Goal: Task Accomplishment & Management: Complete application form

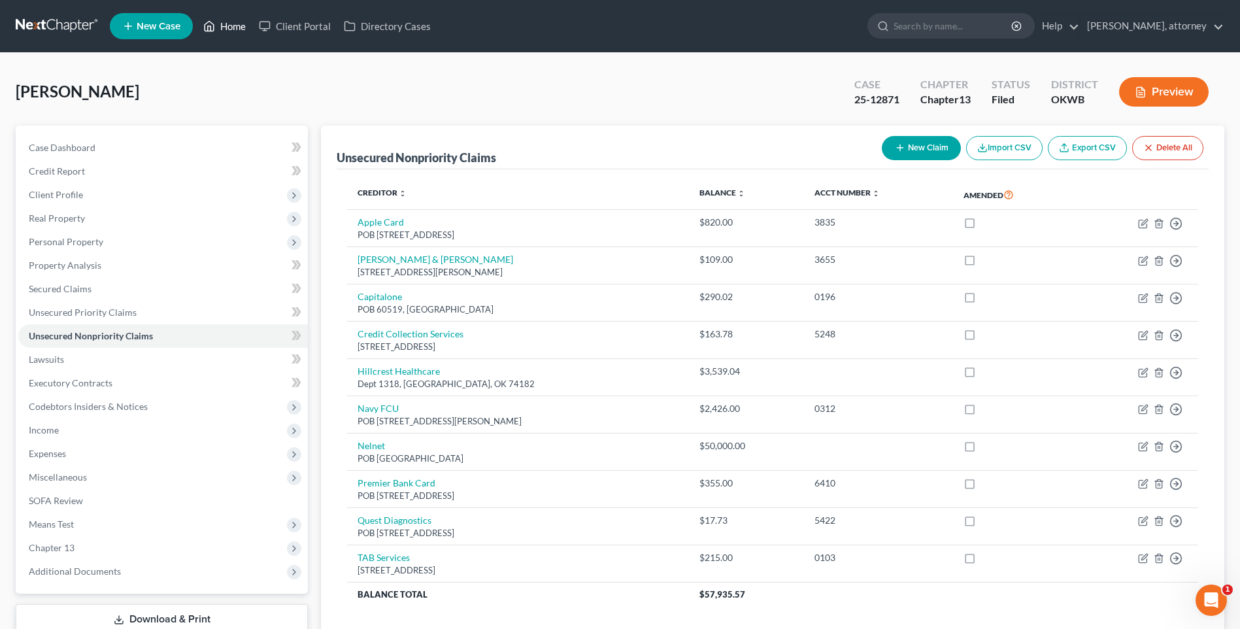
click at [231, 29] on link "Home" at bounding box center [225, 26] width 56 height 24
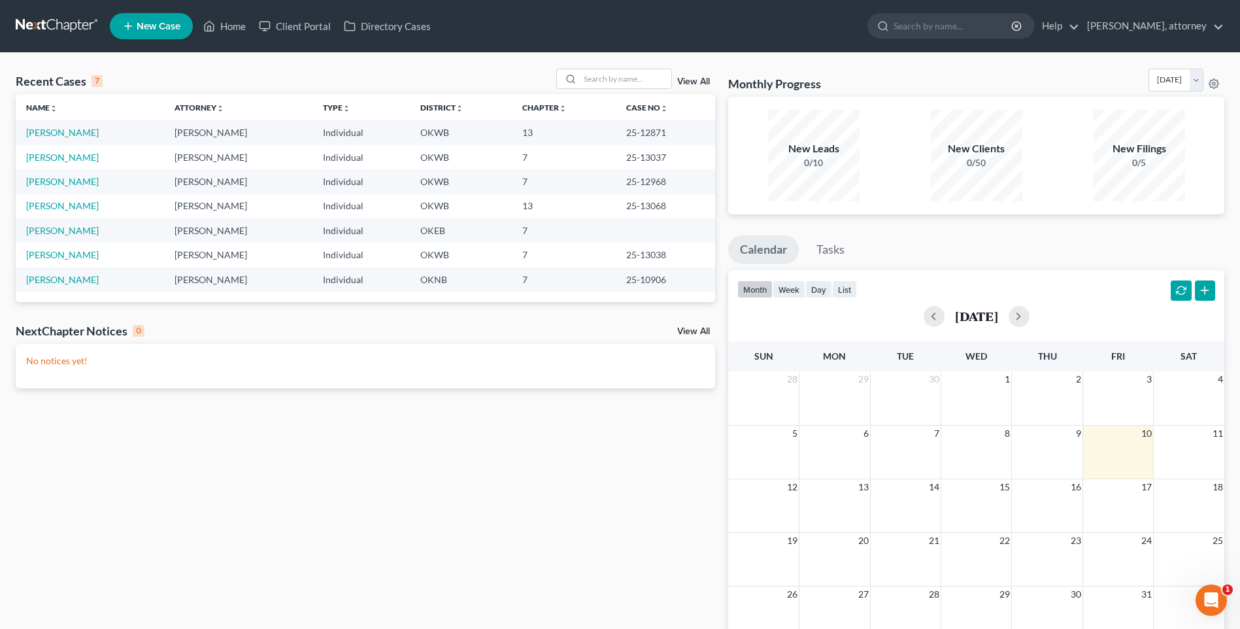
click at [154, 27] on span "New Case" at bounding box center [159, 27] width 44 height 10
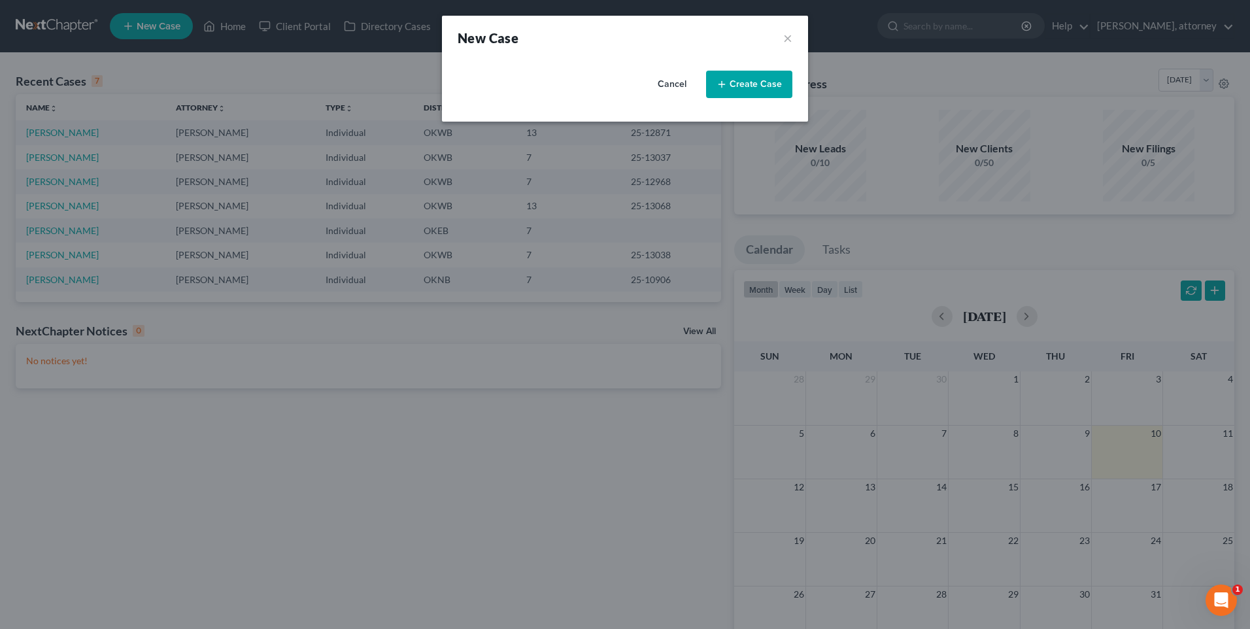
select select "65"
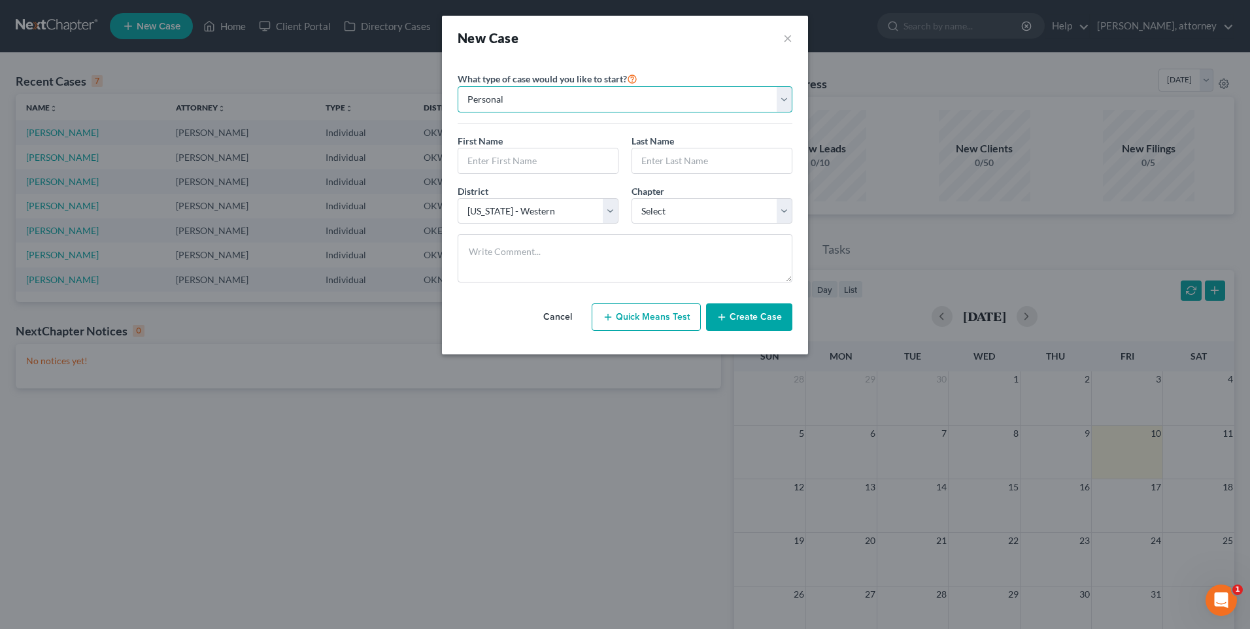
click at [675, 101] on select "Personal Business" at bounding box center [625, 99] width 335 height 26
click at [458, 86] on select "Personal Business" at bounding box center [625, 99] width 335 height 26
click at [534, 160] on input "text" at bounding box center [538, 160] width 160 height 25
type input "[PERSON_NAME]"
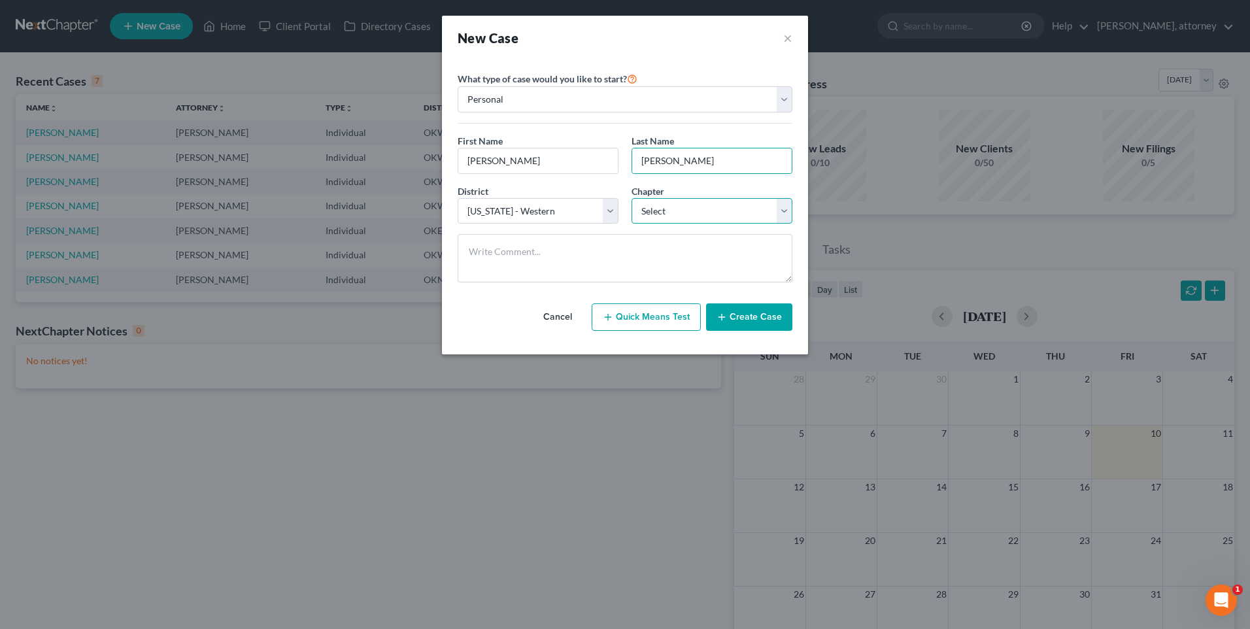
click at [694, 206] on select "Select 7 11 12 13" at bounding box center [712, 211] width 161 height 26
select select "3"
click at [632, 198] on select "Select 7 11 12 13" at bounding box center [712, 211] width 161 height 26
click at [753, 316] on button "Create Case" at bounding box center [749, 316] width 86 height 27
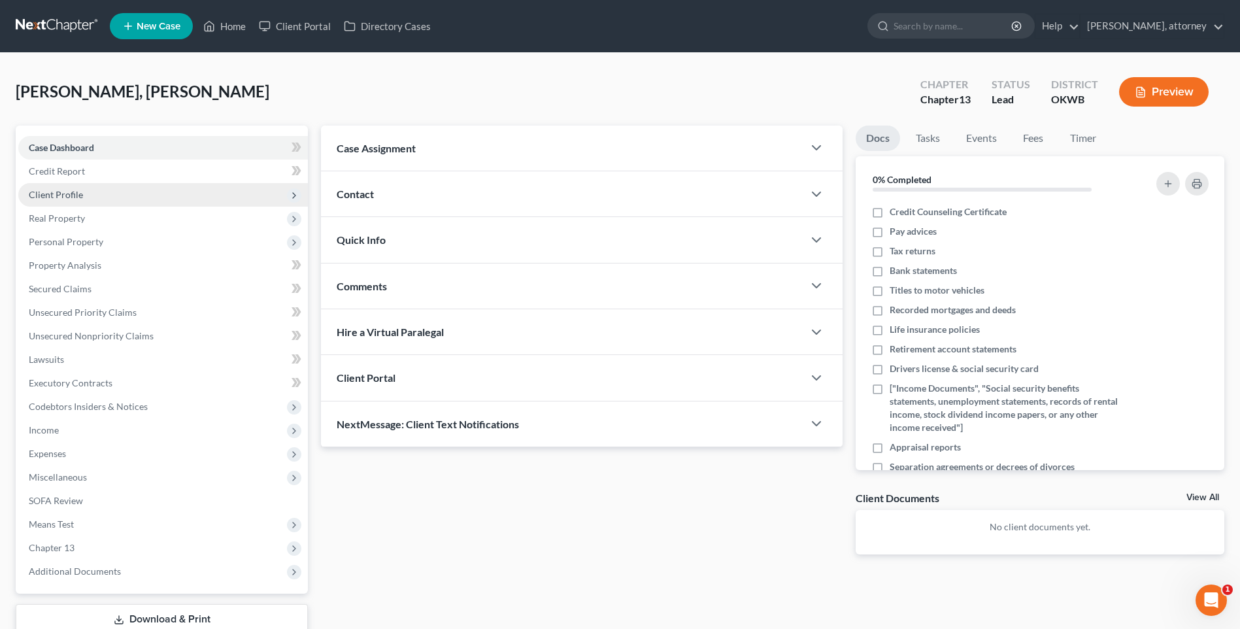
click at [69, 194] on span "Client Profile" at bounding box center [56, 194] width 54 height 11
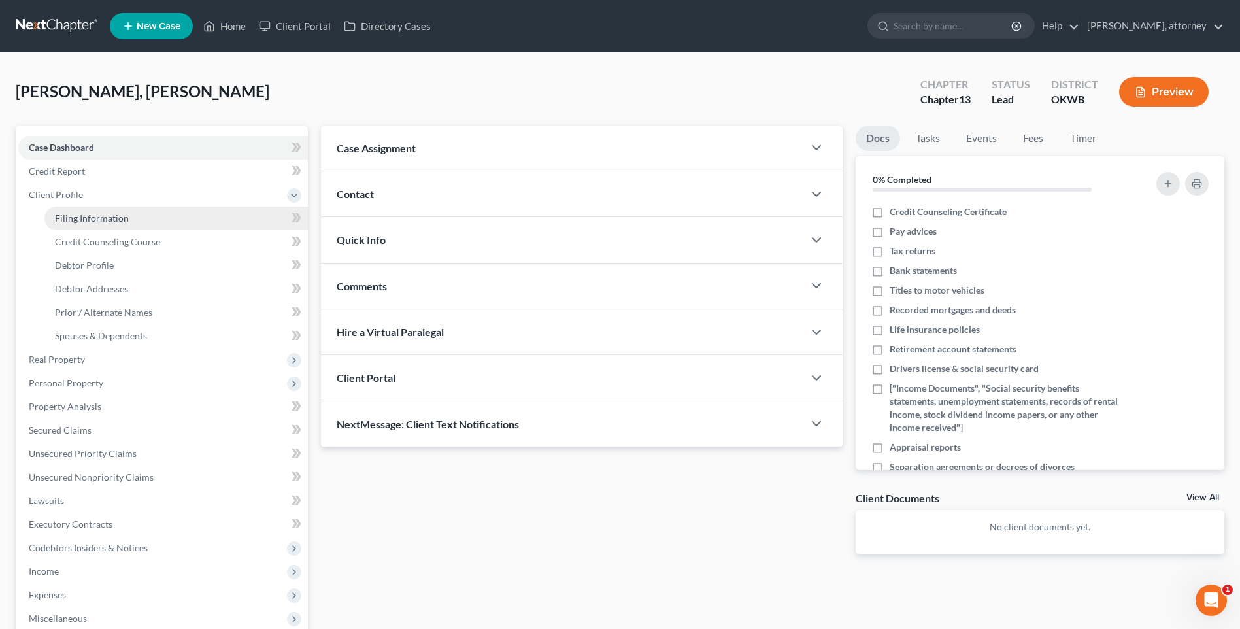
click at [94, 214] on span "Filing Information" at bounding box center [92, 217] width 74 height 11
select select "1"
select select "0"
select select "3"
select select "65"
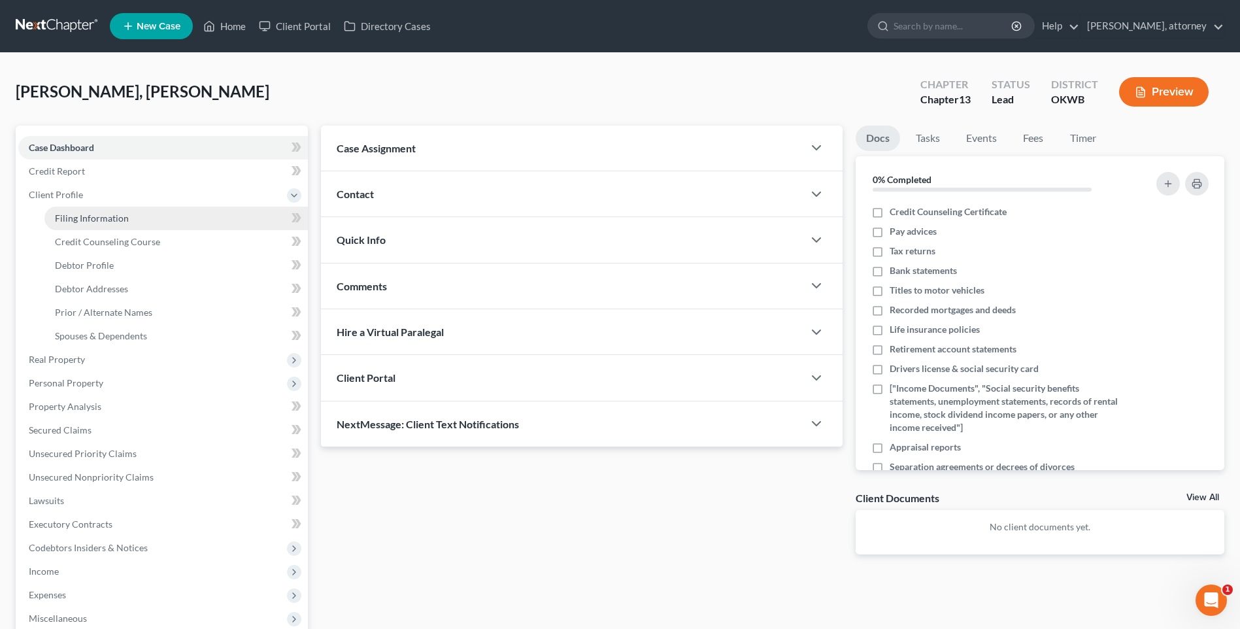
select select "37"
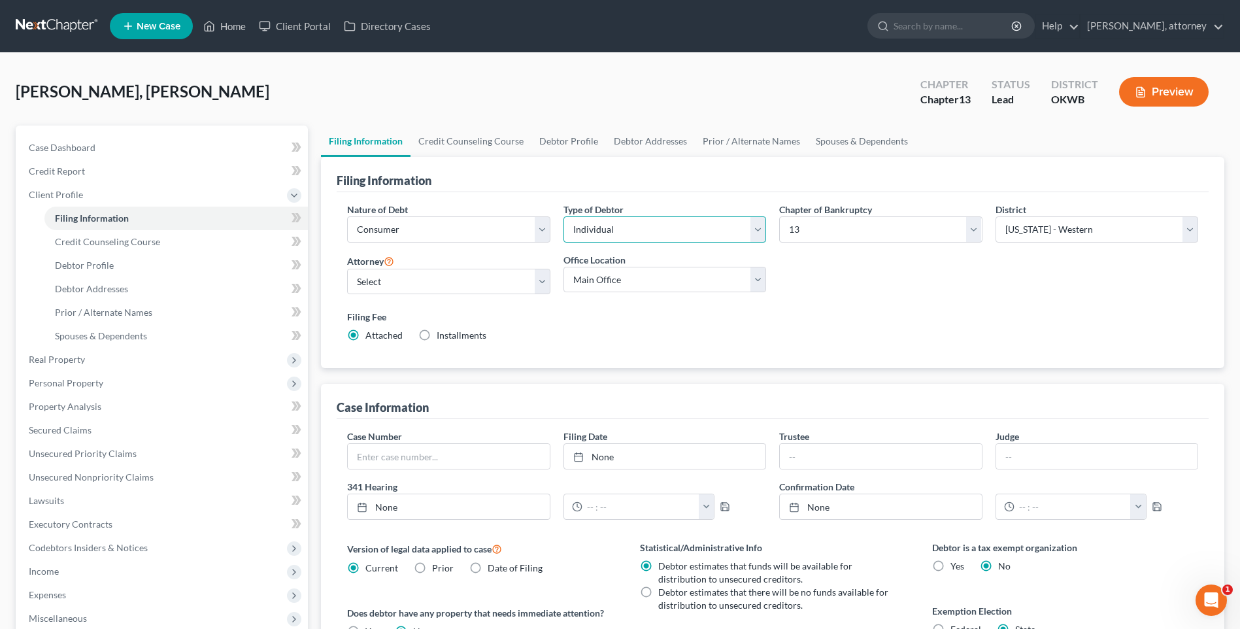
click at [619, 231] on select "Select Individual Joint" at bounding box center [665, 229] width 203 height 26
select select "1"
click at [564, 216] on select "Select Individual Joint" at bounding box center [665, 229] width 203 height 26
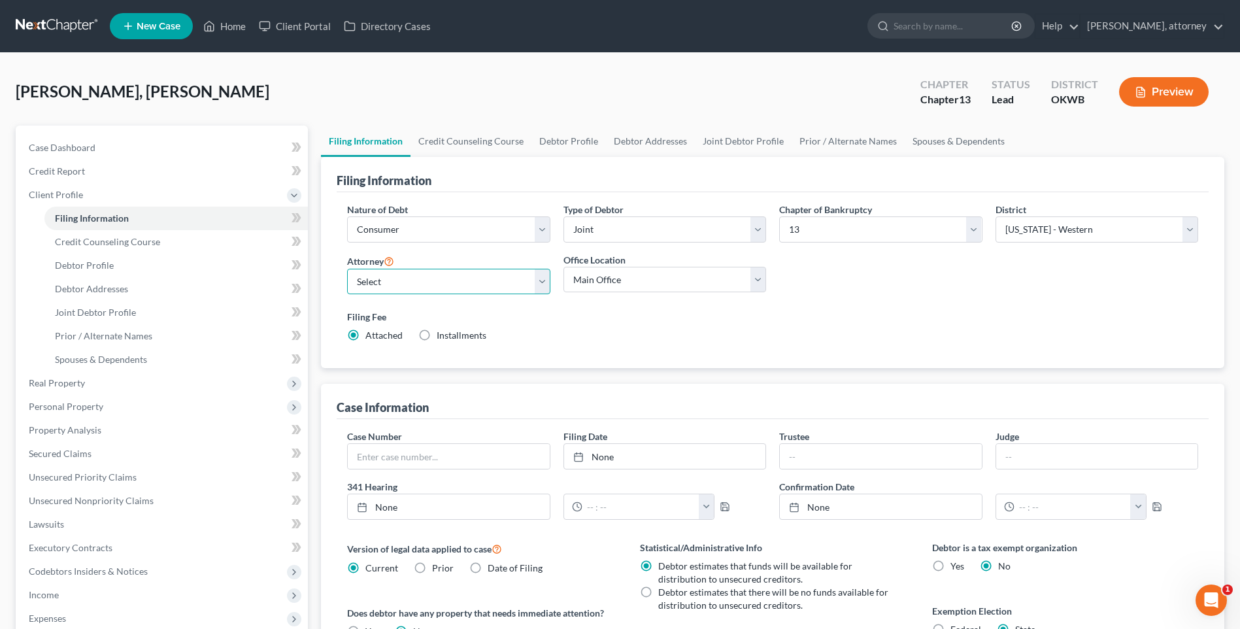
click at [435, 280] on select "Select [PERSON_NAME] - OKWB" at bounding box center [448, 282] width 203 height 26
select select "0"
click at [347, 269] on select "Select [PERSON_NAME] - OKWB" at bounding box center [448, 282] width 203 height 26
click at [624, 280] on select "Main Office Muskogee Broken Arrow Law Office of [PERSON_NAME] Tahlequah" at bounding box center [665, 280] width 203 height 26
select select "2"
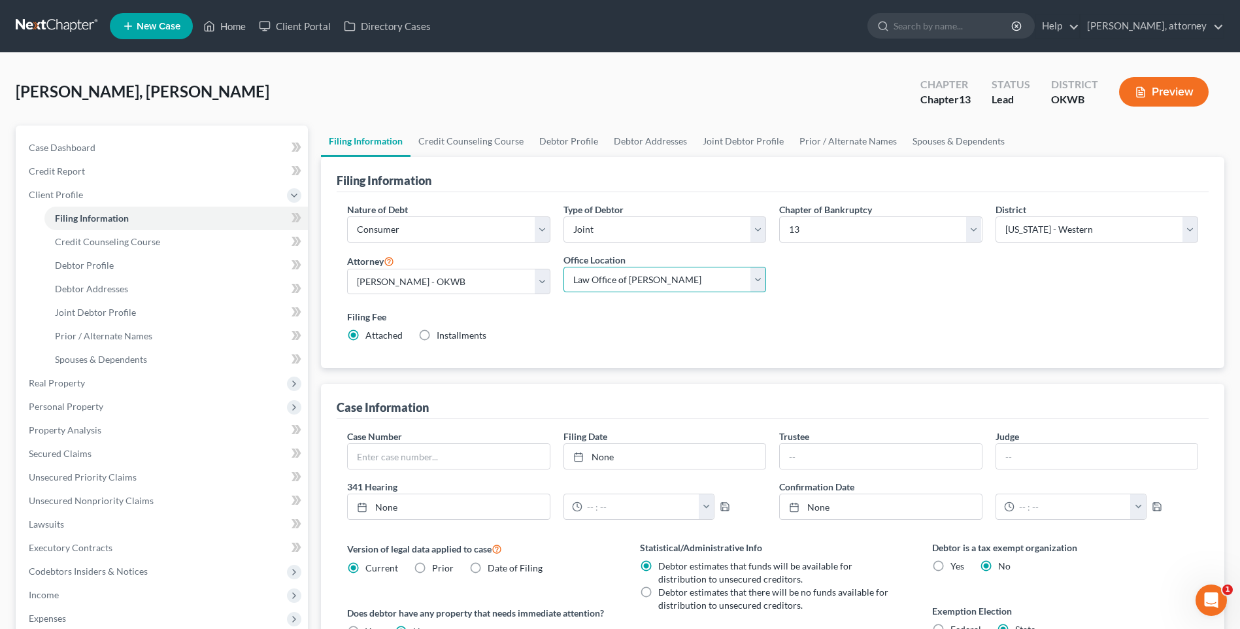
click at [564, 267] on select "Main Office Muskogee Broken Arrow Law Office of [PERSON_NAME] Tahlequah" at bounding box center [665, 280] width 203 height 26
click at [726, 326] on div "Filing Fee Attached Installments Installments" at bounding box center [772, 326] width 851 height 32
click at [469, 146] on link "Credit Counseling Course" at bounding box center [471, 141] width 121 height 31
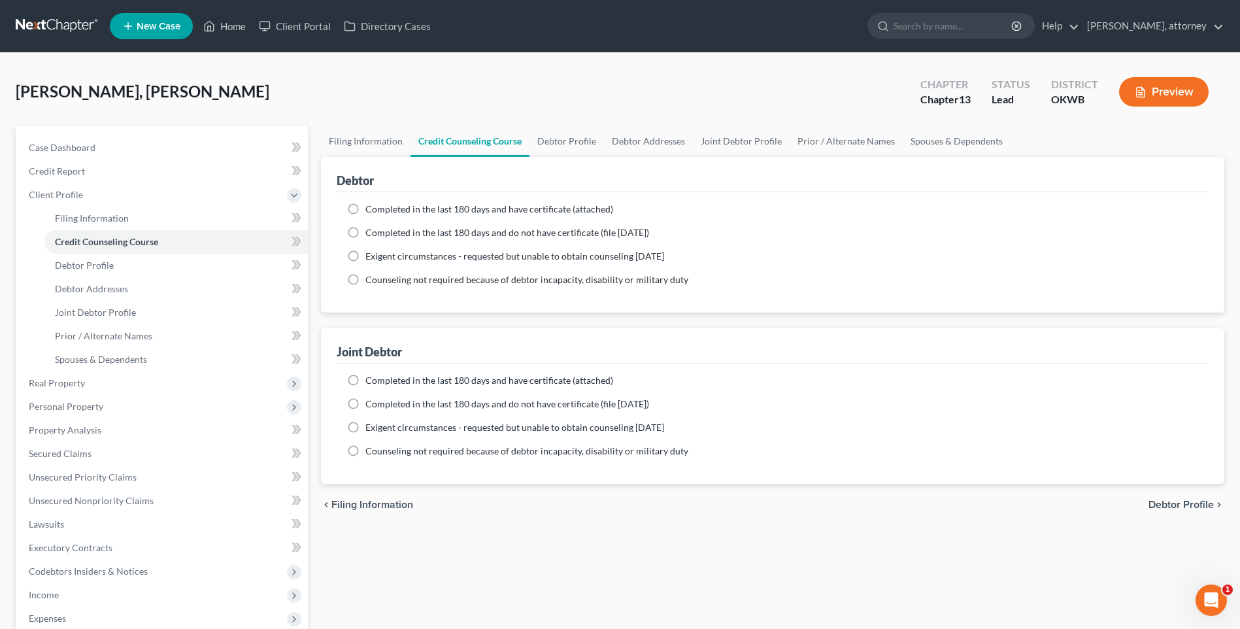
click at [365, 236] on span "Completed in the last 180 days and do not have certificate (file [DATE])" at bounding box center [507, 232] width 284 height 11
click at [371, 235] on input "Completed in the last 180 days and do not have certificate (file [DATE])" at bounding box center [375, 230] width 8 height 8
radio input "true"
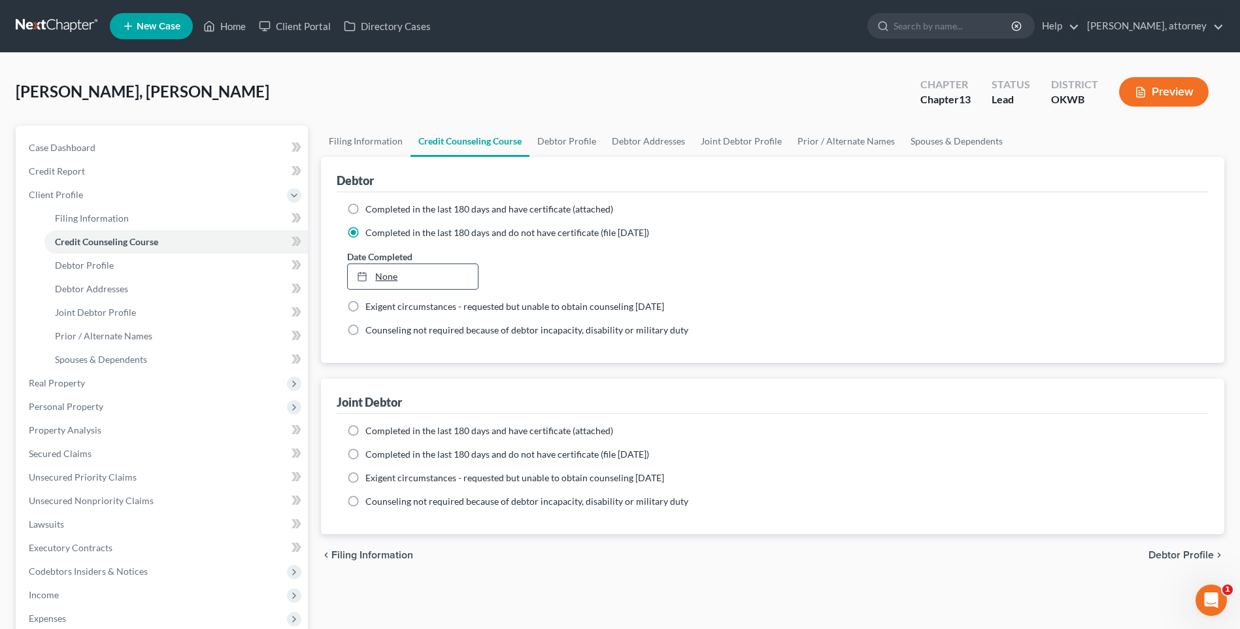
type input "[DATE]"
click at [397, 283] on link "None" at bounding box center [412, 276] width 129 height 25
click at [365, 457] on label "Completed in the last 180 days and do not have certificate (file [DATE])" at bounding box center [507, 454] width 284 height 13
click at [371, 456] on input "Completed in the last 180 days and do not have certificate (file [DATE])" at bounding box center [375, 452] width 8 height 8
radio input "true"
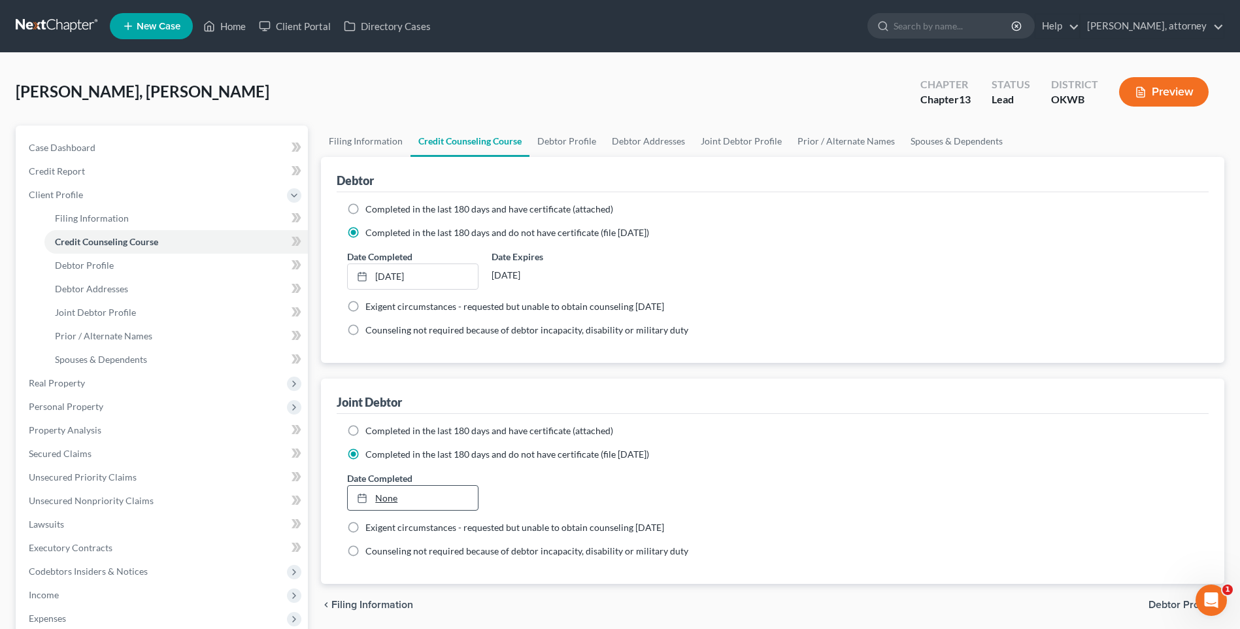
click at [396, 502] on link "None" at bounding box center [412, 498] width 129 height 25
type input "[DATE]"
click at [562, 138] on link "Debtor Profile" at bounding box center [567, 141] width 75 height 31
select select "1"
select select "0"
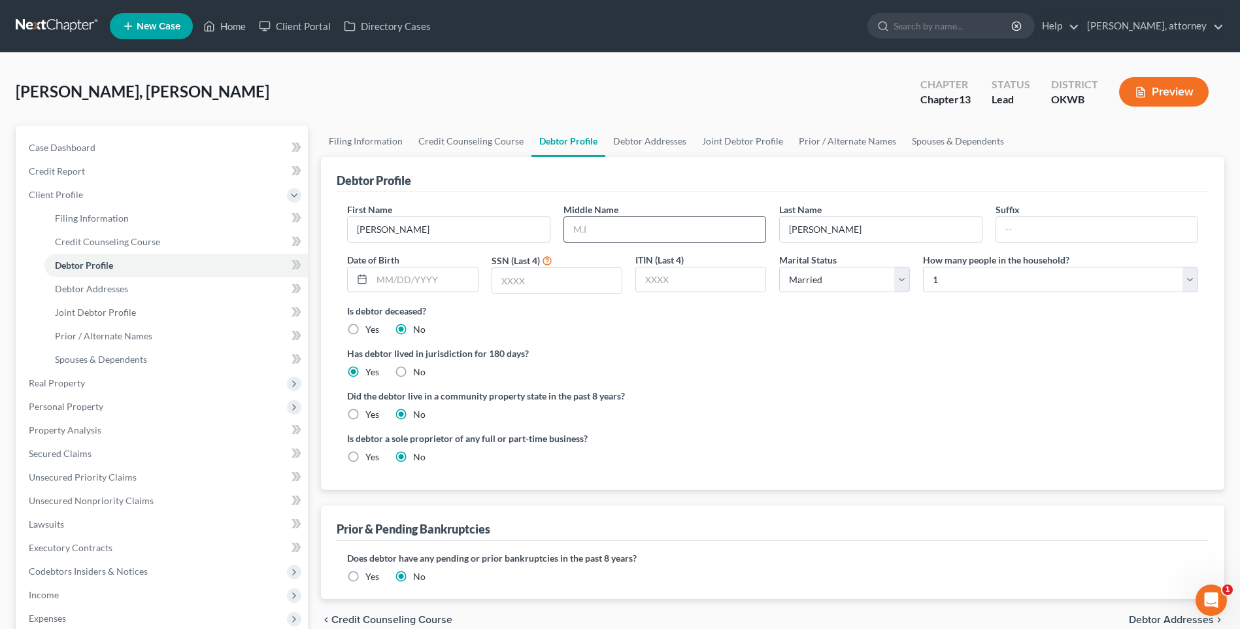
click at [624, 231] on input "text" at bounding box center [664, 229] width 201 height 25
type input "P"
click at [589, 329] on div "Is debtor deceased? Yes No" at bounding box center [772, 320] width 851 height 32
click at [439, 283] on input "text" at bounding box center [424, 279] width 105 height 25
type input "[DATE]"
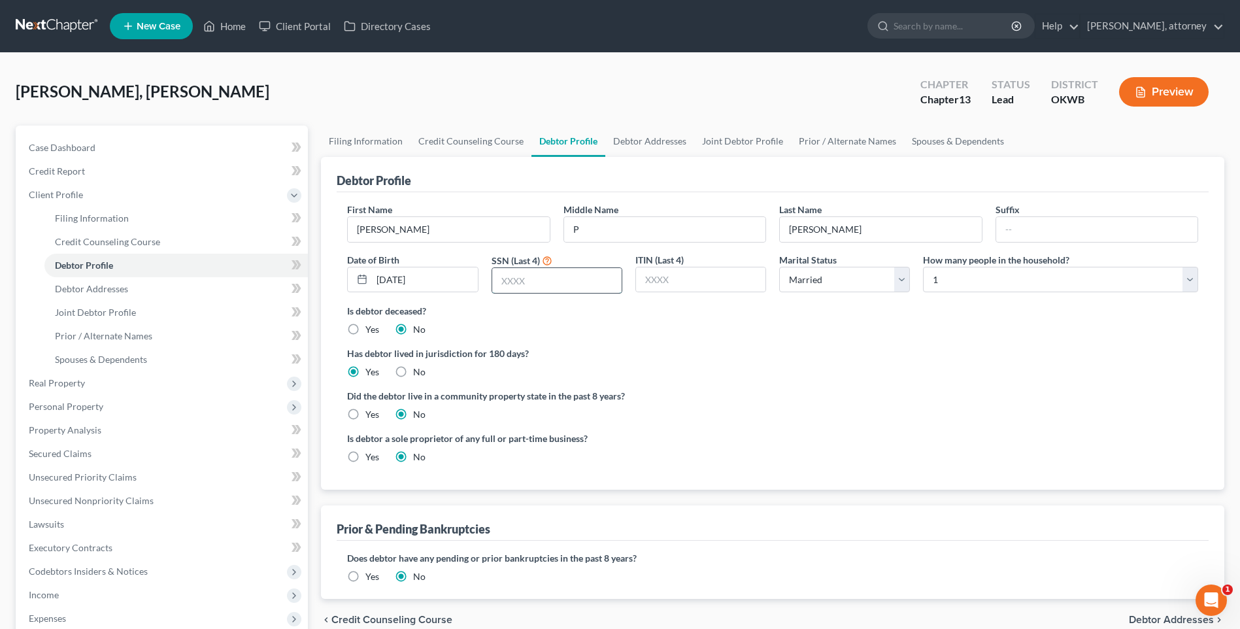
click at [543, 281] on input "text" at bounding box center [556, 280] width 129 height 25
click at [550, 283] on input "text" at bounding box center [556, 280] width 129 height 25
type input "4568"
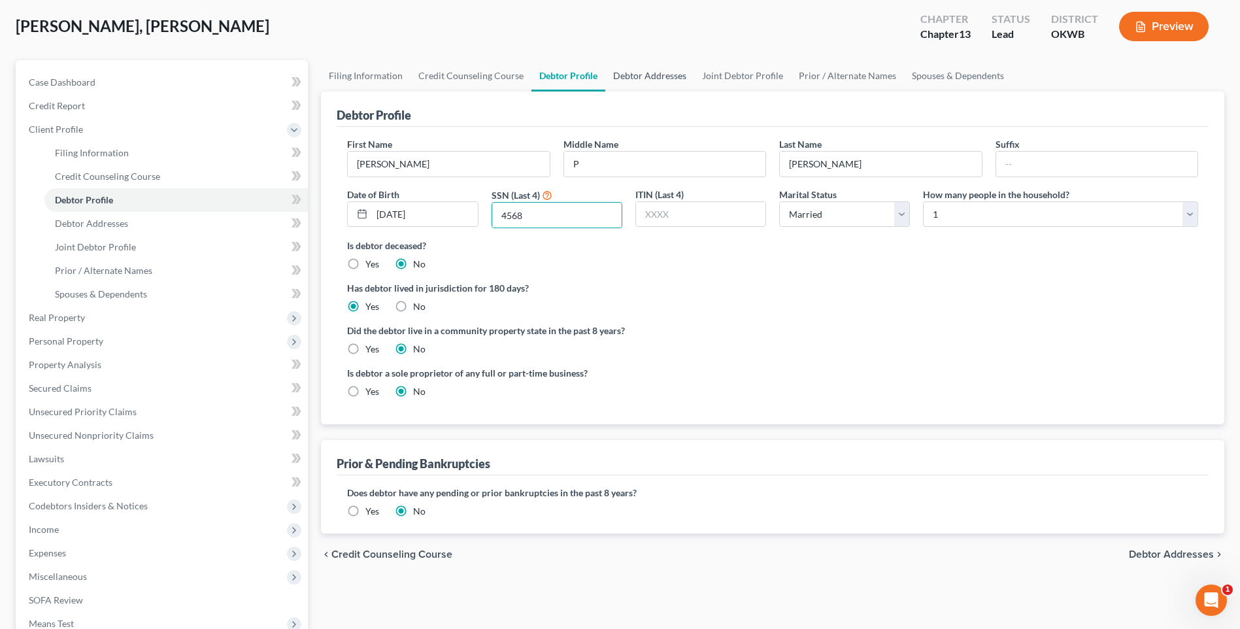
click at [657, 78] on link "Debtor Addresses" at bounding box center [649, 75] width 89 height 31
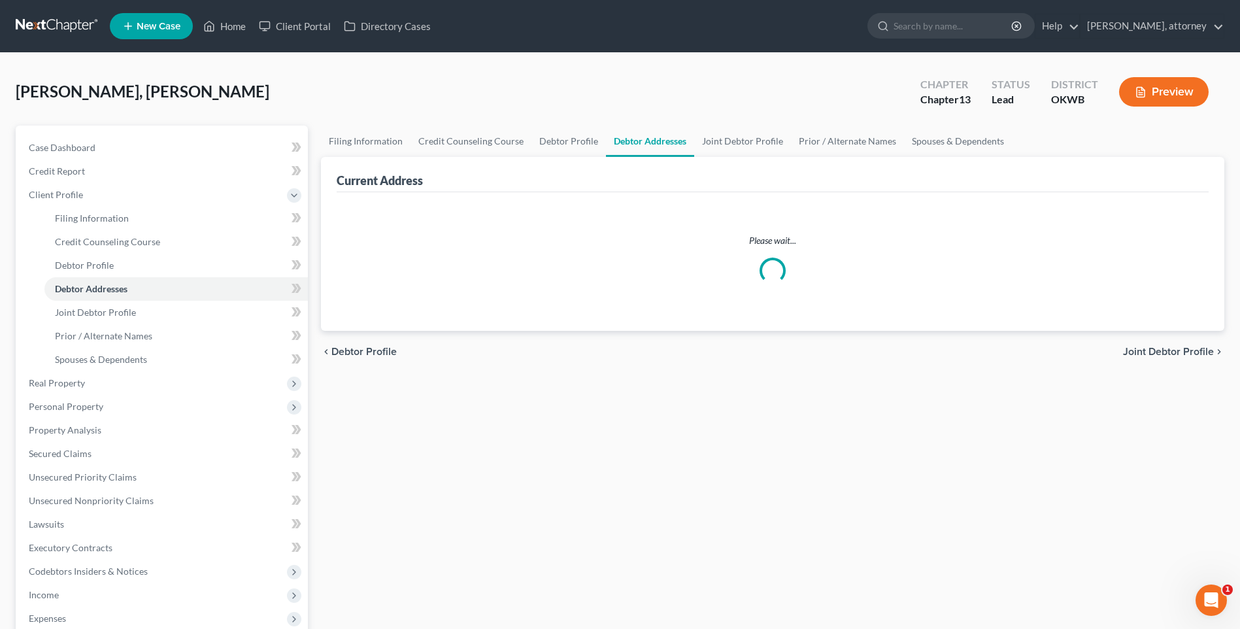
select select "0"
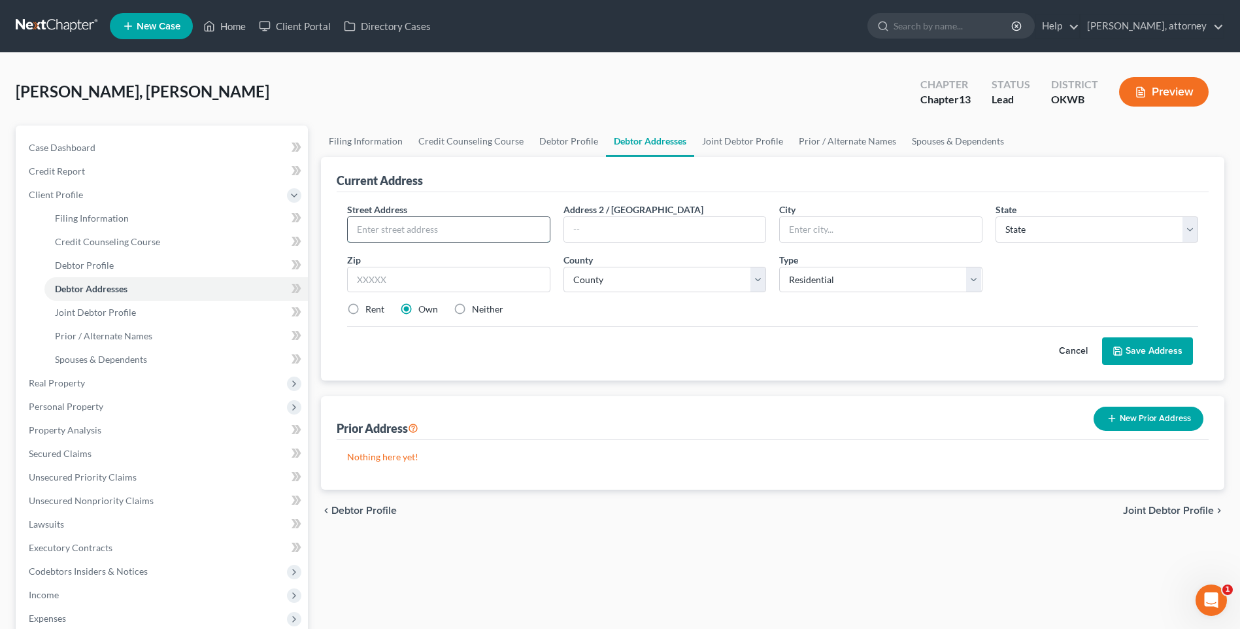
click at [435, 227] on input "text" at bounding box center [448, 229] width 201 height 25
type input "220 [GEOGRAPHIC_DATA][PERSON_NAME]"
click at [452, 275] on input "text" at bounding box center [448, 280] width 203 height 26
type input "74801"
click at [683, 165] on div "Current Address" at bounding box center [773, 174] width 872 height 35
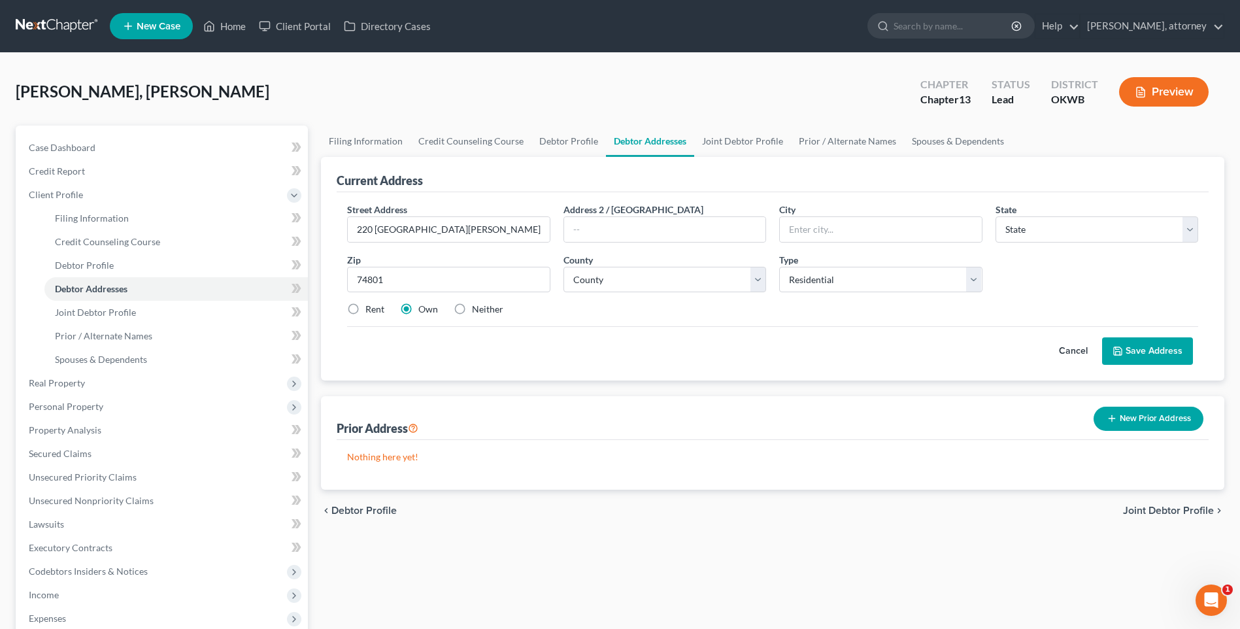
type input "Shawnee"
select select "37"
click at [609, 279] on select "County [GEOGRAPHIC_DATA] [GEOGRAPHIC_DATA] [GEOGRAPHIC_DATA] [GEOGRAPHIC_DATA] …" at bounding box center [665, 280] width 203 height 26
select select "62"
click at [564, 267] on select "County [GEOGRAPHIC_DATA] [GEOGRAPHIC_DATA] [GEOGRAPHIC_DATA] [GEOGRAPHIC_DATA] …" at bounding box center [665, 280] width 203 height 26
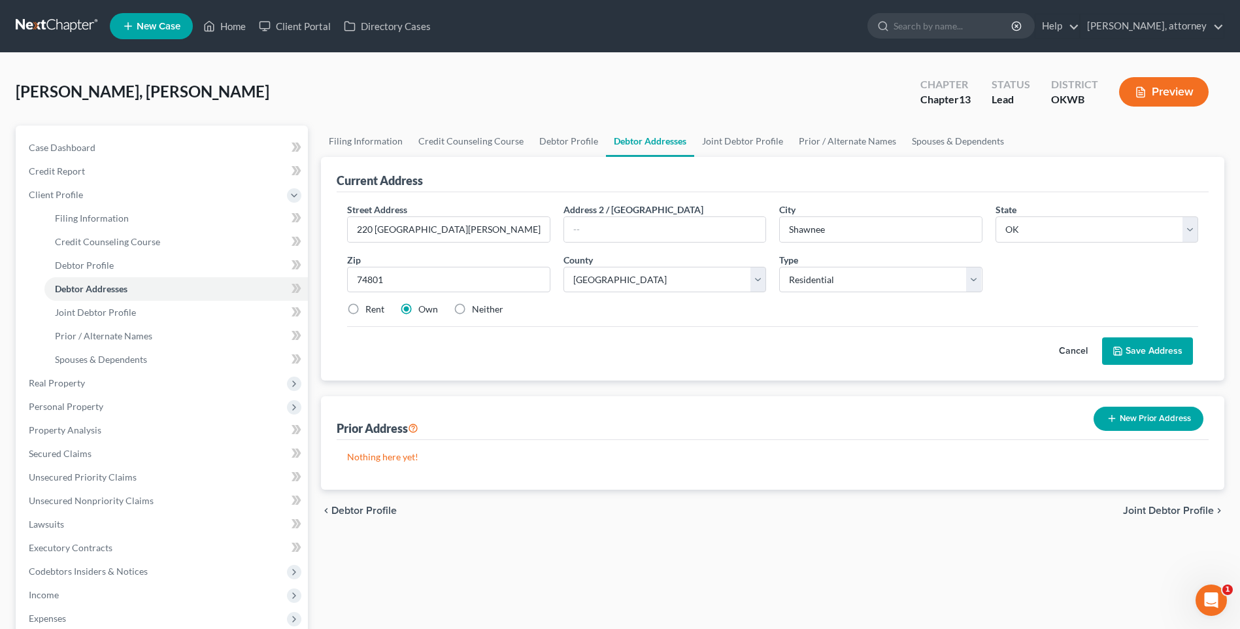
click at [613, 333] on div "Cancel Save Address" at bounding box center [772, 345] width 851 height 39
click at [732, 143] on link "Joint Debtor Profile" at bounding box center [742, 141] width 97 height 31
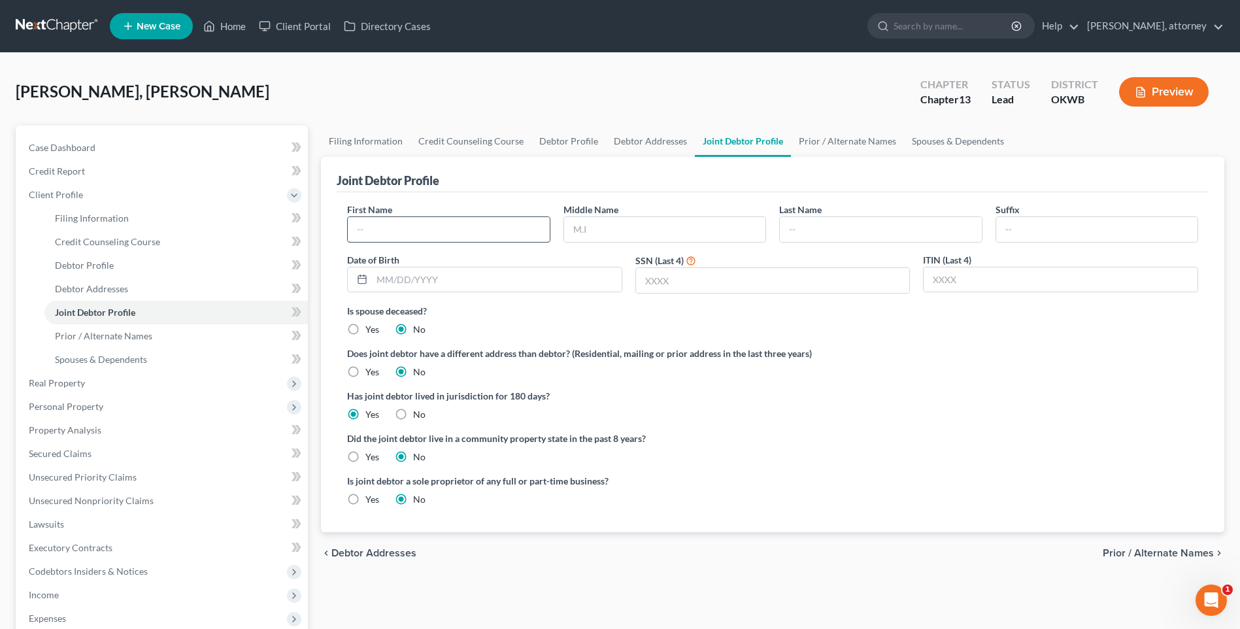
click at [410, 231] on input "text" at bounding box center [448, 229] width 201 height 25
type input "[PERSON_NAME]"
click at [674, 275] on input "text" at bounding box center [773, 280] width 274 height 25
type input "7685"
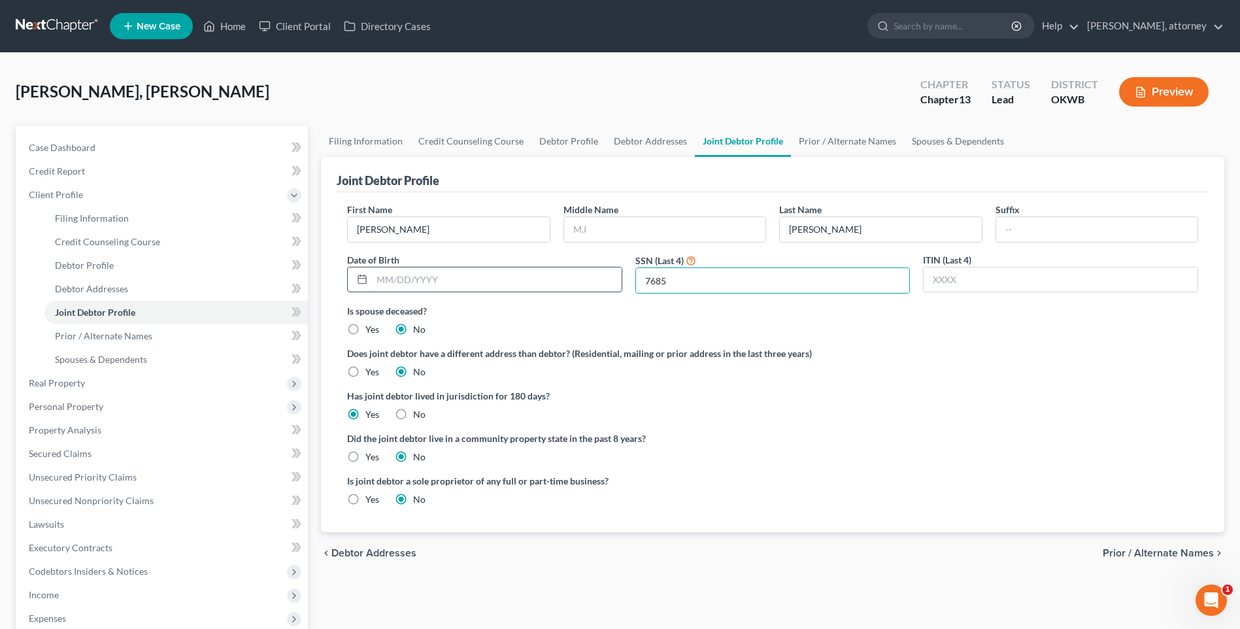
click at [390, 276] on input "text" at bounding box center [497, 279] width 250 height 25
type input "[DATE]"
click at [841, 144] on link "Prior / Alternate Names" at bounding box center [847, 141] width 113 height 31
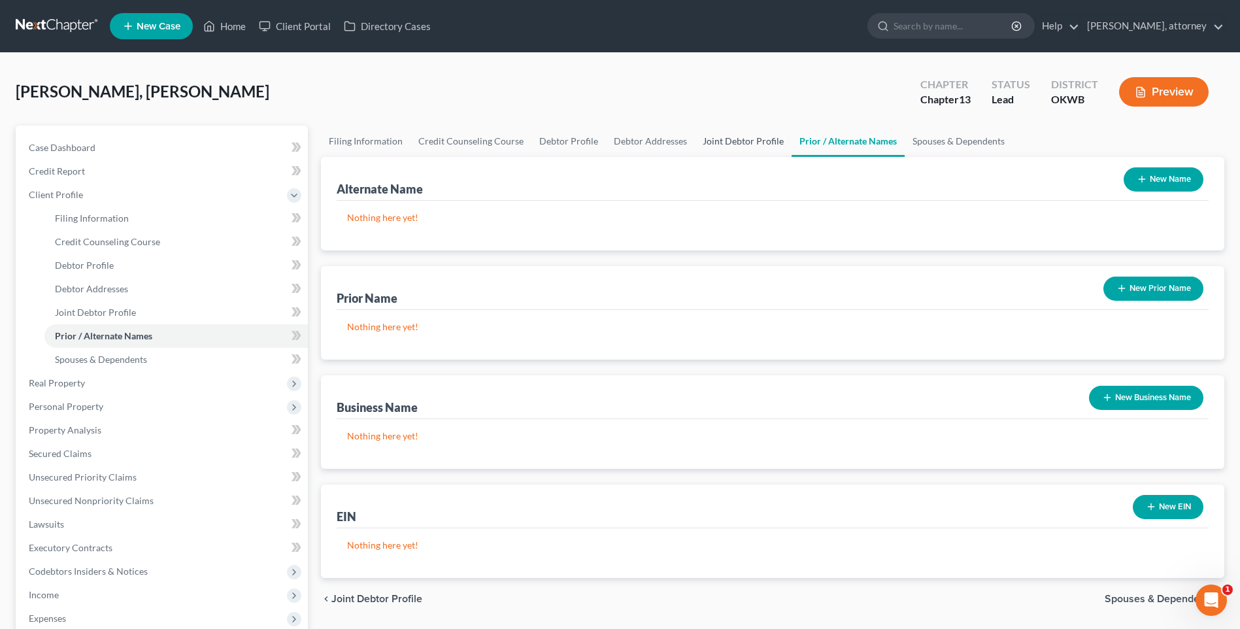
click at [753, 143] on link "Joint Debtor Profile" at bounding box center [743, 141] width 97 height 31
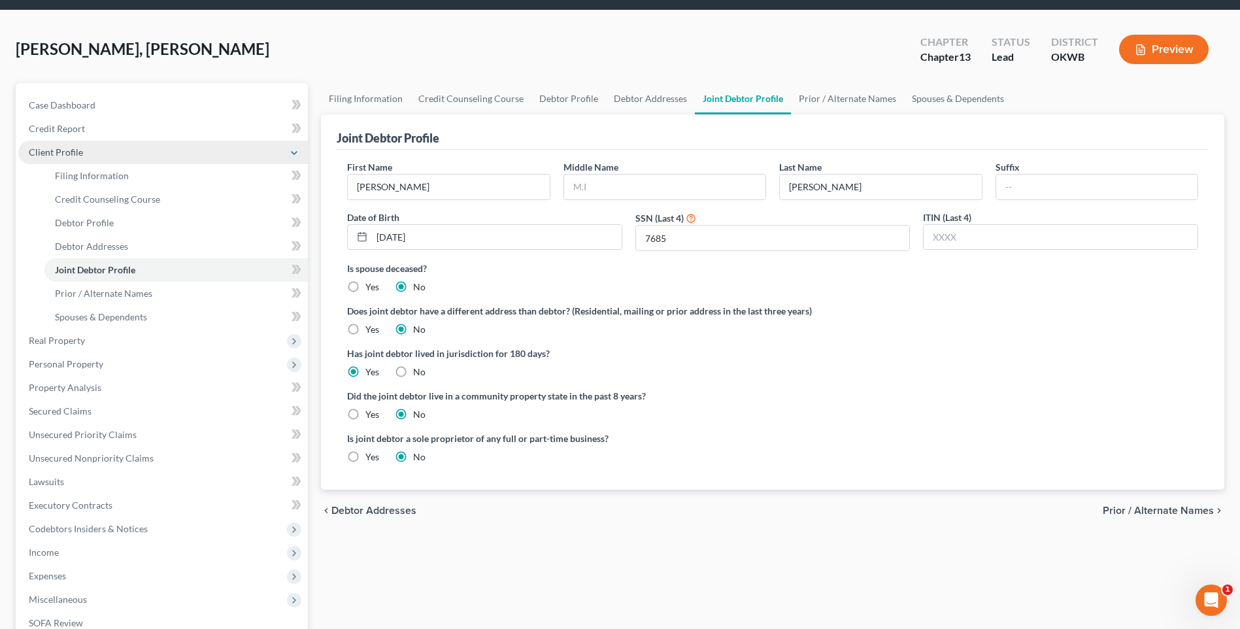
scroll to position [65, 0]
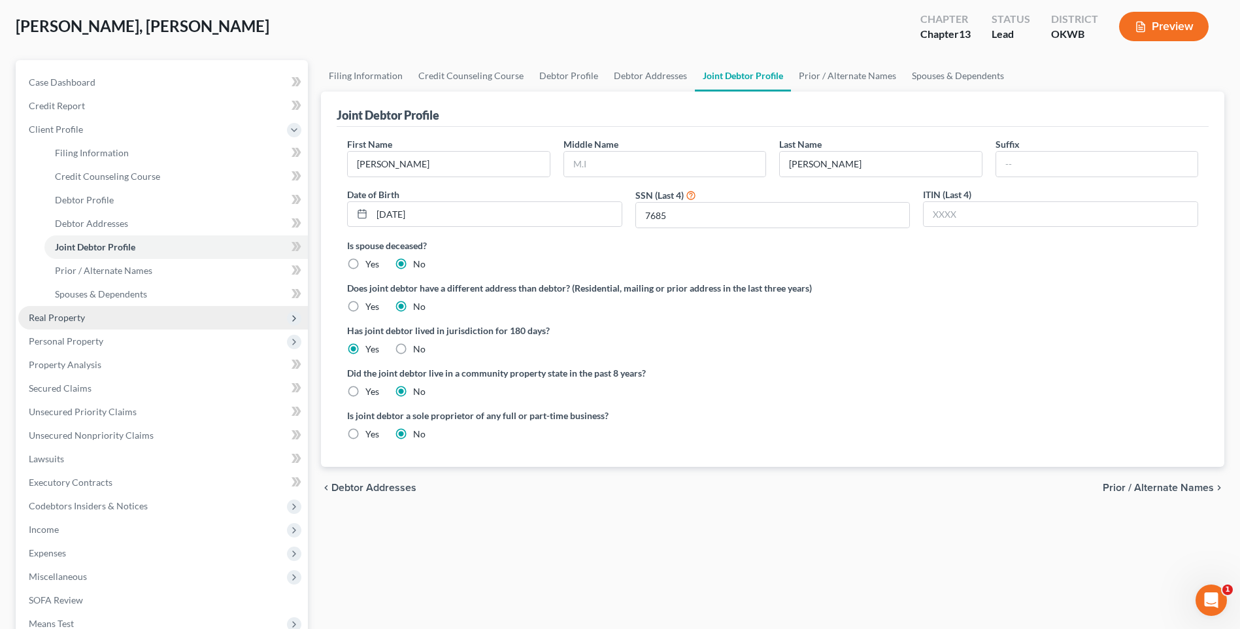
click at [63, 320] on span "Real Property" at bounding box center [57, 317] width 56 height 11
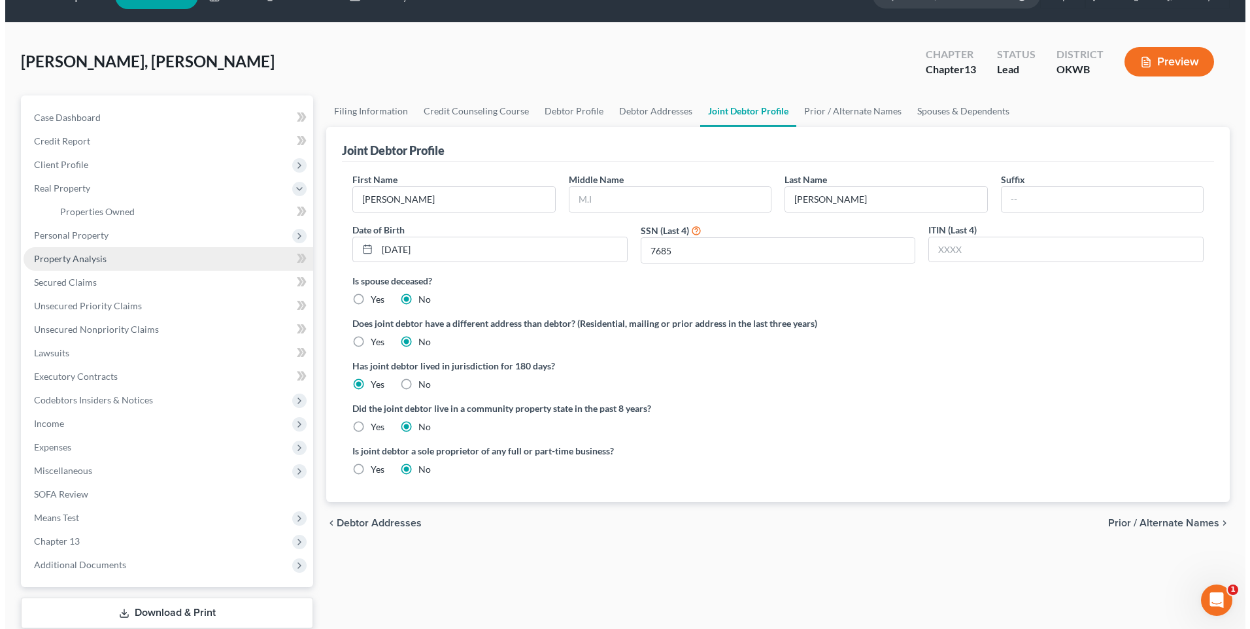
scroll to position [0, 0]
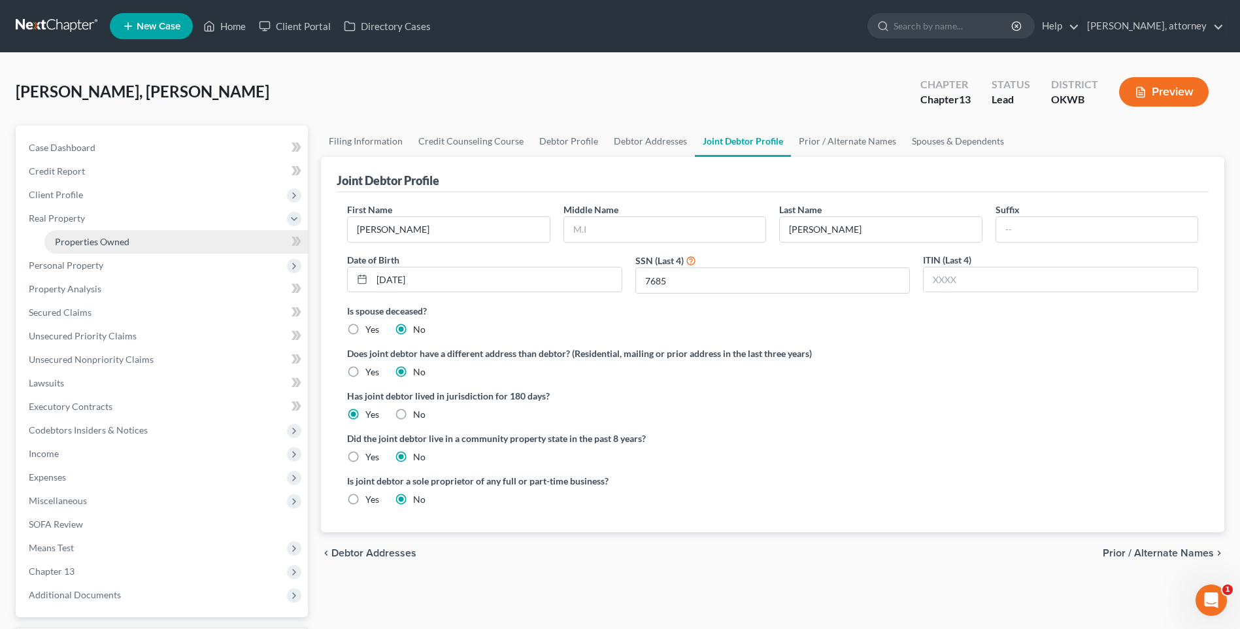
click at [80, 237] on span "Properties Owned" at bounding box center [92, 241] width 75 height 11
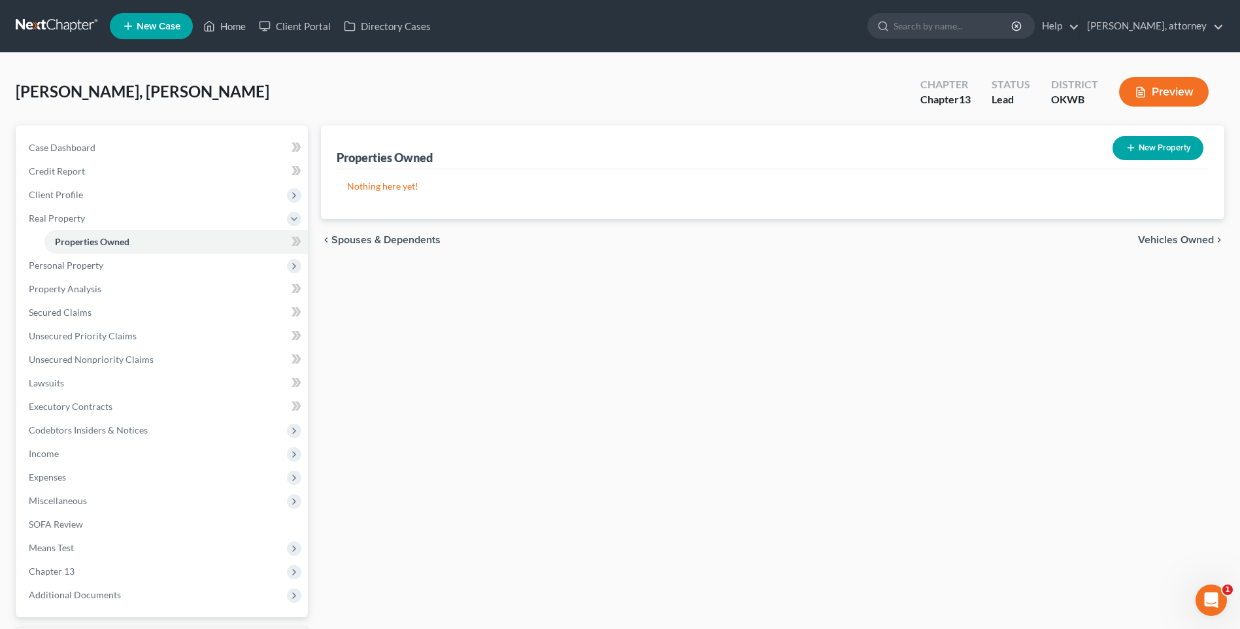
click at [1155, 144] on button "New Property" at bounding box center [1158, 148] width 91 height 24
select select "2"
select select "0"
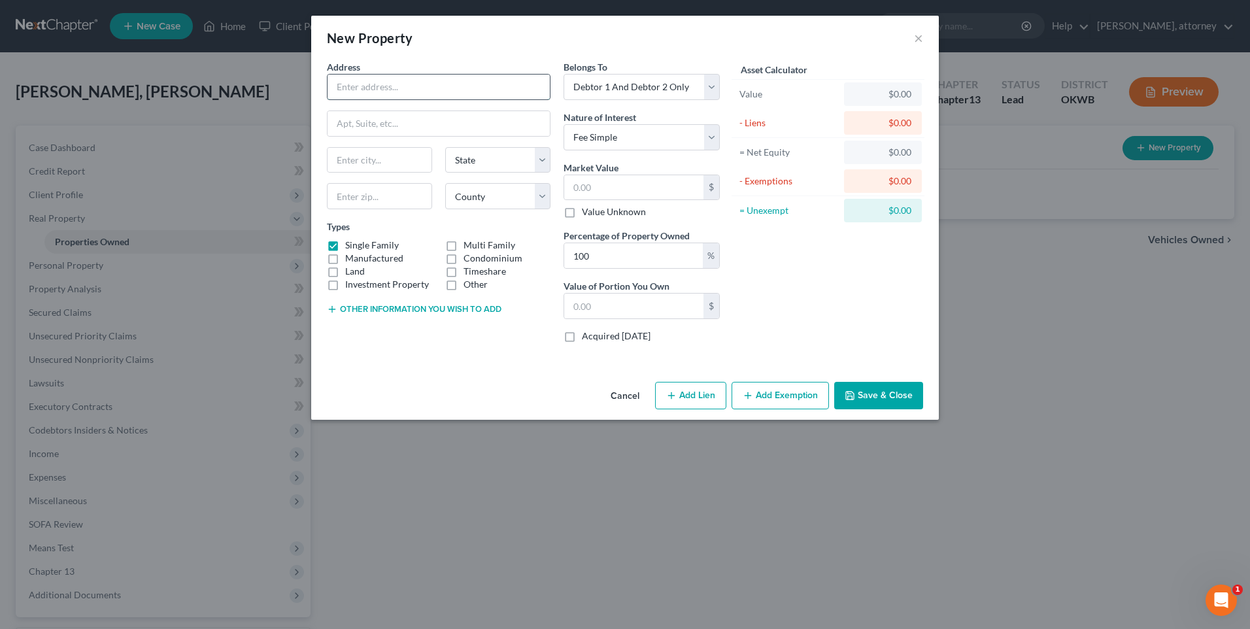
click at [355, 91] on input "text" at bounding box center [439, 87] width 222 height 25
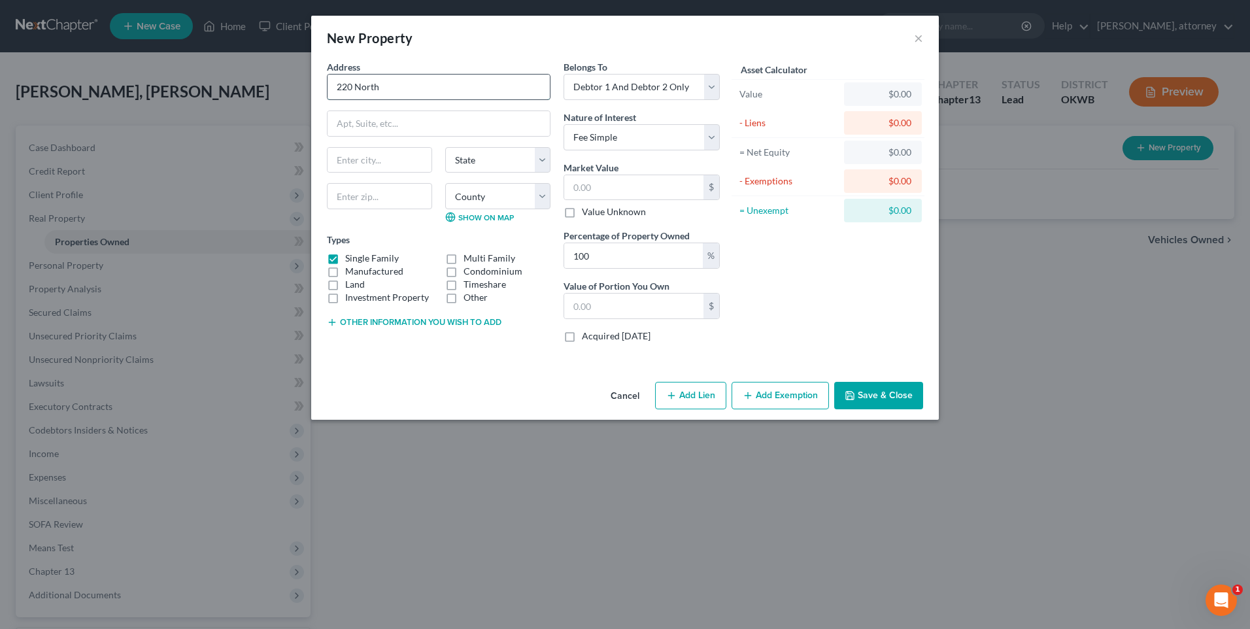
type input "220 [GEOGRAPHIC_DATA][PERSON_NAME]"
type input "Shawnee"
type input "74801"
select select "37"
select select
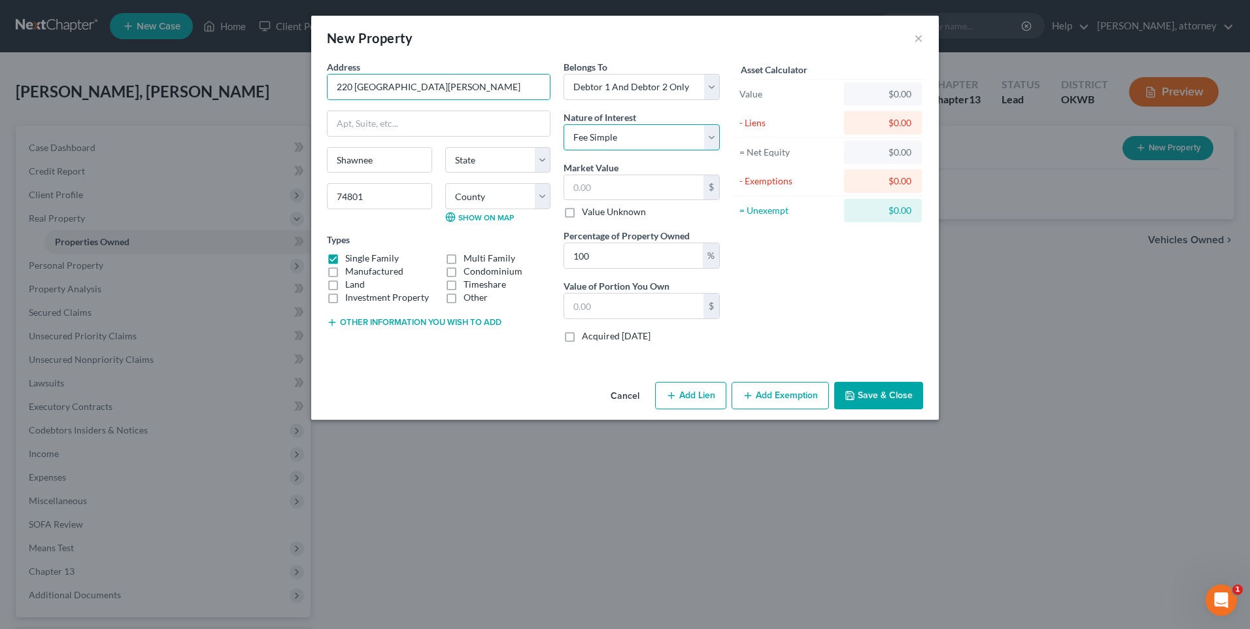
click at [608, 134] on select "Select Fee Simple Joint Tenant Life Estate Equitable Interest Future Interest T…" at bounding box center [642, 137] width 156 height 26
select select "1"
click at [564, 124] on select "Select Fee Simple Joint Tenant Life Estate Equitable Interest Future Interest T…" at bounding box center [642, 137] width 156 height 26
click at [617, 303] on input "text" at bounding box center [633, 306] width 139 height 25
type input "140,000"
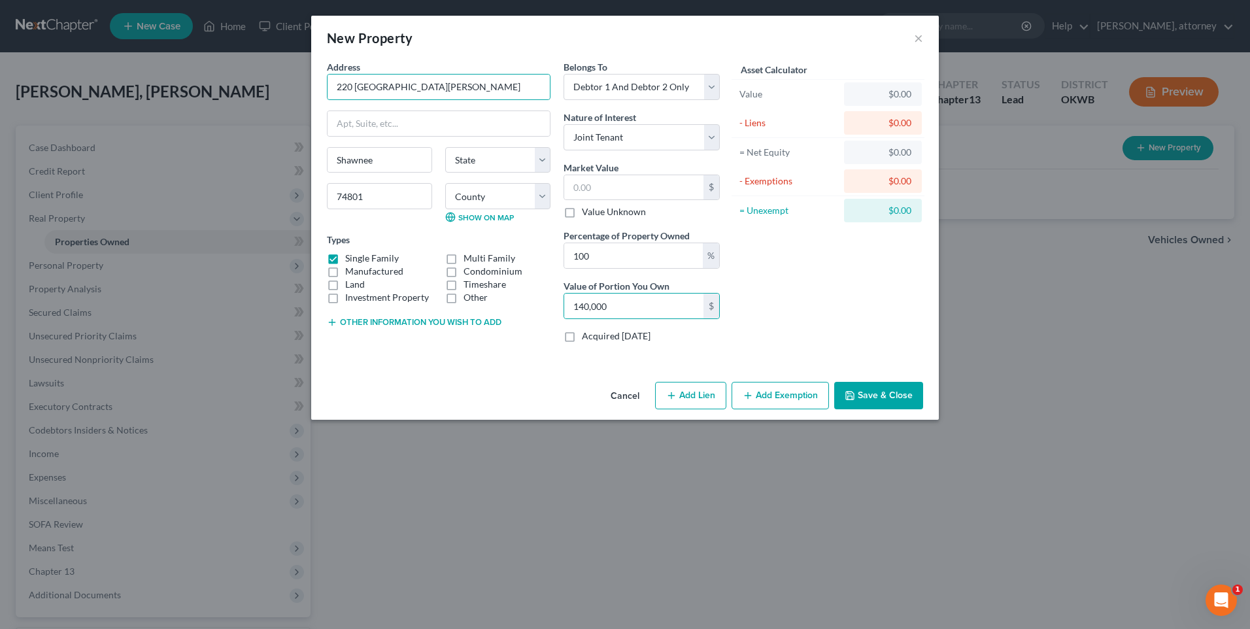
click at [704, 396] on button "Add Lien" at bounding box center [690, 395] width 71 height 27
select select "2"
select select "0"
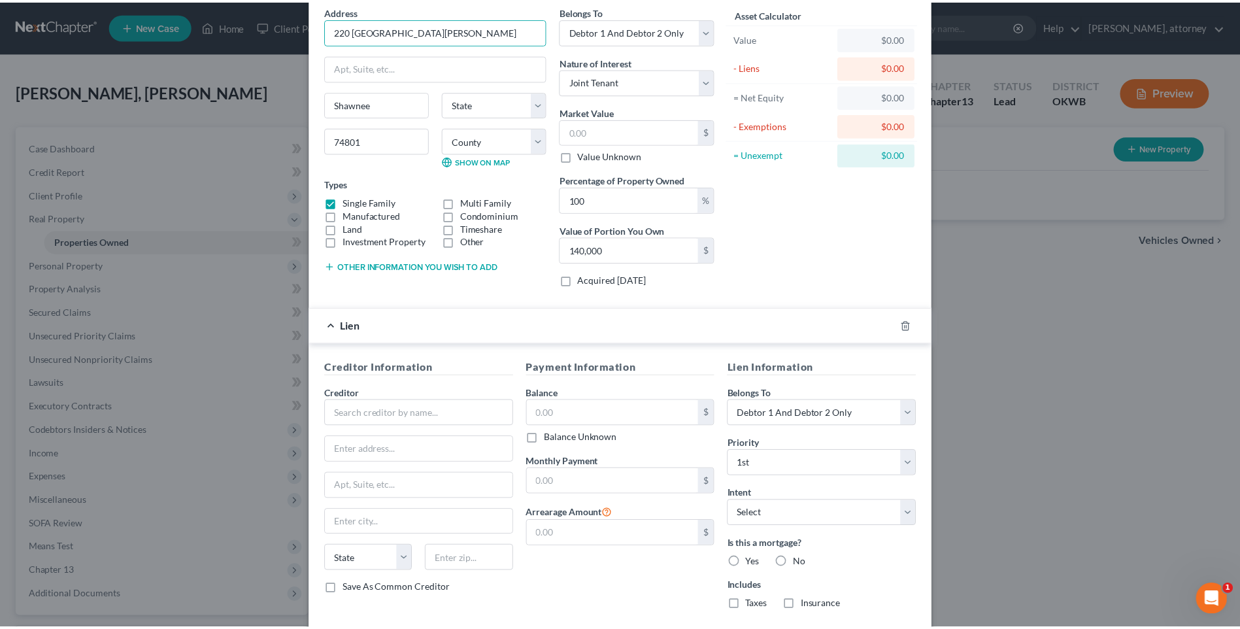
scroll to position [131, 0]
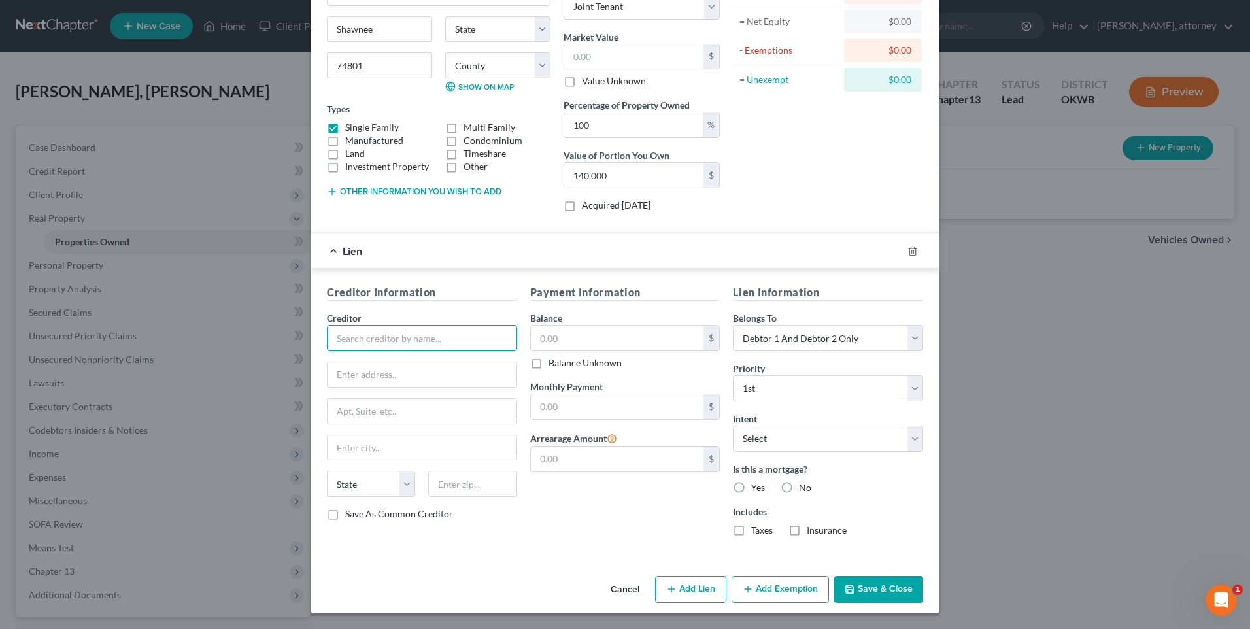
click at [365, 339] on input "text" at bounding box center [422, 338] width 190 height 26
type input "New America Funding"
drag, startPoint x: 352, startPoint y: 380, endPoint x: 339, endPoint y: 378, distance: 13.2
click at [352, 380] on input "text" at bounding box center [422, 374] width 189 height 25
type input "POB 650076"
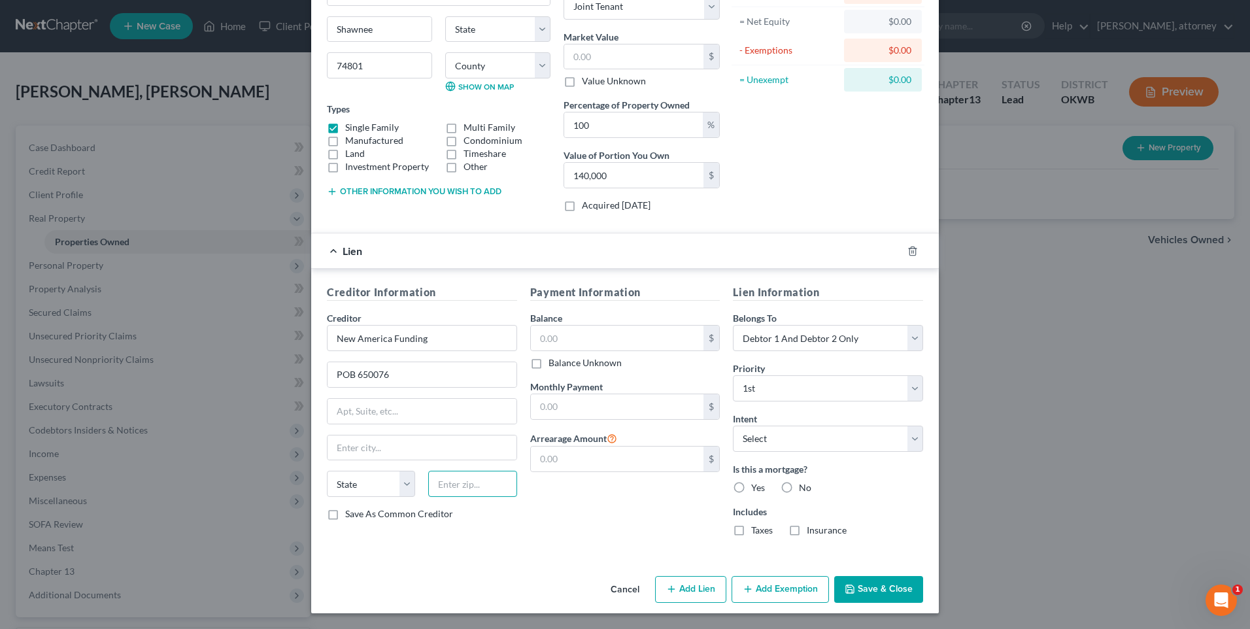
click at [475, 484] on input "text" at bounding box center [472, 484] width 88 height 26
type input "75265-0076"
click at [345, 515] on label "Save As Common Creditor" at bounding box center [399, 513] width 108 height 13
click at [350, 515] on input "Save As Common Creditor" at bounding box center [354, 511] width 8 height 8
checkbox input "true"
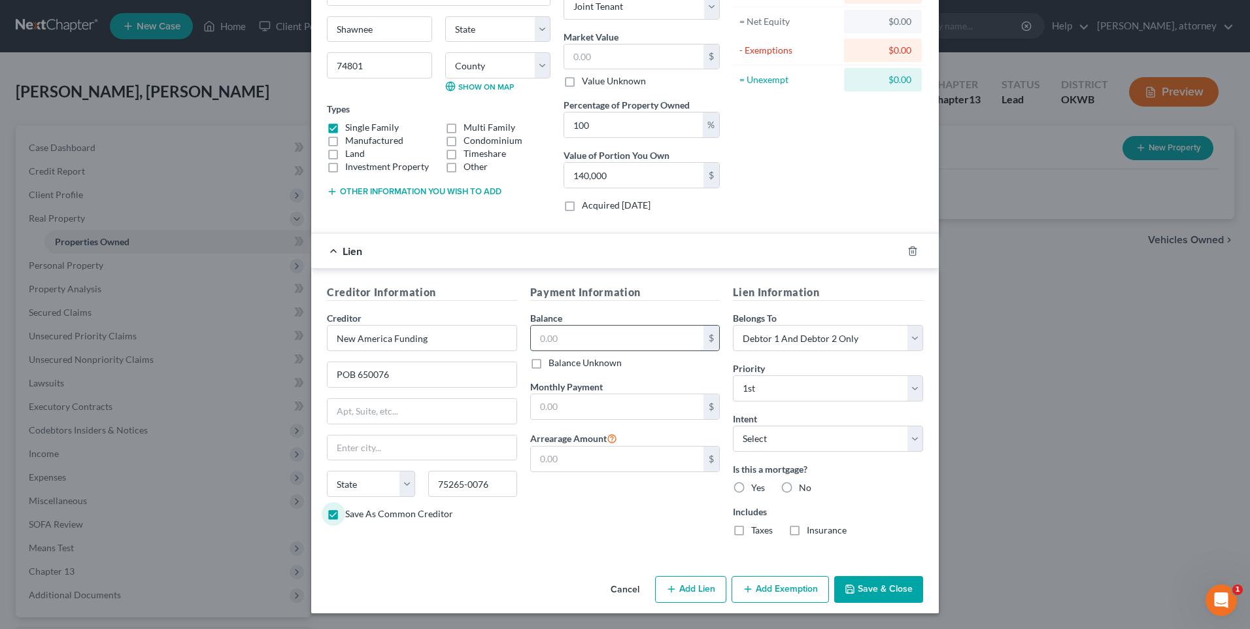
click at [560, 340] on input "text" at bounding box center [617, 338] width 173 height 25
type input "129,500"
click at [628, 379] on div "Payment Information Balance 129,500.00 $ Balance Unknown Balance Undetermined 1…" at bounding box center [625, 415] width 203 height 262
click at [604, 403] on input "text" at bounding box center [617, 406] width 173 height 25
type input "1,299"
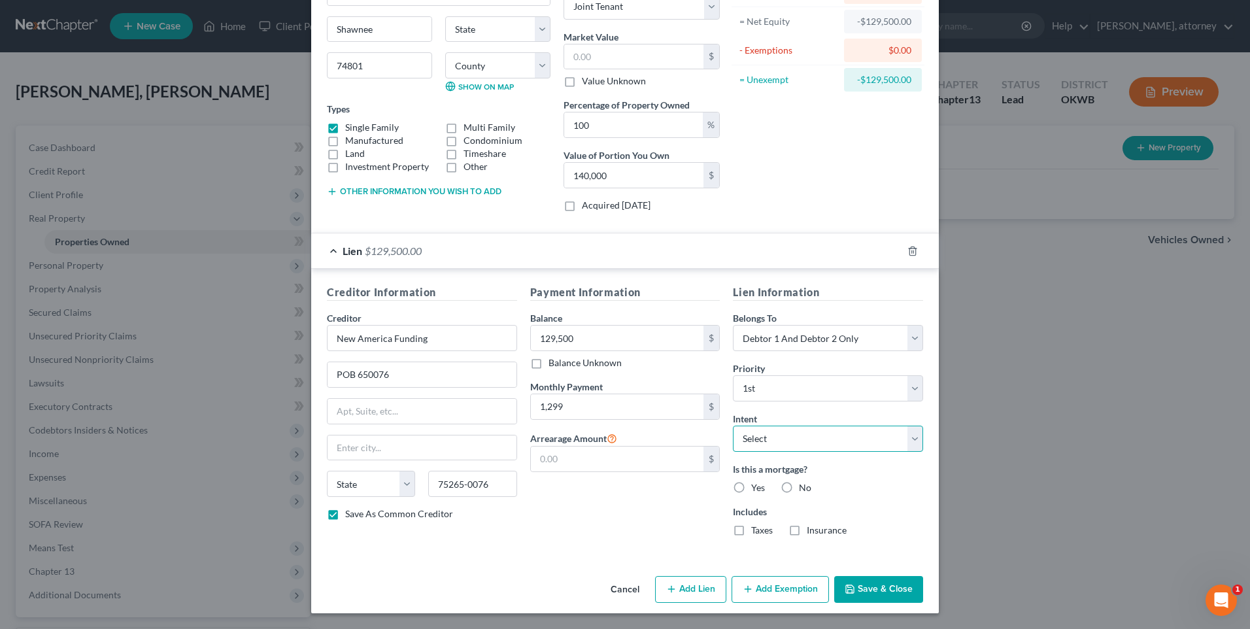
click at [823, 444] on select "Select Surrender Redeem Reaffirm Avoid Other" at bounding box center [828, 439] width 190 height 26
select select "2"
click at [733, 426] on select "Select Surrender Redeem Reaffirm Avoid Other" at bounding box center [828, 439] width 190 height 26
click at [751, 488] on label "Yes" at bounding box center [758, 487] width 14 height 13
click at [756, 488] on input "Yes" at bounding box center [760, 485] width 8 height 8
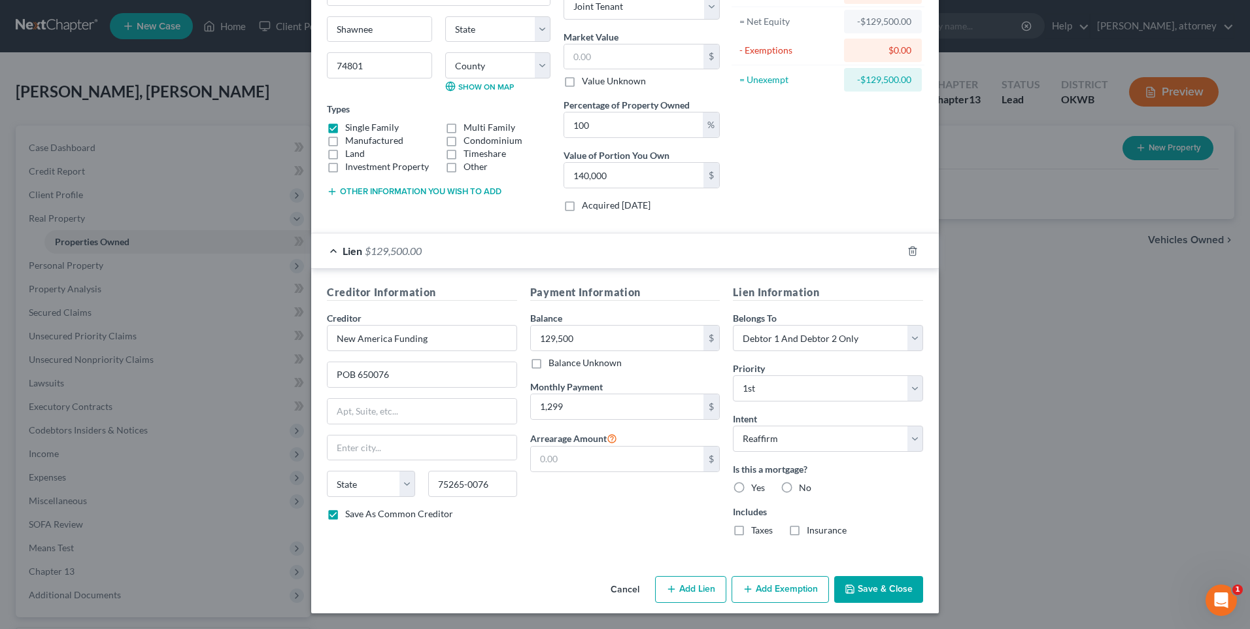
radio input "true"
click at [751, 530] on label "Taxes" at bounding box center [762, 530] width 22 height 13
click at [756, 530] on input "Taxes" at bounding box center [760, 528] width 8 height 8
checkbox input "true"
click at [807, 532] on label "Insurance" at bounding box center [827, 530] width 40 height 13
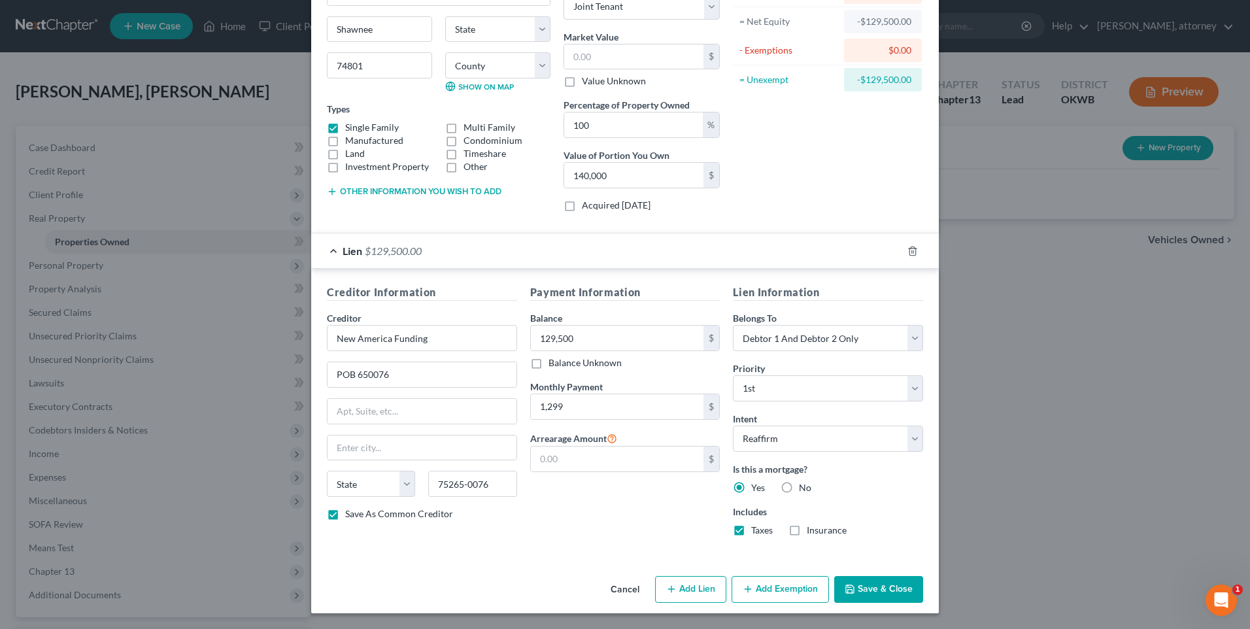
click at [812, 532] on input "Insurance" at bounding box center [816, 528] width 8 height 8
checkbox input "true"
click at [868, 583] on button "Save & Close" at bounding box center [878, 589] width 89 height 27
checkbox input "false"
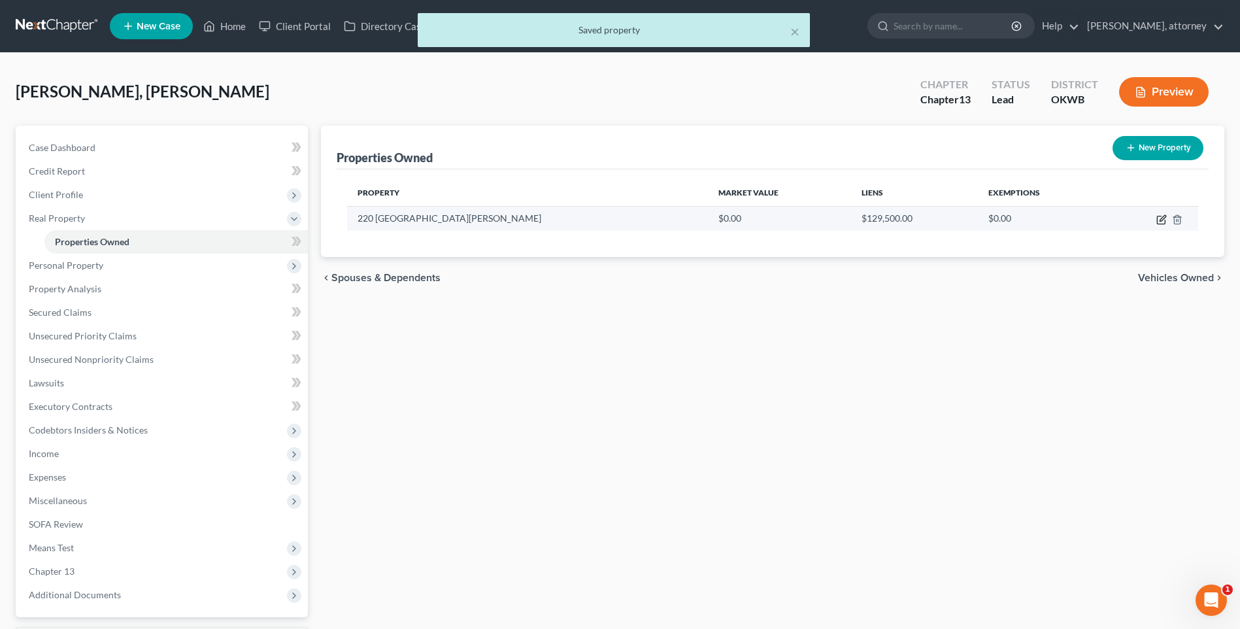
click at [1159, 218] on icon "button" at bounding box center [1162, 219] width 10 height 10
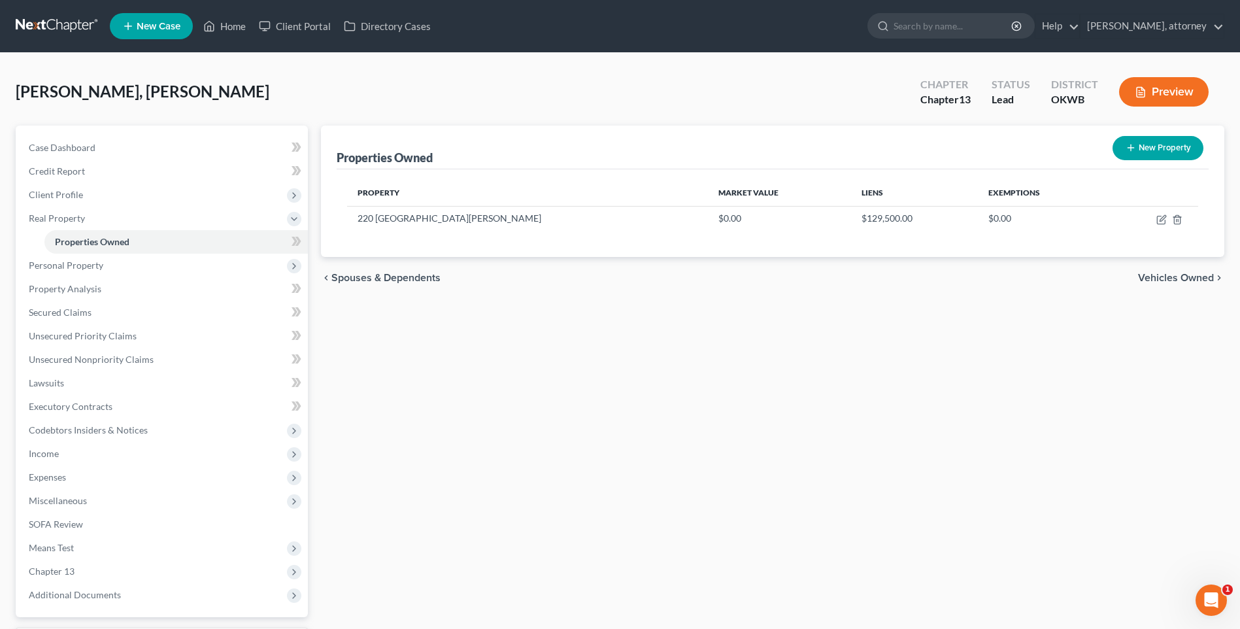
select select "2"
select select "1"
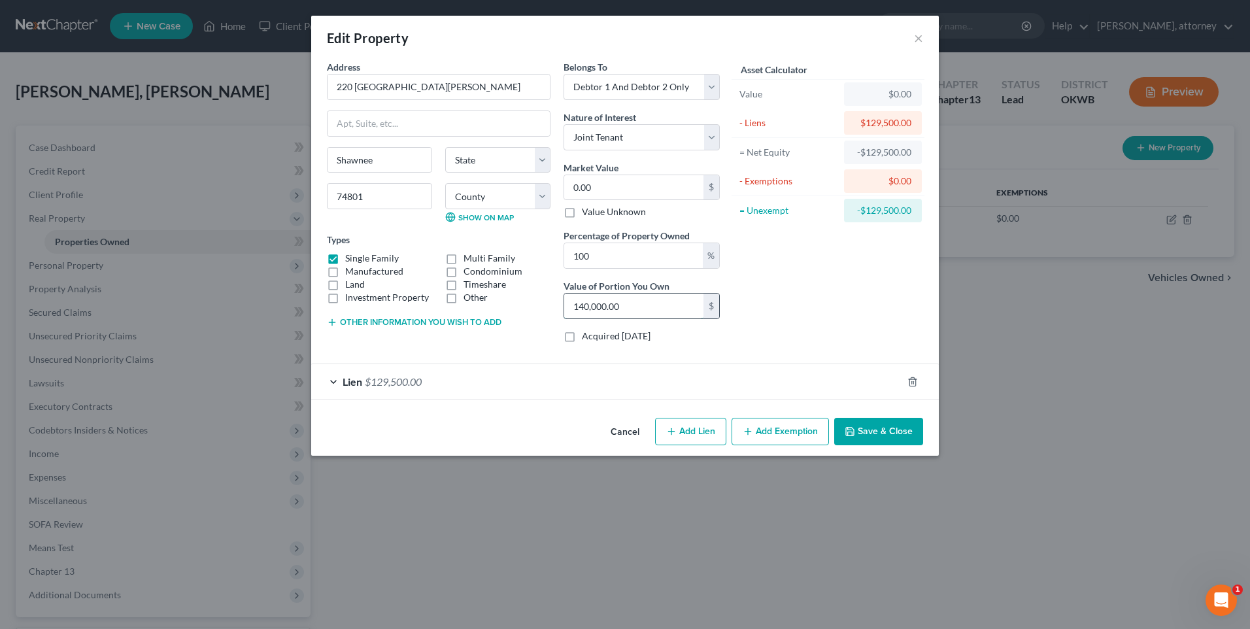
click at [646, 305] on input "140,000.00" at bounding box center [633, 306] width 139 height 25
type input "129,500"
click at [868, 309] on div "Asset Calculator Value $0.00 - Liens $129,500.00 = Net Equity -$129,500.00 - Ex…" at bounding box center [827, 206] width 203 height 293
click at [885, 430] on button "Save & Close" at bounding box center [878, 431] width 89 height 27
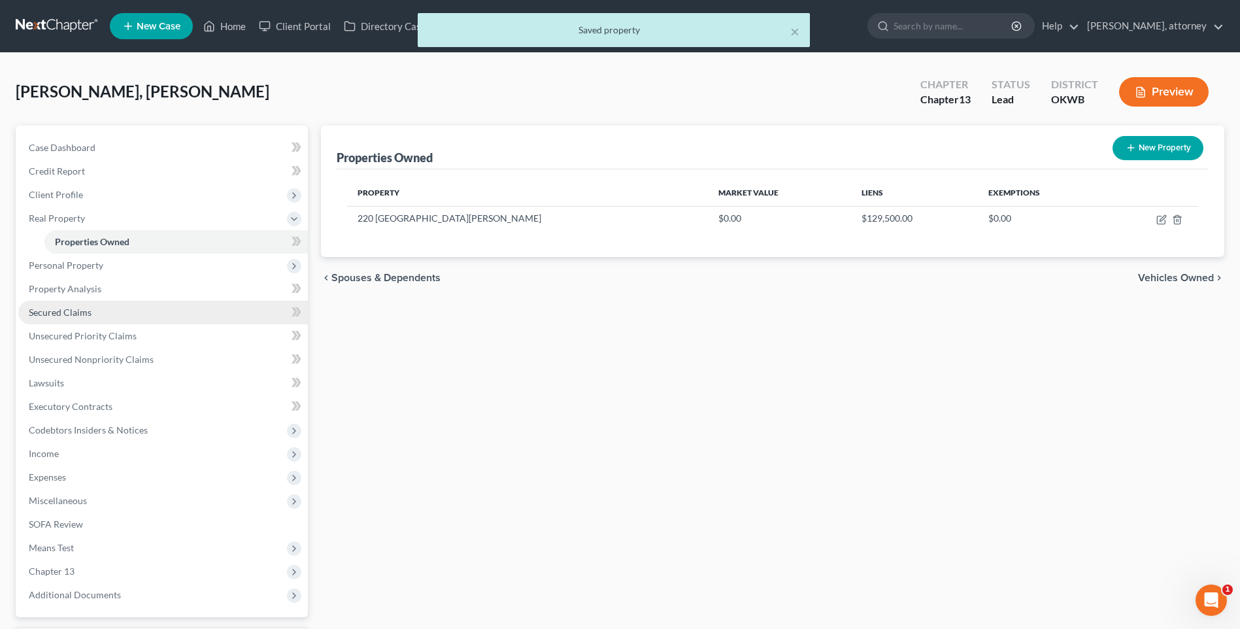
click at [73, 305] on link "Secured Claims" at bounding box center [163, 313] width 290 height 24
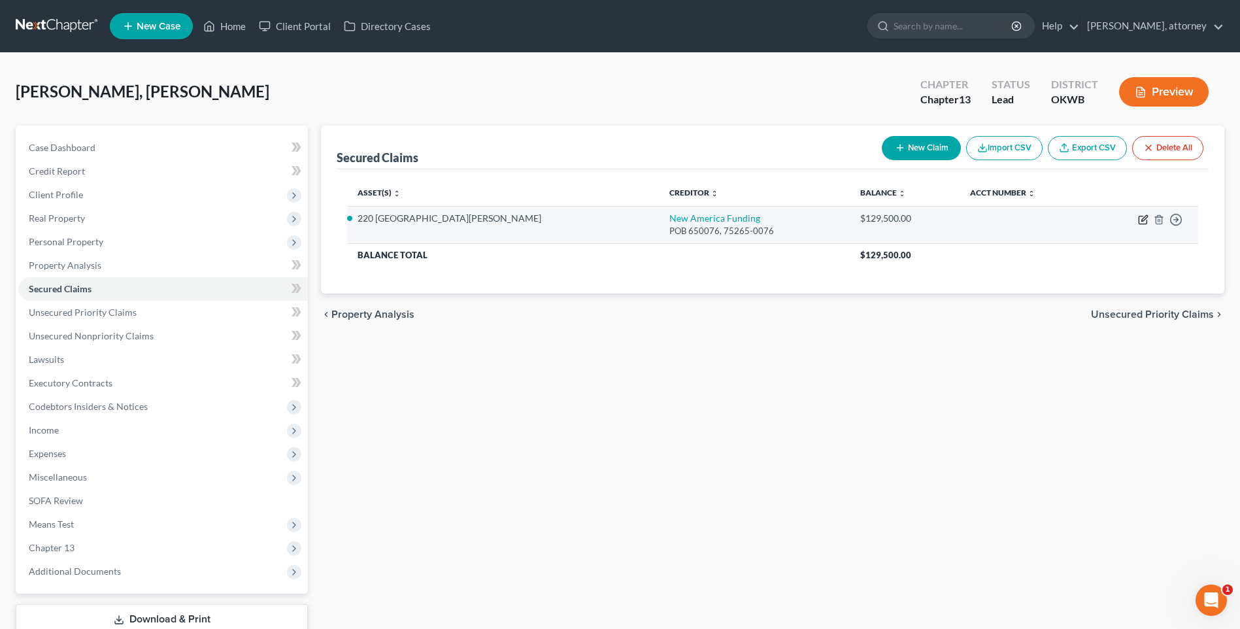
click at [1141, 219] on icon "button" at bounding box center [1143, 219] width 10 height 10
select select "2"
select select "0"
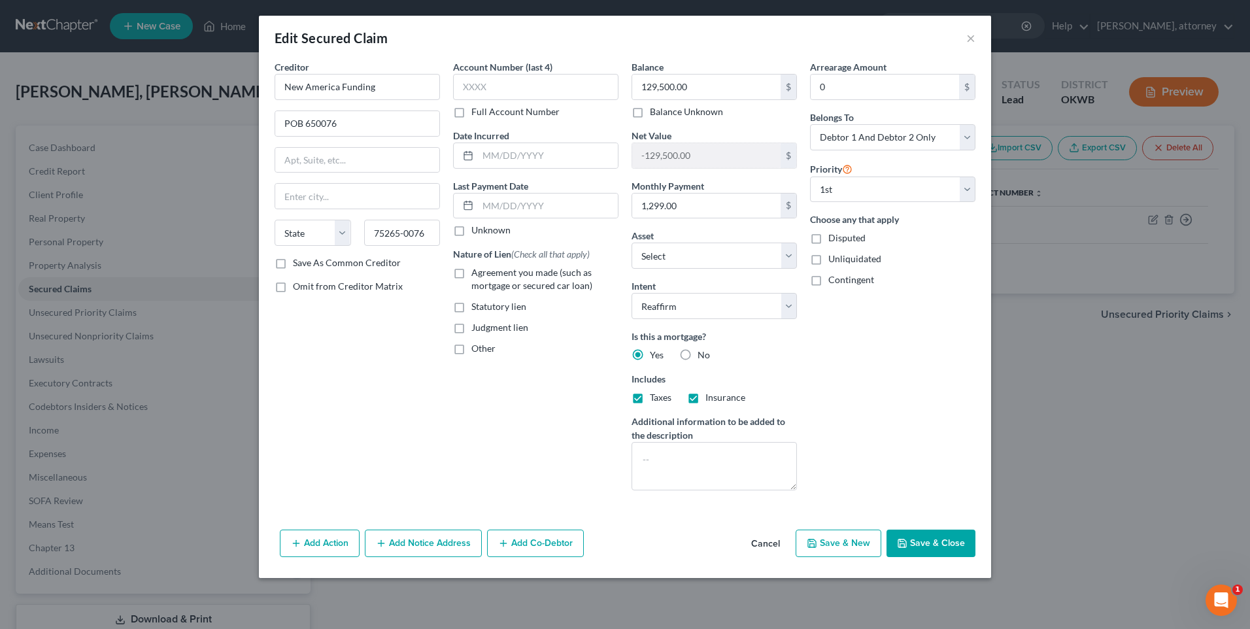
click at [471, 275] on label "Agreement you made (such as mortgage or secured car loan)" at bounding box center [544, 279] width 147 height 26
click at [477, 275] on input "Agreement you made (such as mortgage or secured car loan)" at bounding box center [481, 270] width 8 height 8
checkbox input "true"
click at [932, 541] on button "Save & Close" at bounding box center [931, 543] width 89 height 27
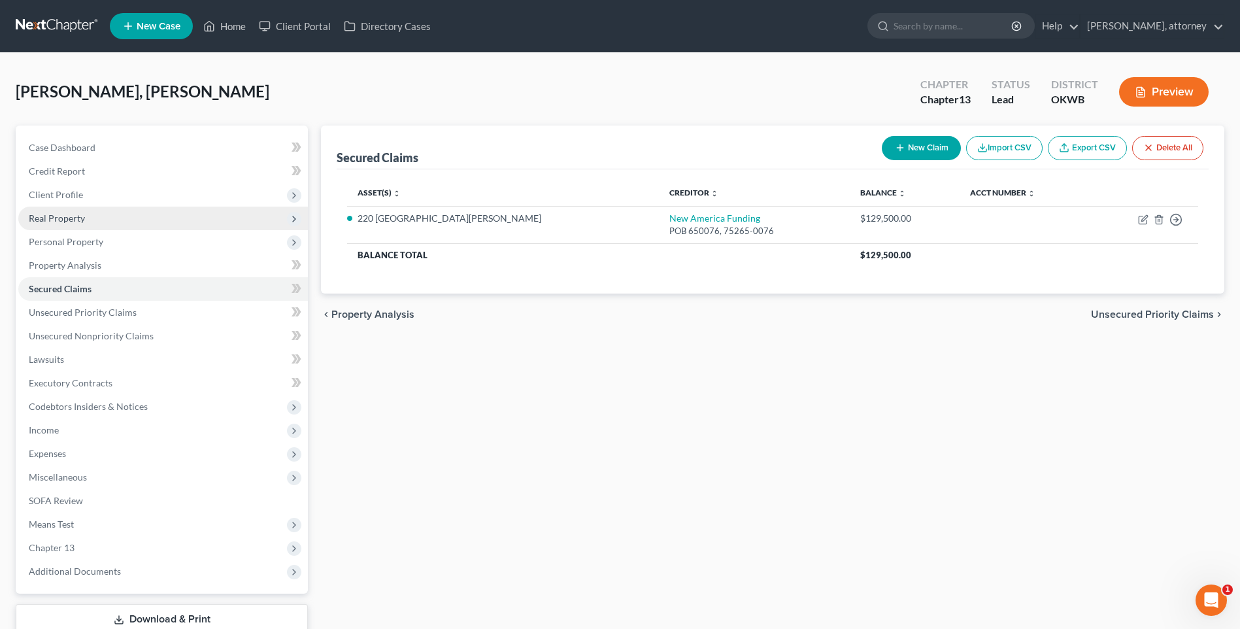
click at [51, 209] on span "Real Property" at bounding box center [163, 219] width 290 height 24
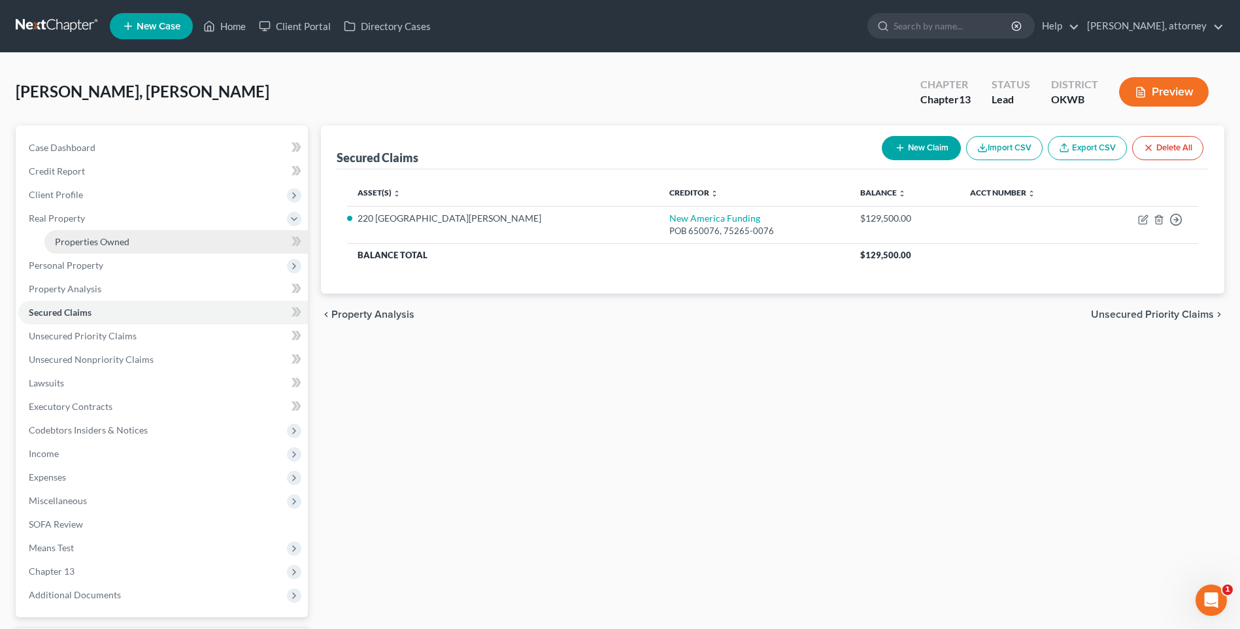
click at [93, 239] on span "Properties Owned" at bounding box center [92, 241] width 75 height 11
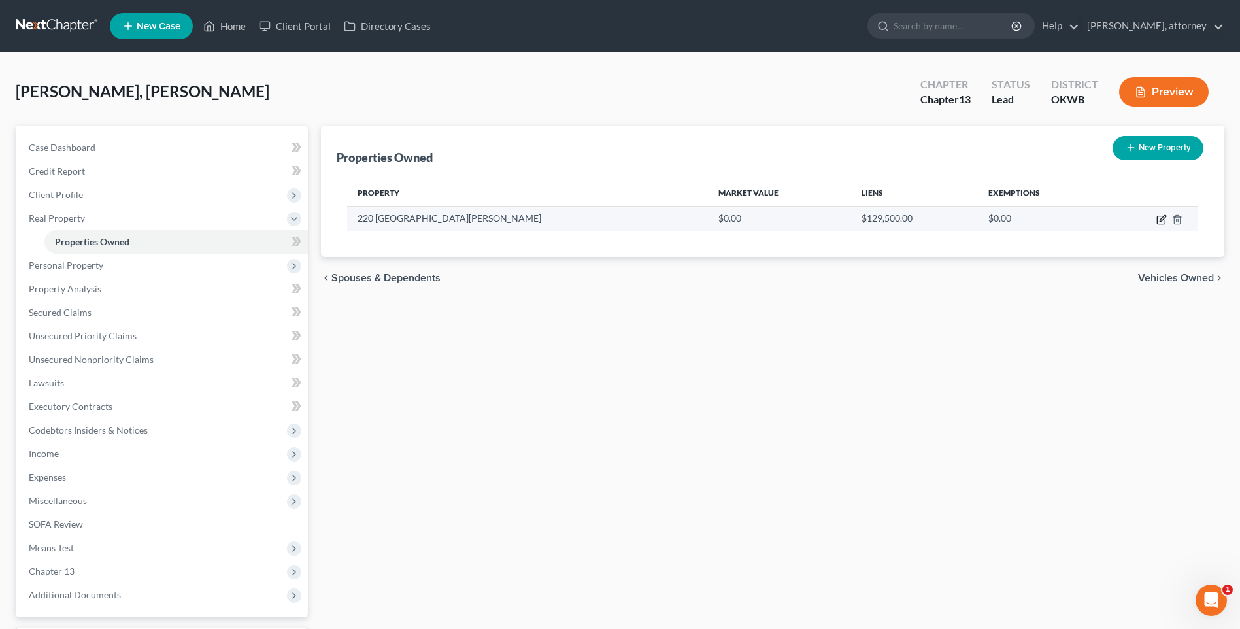
click at [1162, 220] on icon "button" at bounding box center [1163, 218] width 6 height 6
select select "2"
select select "1"
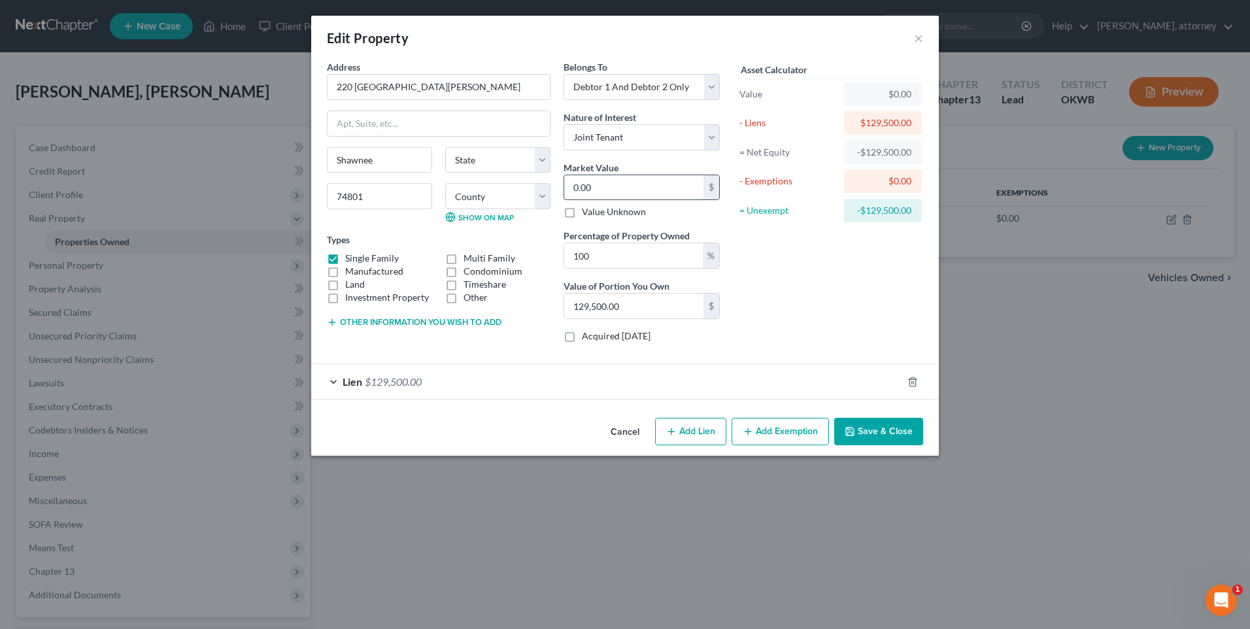
click at [620, 192] on input "0.00" at bounding box center [633, 187] width 139 height 25
type input "1"
type input "1.00"
type input "13"
type input "13.00"
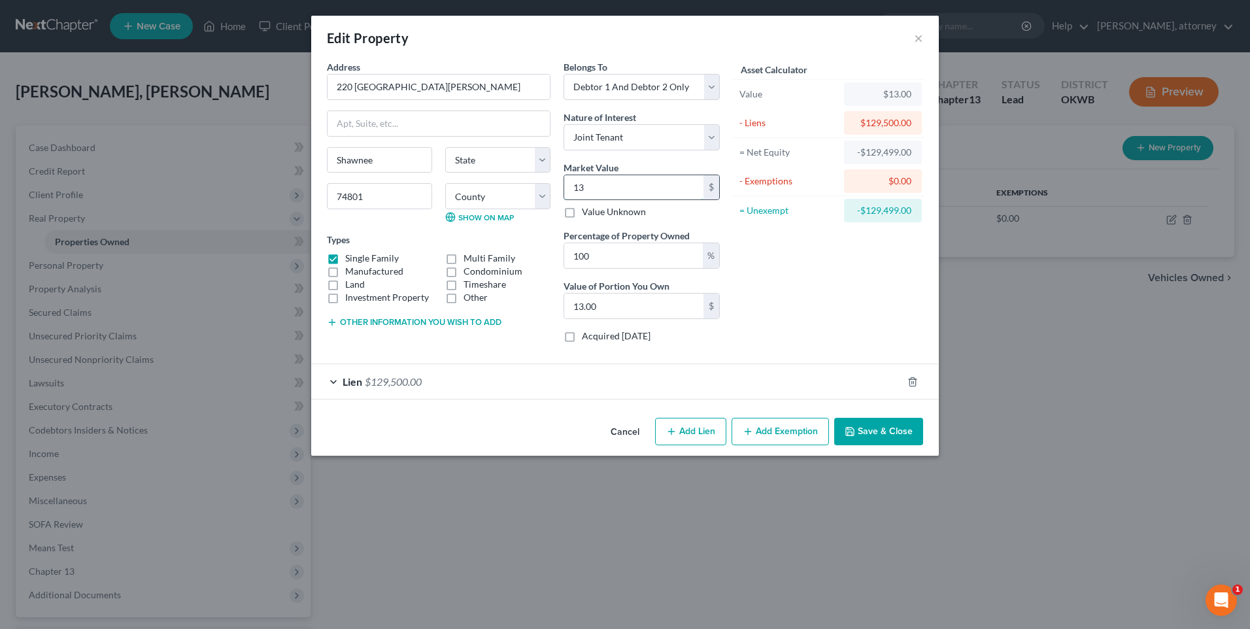
type input "130"
type input "130.00"
type input "1300"
type input "1,300.00"
type input "1,3000"
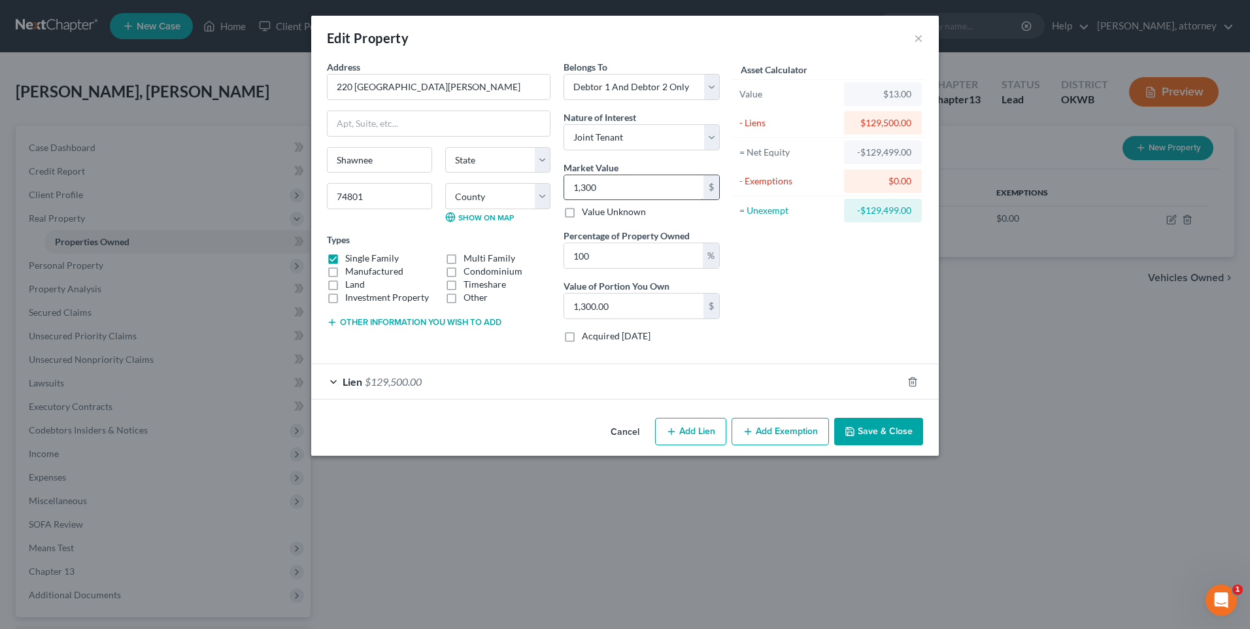
type input "13,000.00"
type input "13,0000"
type input "130,000.00"
type input "130,000"
click at [814, 296] on div "Asset Calculator Value $130,000.00 - Liens $129,500.00 = Net Equity -$116,500.0…" at bounding box center [827, 206] width 203 height 293
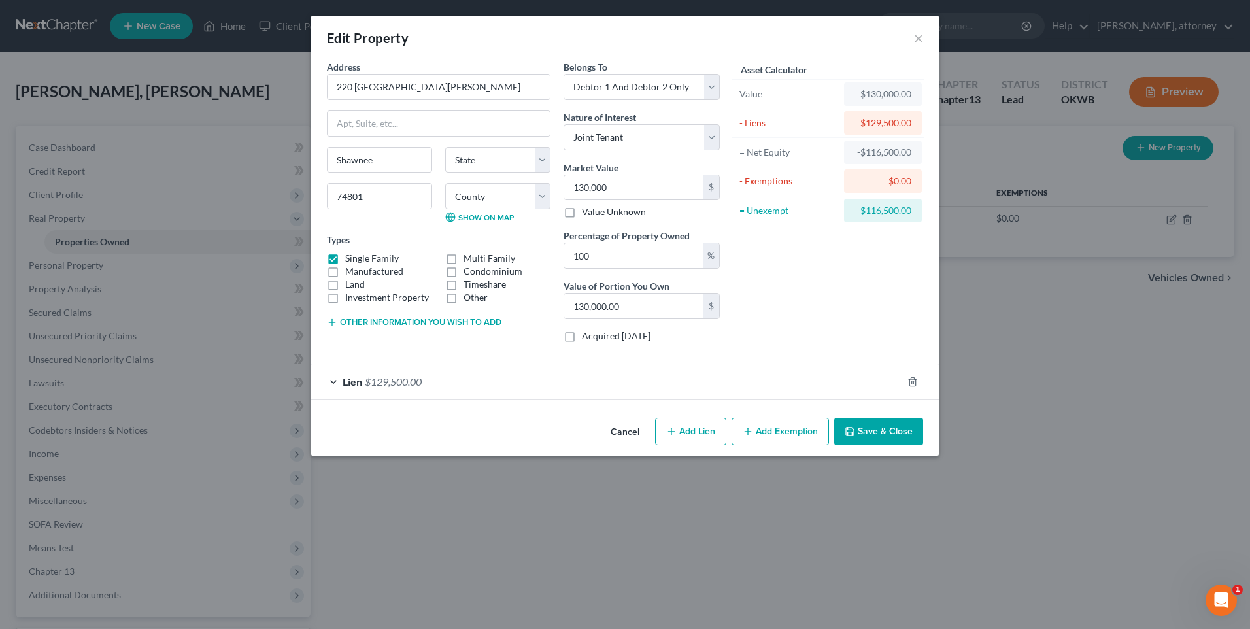
click at [887, 430] on button "Save & Close" at bounding box center [878, 431] width 89 height 27
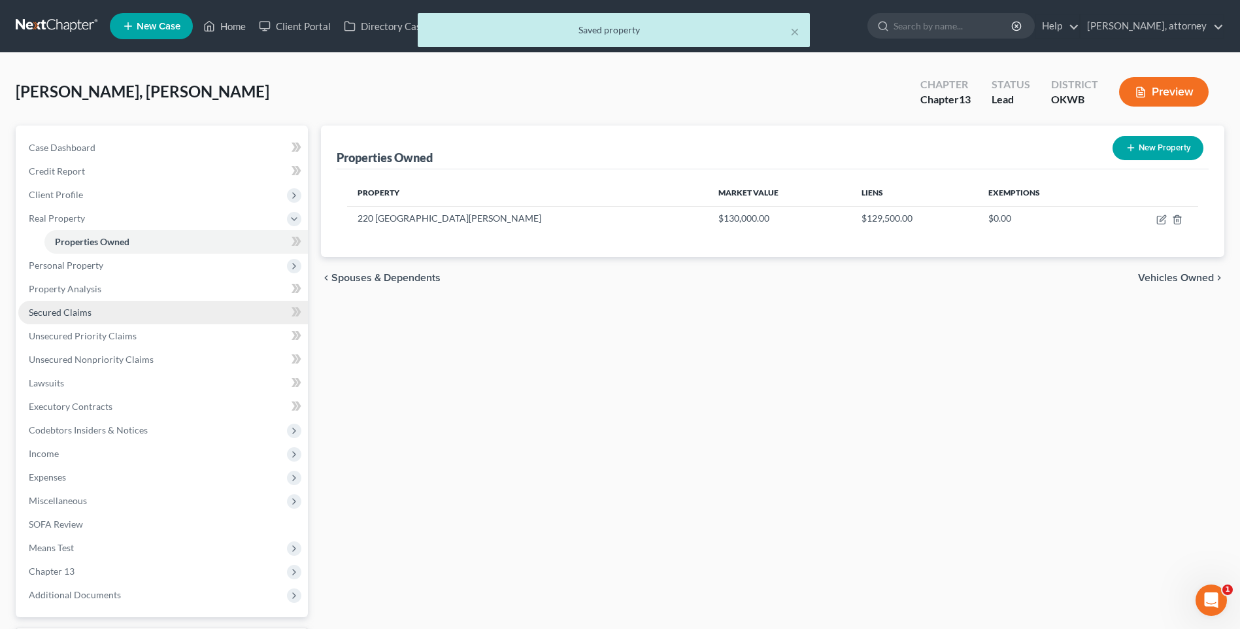
click at [52, 309] on span "Secured Claims" at bounding box center [60, 312] width 63 height 11
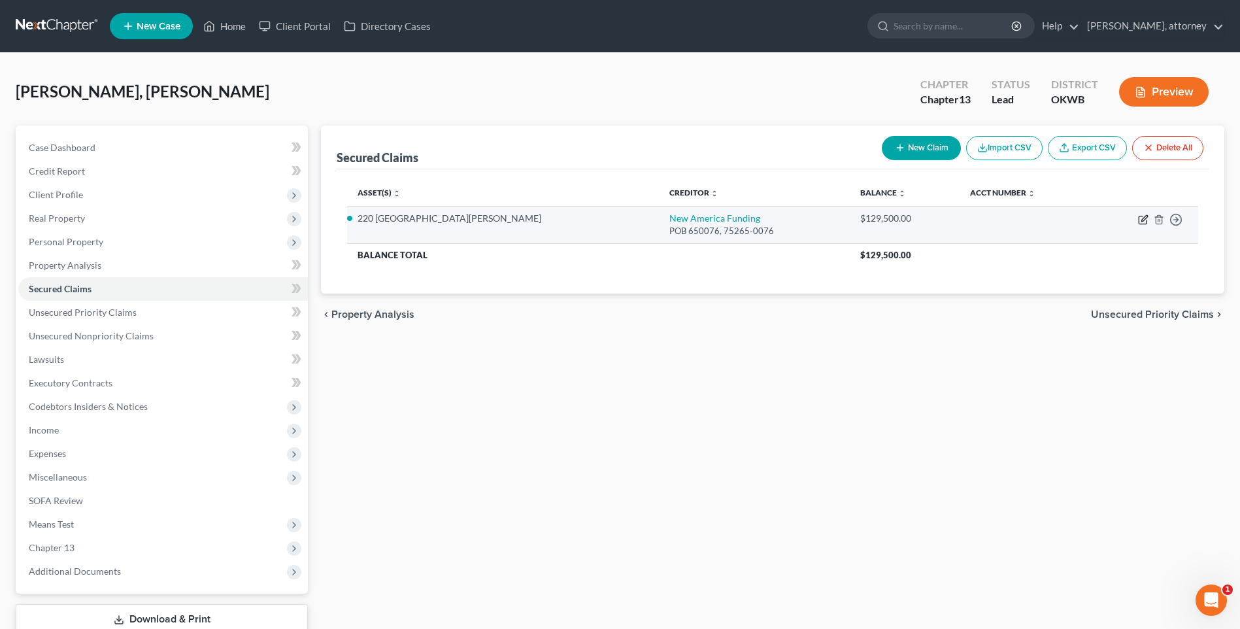
click at [1144, 217] on icon "button" at bounding box center [1145, 218] width 6 height 6
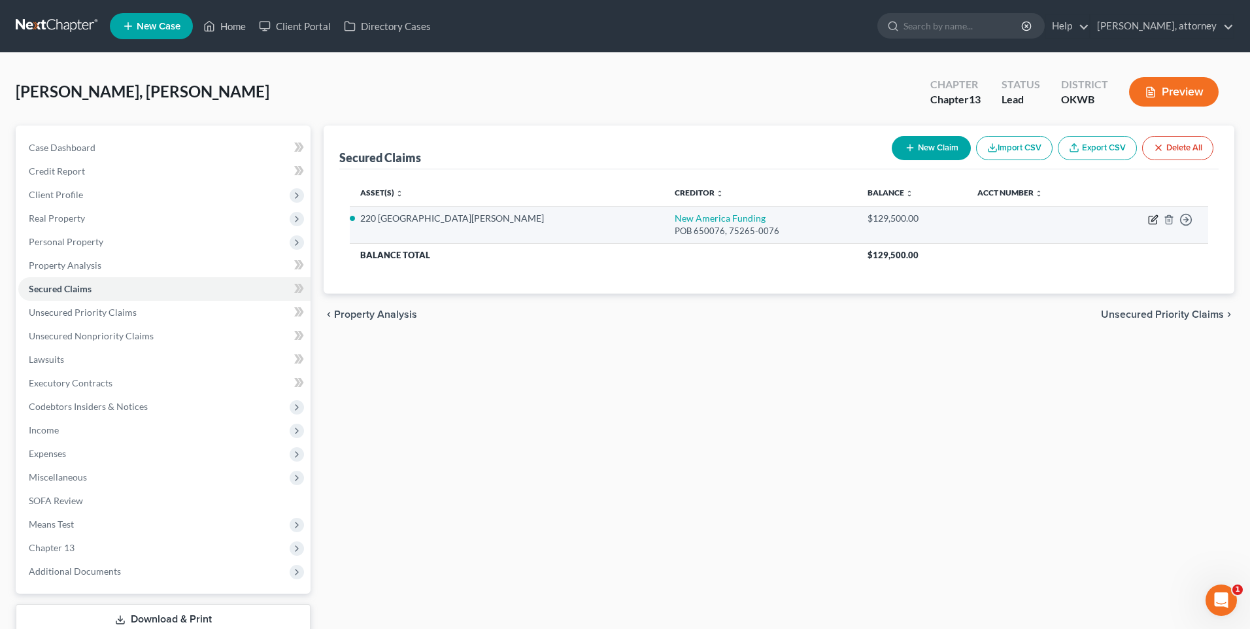
select select "2"
select select "0"
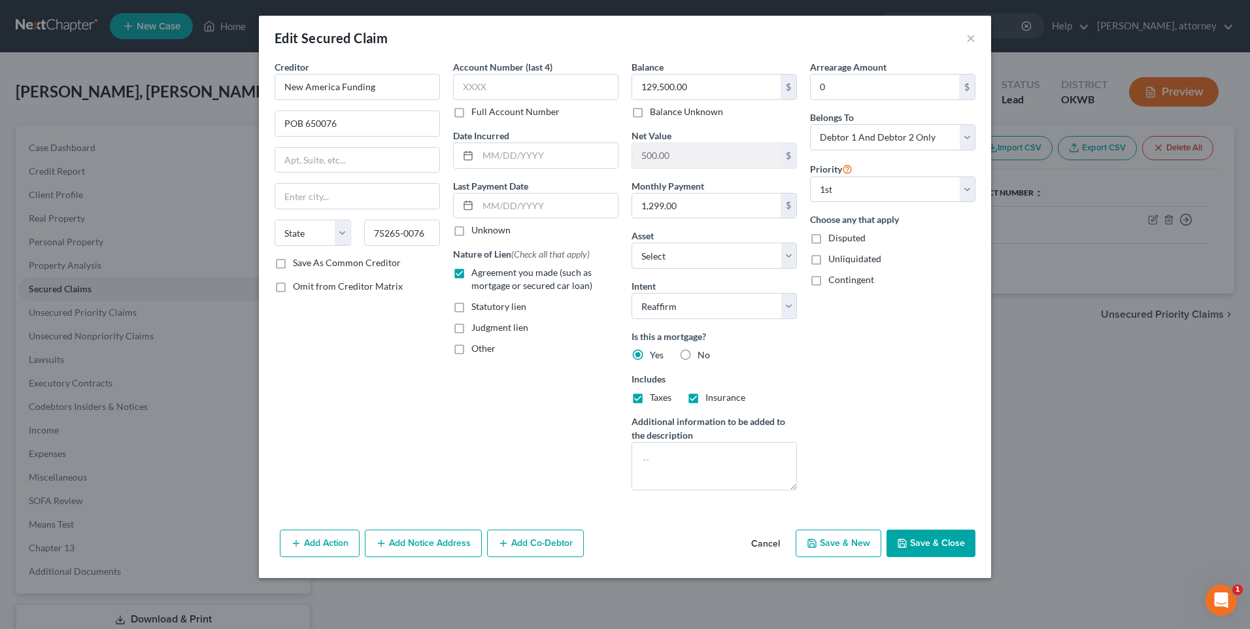
click at [773, 544] on button "Cancel" at bounding box center [766, 544] width 50 height 26
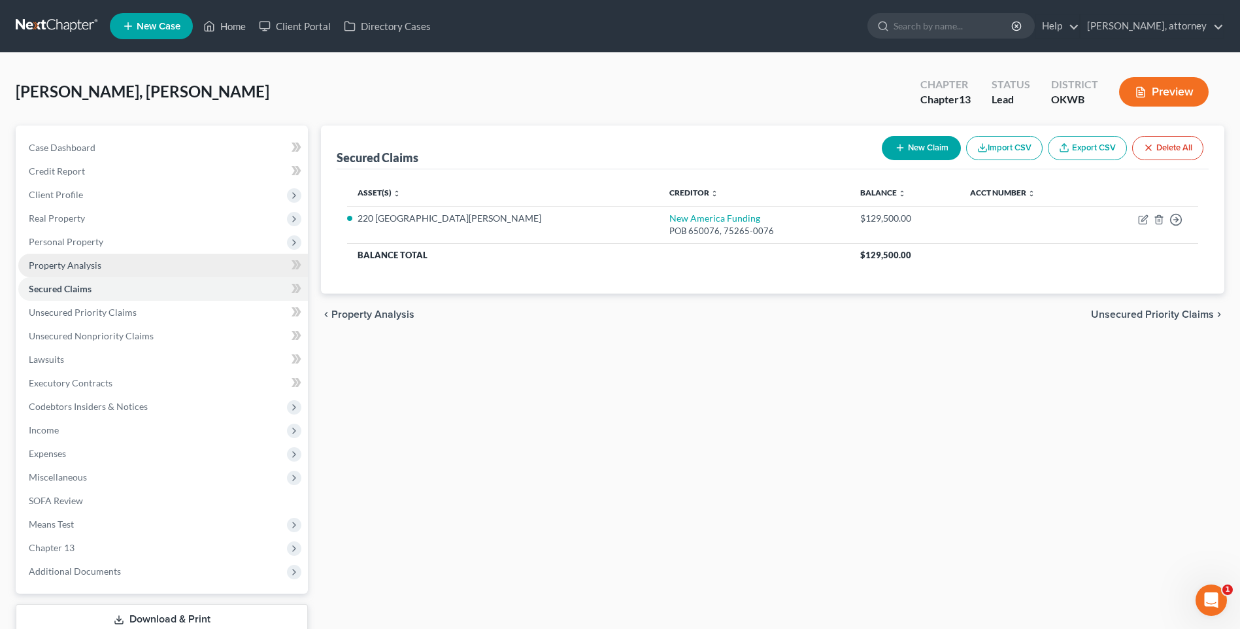
click at [63, 265] on span "Property Analysis" at bounding box center [65, 265] width 73 height 11
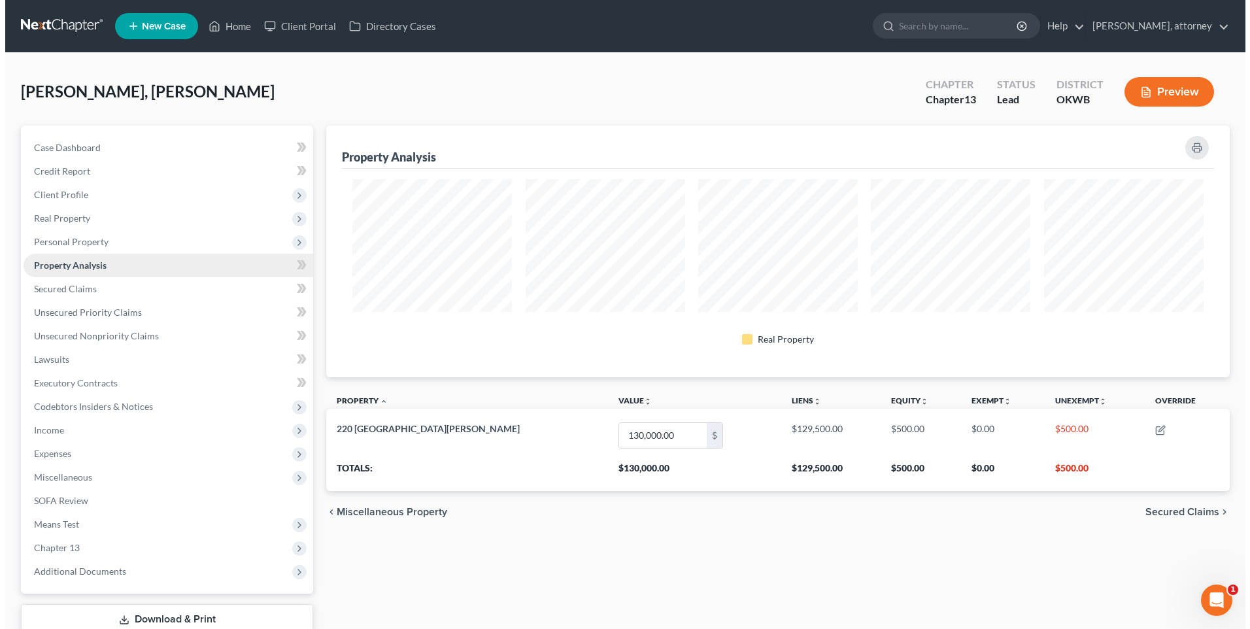
scroll to position [252, 904]
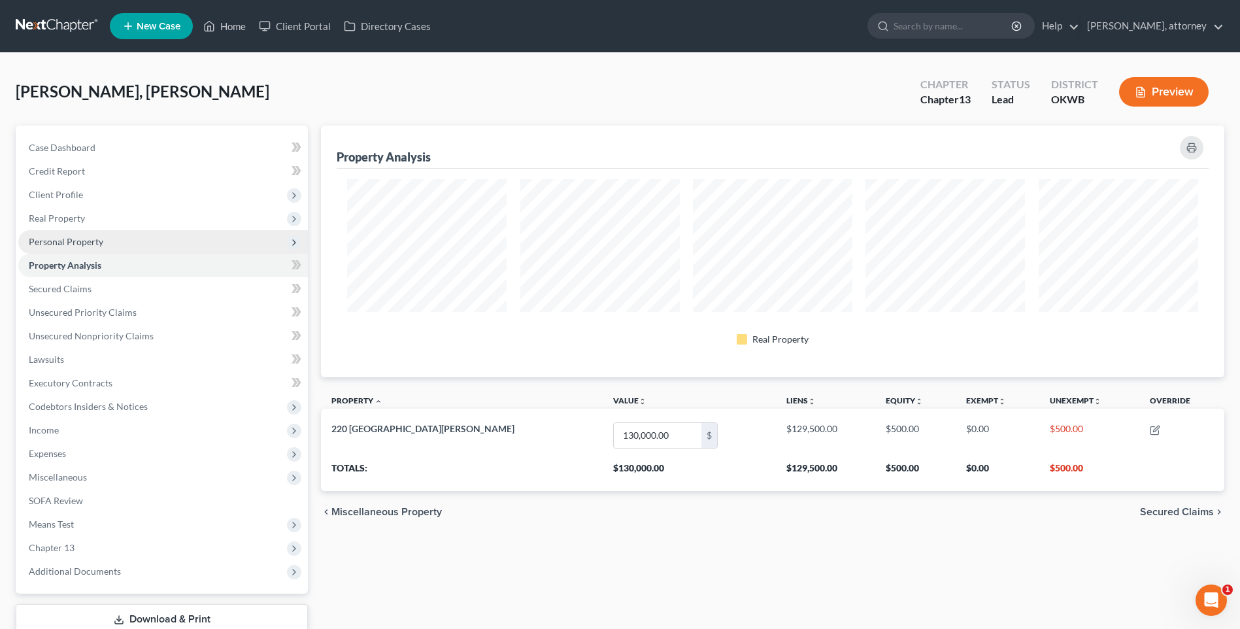
click at [53, 238] on span "Personal Property" at bounding box center [66, 241] width 75 height 11
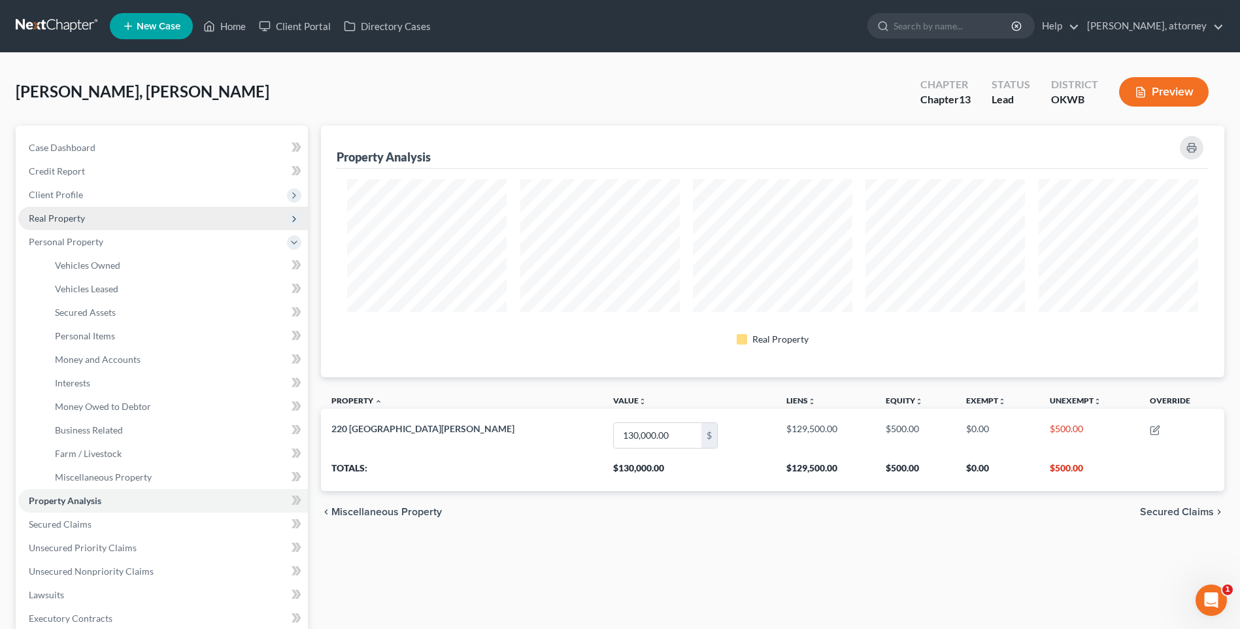
click at [53, 219] on span "Real Property" at bounding box center [57, 217] width 56 height 11
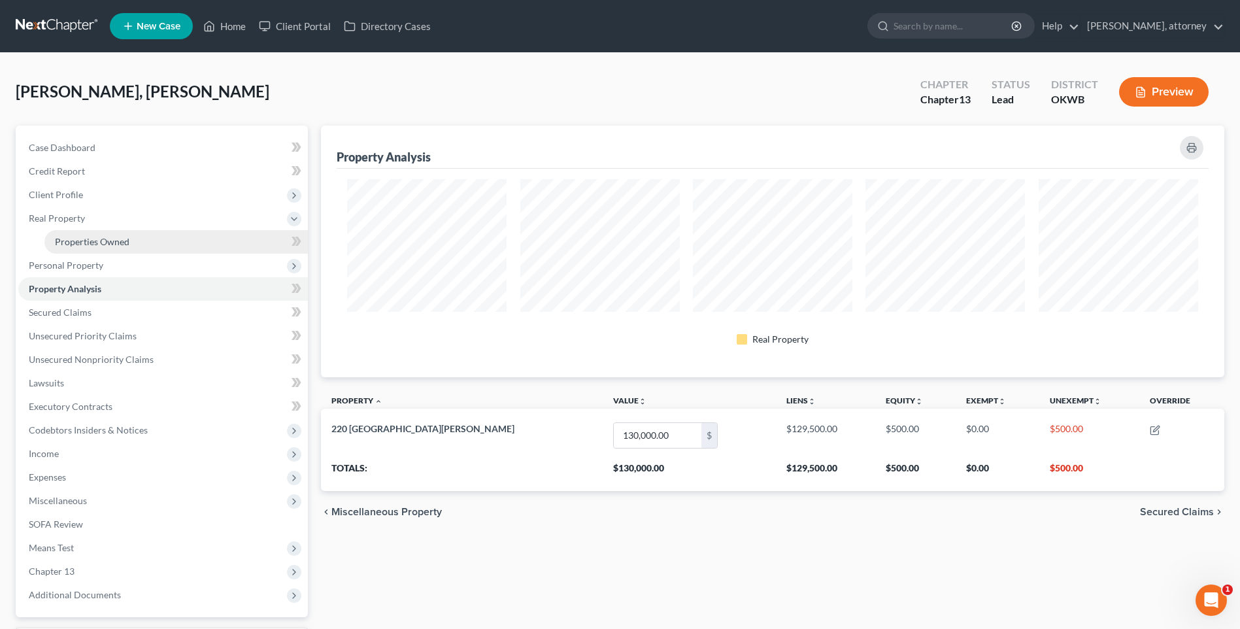
click at [71, 239] on span "Properties Owned" at bounding box center [92, 241] width 75 height 11
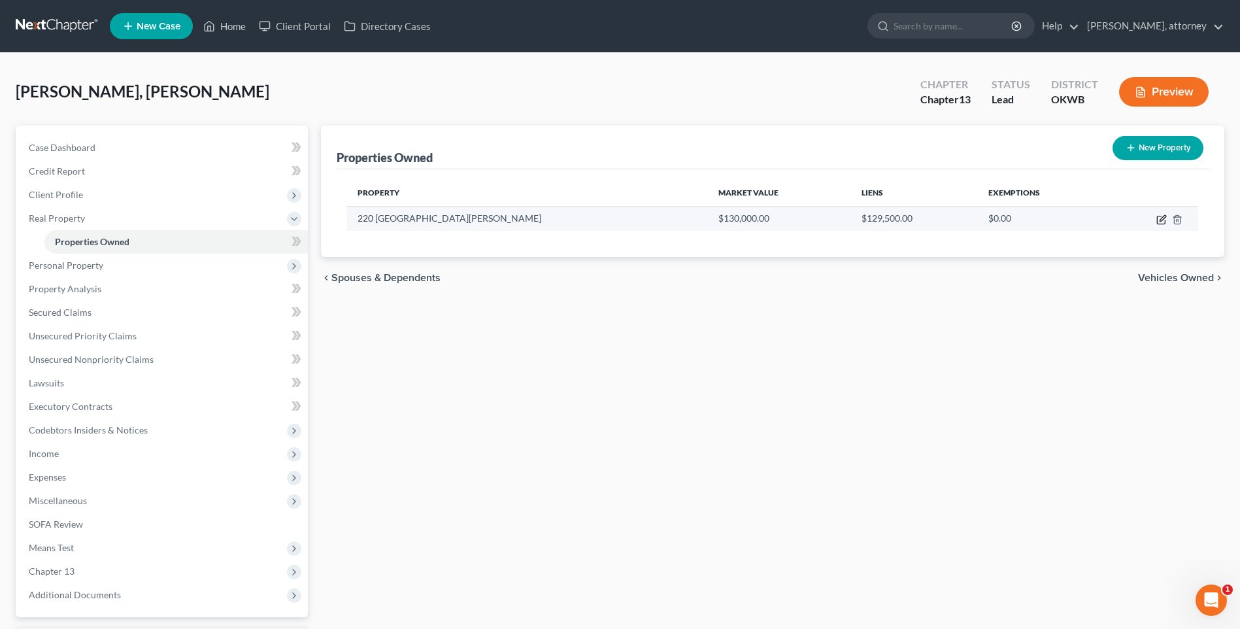
click at [1162, 218] on icon "button" at bounding box center [1163, 218] width 6 height 6
select select "2"
select select "1"
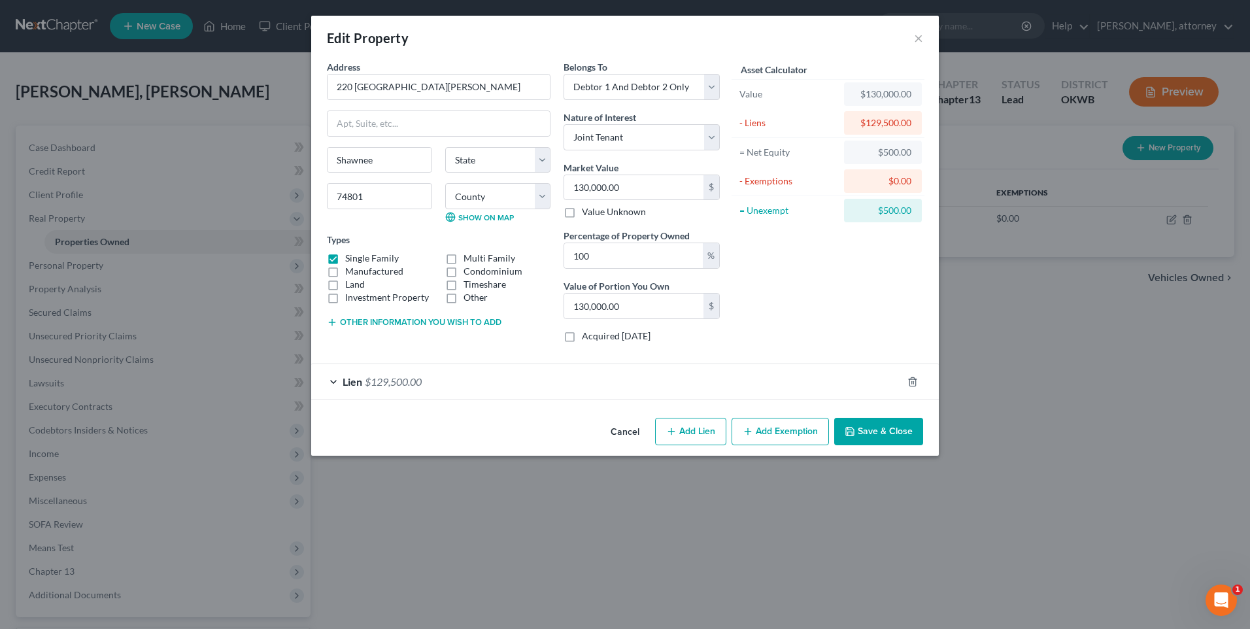
click at [788, 430] on button "Add Exemption" at bounding box center [780, 431] width 97 height 27
select select "2"
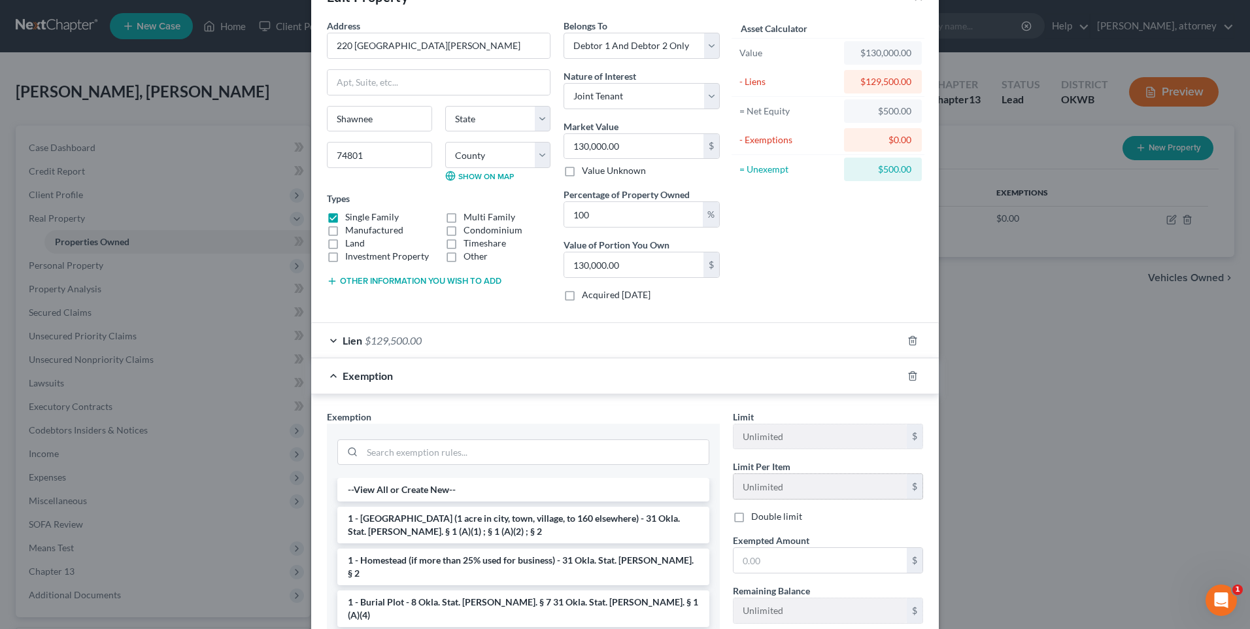
scroll to position [131, 0]
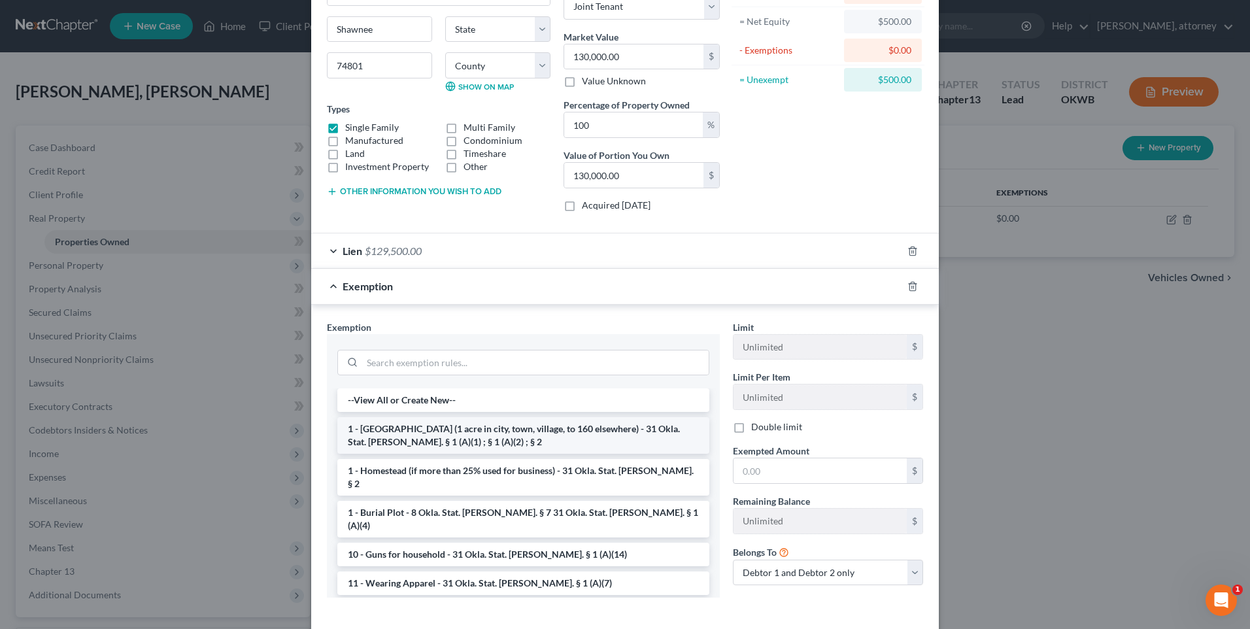
click at [445, 440] on li "1 - [GEOGRAPHIC_DATA] (1 acre in city, town, village, to 160 elsewhere) - 31 Ok…" at bounding box center [523, 435] width 372 height 37
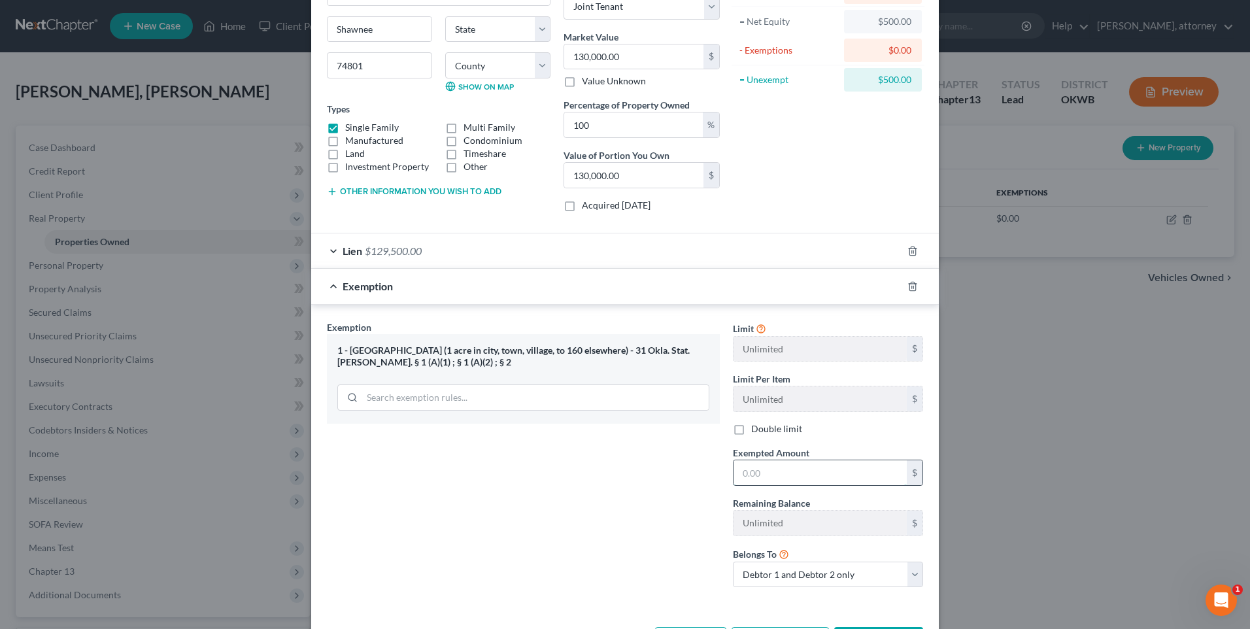
click at [776, 476] on input "text" at bounding box center [820, 472] width 173 height 25
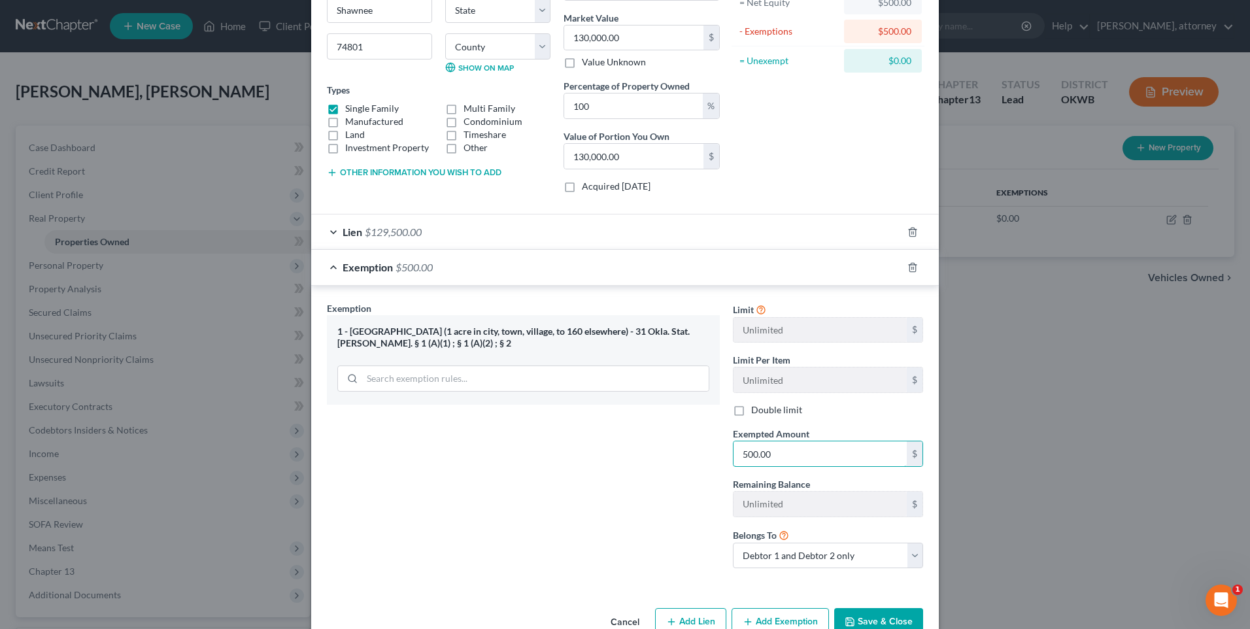
scroll to position [182, 0]
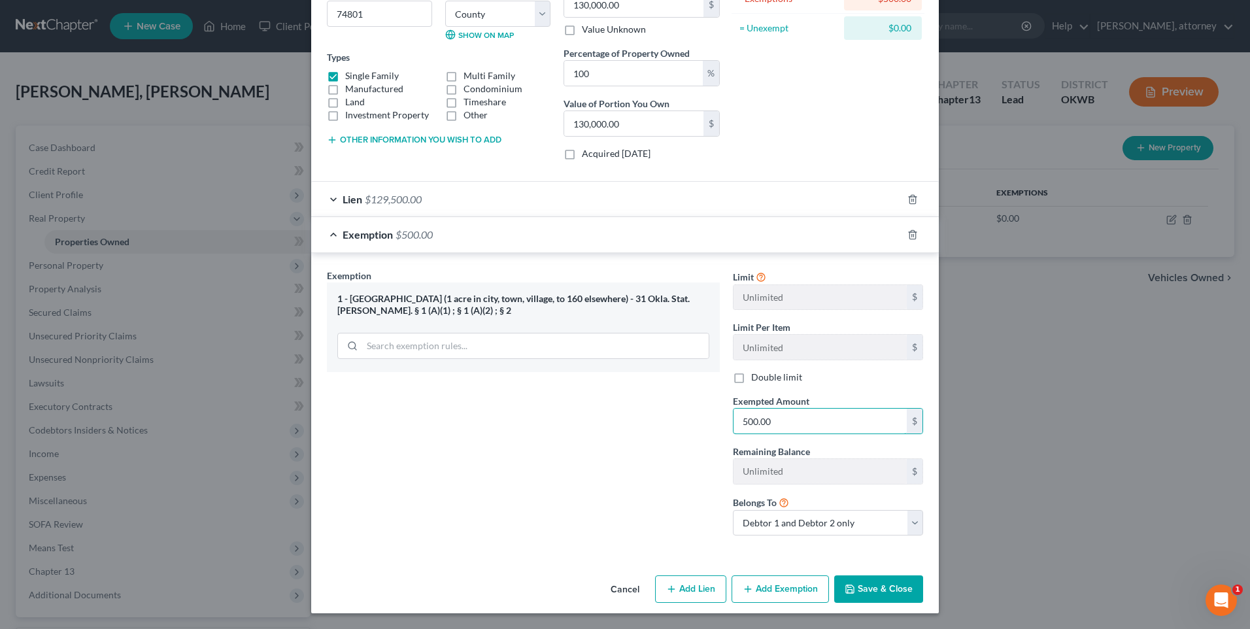
type input "500.00"
click at [882, 592] on button "Save & Close" at bounding box center [878, 588] width 89 height 27
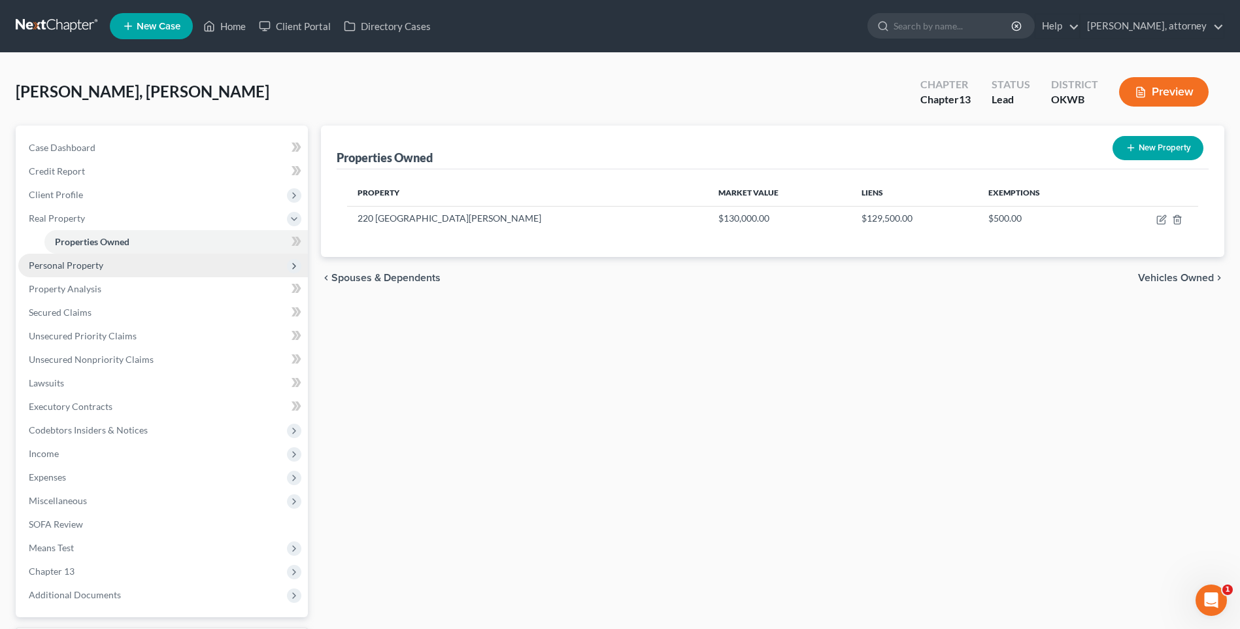
click at [80, 264] on span "Personal Property" at bounding box center [66, 265] width 75 height 11
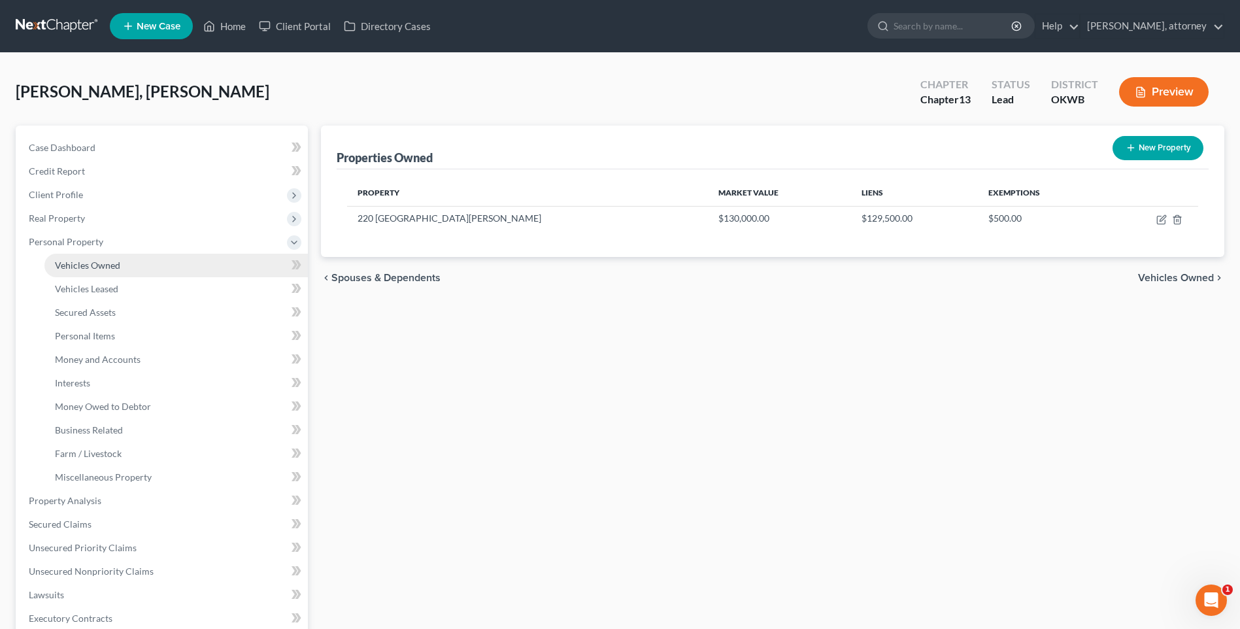
click at [93, 261] on span "Vehicles Owned" at bounding box center [87, 265] width 65 height 11
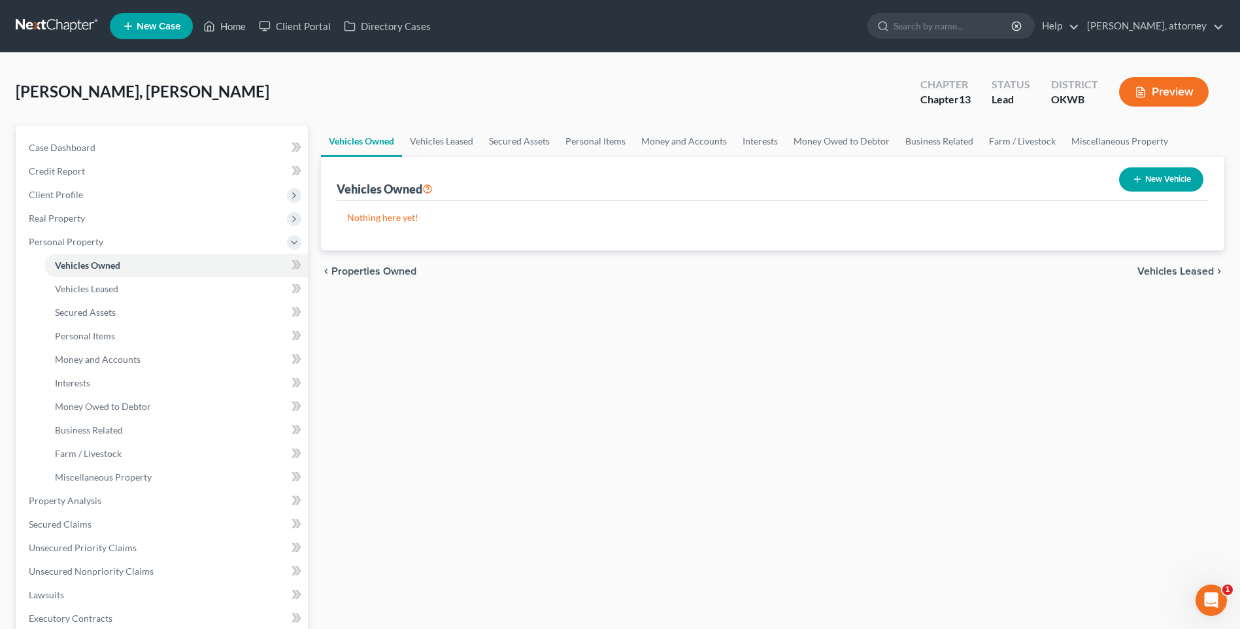
click at [1159, 180] on button "New Vehicle" at bounding box center [1161, 179] width 84 height 24
select select "0"
select select "2"
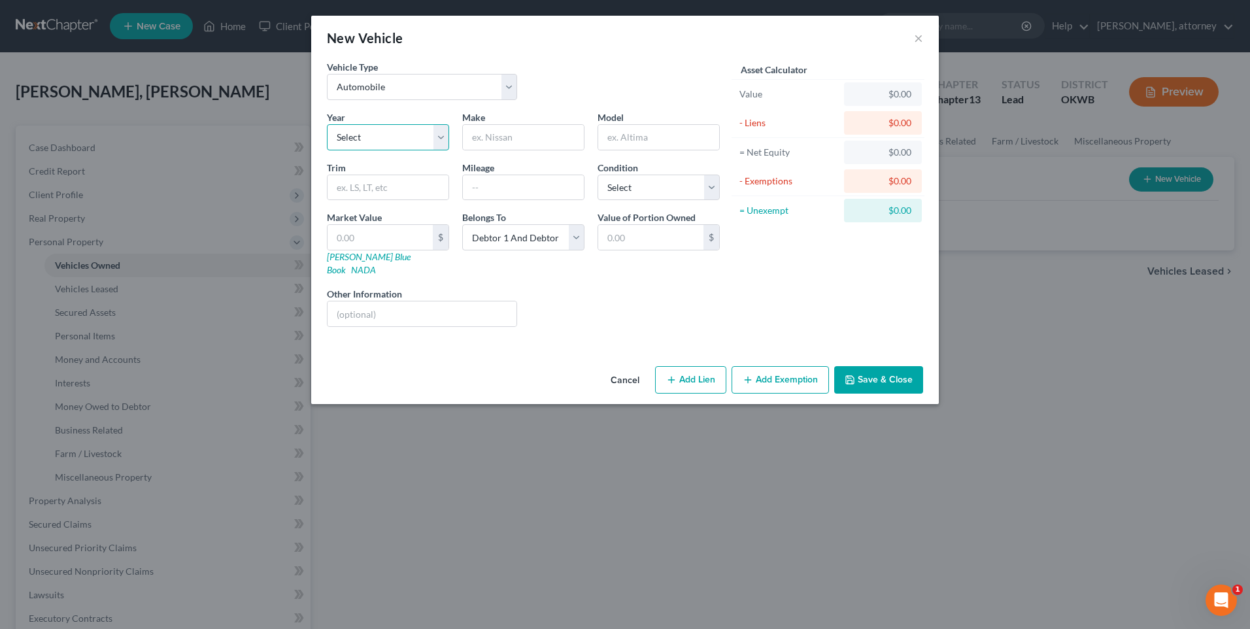
click at [369, 138] on select "Select 2026 2025 2024 2023 2022 2021 2020 2019 2018 2017 2016 2015 2014 2013 20…" at bounding box center [388, 137] width 122 height 26
select select "10"
click at [327, 124] on select "Select 2026 2025 2024 2023 2022 2021 2020 2019 2018 2017 2016 2015 2014 2013 20…" at bounding box center [388, 137] width 122 height 26
click at [509, 138] on input "text" at bounding box center [523, 137] width 121 height 25
type input "Toyota"
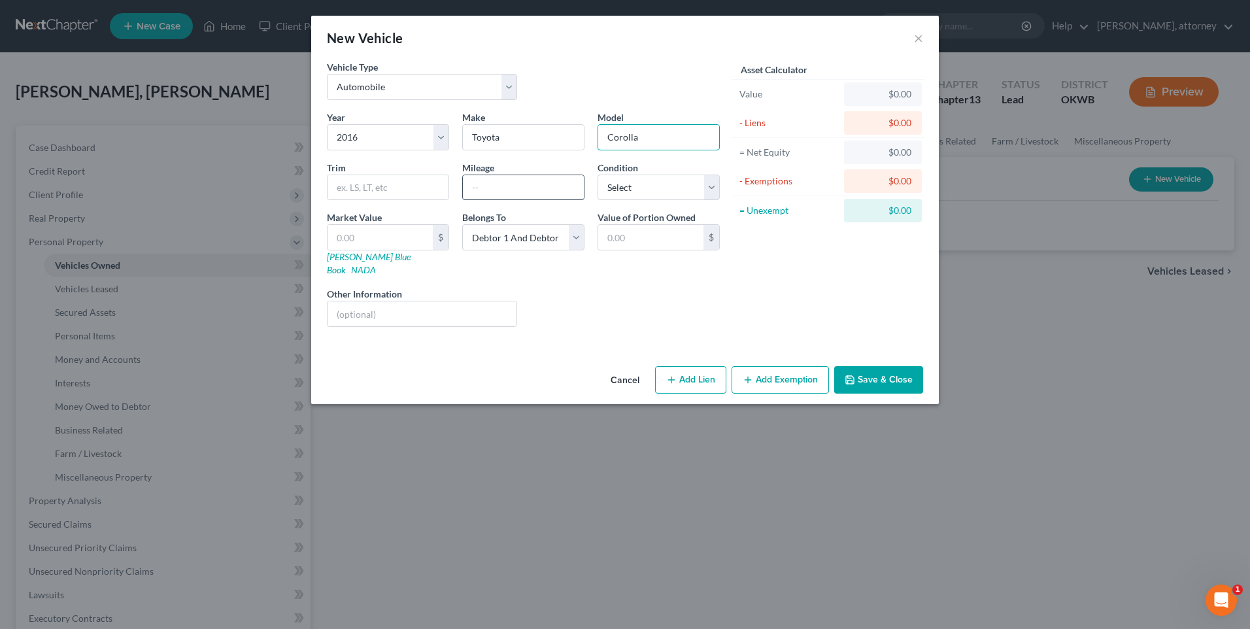
type input "Corolla"
click at [505, 195] on input "text" at bounding box center [523, 187] width 121 height 25
type input "123000"
click at [638, 182] on select "Select Excellent Very Good Good Fair Poor" at bounding box center [659, 188] width 122 height 26
select select "2"
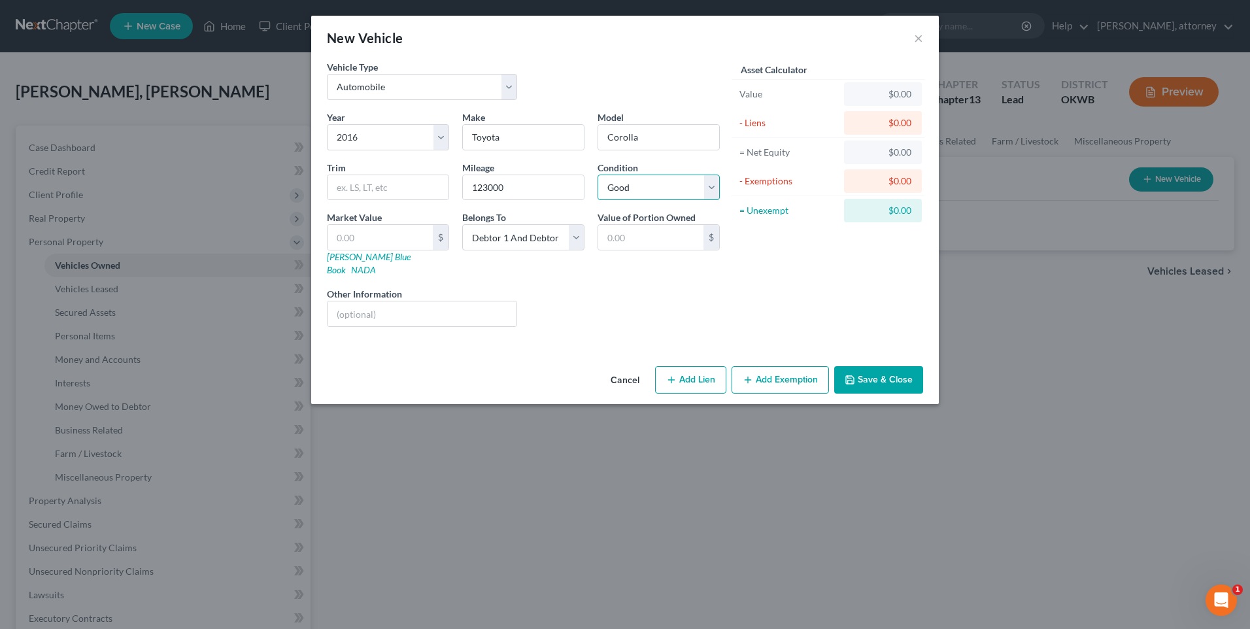
click at [598, 175] on select "Select Excellent Very Good Good Fair Poor" at bounding box center [659, 188] width 122 height 26
click at [389, 241] on input "text" at bounding box center [380, 237] width 105 height 25
type input "3"
type input "3.00"
type input "30"
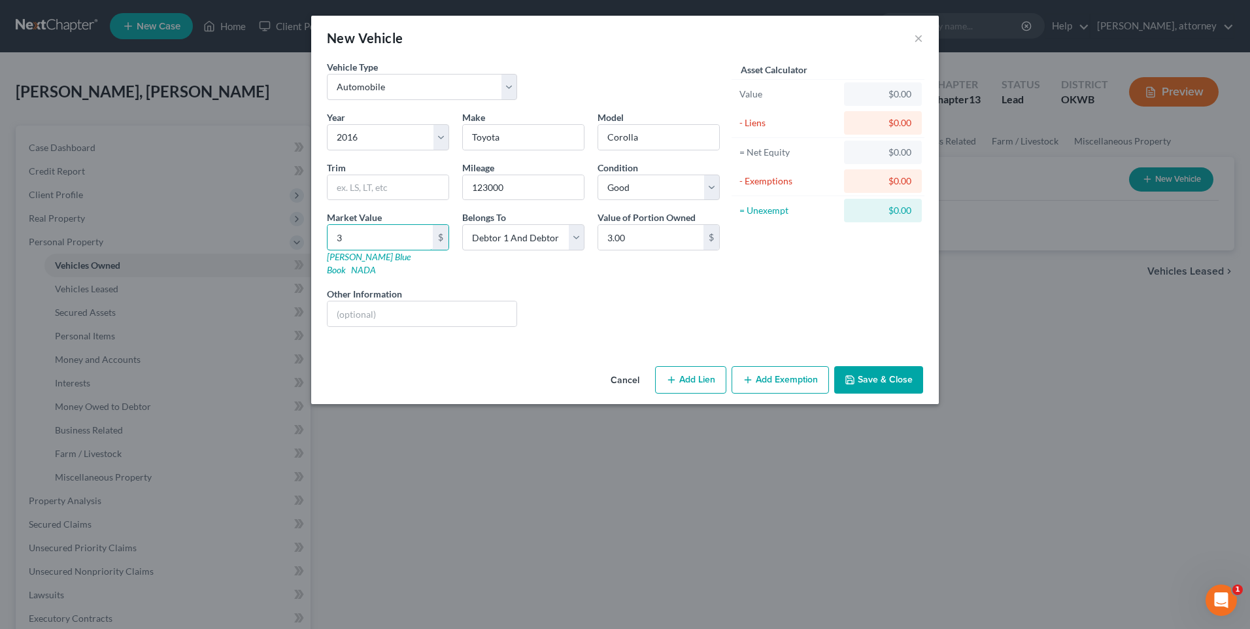
type input "30.00"
type input "300"
type input "300.00"
type input "3000"
type input "3,000.00"
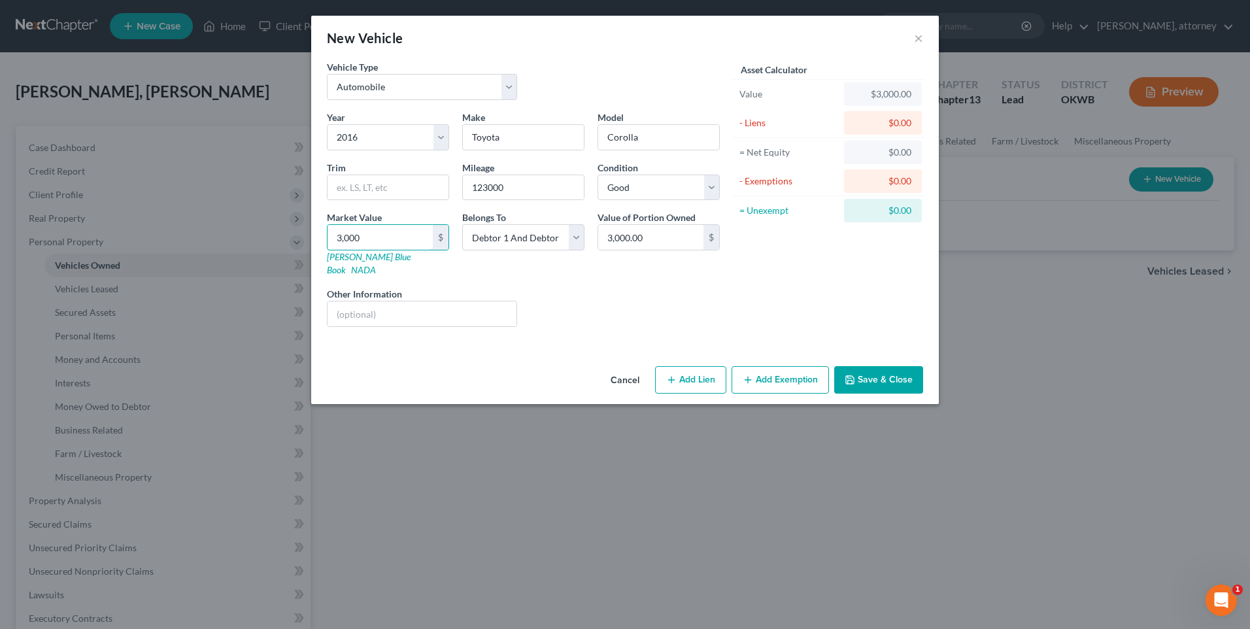
type input "3,000"
click at [698, 366] on button "Add Lien" at bounding box center [690, 379] width 71 height 27
select select "2"
select select "0"
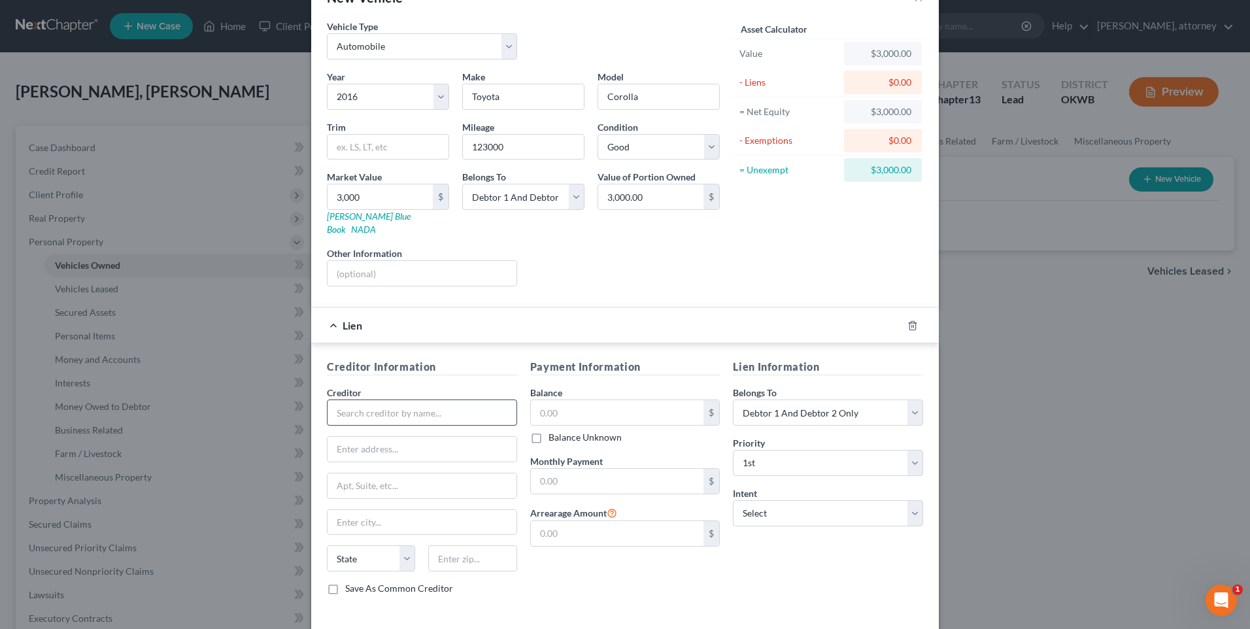
scroll to position [86, 0]
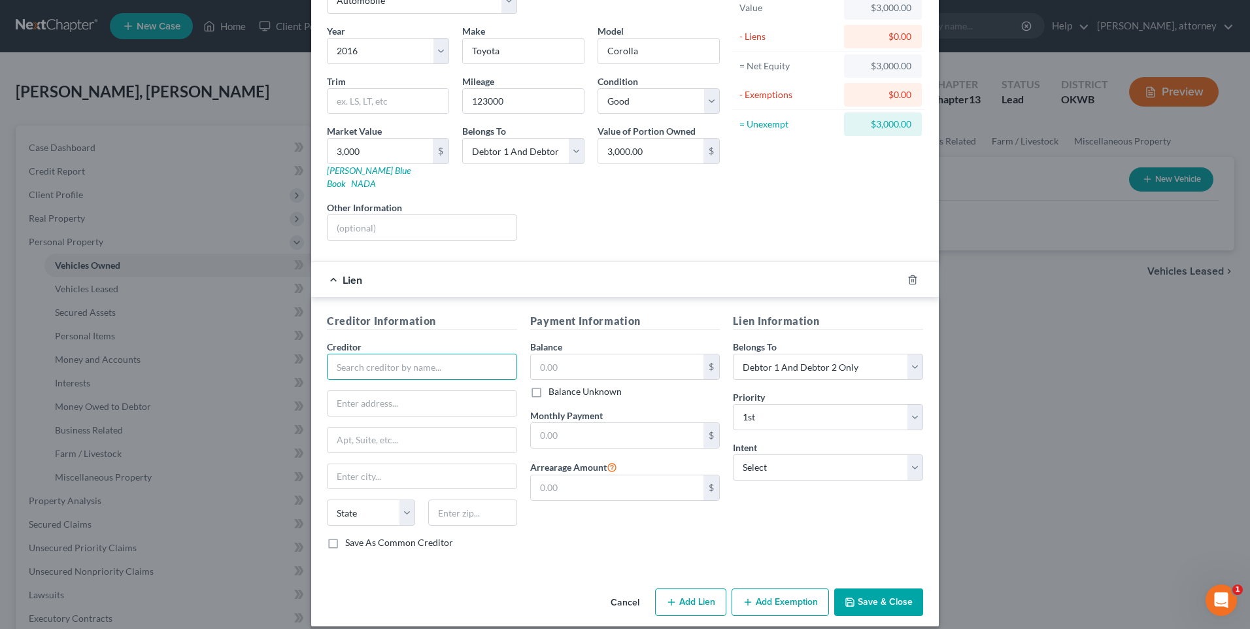
click at [375, 354] on input "text" at bounding box center [422, 367] width 190 height 26
type input "[GEOGRAPHIC_DATA]"
click at [500, 391] on input "text" at bounding box center [422, 403] width 189 height 25
type input "POB 650598"
click at [496, 508] on input "text" at bounding box center [472, 513] width 88 height 26
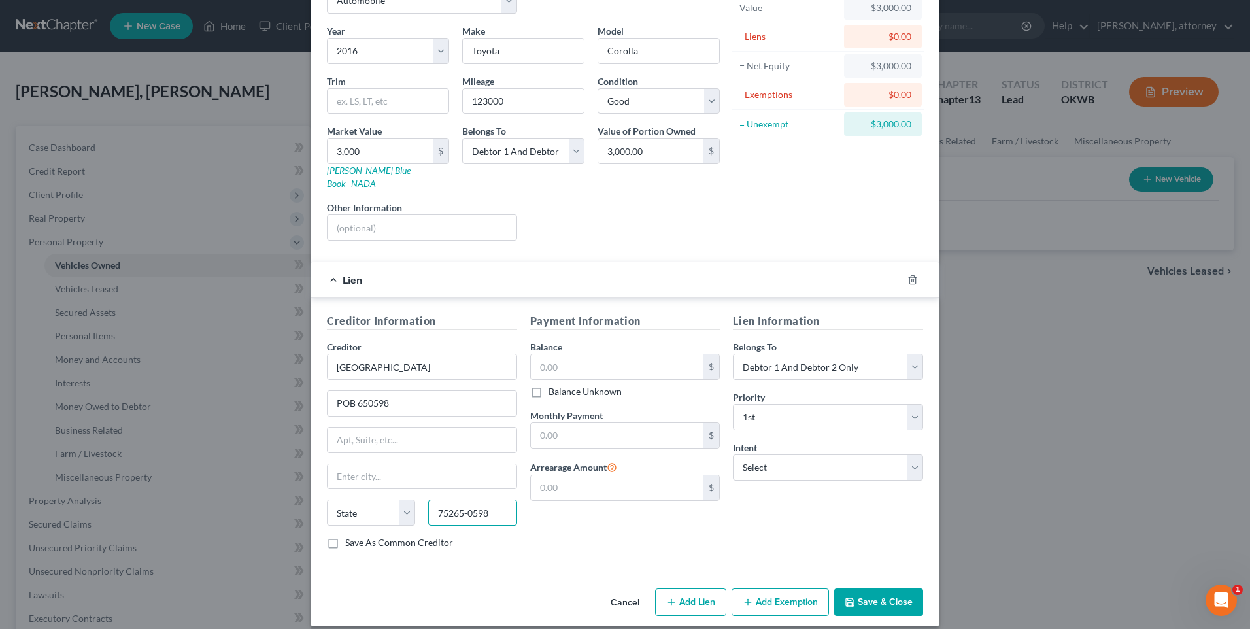
type input "75265-0598"
click at [345, 536] on label "Save As Common Creditor" at bounding box center [399, 542] width 108 height 13
click at [350, 536] on input "Save As Common Creditor" at bounding box center [354, 540] width 8 height 8
checkbox input "true"
click at [559, 357] on input "text" at bounding box center [617, 366] width 173 height 25
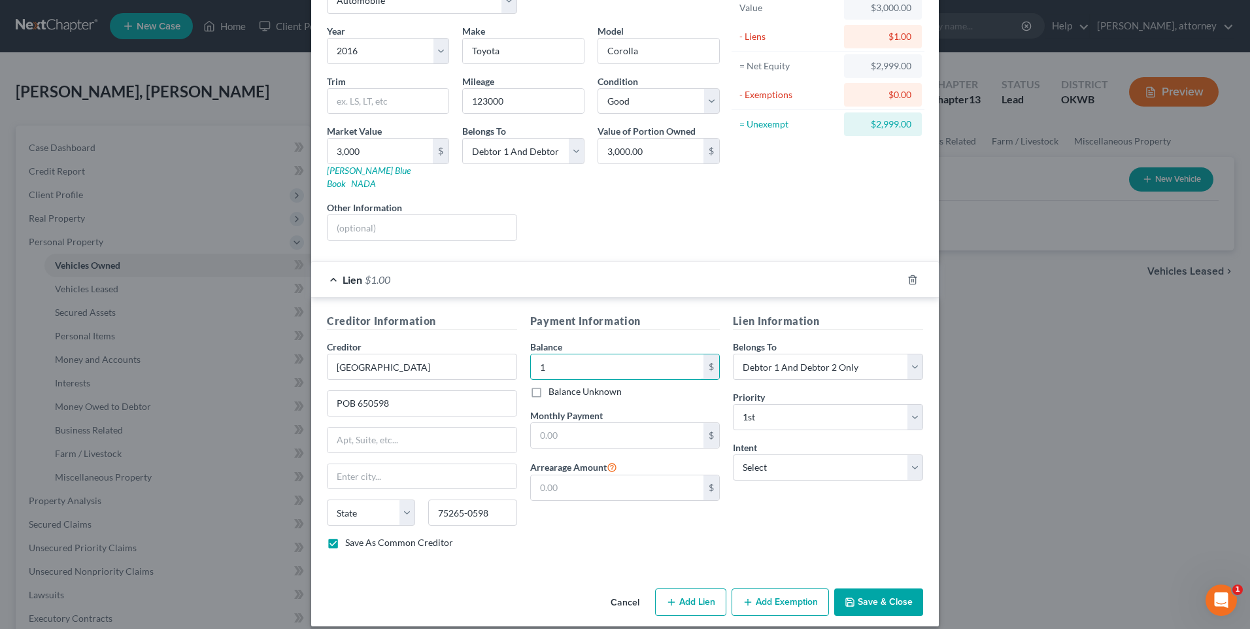
type input "1"
click at [556, 522] on div "Payment Information Balance 1.00 $ Balance Unknown Balance Undetermined 1 $ Bal…" at bounding box center [625, 436] width 203 height 246
click at [869, 588] on button "Save & Close" at bounding box center [878, 601] width 89 height 27
checkbox input "false"
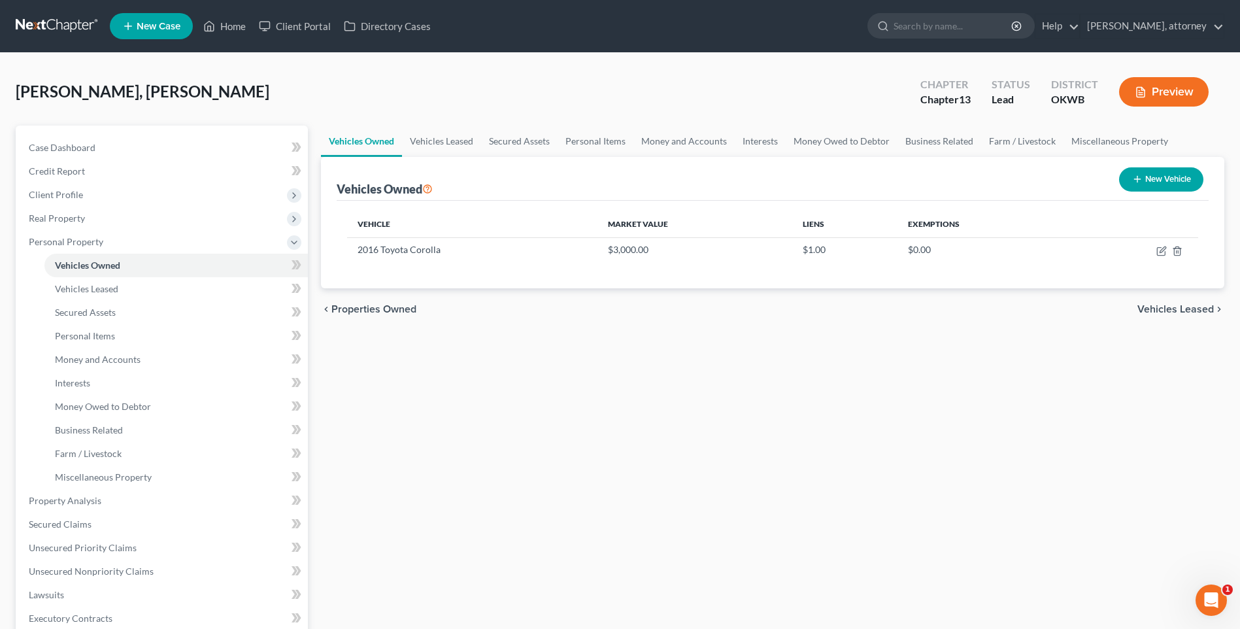
click at [1159, 180] on button "New Vehicle" at bounding box center [1161, 179] width 84 height 24
select select "0"
select select "2"
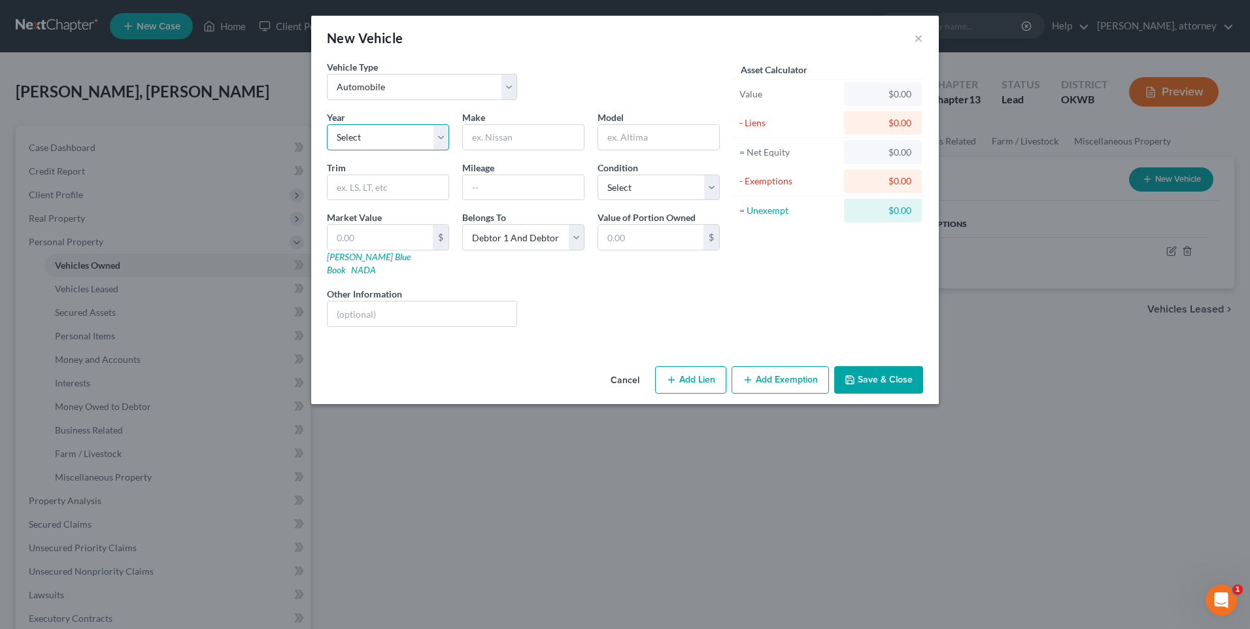
click at [356, 135] on select "Select 2026 2025 2024 2023 2022 2021 2020 2019 2018 2017 2016 2015 2014 2013 20…" at bounding box center [388, 137] width 122 height 26
select select "2"
click at [327, 124] on select "Select 2026 2025 2024 2023 2022 2021 2020 2019 2018 2017 2016 2015 2014 2013 20…" at bounding box center [388, 137] width 122 height 26
click at [484, 141] on input "text" at bounding box center [523, 137] width 121 height 25
type input "Kia"
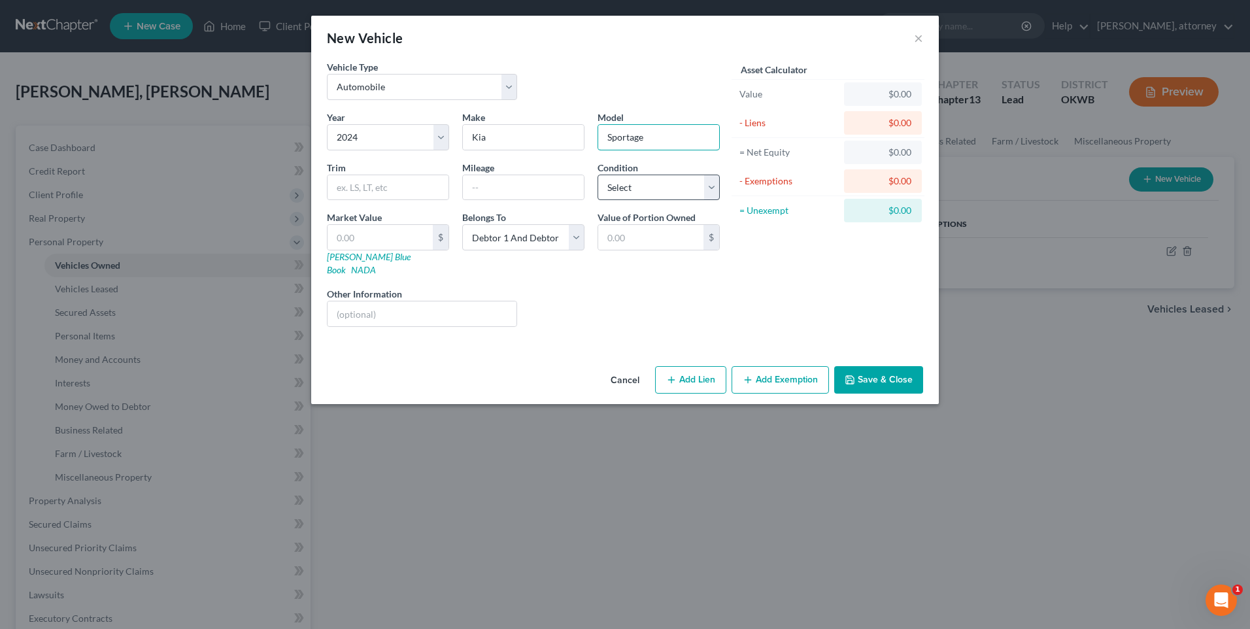
type input "Sportage"
click at [654, 182] on select "Select Excellent Very Good Good Fair Poor" at bounding box center [659, 188] width 122 height 26
select select "2"
click at [598, 175] on select "Select Excellent Very Good Good Fair Poor" at bounding box center [659, 188] width 122 height 26
click at [517, 190] on input "text" at bounding box center [523, 187] width 121 height 25
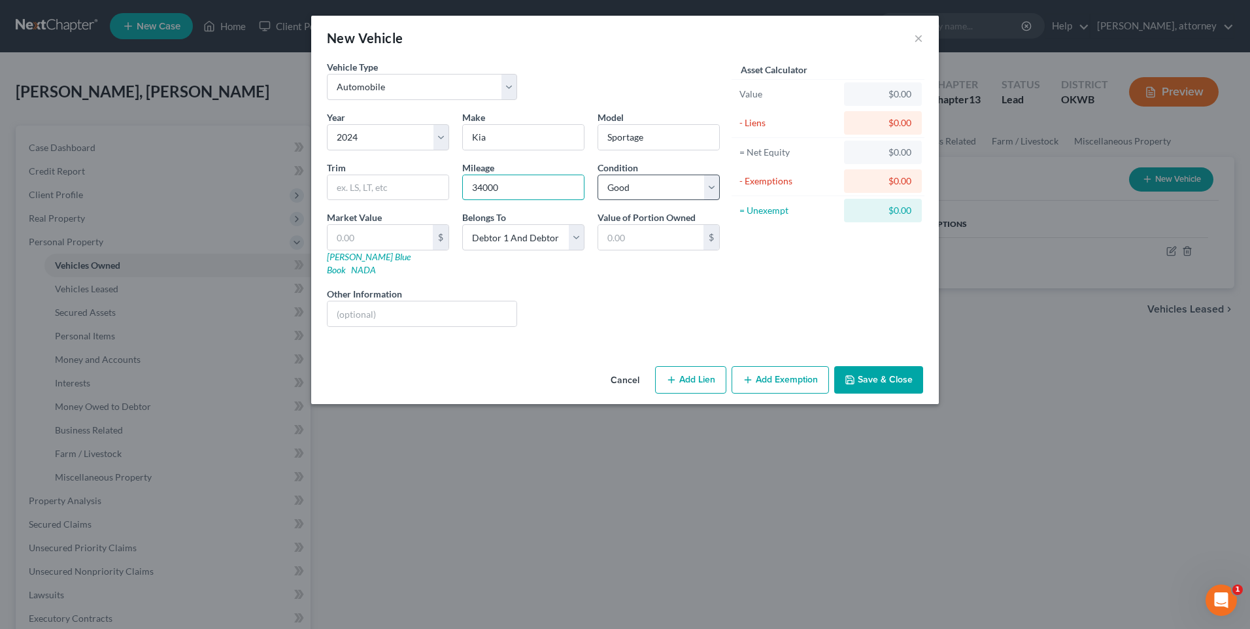
type input "34000"
click at [634, 183] on select "Select Excellent Very Good Good Fair Poor" at bounding box center [659, 188] width 122 height 26
select select "1"
click at [598, 175] on select "Select Excellent Very Good Good Fair Poor" at bounding box center [659, 188] width 122 height 26
click at [691, 366] on button "Add Lien" at bounding box center [690, 379] width 71 height 27
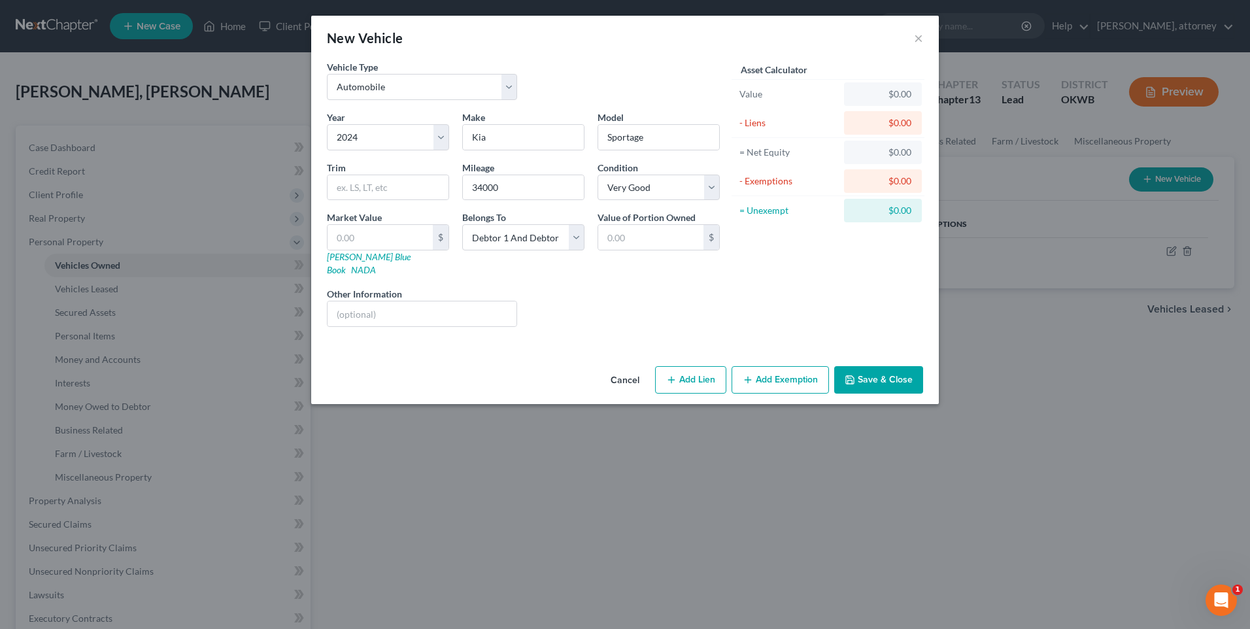
select select "2"
select select "0"
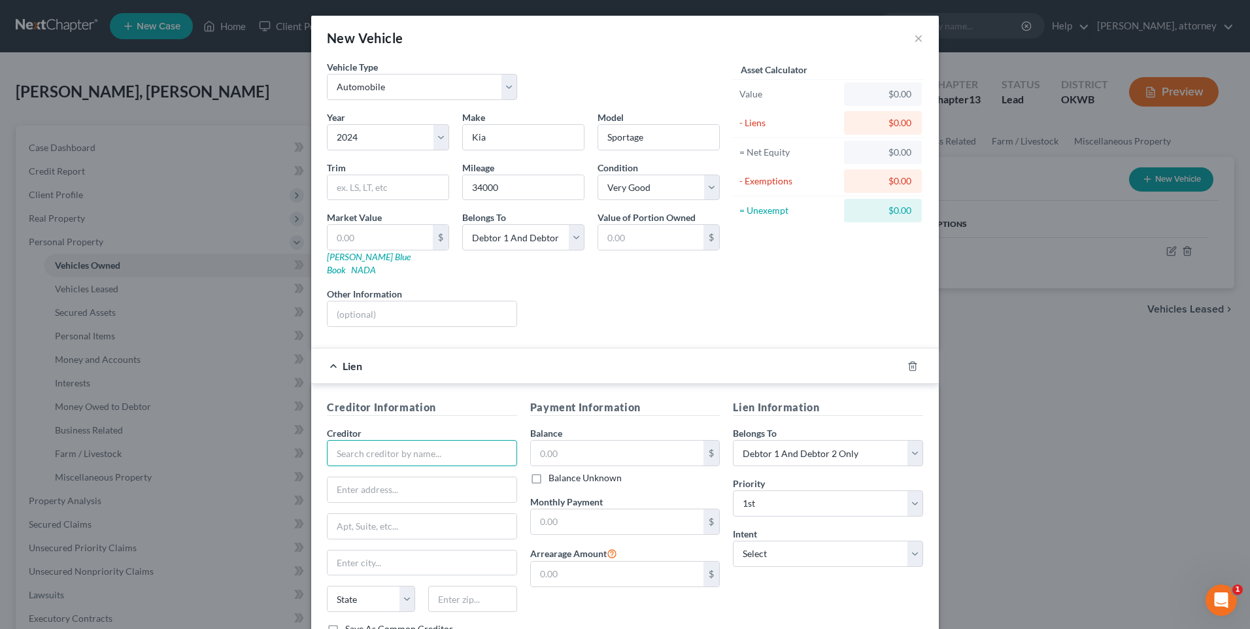
click at [377, 440] on input "text" at bounding box center [422, 453] width 190 height 26
click at [407, 469] on div "Communication FCU" at bounding box center [405, 475] width 136 height 13
type input "Communication FCU"
type input "427 NW 6th"
type input "[US_STATE][GEOGRAPHIC_DATA]"
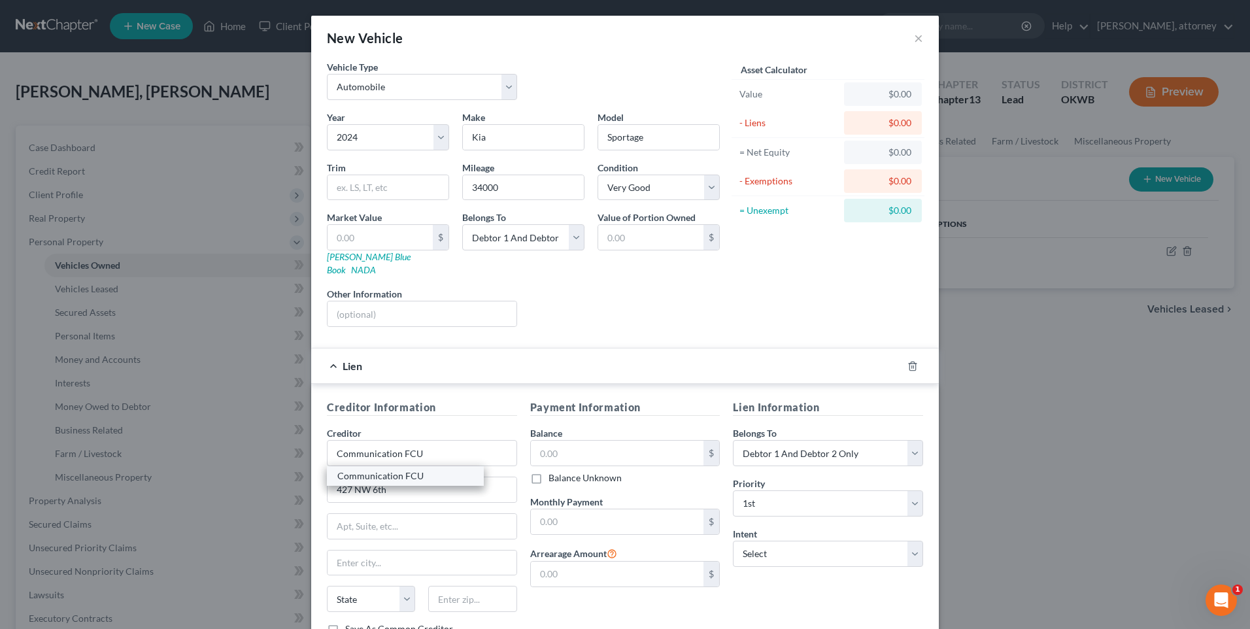
select select "37"
type input "73102"
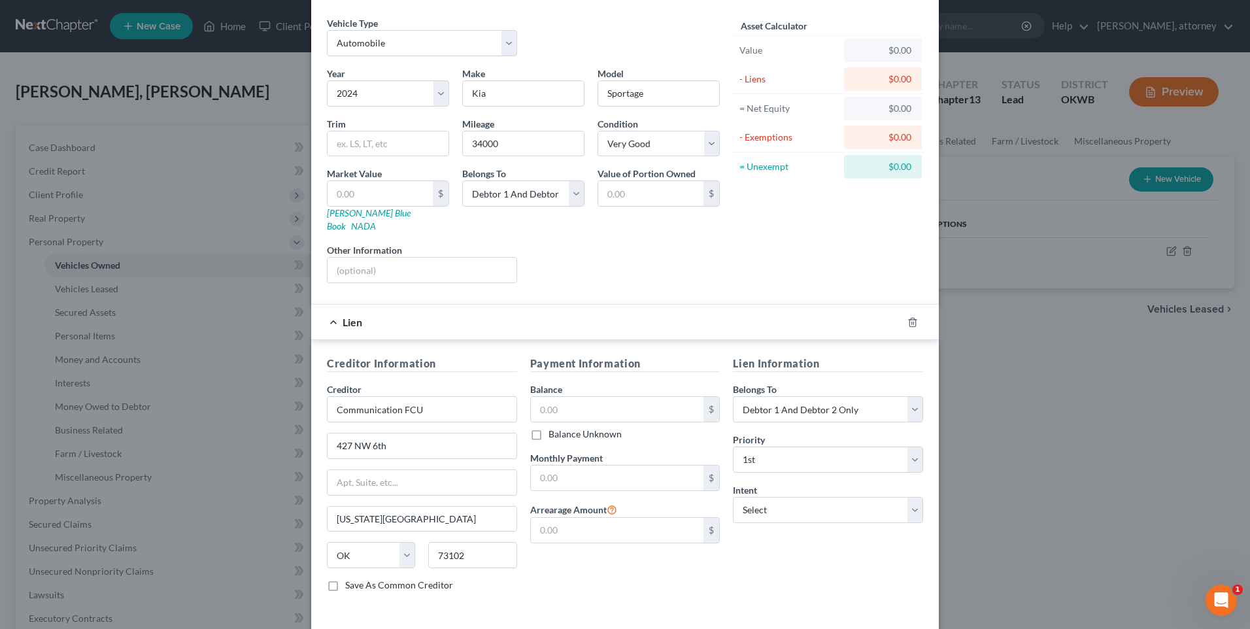
scroll to position [0, 0]
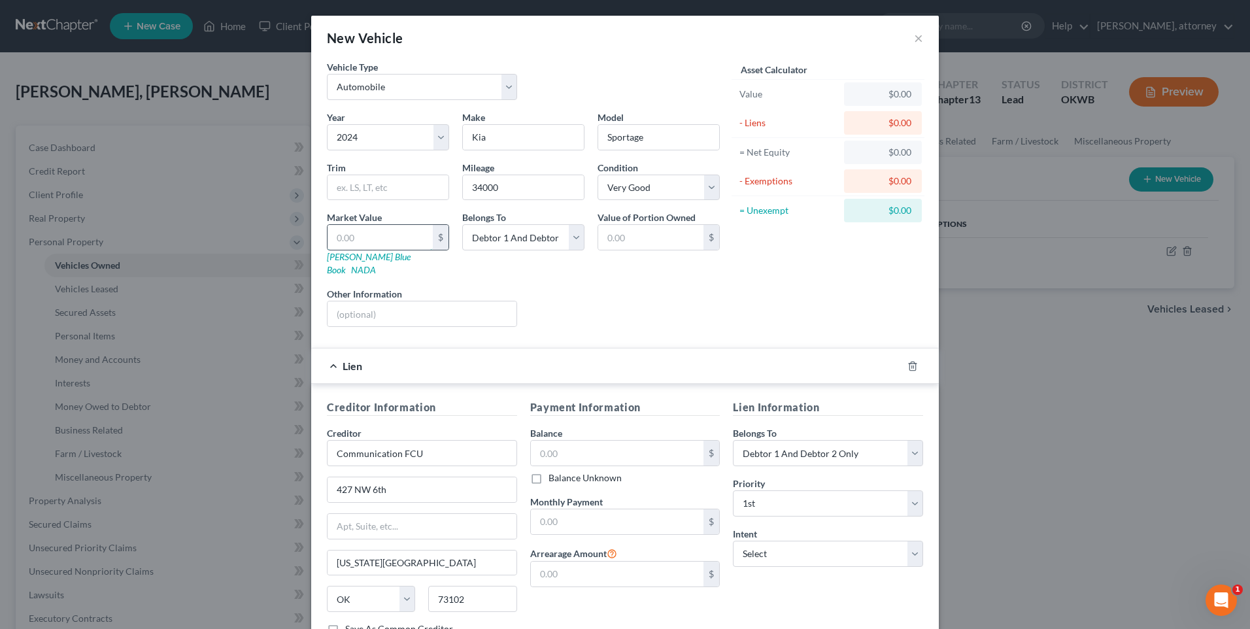
click at [377, 244] on input "text" at bounding box center [380, 237] width 105 height 25
type input "2"
type input "2.00"
type input "25"
type input "25.00"
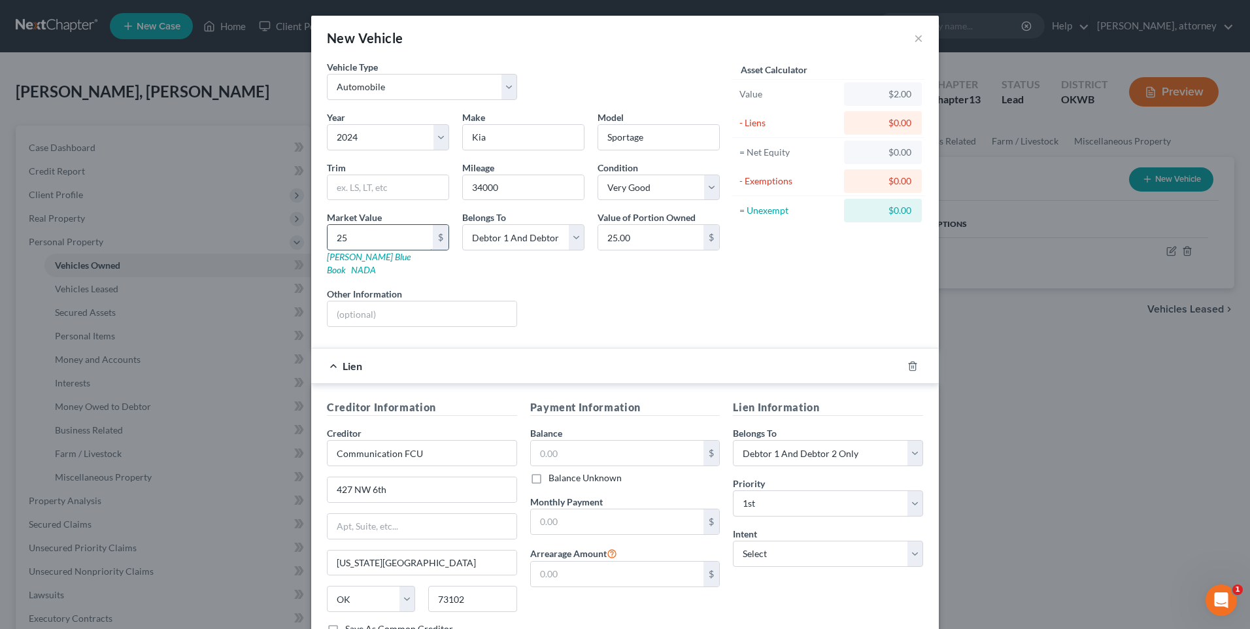
type input "250"
type input "250.00"
type input "2500"
type input "2,500.00"
type input "2,5000"
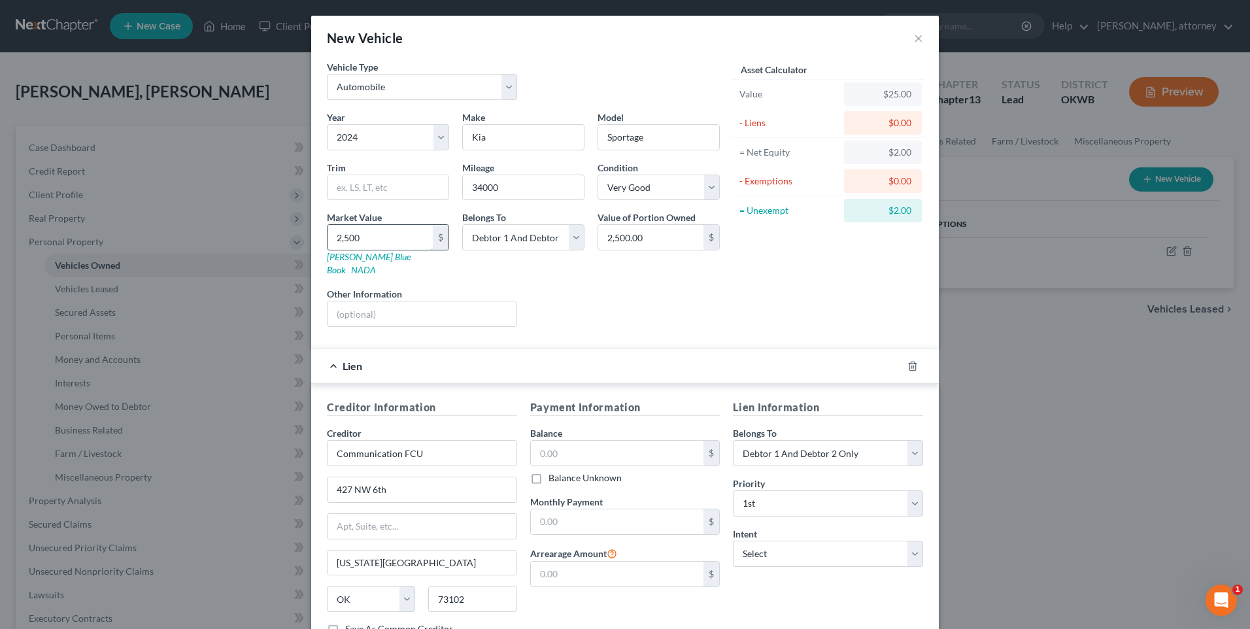
type input "25,000.00"
type input "25,000"
click at [640, 292] on div "Liens Select" at bounding box center [625, 307] width 203 height 40
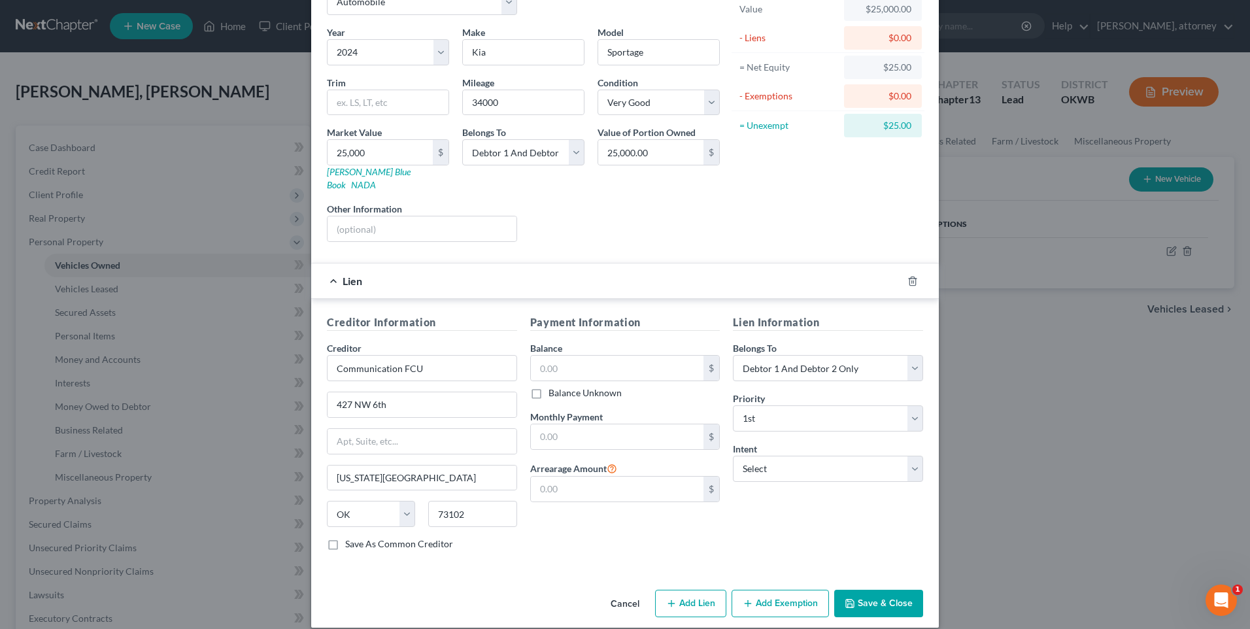
scroll to position [86, 0]
click at [873, 593] on button "Save & Close" at bounding box center [878, 601] width 89 height 27
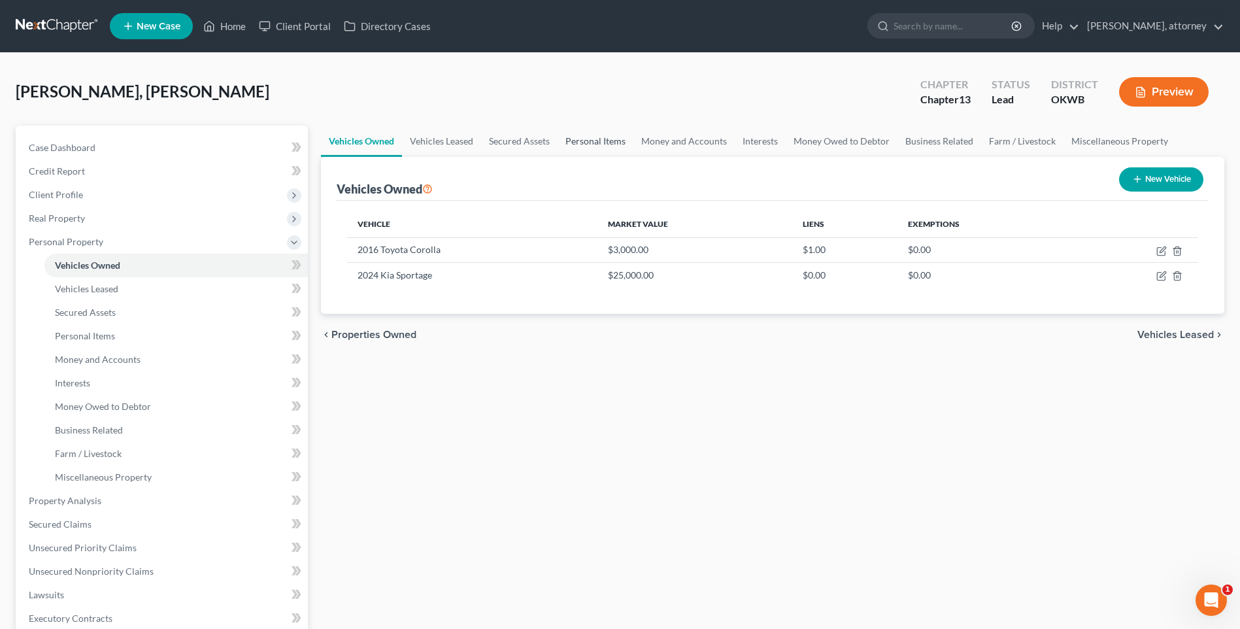
click at [590, 140] on link "Personal Items" at bounding box center [596, 141] width 76 height 31
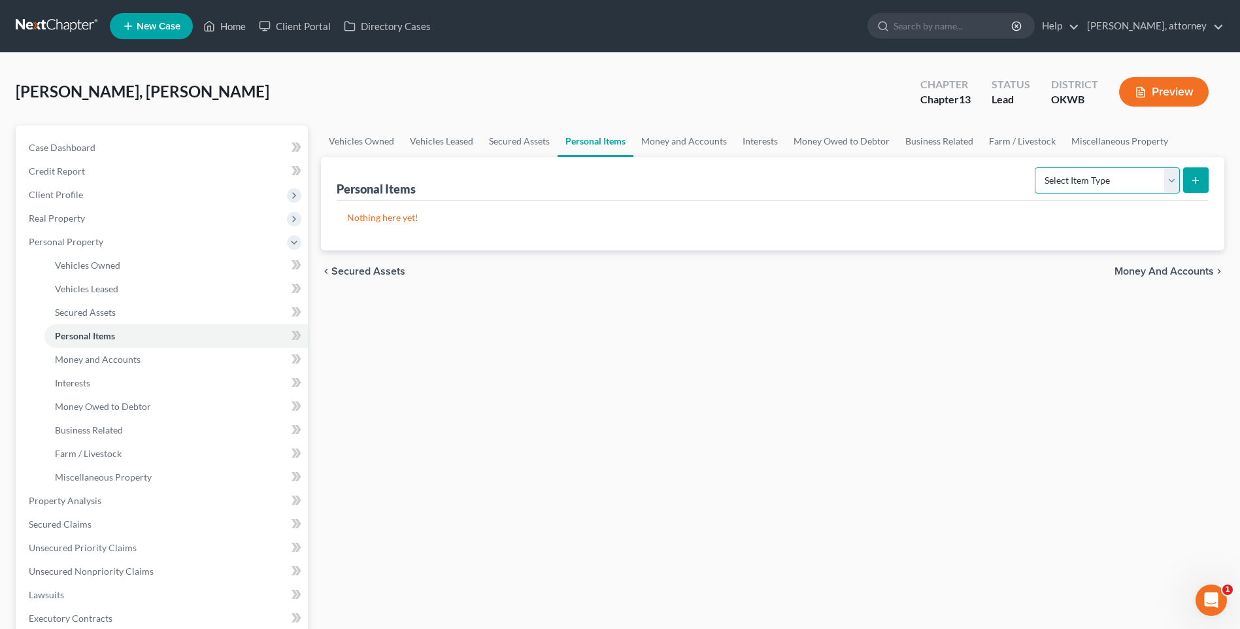
click at [1080, 182] on select "Select Item Type Clothing Collectibles Of Value Electronics Firearms Household …" at bounding box center [1107, 180] width 145 height 26
click at [1036, 167] on select "Select Item Type Clothing Collectibles Of Value Electronics Firearms Household …" at bounding box center [1107, 180] width 145 height 26
click at [1089, 184] on select "Select Item Type Clothing Collectibles Of Value Electronics Firearms Household …" at bounding box center [1107, 180] width 145 height 26
select select "household_goods"
click at [1036, 167] on select "Select Item Type Clothing Collectibles Of Value Electronics Firearms Household …" at bounding box center [1107, 180] width 145 height 26
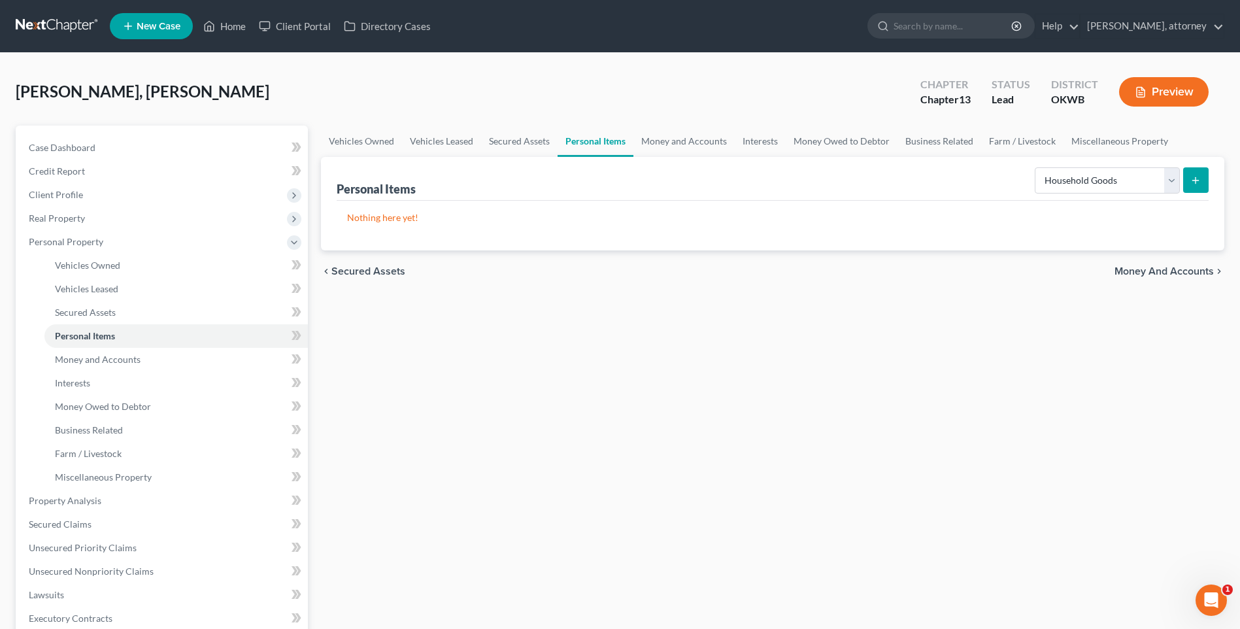
click at [1195, 180] on icon "submit" at bounding box center [1196, 180] width 10 height 10
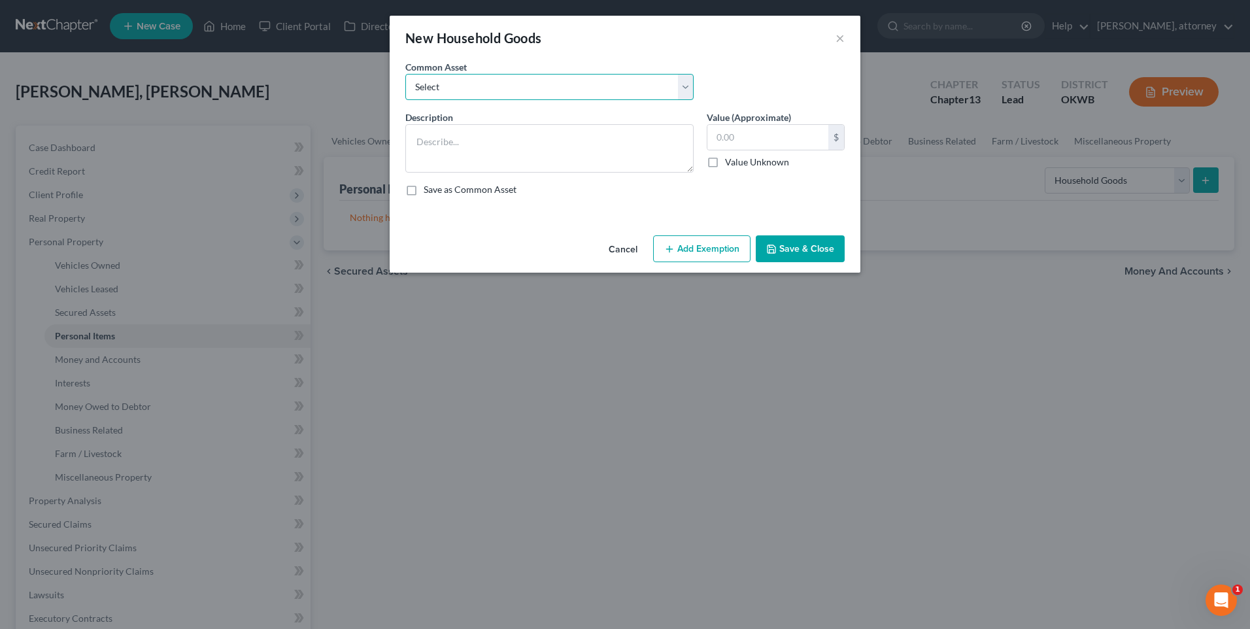
click at [430, 88] on select "Select Various household items and goods" at bounding box center [549, 87] width 288 height 26
select select "0"
click at [405, 74] on select "Select Various household items and goods" at bounding box center [549, 87] width 288 height 26
type textarea "Various household items and goods"
click at [719, 137] on input "4,000.00" at bounding box center [767, 137] width 121 height 25
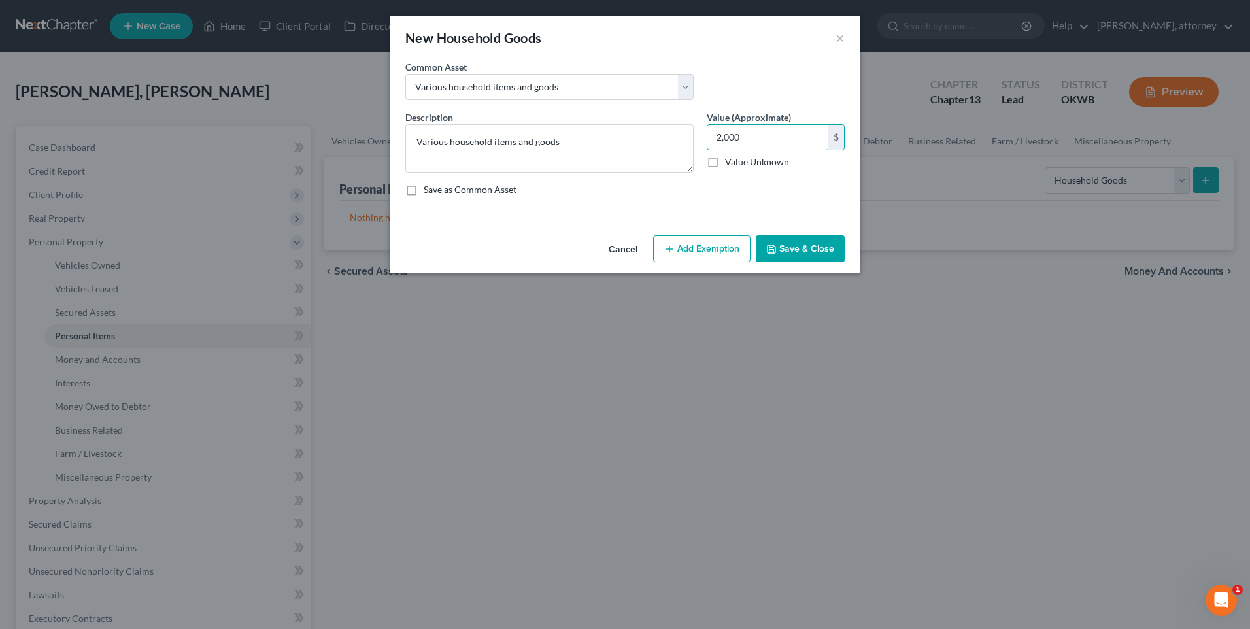
type input "2,000"
click at [692, 243] on button "Add Exemption" at bounding box center [701, 248] width 97 height 27
select select "2"
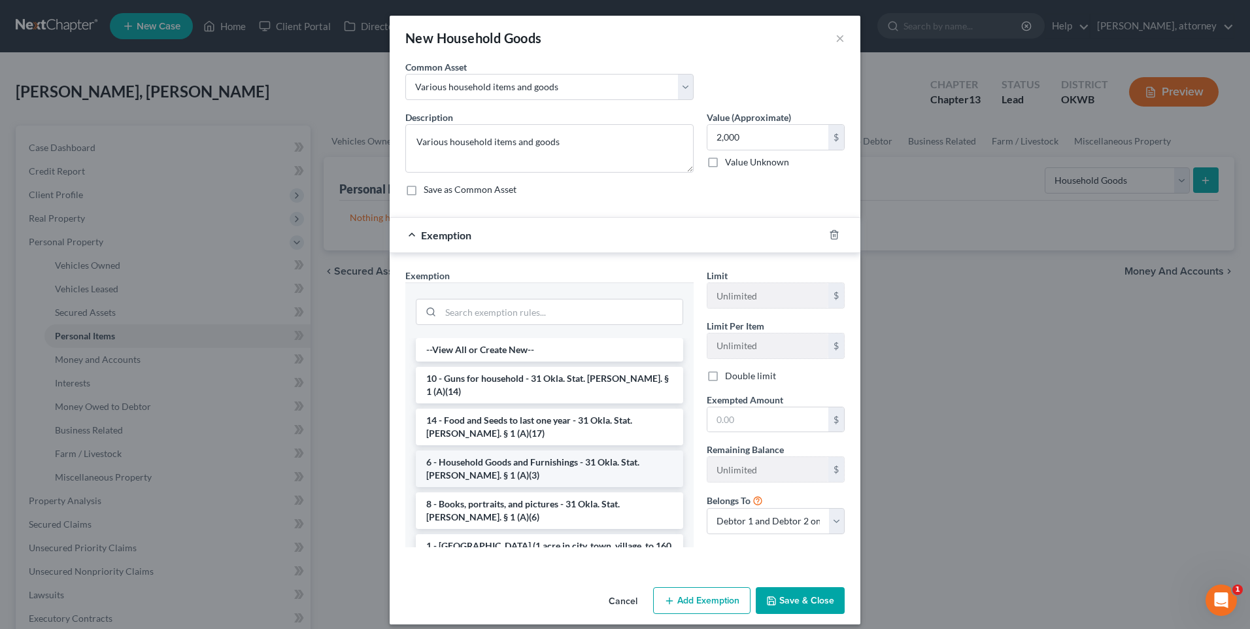
click at [522, 450] on li "6 - Household Goods and Furnishings - 31 Okla. Stat. [PERSON_NAME]. § 1 (A)(3)" at bounding box center [549, 468] width 267 height 37
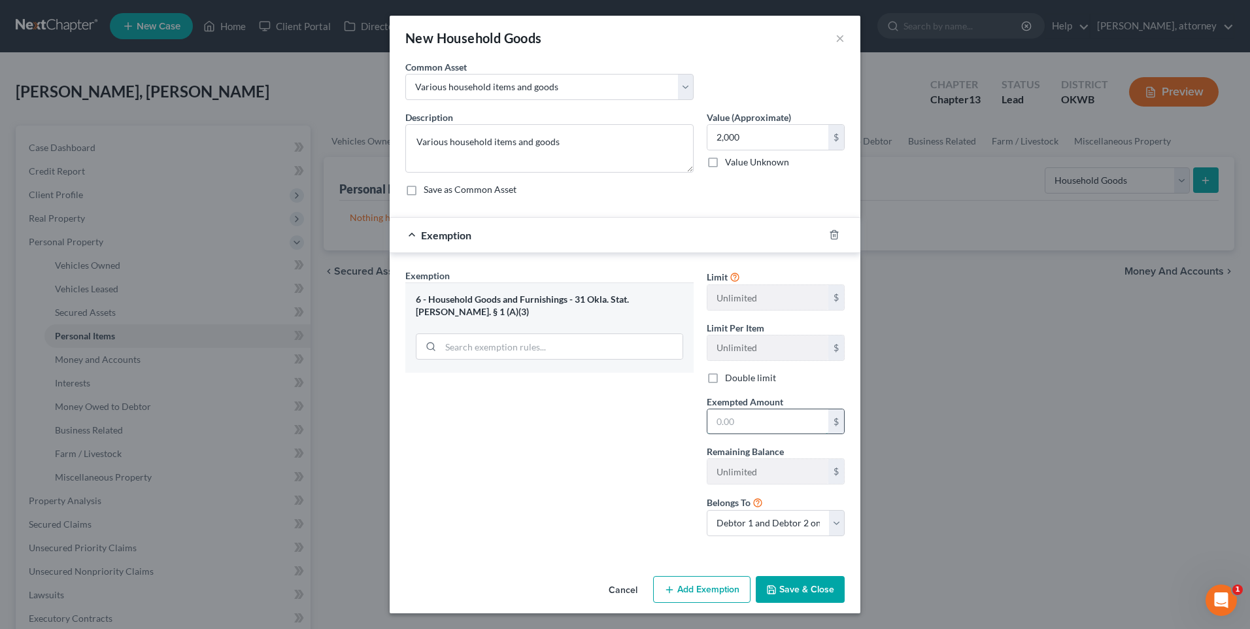
click at [753, 425] on input "text" at bounding box center [767, 421] width 121 height 25
type input "2,000"
click at [802, 586] on button "Save & Close" at bounding box center [800, 589] width 89 height 27
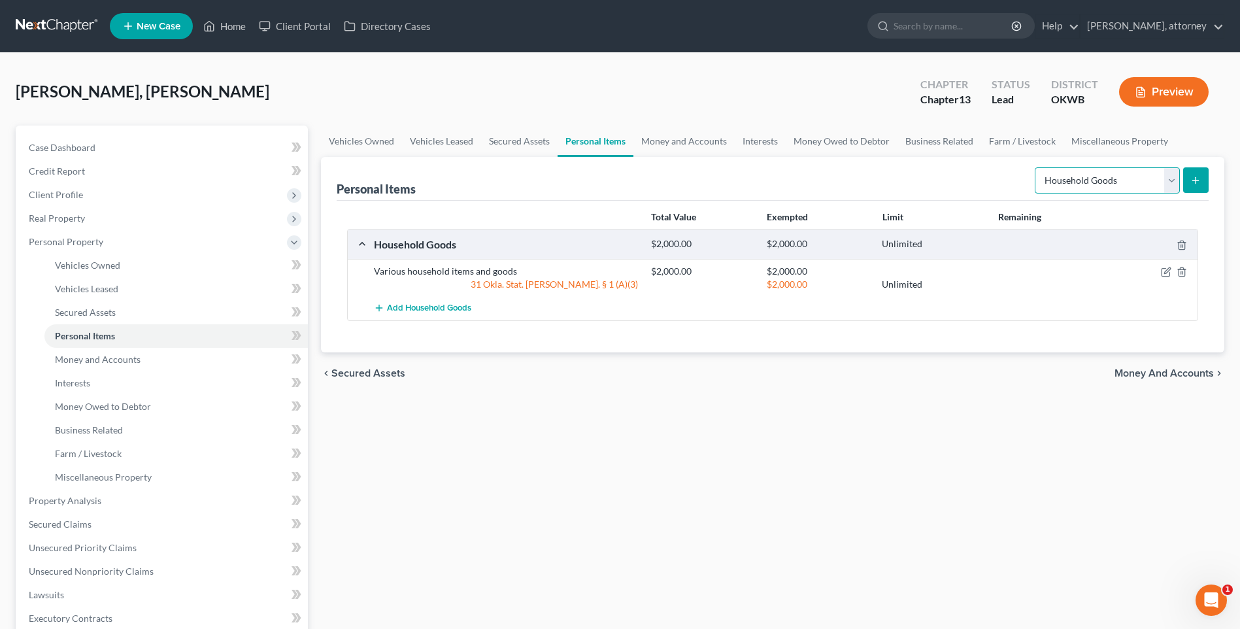
click at [1117, 177] on select "Select Item Type Clothing Collectibles Of Value Electronics Firearms Household …" at bounding box center [1107, 180] width 145 height 26
select select "electronics"
click at [1036, 167] on select "Select Item Type Clothing Collectibles Of Value Electronics Firearms Household …" at bounding box center [1107, 180] width 145 height 26
click at [1193, 177] on icon "submit" at bounding box center [1196, 180] width 10 height 10
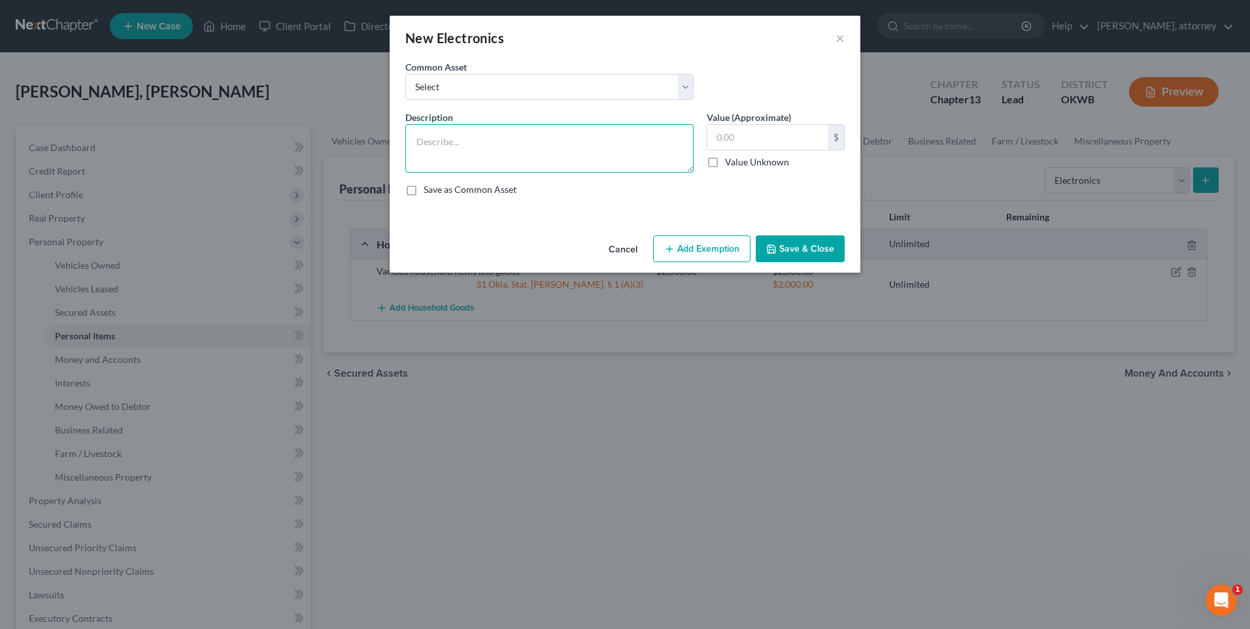
click at [520, 138] on textarea at bounding box center [549, 148] width 288 height 48
click at [437, 90] on select "Select Various electronics for the household" at bounding box center [549, 87] width 288 height 26
select select "0"
click at [405, 74] on select "Select Various electronics for the household" at bounding box center [549, 87] width 288 height 26
type textarea "Various electronics for the household"
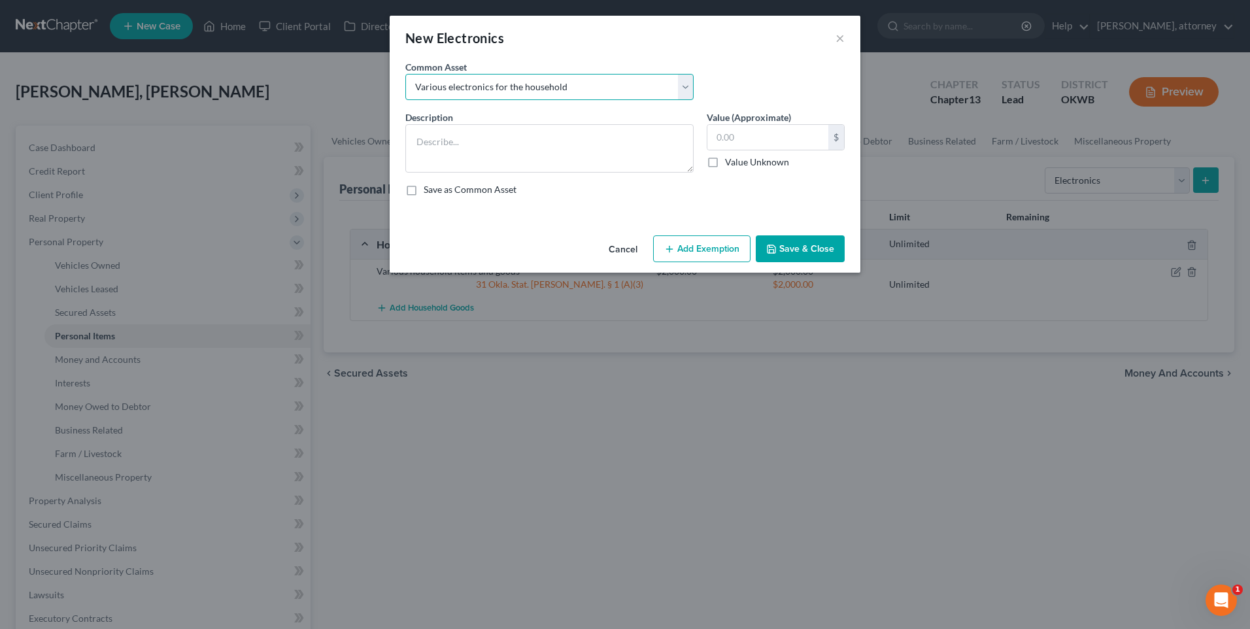
type input "1,500.00"
click at [707, 246] on button "Add Exemption" at bounding box center [701, 248] width 97 height 27
select select "2"
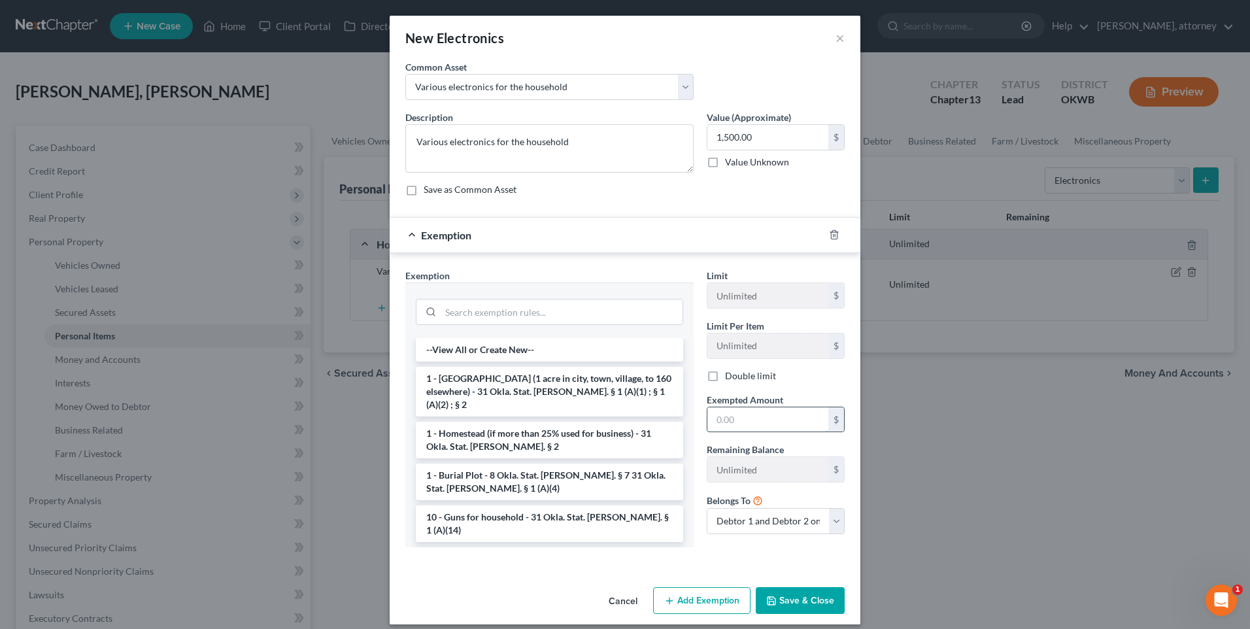
click at [741, 425] on input "text" at bounding box center [767, 419] width 121 height 25
type input "1,500.00"
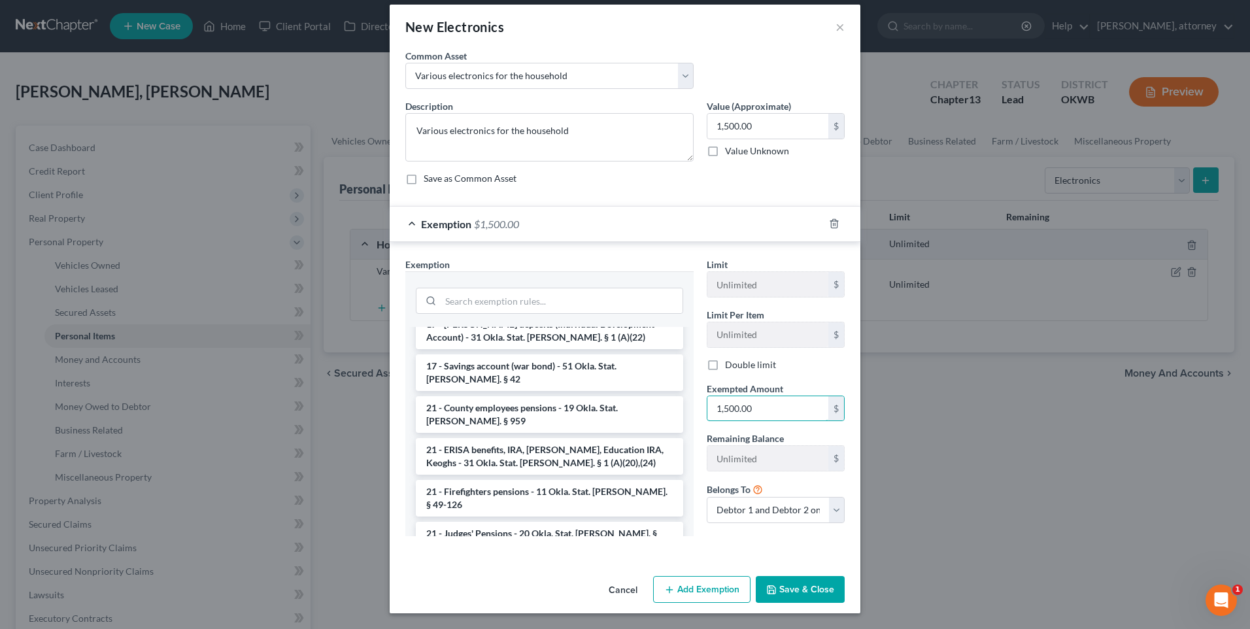
scroll to position [392, 0]
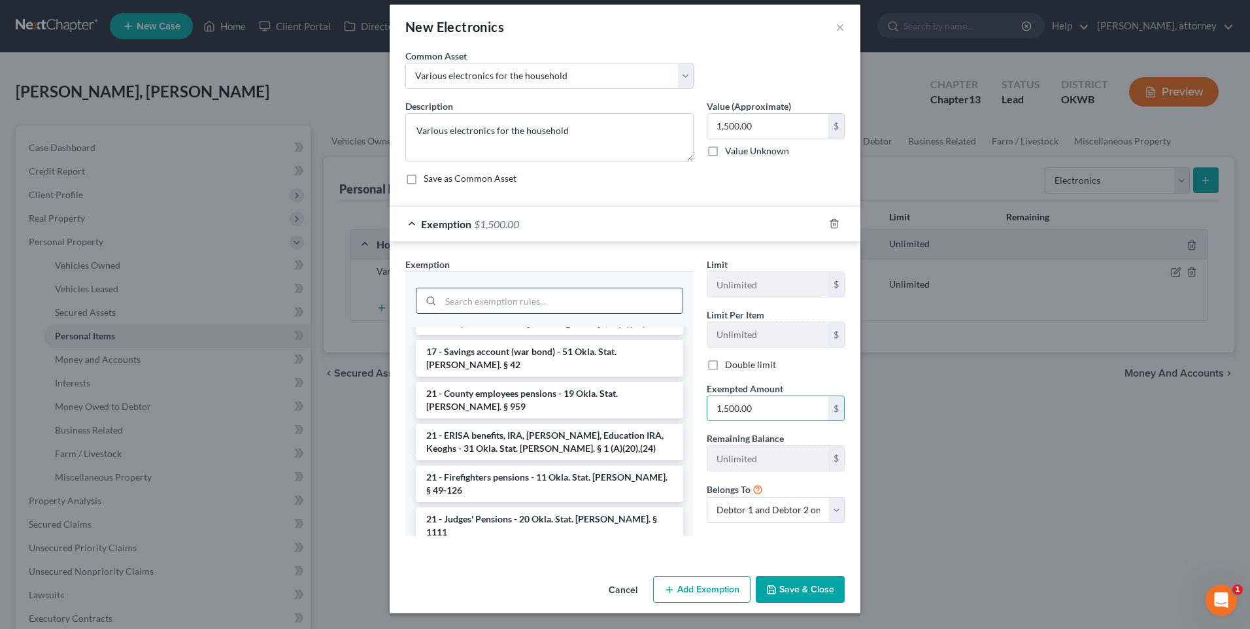
click at [454, 305] on input "search" at bounding box center [562, 300] width 242 height 25
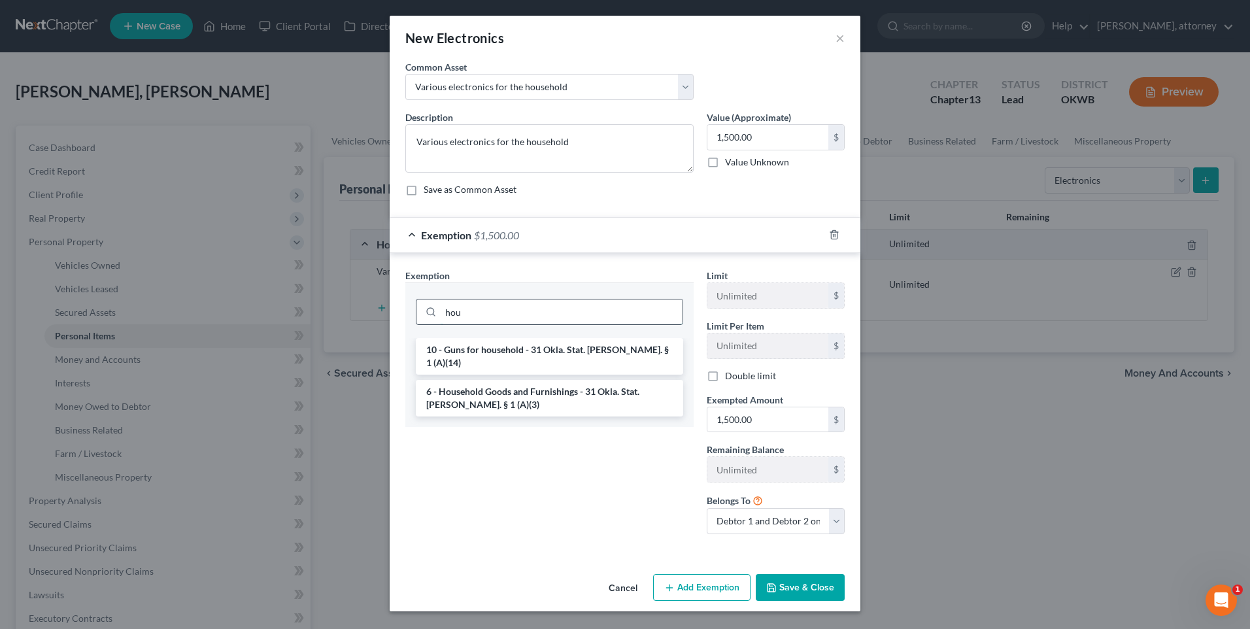
scroll to position [0, 0]
type input "hou"
click at [509, 381] on li "6 - Household Goods and Furnishings - 31 Okla. Stat. [PERSON_NAME]. § 1 (A)(3)" at bounding box center [549, 398] width 267 height 37
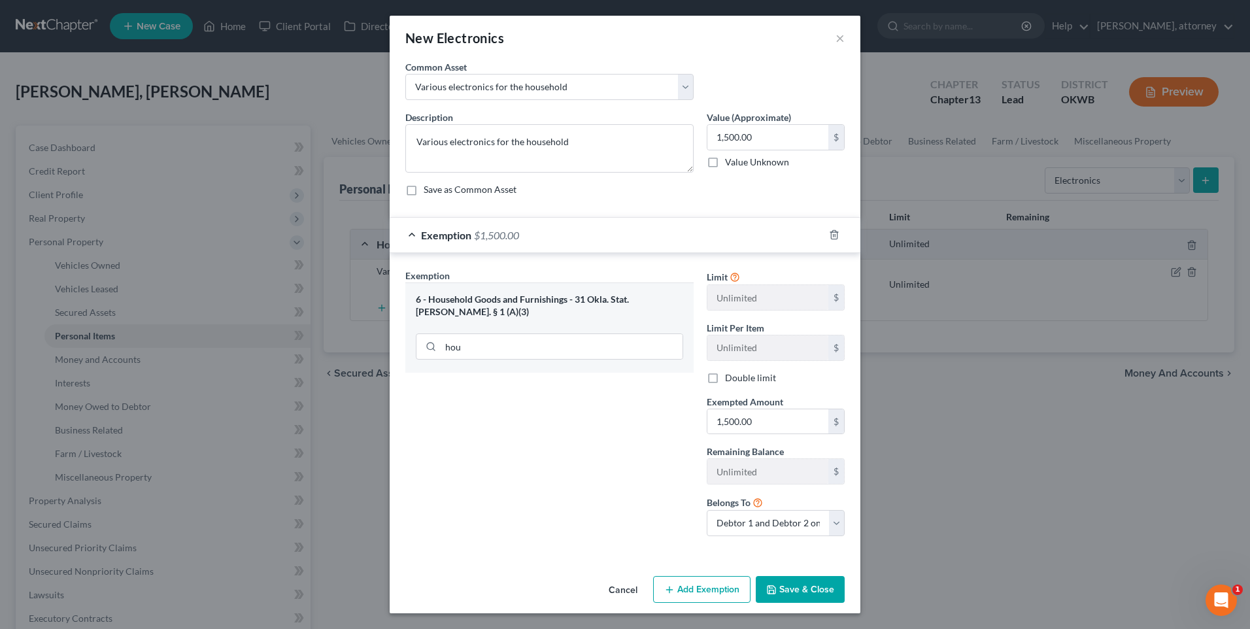
click at [796, 587] on button "Save & Close" at bounding box center [800, 589] width 89 height 27
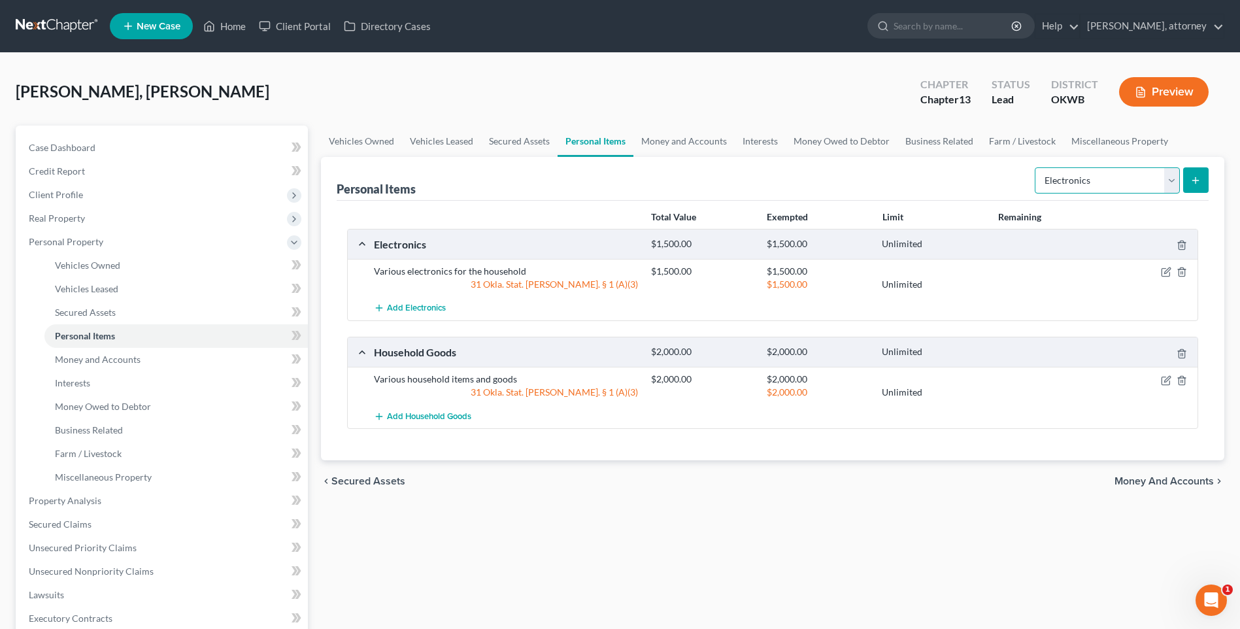
click at [1084, 188] on select "Select Item Type Clothing Collectibles Of Value Electronics Firearms Household …" at bounding box center [1107, 180] width 145 height 26
select select "clothing"
click at [1036, 167] on select "Select Item Type Clothing Collectibles Of Value Electronics Firearms Household …" at bounding box center [1107, 180] width 145 height 26
click at [1195, 178] on icon "submit" at bounding box center [1196, 180] width 10 height 10
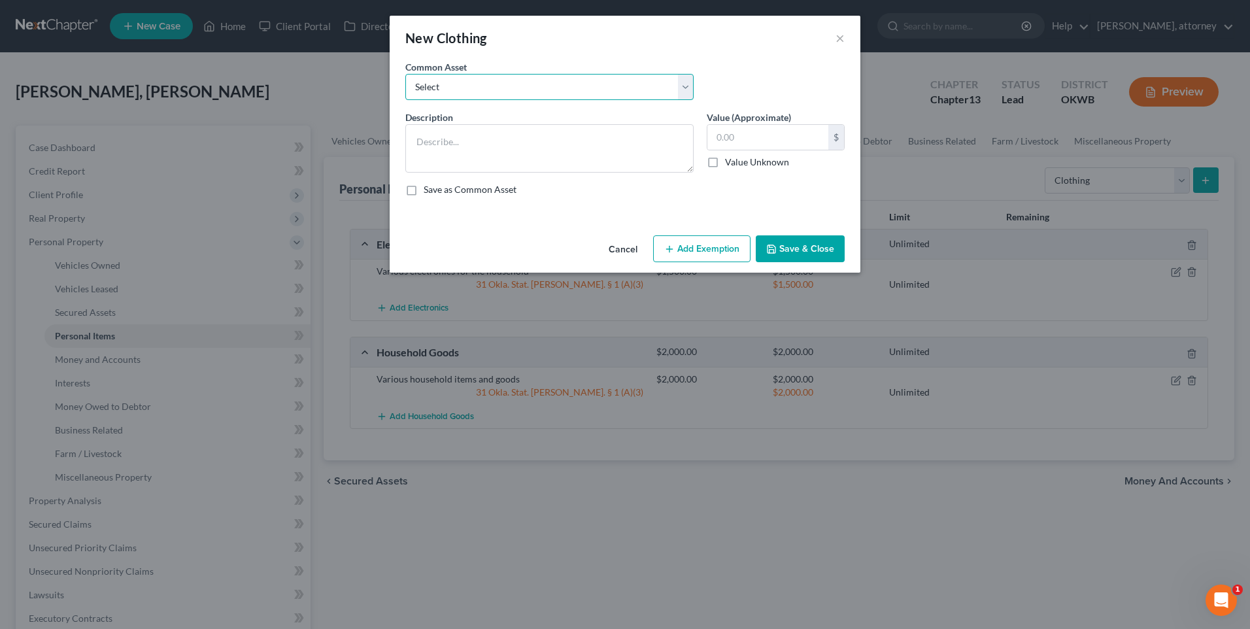
click at [439, 86] on select "Select Clothing for the debtor(s)" at bounding box center [549, 87] width 288 height 26
select select "0"
click at [405, 74] on select "Select Clothing for the debtor(s)" at bounding box center [549, 87] width 288 height 26
type textarea "Clothing for the debtor(s)"
click at [726, 133] on input "750.00" at bounding box center [767, 137] width 121 height 25
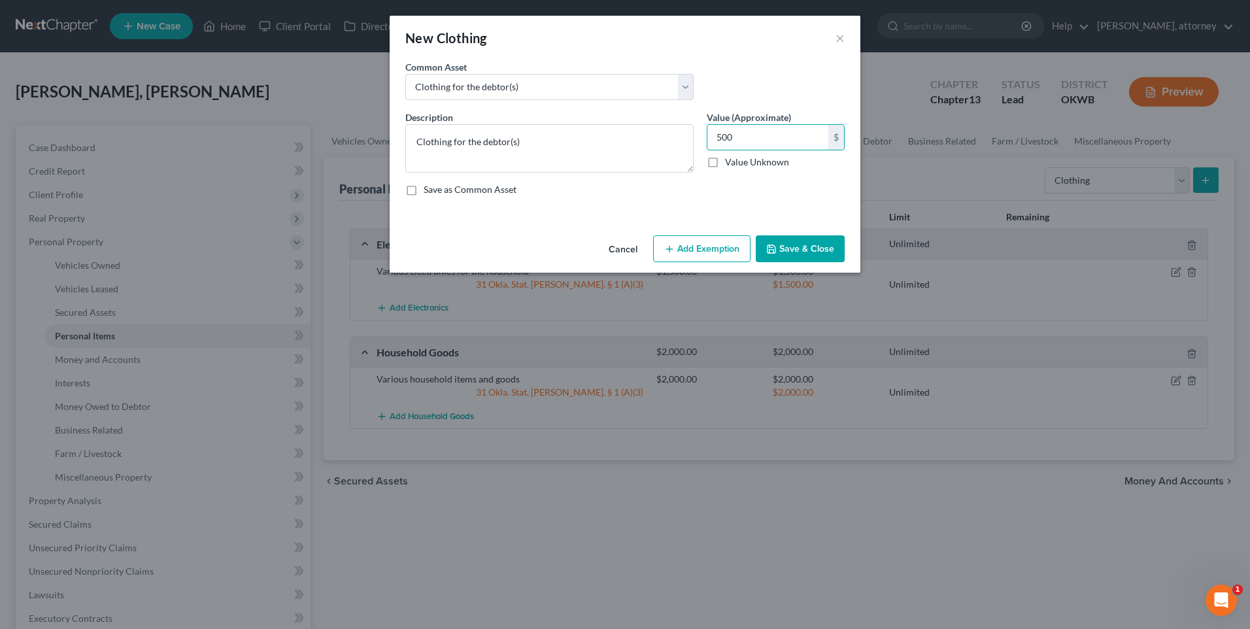
type input "500"
click at [727, 246] on button "Add Exemption" at bounding box center [701, 248] width 97 height 27
select select "2"
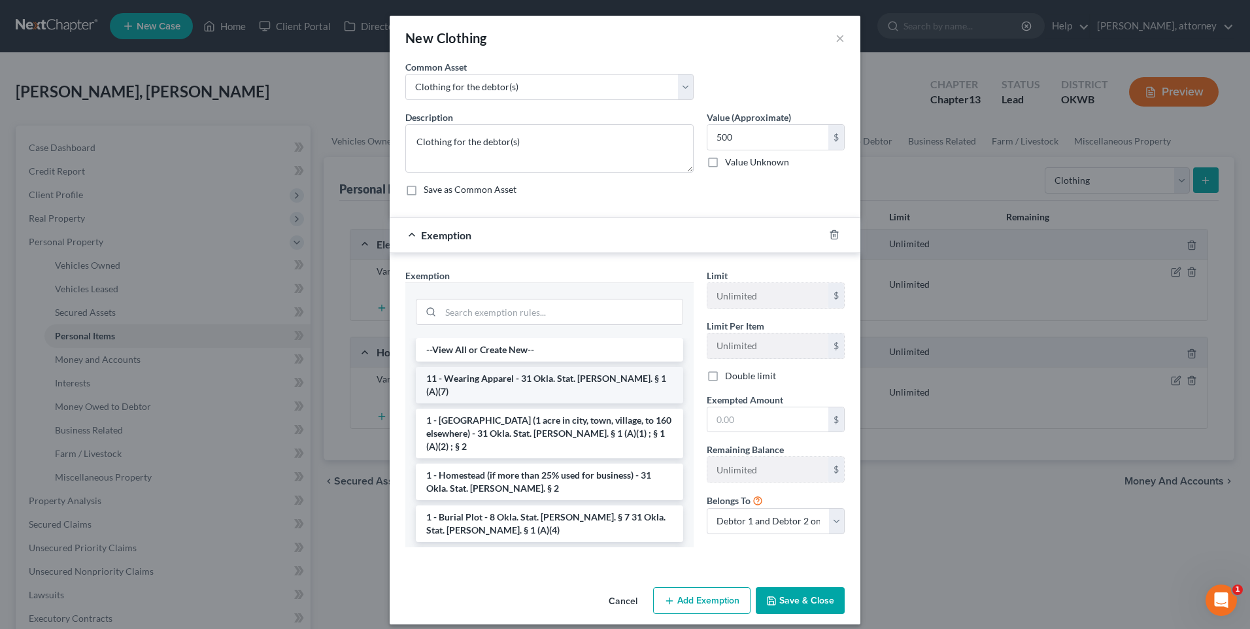
click at [556, 382] on li "11 - Wearing Apparel - 31 Okla. Stat. [PERSON_NAME]. § 1 (A)(7)" at bounding box center [549, 385] width 267 height 37
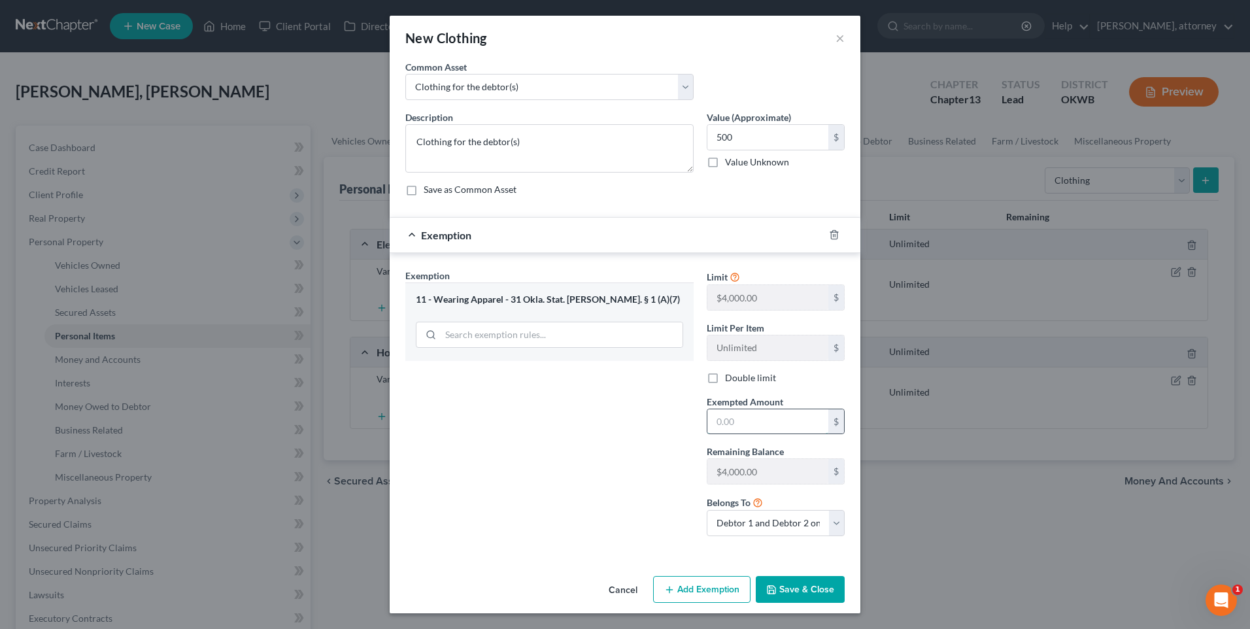
click at [777, 424] on input "text" at bounding box center [767, 421] width 121 height 25
type input "500.00"
click at [803, 589] on button "Save & Close" at bounding box center [800, 589] width 89 height 27
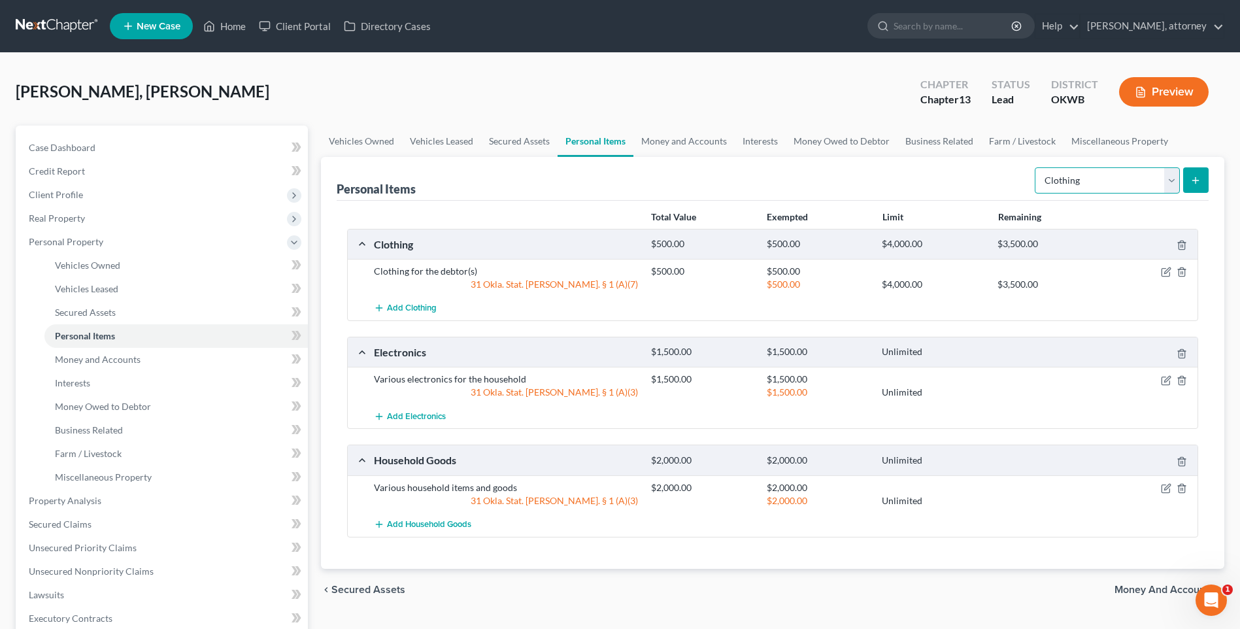
click at [1091, 182] on select "Select Item Type Clothing Collectibles Of Value Electronics Firearms Household …" at bounding box center [1107, 180] width 145 height 26
click at [1079, 181] on select "Select Item Type Clothing Collectibles Of Value Electronics Firearms Household …" at bounding box center [1107, 180] width 145 height 26
select select "pets"
click at [1036, 167] on select "Select Item Type Clothing Collectibles Of Value Electronics Firearms Household …" at bounding box center [1107, 180] width 145 height 26
click at [1194, 188] on button "submit" at bounding box center [1195, 179] width 25 height 25
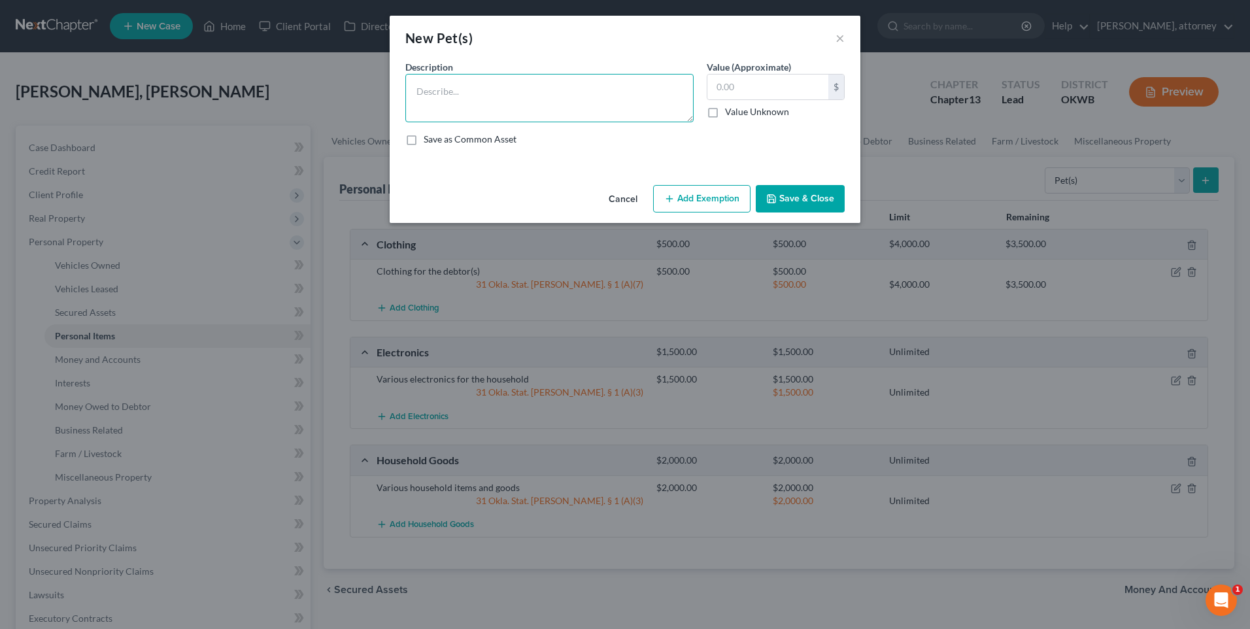
click at [483, 92] on textarea at bounding box center [549, 98] width 288 height 48
type textarea "Dog"
click at [717, 86] on input "text" at bounding box center [767, 87] width 121 height 25
type input "500"
click at [820, 198] on button "Save & Close" at bounding box center [800, 198] width 89 height 27
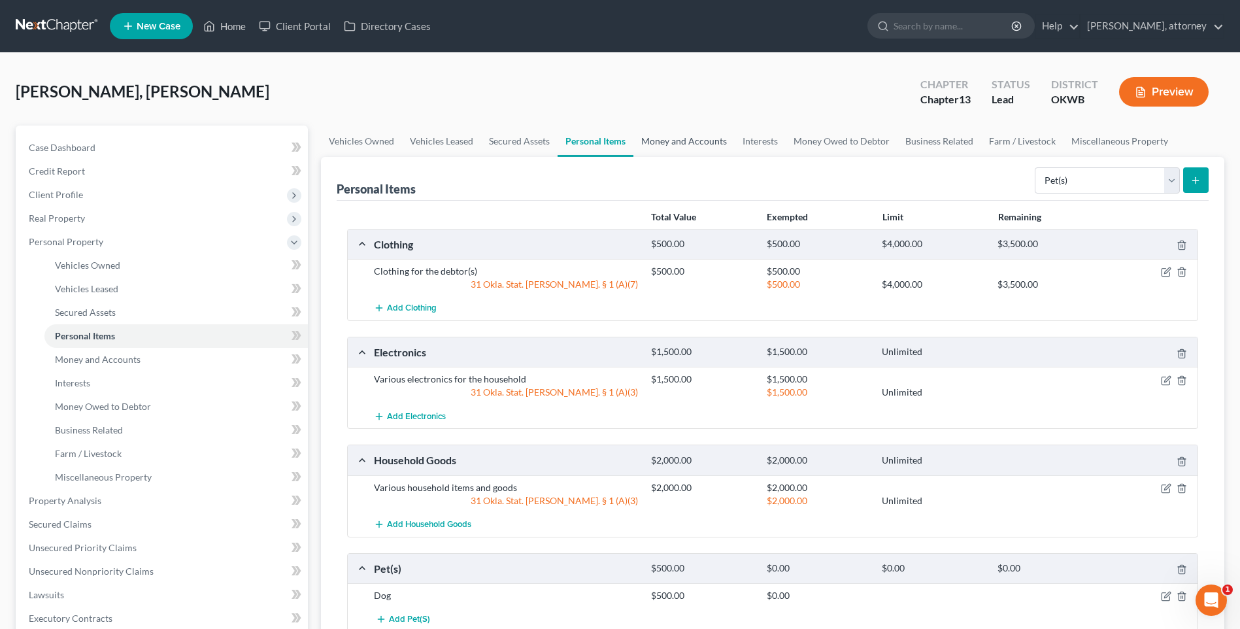
click at [681, 141] on link "Money and Accounts" at bounding box center [684, 141] width 101 height 31
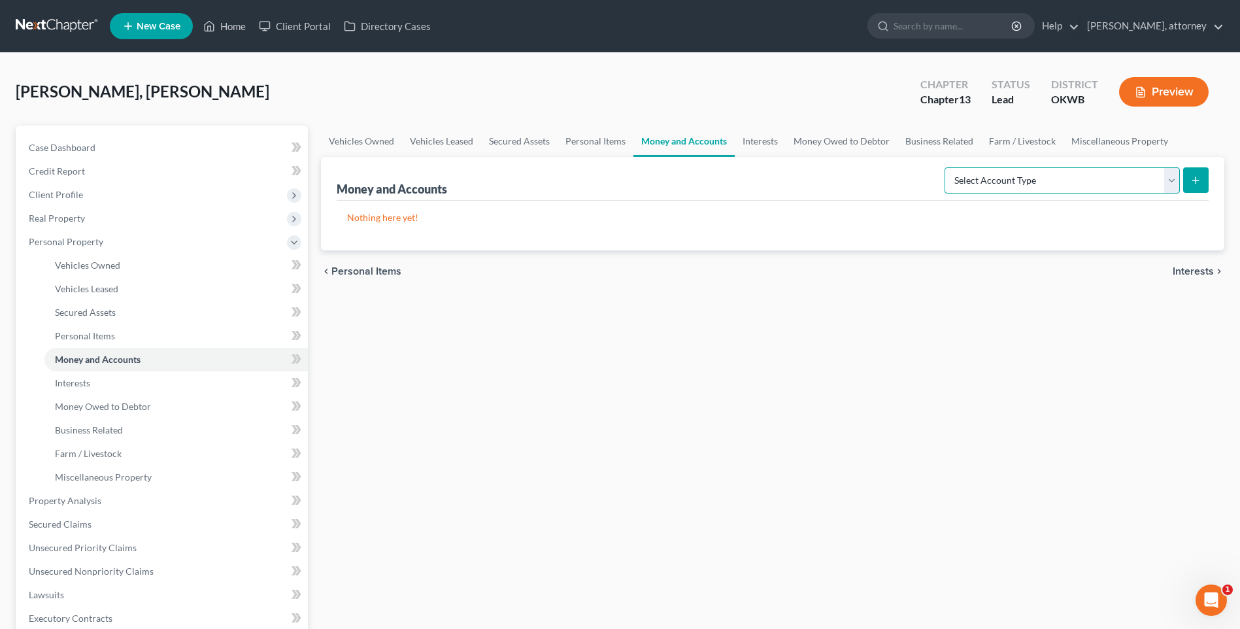
click at [1023, 185] on select "Select Account Type Brokerage Cash on Hand Certificates of Deposit Checking Acc…" at bounding box center [1062, 180] width 235 height 26
select select "other"
click at [947, 167] on select "Select Account Type Brokerage Cash on Hand Certificates of Deposit Checking Acc…" at bounding box center [1062, 180] width 235 height 26
click at [1189, 176] on button "submit" at bounding box center [1195, 179] width 25 height 25
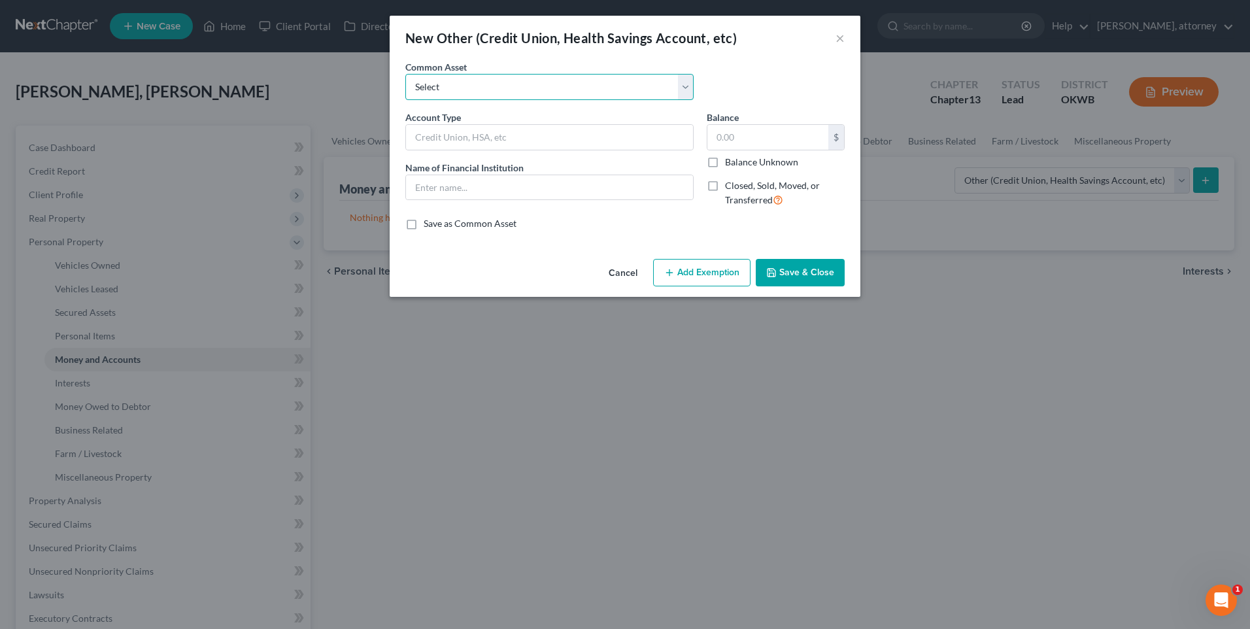
click at [449, 93] on select "Select Credit Union Account" at bounding box center [549, 87] width 288 height 26
select select "0"
click at [405, 74] on select "Select Credit Union Account" at bounding box center [549, 87] width 288 height 26
type input "Credit Union Account"
type input "[US_STATE]'s Credit Union"
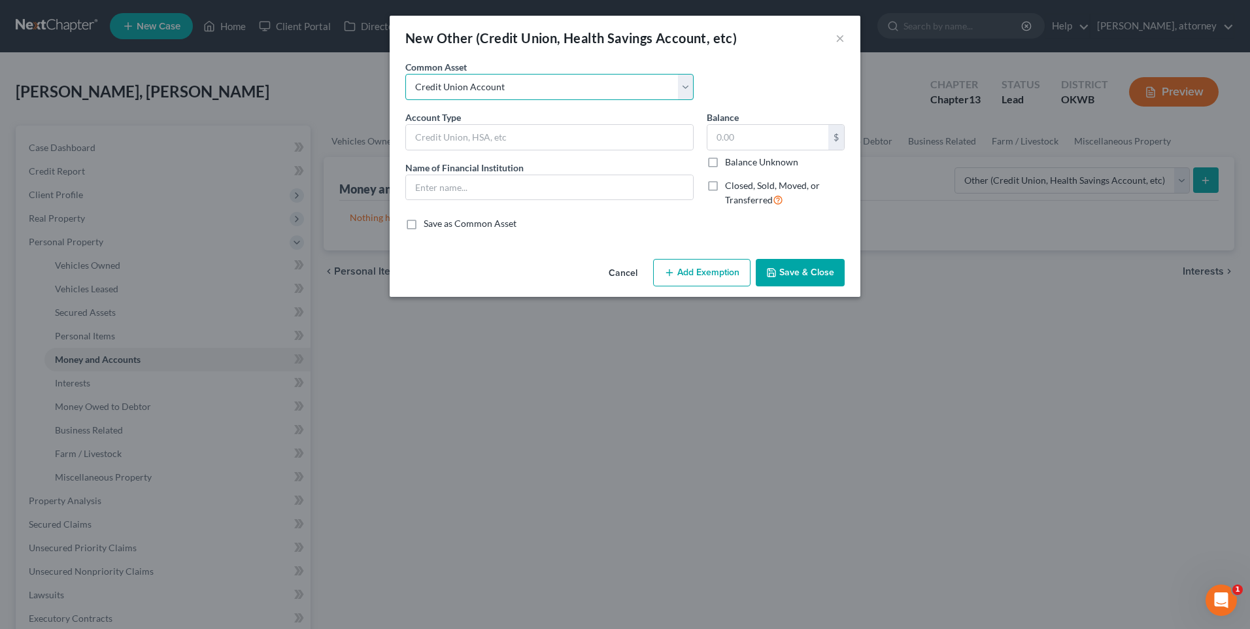
type input "300.00"
click at [455, 135] on input "Credit Union Account" at bounding box center [549, 137] width 287 height 25
click at [526, 188] on input "[US_STATE]'s Credit Union" at bounding box center [549, 187] width 287 height 25
type input "O"
type input "USAA"
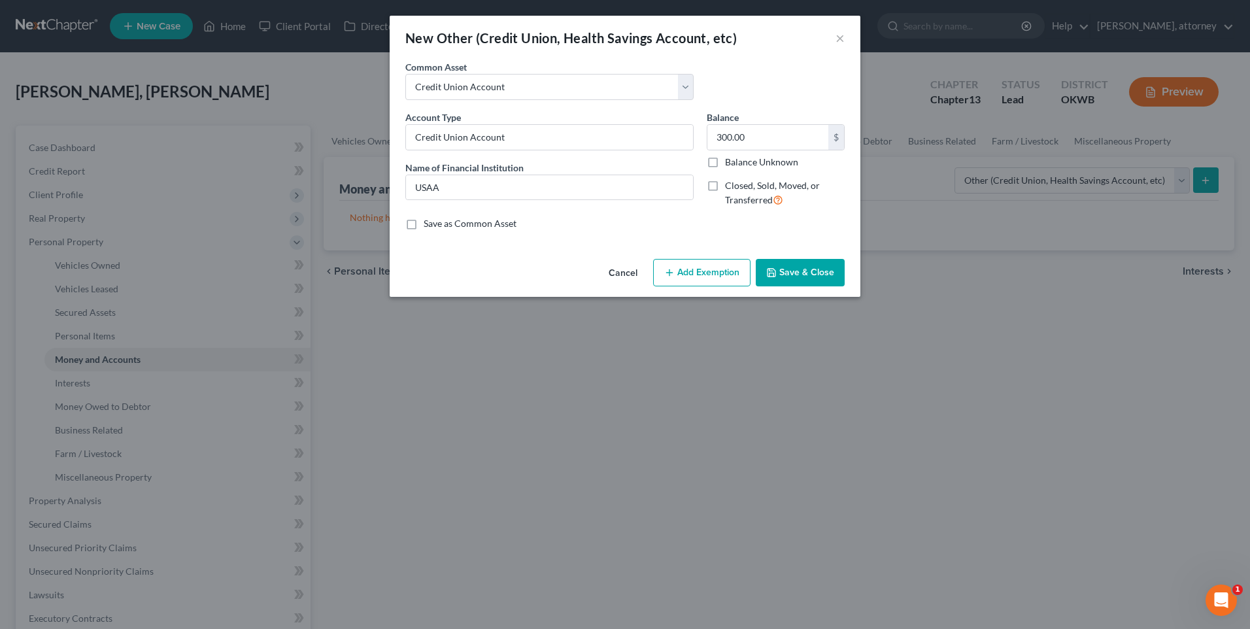
click at [698, 272] on button "Add Exemption" at bounding box center [701, 272] width 97 height 27
select select "2"
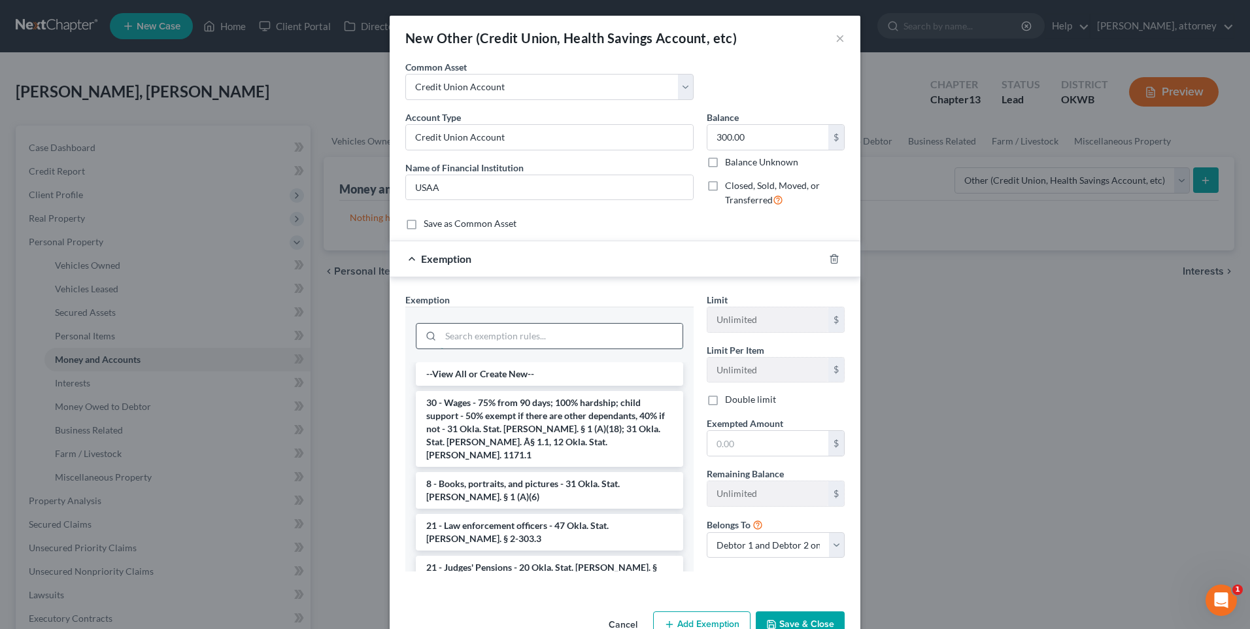
click at [452, 339] on input "search" at bounding box center [562, 336] width 242 height 25
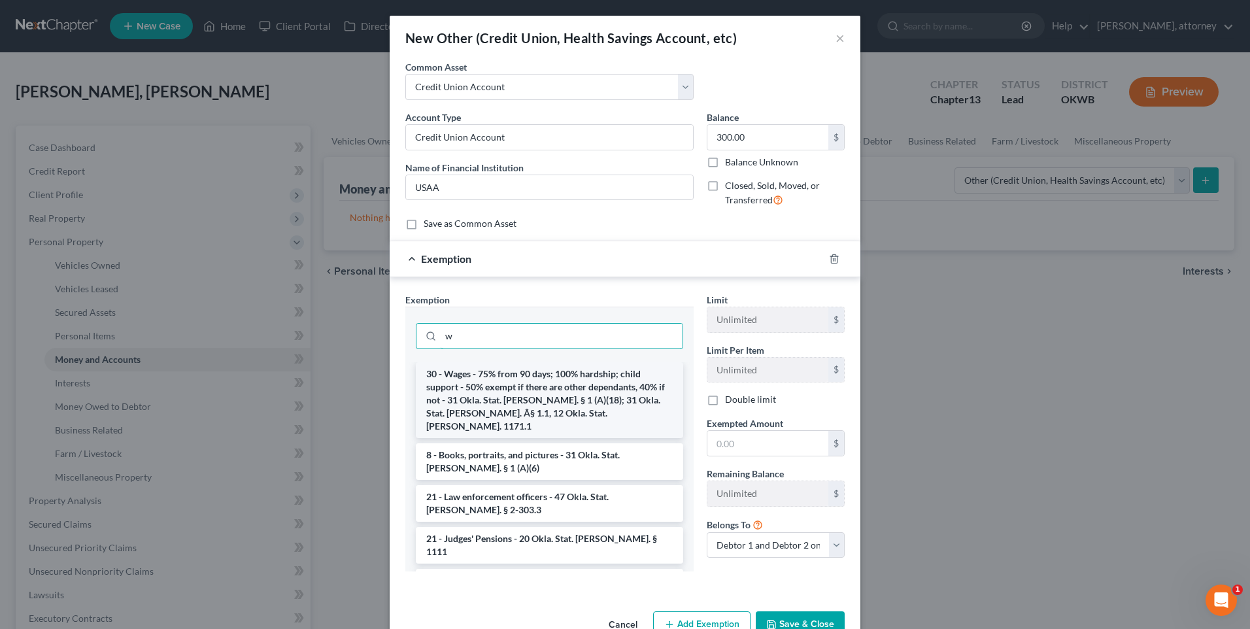
type input "w"
click at [481, 386] on li "30 - Wages - 75% from 90 days; 100% hardship; child support - 50% exempt if the…" at bounding box center [549, 400] width 267 height 76
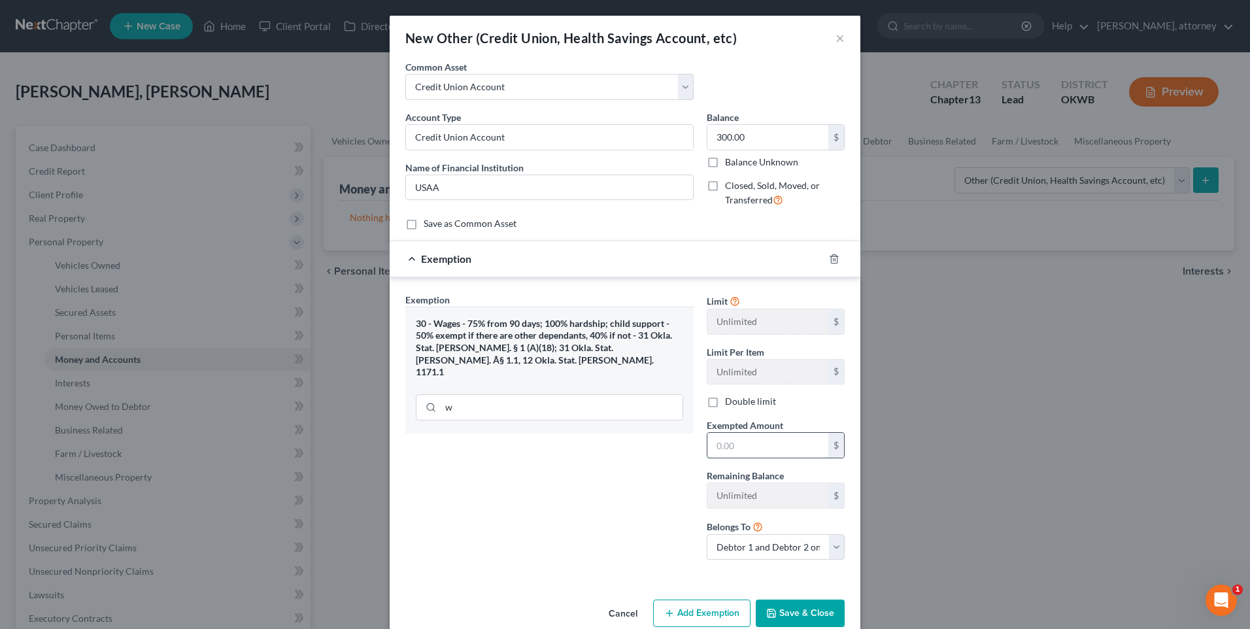
click at [761, 445] on input "text" at bounding box center [767, 445] width 121 height 25
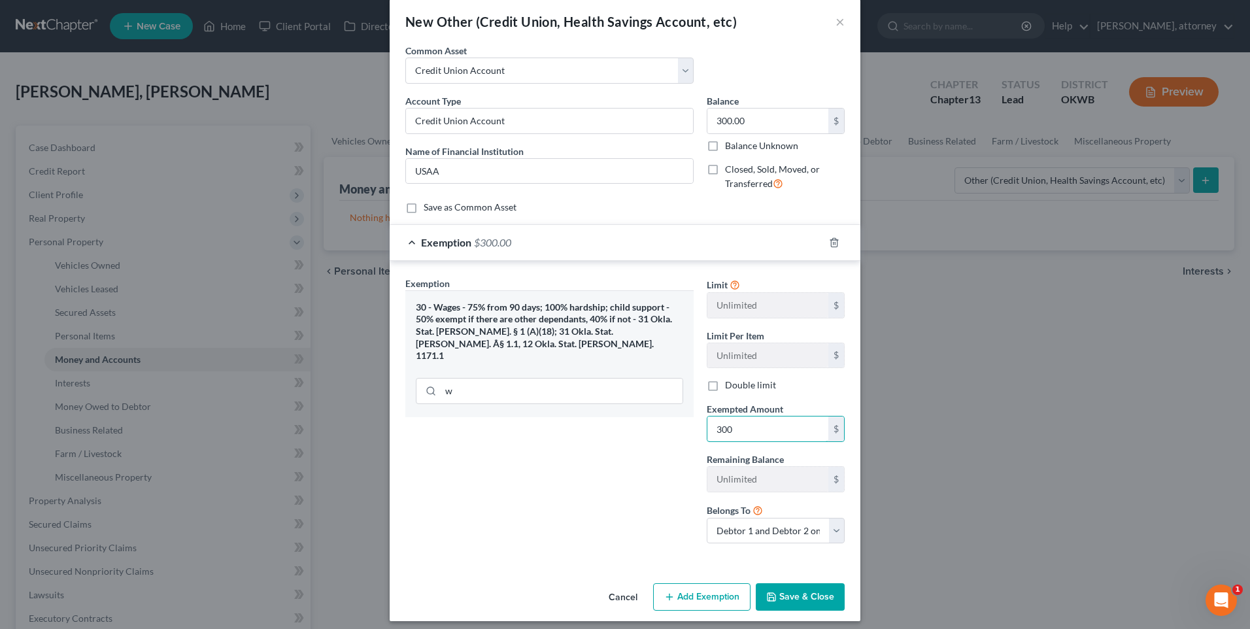
scroll to position [24, 0]
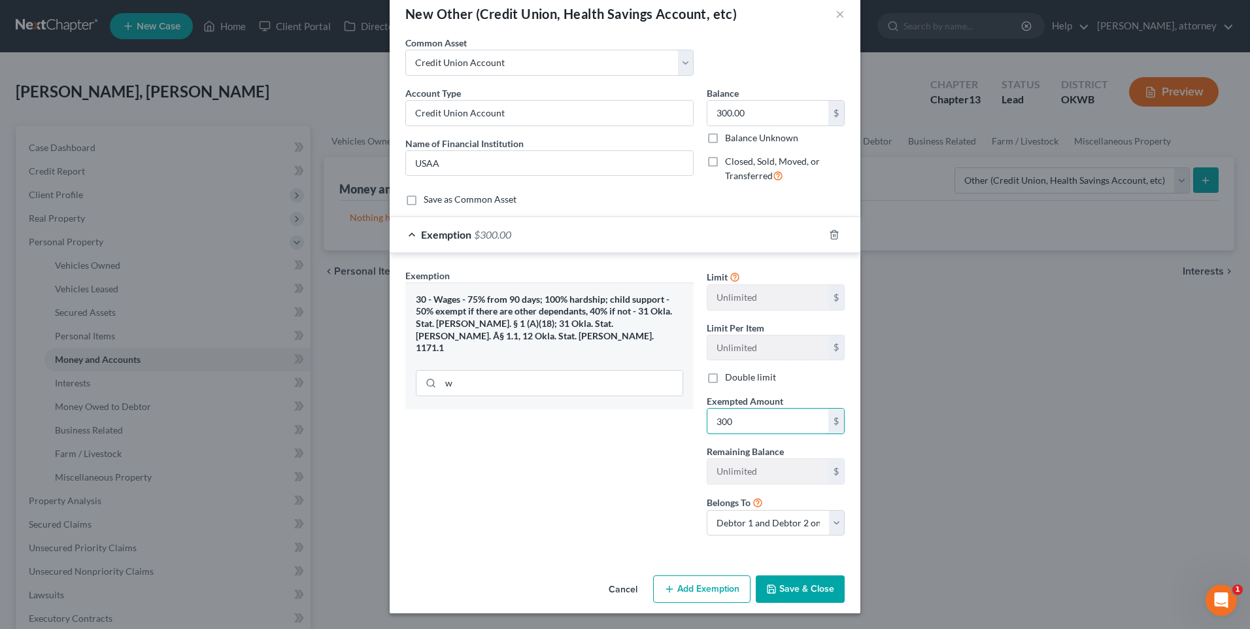
type input "300"
click at [783, 588] on button "Save & Close" at bounding box center [800, 588] width 89 height 27
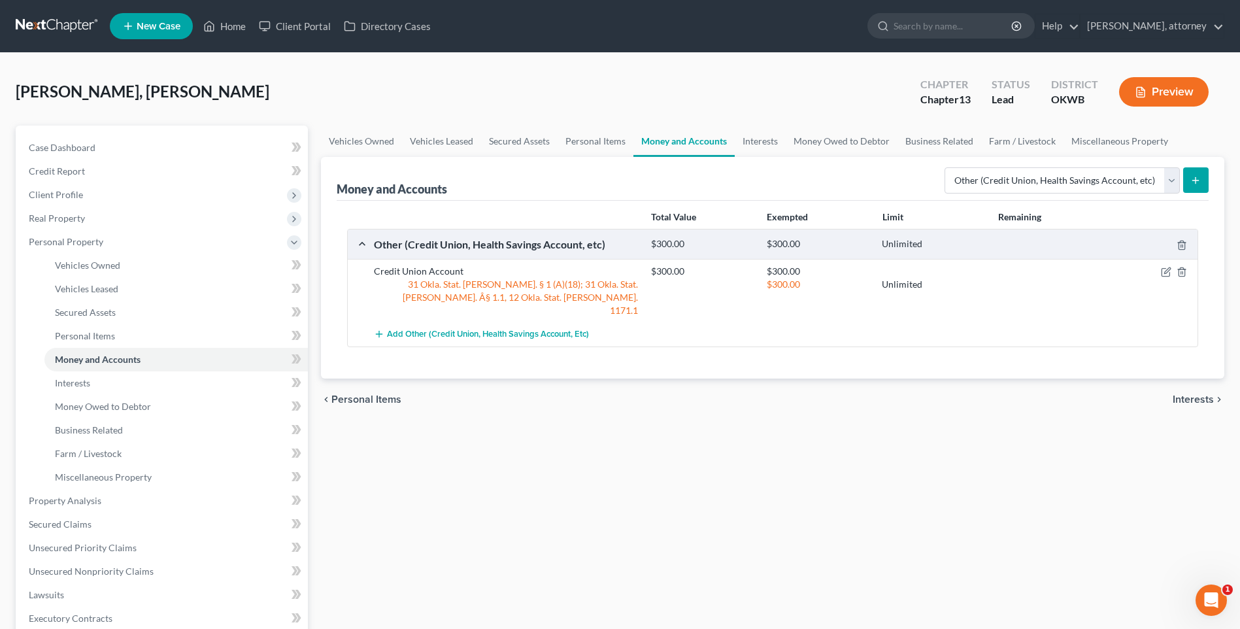
click at [1196, 178] on line "submit" at bounding box center [1196, 180] width 0 height 6
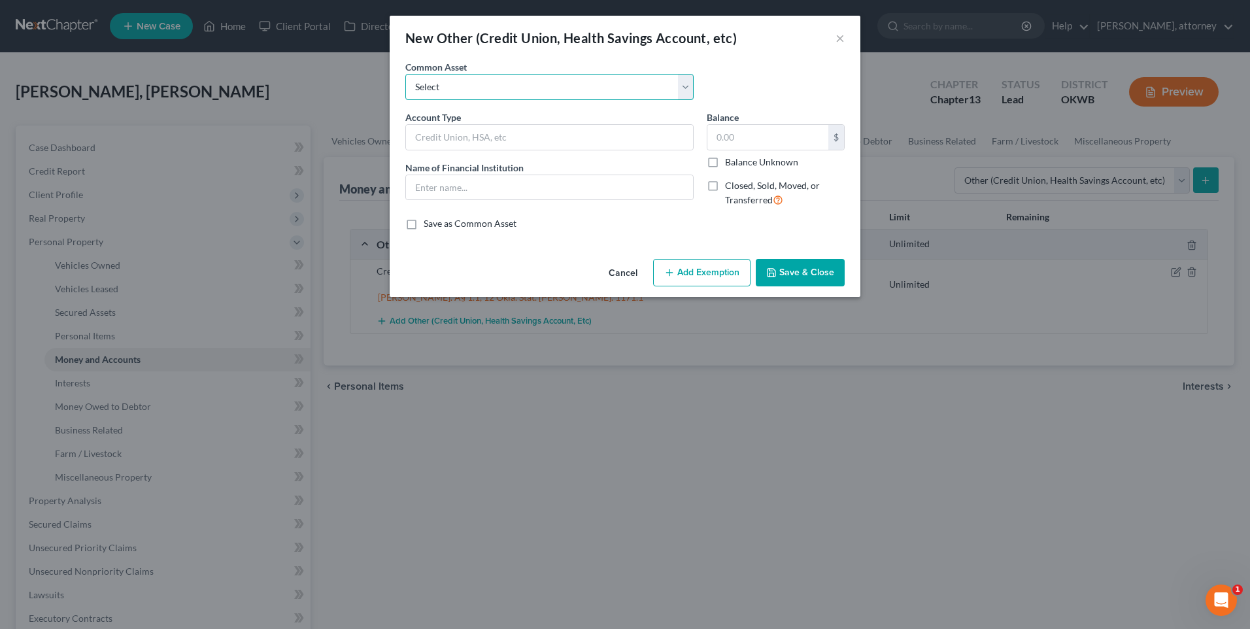
click at [447, 92] on select "Select Credit Union Account" at bounding box center [549, 87] width 288 height 26
select select "0"
click at [405, 74] on select "Select Credit Union Account" at bounding box center [549, 87] width 288 height 26
type input "Credit Union Account"
type input "[US_STATE]'s Credit Union"
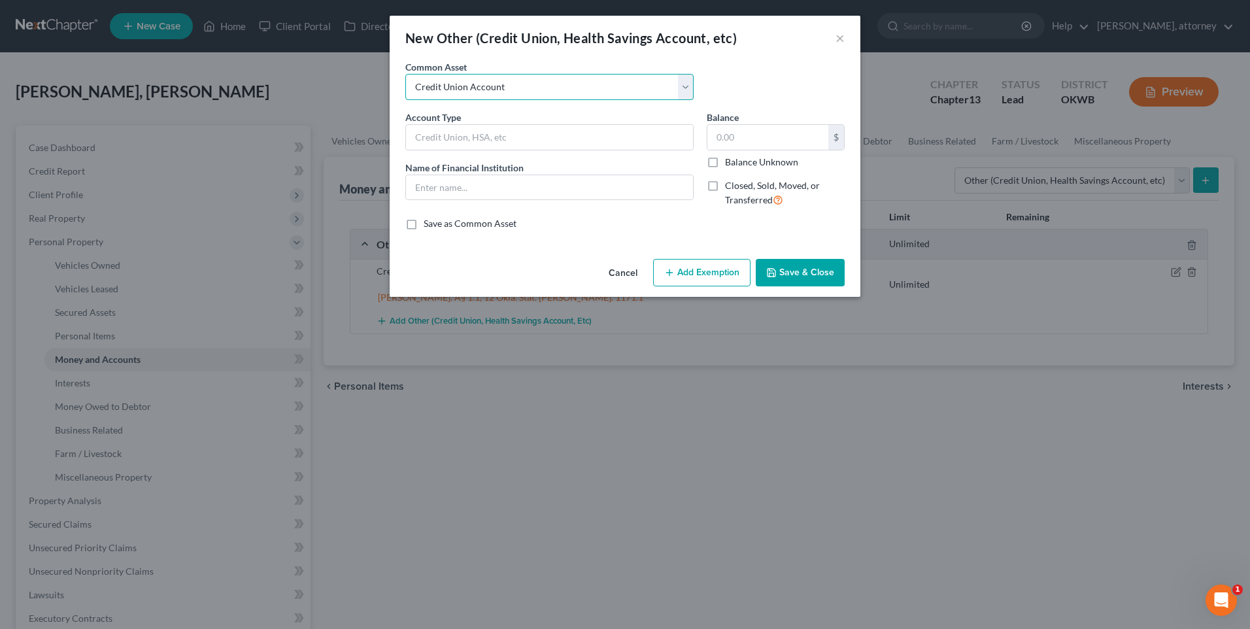
type input "300.00"
click at [537, 188] on input "[US_STATE]'s Credit Union" at bounding box center [549, 187] width 287 height 25
click at [463, 186] on input "[US_STATE]'s Credit Union" at bounding box center [549, 187] width 287 height 25
type input "Communication Federal Credit Union"
click at [707, 270] on button "Add Exemption" at bounding box center [701, 272] width 97 height 27
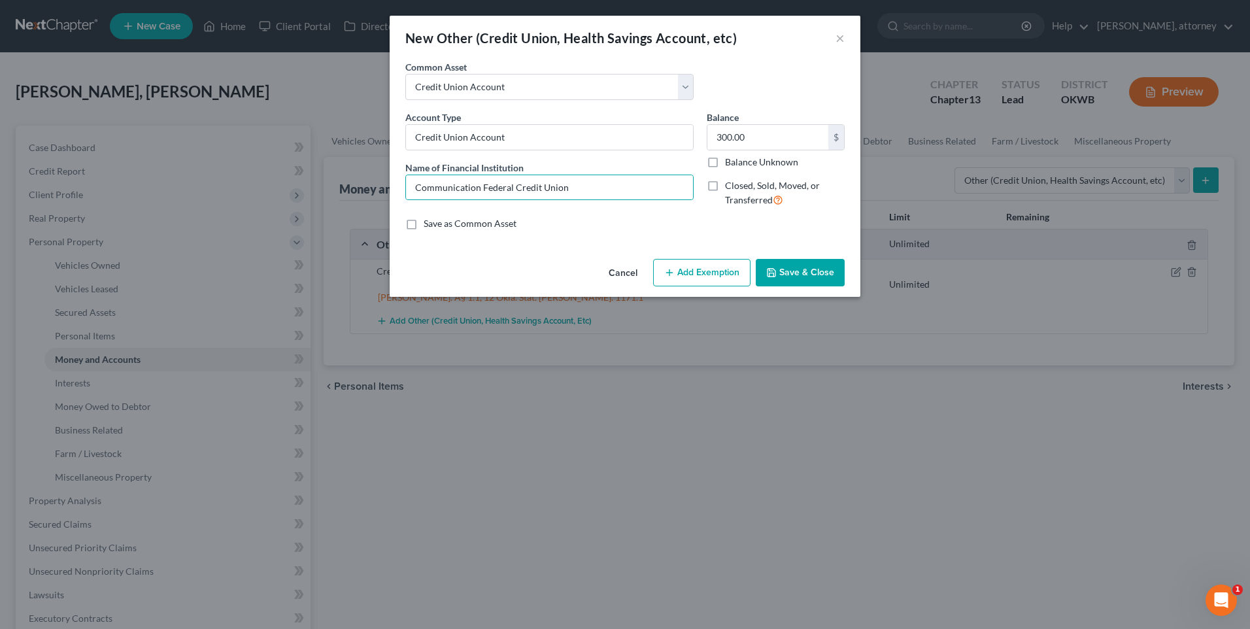
select select "2"
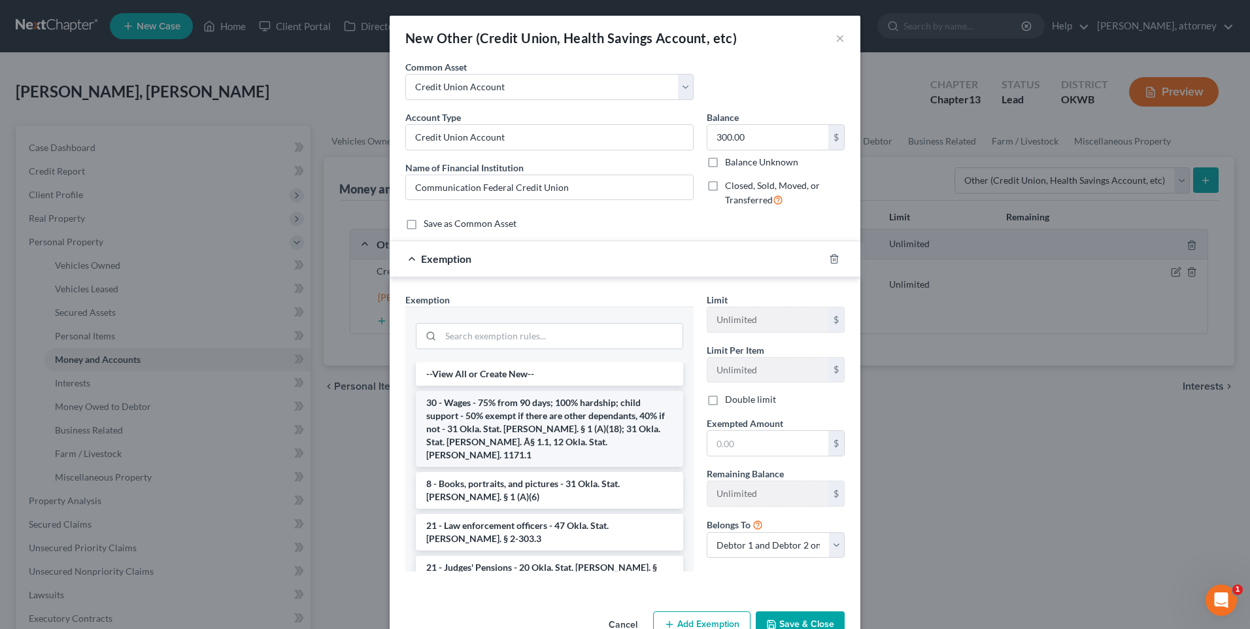
click at [500, 410] on li "30 - Wages - 75% from 90 days; 100% hardship; child support - 50% exempt if the…" at bounding box center [549, 429] width 267 height 76
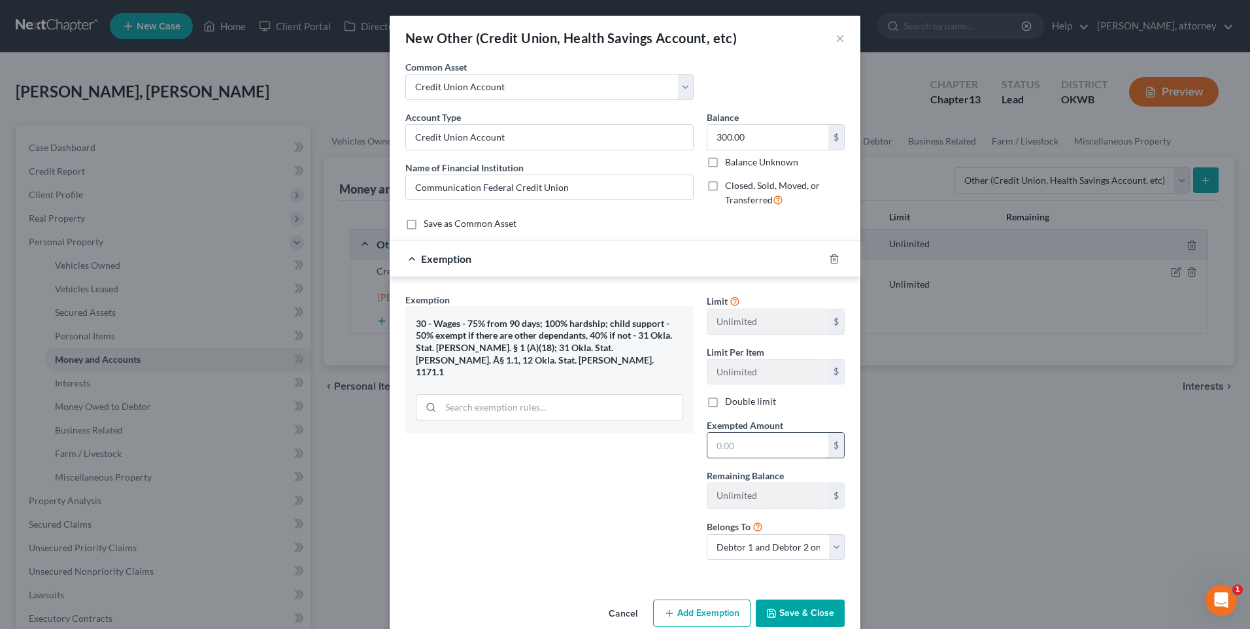
click at [751, 448] on input "text" at bounding box center [767, 445] width 121 height 25
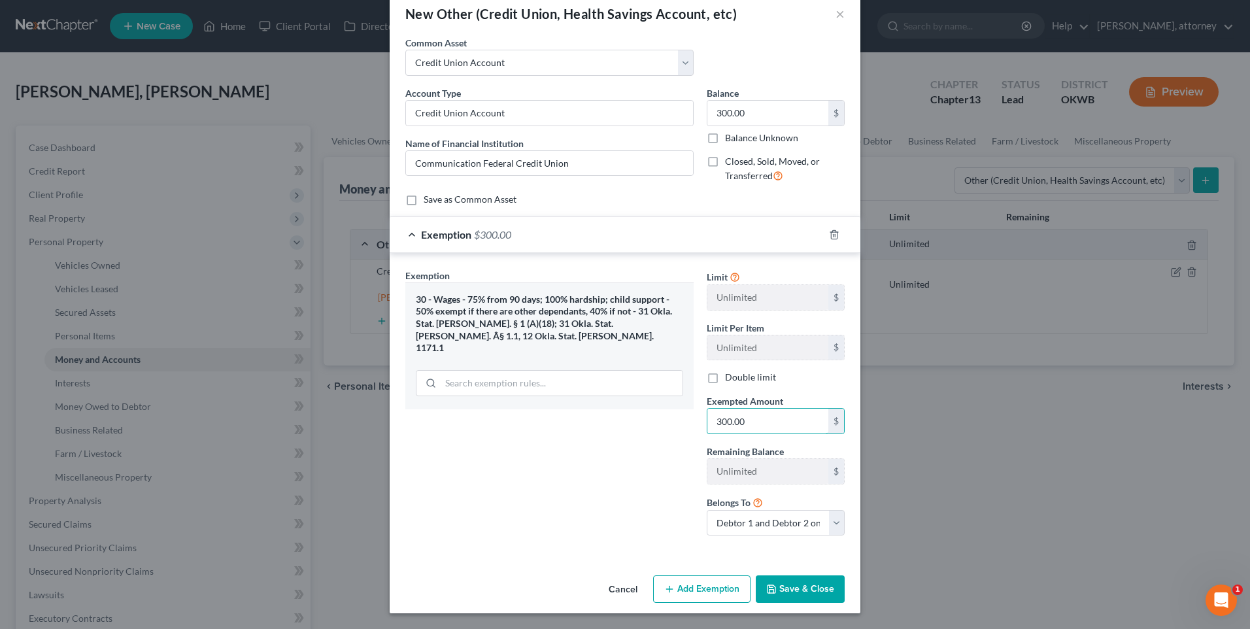
type input "300.00"
click at [794, 589] on button "Save & Close" at bounding box center [800, 588] width 89 height 27
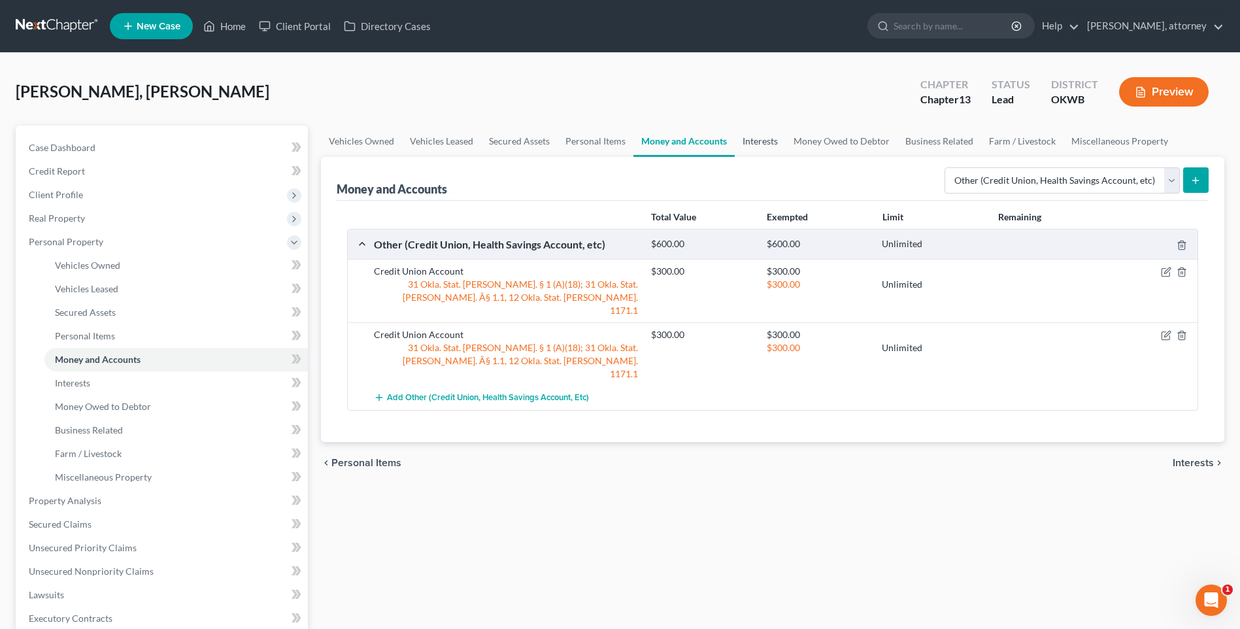
click at [745, 142] on link "Interests" at bounding box center [760, 141] width 51 height 31
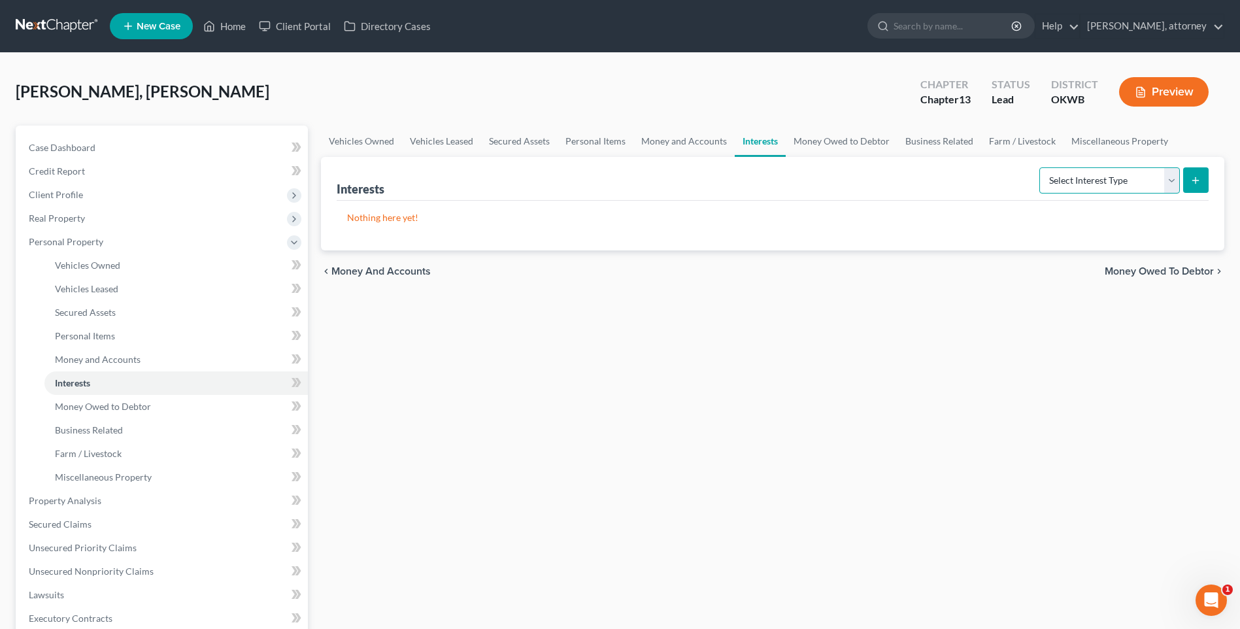
click at [1093, 186] on select "Select Interest Type 401K Annuity Bond Education IRA Government Bond Government…" at bounding box center [1110, 180] width 141 height 26
select select "401k"
click at [1041, 167] on select "Select Interest Type 401K Annuity Bond Education IRA Government Bond Government…" at bounding box center [1110, 180] width 141 height 26
click at [1196, 186] on button "submit" at bounding box center [1195, 179] width 25 height 25
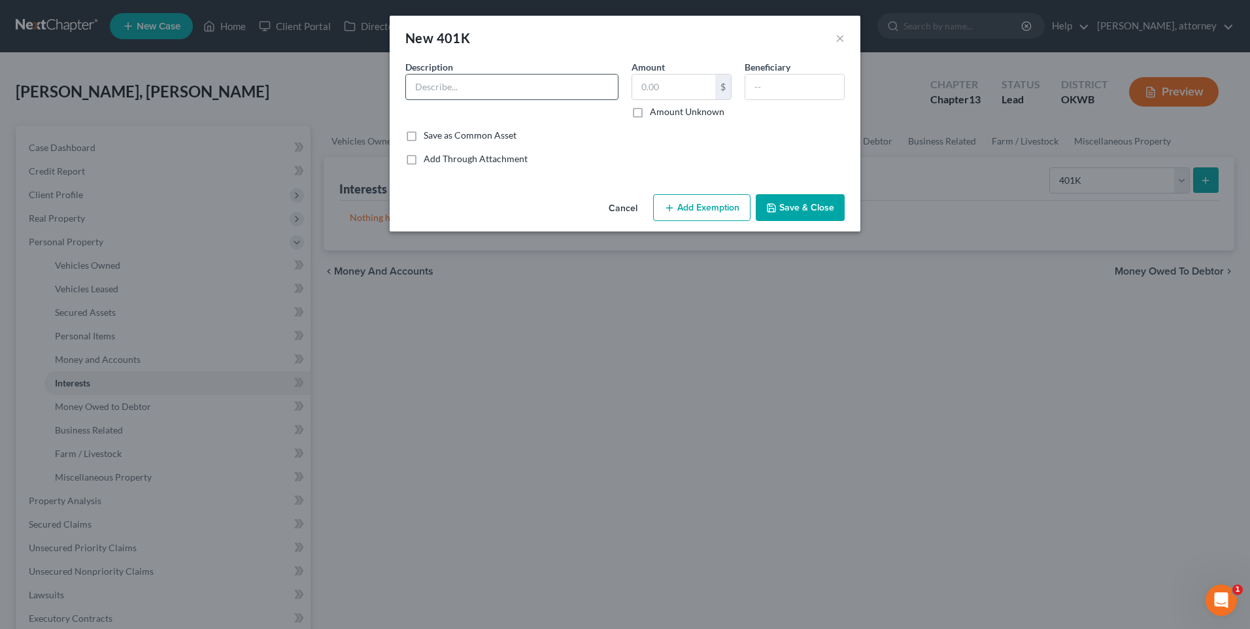
click at [455, 93] on input "text" at bounding box center [512, 87] width 212 height 25
type input "401k with Fidelity"
click at [681, 92] on input "text" at bounding box center [673, 87] width 83 height 25
type input "2,000.00"
click at [711, 206] on button "Add Exemption" at bounding box center [701, 207] width 97 height 27
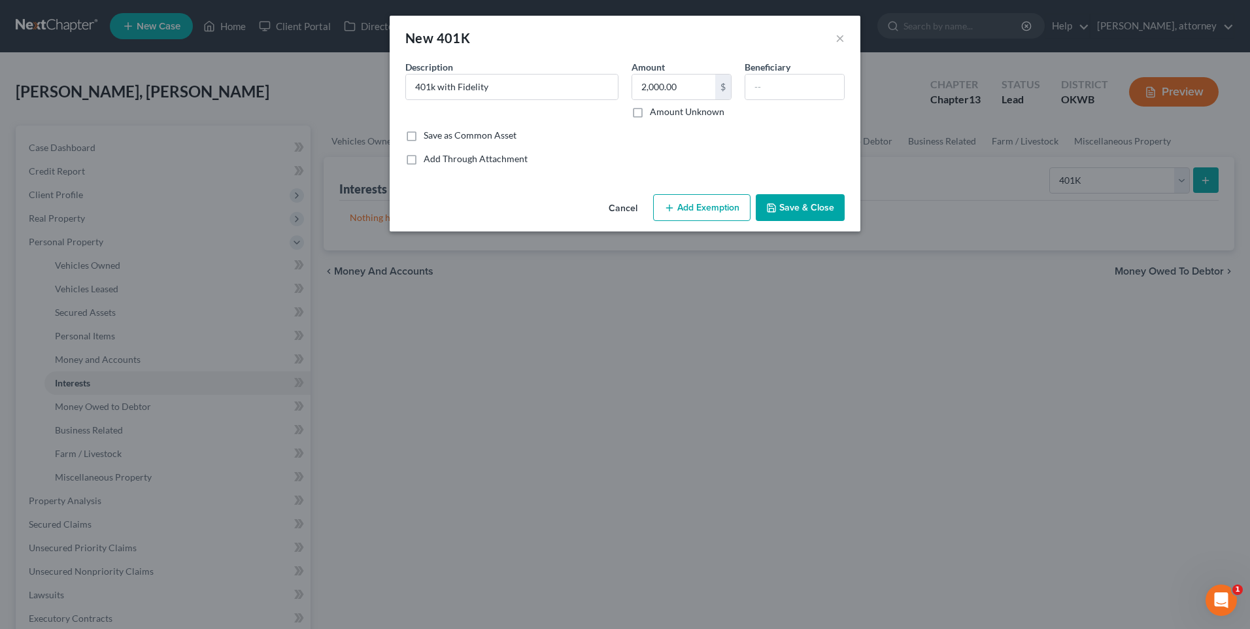
select select "2"
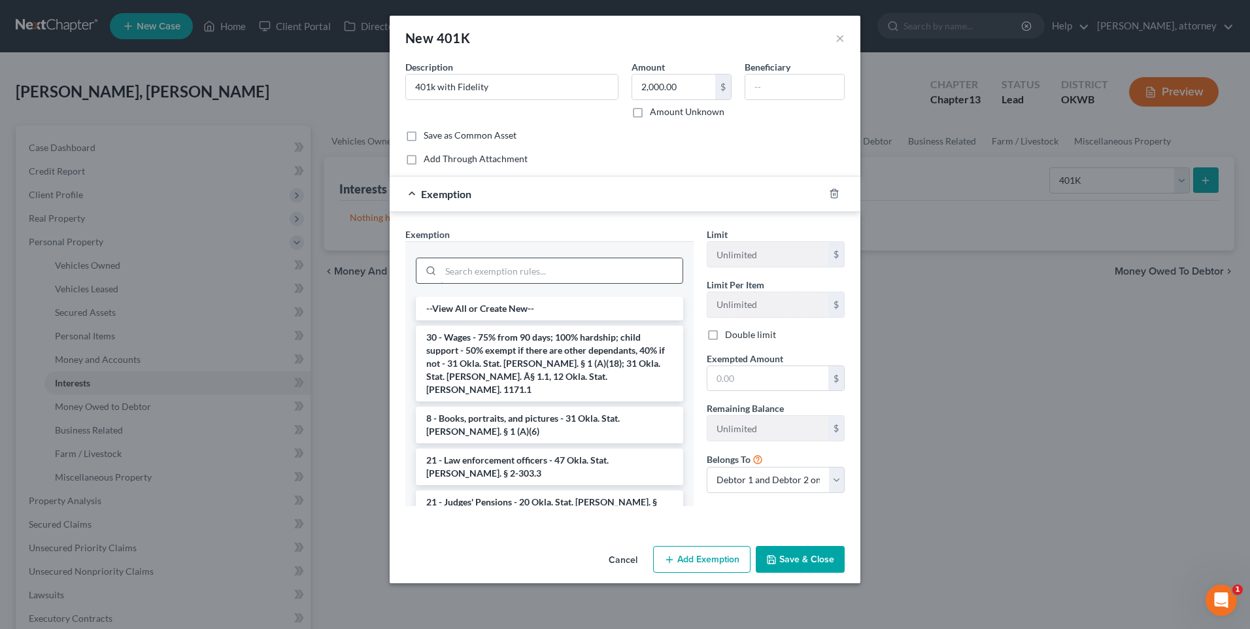
click at [466, 275] on input "search" at bounding box center [562, 270] width 242 height 25
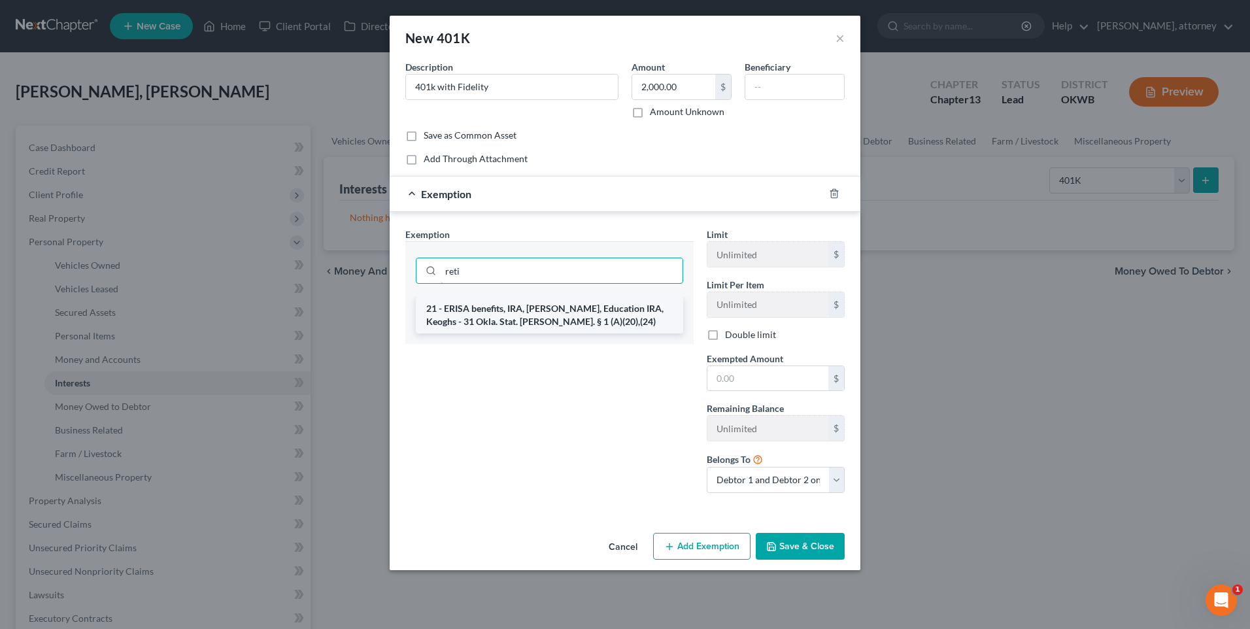
type input "reti"
click at [473, 310] on li "21 - ERISA benefits, IRA, [PERSON_NAME], Education IRA, Keoghs - 31 Okla. Stat.…" at bounding box center [549, 315] width 267 height 37
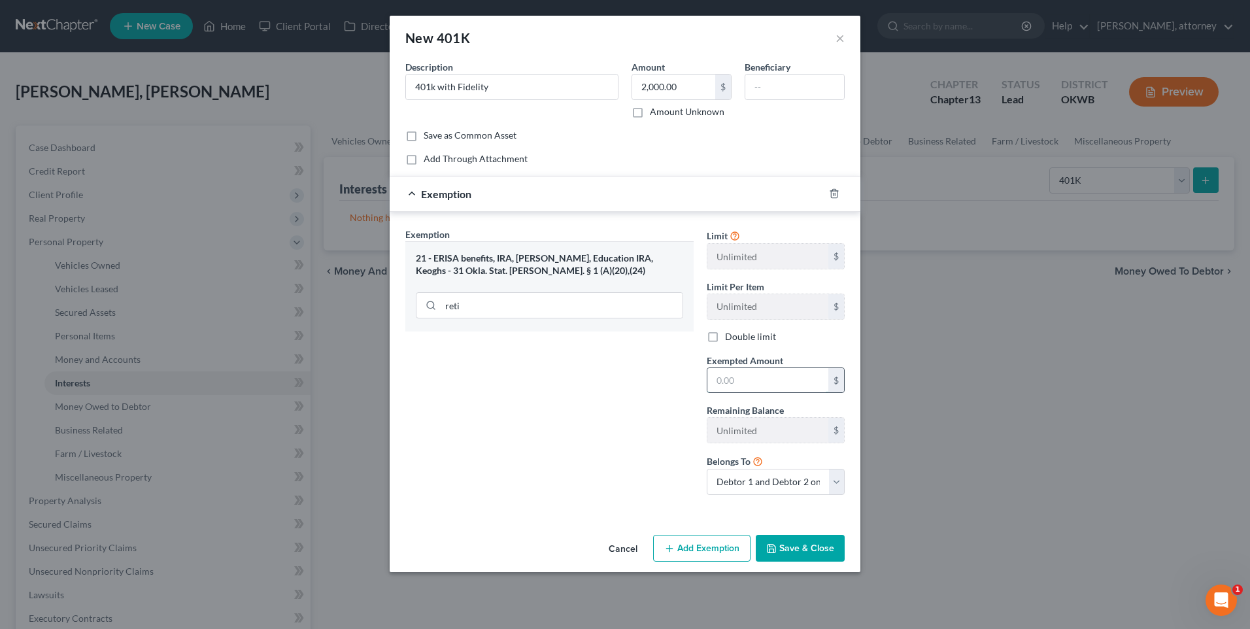
click at [749, 378] on input "text" at bounding box center [767, 380] width 121 height 25
type input "2,000.00"
click at [816, 543] on button "Save & Close" at bounding box center [800, 548] width 89 height 27
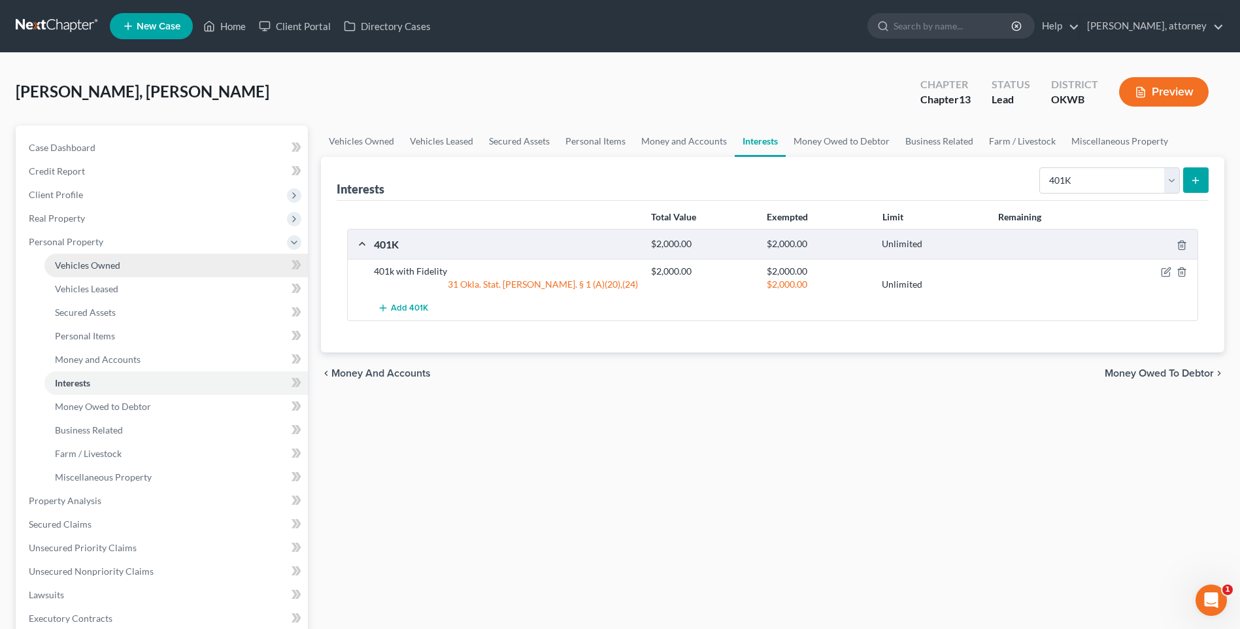
click at [90, 260] on span "Vehicles Owned" at bounding box center [87, 265] width 65 height 11
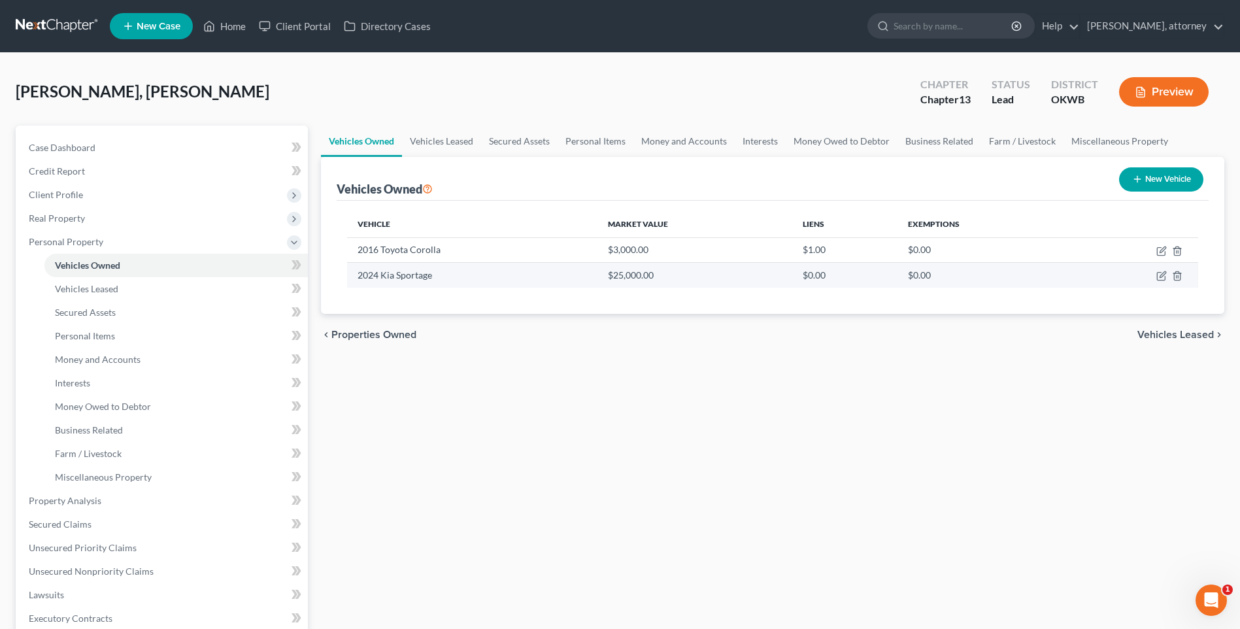
click at [402, 276] on td "2024 Kia Sportage" at bounding box center [472, 275] width 250 height 25
click at [1158, 268] on td at bounding box center [1135, 275] width 126 height 25
click at [1158, 278] on icon "button" at bounding box center [1161, 277] width 8 height 8
select select "0"
select select "2"
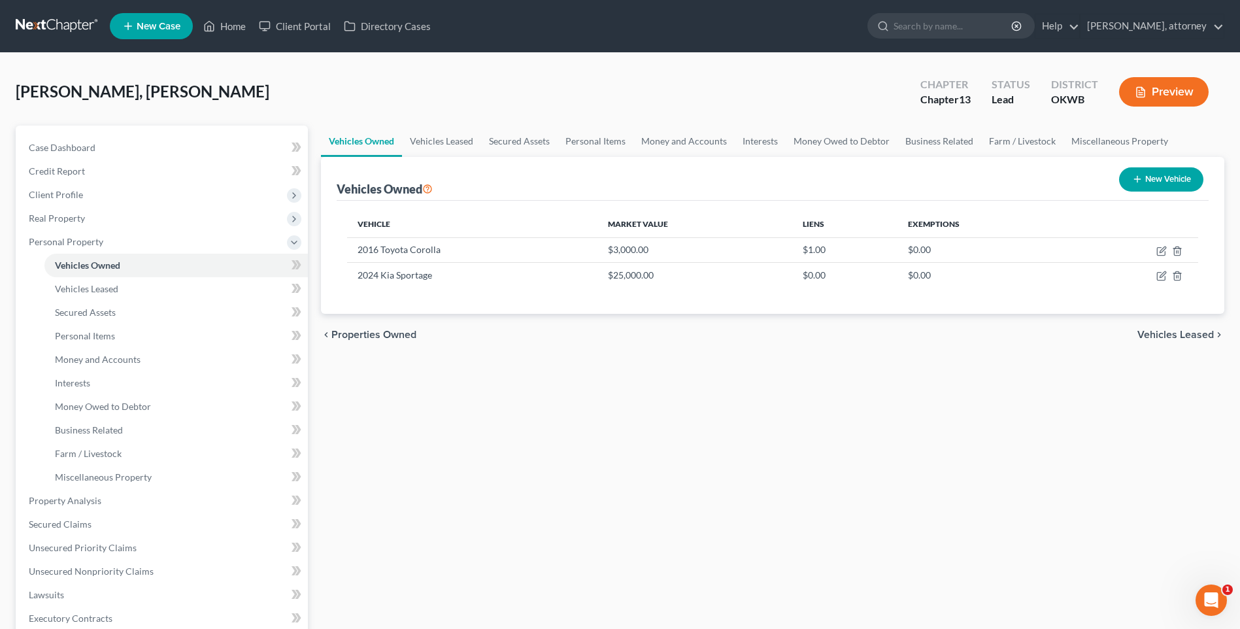
select select "1"
select select "2"
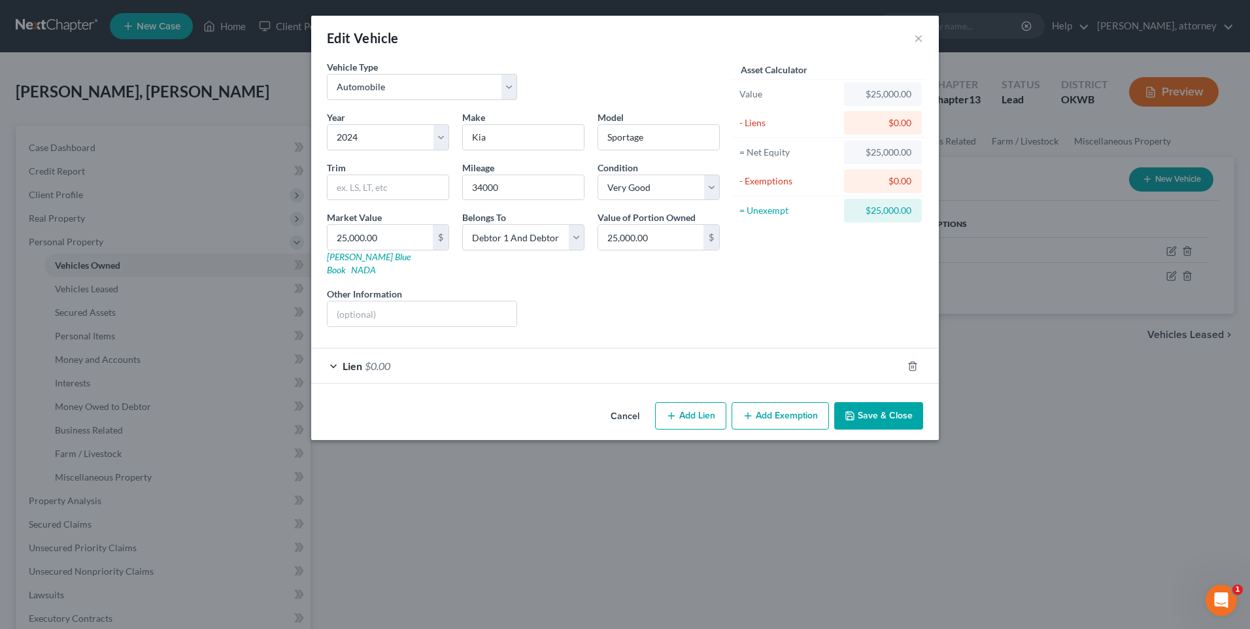
click at [698, 403] on button "Add Lien" at bounding box center [690, 415] width 71 height 27
select select "2"
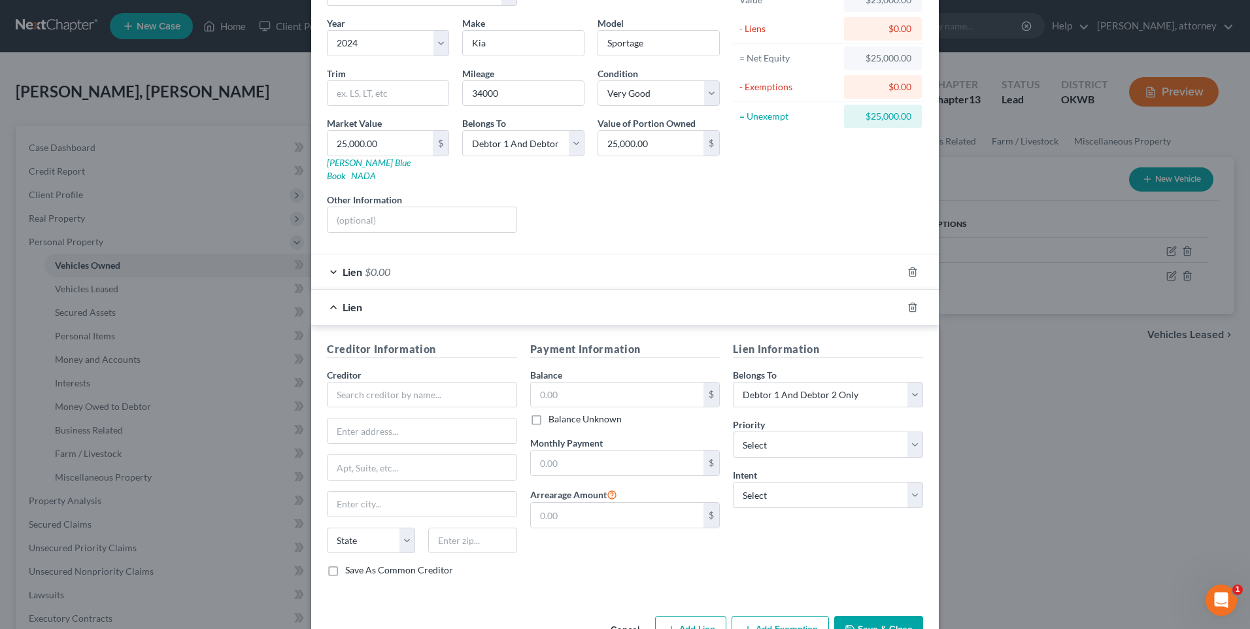
scroll to position [122, 0]
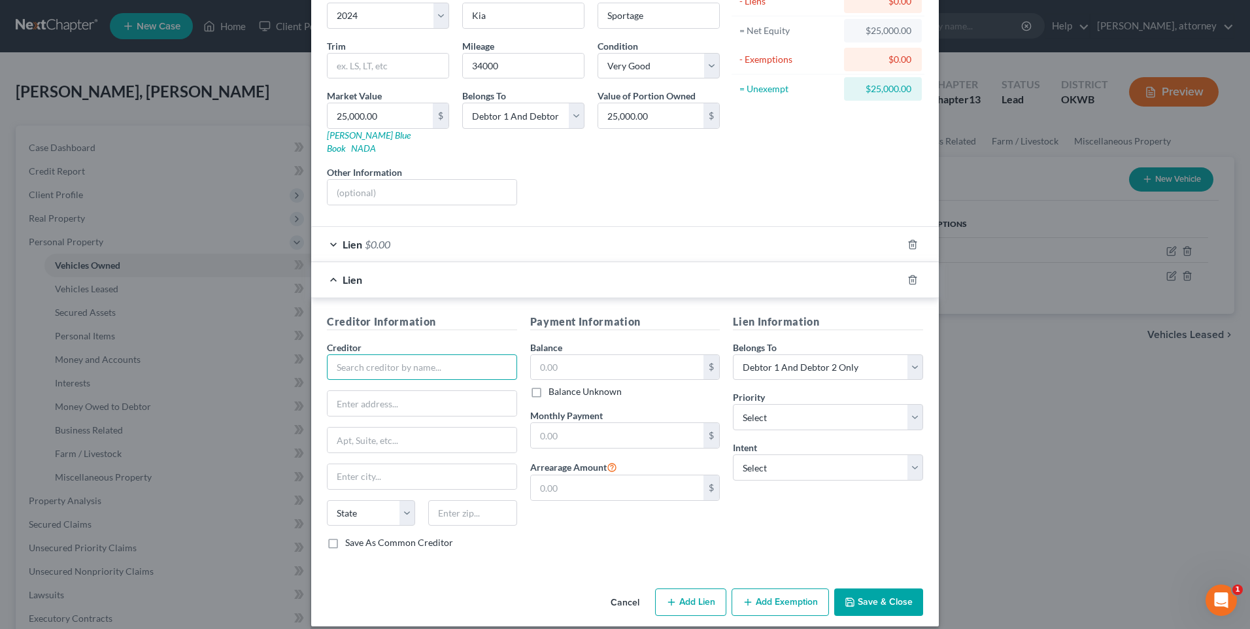
click at [373, 354] on input "text" at bounding box center [422, 367] width 190 height 26
click at [373, 383] on div "Communication FCU" at bounding box center [405, 389] width 136 height 13
type input "Communication FCU"
type input "427 NW 6th"
type input "[US_STATE][GEOGRAPHIC_DATA]"
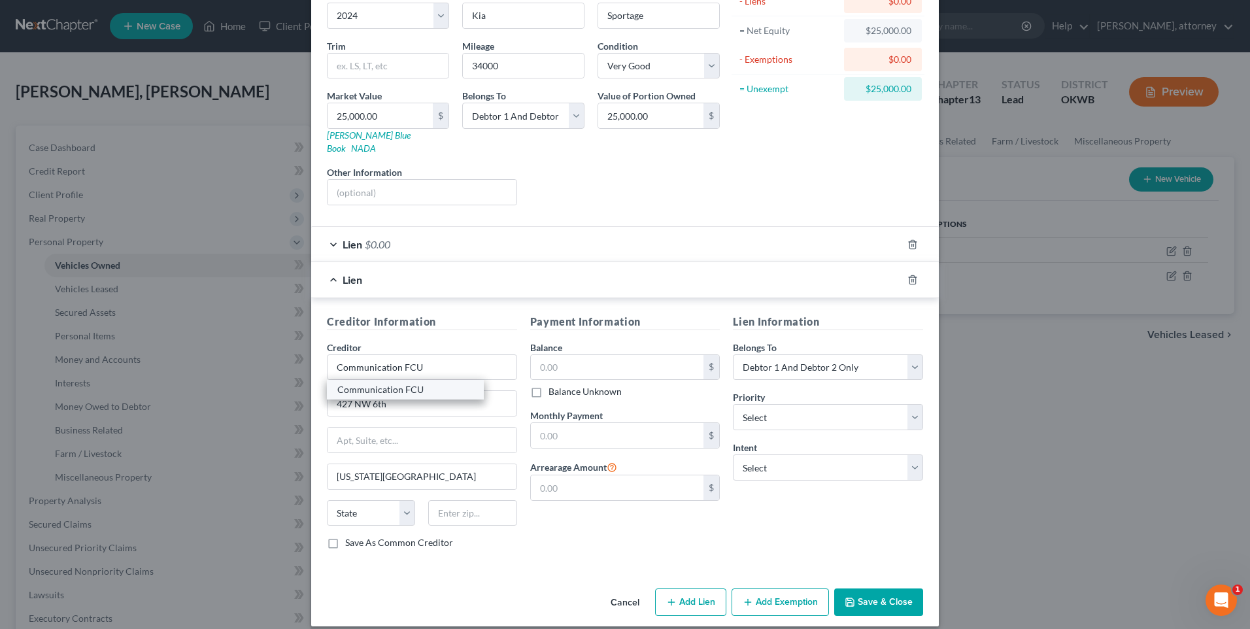
select select "37"
type input "73102"
click at [561, 355] on input "text" at bounding box center [617, 367] width 173 height 25
type input "27,500"
click at [596, 432] on input "text" at bounding box center [617, 435] width 173 height 25
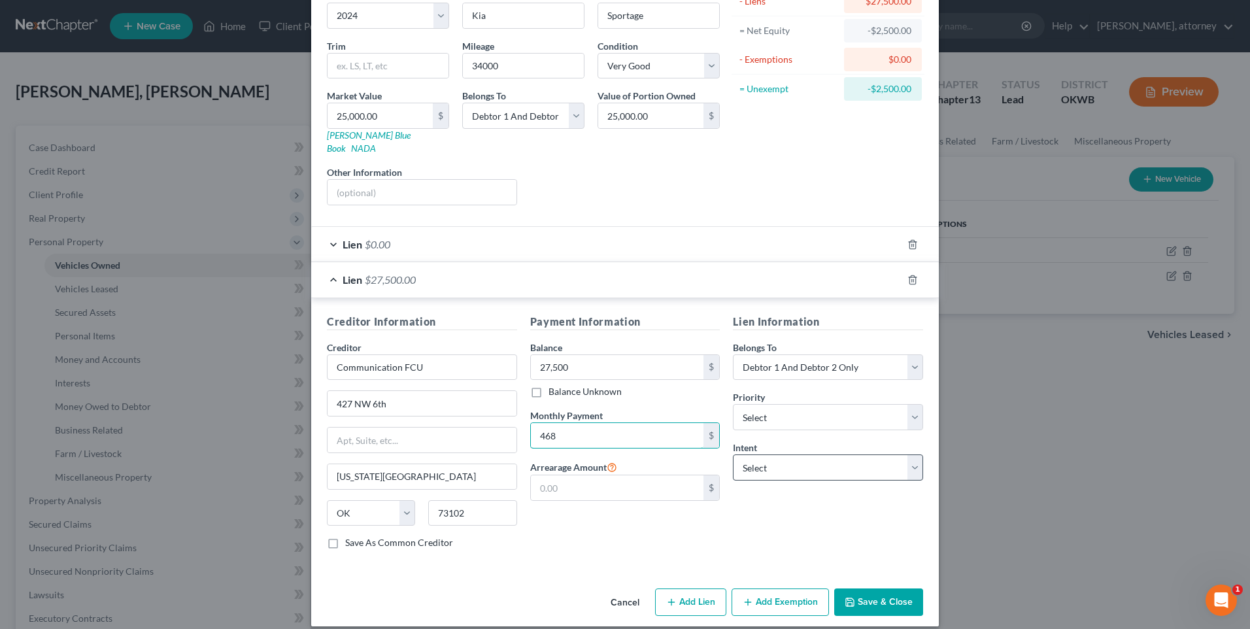
type input "468"
click at [756, 458] on select "Select Surrender Redeem Reaffirm Avoid Other" at bounding box center [828, 467] width 190 height 26
select select "2"
click at [733, 454] on select "Select Surrender Redeem Reaffirm Avoid Other" at bounding box center [828, 467] width 190 height 26
click at [645, 519] on div "Payment Information Balance 27,500.00 $ Balance Unknown Balance Undetermined 27…" at bounding box center [625, 437] width 203 height 246
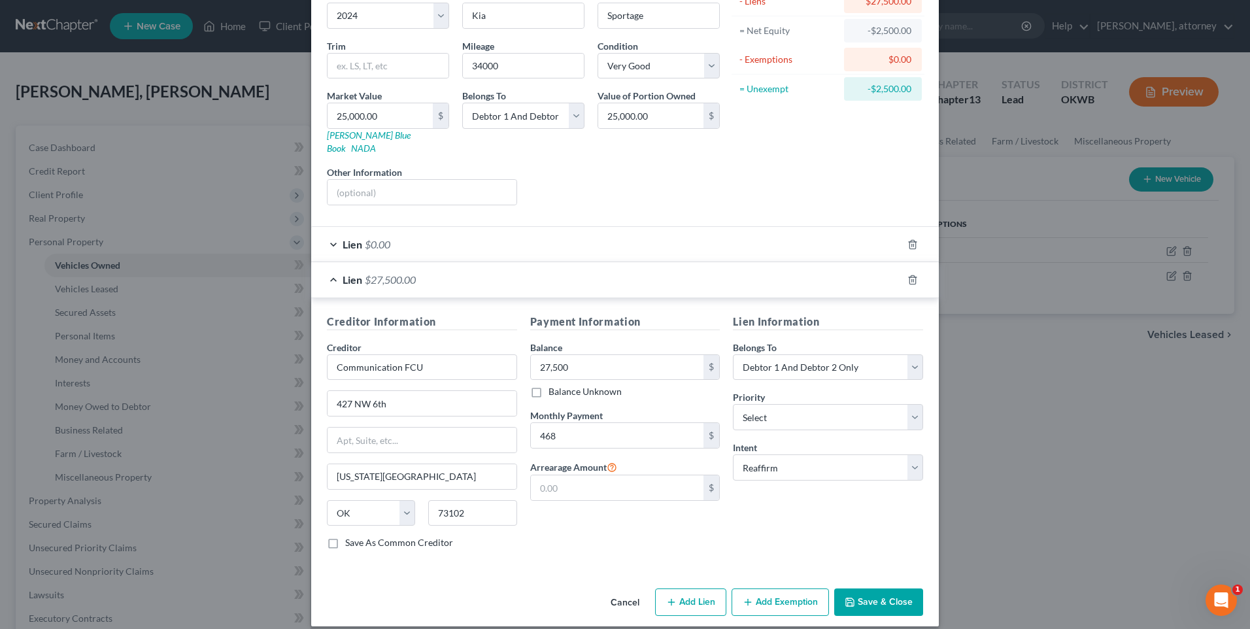
click at [872, 590] on button "Save & Close" at bounding box center [878, 601] width 89 height 27
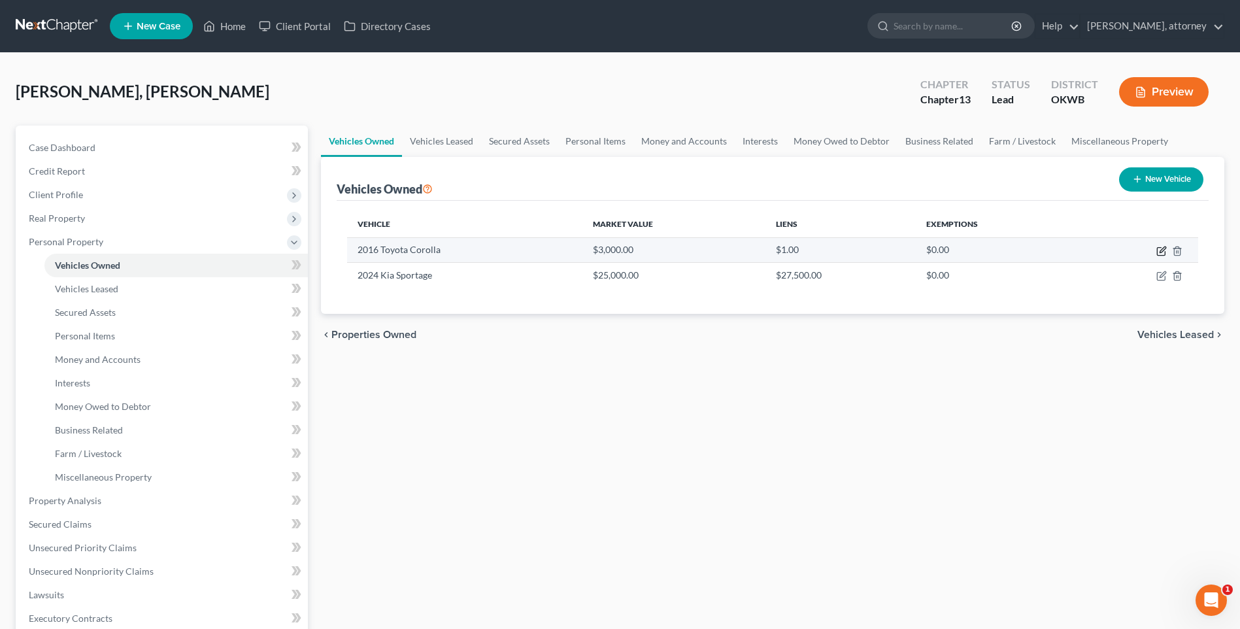
click at [1164, 250] on icon "button" at bounding box center [1163, 249] width 6 height 6
select select "0"
select select "10"
select select "2"
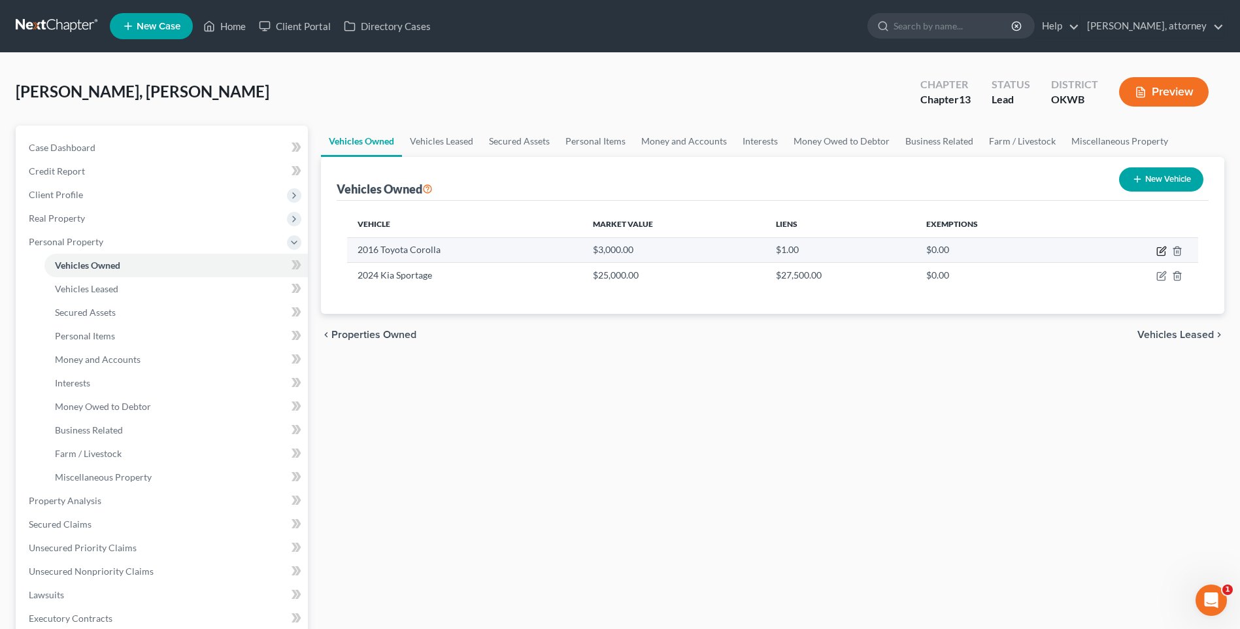
select select "2"
select select "0"
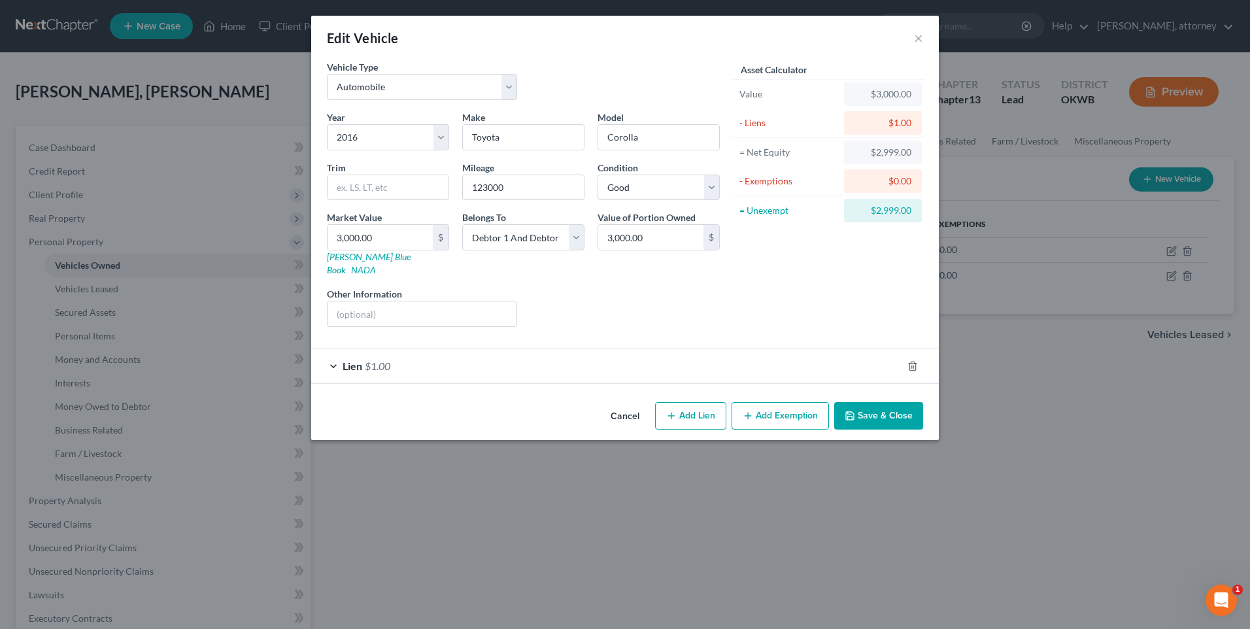
click at [395, 354] on div "Lien $1.00" at bounding box center [606, 365] width 591 height 35
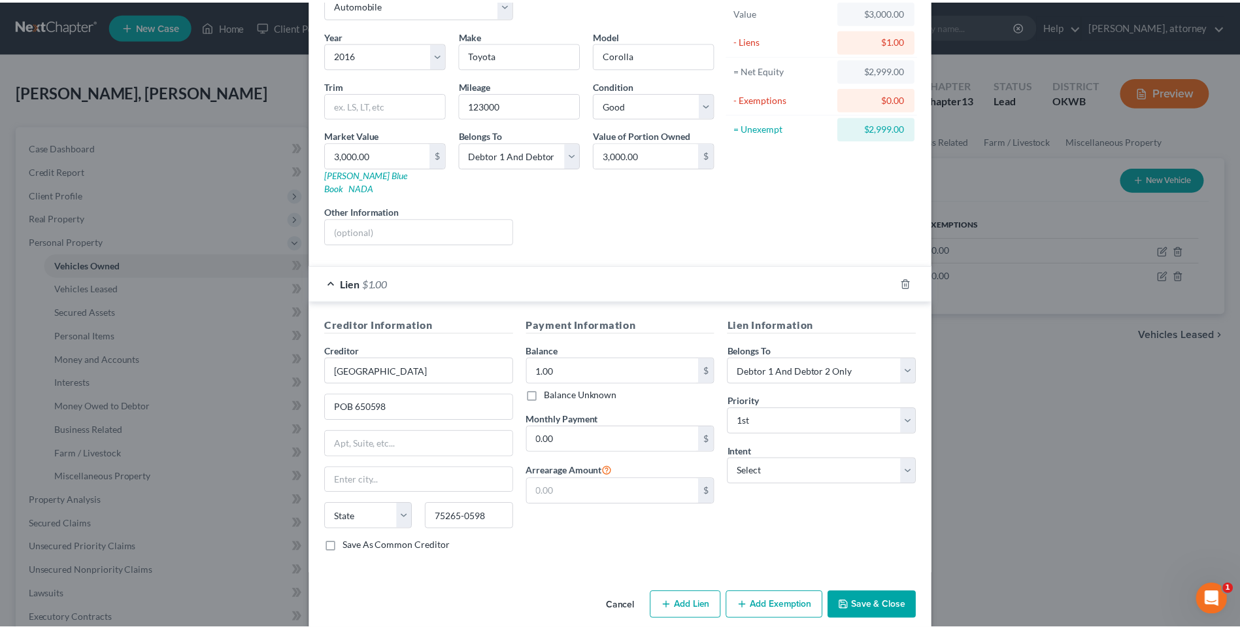
scroll to position [86, 0]
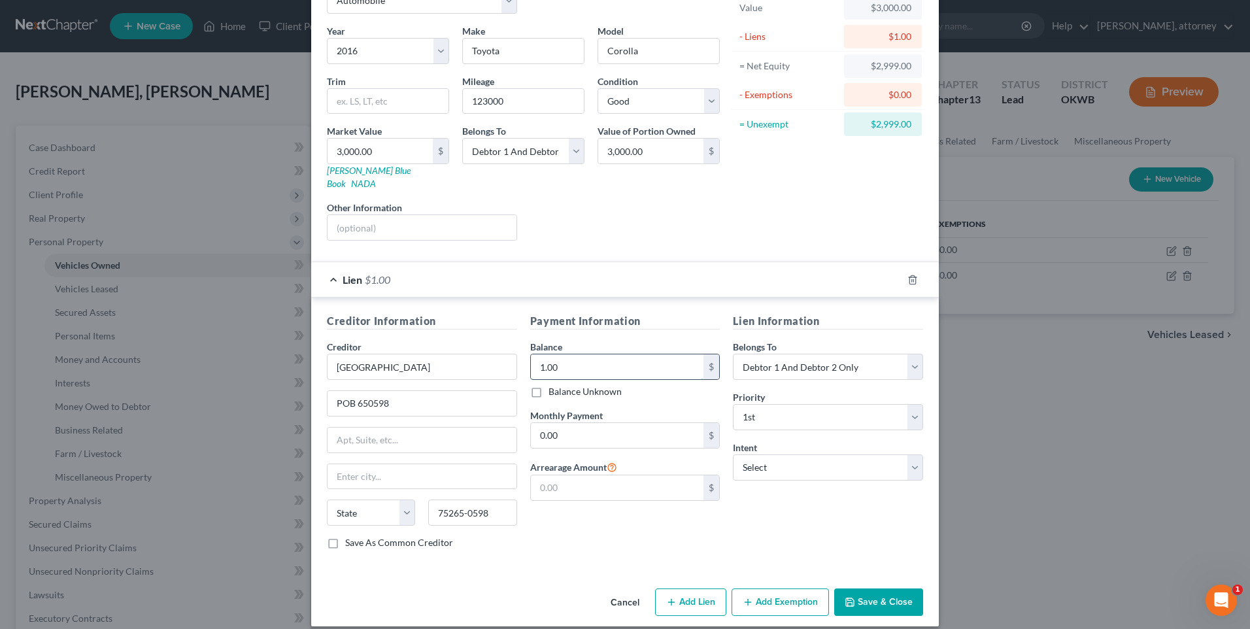
click at [573, 354] on input "1.00" at bounding box center [617, 366] width 173 height 25
type input "12,000"
click at [585, 425] on input "0.00" at bounding box center [617, 435] width 173 height 25
type input "379"
click at [770, 458] on select "Select Surrender Redeem Reaffirm Avoid Other" at bounding box center [828, 467] width 190 height 26
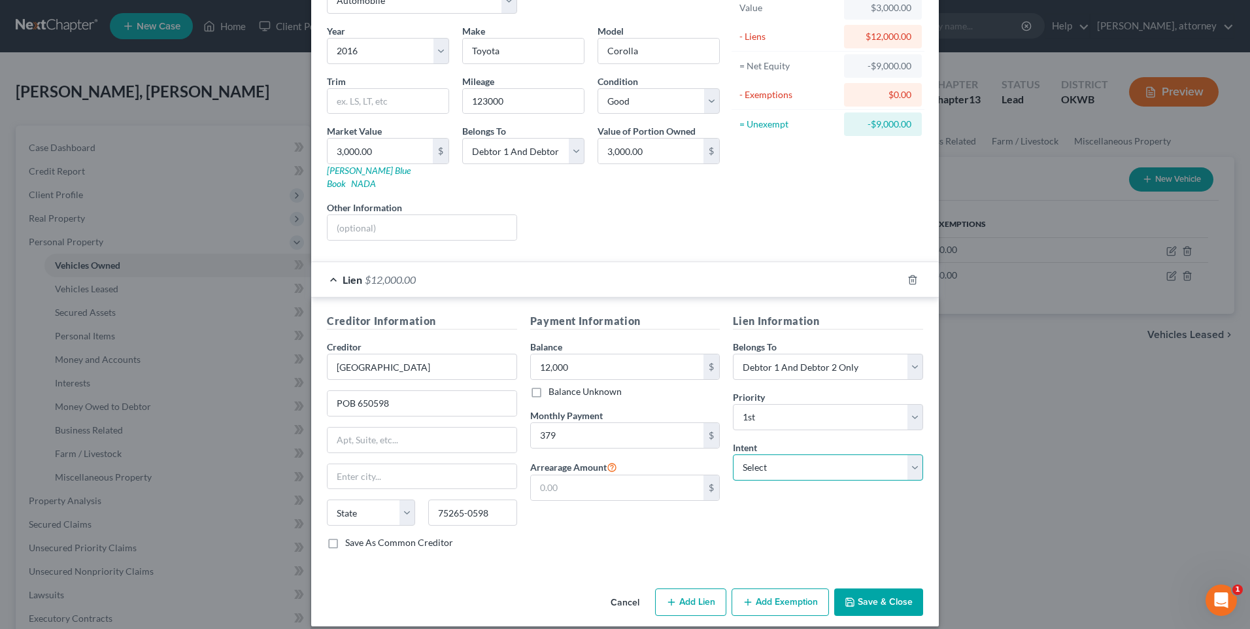
select select "2"
click at [733, 454] on select "Select Surrender Redeem Reaffirm Avoid Other" at bounding box center [828, 467] width 190 height 26
click at [694, 524] on div "Payment Information Balance 12,000.00 $ Balance Unknown Balance Undetermined 12…" at bounding box center [625, 436] width 203 height 246
click at [875, 590] on button "Save & Close" at bounding box center [878, 601] width 89 height 27
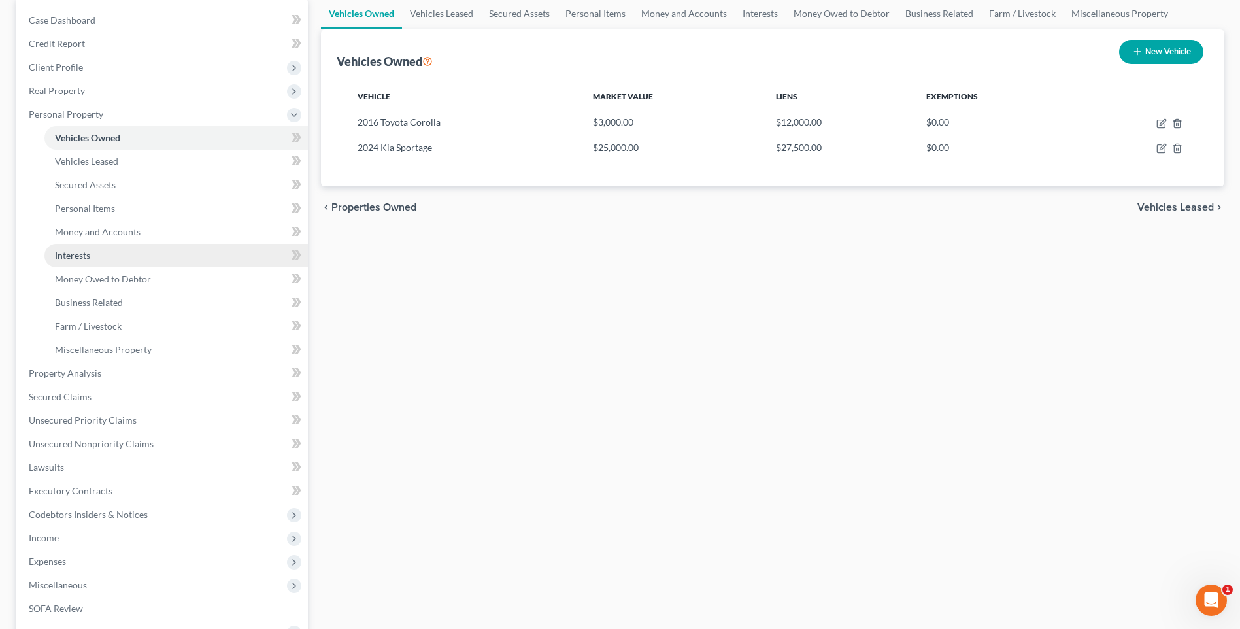
scroll to position [131, 0]
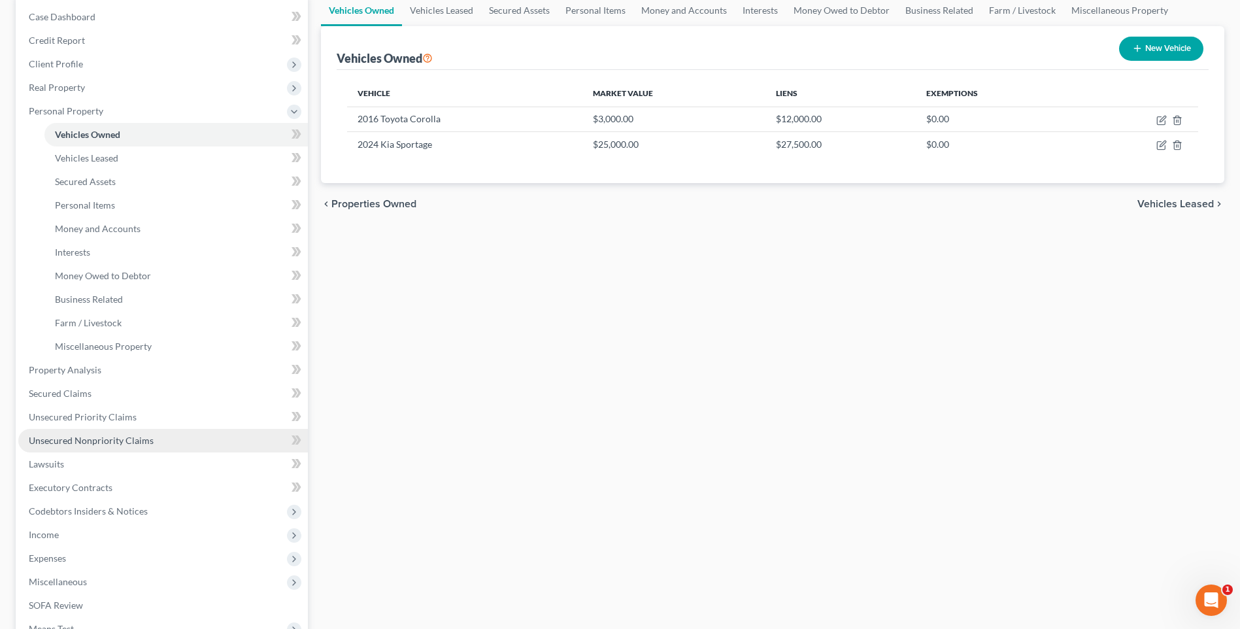
click at [84, 441] on span "Unsecured Nonpriority Claims" at bounding box center [91, 440] width 125 height 11
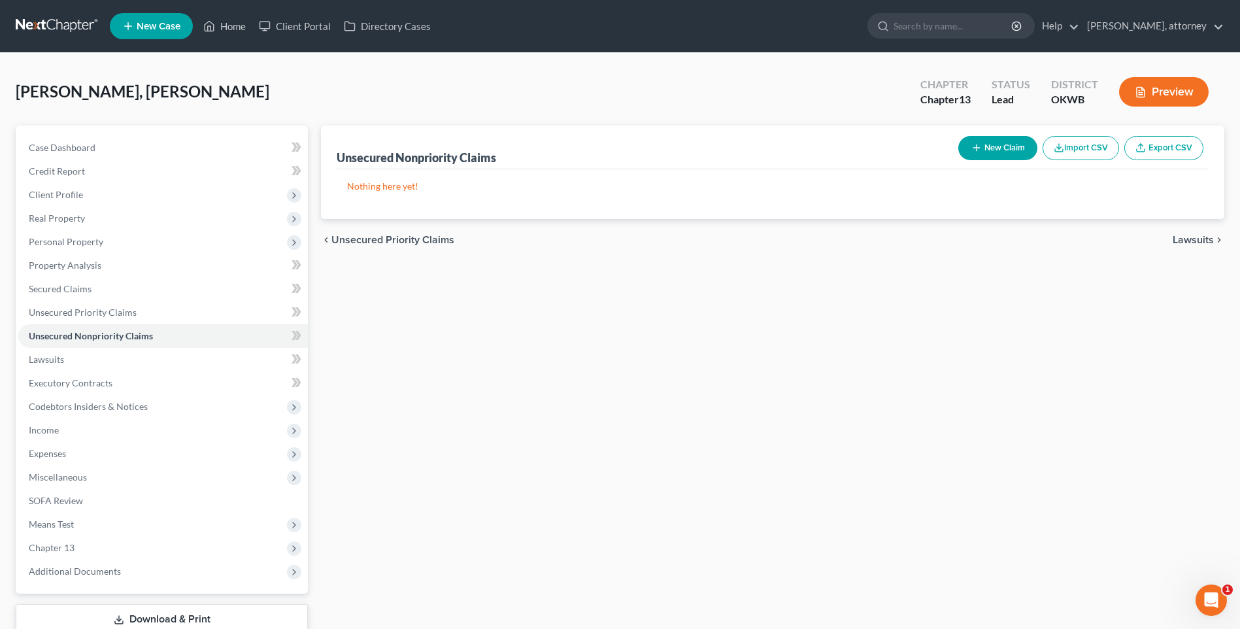
click at [1003, 146] on button "New Claim" at bounding box center [998, 148] width 79 height 24
select select "2"
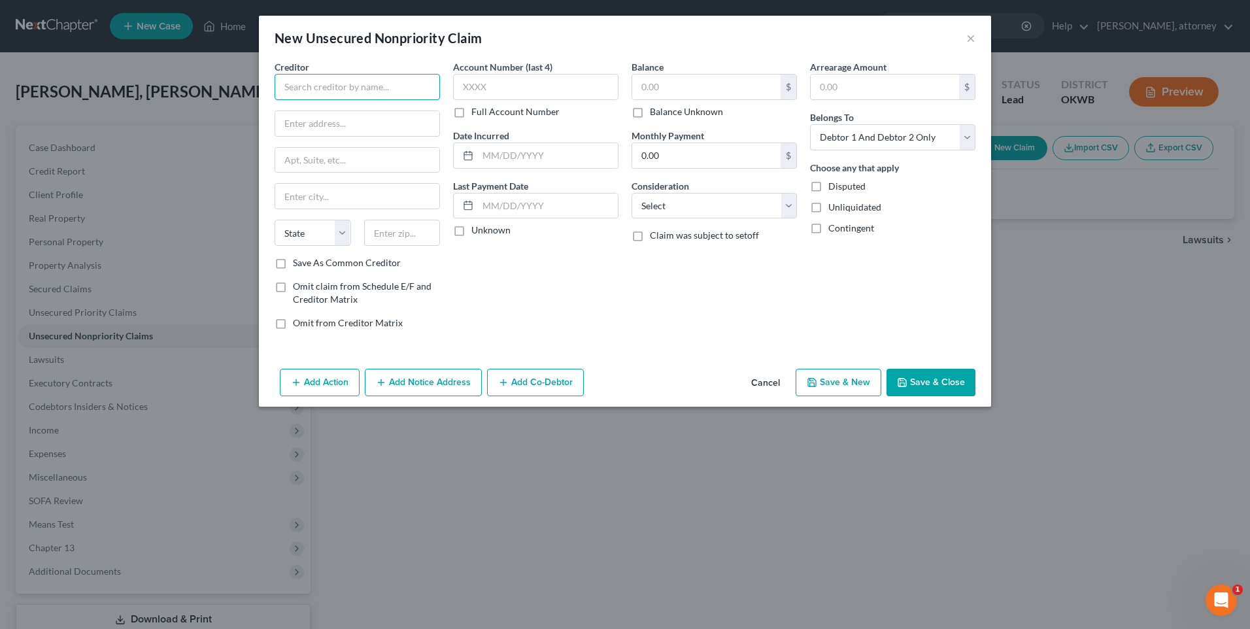
click at [314, 90] on input "text" at bounding box center [357, 87] width 165 height 26
click at [340, 122] on input "text" at bounding box center [357, 123] width 164 height 25
click at [405, 231] on input "text" at bounding box center [402, 233] width 76 height 26
click at [293, 264] on label "Save As Common Creditor" at bounding box center [347, 262] width 108 height 13
click at [298, 264] on input "Save As Common Creditor" at bounding box center [302, 260] width 8 height 8
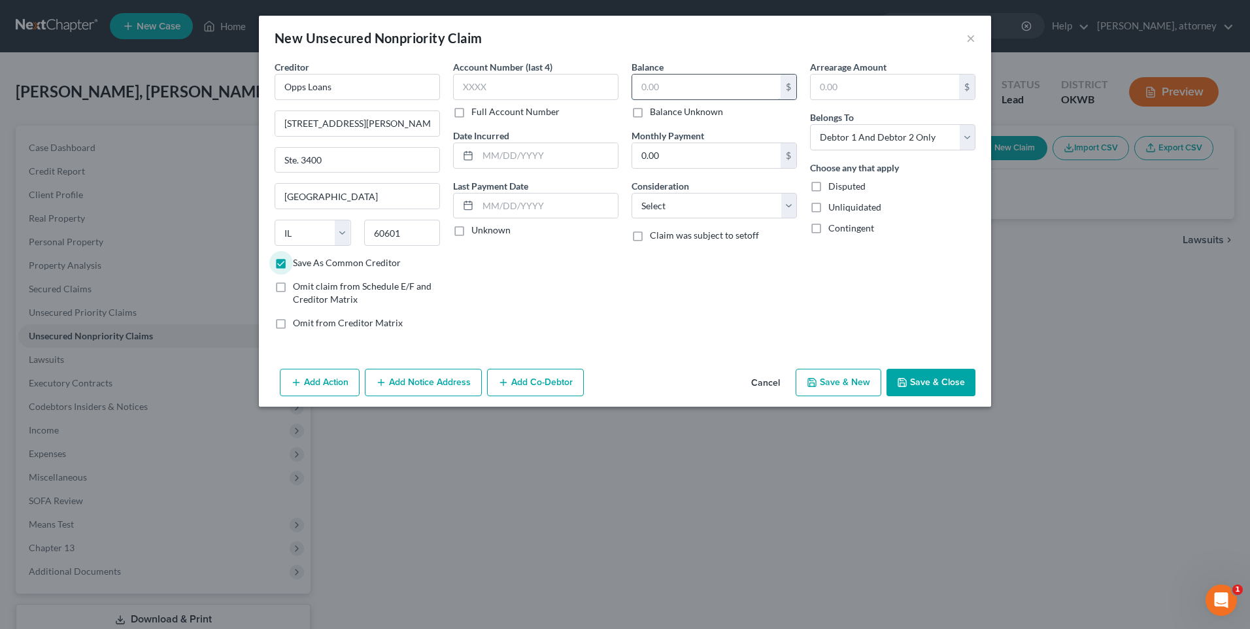
click at [663, 79] on input "text" at bounding box center [706, 87] width 148 height 25
click at [628, 314] on div "Balance 2,830.00 $ Balance Unknown Balance Undetermined 2,830 $ Balance Unknown…" at bounding box center [714, 200] width 178 height 280
click at [685, 202] on select "Select Cable / Satellite Services Collection Agency Credit Card Debt Debt Couns…" at bounding box center [714, 206] width 165 height 26
click at [632, 193] on select "Select Cable / Satellite Services Collection Agency Credit Card Debt Debt Couns…" at bounding box center [714, 206] width 165 height 26
click at [951, 381] on button "Save & Close" at bounding box center [931, 382] width 89 height 27
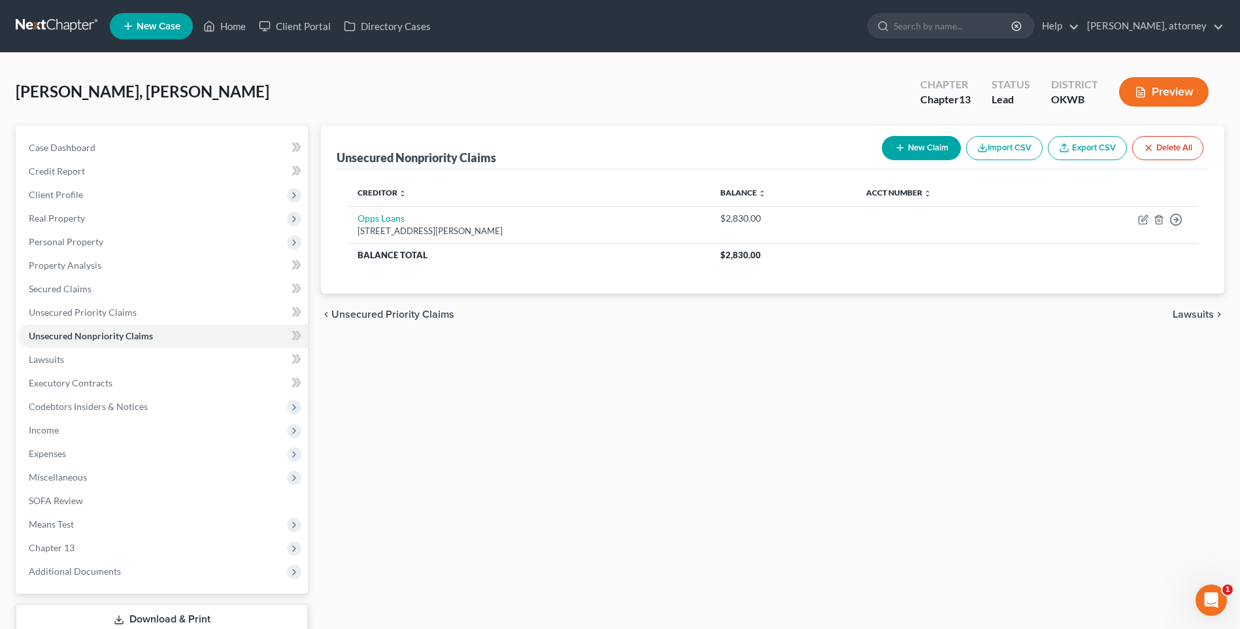
click at [930, 146] on button "New Claim" at bounding box center [921, 148] width 79 height 24
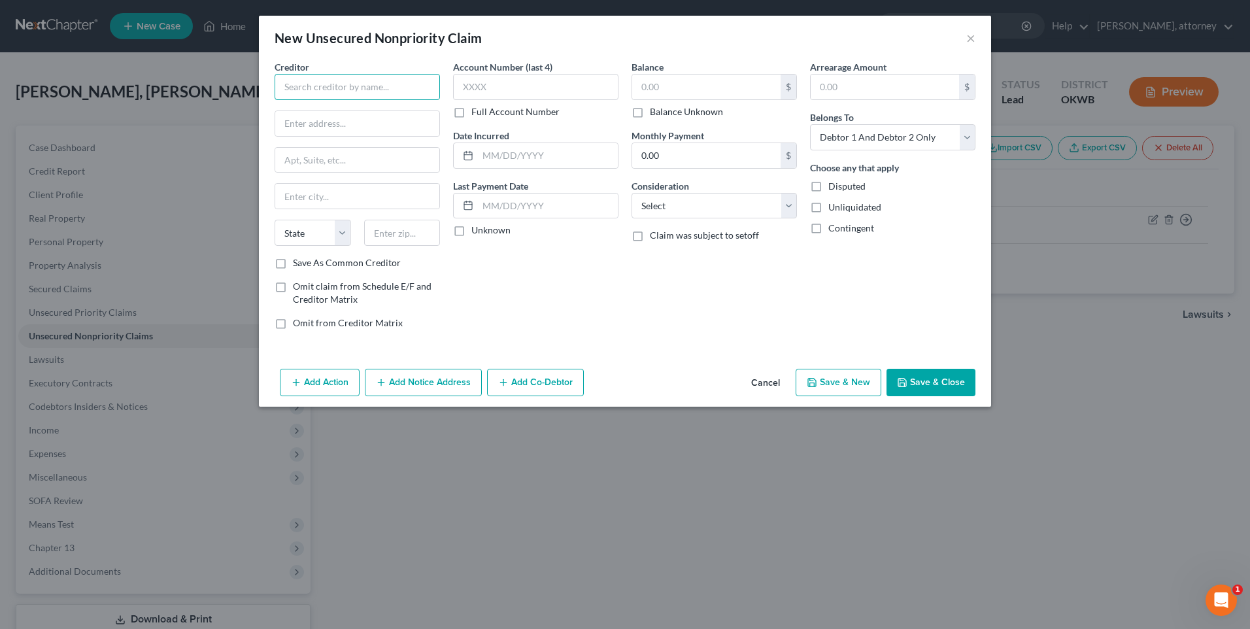
click at [301, 91] on input "text" at bounding box center [357, 87] width 165 height 26
click at [408, 240] on input "text" at bounding box center [402, 233] width 76 height 26
click at [389, 118] on input "[GEOGRAPHIC_DATA]" at bounding box center [357, 123] width 164 height 25
click at [688, 91] on input "text" at bounding box center [706, 87] width 148 height 25
click at [695, 211] on select "Select Cable / Satellite Services Collection Agency Credit Card Debt Debt Couns…" at bounding box center [714, 206] width 165 height 26
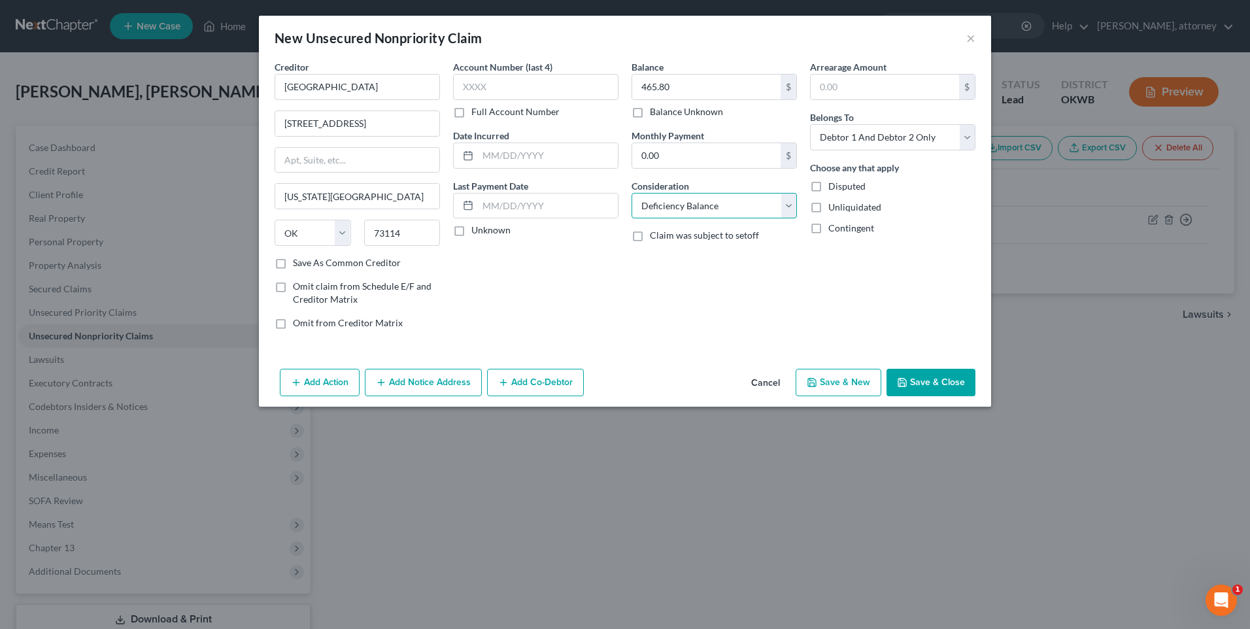
click at [632, 193] on select "Select Cable / Satellite Services Collection Agency Credit Card Debt Debt Couns…" at bounding box center [714, 206] width 165 height 26
click at [293, 269] on label "Save As Common Creditor" at bounding box center [347, 262] width 108 height 13
click at [298, 265] on input "Save As Common Creditor" at bounding box center [302, 260] width 8 height 8
click at [941, 379] on button "Save & Close" at bounding box center [931, 382] width 89 height 27
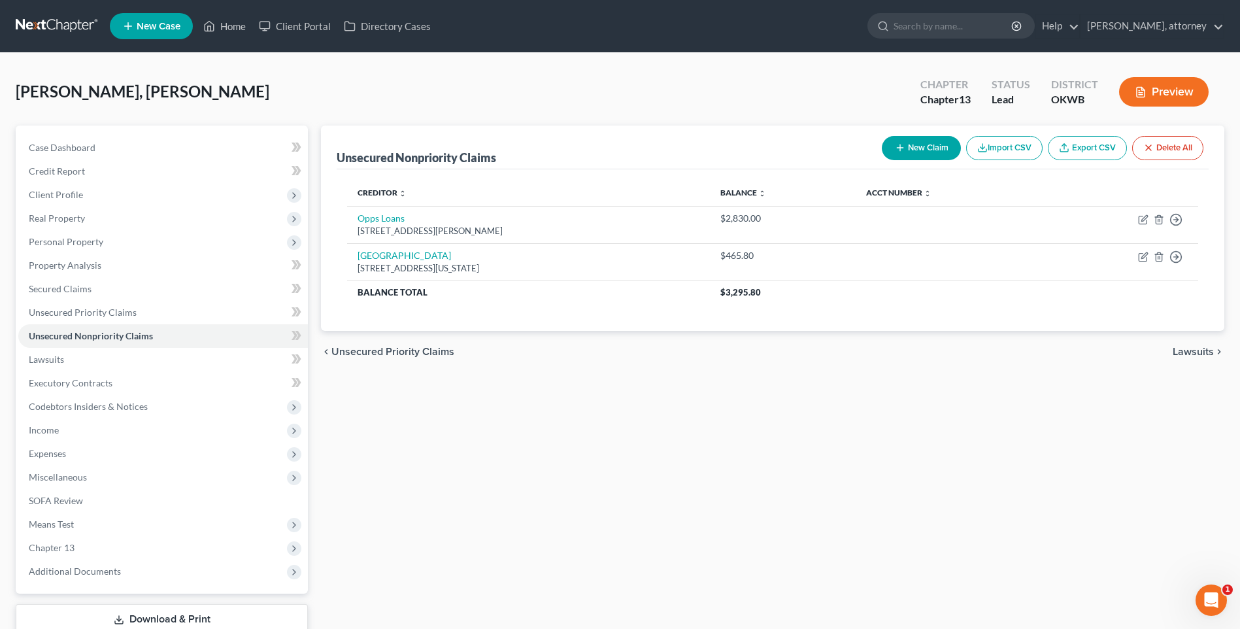
click at [919, 148] on button "New Claim" at bounding box center [921, 148] width 79 height 24
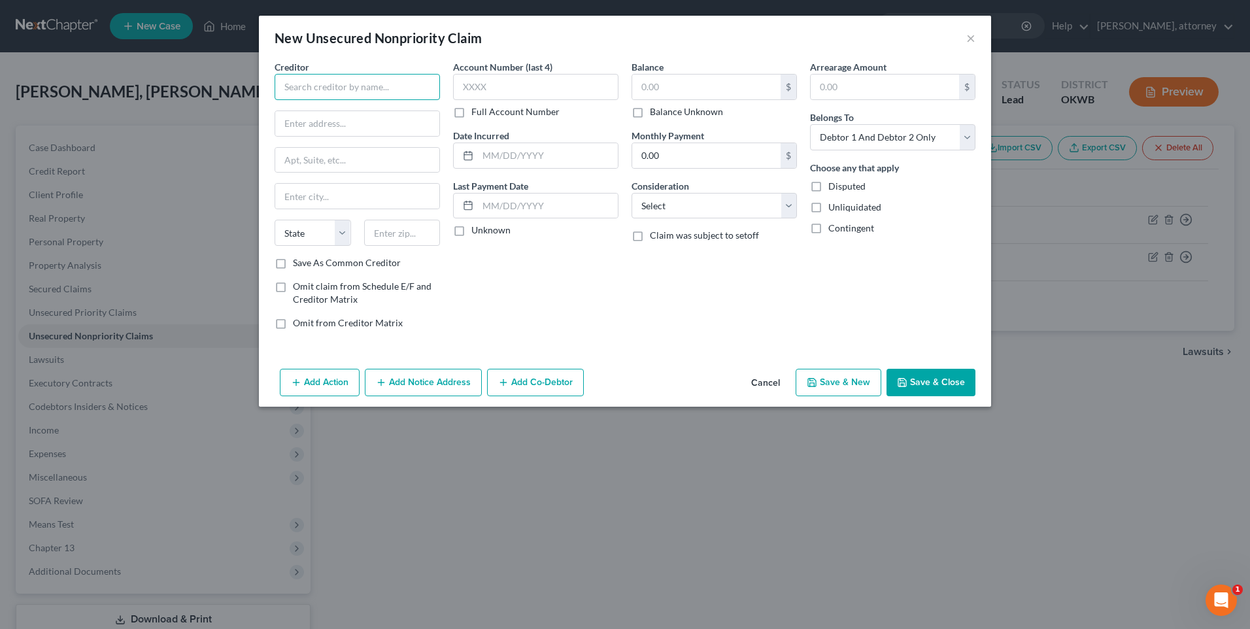
click at [306, 88] on input "text" at bounding box center [357, 87] width 165 height 26
click at [333, 115] on input "text" at bounding box center [357, 123] width 164 height 25
click at [293, 265] on label "Save As Common Creditor" at bounding box center [347, 262] width 108 height 13
click at [298, 265] on input "Save As Common Creditor" at bounding box center [302, 260] width 8 height 8
drag, startPoint x: 679, startPoint y: 90, endPoint x: 645, endPoint y: 84, distance: 35.1
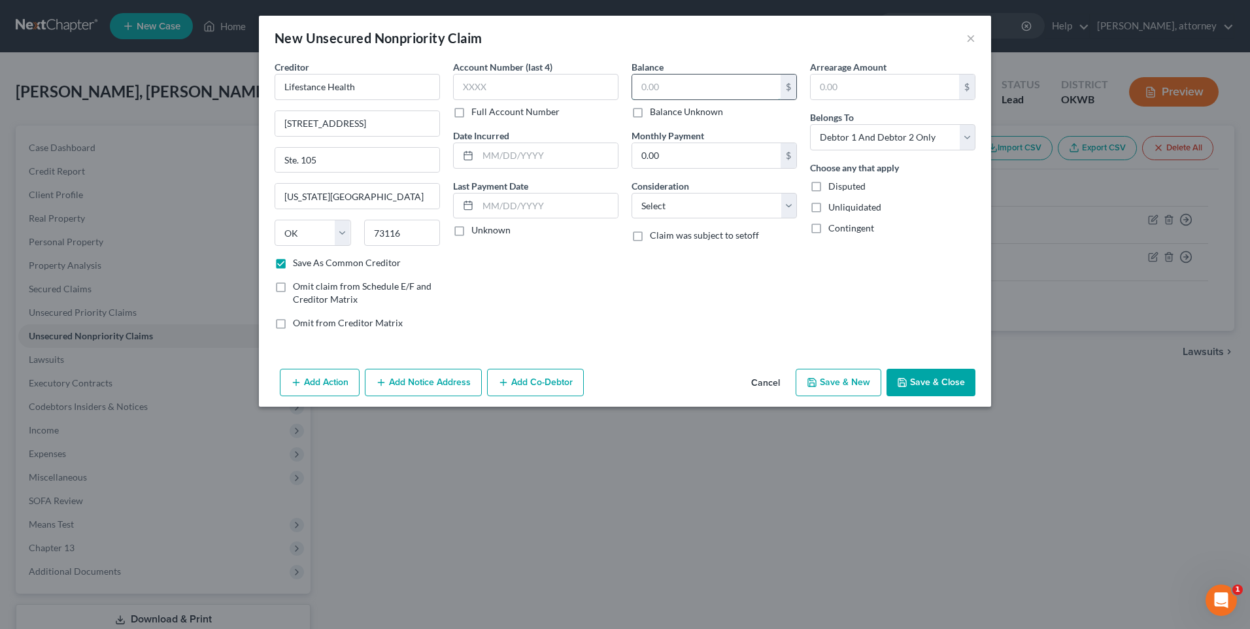
click at [679, 90] on input "text" at bounding box center [706, 87] width 148 height 25
click at [711, 201] on select "Select Cable / Satellite Services Collection Agency Credit Card Debt Debt Couns…" at bounding box center [714, 206] width 165 height 26
click at [632, 193] on select "Select Cable / Satellite Services Collection Agency Credit Card Debt Debt Couns…" at bounding box center [714, 206] width 165 height 26
click at [917, 381] on button "Save & Close" at bounding box center [931, 382] width 89 height 27
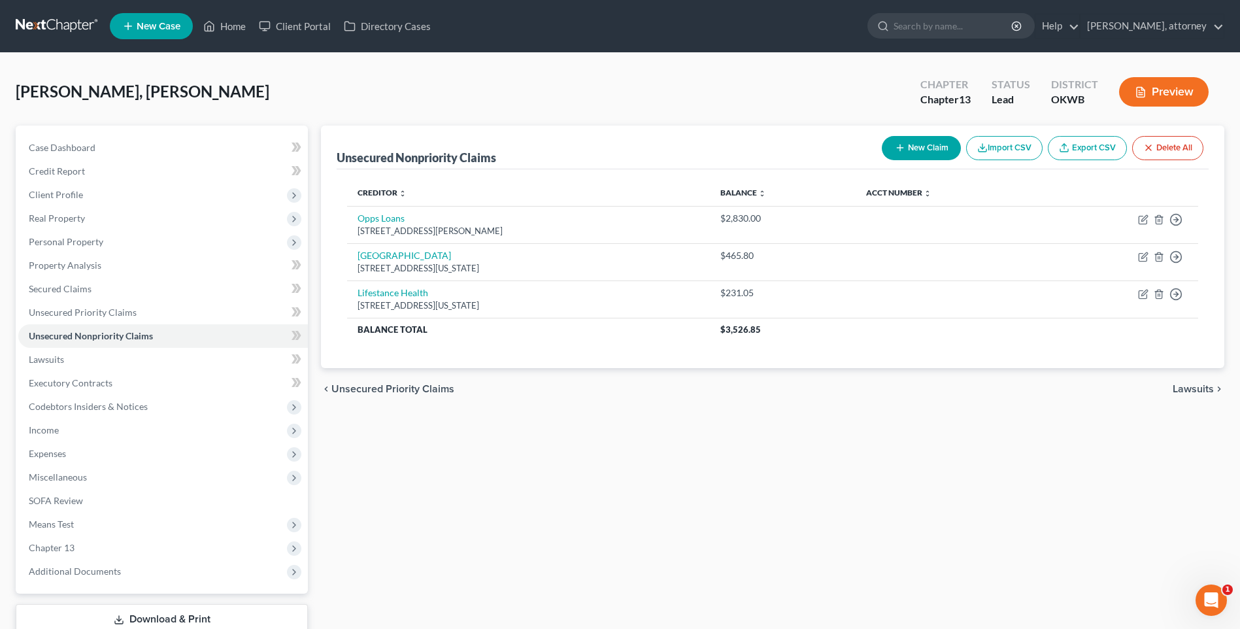
click at [921, 143] on button "New Claim" at bounding box center [921, 148] width 79 height 24
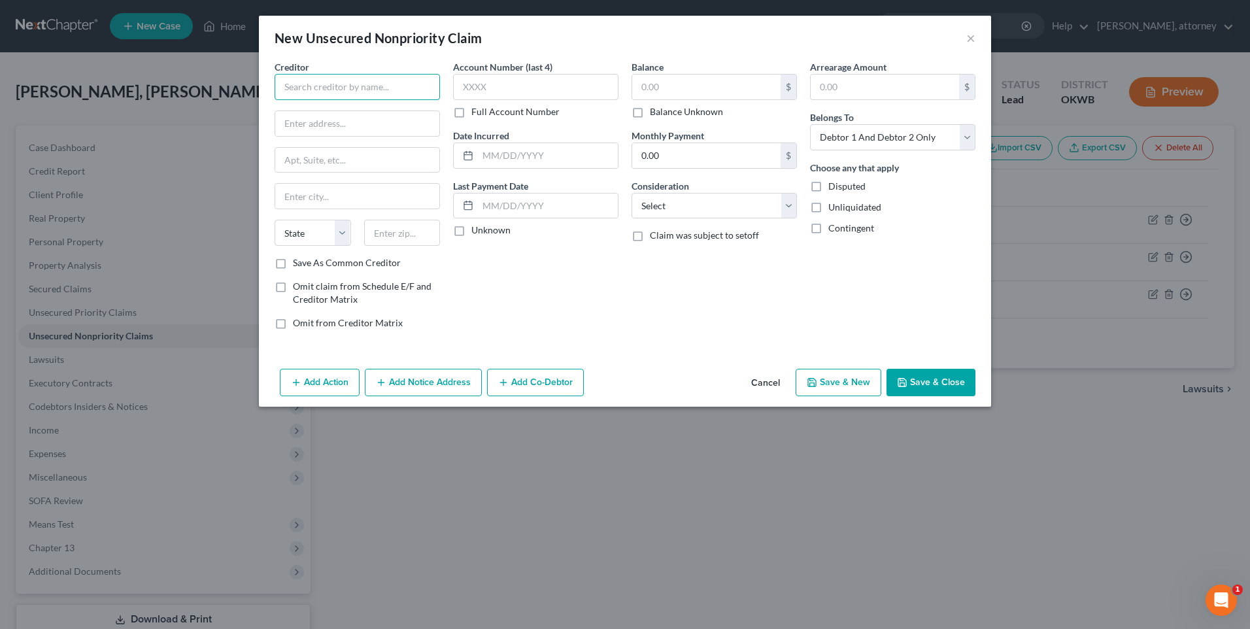
drag, startPoint x: 318, startPoint y: 83, endPoint x: 287, endPoint y: 80, distance: 30.9
click at [318, 83] on input "text" at bounding box center [357, 87] width 165 height 26
drag, startPoint x: 408, startPoint y: 245, endPoint x: 449, endPoint y: 237, distance: 41.3
click at [408, 245] on input "text" at bounding box center [402, 233] width 76 height 26
drag, startPoint x: 664, startPoint y: 89, endPoint x: 638, endPoint y: 88, distance: 25.5
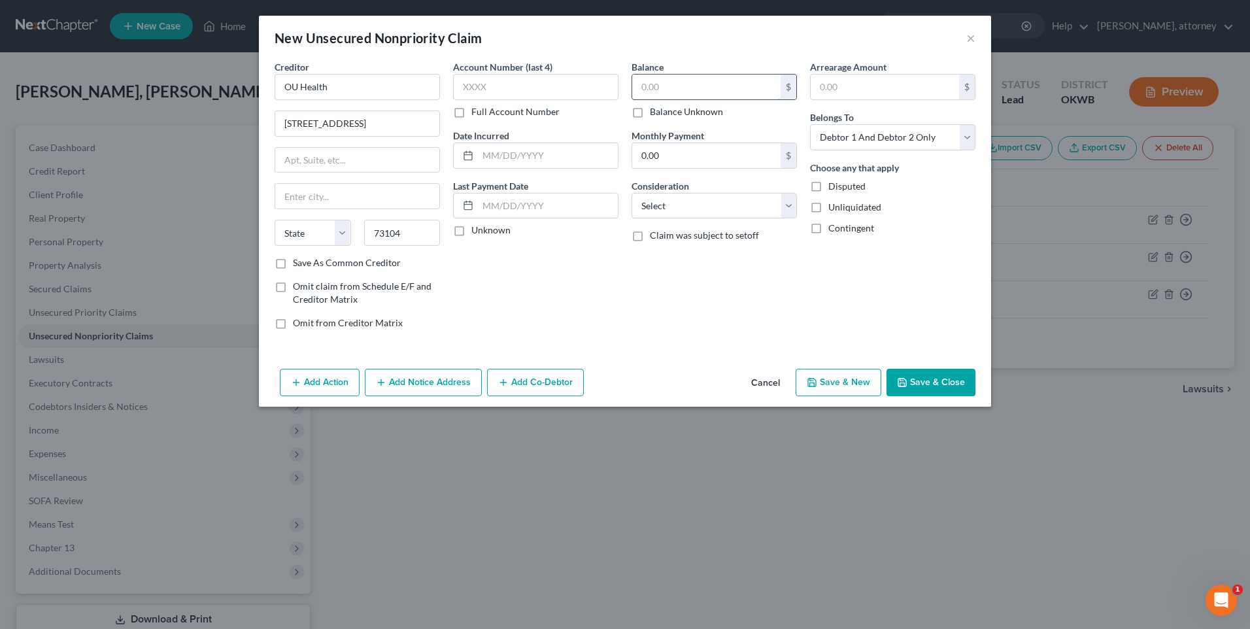
click at [664, 89] on input "text" at bounding box center [706, 87] width 148 height 25
click at [751, 203] on select "Select Cable / Satellite Services Collection Agency Credit Card Debt Debt Couns…" at bounding box center [714, 206] width 165 height 26
click at [632, 193] on select "Select Cable / Satellite Services Collection Agency Credit Card Debt Debt Couns…" at bounding box center [714, 206] width 165 height 26
click at [826, 380] on button "Save & New" at bounding box center [839, 382] width 86 height 27
click at [768, 384] on button "Cancel" at bounding box center [766, 383] width 50 height 26
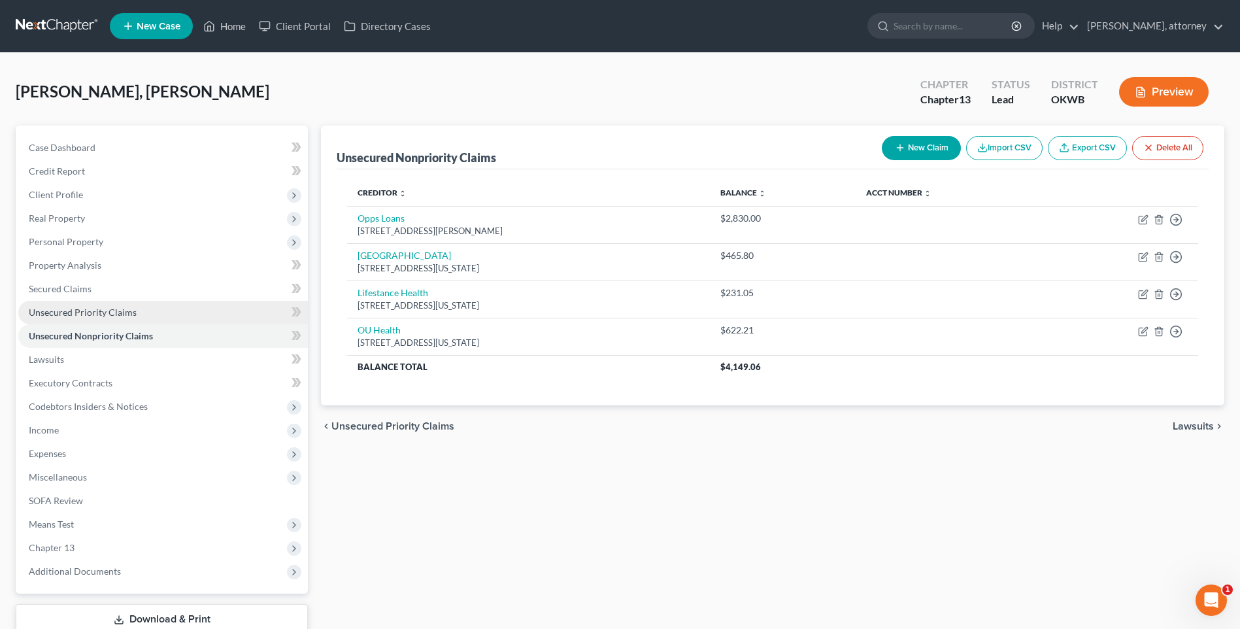
click at [93, 311] on span "Unsecured Priority Claims" at bounding box center [83, 312] width 108 height 11
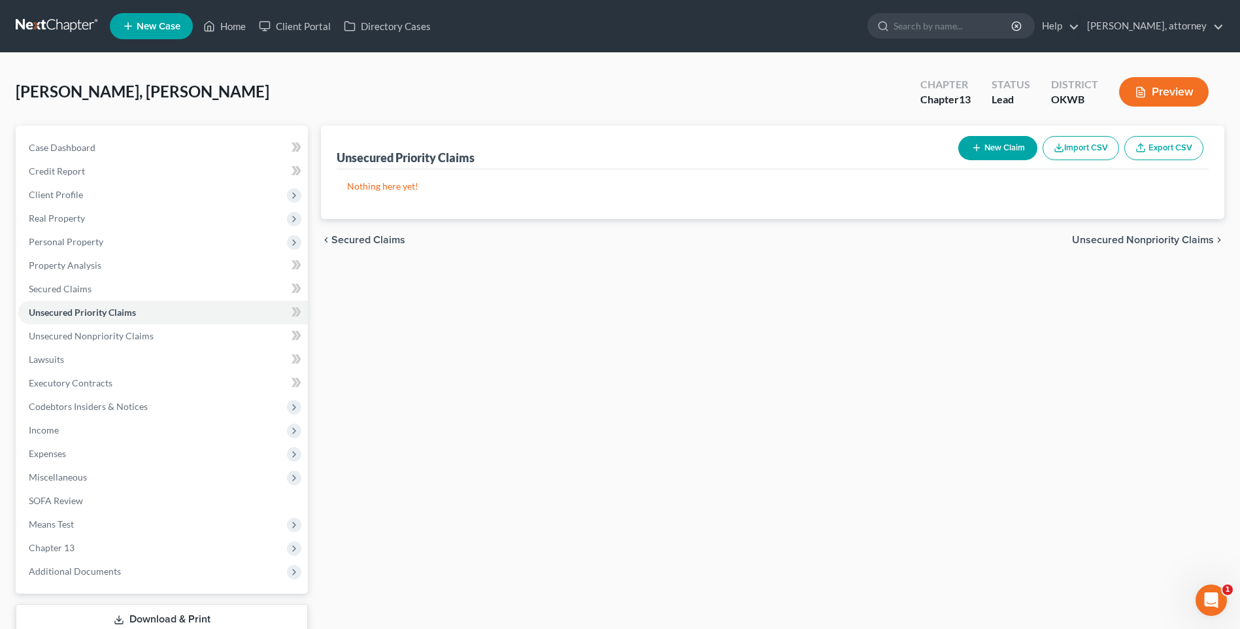
click at [994, 140] on button "New Claim" at bounding box center [998, 148] width 79 height 24
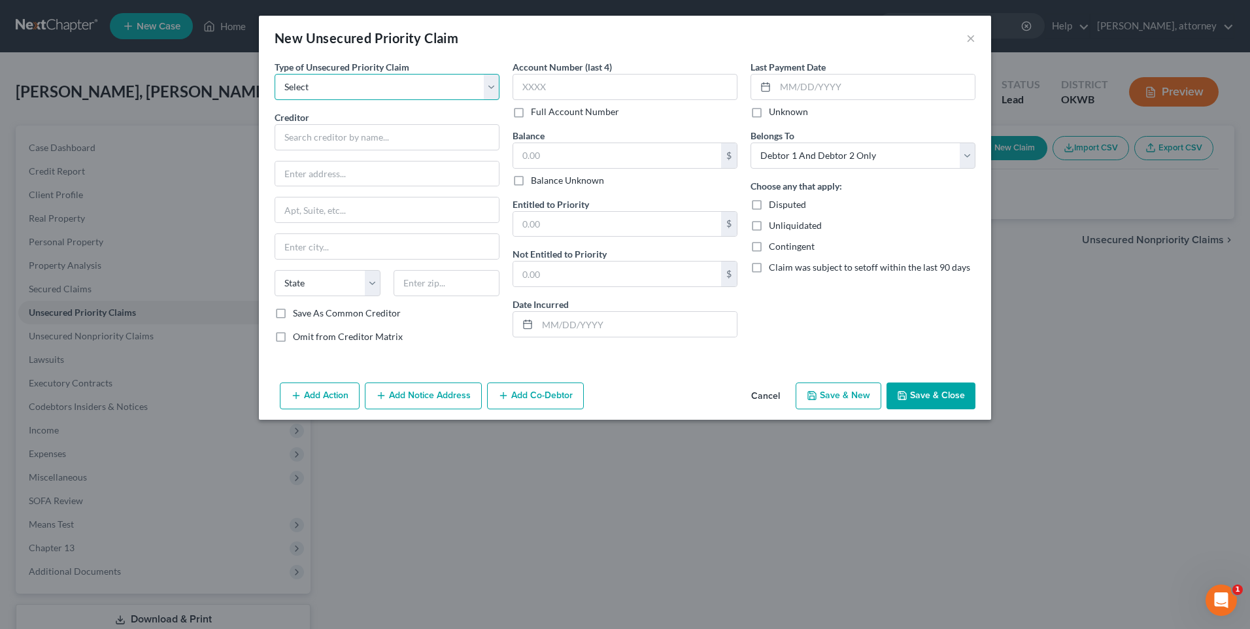
click at [333, 80] on select "Select Taxes & Other Government Units Domestic Support Obligations Extensions o…" at bounding box center [387, 87] width 225 height 26
click at [275, 74] on select "Select Taxes & Other Government Units Domestic Support Obligations Extensions o…" at bounding box center [387, 87] width 225 height 26
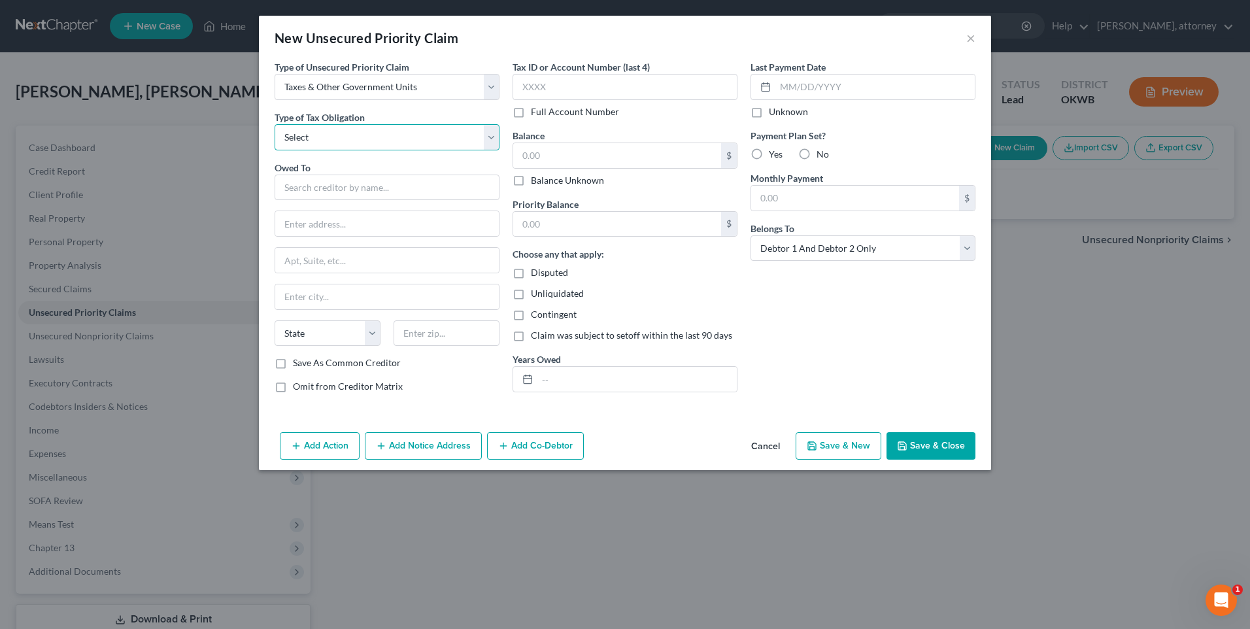
click at [316, 137] on select "Select Federal City State Franchise Tax Board Other" at bounding box center [387, 137] width 225 height 26
click at [275, 124] on select "Select Federal City State Franchise Tax Board Other" at bounding box center [387, 137] width 225 height 26
click at [305, 186] on input "text" at bounding box center [387, 188] width 225 height 26
click at [453, 331] on input "text" at bounding box center [447, 333] width 106 height 26
click at [443, 395] on div "Type of Unsecured Priority Claim * Select Taxes & Other Government Units Domest…" at bounding box center [387, 231] width 238 height 343
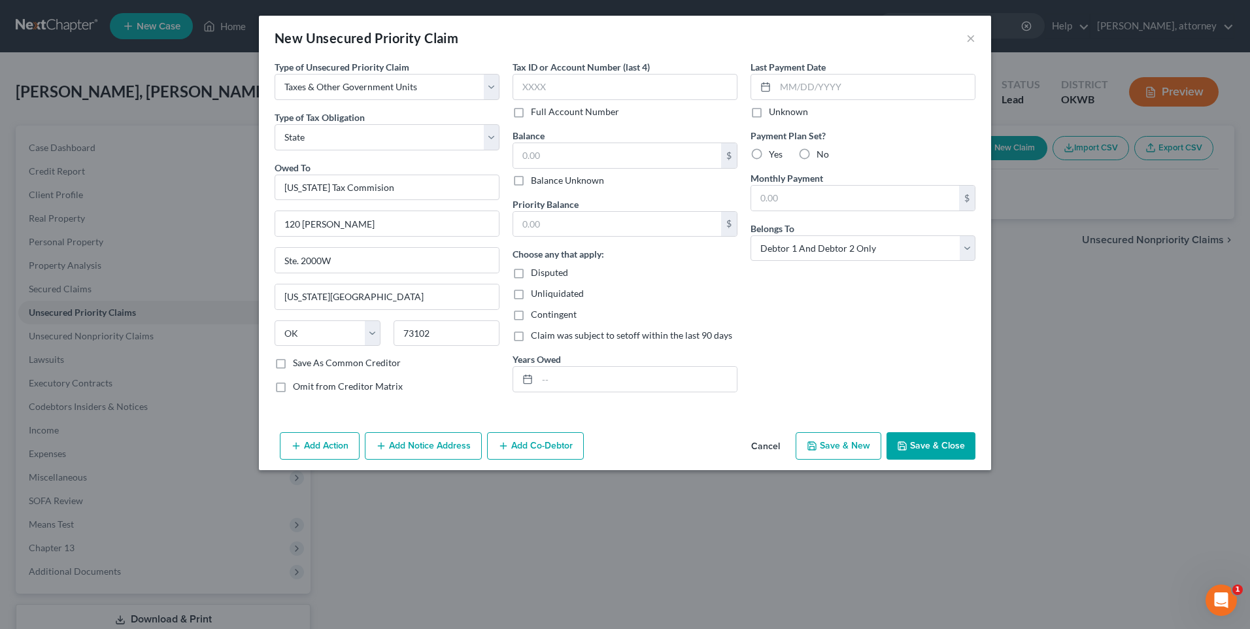
click at [293, 358] on label "Save As Common Creditor" at bounding box center [347, 362] width 108 height 13
click at [298, 358] on input "Save As Common Creditor" at bounding box center [302, 360] width 8 height 8
click at [583, 154] on input "text" at bounding box center [617, 155] width 208 height 25
click at [678, 303] on div "Choose any that apply: Disputed Unliquidated Contingent Claim was subject to se…" at bounding box center [625, 294] width 225 height 95
click at [580, 377] on input "text" at bounding box center [636, 379] width 199 height 25
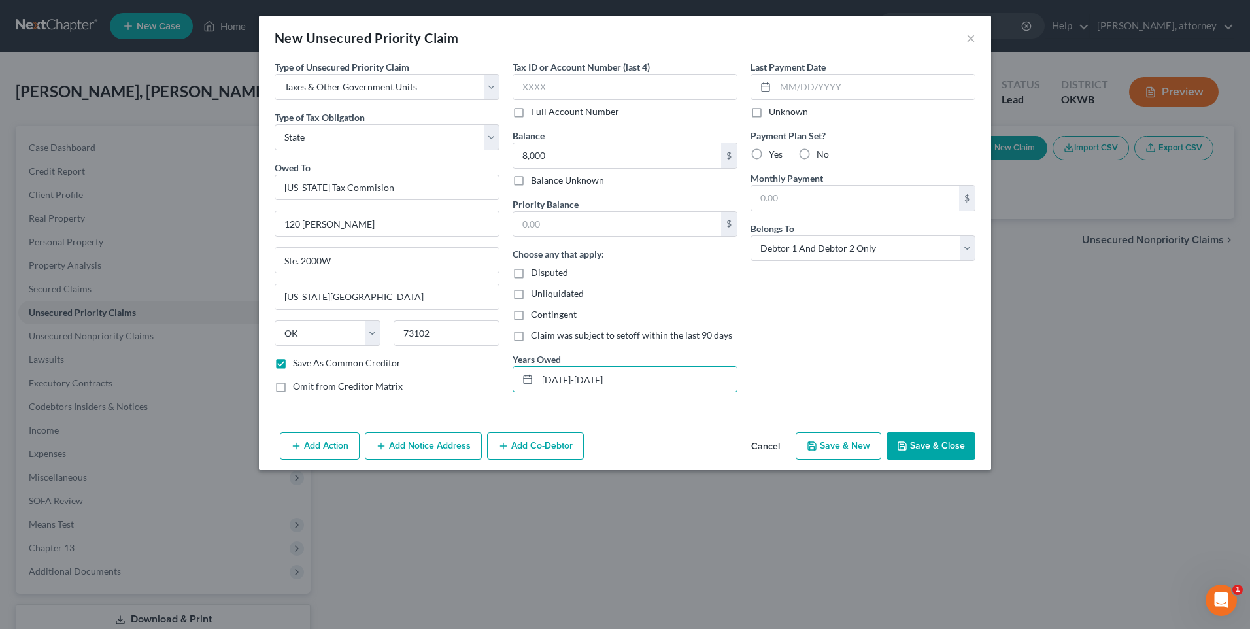
click at [679, 312] on div "Contingent" at bounding box center [625, 314] width 225 height 13
click at [930, 446] on button "Save & Close" at bounding box center [931, 445] width 89 height 27
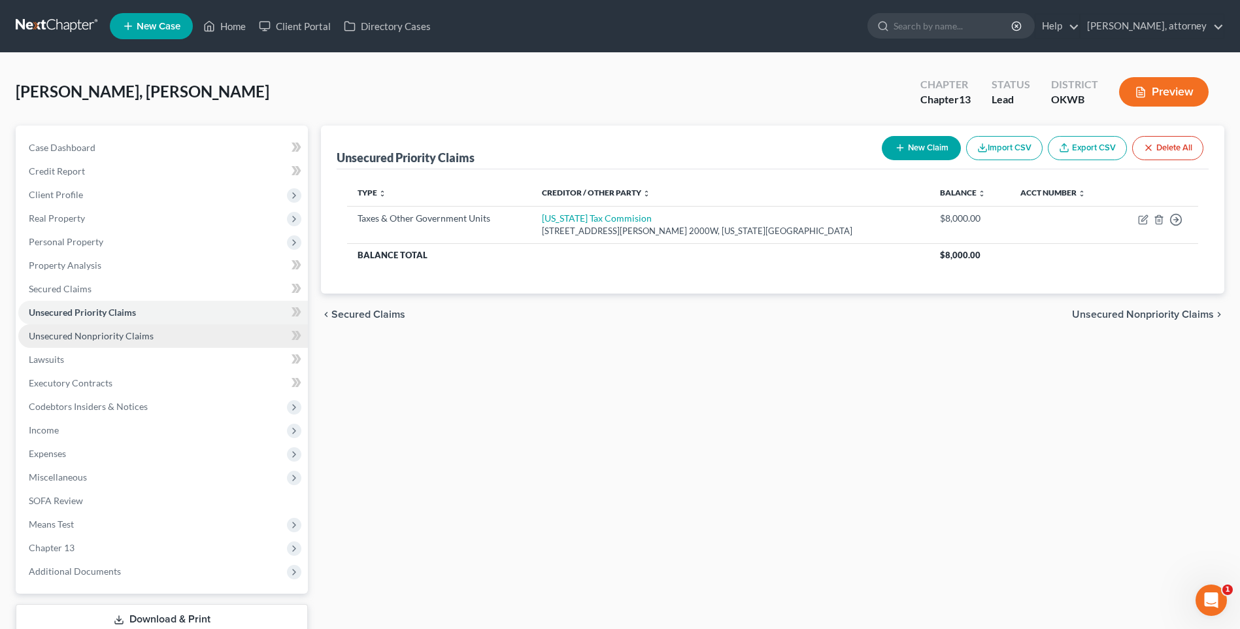
click at [99, 337] on span "Unsecured Nonpriority Claims" at bounding box center [91, 335] width 125 height 11
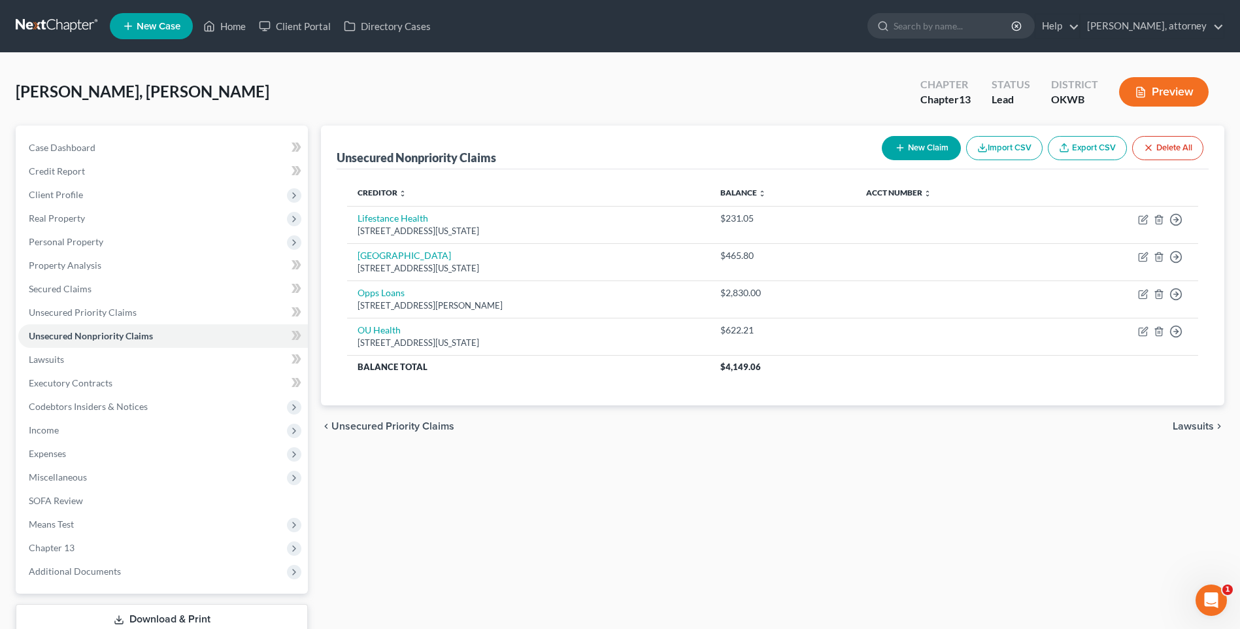
click at [924, 147] on button "New Claim" at bounding box center [921, 148] width 79 height 24
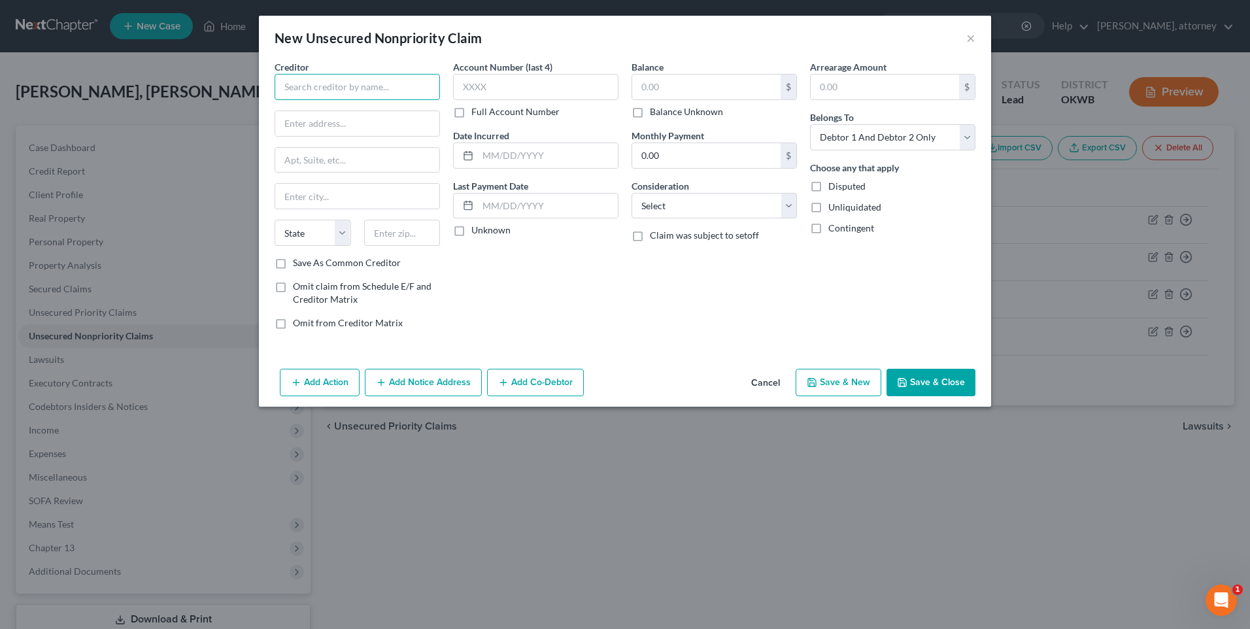
drag, startPoint x: 299, startPoint y: 84, endPoint x: 277, endPoint y: 82, distance: 22.3
click at [297, 84] on input "text" at bounding box center [357, 87] width 165 height 26
drag, startPoint x: 311, startPoint y: 125, endPoint x: 268, endPoint y: 121, distance: 42.7
click at [296, 124] on input "text" at bounding box center [357, 123] width 164 height 25
click at [419, 237] on input "text" at bounding box center [402, 233] width 76 height 26
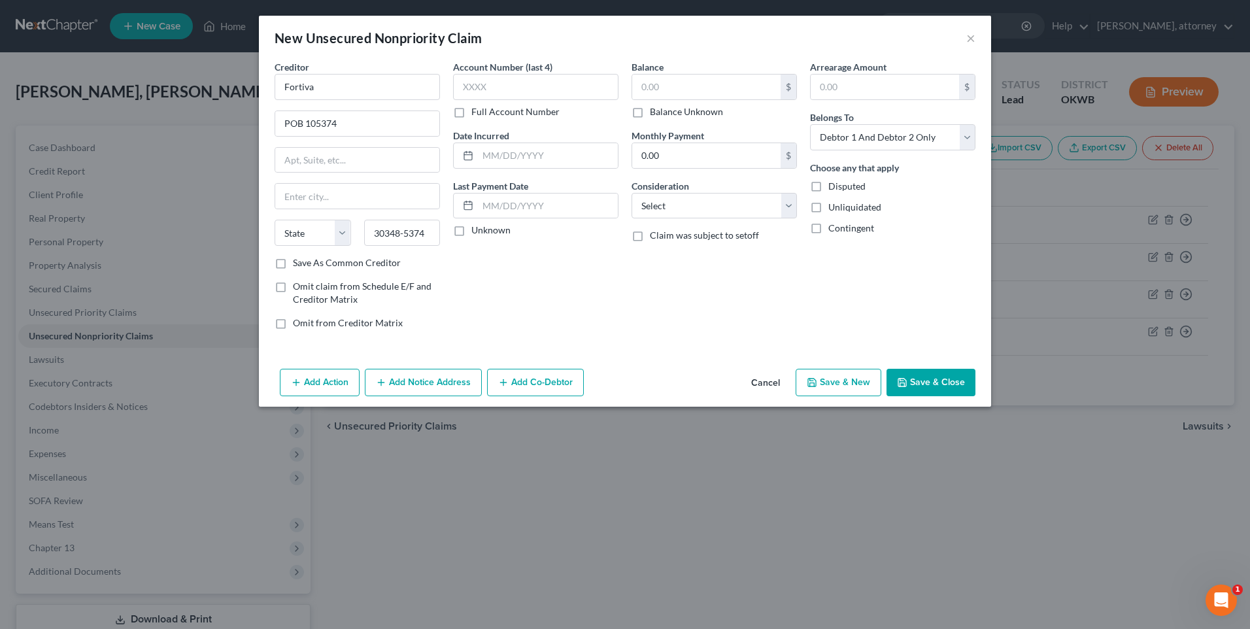
click at [320, 262] on label "Save As Common Creditor" at bounding box center [347, 262] width 108 height 13
click at [307, 262] on input "Save As Common Creditor" at bounding box center [302, 260] width 8 height 8
drag, startPoint x: 658, startPoint y: 86, endPoint x: 399, endPoint y: 7, distance: 270.7
click at [658, 86] on input "text" at bounding box center [706, 87] width 148 height 25
click at [692, 201] on select "Select Cable / Satellite Services Collection Agency Credit Card Debt Debt Couns…" at bounding box center [714, 206] width 165 height 26
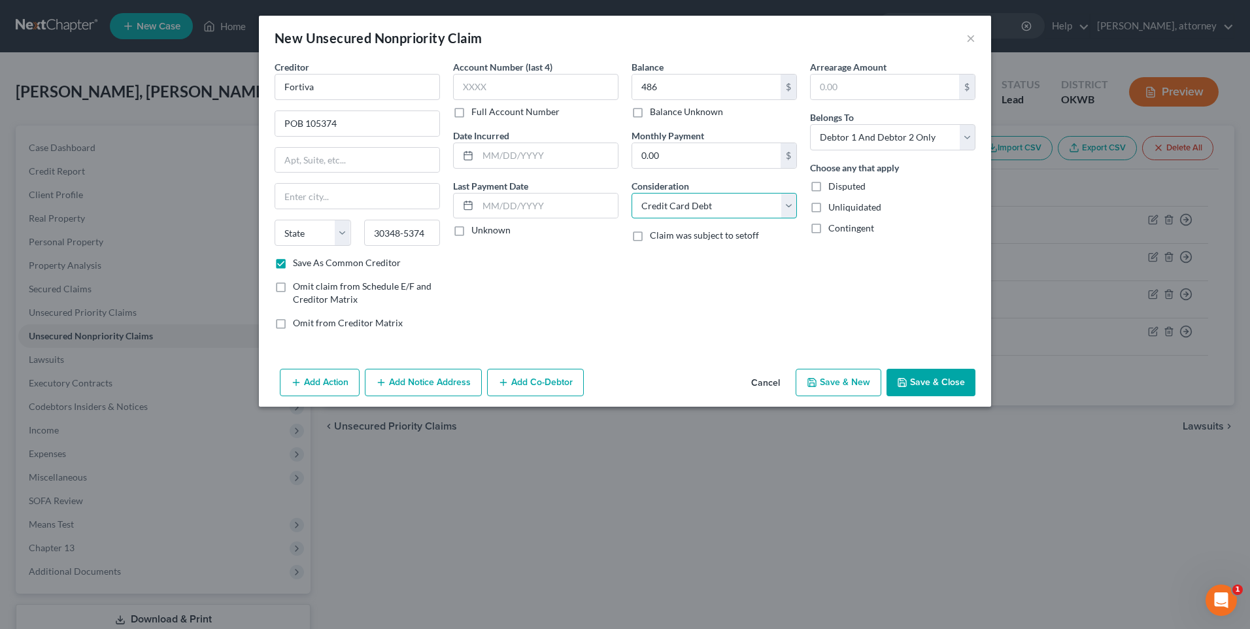
click at [632, 193] on select "Select Cable / Satellite Services Collection Agency Credit Card Debt Debt Couns…" at bounding box center [714, 206] width 165 height 26
click at [843, 380] on button "Save & New" at bounding box center [839, 382] width 86 height 27
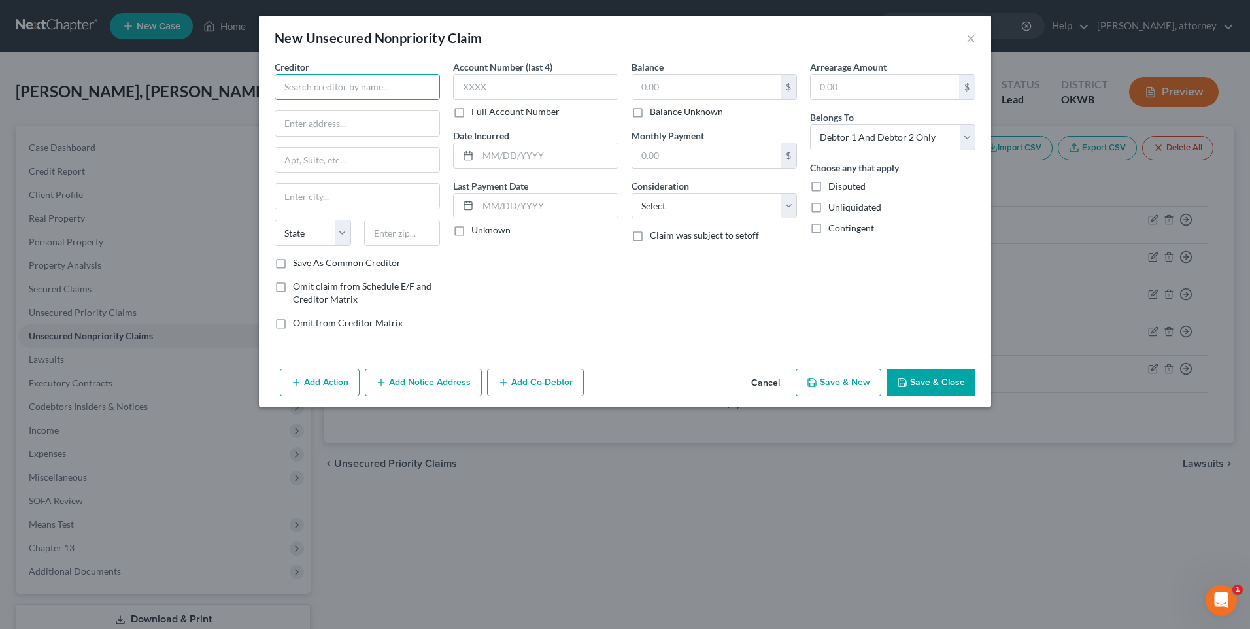
drag, startPoint x: 333, startPoint y: 82, endPoint x: 314, endPoint y: 82, distance: 19.0
click at [333, 82] on input "text" at bounding box center [357, 87] width 165 height 26
drag, startPoint x: 307, startPoint y: 122, endPoint x: 292, endPoint y: 129, distance: 17.3
click at [307, 122] on input "text" at bounding box center [357, 123] width 164 height 25
drag, startPoint x: 394, startPoint y: 229, endPoint x: 326, endPoint y: 229, distance: 68.0
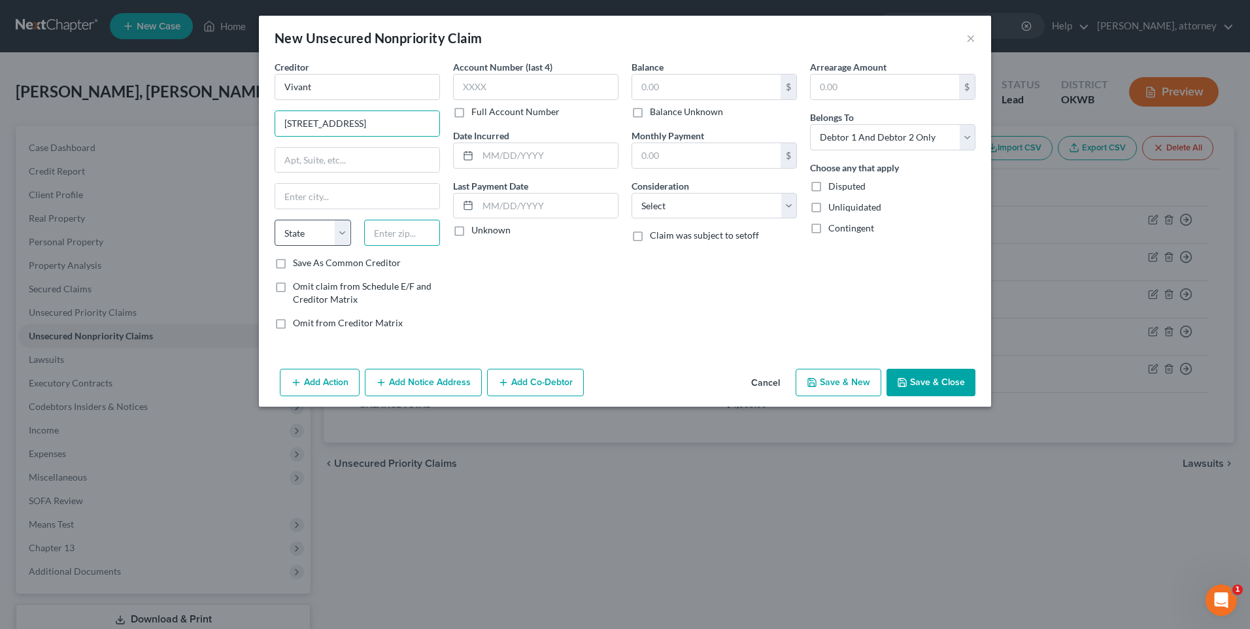
click at [394, 229] on input "text" at bounding box center [402, 233] width 76 height 26
click at [544, 264] on div "Account Number (last 4) Full Account Number Date Incurred Last Payment Date Unk…" at bounding box center [536, 200] width 178 height 280
click at [678, 91] on input "text" at bounding box center [706, 87] width 148 height 25
click at [709, 207] on select "Select Cable / Satellite Services Collection Agency Credit Card Debt Debt Couns…" at bounding box center [714, 206] width 165 height 26
click at [591, 316] on div "Account Number (last 4) Full Account Number Date Incurred Last Payment Date Unk…" at bounding box center [536, 200] width 178 height 280
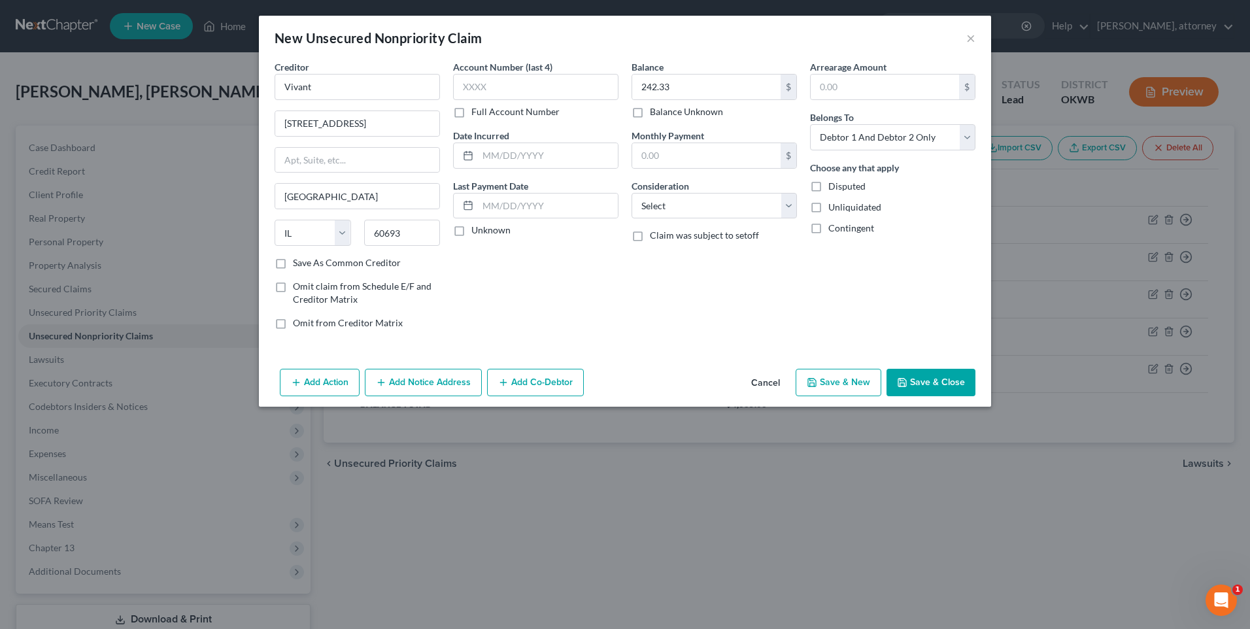
click at [293, 268] on label "Save As Common Creditor" at bounding box center [347, 262] width 108 height 13
click at [298, 265] on input "Save As Common Creditor" at bounding box center [302, 260] width 8 height 8
click at [843, 376] on button "Save & New" at bounding box center [839, 382] width 86 height 27
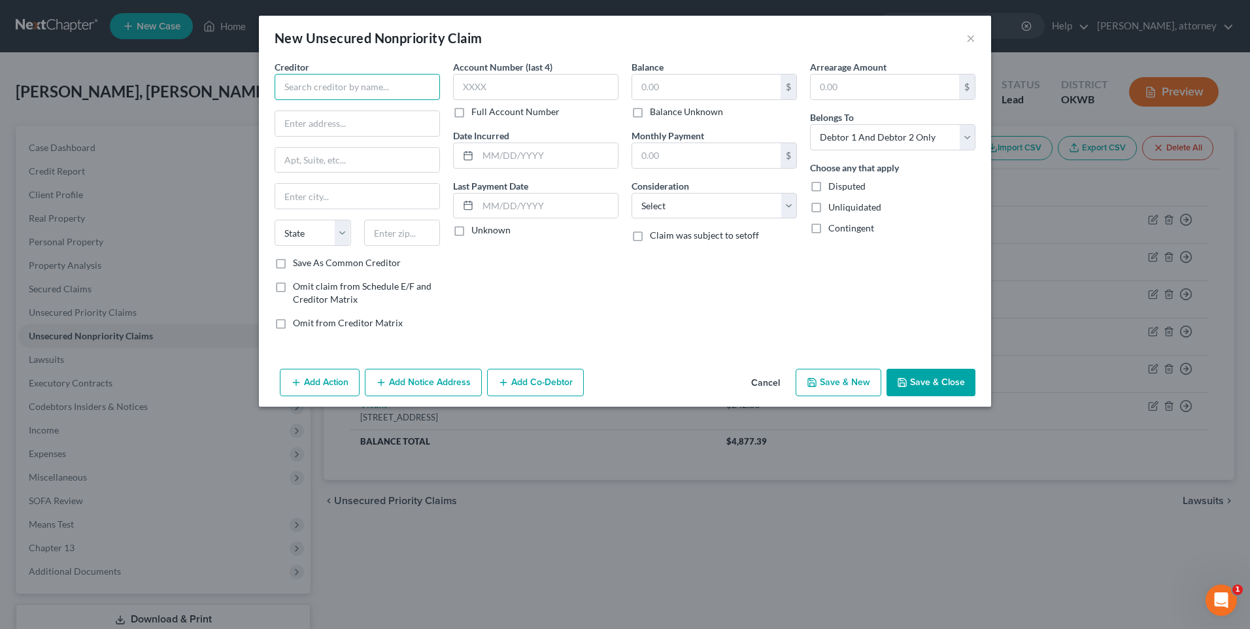
click at [313, 88] on input "text" at bounding box center [357, 87] width 165 height 26
drag, startPoint x: 676, startPoint y: 86, endPoint x: 664, endPoint y: 86, distance: 11.8
click at [676, 86] on input "text" at bounding box center [706, 87] width 148 height 25
click at [670, 198] on select "Select Cable / Satellite Services Collection Agency Credit Card Debt Debt Couns…" at bounding box center [714, 206] width 165 height 26
click at [632, 193] on select "Select Cable / Satellite Services Collection Agency Credit Card Debt Debt Couns…" at bounding box center [714, 206] width 165 height 26
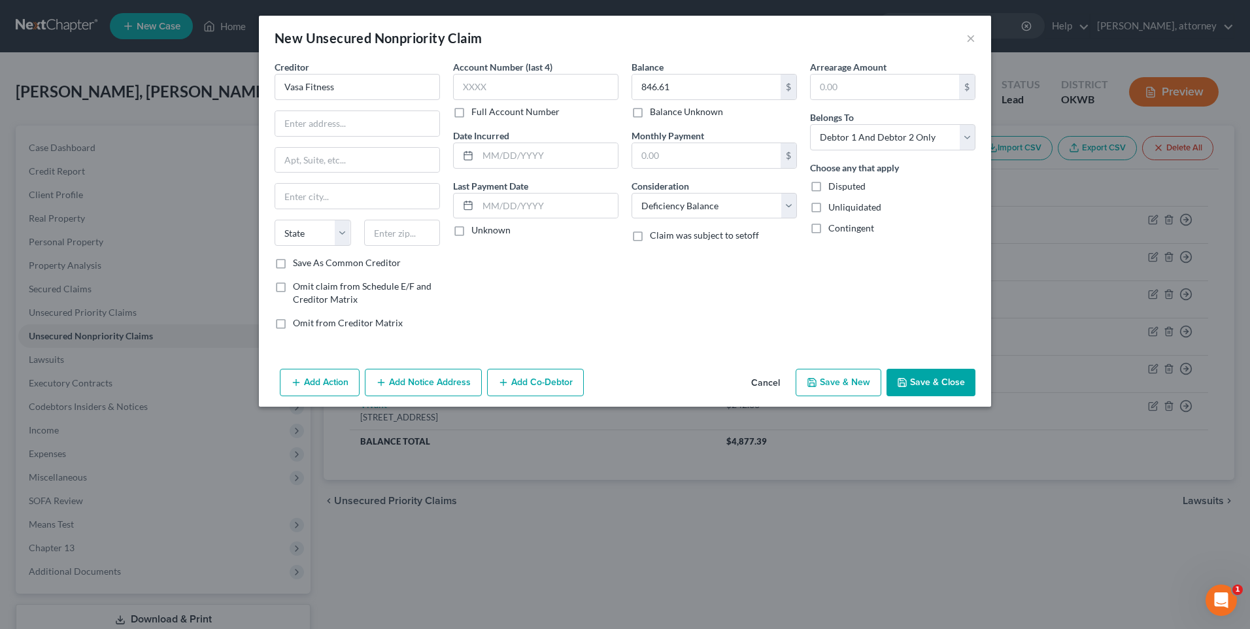
click at [850, 382] on button "Save & New" at bounding box center [839, 382] width 86 height 27
click at [769, 378] on button "Cancel" at bounding box center [766, 383] width 50 height 26
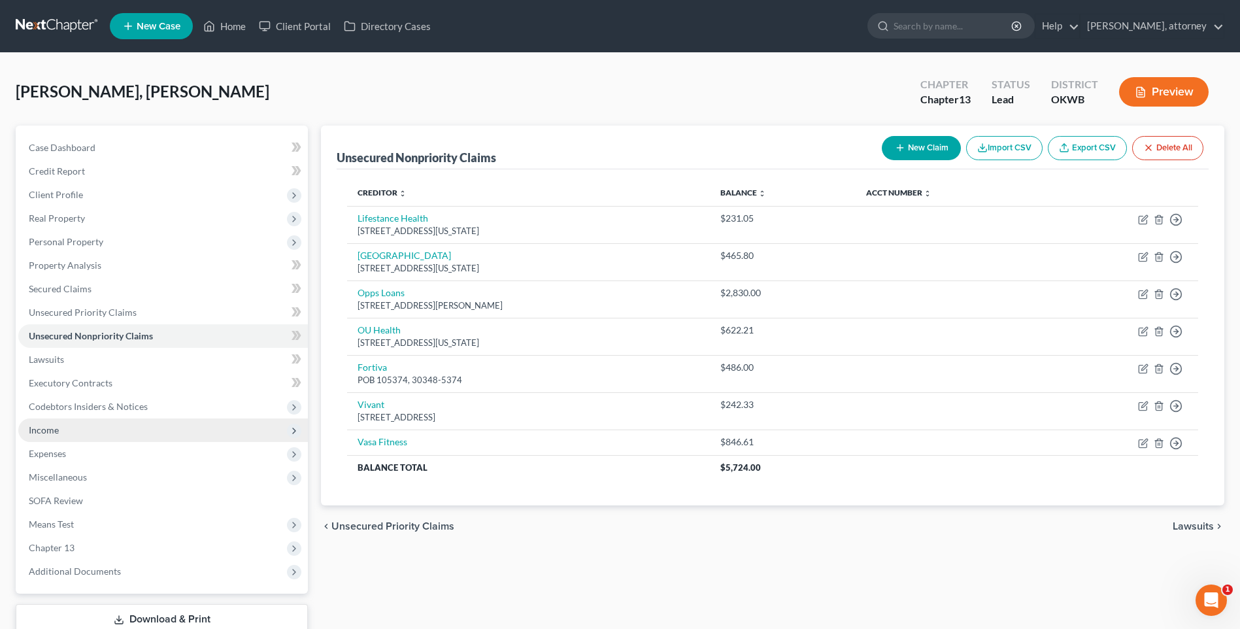
click at [54, 426] on span "Income" at bounding box center [44, 429] width 30 height 11
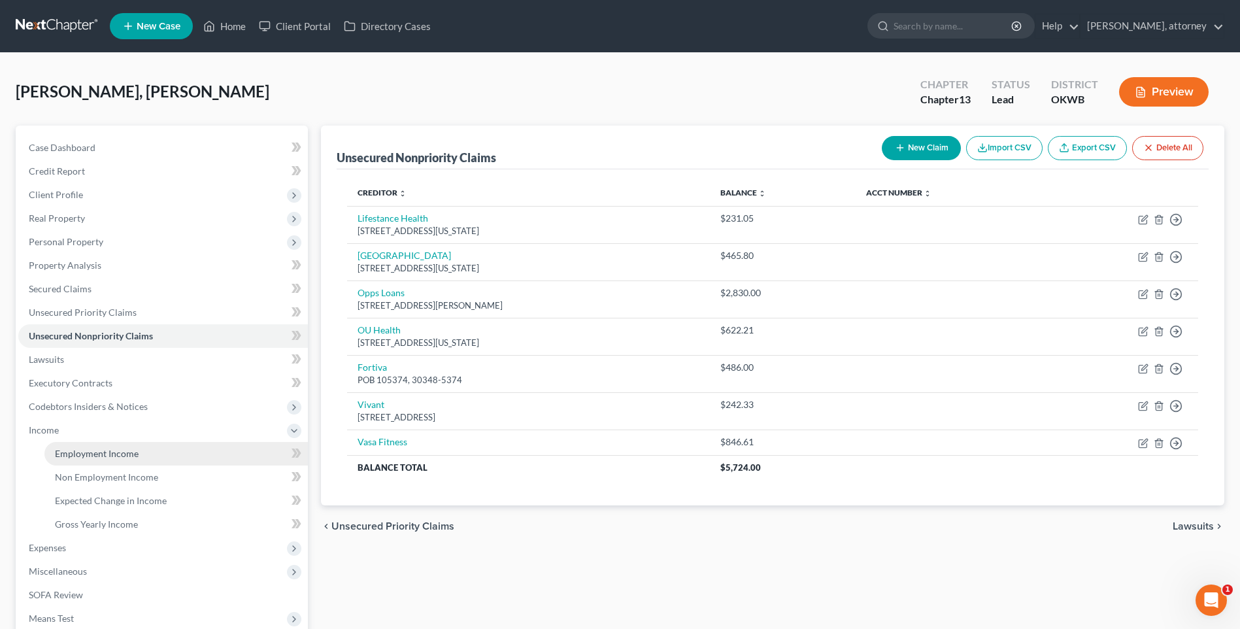
click at [97, 450] on span "Employment Income" at bounding box center [97, 453] width 84 height 11
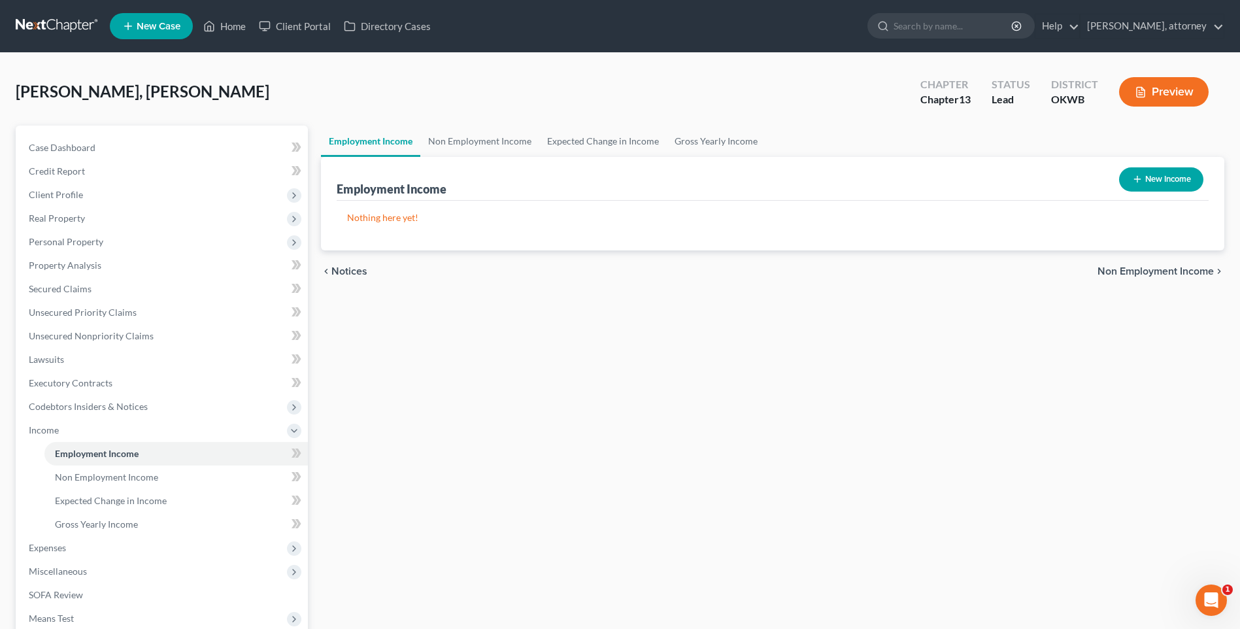
click at [1170, 176] on button "New Income" at bounding box center [1161, 179] width 84 height 24
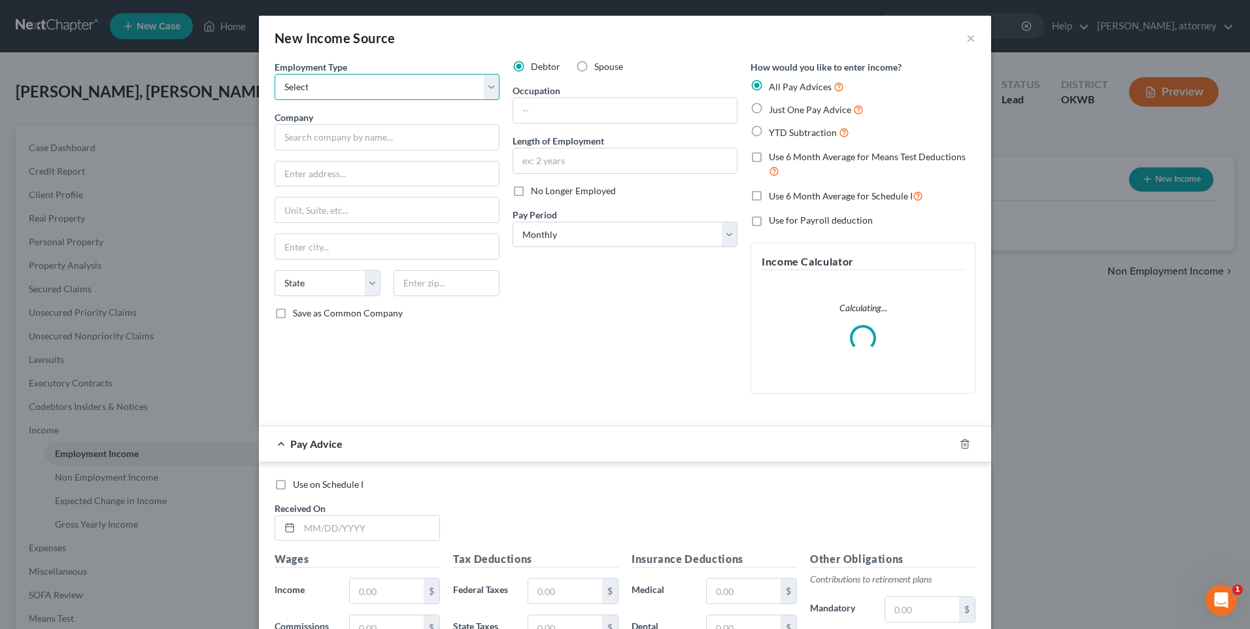
click at [356, 95] on select "Select Full or [DEMOGRAPHIC_DATA] Employment Self Employment" at bounding box center [387, 87] width 225 height 26
click at [275, 74] on select "Select Full or [DEMOGRAPHIC_DATA] Employment Self Employment" at bounding box center [387, 87] width 225 height 26
click at [332, 140] on input "text" at bounding box center [387, 137] width 225 height 26
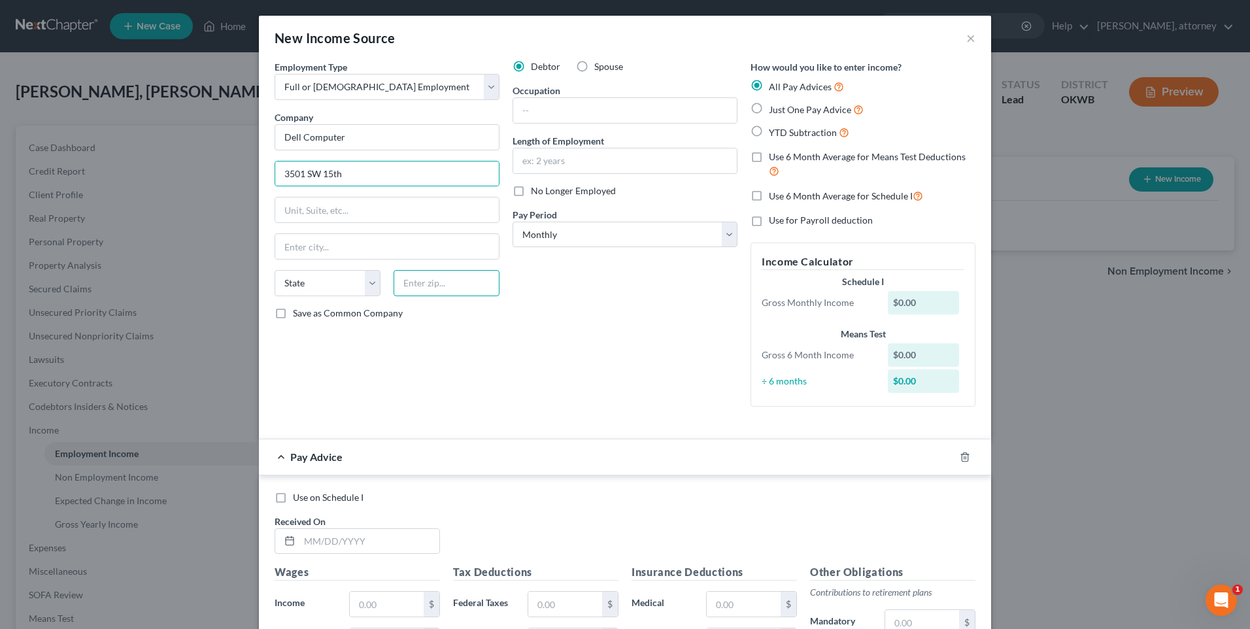
click at [425, 290] on input "text" at bounding box center [447, 283] width 106 height 26
click at [481, 390] on div "Employment Type * Select Full or [DEMOGRAPHIC_DATA] Employment Self Employment …" at bounding box center [387, 238] width 238 height 357
drag, startPoint x: 570, startPoint y: 107, endPoint x: 507, endPoint y: 104, distance: 63.5
click at [570, 107] on input "text" at bounding box center [625, 110] width 224 height 25
click at [609, 231] on select "Select Monthly Twice Monthly Every Other Week Weekly" at bounding box center [625, 235] width 225 height 26
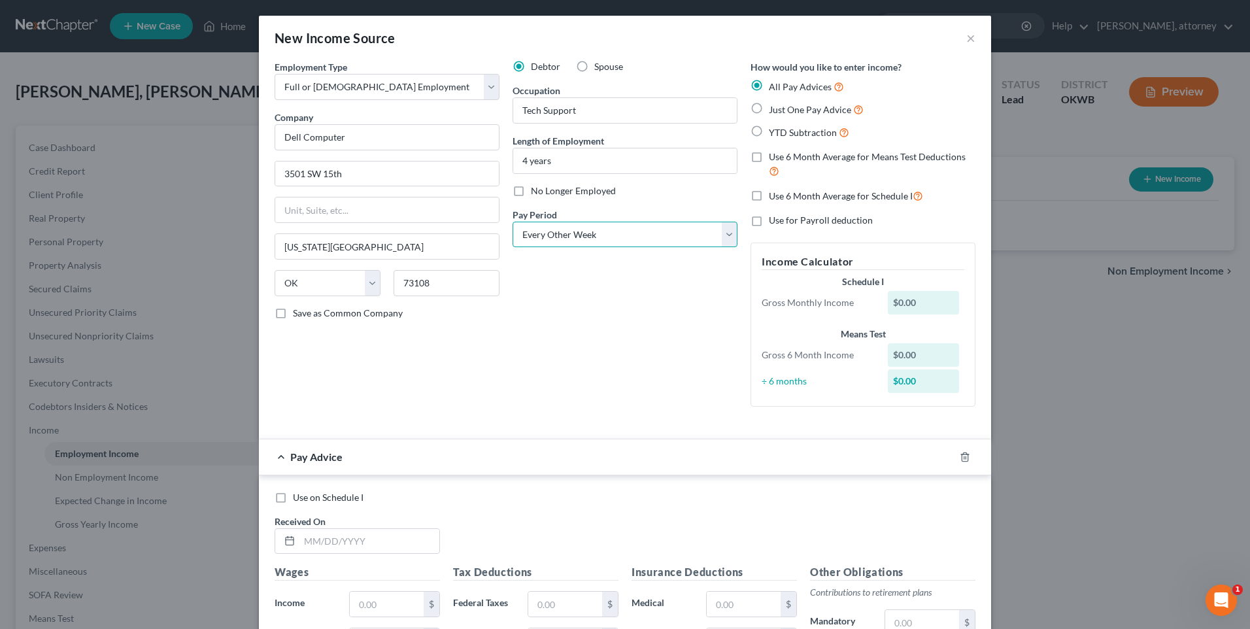
click at [513, 222] on select "Select Monthly Twice Monthly Every Other Week Weekly" at bounding box center [625, 235] width 225 height 26
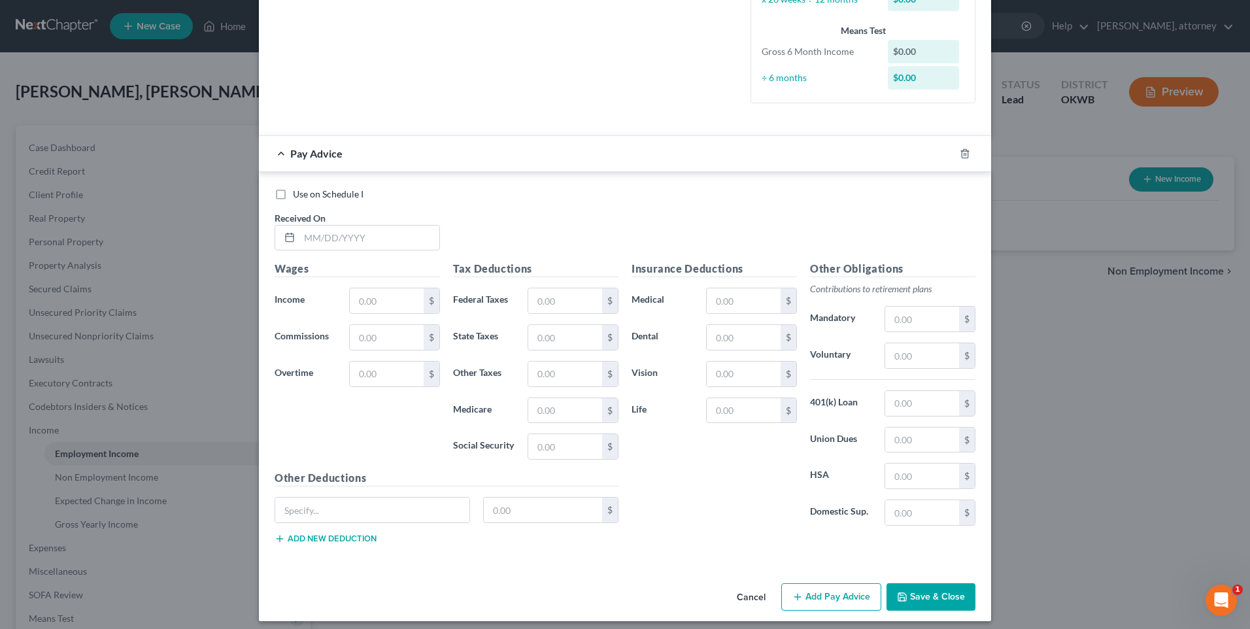
scroll to position [340, 0]
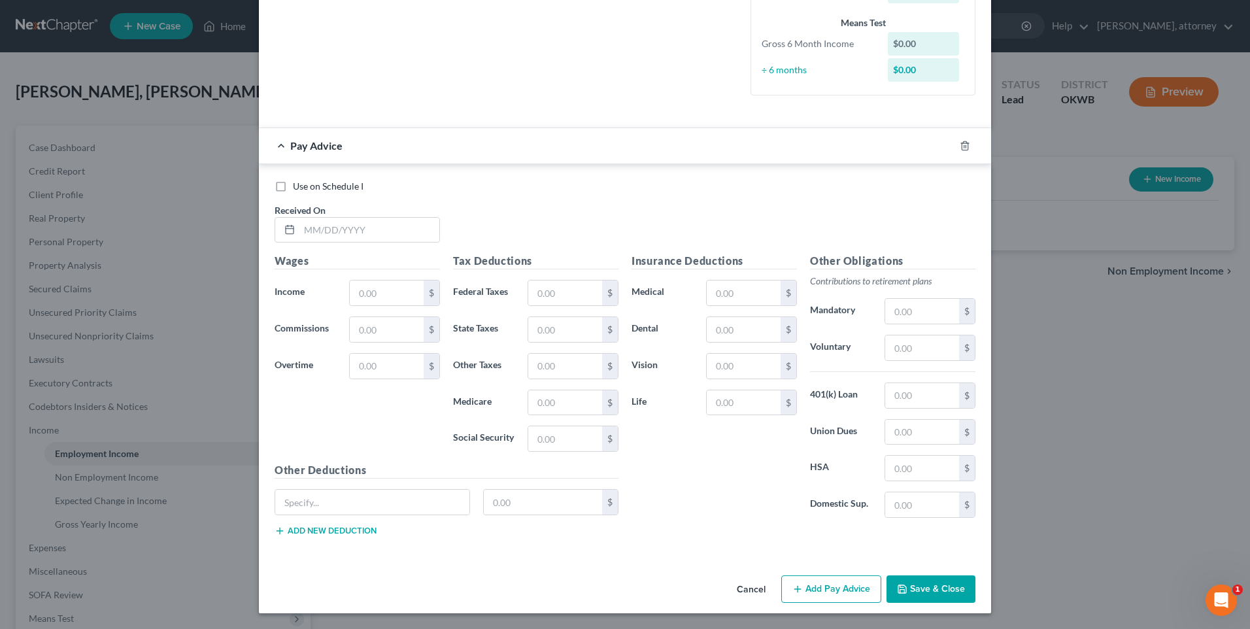
drag, startPoint x: 921, startPoint y: 588, endPoint x: 927, endPoint y: 587, distance: 6.7
click at [923, 588] on button "Save & Close" at bounding box center [931, 588] width 89 height 27
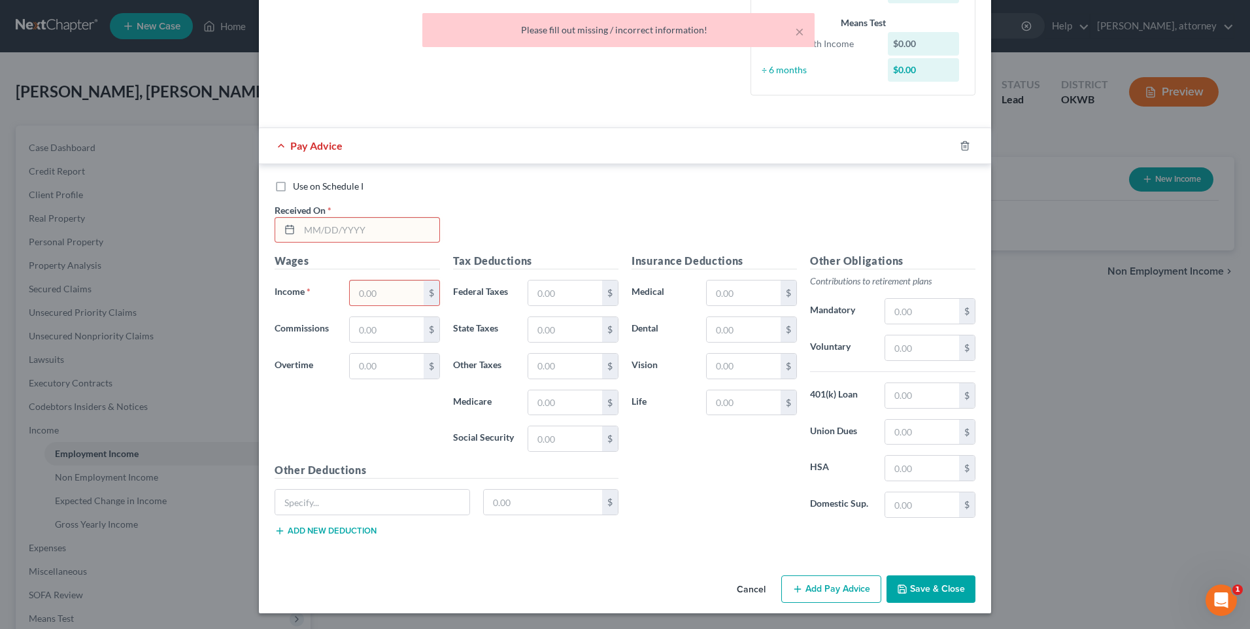
click at [338, 232] on input "text" at bounding box center [369, 230] width 140 height 25
click at [398, 296] on input "text" at bounding box center [387, 292] width 74 height 25
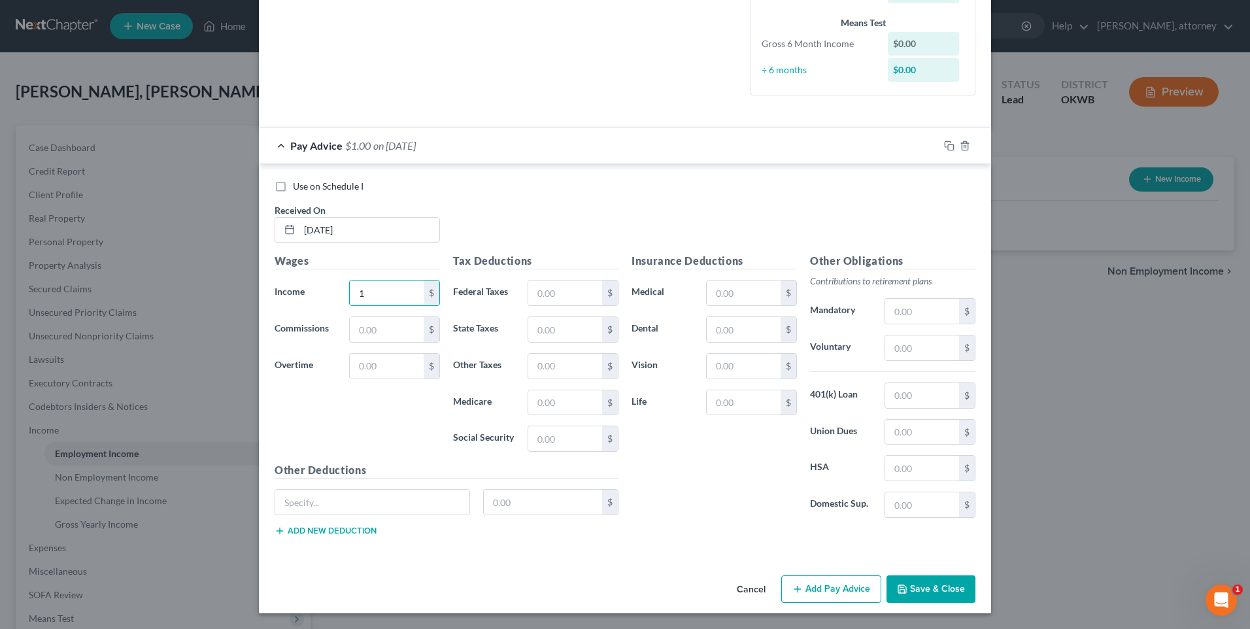
click at [928, 590] on button "Save & Close" at bounding box center [931, 588] width 89 height 27
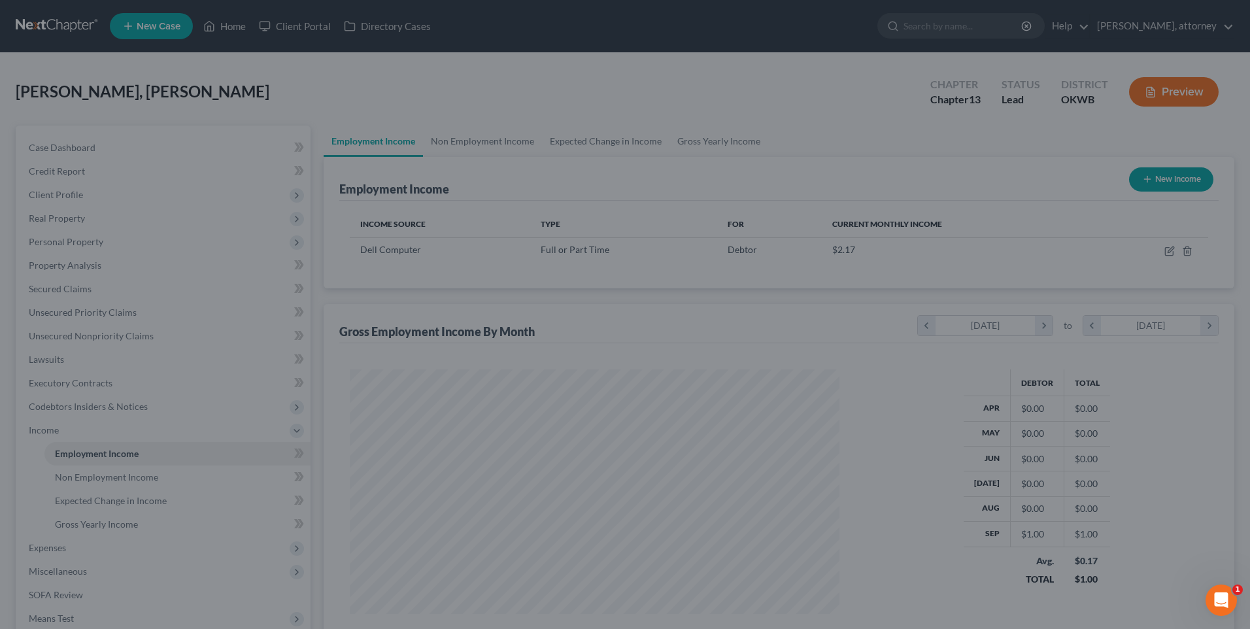
scroll to position [243, 511]
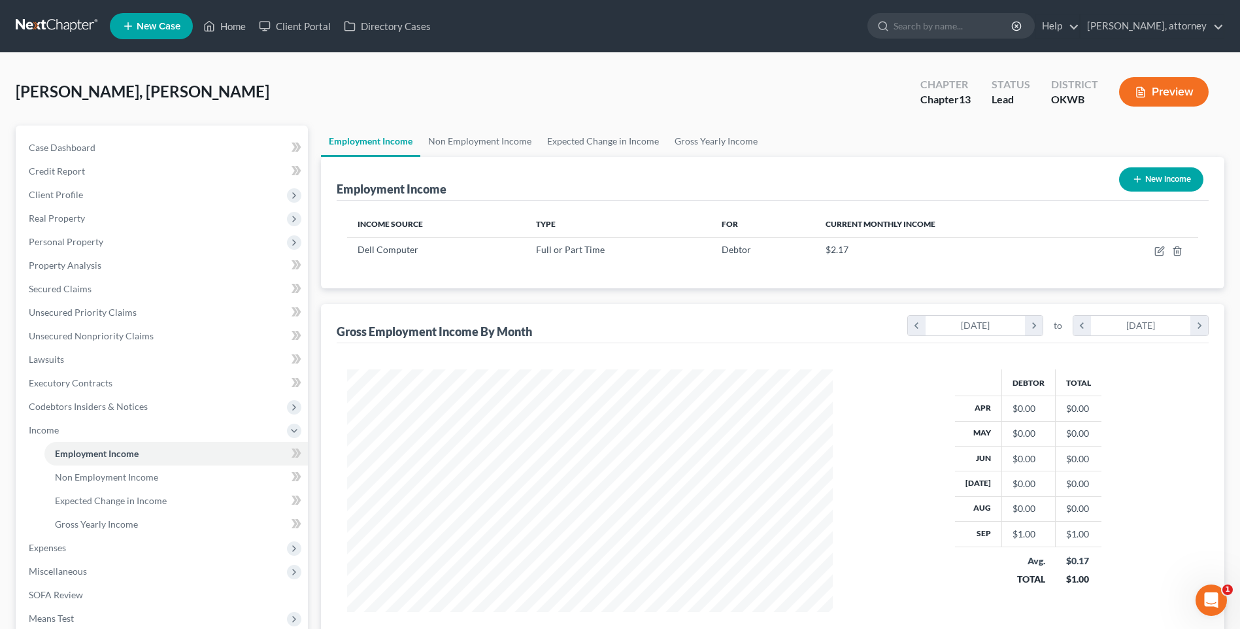
click at [1156, 173] on button "New Income" at bounding box center [1161, 179] width 84 height 24
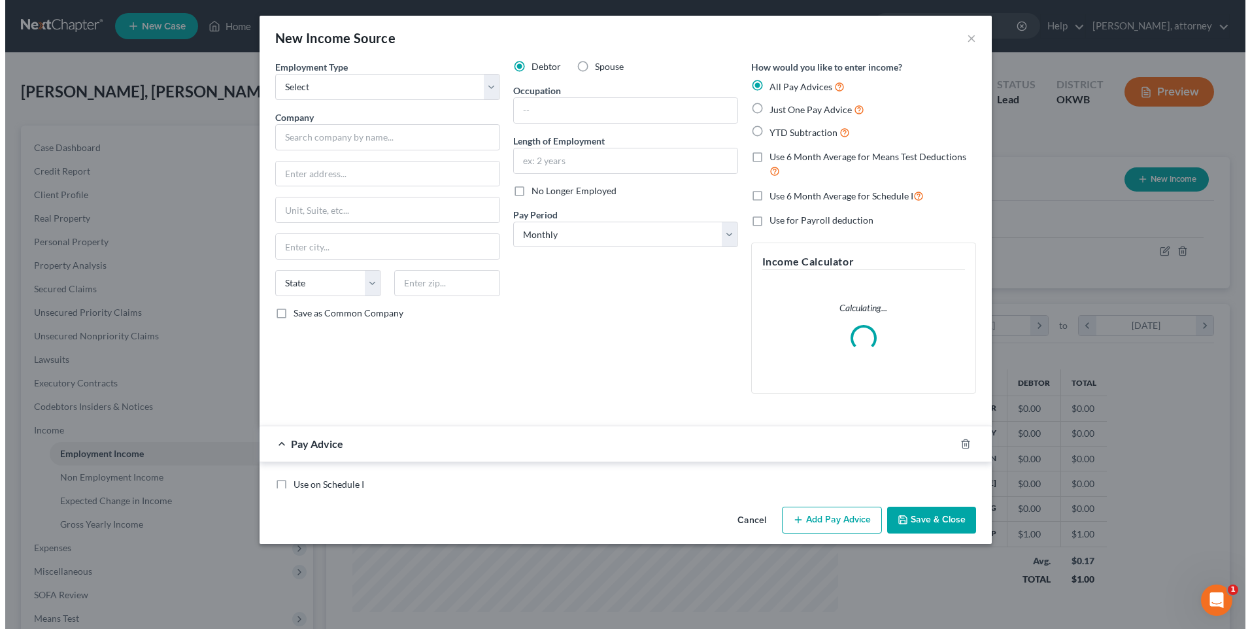
scroll to position [245, 517]
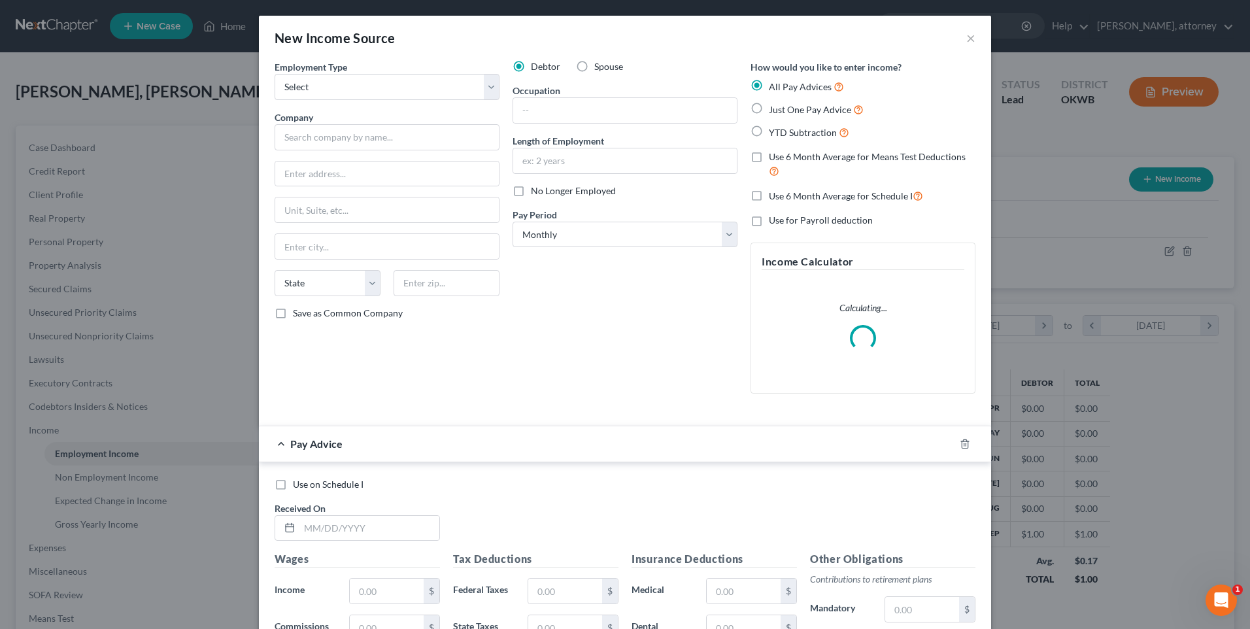
click at [594, 65] on label "Spouse" at bounding box center [608, 66] width 29 height 13
click at [600, 65] on input "Spouse" at bounding box center [604, 64] width 8 height 8
click at [341, 89] on select "Select Full or [DEMOGRAPHIC_DATA] Employment Self Employment" at bounding box center [387, 87] width 225 height 26
click at [275, 74] on select "Select Full or [DEMOGRAPHIC_DATA] Employment Self Employment" at bounding box center [387, 87] width 225 height 26
click at [331, 140] on input "text" at bounding box center [387, 137] width 225 height 26
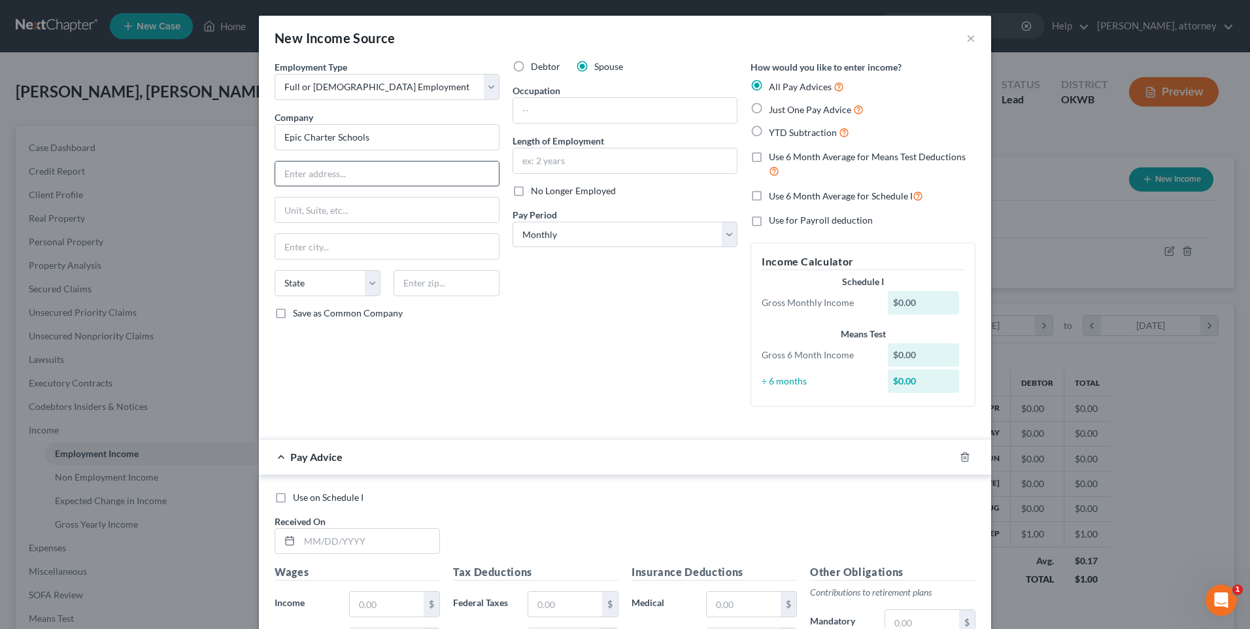
click at [362, 166] on input "text" at bounding box center [387, 173] width 224 height 25
click at [411, 281] on input "text" at bounding box center [447, 283] width 106 height 26
click at [624, 302] on div "Debtor Spouse Occupation Length of Employment No Longer Employed Pay Period * S…" at bounding box center [625, 238] width 238 height 357
click at [543, 108] on input "text" at bounding box center [625, 110] width 224 height 25
click at [613, 242] on select "Select Monthly Twice Monthly Every Other Week Weekly" at bounding box center [625, 235] width 225 height 26
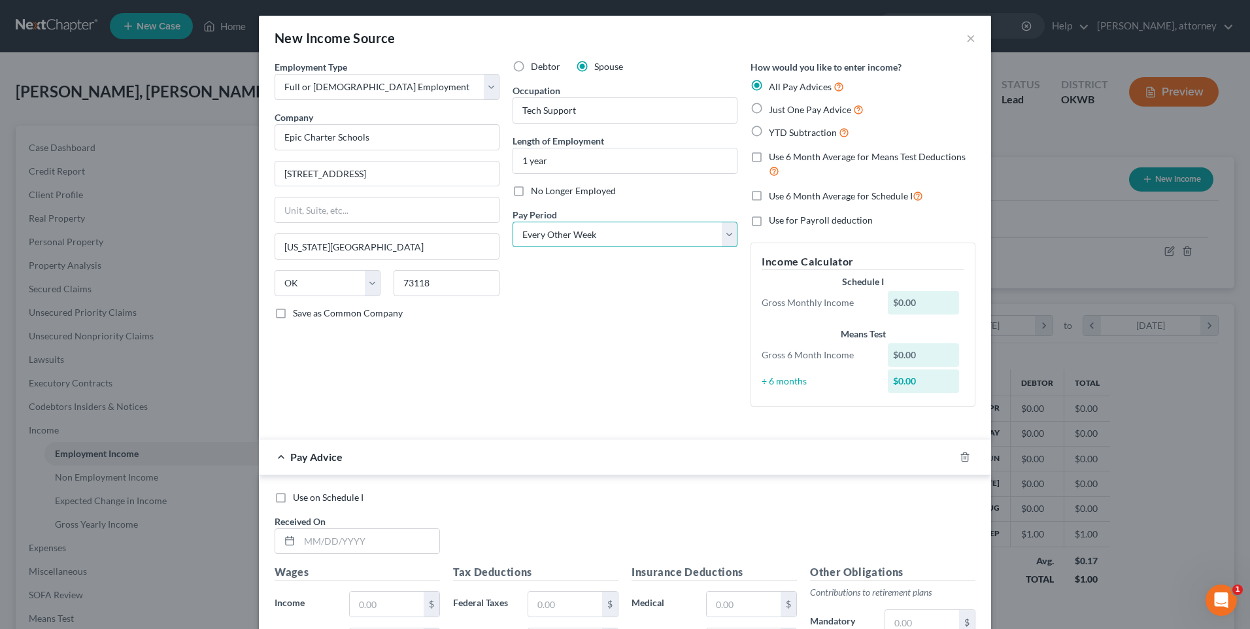
click at [513, 222] on select "Select Monthly Twice Monthly Every Other Week Weekly" at bounding box center [625, 235] width 225 height 26
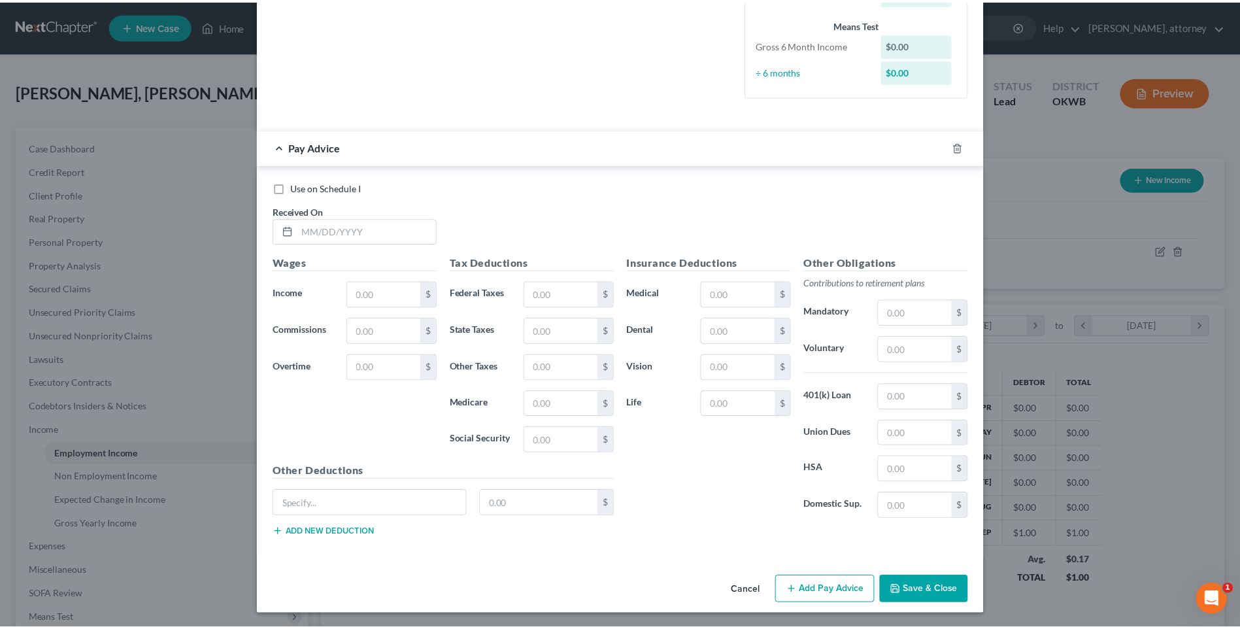
scroll to position [340, 0]
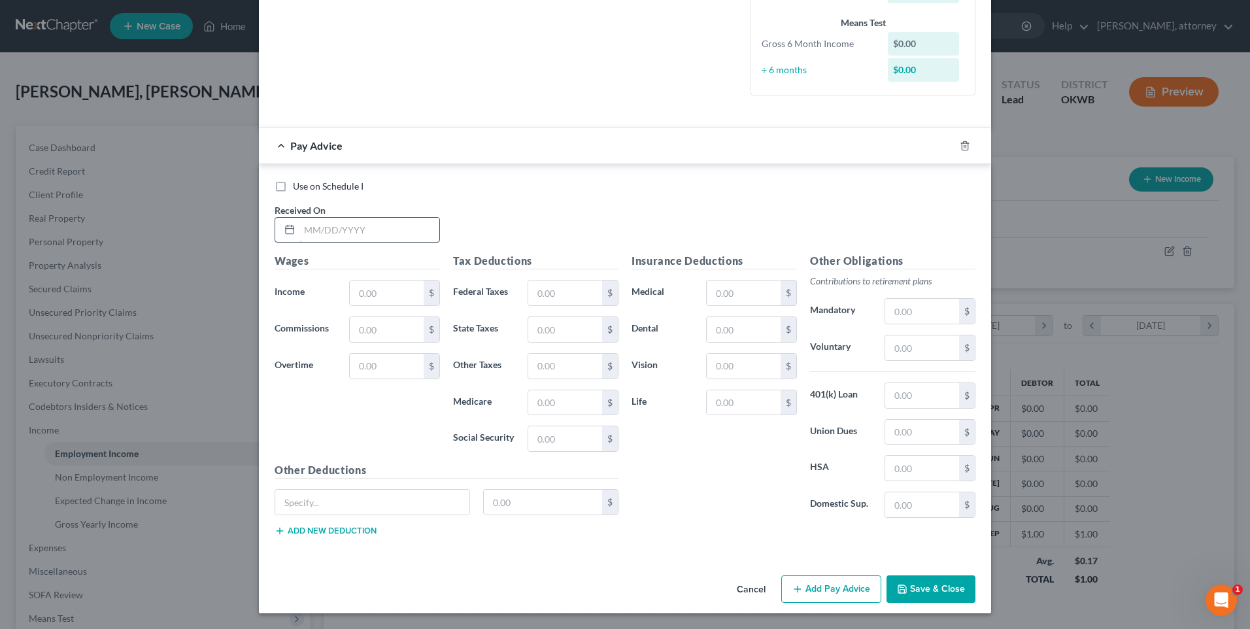
click at [354, 226] on input "text" at bounding box center [369, 230] width 140 height 25
click at [936, 575] on button "Save & Close" at bounding box center [931, 588] width 89 height 27
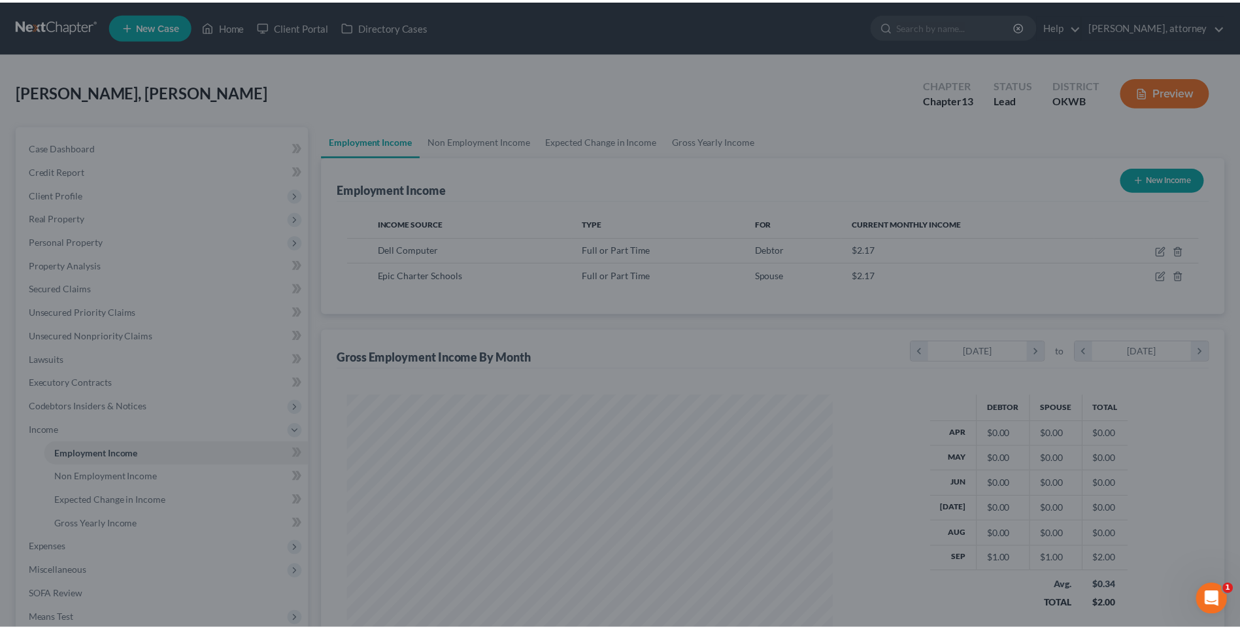
scroll to position [653579, 653310]
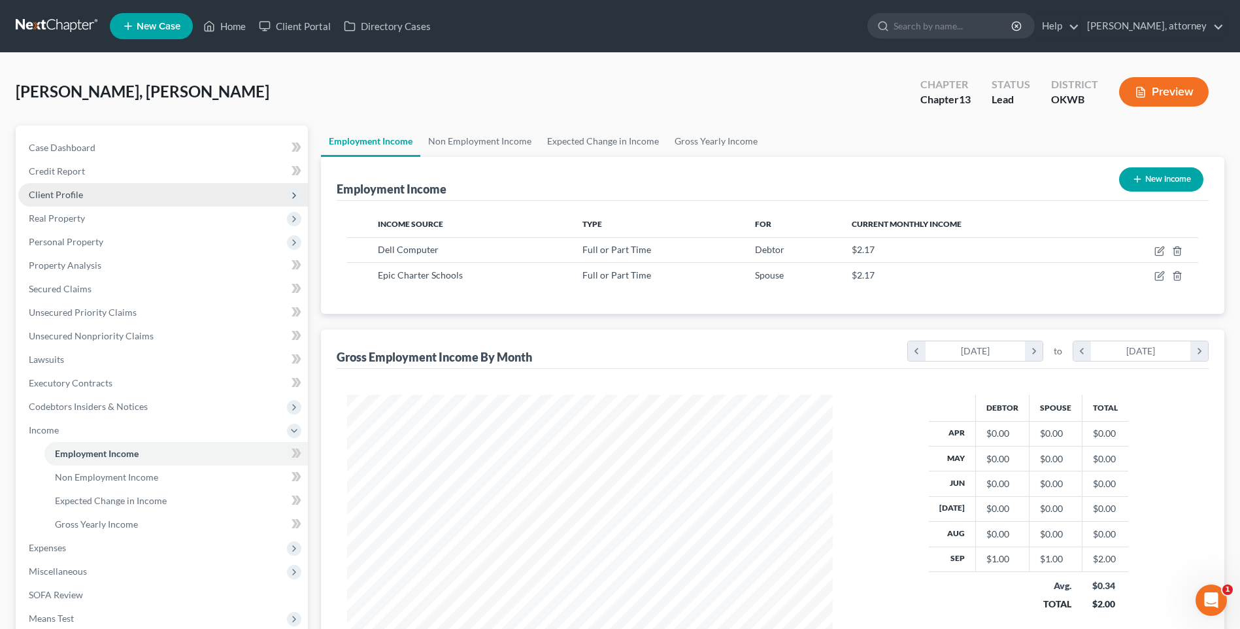
click at [52, 194] on span "Client Profile" at bounding box center [56, 194] width 54 height 11
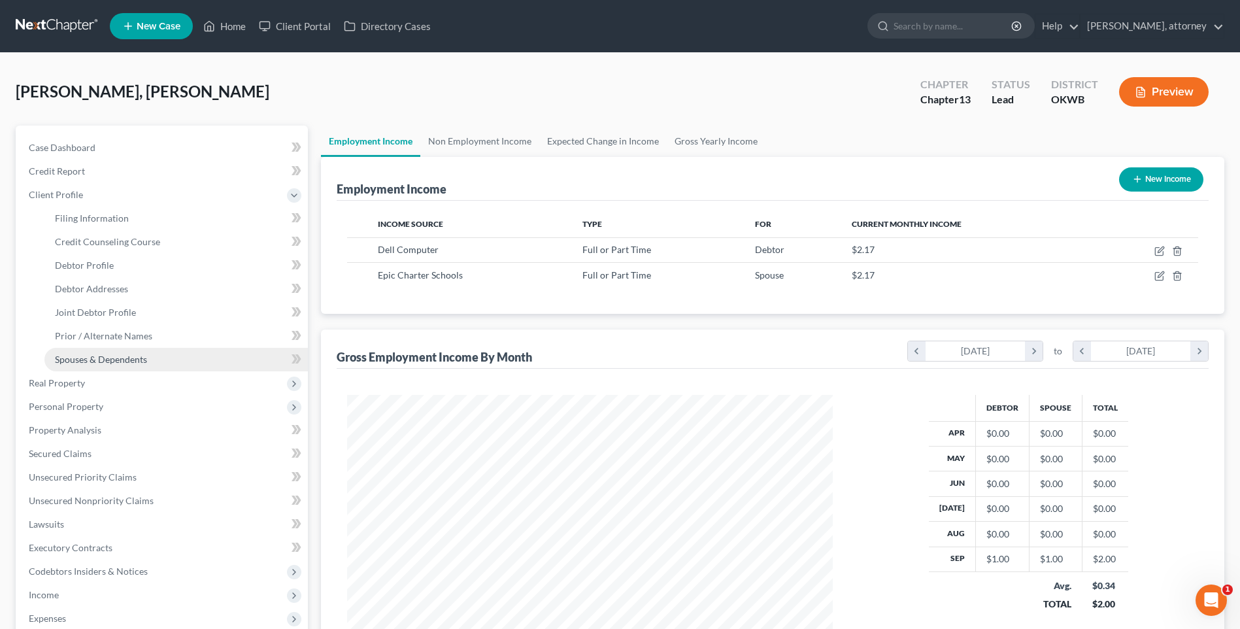
click at [103, 359] on span "Spouses & Dependents" at bounding box center [101, 359] width 92 height 11
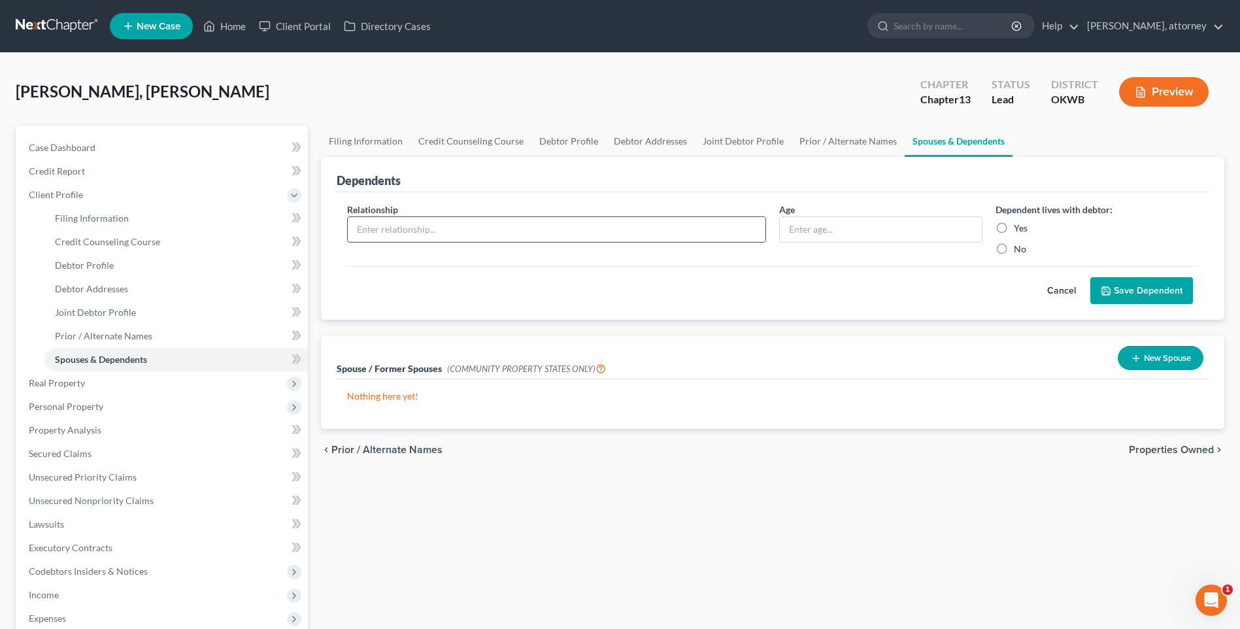
click at [534, 228] on input "text" at bounding box center [557, 229] width 418 height 25
click at [859, 229] on input "text" at bounding box center [880, 229] width 201 height 25
click at [1014, 227] on label "Yes" at bounding box center [1021, 228] width 14 height 13
click at [1019, 227] on input "Yes" at bounding box center [1023, 226] width 8 height 8
click at [1127, 295] on button "Save Dependent" at bounding box center [1142, 290] width 103 height 27
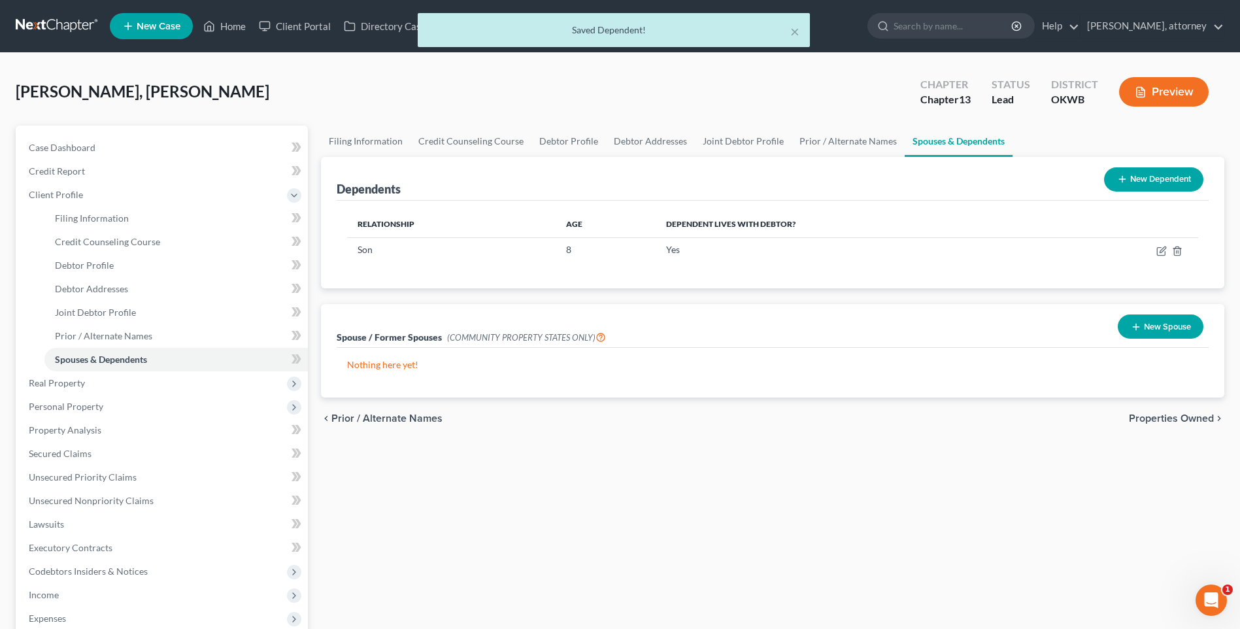
click at [1166, 179] on button "New Dependent" at bounding box center [1153, 179] width 99 height 24
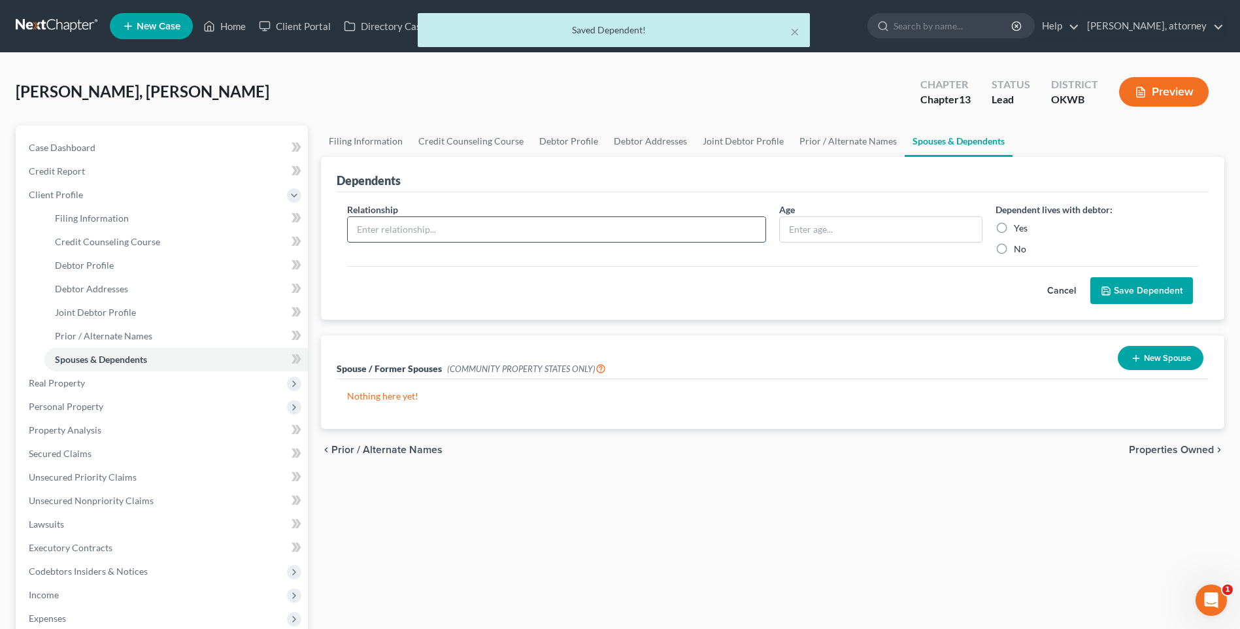
click at [373, 225] on input "text" at bounding box center [557, 229] width 418 height 25
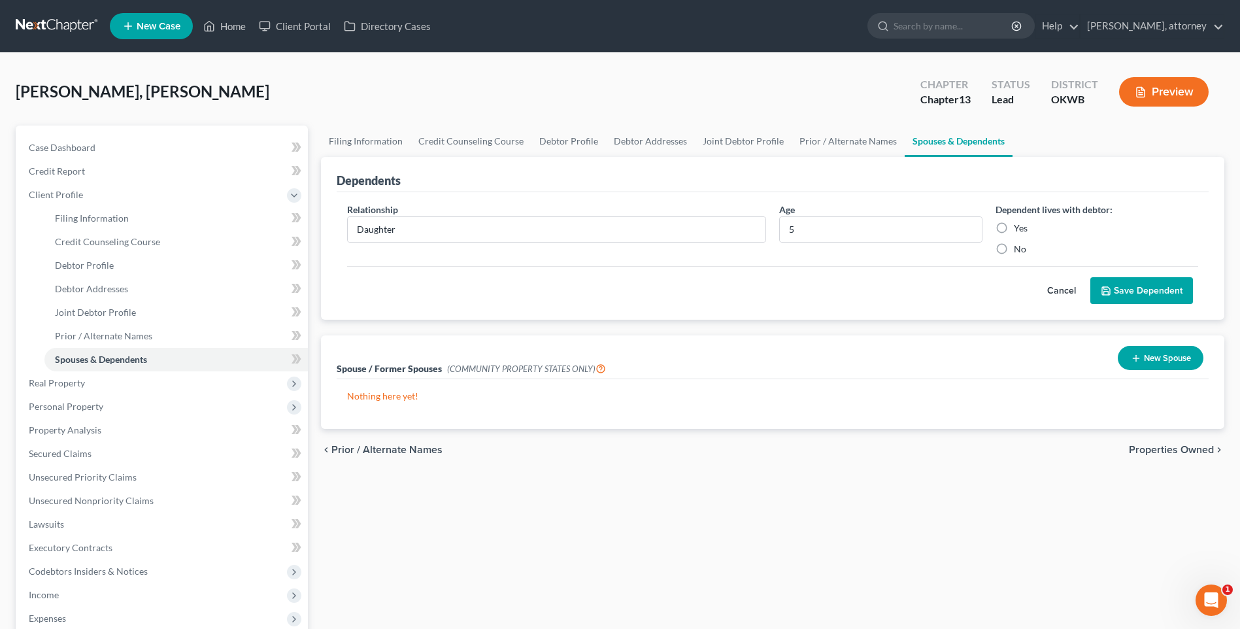
click at [1014, 231] on label "Yes" at bounding box center [1021, 228] width 14 height 13
click at [1019, 230] on input "Yes" at bounding box center [1023, 226] width 8 height 8
click at [1014, 231] on label "Yes" at bounding box center [1021, 228] width 14 height 13
click at [1019, 230] on input "Yes" at bounding box center [1023, 226] width 8 height 8
click at [1121, 288] on button "Save Dependent" at bounding box center [1142, 290] width 103 height 27
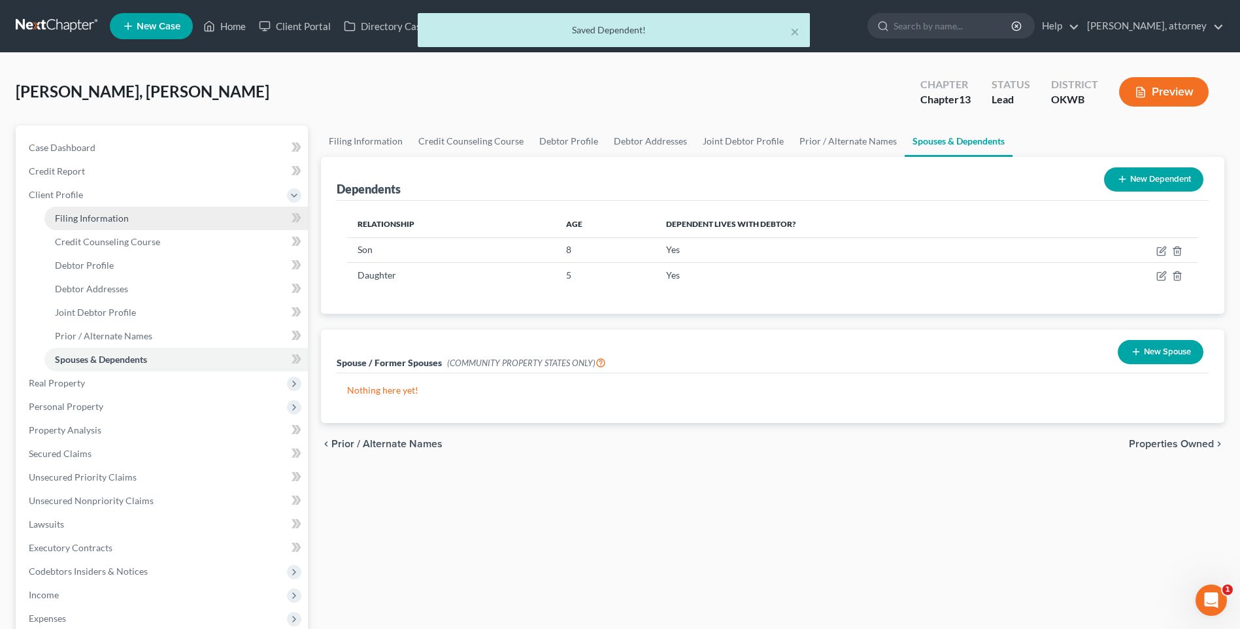
click at [101, 223] on span "Filing Information" at bounding box center [92, 217] width 74 height 11
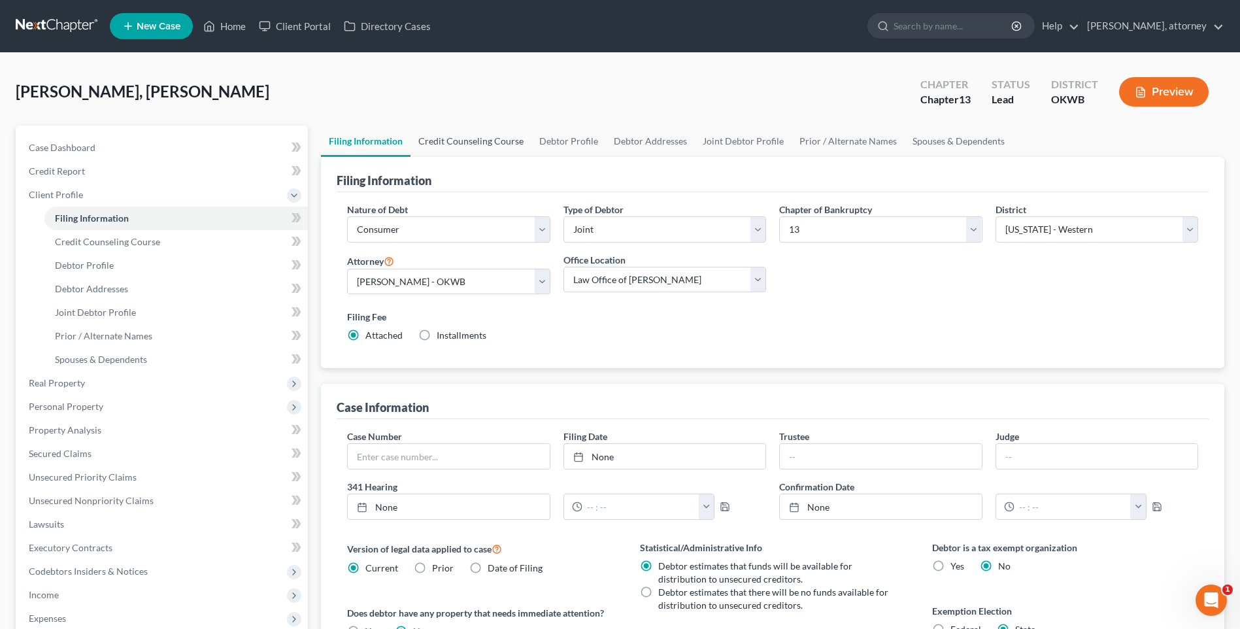
click at [484, 143] on link "Credit Counseling Course" at bounding box center [471, 141] width 121 height 31
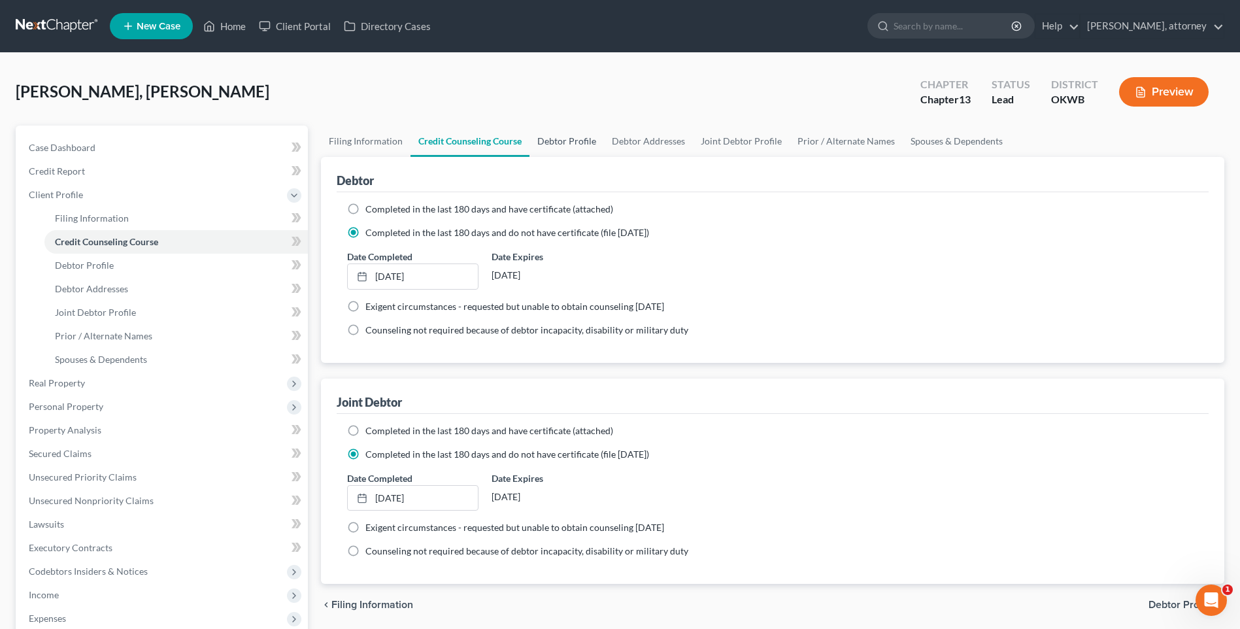
click at [569, 147] on link "Debtor Profile" at bounding box center [567, 141] width 75 height 31
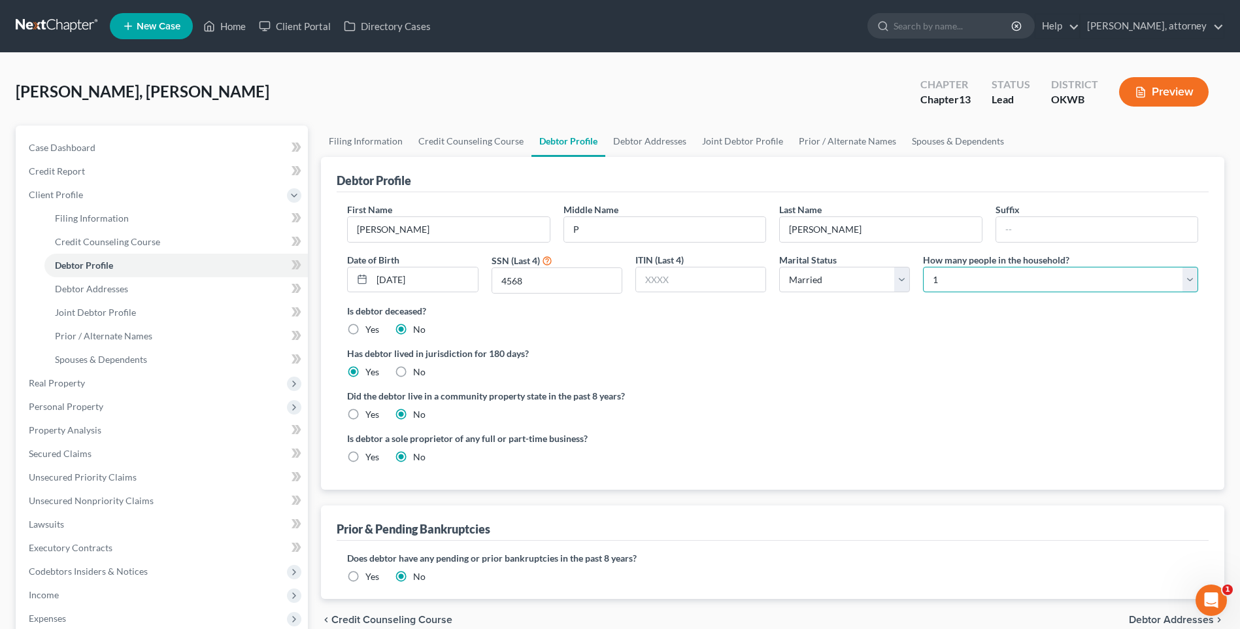
click at [994, 282] on select "Select 1 2 3 4 5 6 7 8 9 10 11 12 13 14 15 16 17 18 19 20" at bounding box center [1060, 280] width 275 height 26
click at [923, 267] on select "Select 1 2 3 4 5 6 7 8 9 10 11 12 13 14 15 16 17 18 19 20" at bounding box center [1060, 280] width 275 height 26
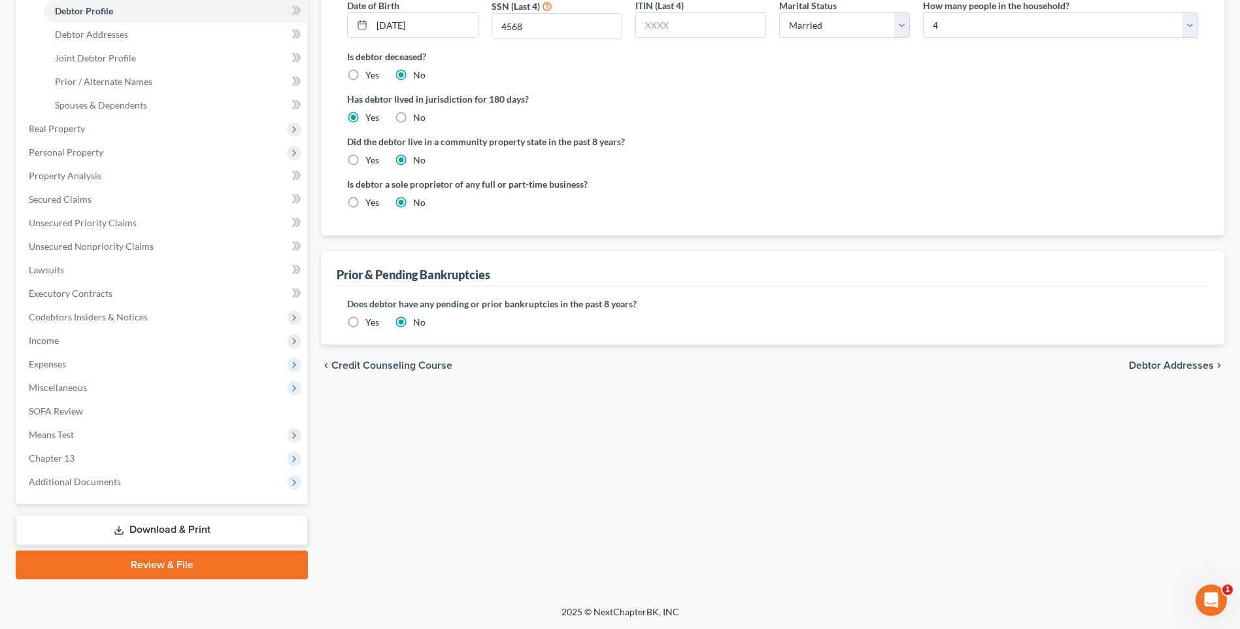
click at [1177, 362] on span "Debtor Addresses" at bounding box center [1171, 365] width 85 height 10
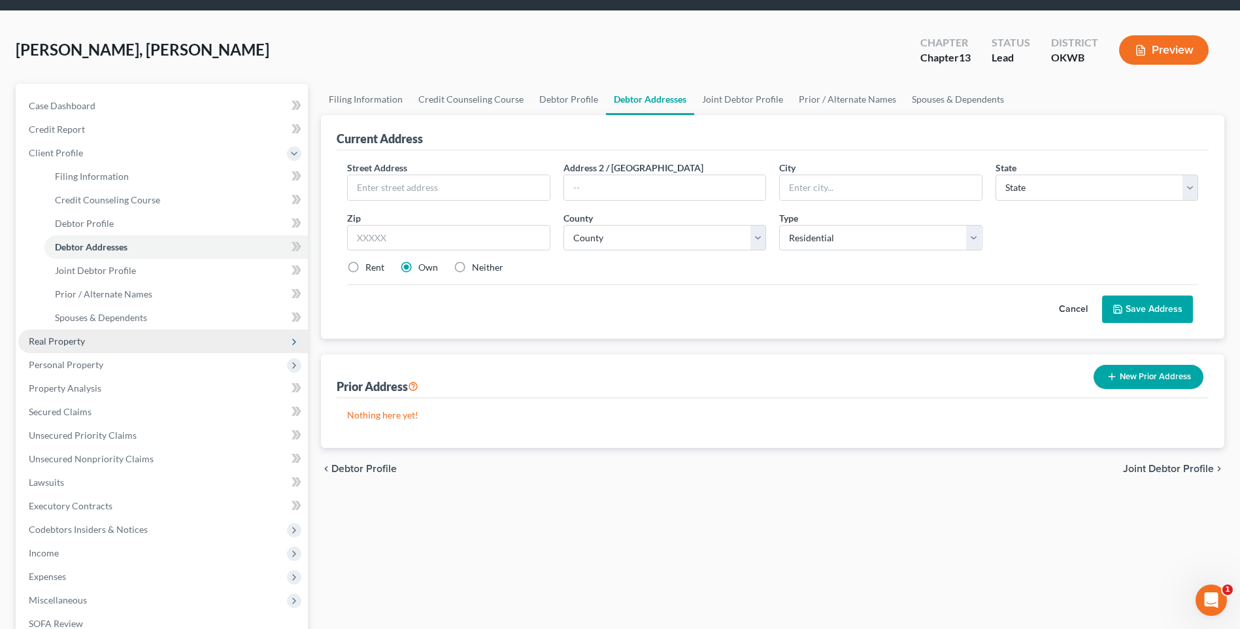
scroll to position [65, 0]
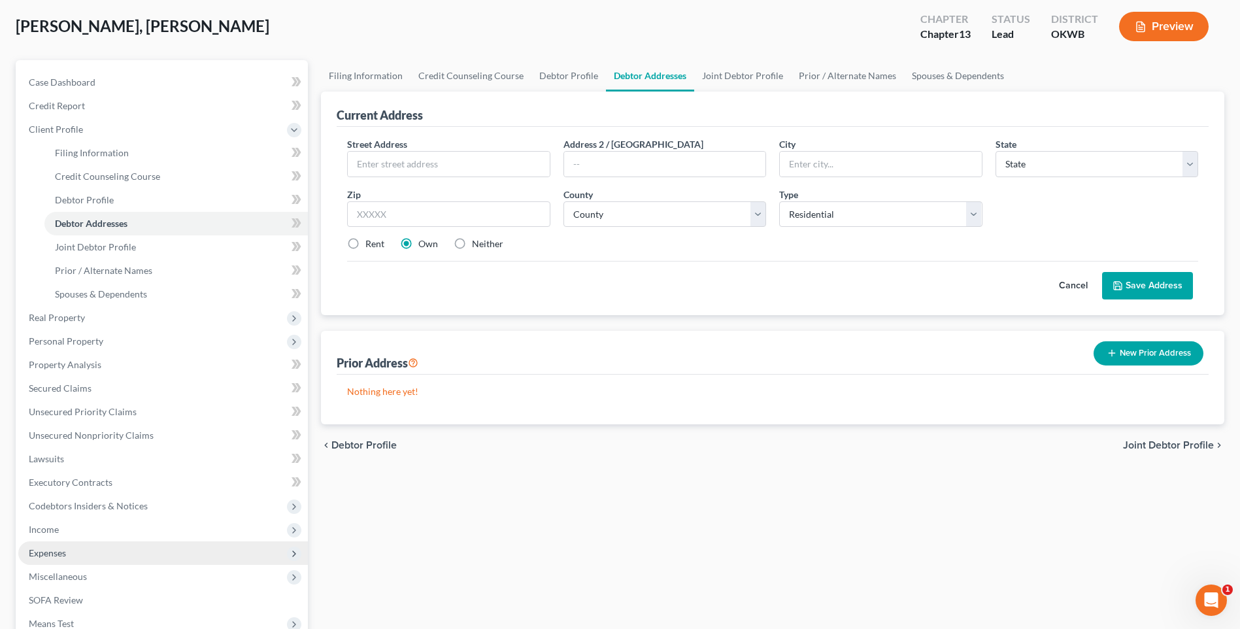
click at [42, 553] on span "Expenses" at bounding box center [47, 552] width 37 height 11
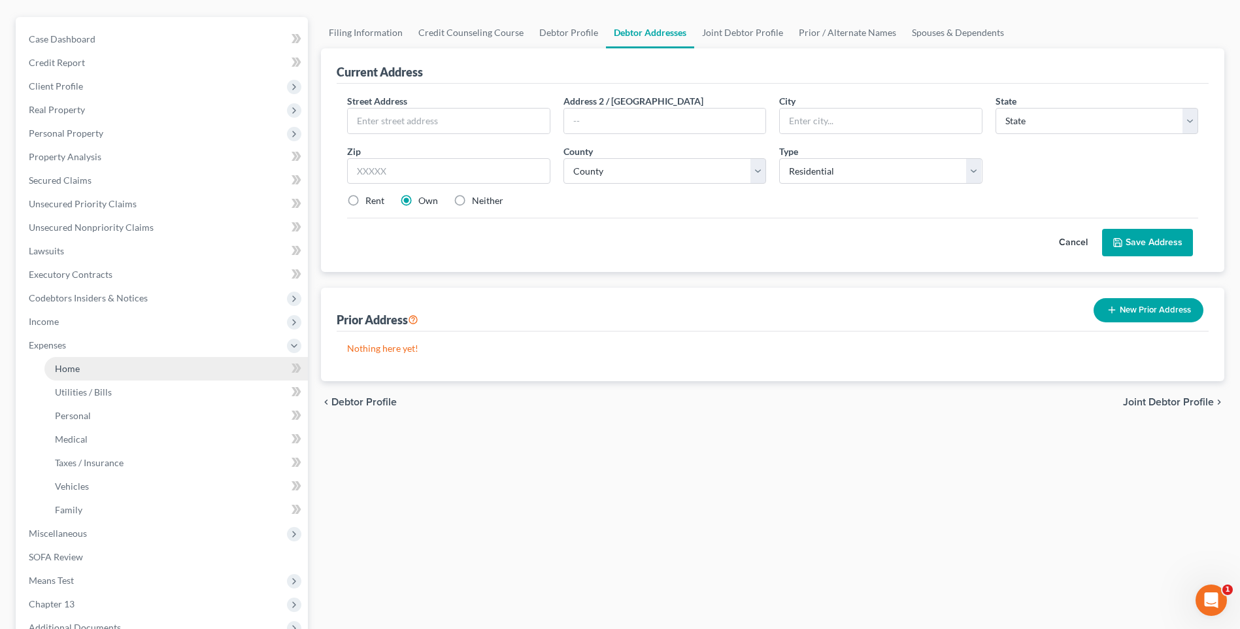
scroll to position [131, 0]
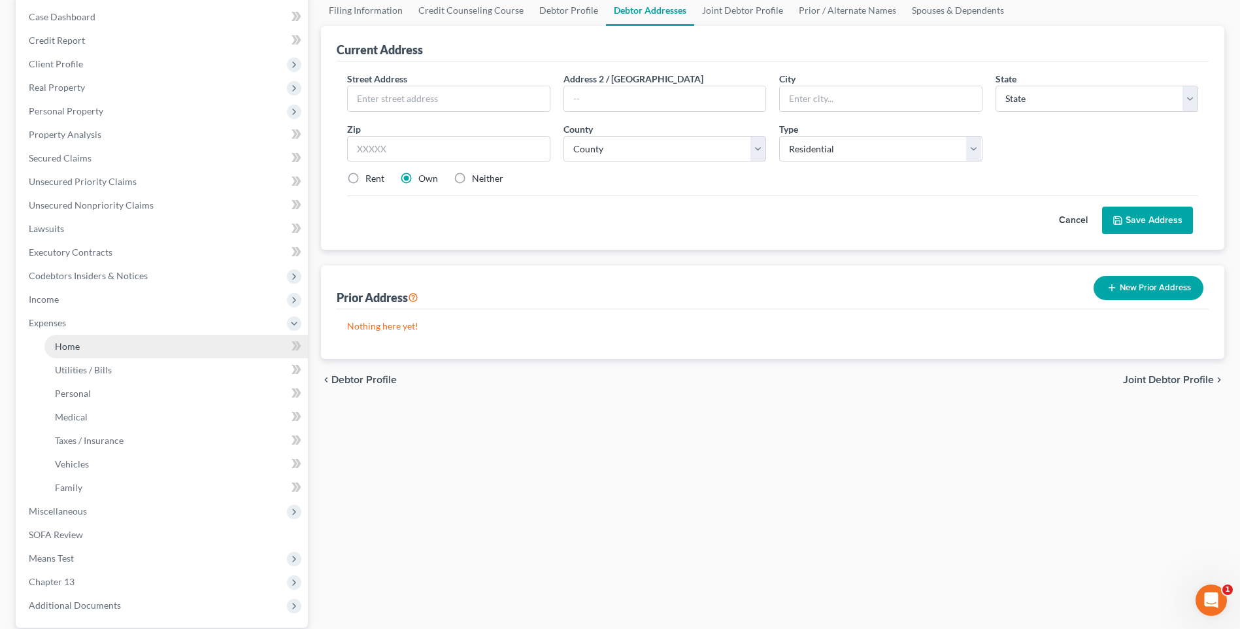
click at [75, 348] on span "Home" at bounding box center [67, 346] width 25 height 11
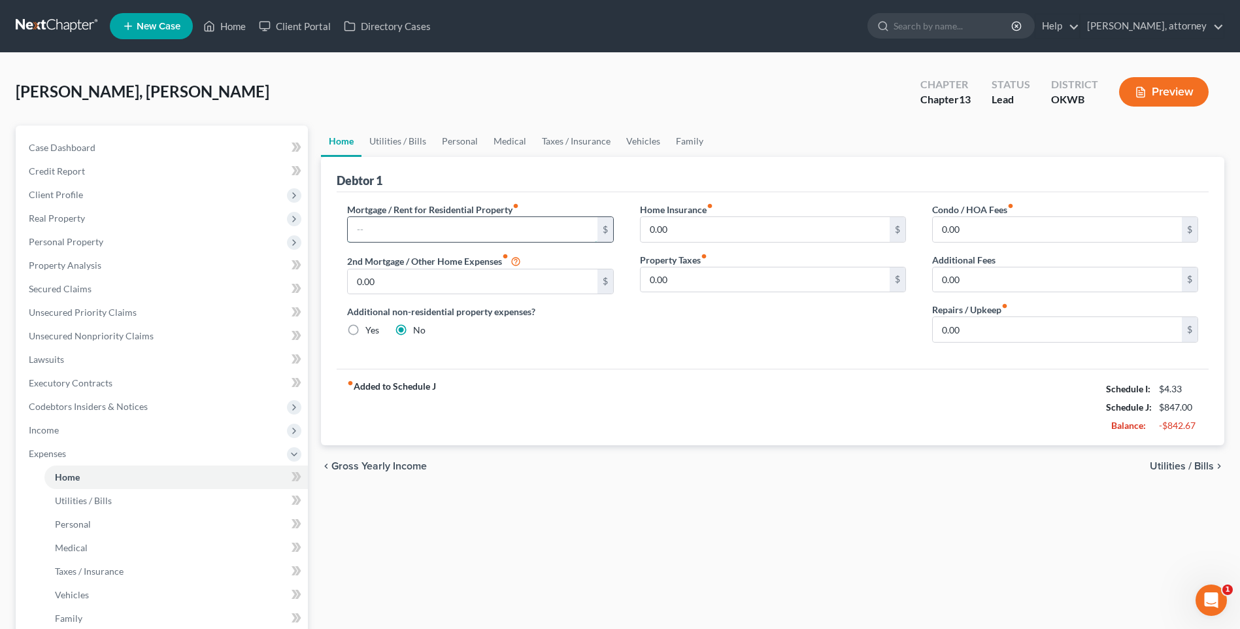
click at [469, 232] on input "text" at bounding box center [472, 229] width 249 height 25
click at [399, 143] on link "Utilities / Bills" at bounding box center [398, 141] width 73 height 31
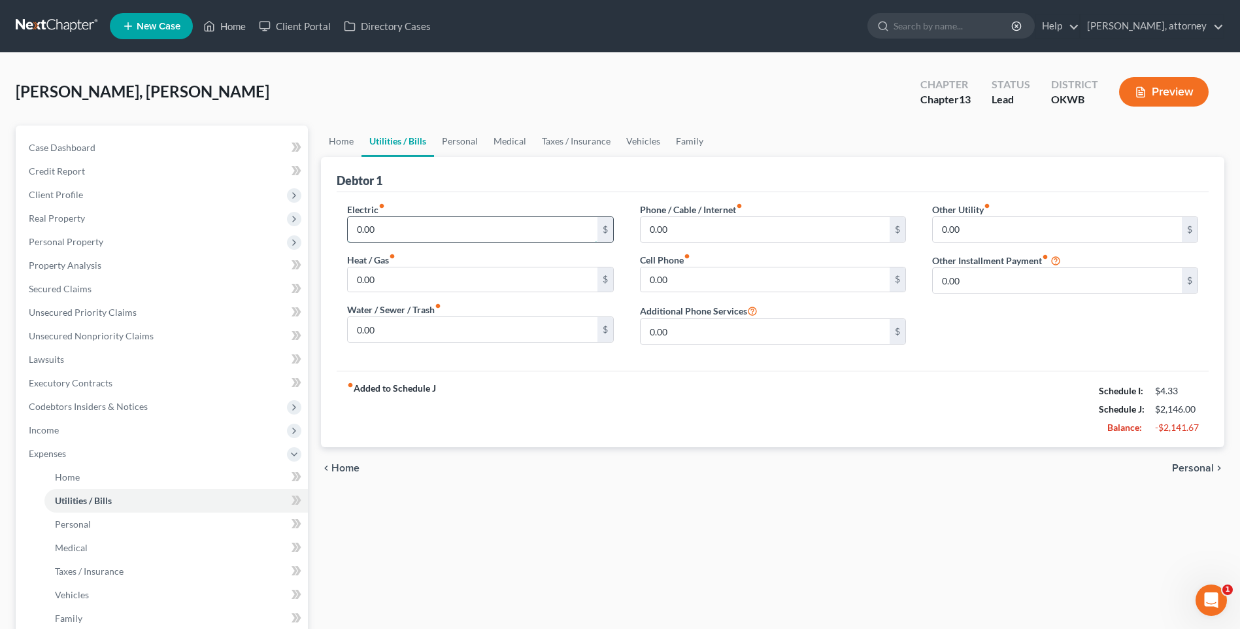
click at [402, 228] on input "0.00" at bounding box center [472, 229] width 249 height 25
click at [410, 275] on input "0.00" at bounding box center [472, 279] width 249 height 25
click at [407, 326] on input "0.00" at bounding box center [472, 329] width 249 height 25
click at [698, 233] on input "0.00" at bounding box center [765, 229] width 249 height 25
click at [724, 280] on input "0.00" at bounding box center [765, 279] width 249 height 25
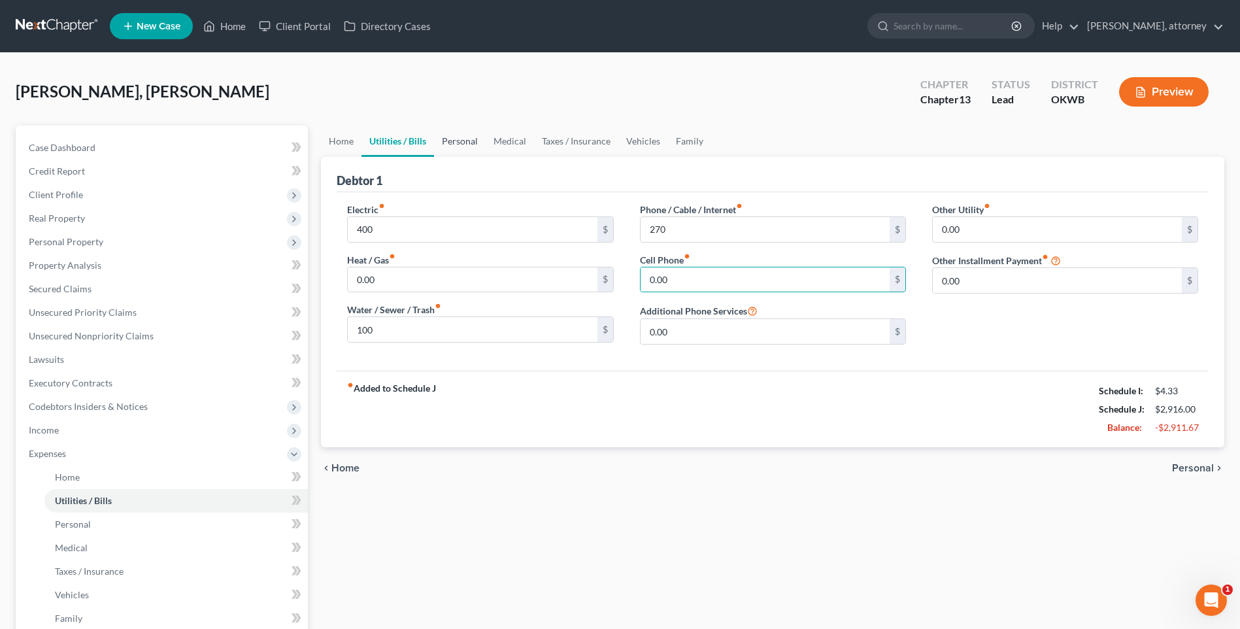
click at [452, 141] on link "Personal" at bounding box center [460, 141] width 52 height 31
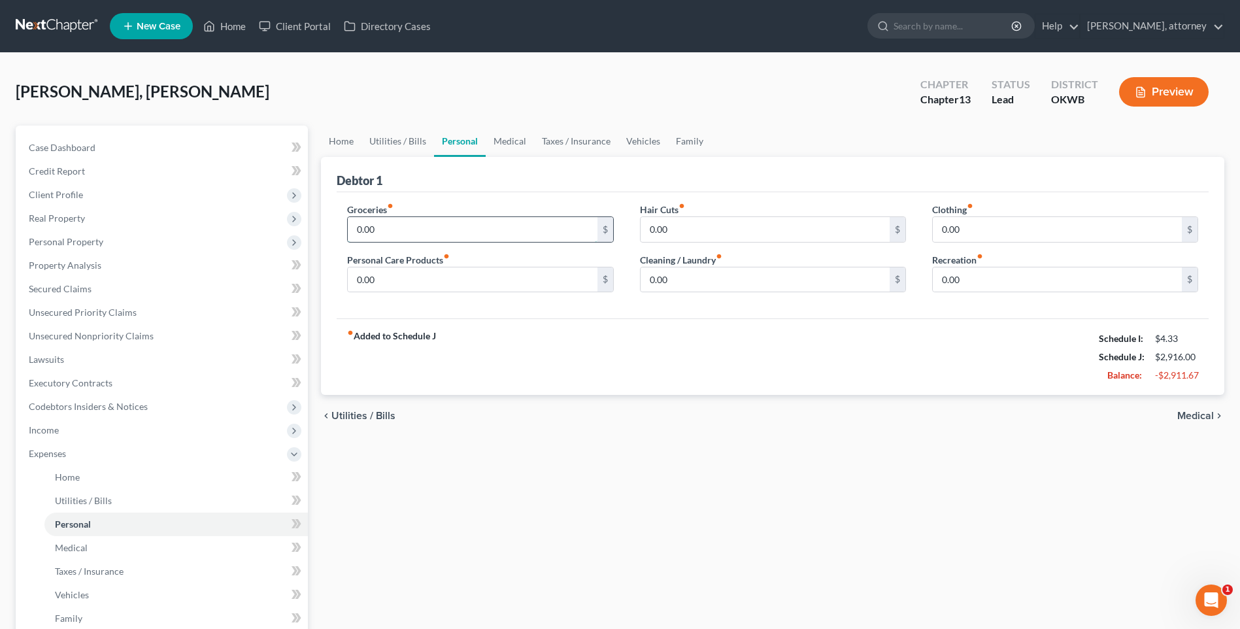
click at [395, 228] on input "0.00" at bounding box center [472, 229] width 249 height 25
click at [704, 231] on input "0.00" at bounding box center [765, 229] width 249 height 25
click at [505, 139] on link "Medical" at bounding box center [510, 141] width 48 height 31
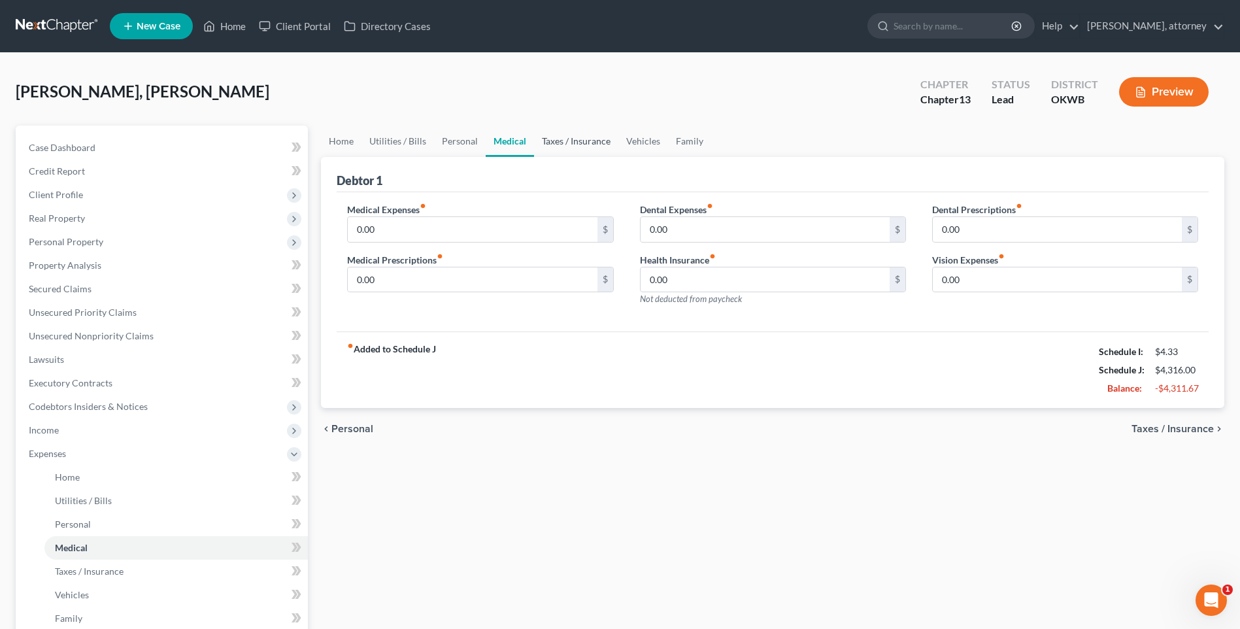
click at [562, 140] on link "Taxes / Insurance" at bounding box center [576, 141] width 84 height 31
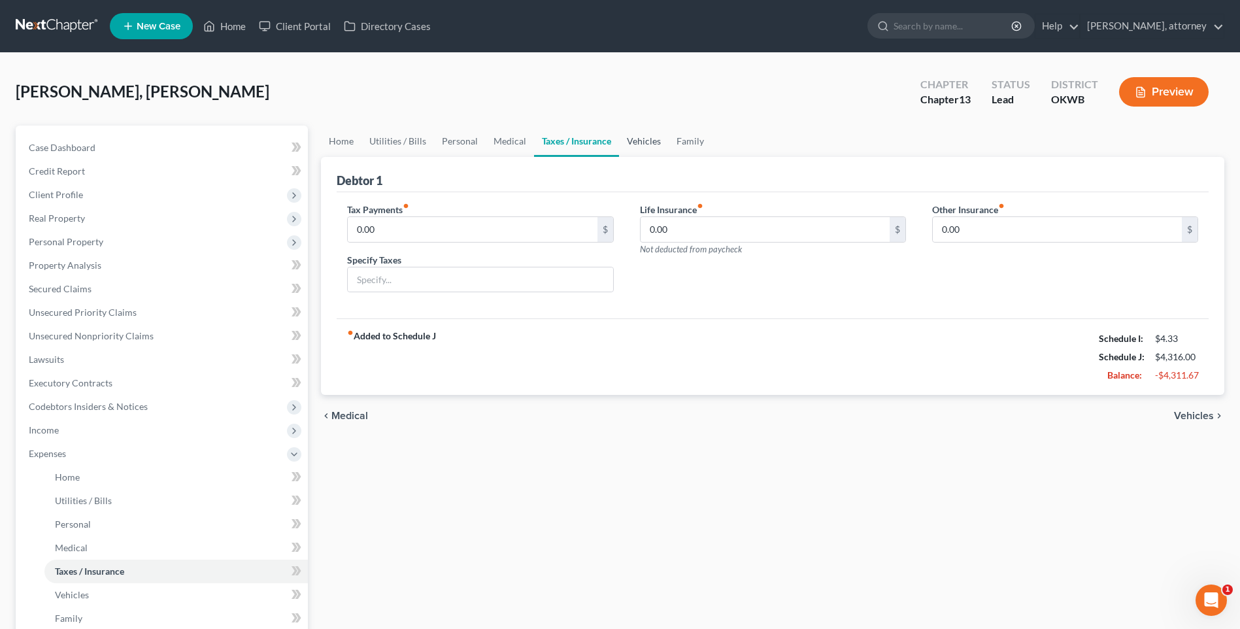
click at [647, 145] on link "Vehicles" at bounding box center [644, 141] width 50 height 31
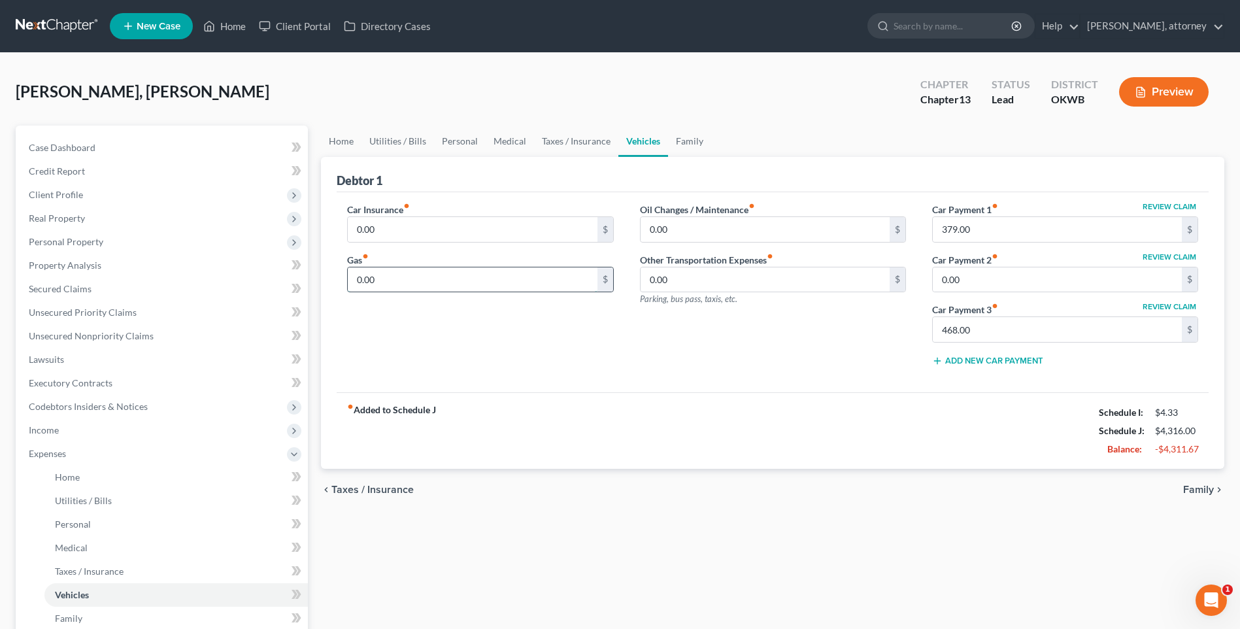
click at [435, 284] on input "0.00" at bounding box center [472, 279] width 249 height 25
click at [539, 350] on div "Car Insurance fiber_manual_record 0.00 $ Gas fiber_manual_record 300 $" at bounding box center [480, 290] width 292 height 174
click at [389, 233] on input "0.00" at bounding box center [472, 229] width 249 height 25
click at [536, 354] on div "Car Insurance fiber_manual_record 250 $ Gas fiber_manual_record 300 $" at bounding box center [480, 290] width 292 height 174
click at [679, 231] on input "0.00" at bounding box center [765, 229] width 249 height 25
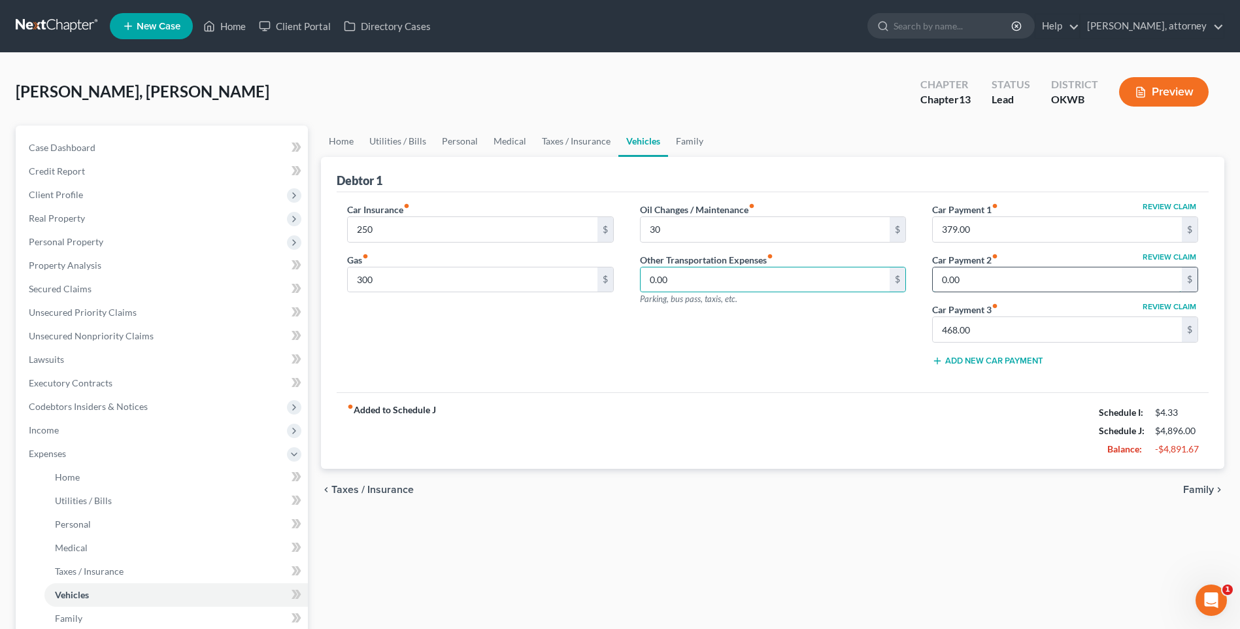
click at [981, 279] on input "0.00" at bounding box center [1057, 279] width 249 height 25
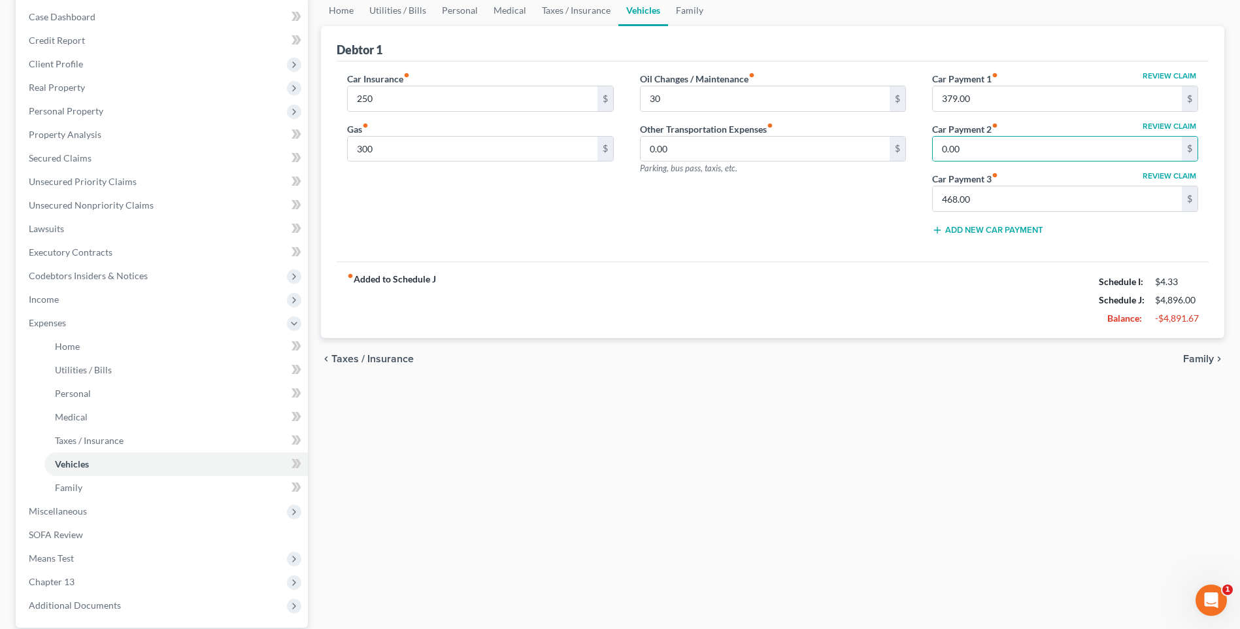
click at [1199, 354] on span "Family" at bounding box center [1198, 359] width 31 height 10
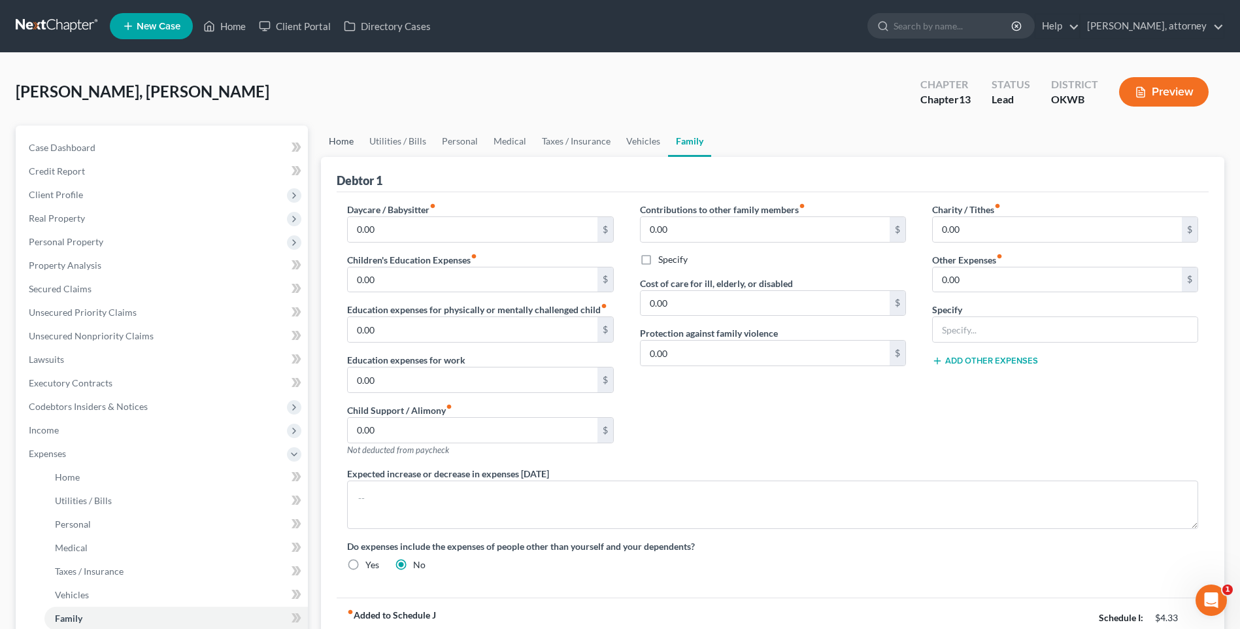
click at [346, 144] on link "Home" at bounding box center [341, 141] width 41 height 31
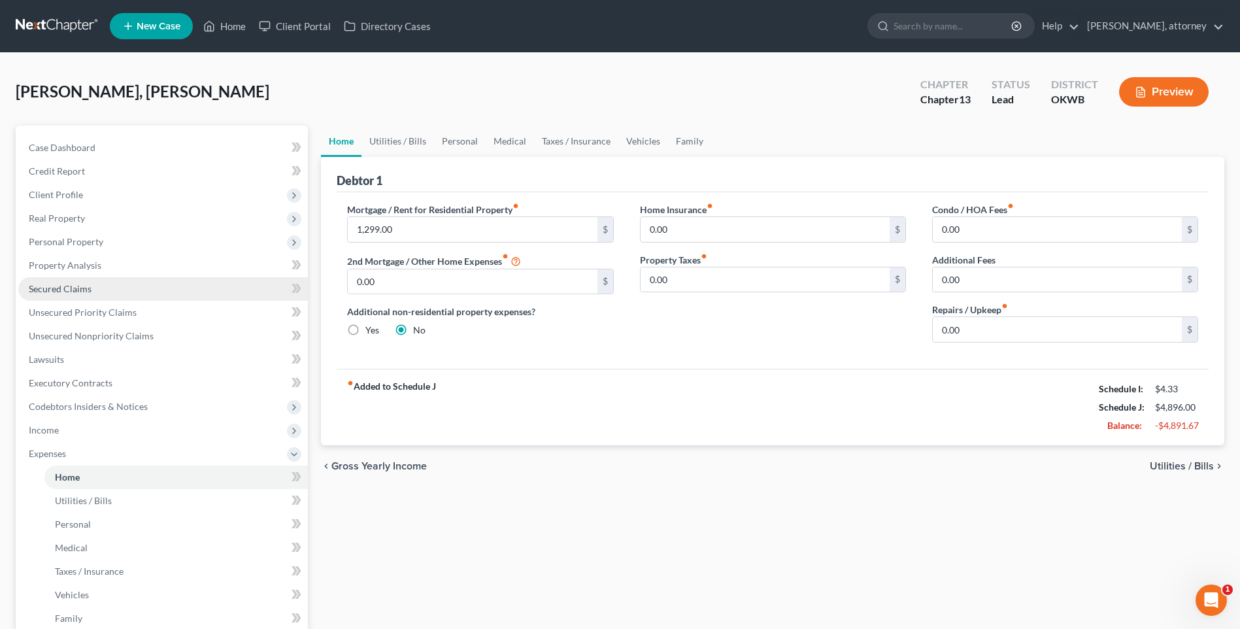
click at [67, 283] on span "Secured Claims" at bounding box center [60, 288] width 63 height 11
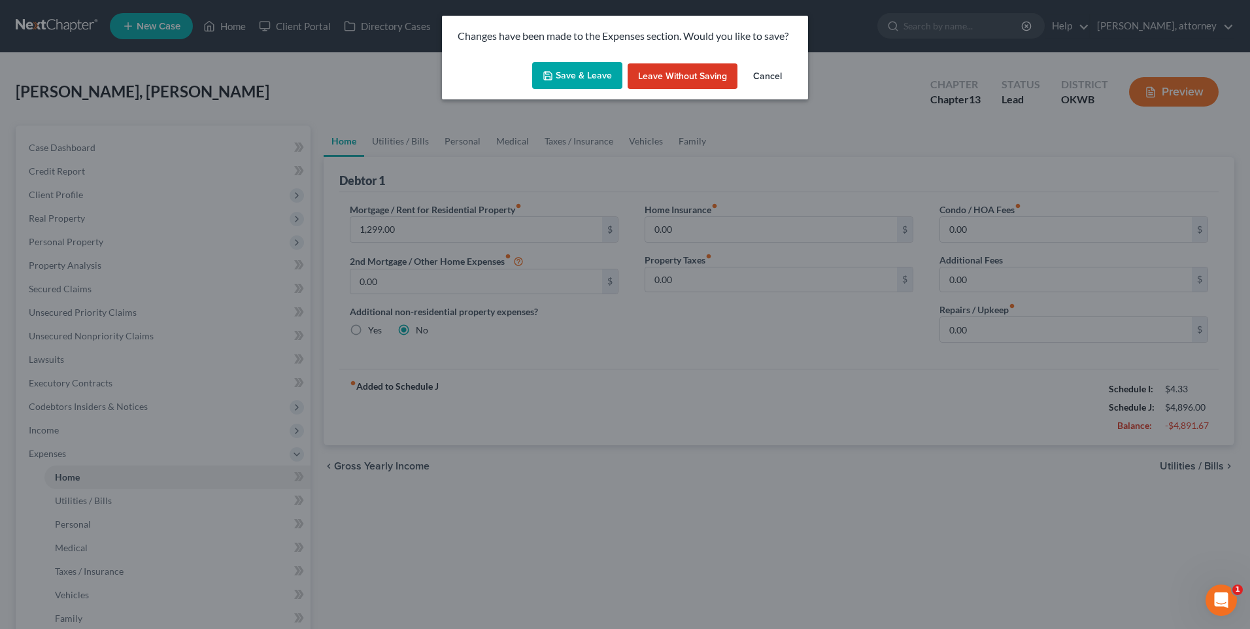
click at [577, 73] on button "Save & Leave" at bounding box center [577, 75] width 90 height 27
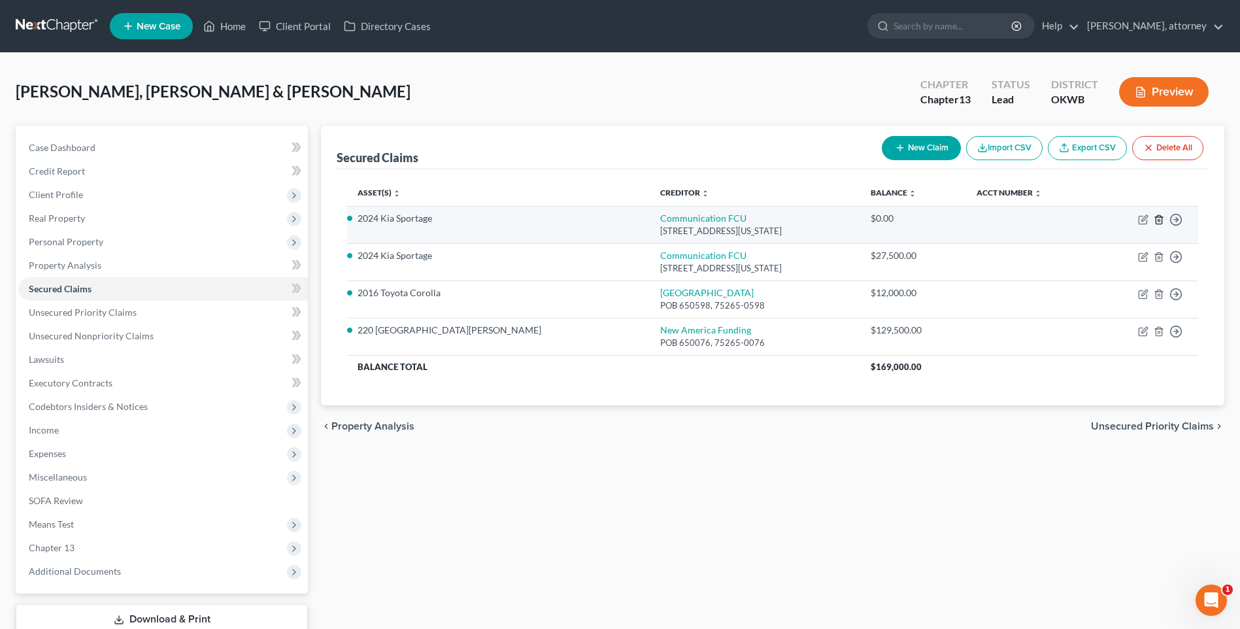
click at [1157, 216] on icon "button" at bounding box center [1159, 219] width 10 height 10
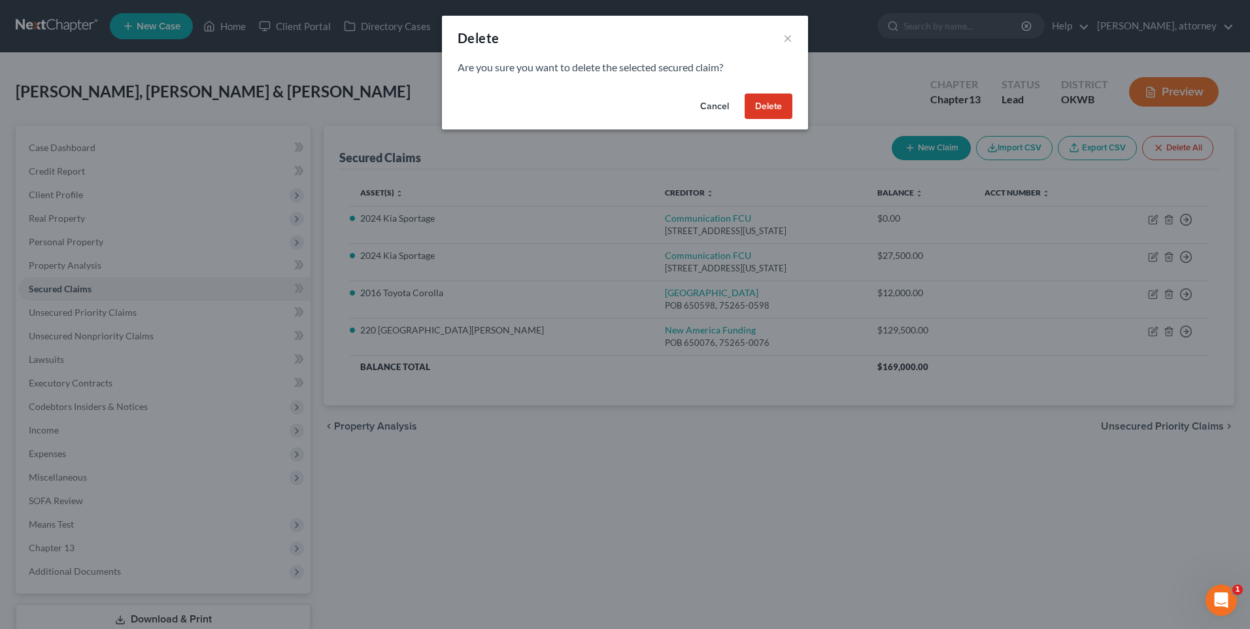
click at [768, 108] on button "Delete" at bounding box center [769, 106] width 48 height 26
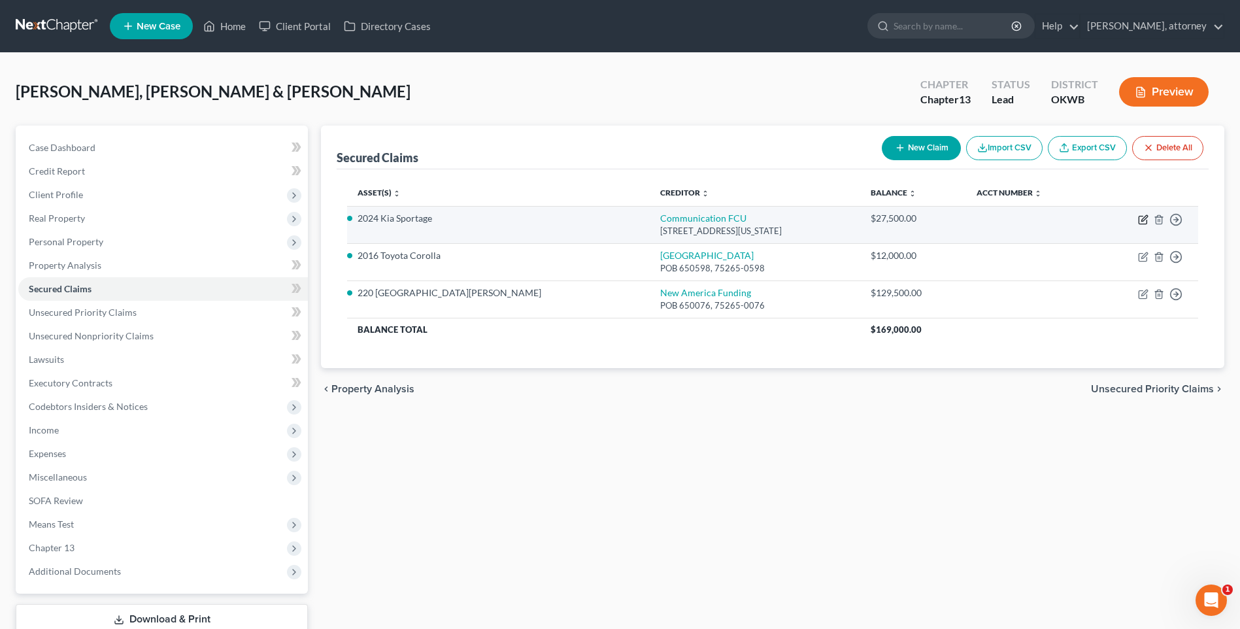
click at [1142, 220] on icon "button" at bounding box center [1145, 218] width 6 height 6
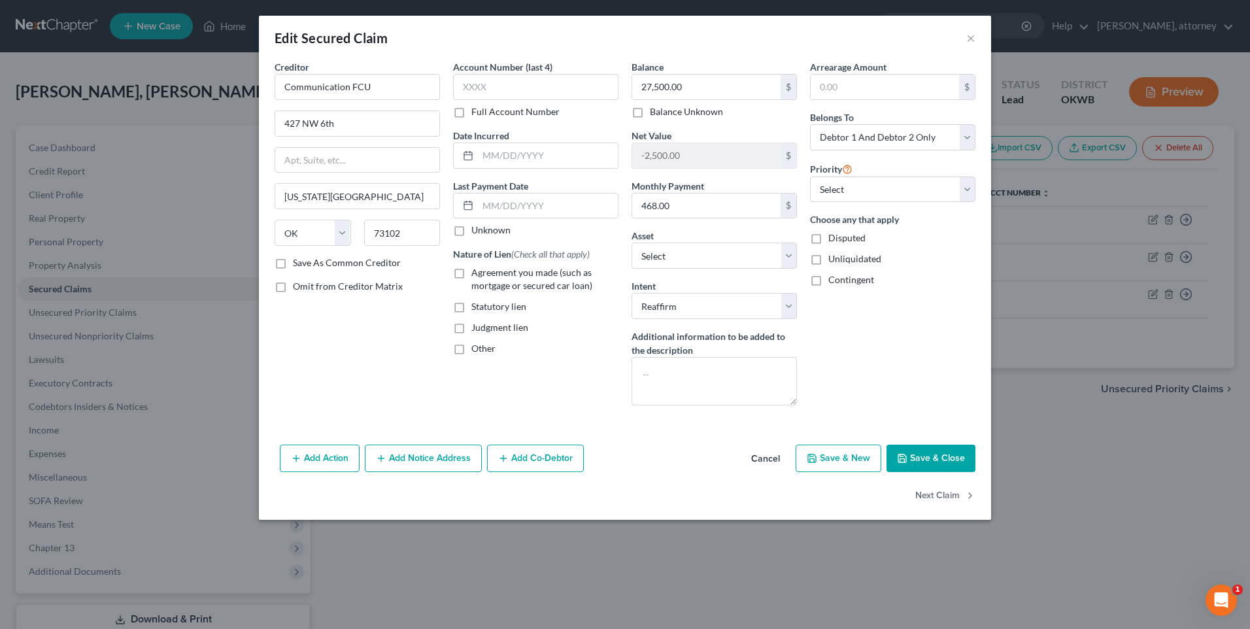
click at [471, 271] on label "Agreement you made (such as mortgage or secured car loan)" at bounding box center [544, 279] width 147 height 26
click at [477, 271] on input "Agreement you made (such as mortgage or secured car loan)" at bounding box center [481, 270] width 8 height 8
click at [925, 454] on button "Save & Close" at bounding box center [931, 458] width 89 height 27
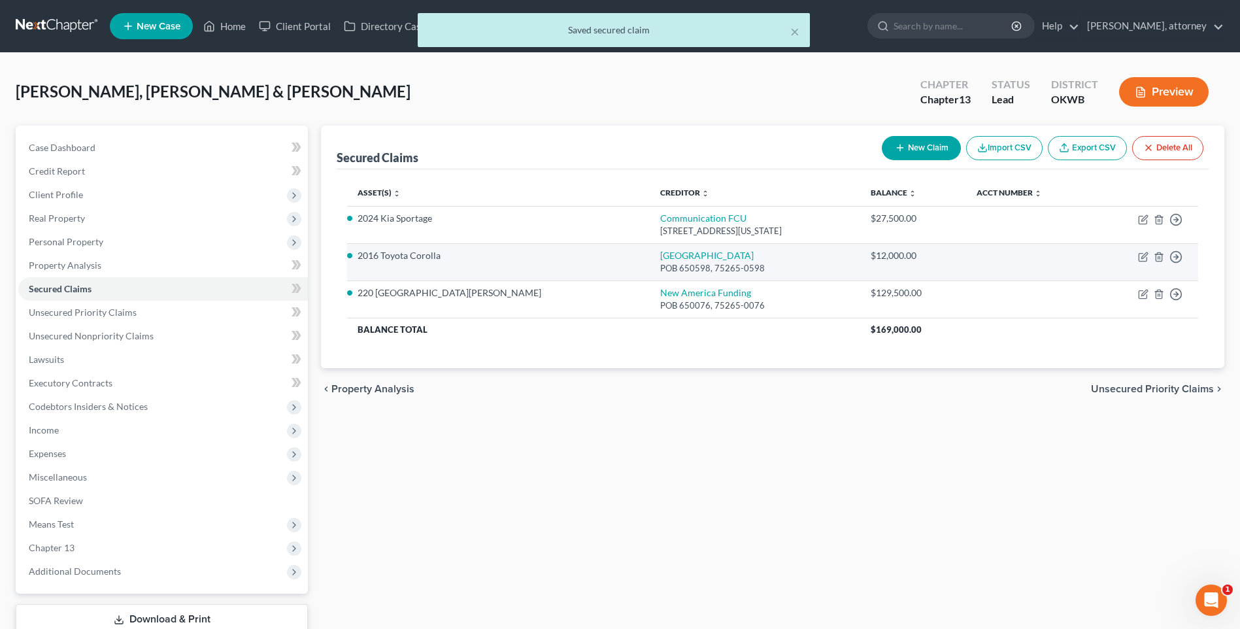
click at [422, 256] on li "2016 Toyota Corolla" at bounding box center [498, 255] width 281 height 13
click at [1145, 260] on icon "button" at bounding box center [1143, 257] width 10 height 10
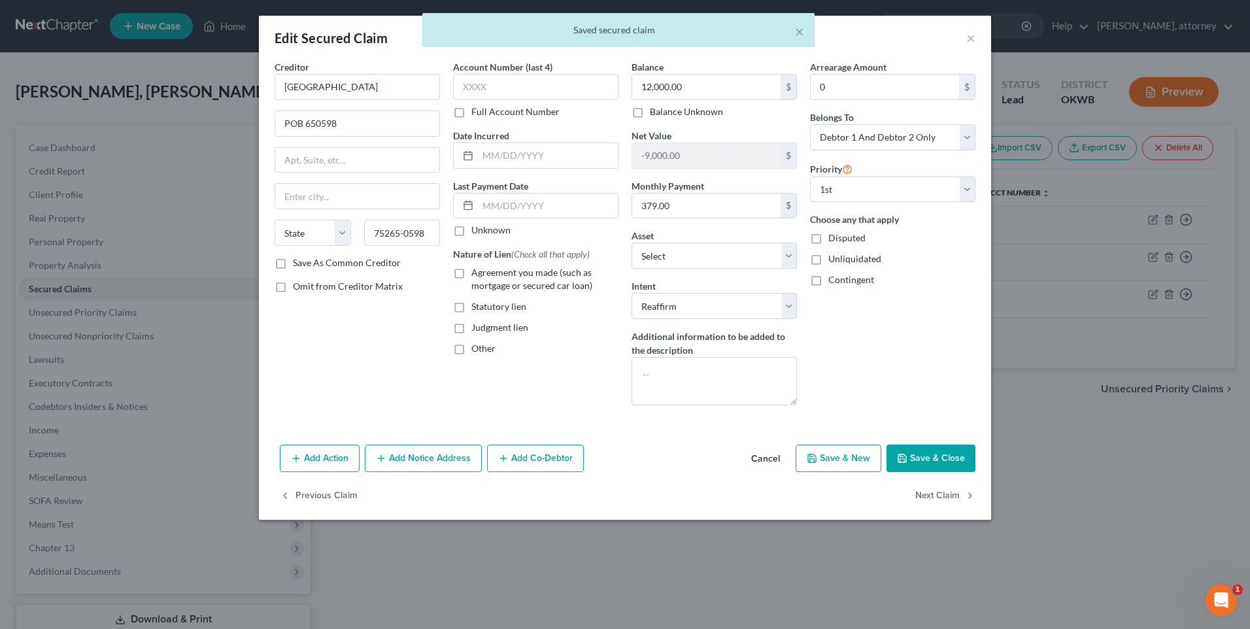
click at [471, 275] on label "Agreement you made (such as mortgage or secured car loan)" at bounding box center [544, 279] width 147 height 26
click at [477, 275] on input "Agreement you made (such as mortgage or secured car loan)" at bounding box center [481, 270] width 8 height 8
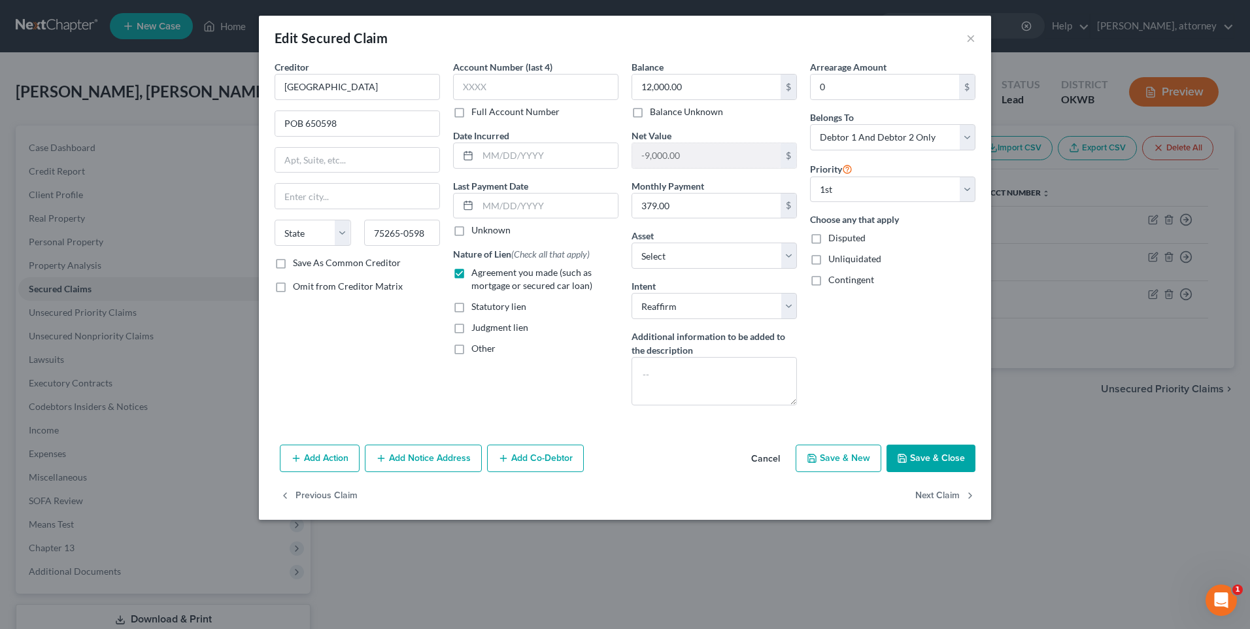
click at [942, 460] on button "Save & Close" at bounding box center [931, 458] width 89 height 27
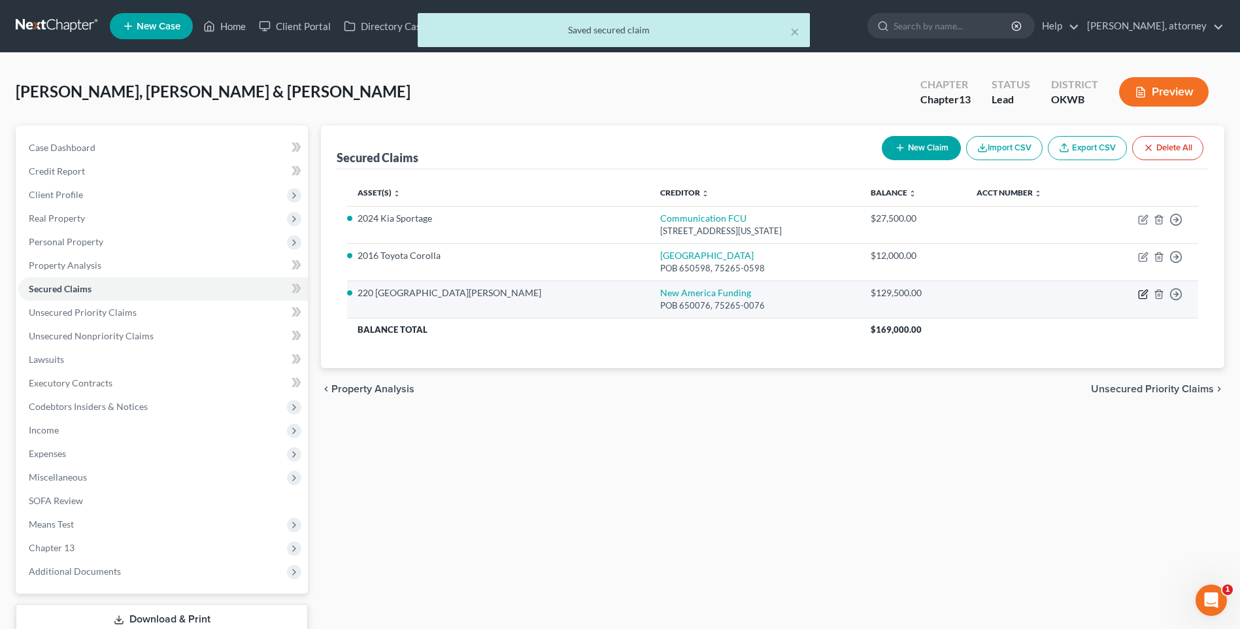
click at [1142, 293] on icon "button" at bounding box center [1143, 294] width 10 height 10
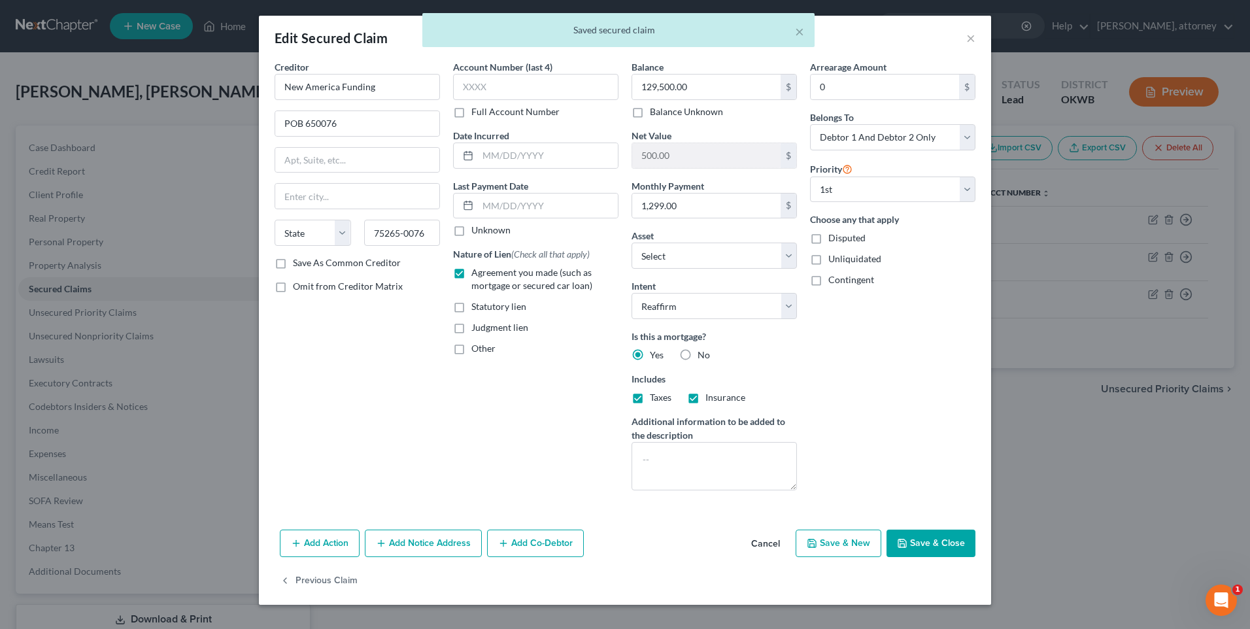
click at [938, 539] on button "Save & Close" at bounding box center [931, 543] width 89 height 27
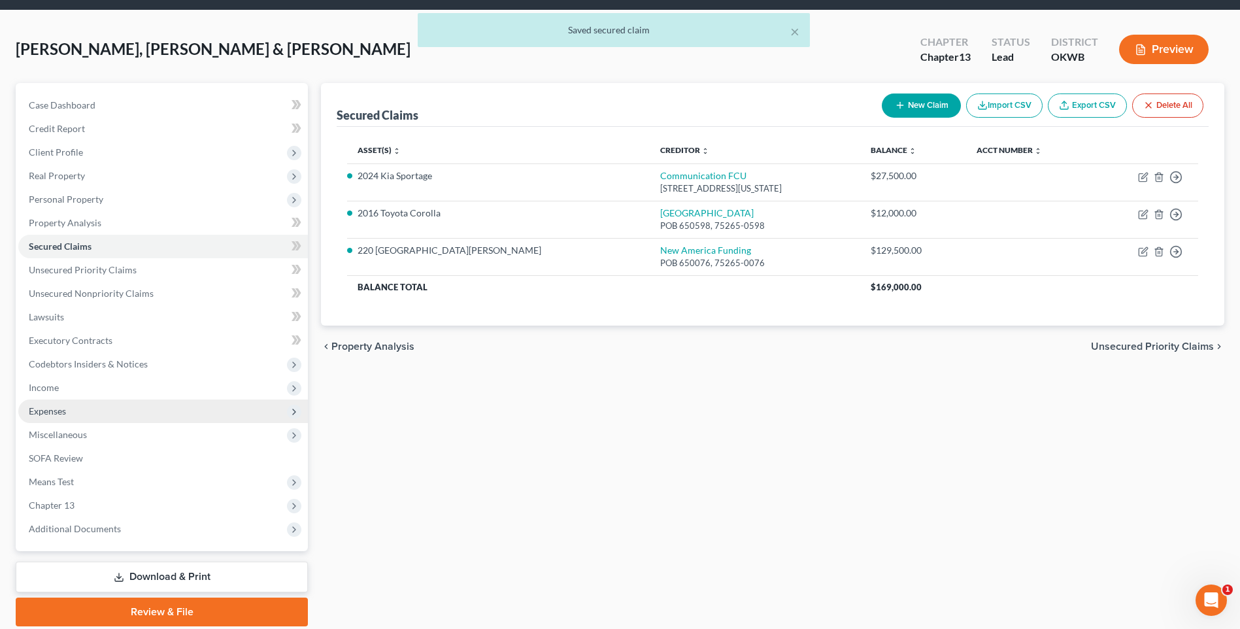
scroll to position [65, 0]
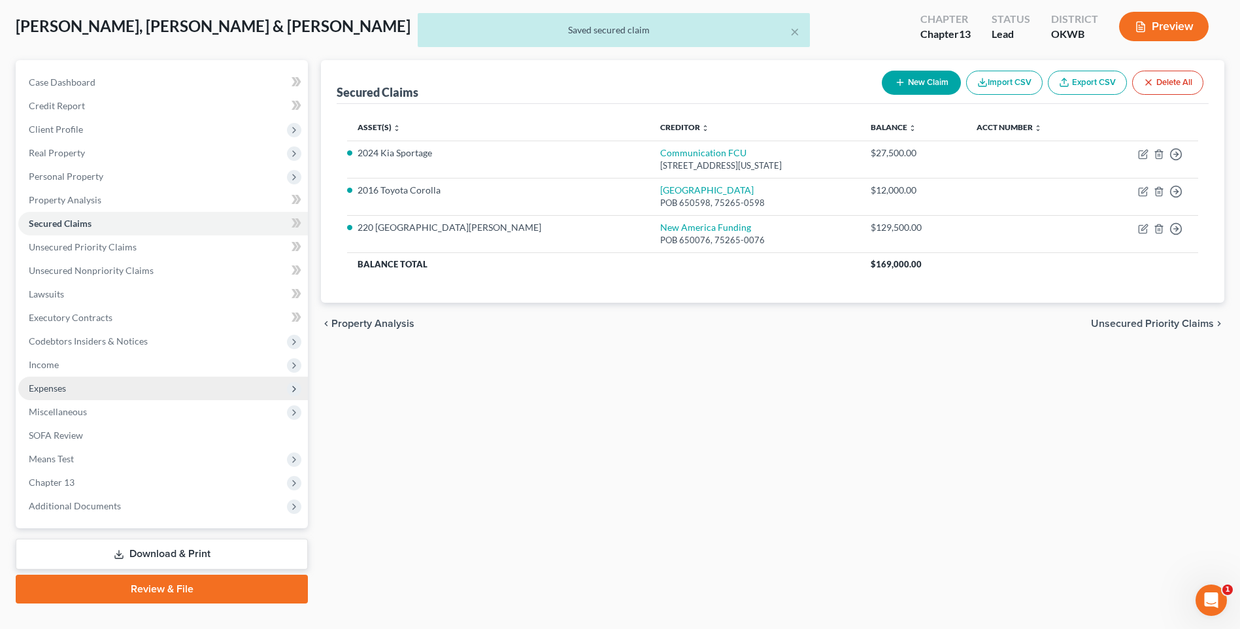
click at [52, 384] on span "Expenses" at bounding box center [47, 387] width 37 height 11
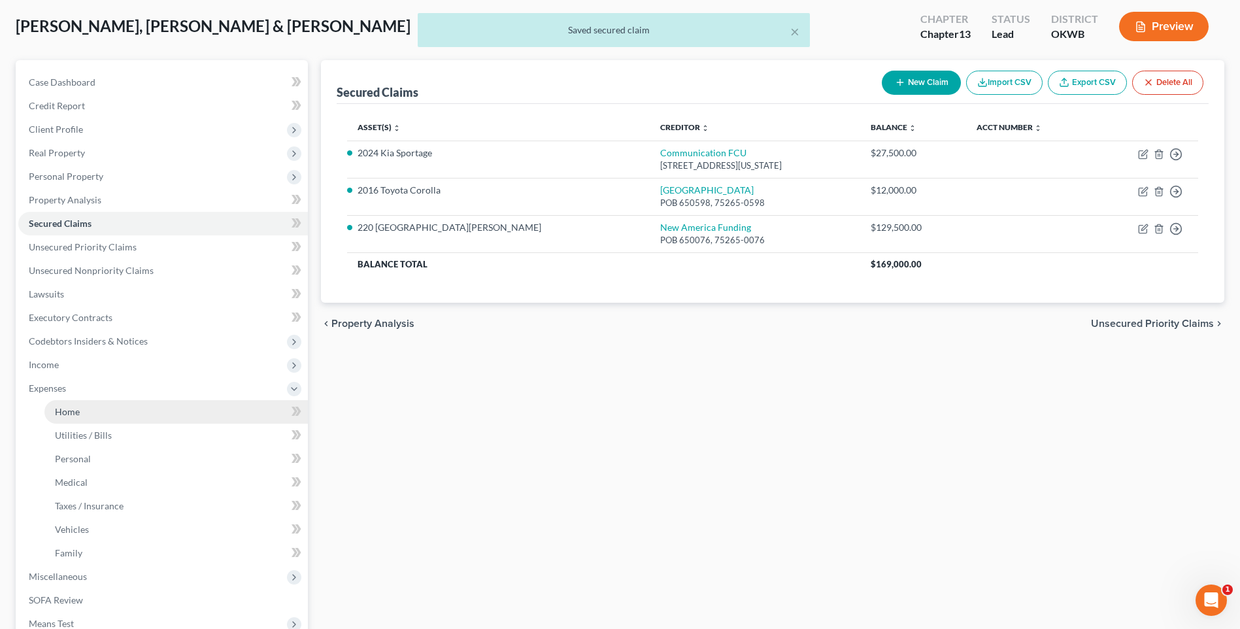
click at [77, 407] on span "Home" at bounding box center [67, 411] width 25 height 11
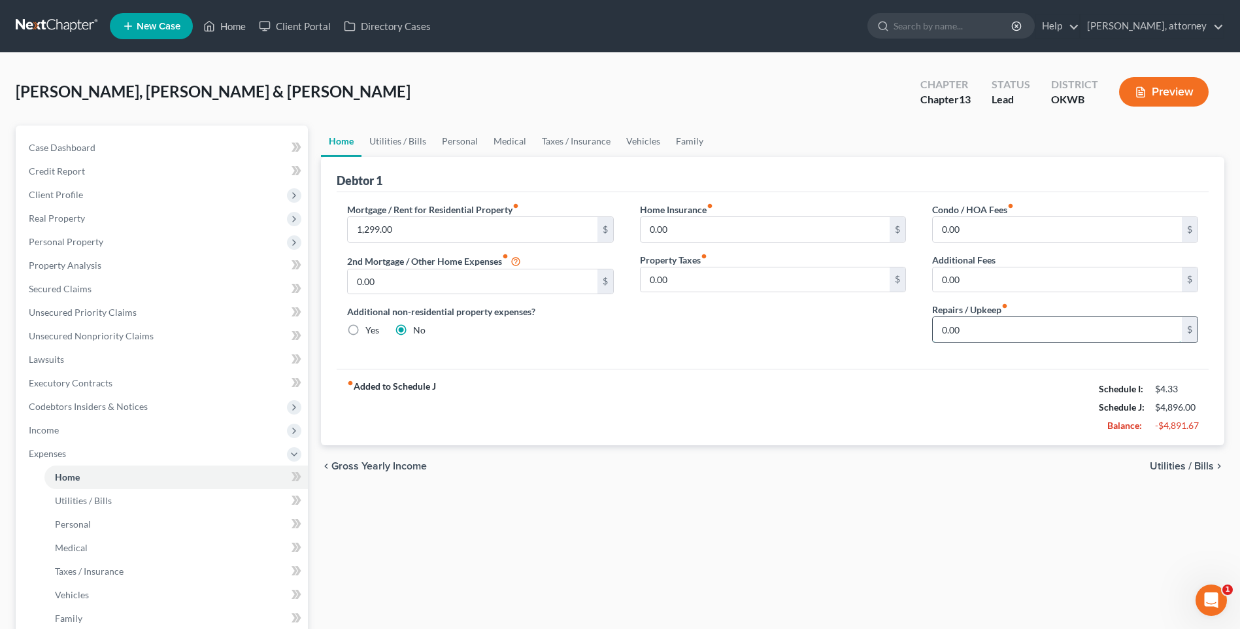
click at [972, 328] on input "0.00" at bounding box center [1057, 329] width 249 height 25
click at [883, 373] on div "fiber_manual_record Added to Schedule J Schedule I: $4.33 Schedule J: $4,996.00…" at bounding box center [773, 407] width 872 height 76
click at [476, 139] on link "Personal" at bounding box center [460, 141] width 52 height 31
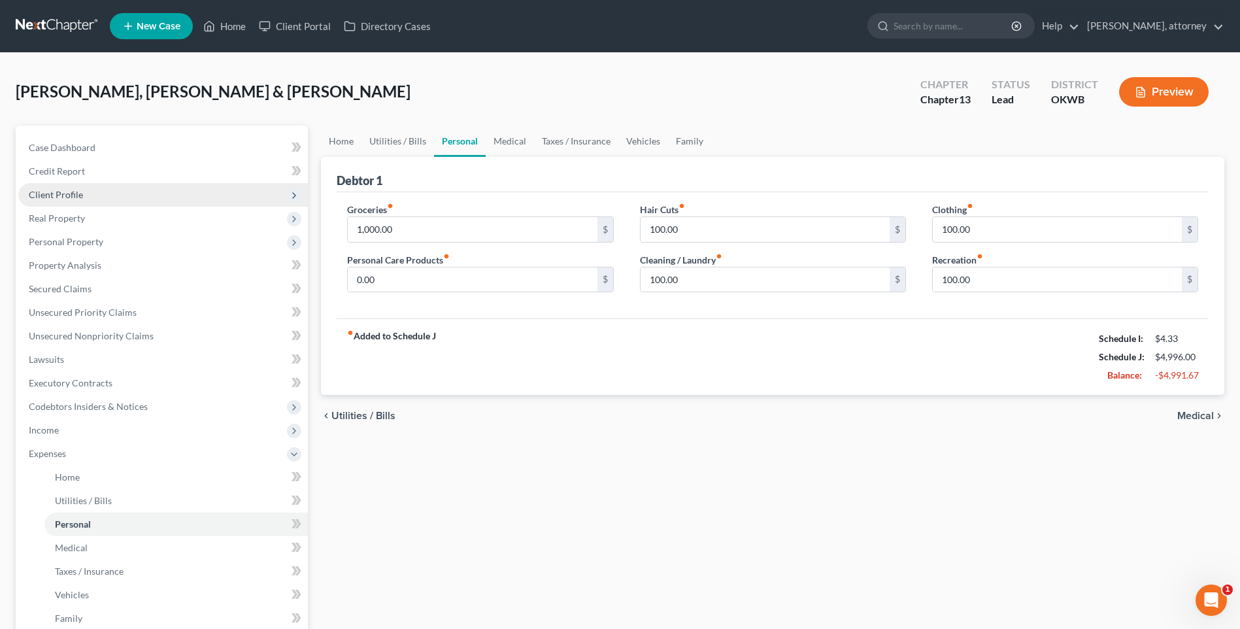
click at [50, 191] on span "Client Profile" at bounding box center [56, 194] width 54 height 11
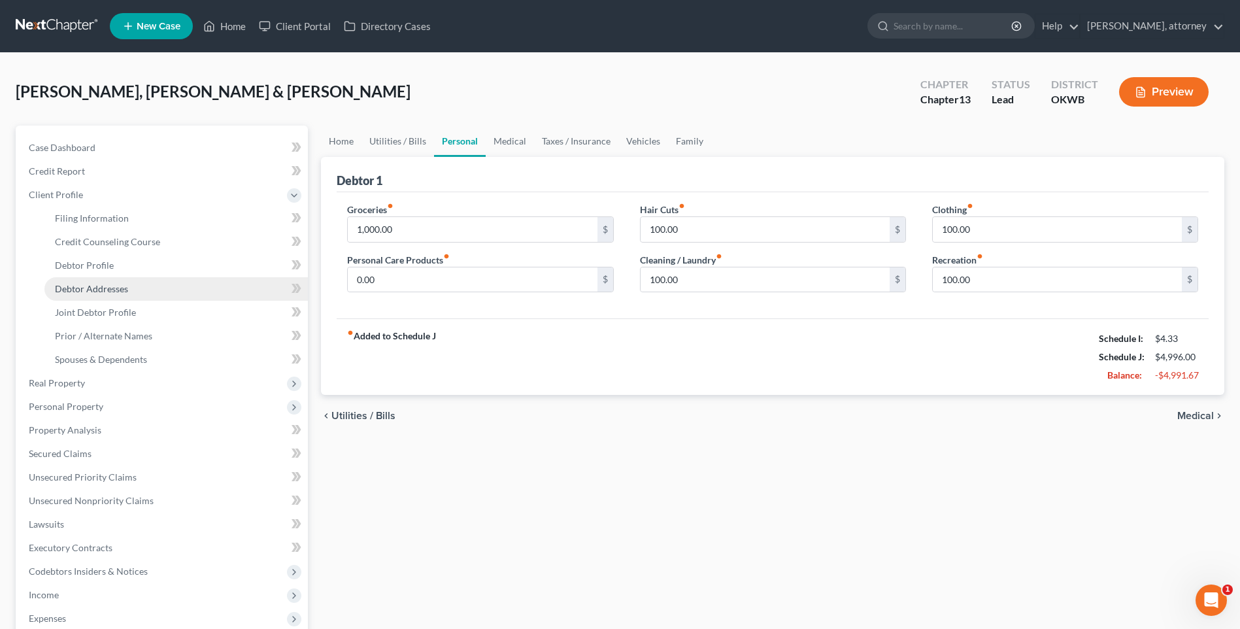
click at [90, 286] on span "Debtor Addresses" at bounding box center [91, 288] width 73 height 11
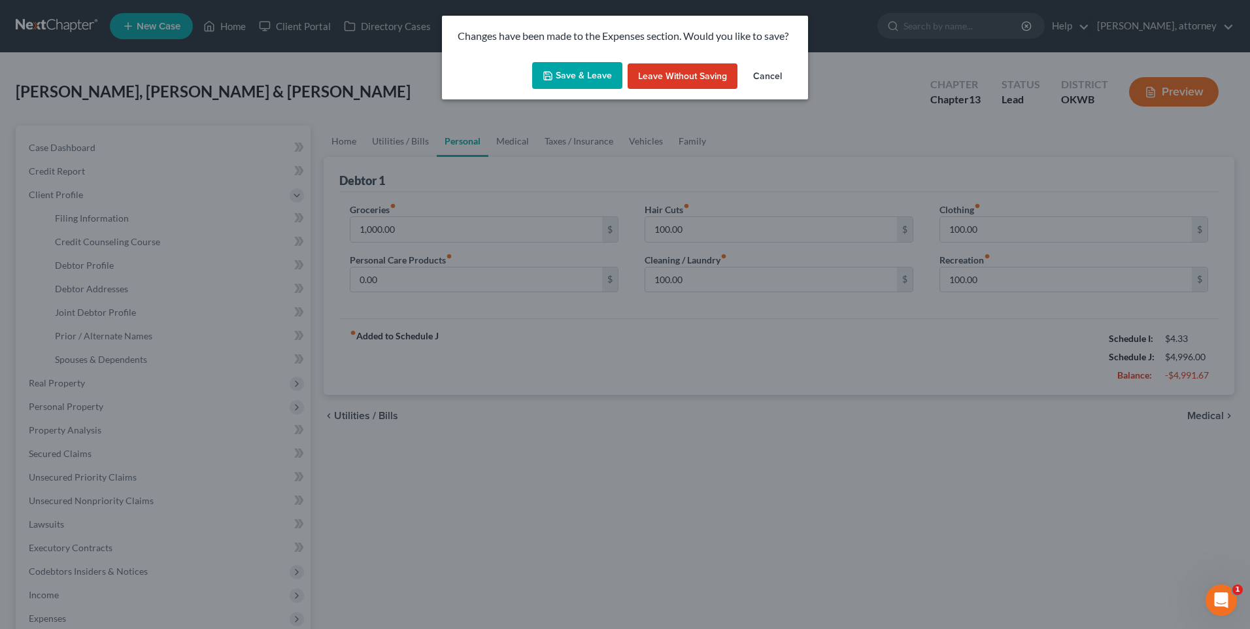
click at [581, 75] on button "Save & Leave" at bounding box center [577, 75] width 90 height 27
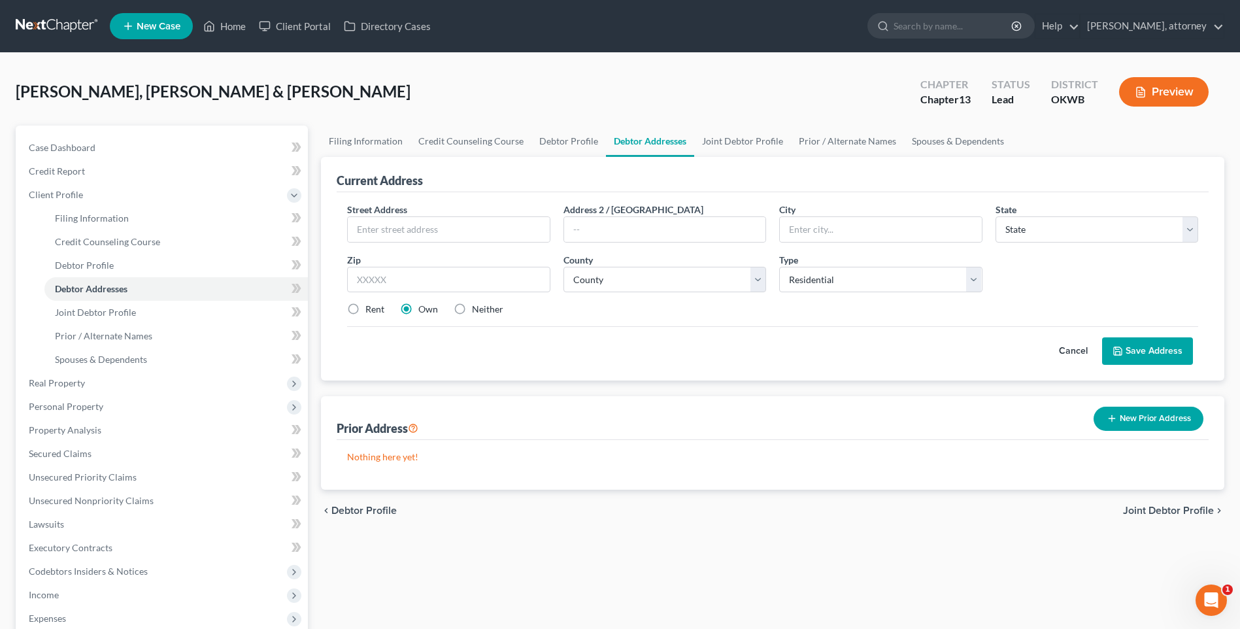
scroll to position [65, 0]
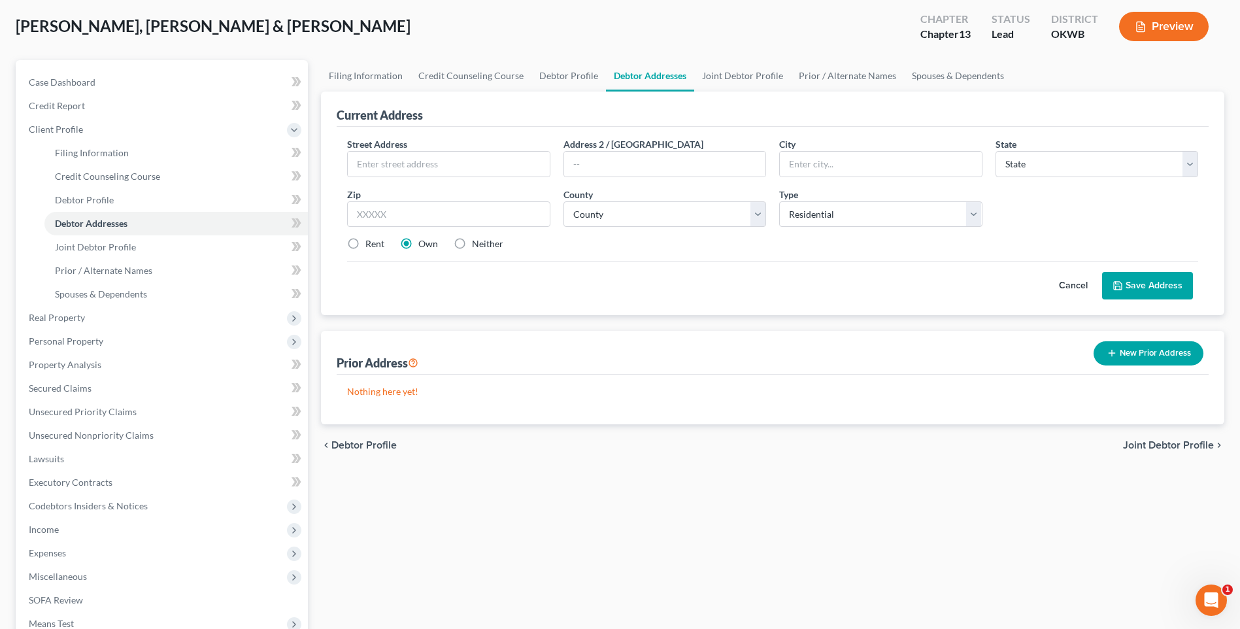
click at [1134, 354] on button "New Prior Address" at bounding box center [1149, 353] width 110 height 24
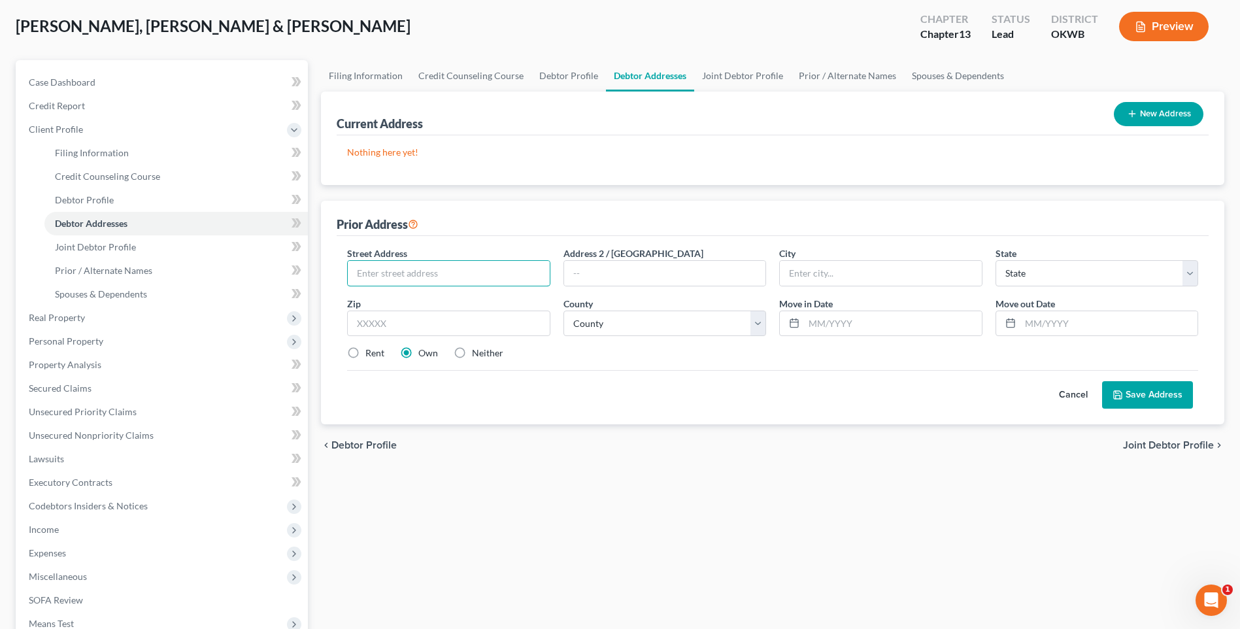
drag, startPoint x: 388, startPoint y: 268, endPoint x: 379, endPoint y: 258, distance: 14.3
click at [388, 268] on input "text" at bounding box center [448, 273] width 201 height 25
click at [447, 324] on input "text" at bounding box center [448, 324] width 203 height 26
click at [624, 323] on select "County [GEOGRAPHIC_DATA] [GEOGRAPHIC_DATA] [GEOGRAPHIC_DATA] [GEOGRAPHIC_DATA] …" at bounding box center [665, 324] width 203 height 26
click at [564, 311] on select "County [GEOGRAPHIC_DATA] [GEOGRAPHIC_DATA] [GEOGRAPHIC_DATA] [GEOGRAPHIC_DATA] …" at bounding box center [665, 324] width 203 height 26
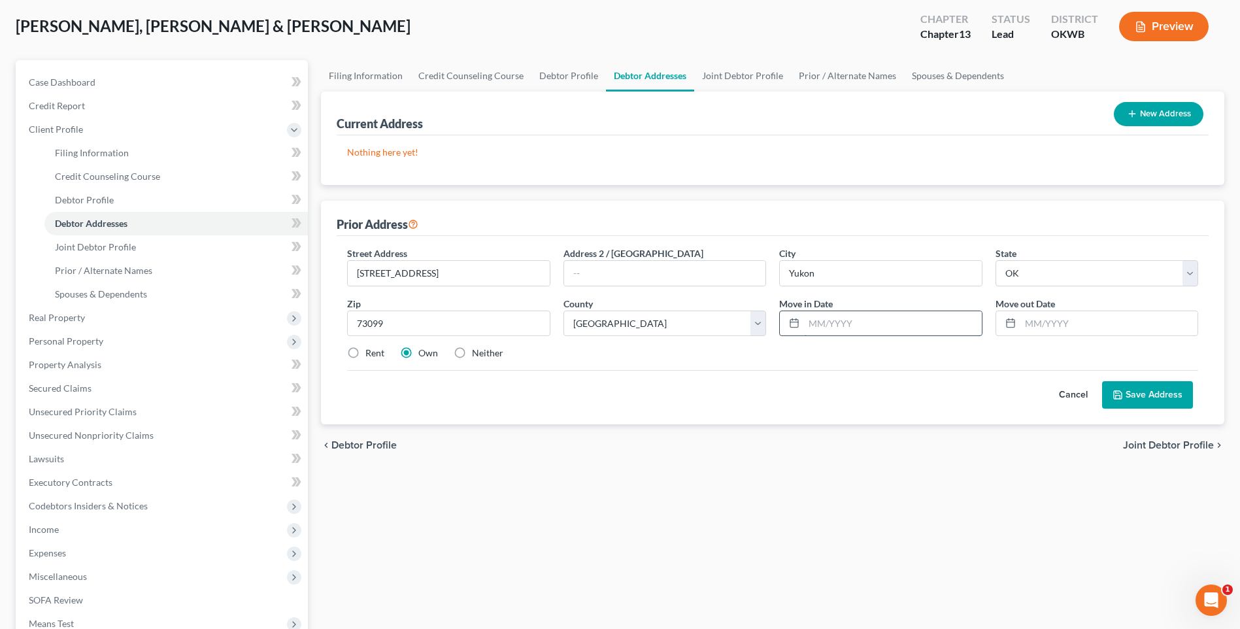
click at [866, 324] on input "text" at bounding box center [892, 323] width 177 height 25
click at [1118, 320] on input "text" at bounding box center [1109, 323] width 177 height 25
click at [866, 364] on div "Street Address * 205 Out West Trail Address 2 / [GEOGRAPHIC_DATA] * [GEOGRAPHIC…" at bounding box center [773, 308] width 864 height 124
click at [1138, 398] on button "Save Address" at bounding box center [1147, 394] width 91 height 27
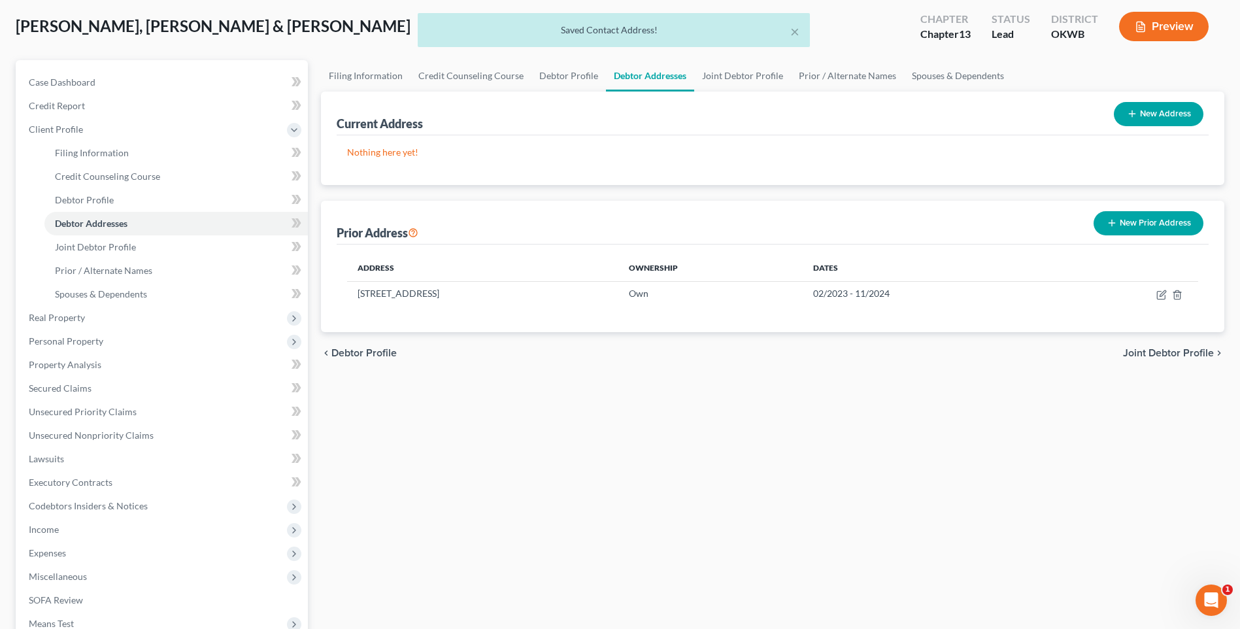
click at [1165, 220] on button "New Prior Address" at bounding box center [1149, 223] width 110 height 24
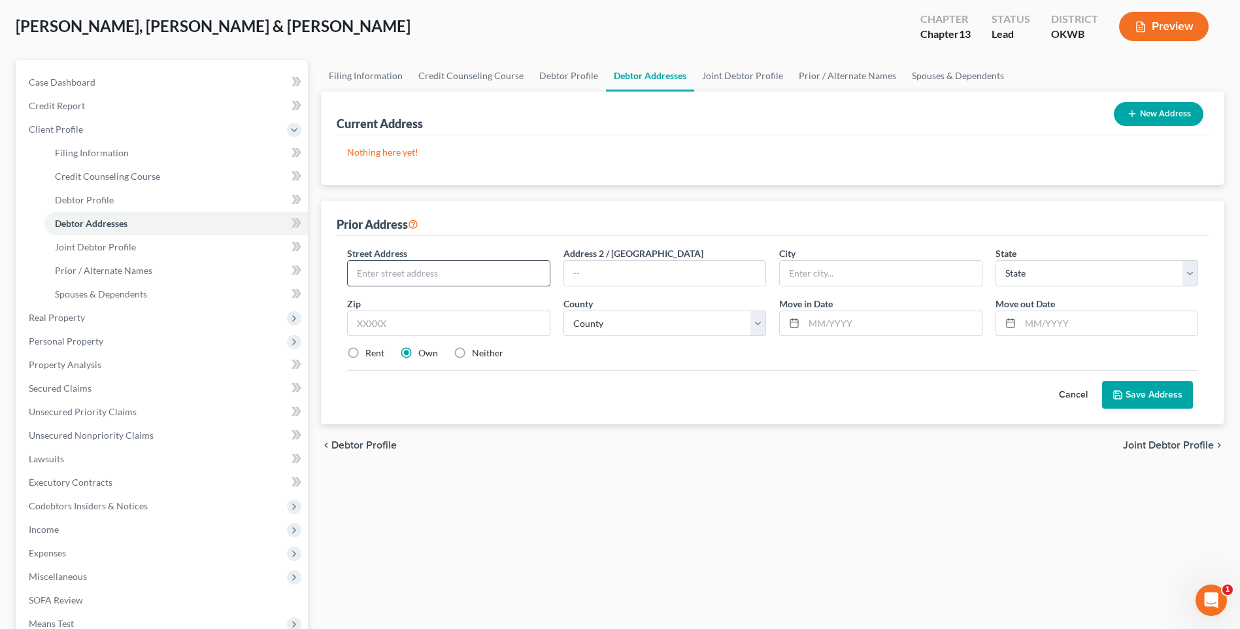
drag, startPoint x: 477, startPoint y: 271, endPoint x: 433, endPoint y: 267, distance: 44.6
click at [477, 271] on input "text" at bounding box center [448, 273] width 201 height 25
click at [831, 277] on input "text" at bounding box center [880, 273] width 201 height 25
drag, startPoint x: 466, startPoint y: 323, endPoint x: 458, endPoint y: 314, distance: 12.5
click at [466, 323] on input "text" at bounding box center [448, 324] width 203 height 26
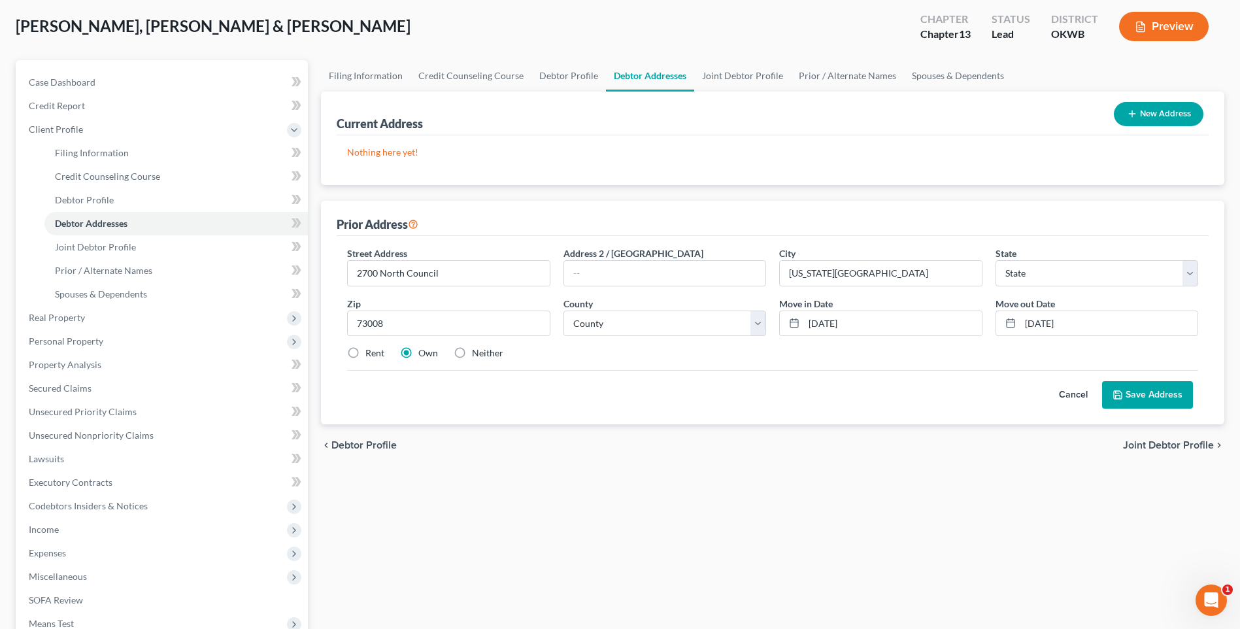
click at [365, 358] on label "Rent" at bounding box center [374, 353] width 19 height 13
click at [371, 355] on input "Rent" at bounding box center [375, 351] width 8 height 8
click at [606, 325] on select "County [GEOGRAPHIC_DATA] [GEOGRAPHIC_DATA] [GEOGRAPHIC_DATA] [GEOGRAPHIC_DATA] …" at bounding box center [665, 324] width 203 height 26
click at [564, 311] on select "County [GEOGRAPHIC_DATA] [GEOGRAPHIC_DATA] [GEOGRAPHIC_DATA] [GEOGRAPHIC_DATA] …" at bounding box center [665, 324] width 203 height 26
click at [870, 322] on input "[DATE]" at bounding box center [892, 323] width 177 height 25
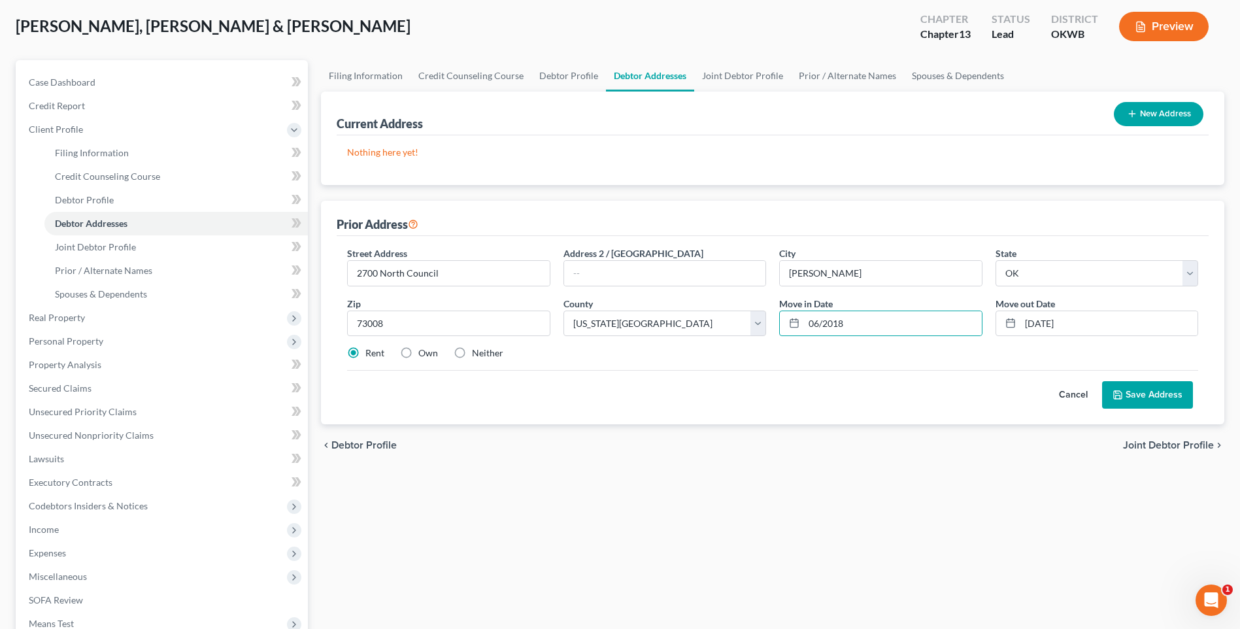
click at [900, 348] on div "Rent Own Neither" at bounding box center [773, 353] width 864 height 13
click at [1076, 326] on input "[DATE]" at bounding box center [1109, 323] width 177 height 25
click at [1142, 397] on button "Save Address" at bounding box center [1147, 394] width 91 height 27
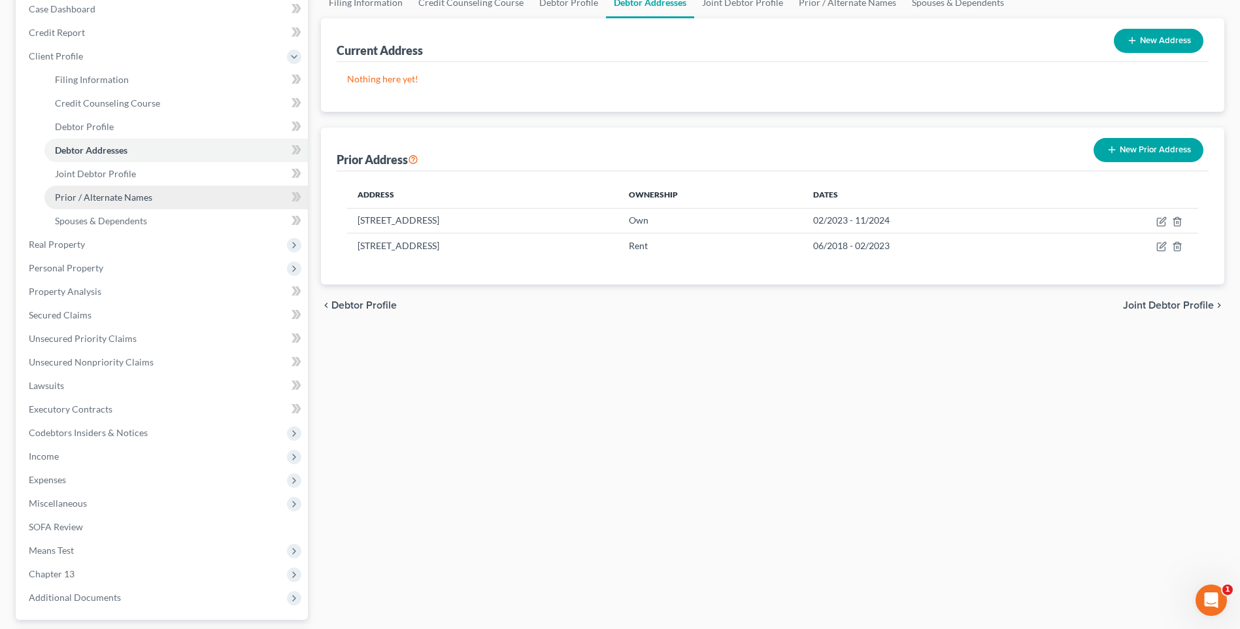
scroll to position [254, 0]
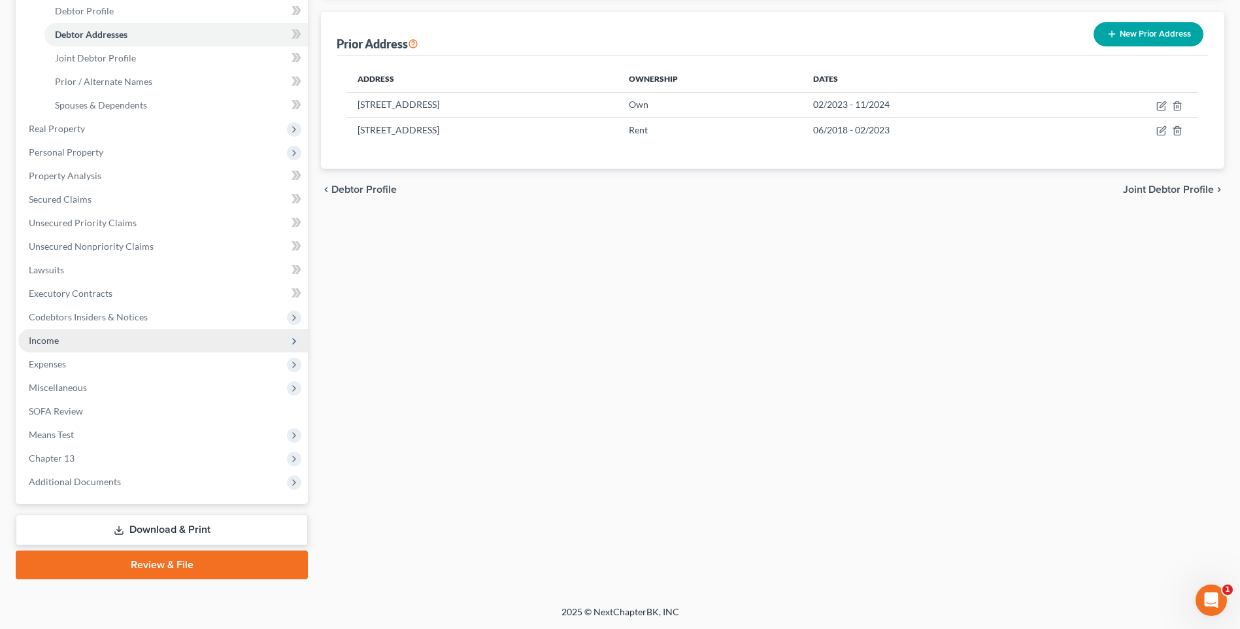
click at [51, 343] on span "Income" at bounding box center [44, 340] width 30 height 11
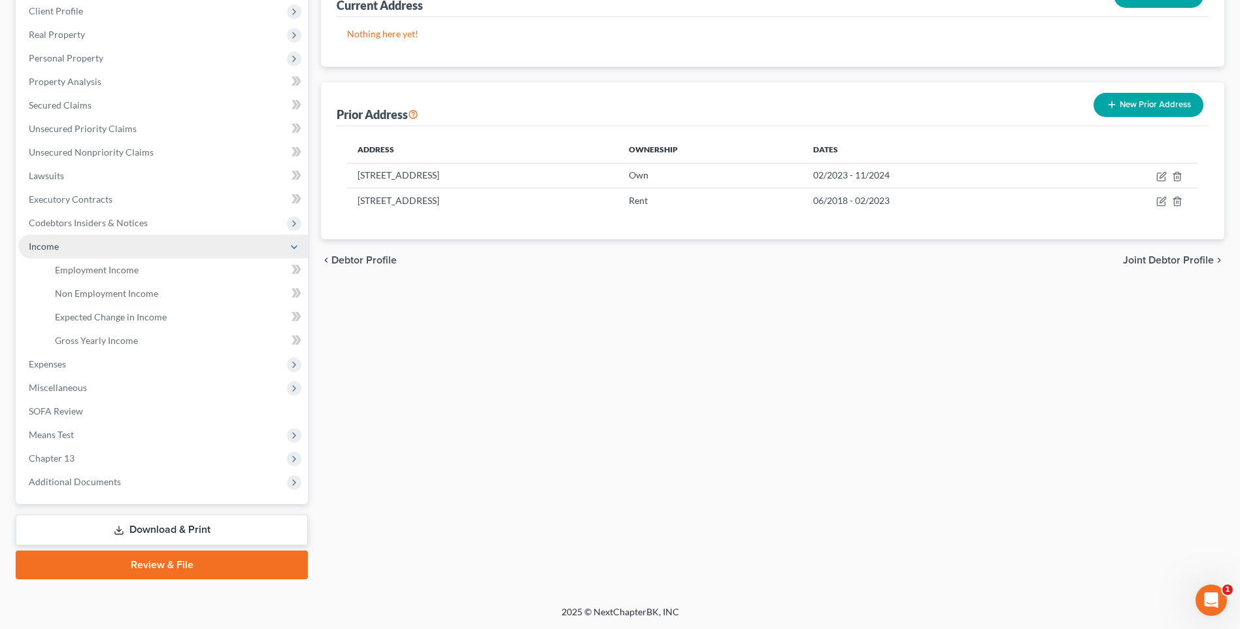
scroll to position [184, 0]
click at [101, 340] on span "Gross Yearly Income" at bounding box center [96, 340] width 83 height 11
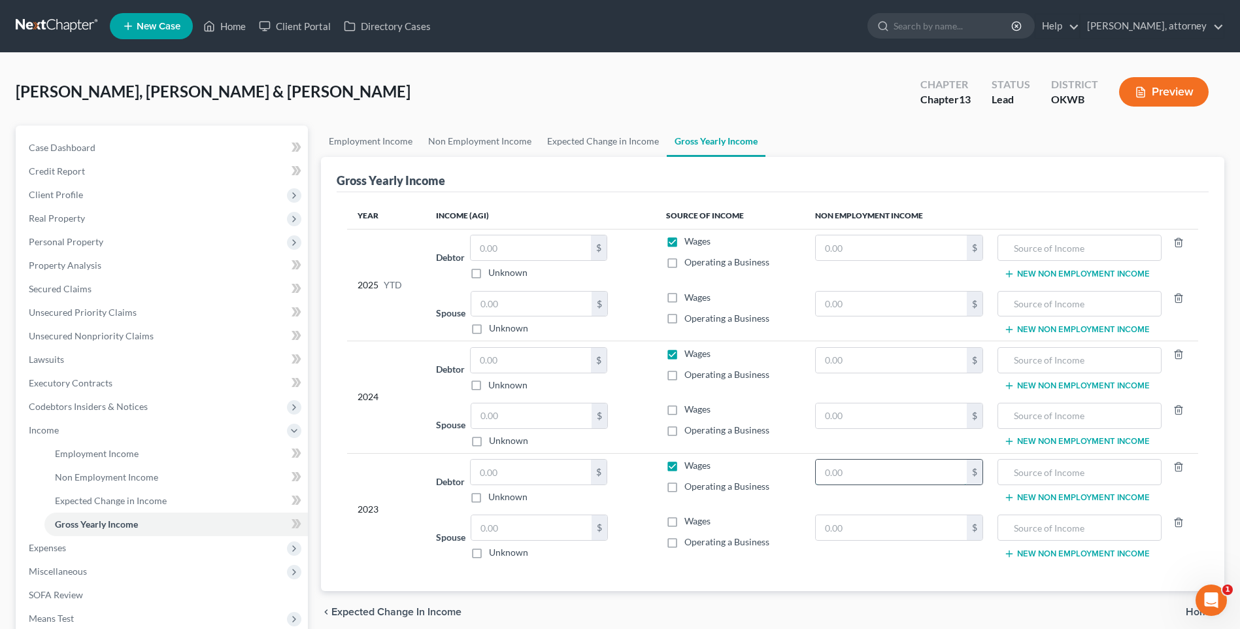
click at [845, 480] on input "text" at bounding box center [891, 472] width 151 height 25
click at [840, 522] on input "text" at bounding box center [891, 527] width 151 height 25
drag, startPoint x: 674, startPoint y: 522, endPoint x: 679, endPoint y: 530, distance: 10.0
click at [685, 522] on label "Wages" at bounding box center [698, 521] width 26 height 13
click at [690, 522] on input "Wages" at bounding box center [694, 519] width 8 height 8
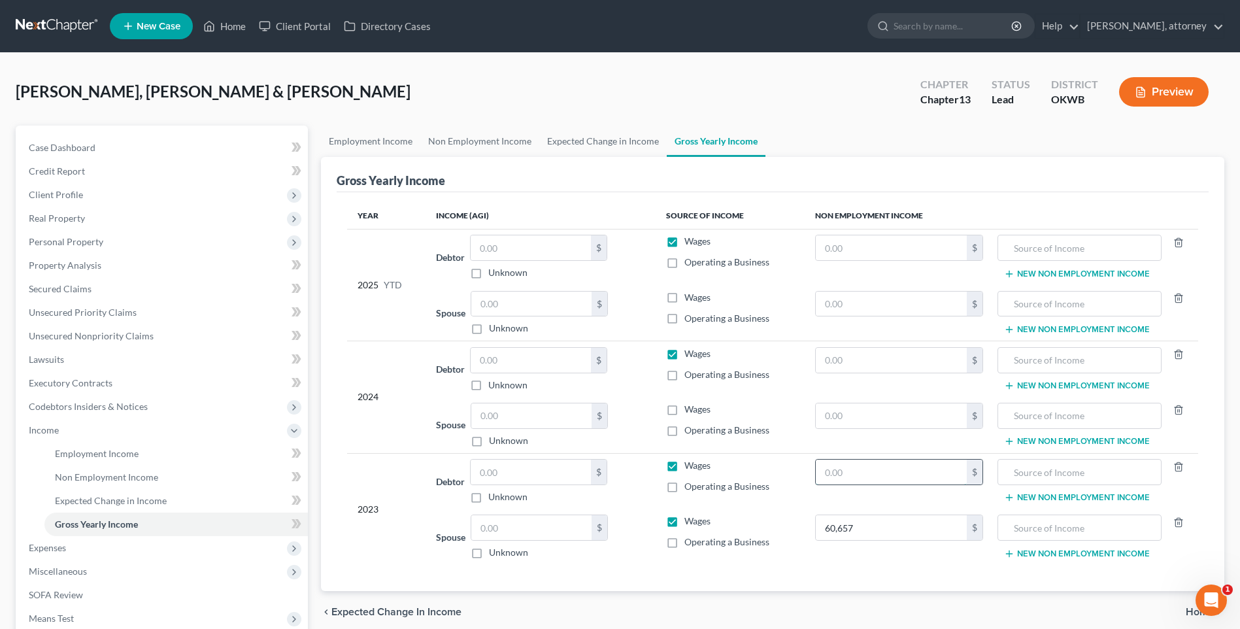
click at [853, 475] on input "text" at bounding box center [891, 472] width 151 height 25
click at [901, 499] on td "58,704 $" at bounding box center [899, 481] width 189 height 56
click at [505, 479] on input "text" at bounding box center [531, 472] width 120 height 25
click at [517, 524] on input "text" at bounding box center [531, 527] width 120 height 25
drag, startPoint x: 874, startPoint y: 475, endPoint x: 866, endPoint y: 474, distance: 7.2
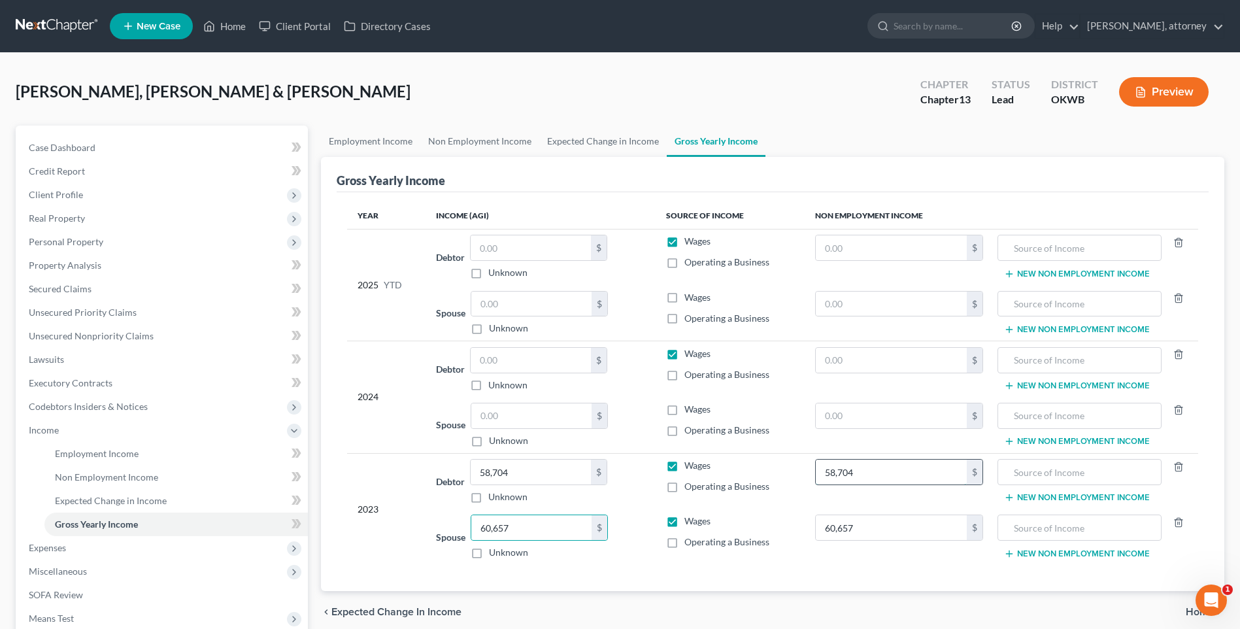
click at [874, 474] on input "58,704" at bounding box center [891, 472] width 151 height 25
click at [889, 530] on input "60,657" at bounding box center [891, 527] width 151 height 25
click at [640, 492] on div "Debtor 58,704.00 $ Unknown Balance Undetermined 58,704 $ Unknown" at bounding box center [541, 481] width 210 height 44
click at [524, 422] on input "text" at bounding box center [531, 415] width 120 height 25
click at [361, 413] on div "2024" at bounding box center [387, 397] width 58 height 100
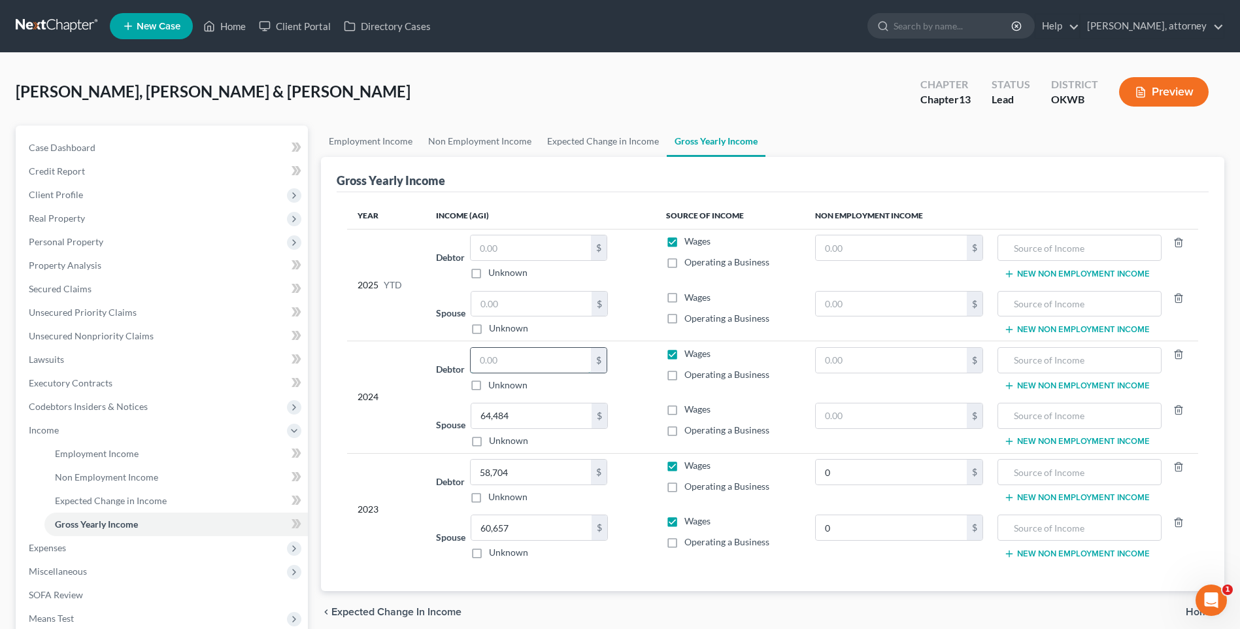
click at [514, 361] on input "text" at bounding box center [531, 360] width 120 height 25
click at [520, 360] on input "text" at bounding box center [531, 360] width 120 height 25
click at [602, 205] on th "Income (AGI)" at bounding box center [541, 216] width 231 height 26
click at [521, 252] on input "text" at bounding box center [531, 247] width 120 height 25
click at [514, 310] on input "text" at bounding box center [531, 304] width 120 height 25
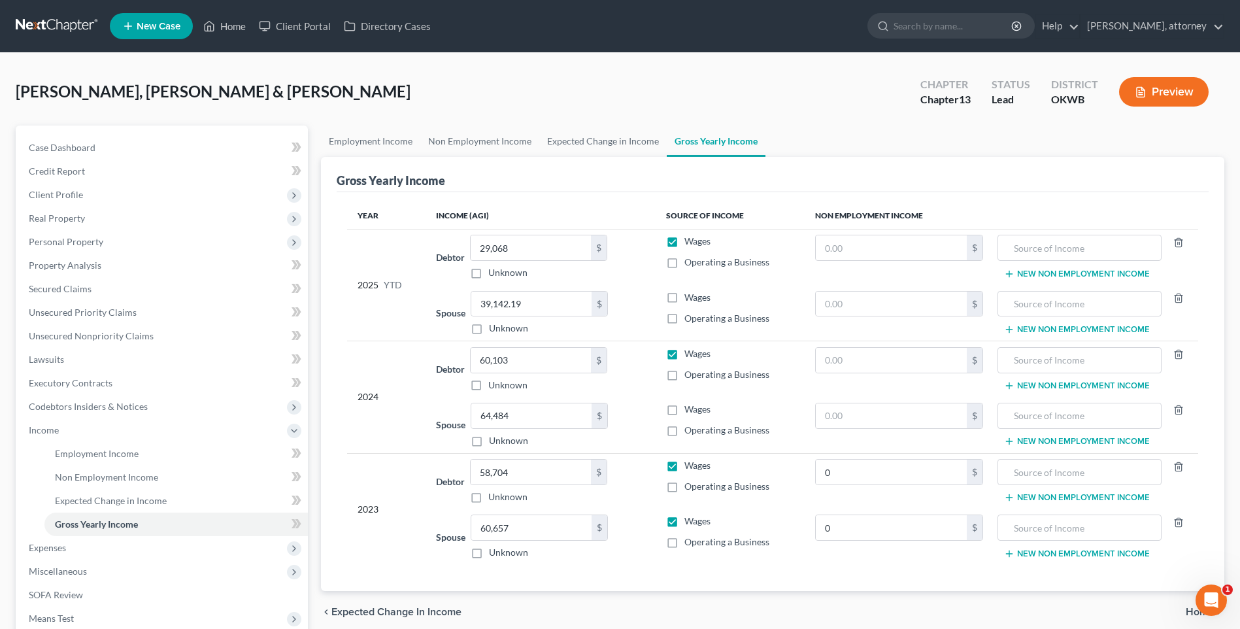
click at [394, 323] on div "2025 YTD" at bounding box center [387, 285] width 58 height 100
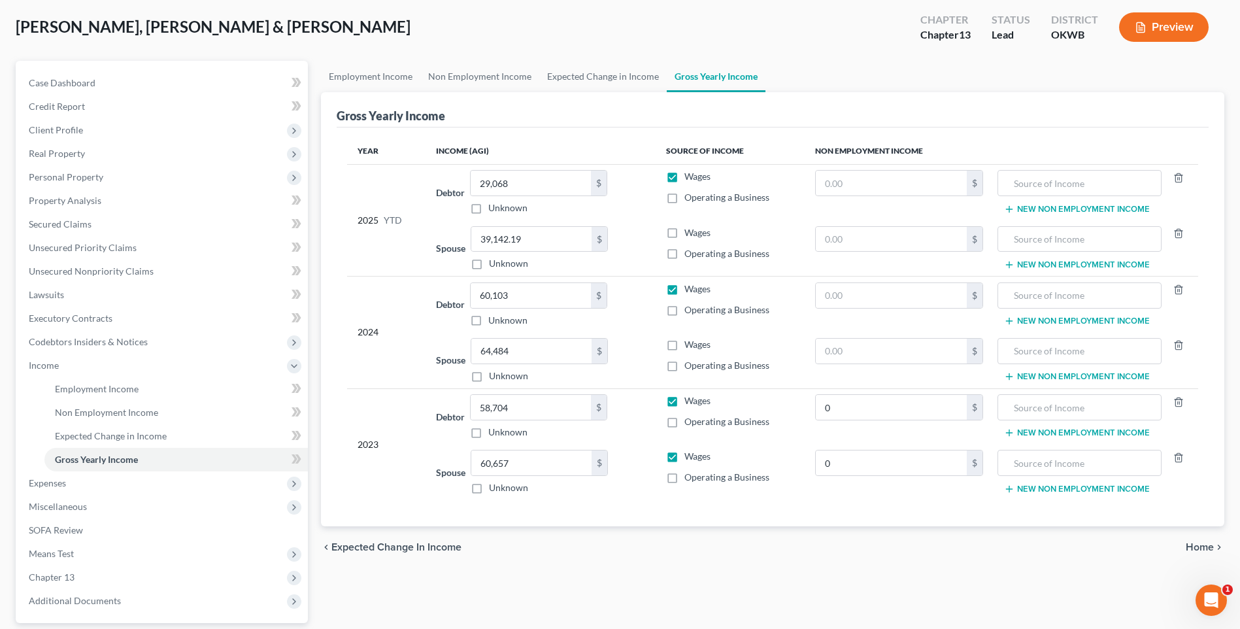
scroll to position [65, 0]
click at [368, 76] on link "Employment Income" at bounding box center [370, 75] width 99 height 31
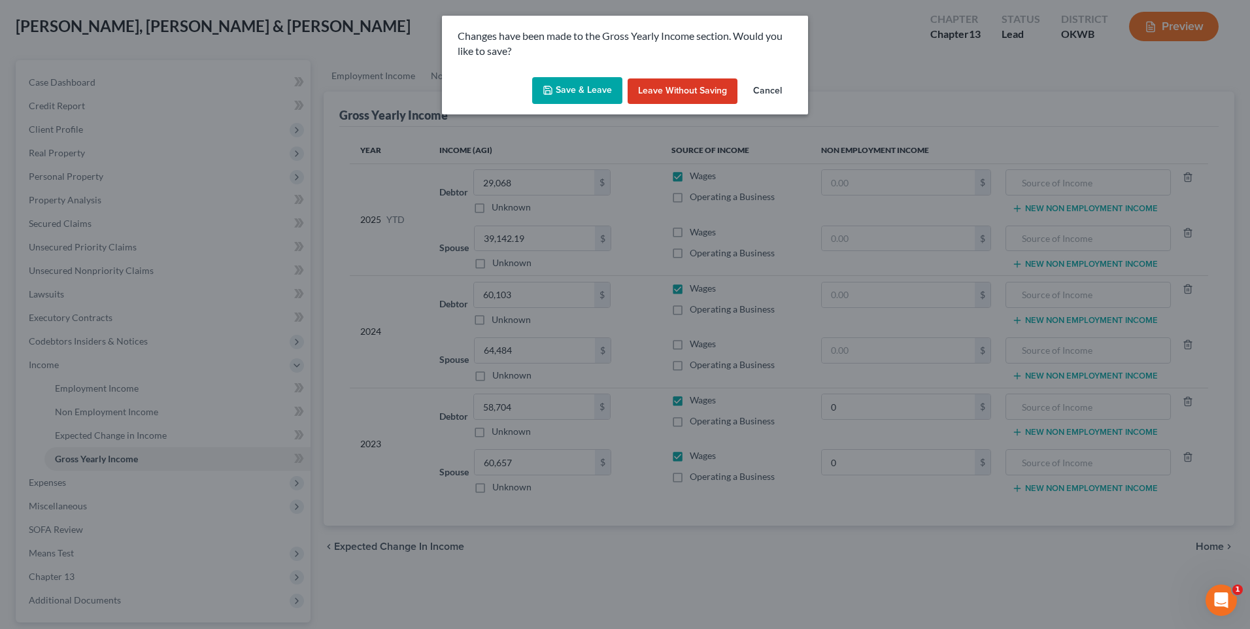
click at [587, 95] on button "Save & Leave" at bounding box center [577, 90] width 90 height 27
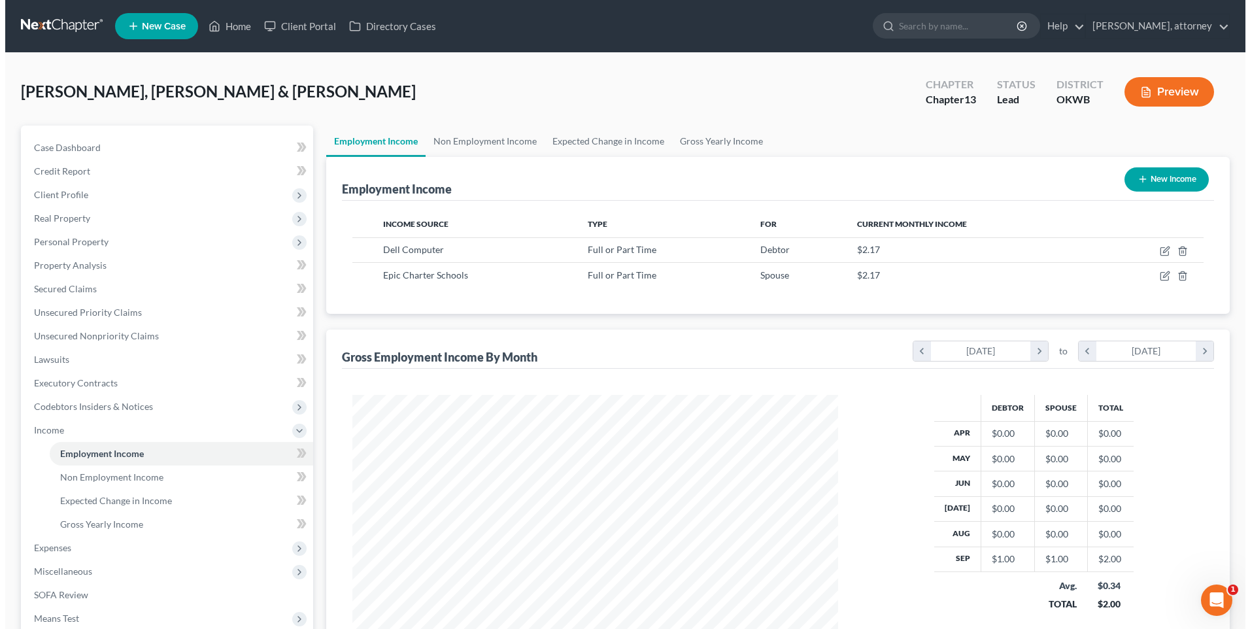
scroll to position [243, 511]
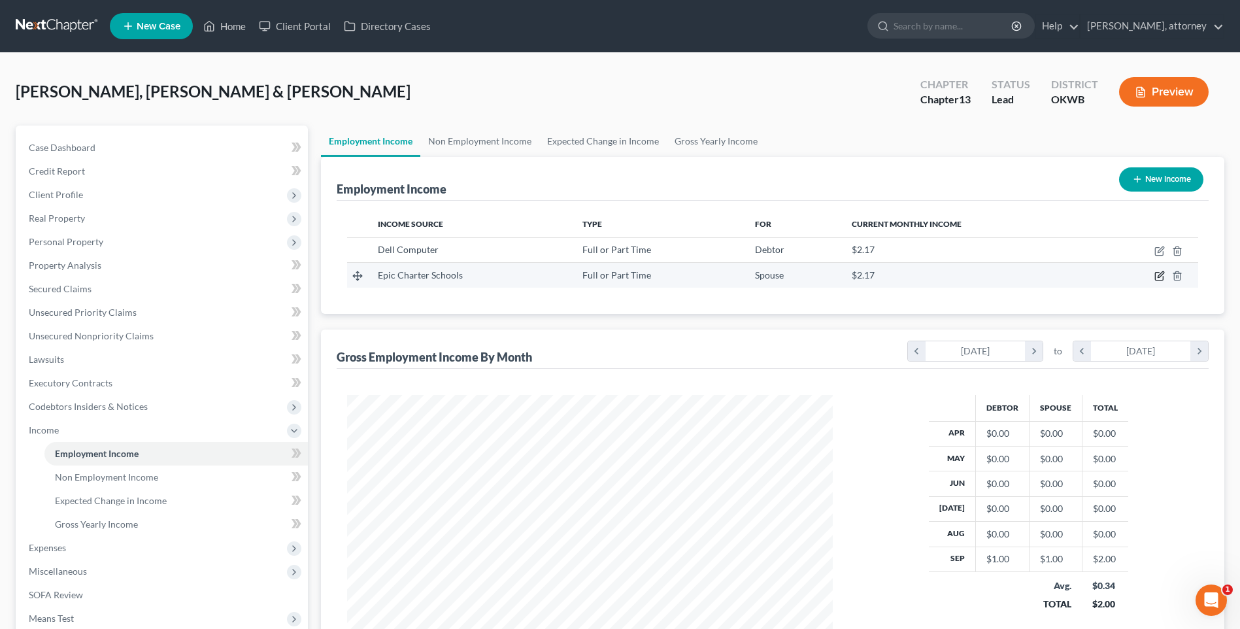
click at [1160, 271] on icon "button" at bounding box center [1160, 276] width 10 height 10
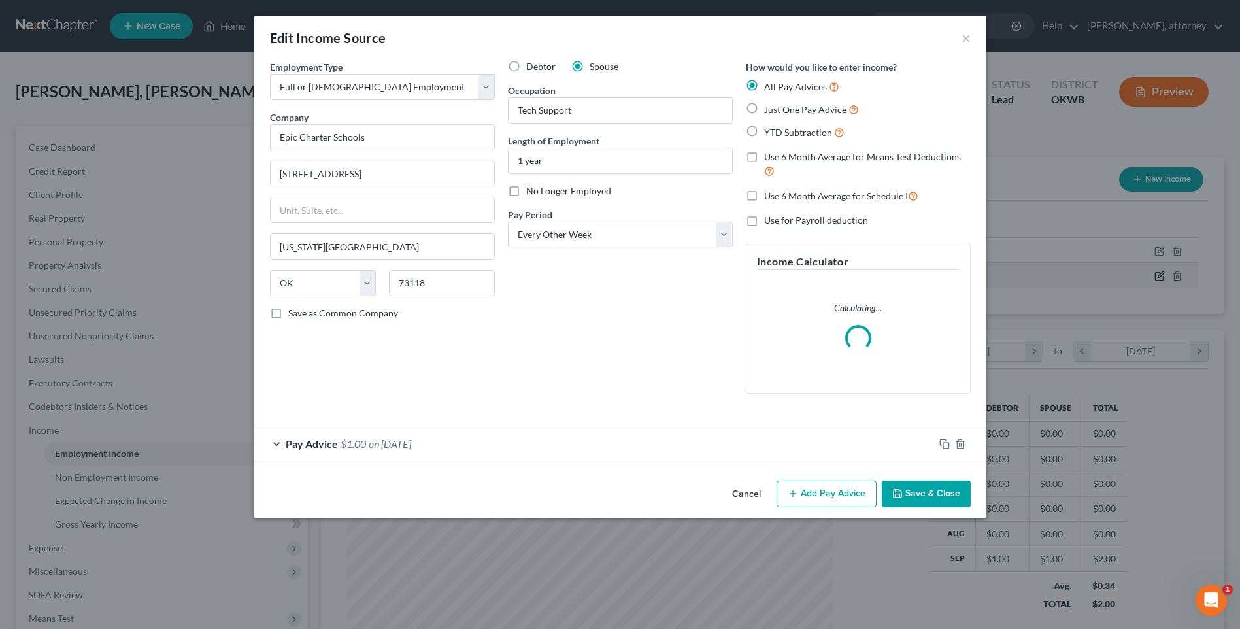
scroll to position [245, 517]
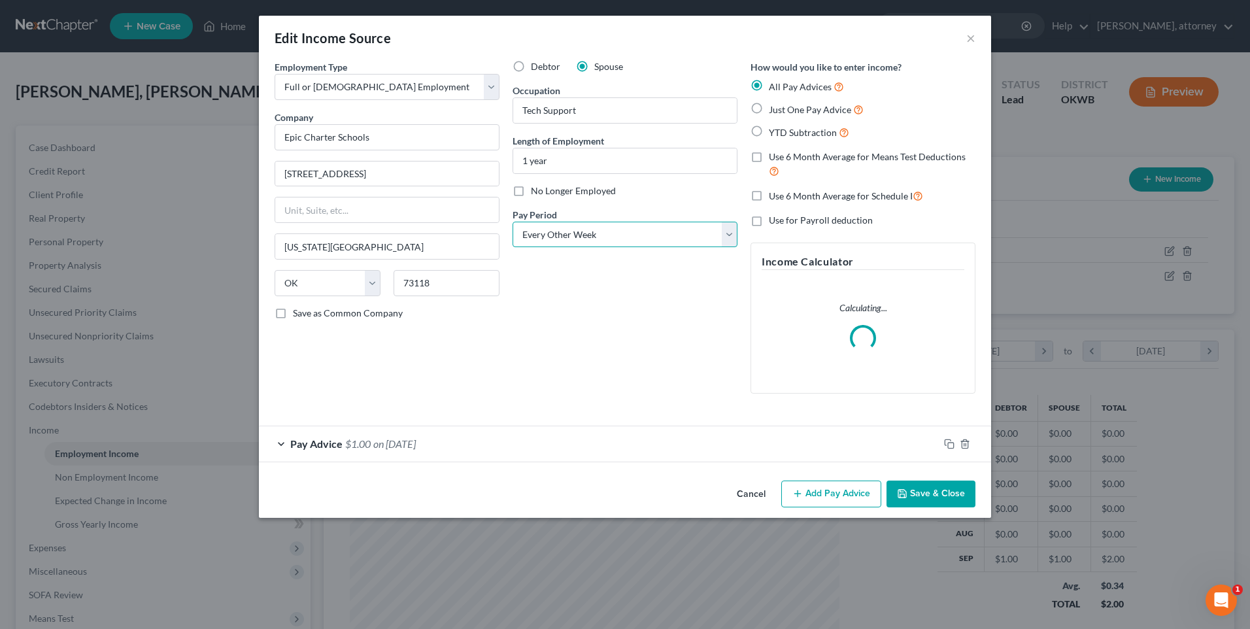
click at [608, 234] on select "Select Monthly Twice Monthly Every Other Week Weekly" at bounding box center [625, 235] width 225 height 26
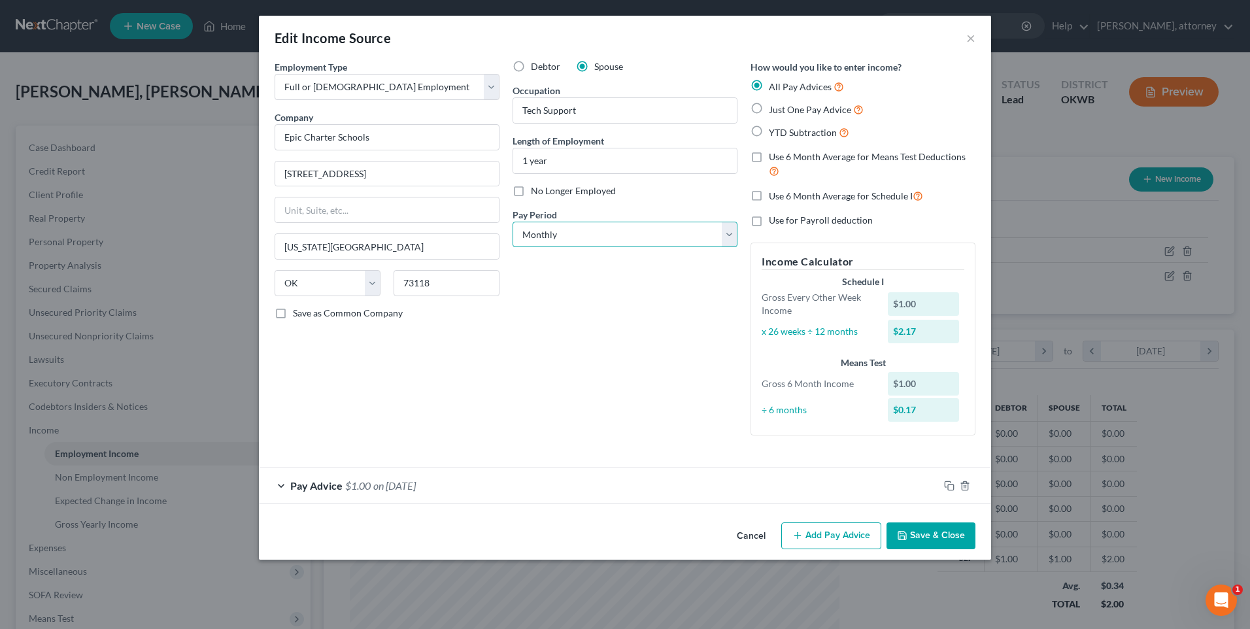
click at [513, 222] on select "Select Monthly Twice Monthly Every Other Week Weekly" at bounding box center [625, 235] width 225 height 26
click at [934, 536] on button "Save & Close" at bounding box center [931, 535] width 89 height 27
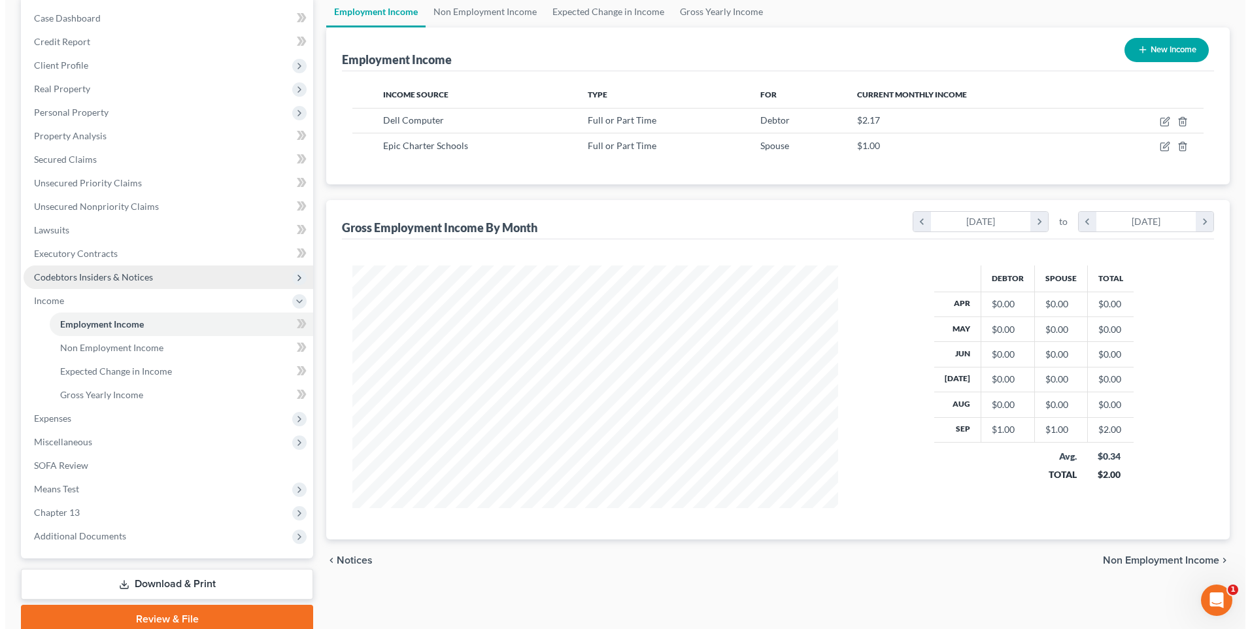
scroll to position [131, 0]
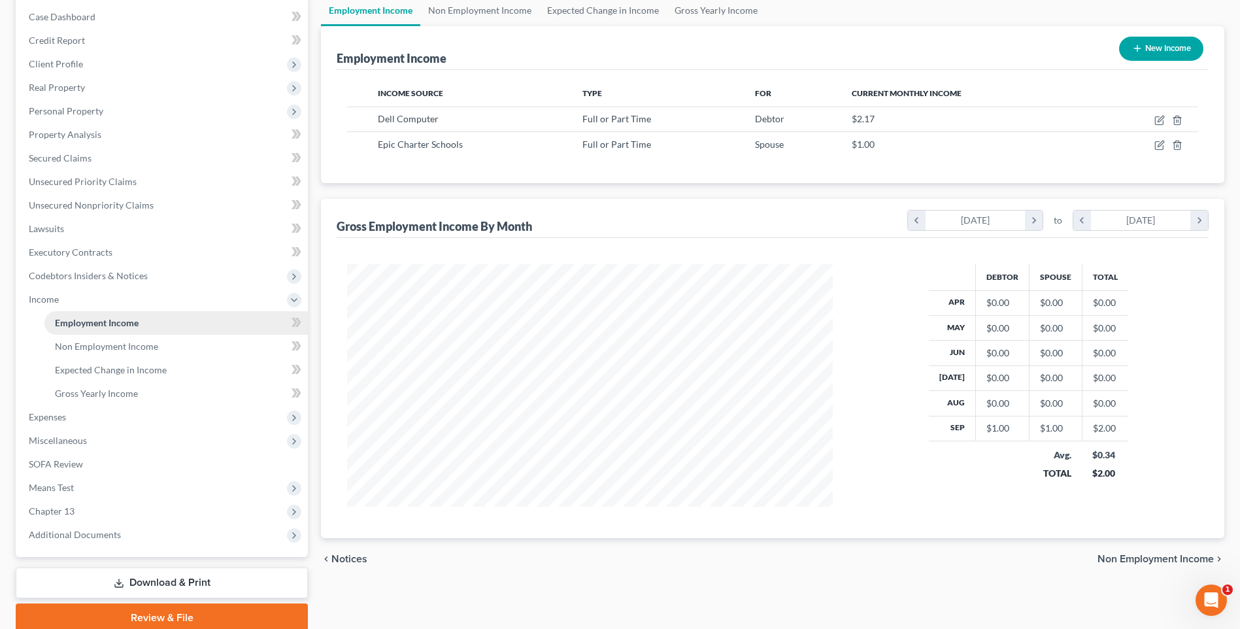
click at [95, 324] on span "Employment Income" at bounding box center [97, 322] width 84 height 11
click at [1157, 144] on icon "button" at bounding box center [1160, 145] width 10 height 10
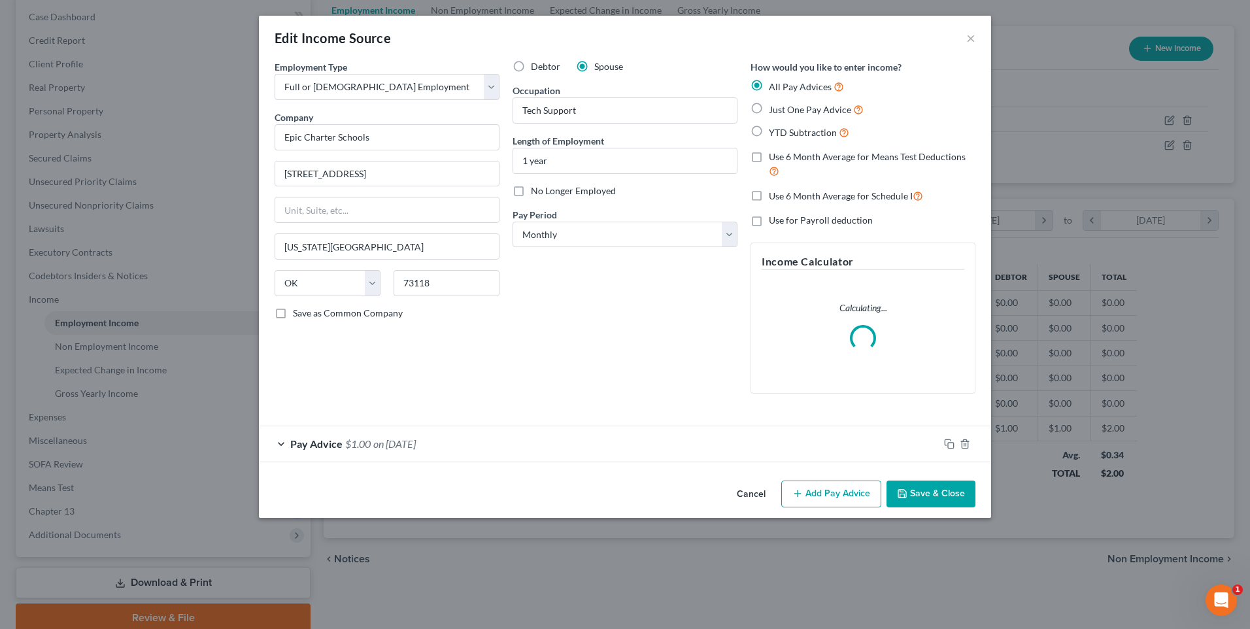
scroll to position [245, 517]
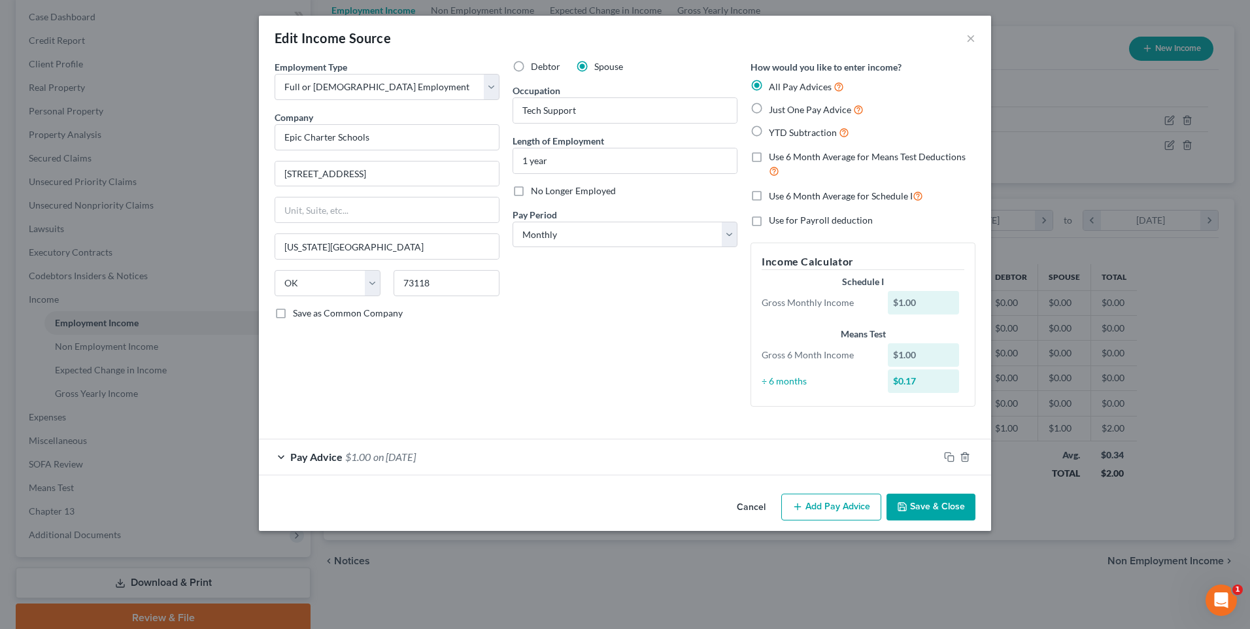
click at [769, 109] on label "Just One Pay Advice" at bounding box center [816, 109] width 95 height 15
click at [774, 109] on input "Just One Pay Advice" at bounding box center [778, 106] width 8 height 8
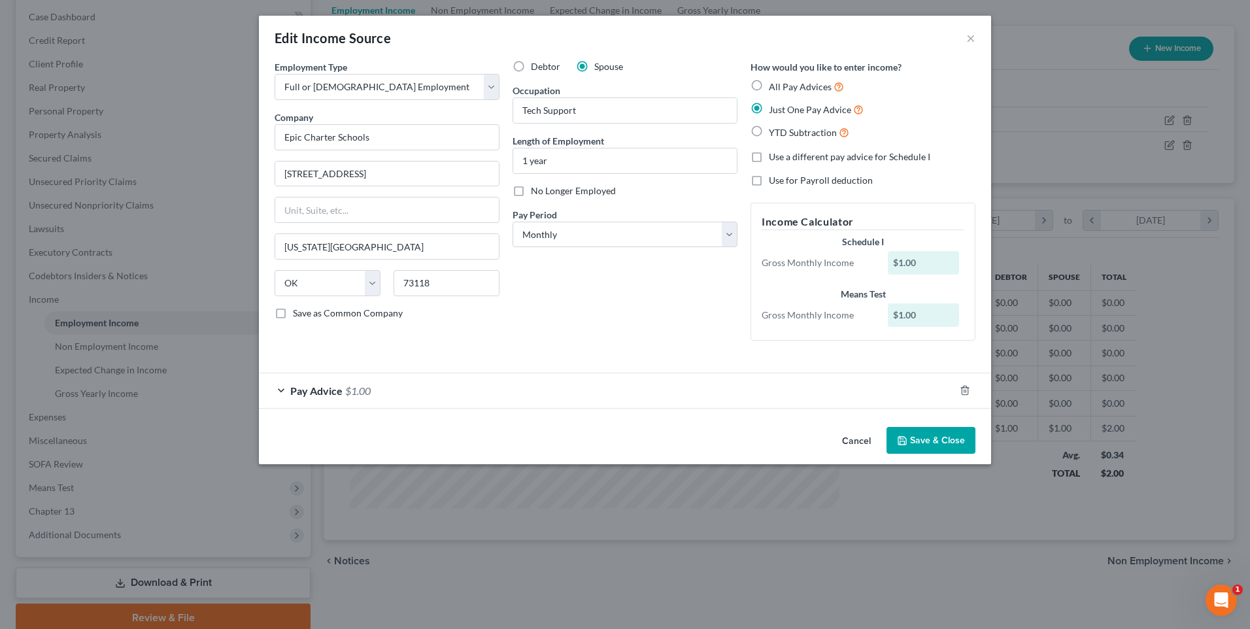
click at [361, 394] on span "$1.00" at bounding box center [357, 390] width 25 height 12
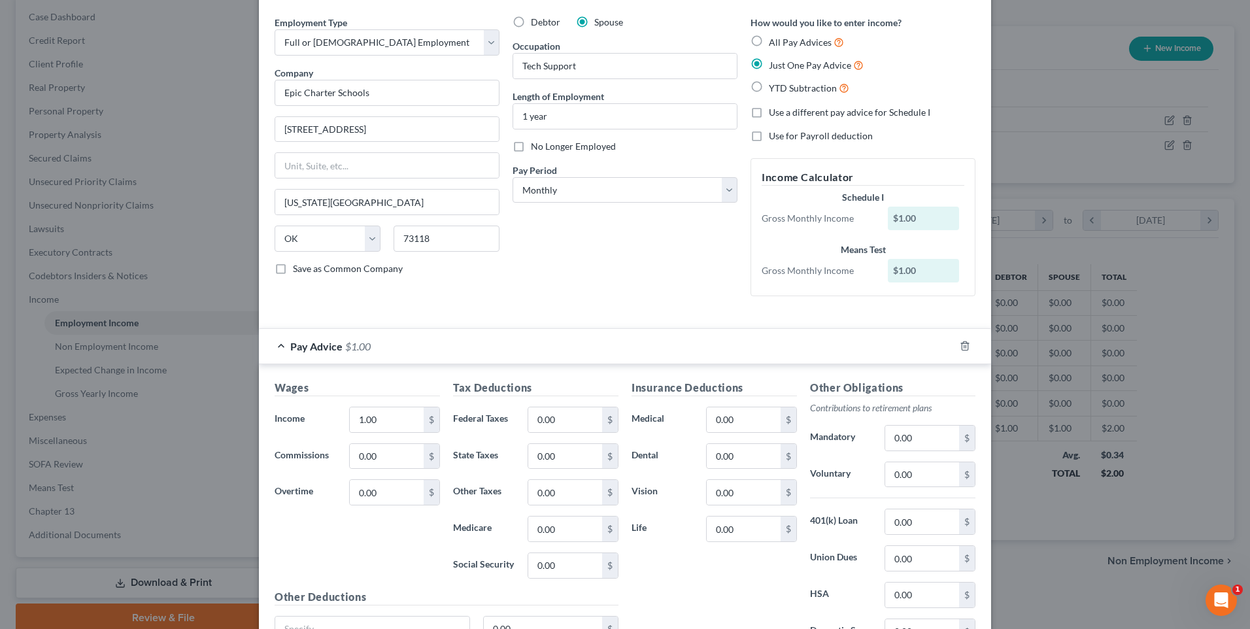
scroll to position [131, 0]
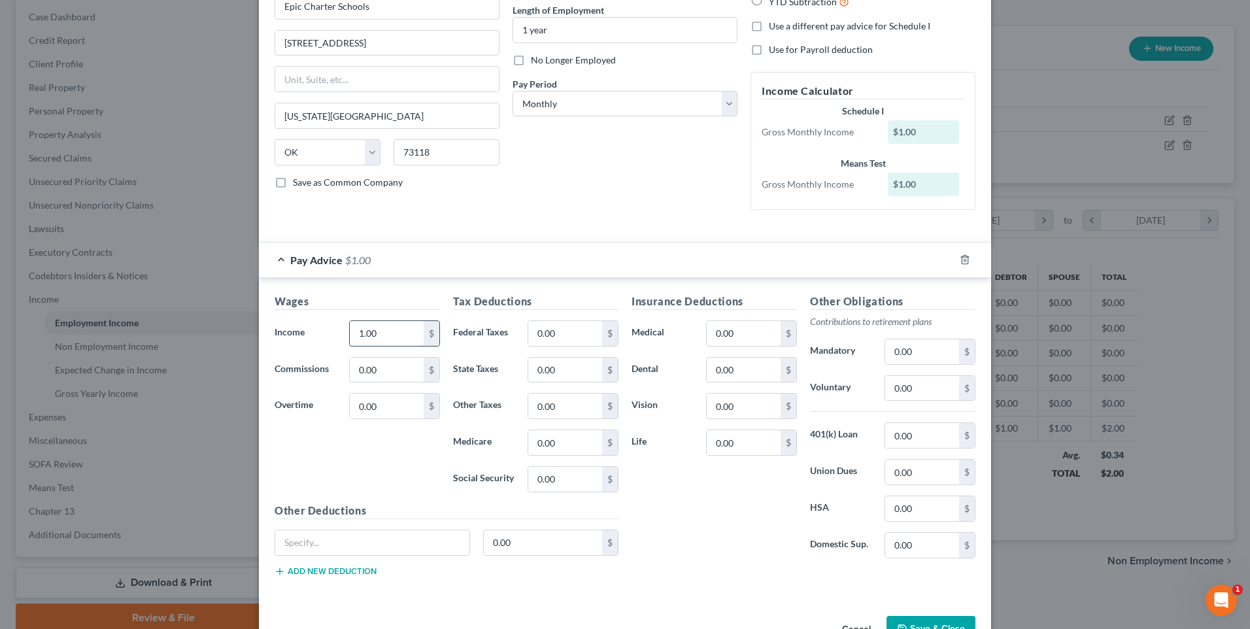
click at [387, 326] on input "1.00" at bounding box center [387, 333] width 74 height 25
click at [554, 341] on input "0.00" at bounding box center [565, 333] width 74 height 25
click at [556, 372] on input "0.00" at bounding box center [565, 370] width 74 height 25
click at [564, 445] on input "0.00" at bounding box center [565, 442] width 74 height 25
drag, startPoint x: 574, startPoint y: 473, endPoint x: 561, endPoint y: 476, distance: 13.3
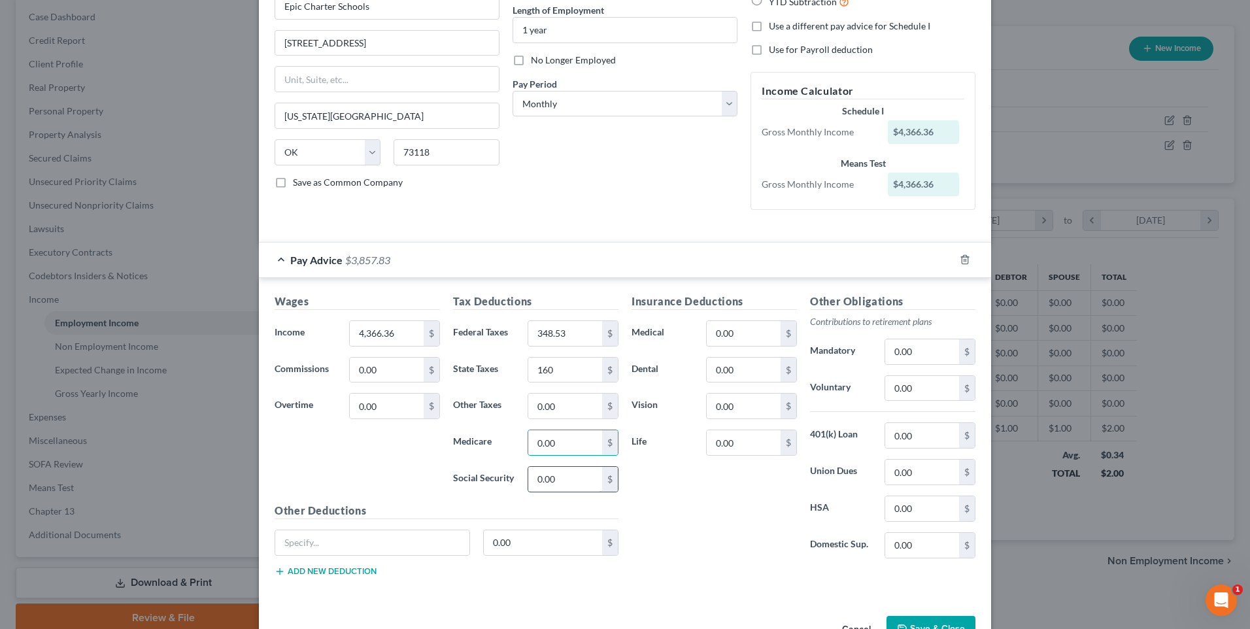
click at [573, 475] on input "0.00" at bounding box center [565, 479] width 74 height 25
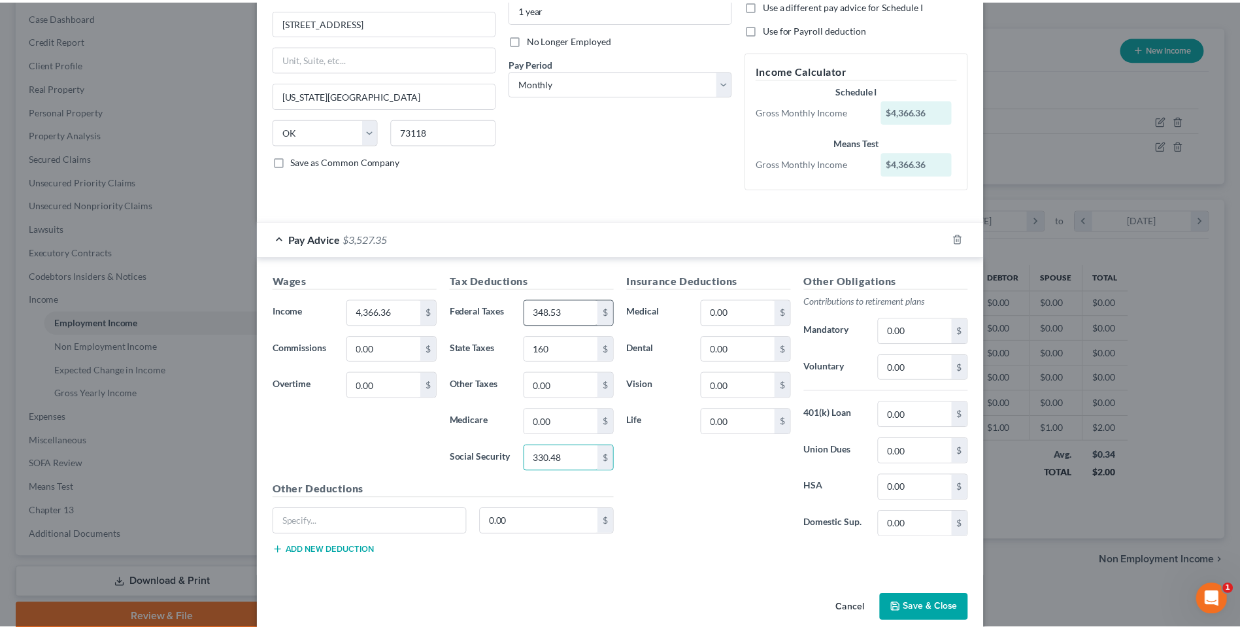
scroll to position [171, 0]
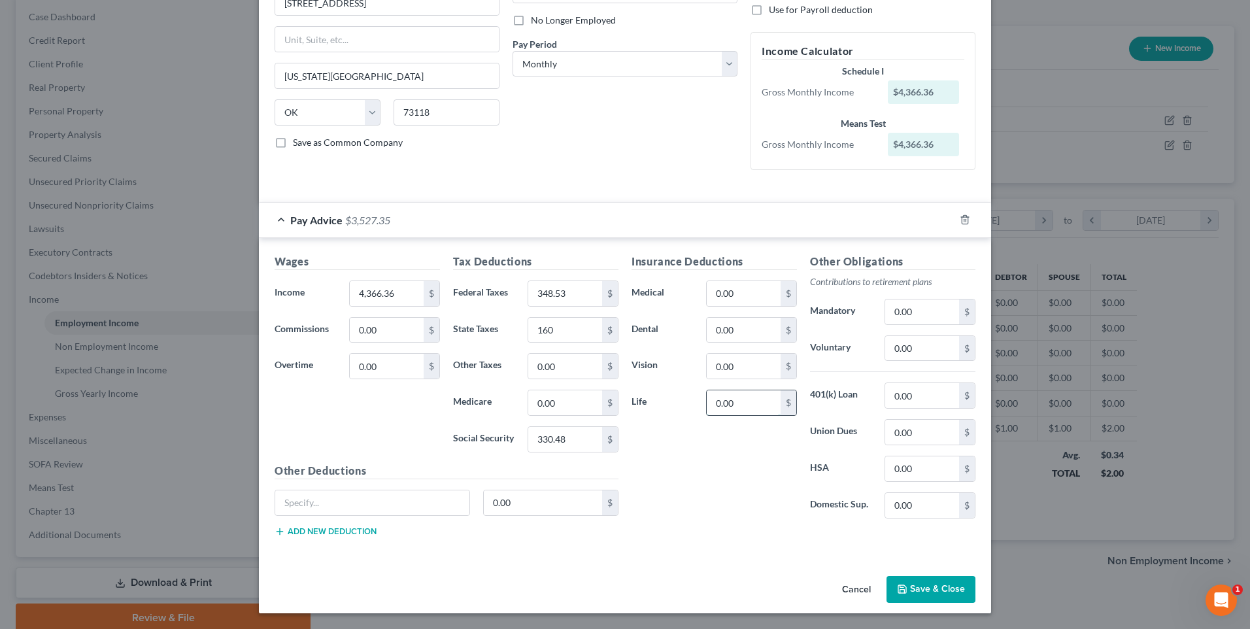
click at [720, 406] on input "0.00" at bounding box center [744, 402] width 74 height 25
click at [732, 335] on input "0.00" at bounding box center [744, 330] width 74 height 25
click at [755, 409] on input "15" at bounding box center [744, 402] width 74 height 25
click at [927, 584] on button "Save & Close" at bounding box center [931, 589] width 89 height 27
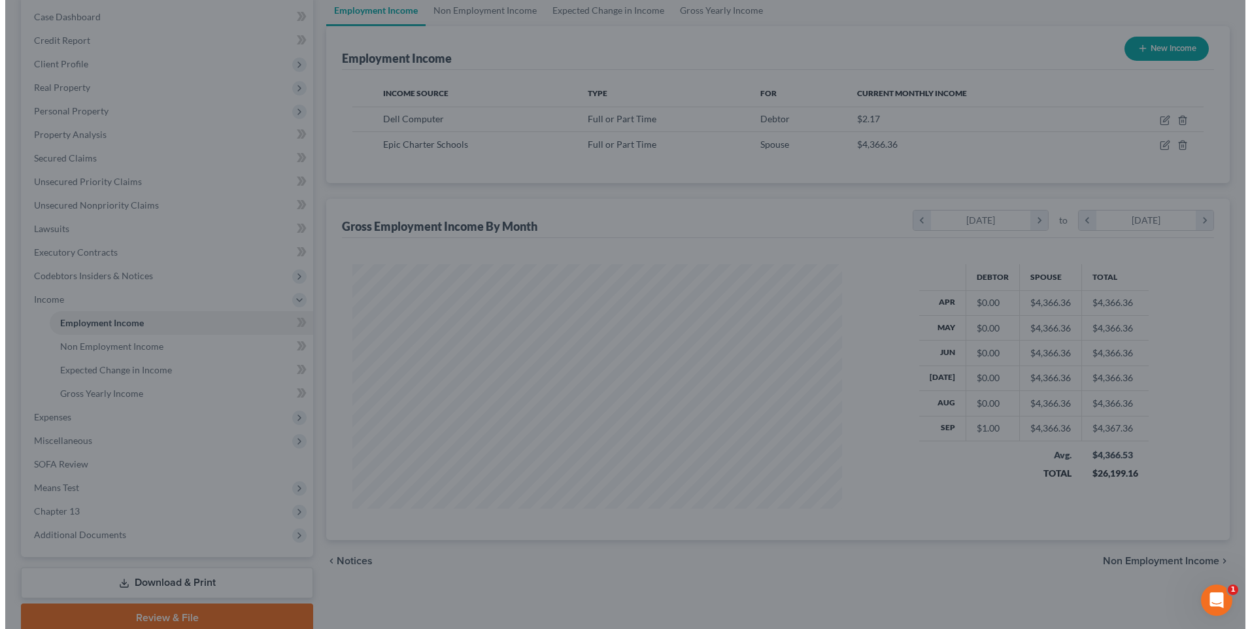
scroll to position [653579, 653310]
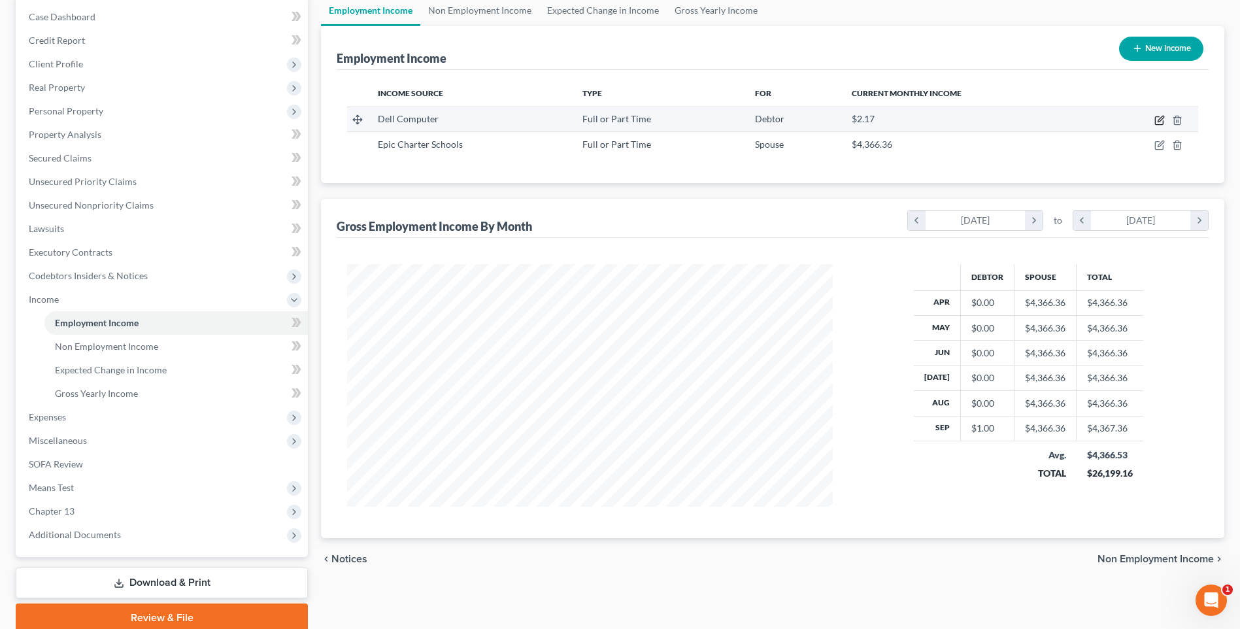
click at [1159, 122] on icon "button" at bounding box center [1161, 119] width 6 height 6
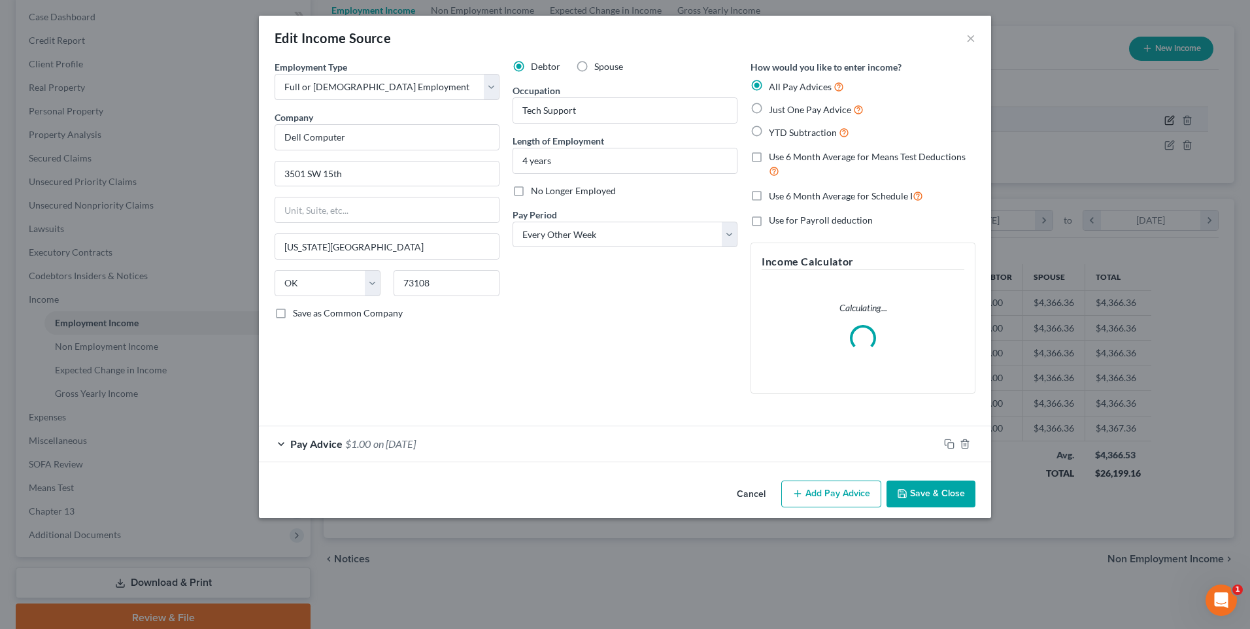
scroll to position [245, 517]
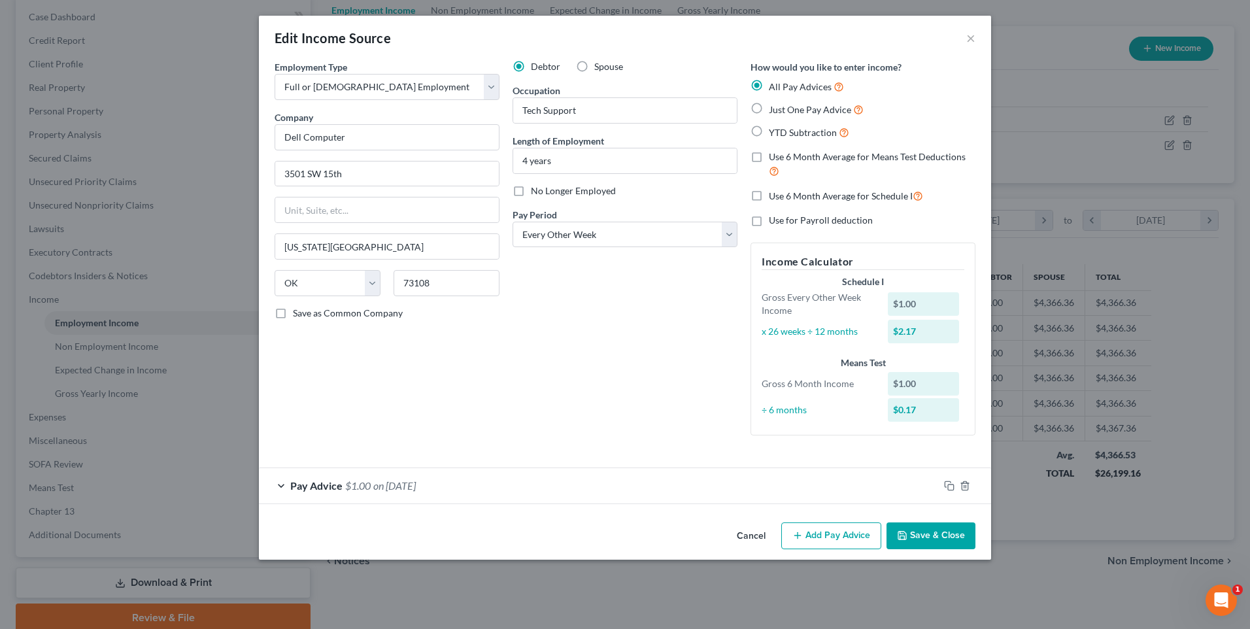
click at [407, 489] on span "on [DATE]" at bounding box center [394, 485] width 42 height 12
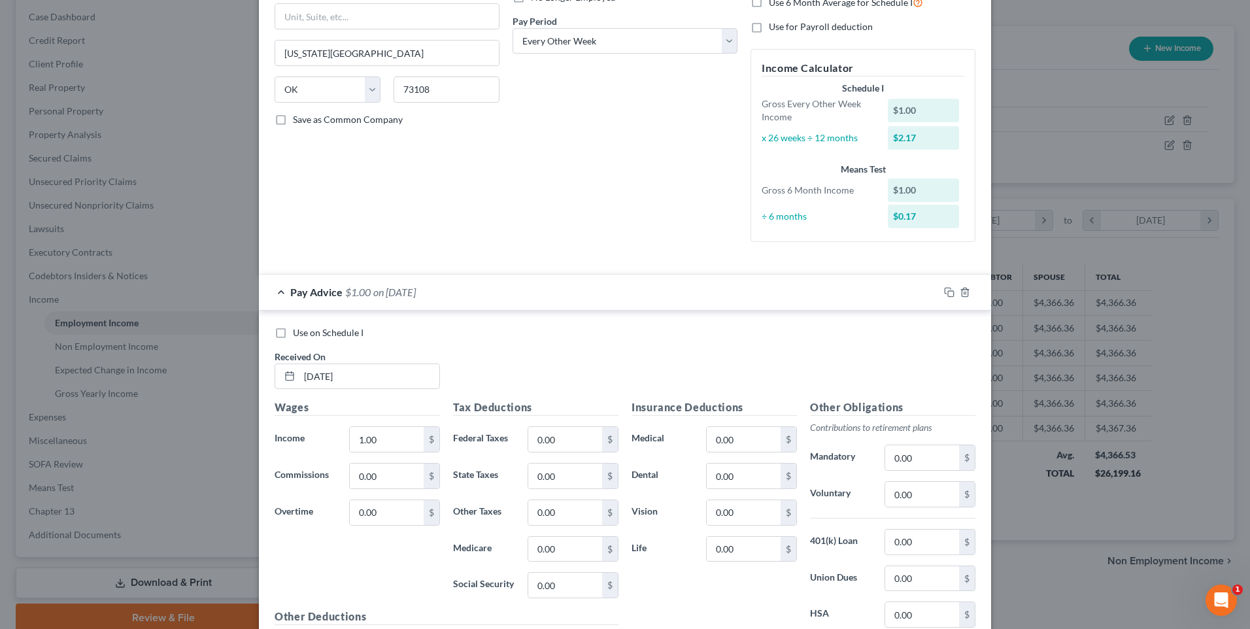
scroll to position [196, 0]
click at [392, 375] on input "[DATE]" at bounding box center [369, 374] width 140 height 25
click at [382, 435] on input "1.00" at bounding box center [387, 436] width 74 height 25
click at [556, 441] on input "0.00" at bounding box center [565, 436] width 74 height 25
click at [566, 480] on input "0.00" at bounding box center [565, 473] width 74 height 25
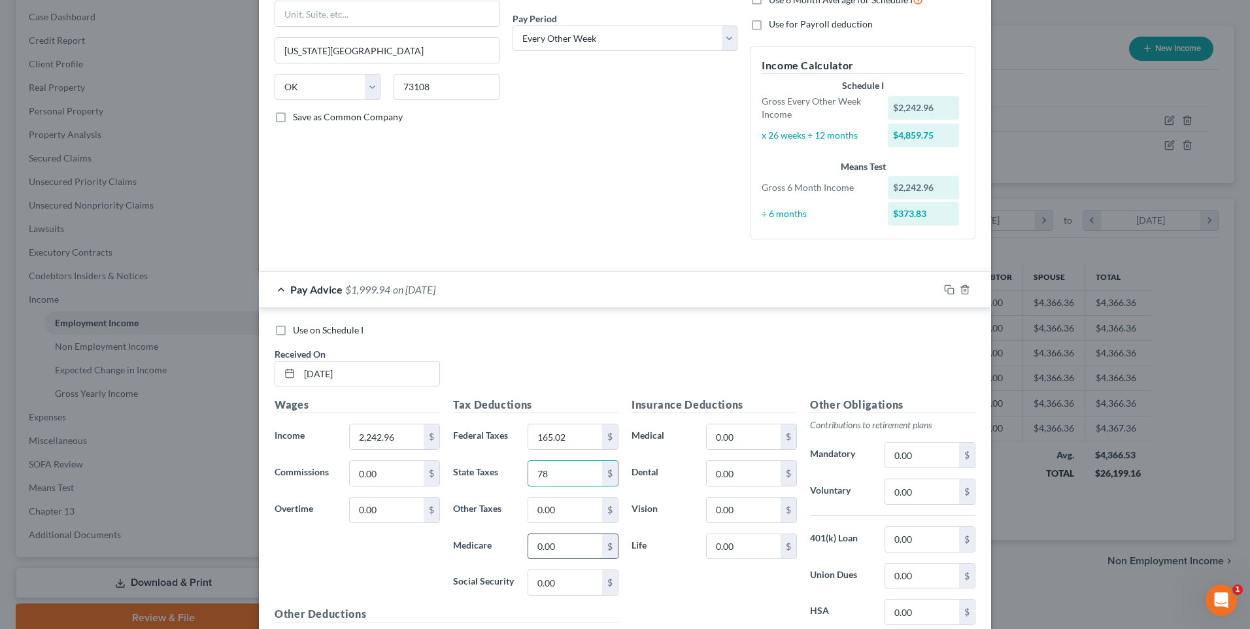
click at [575, 554] on input "0.00" at bounding box center [565, 546] width 74 height 25
click at [570, 580] on input "0.00" at bounding box center [565, 582] width 74 height 25
click at [738, 426] on input "0.00" at bounding box center [744, 436] width 74 height 25
click at [739, 468] on input "0.00" at bounding box center [744, 473] width 74 height 25
click at [745, 511] on input "0.00" at bounding box center [744, 510] width 74 height 25
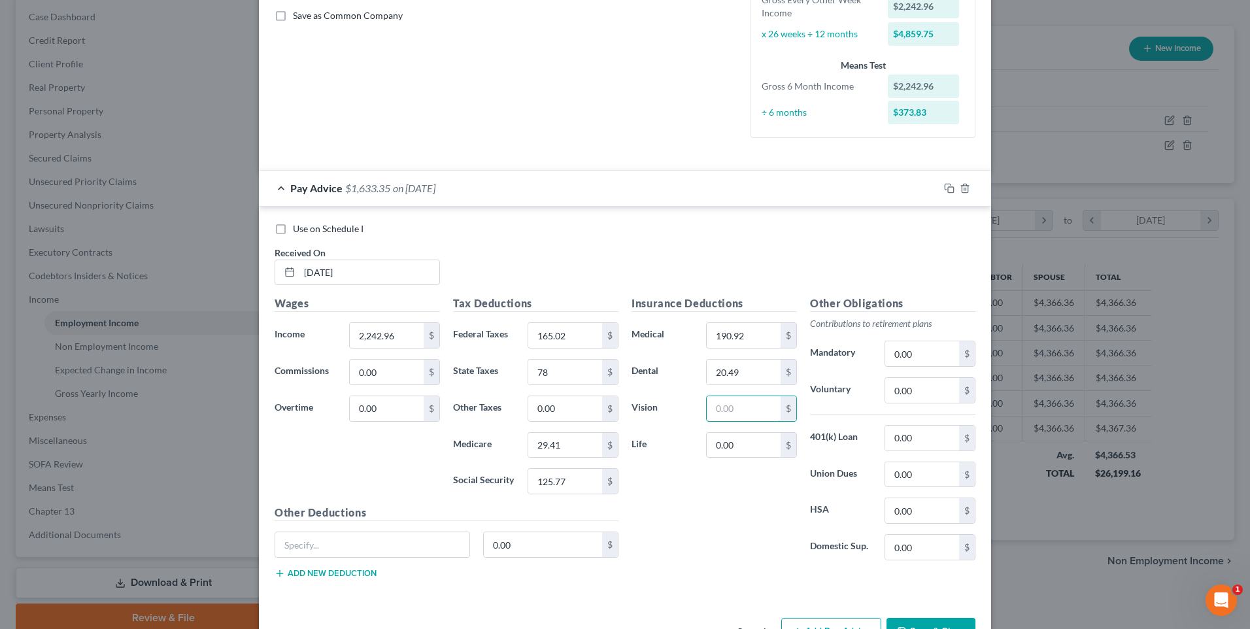
scroll to position [327, 0]
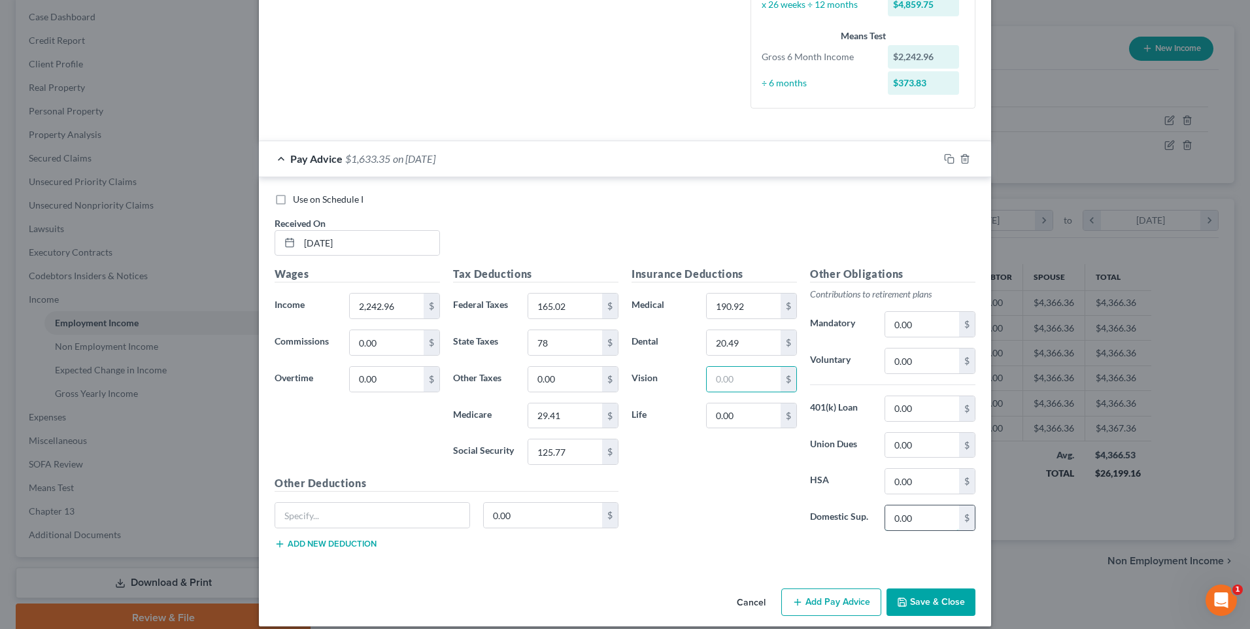
click at [899, 515] on input "0.00" at bounding box center [922, 517] width 74 height 25
click at [734, 464] on div "Insurance Deductions Medical 190.92 $ Dental 20.49 $ Vision $ Life 0.00 $" at bounding box center [714, 403] width 178 height 275
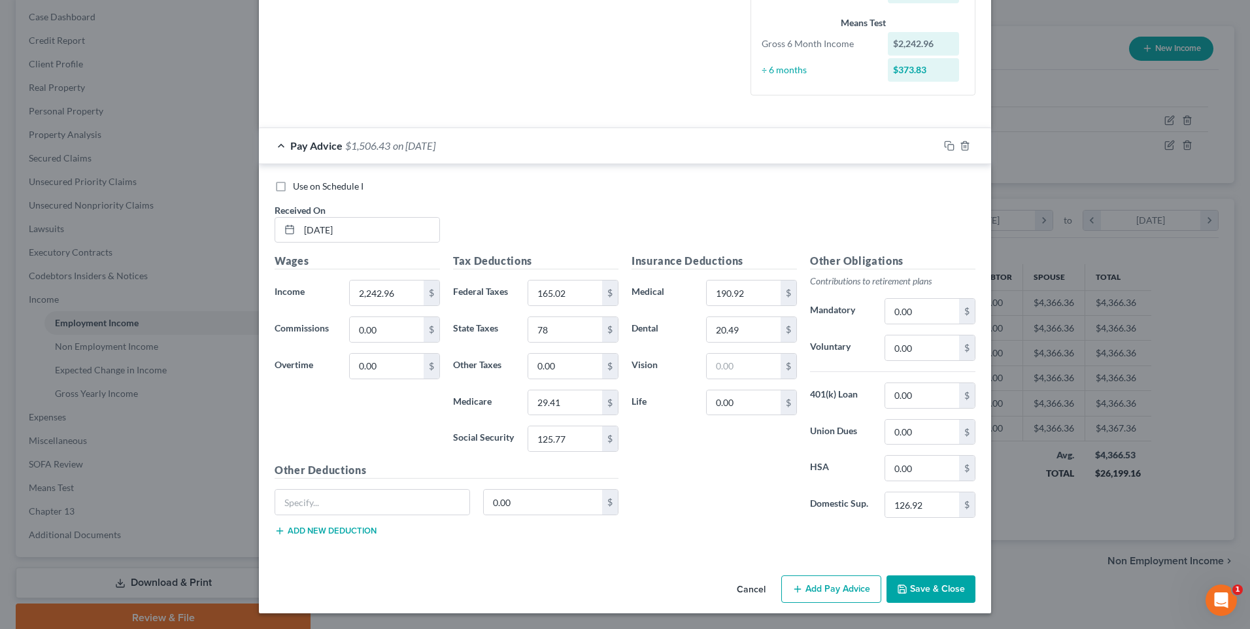
click at [827, 591] on button "Add Pay Advice" at bounding box center [831, 588] width 100 height 27
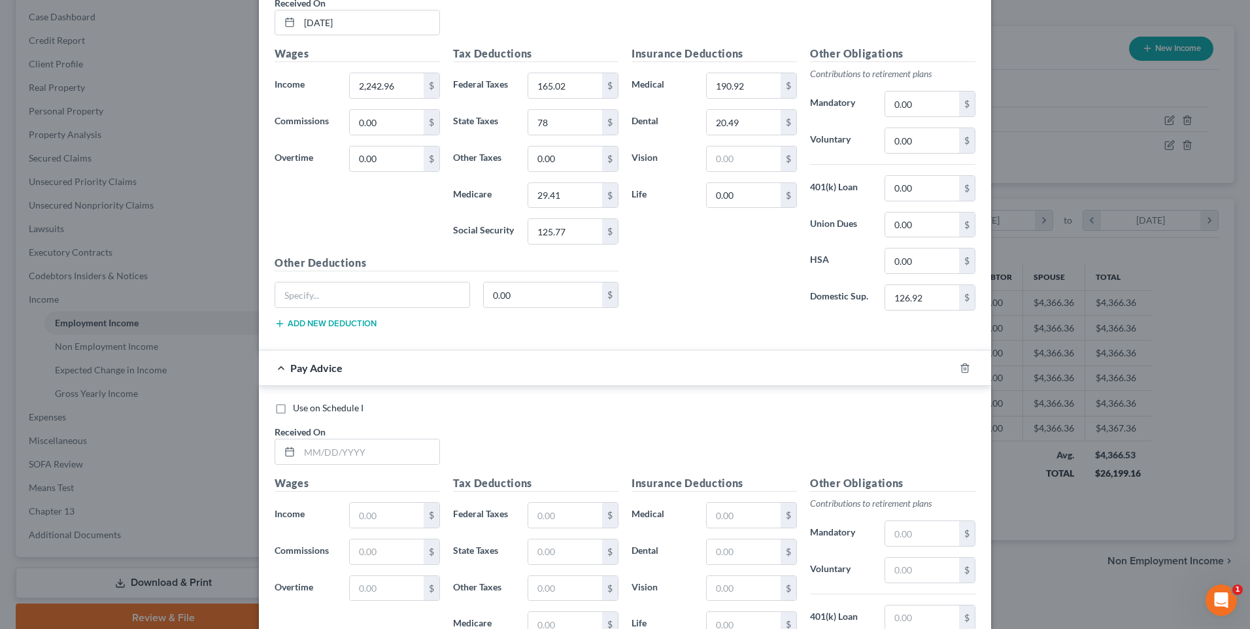
scroll to position [602, 0]
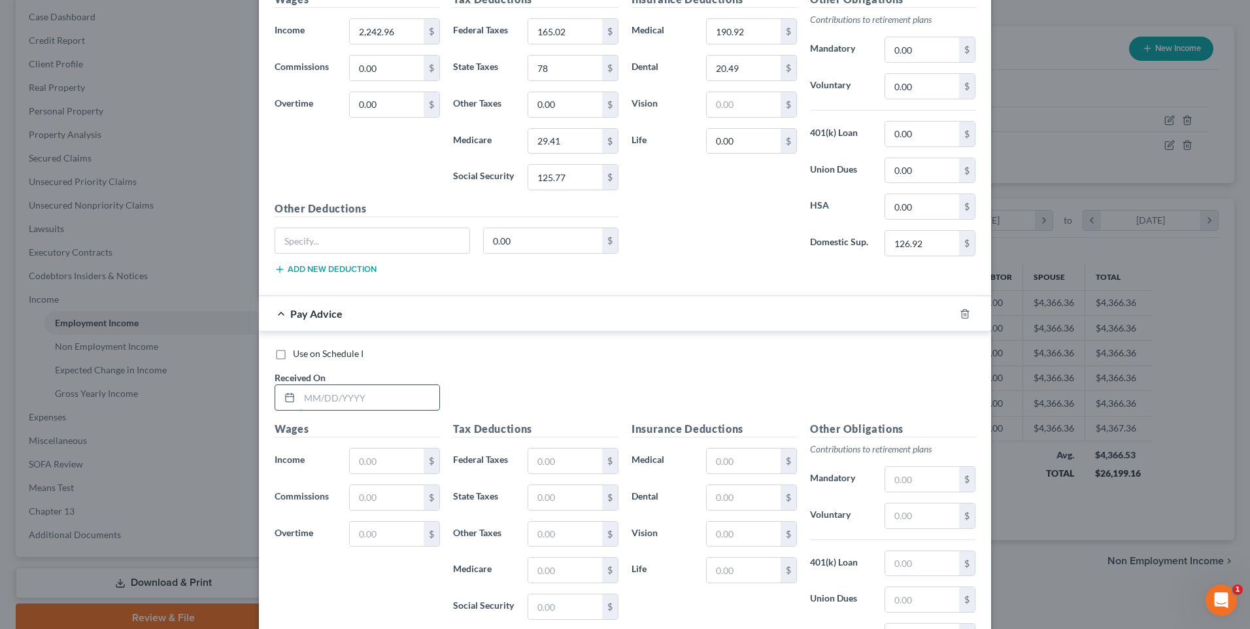
click at [339, 407] on input "text" at bounding box center [369, 397] width 140 height 25
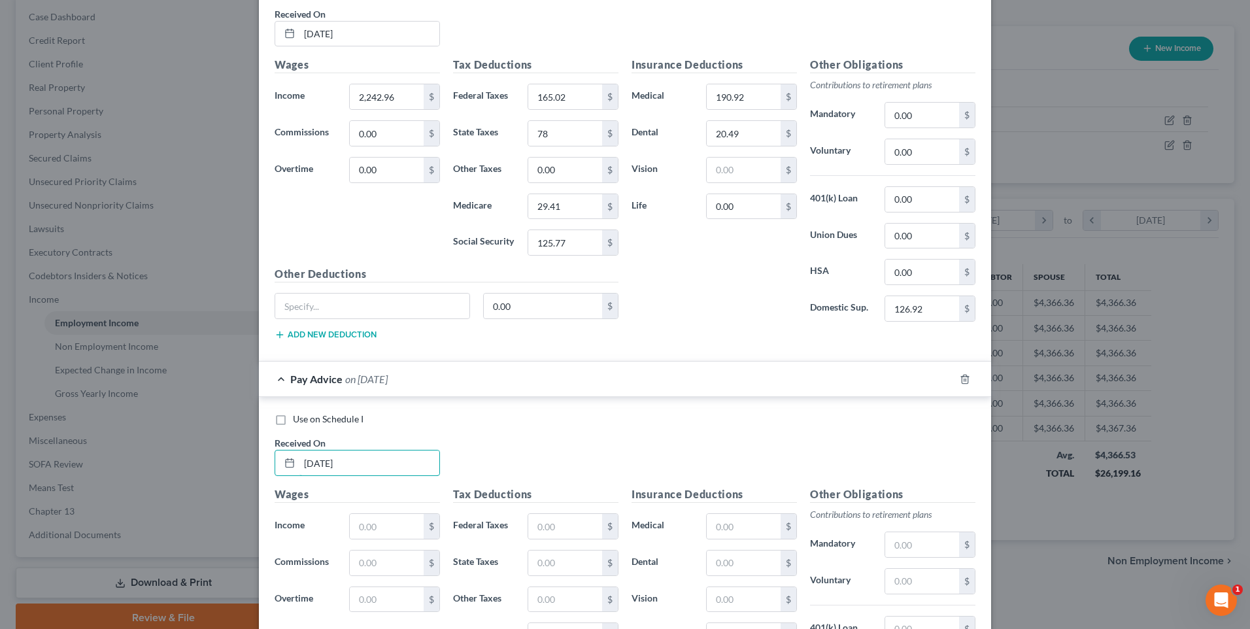
scroll to position [667, 0]
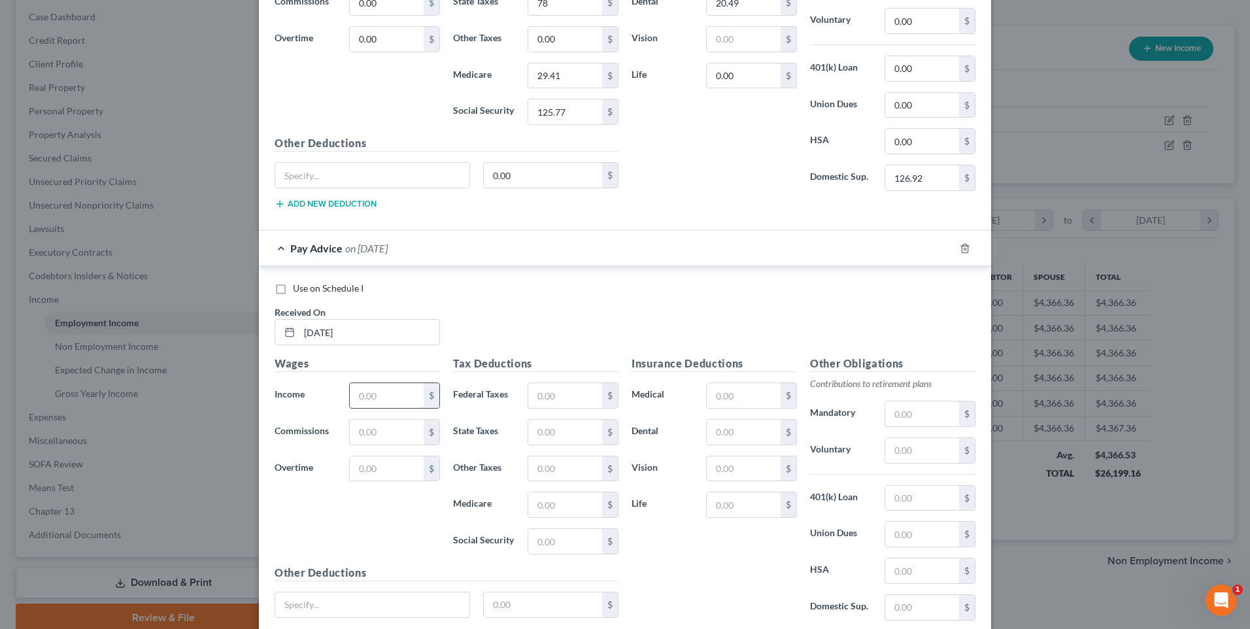
click at [377, 403] on input "text" at bounding box center [387, 395] width 74 height 25
drag, startPoint x: 541, startPoint y: 390, endPoint x: 560, endPoint y: 394, distance: 19.2
click at [541, 390] on input "text" at bounding box center [565, 395] width 74 height 25
click at [566, 437] on input "text" at bounding box center [565, 432] width 74 height 25
click at [558, 505] on input "text" at bounding box center [565, 504] width 74 height 25
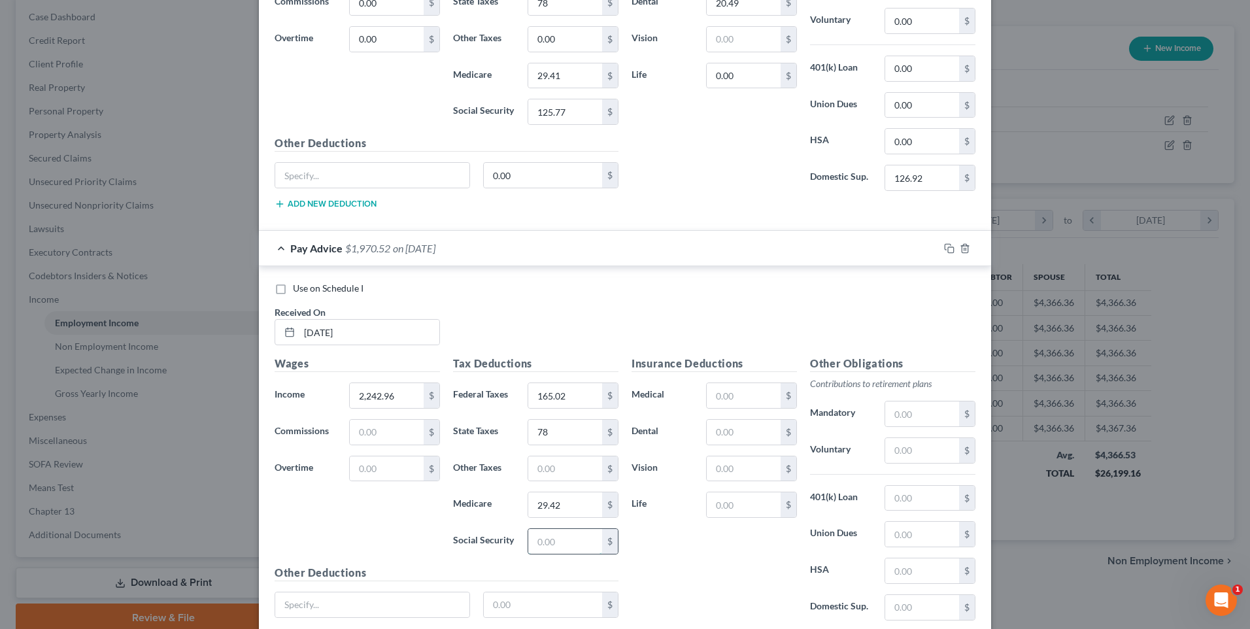
click at [568, 540] on input "text" at bounding box center [565, 541] width 74 height 25
click at [741, 400] on input "text" at bounding box center [744, 395] width 74 height 25
click at [739, 427] on input "text" at bounding box center [744, 432] width 74 height 25
click at [926, 600] on input "text" at bounding box center [922, 607] width 74 height 25
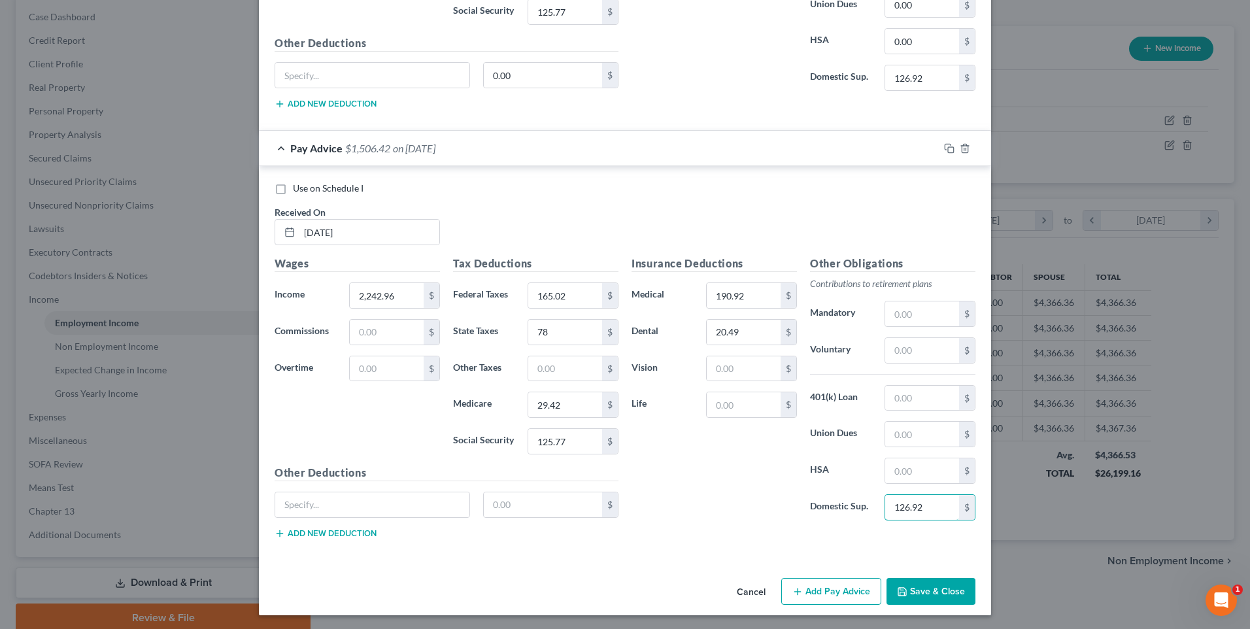
scroll to position [769, 0]
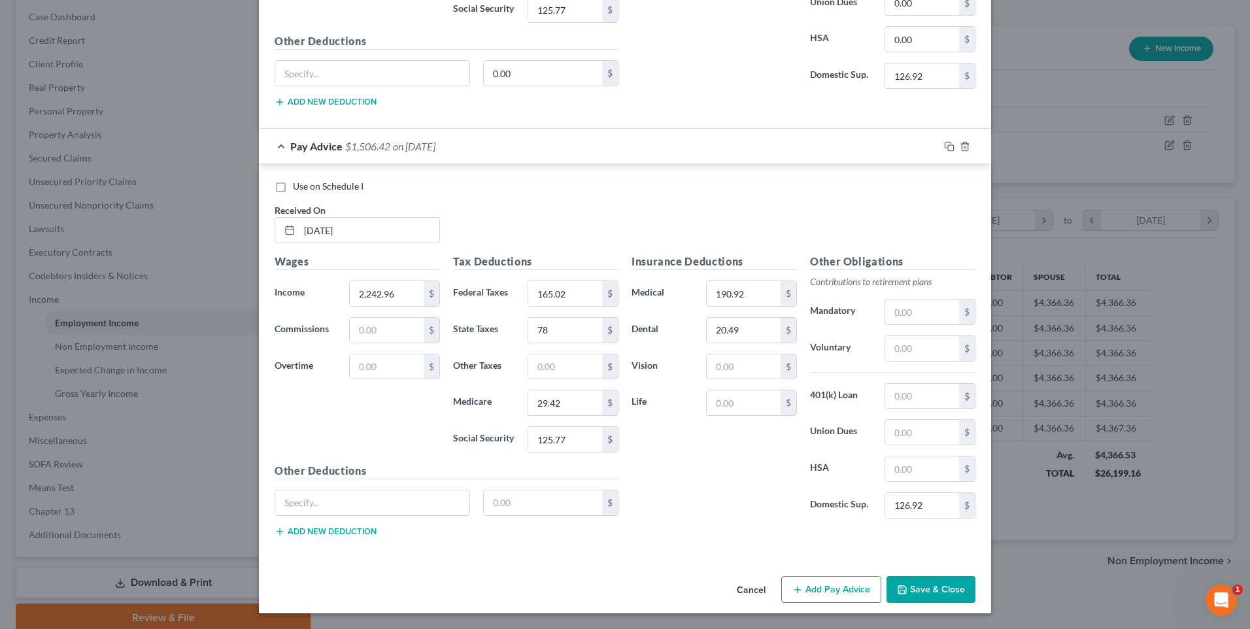
click at [844, 588] on button "Add Pay Advice" at bounding box center [831, 589] width 100 height 27
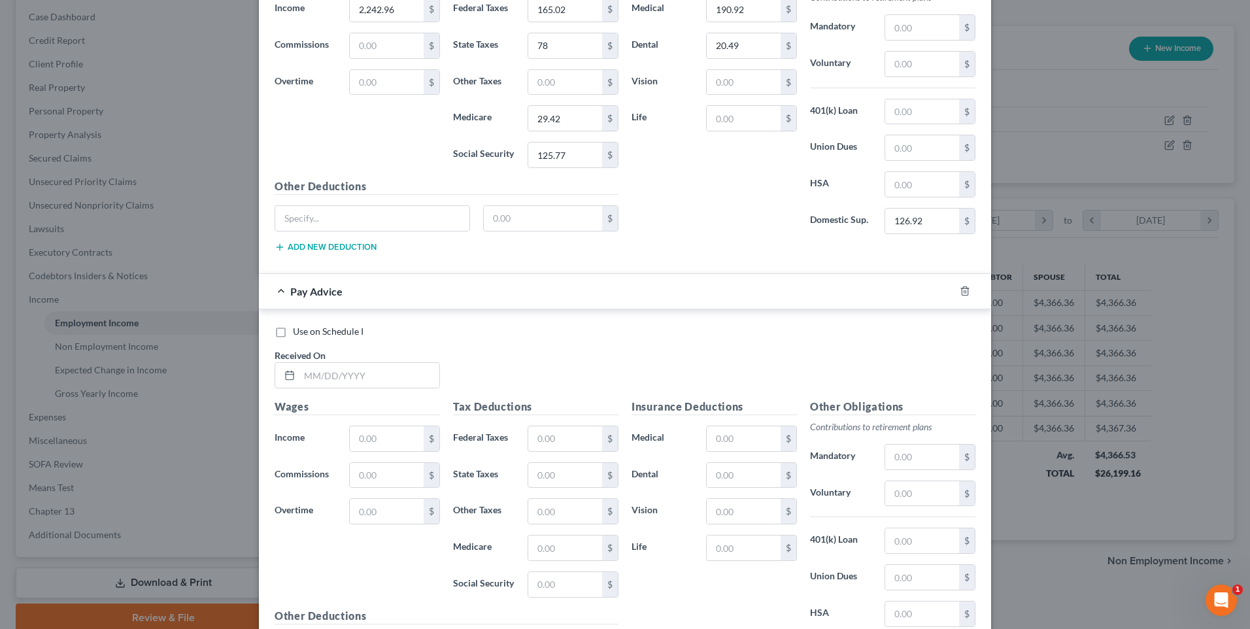
scroll to position [1096, 0]
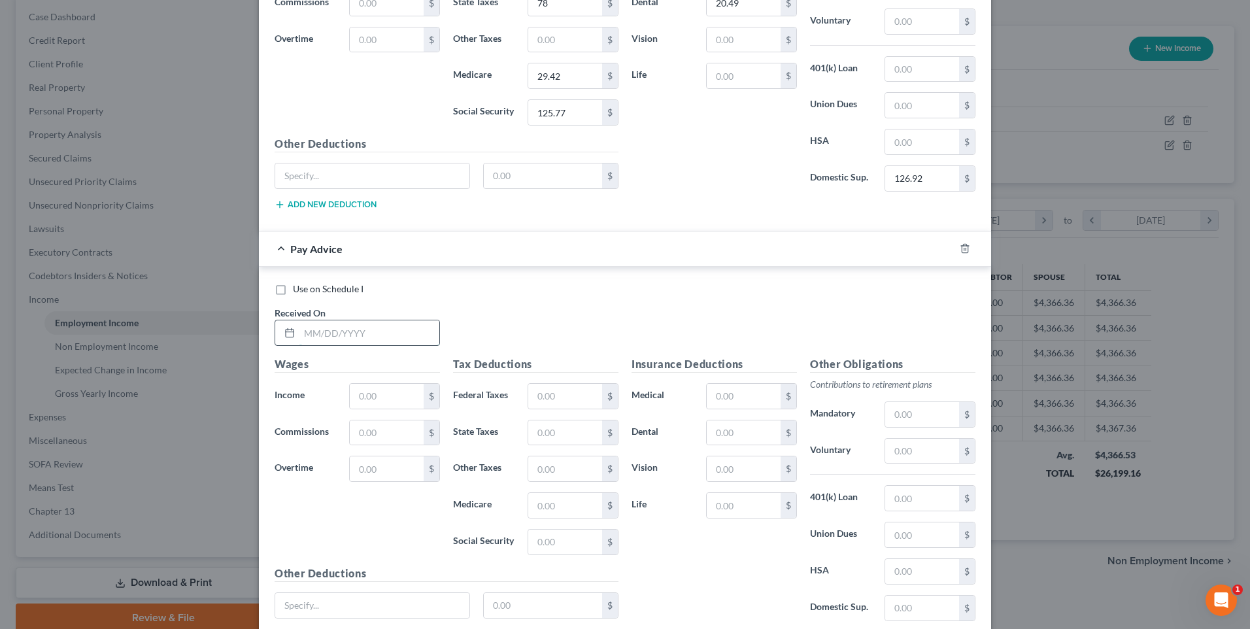
click at [326, 335] on input "text" at bounding box center [369, 332] width 140 height 25
click at [403, 402] on input "text" at bounding box center [387, 396] width 74 height 25
click at [554, 398] on input "text" at bounding box center [565, 396] width 74 height 25
click at [564, 430] on input "text" at bounding box center [565, 432] width 74 height 25
click at [573, 503] on input "text" at bounding box center [565, 505] width 74 height 25
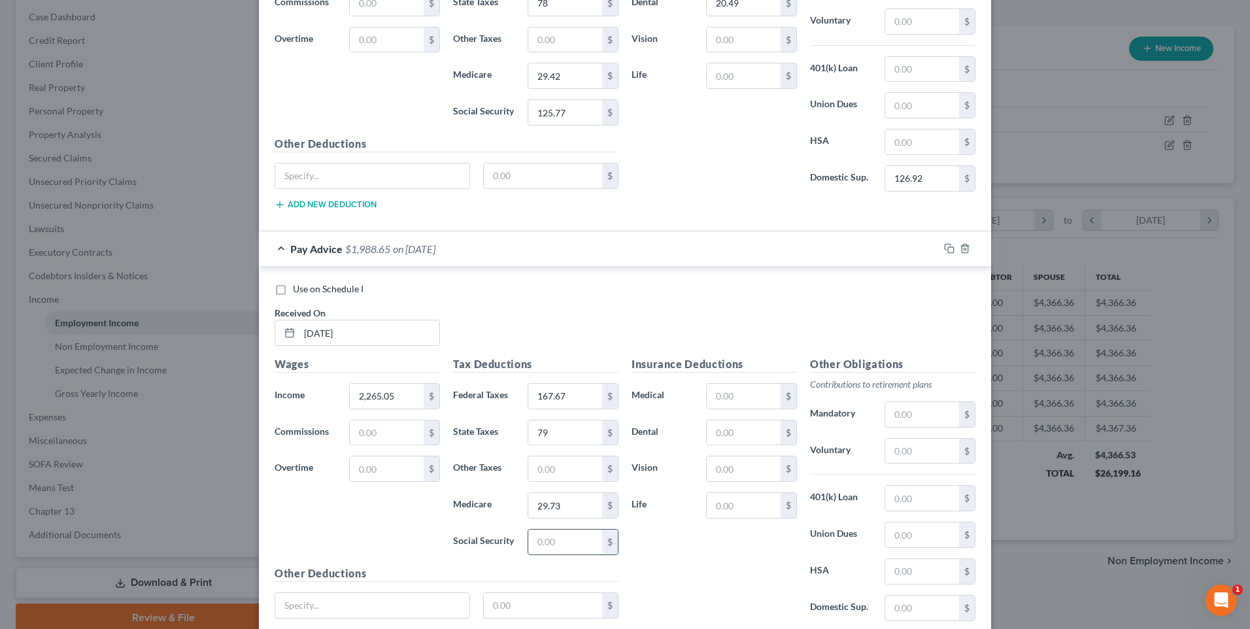
click at [574, 543] on input "text" at bounding box center [565, 542] width 74 height 25
click at [733, 395] on input "text" at bounding box center [744, 396] width 74 height 25
drag, startPoint x: 743, startPoint y: 435, endPoint x: 734, endPoint y: 435, distance: 8.5
click at [743, 435] on input "text" at bounding box center [744, 432] width 74 height 25
drag, startPoint x: 925, startPoint y: 607, endPoint x: 806, endPoint y: 583, distance: 120.8
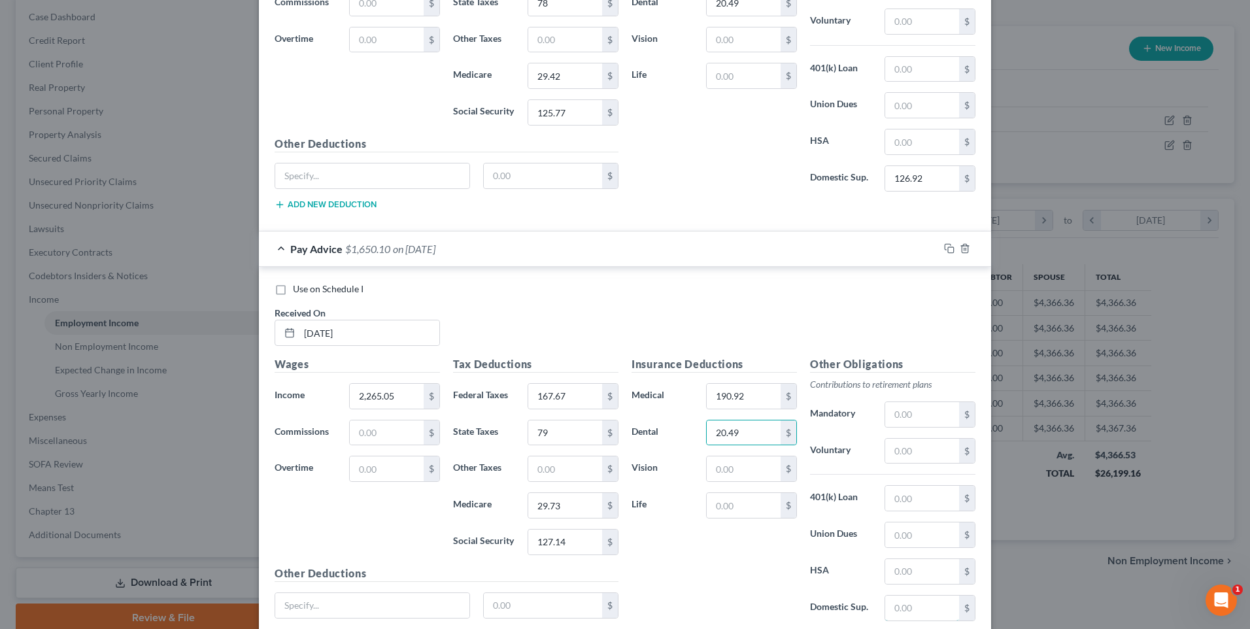
click at [925, 607] on input "text" at bounding box center [922, 608] width 74 height 25
drag, startPoint x: 904, startPoint y: 450, endPoint x: 843, endPoint y: 458, distance: 61.2
click at [904, 450] on input "text" at bounding box center [922, 451] width 74 height 25
click at [738, 471] on input "text" at bounding box center [744, 468] width 74 height 25
click at [917, 501] on input "text" at bounding box center [922, 498] width 74 height 25
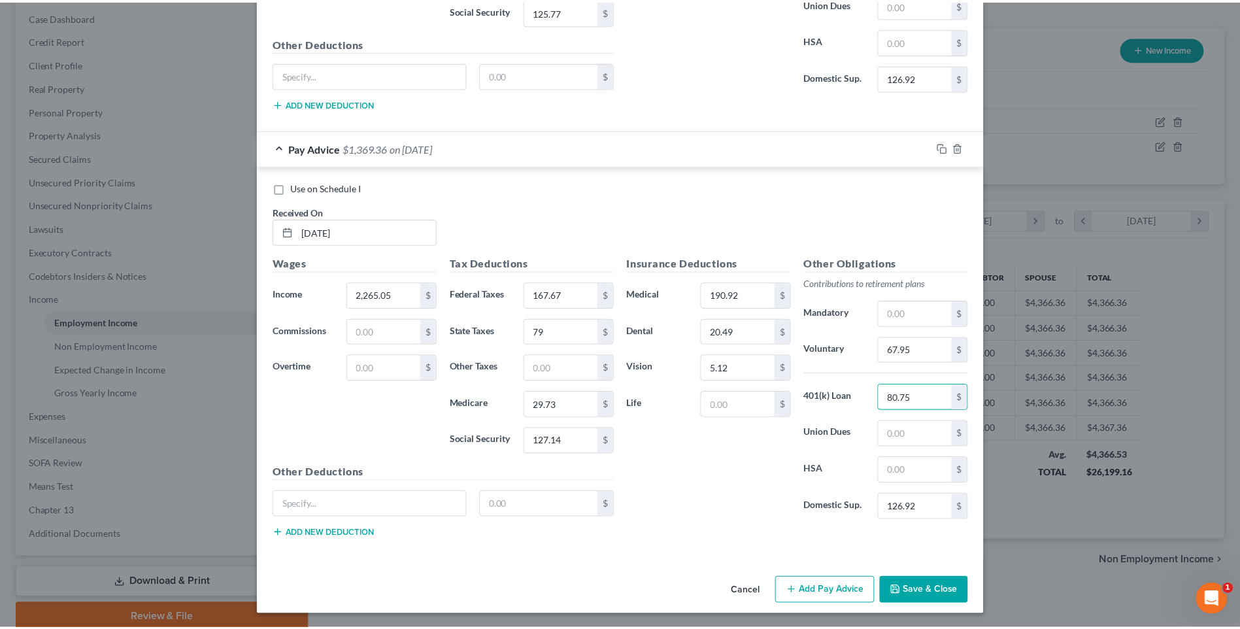
scroll to position [1198, 0]
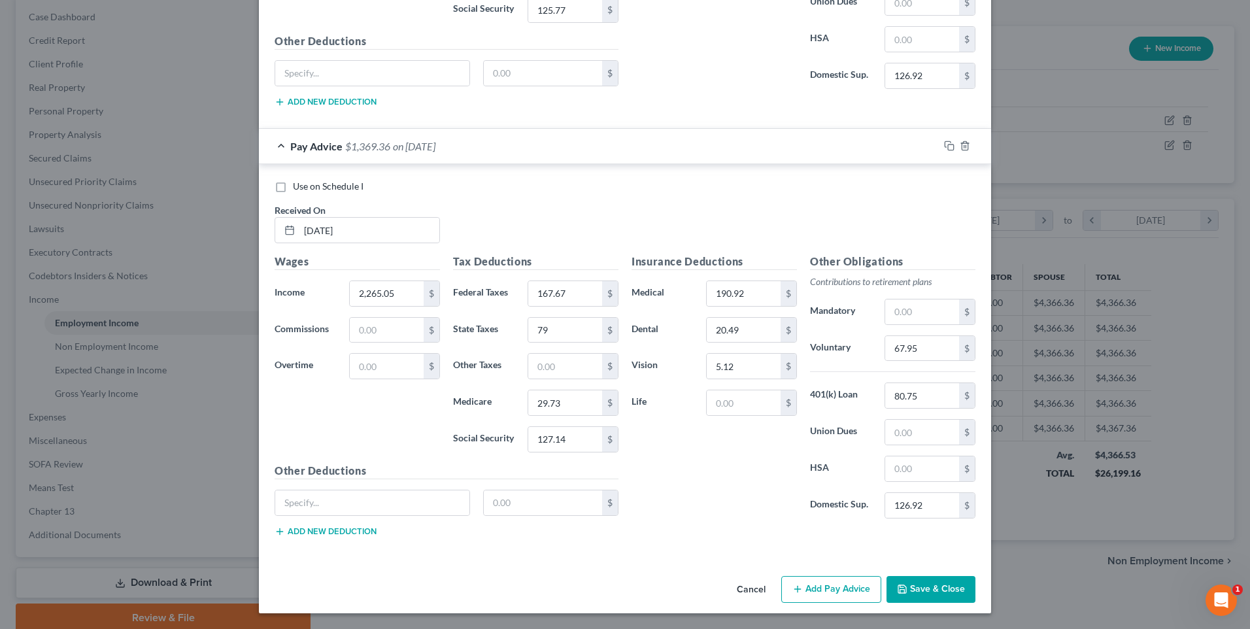
drag, startPoint x: 907, startPoint y: 588, endPoint x: 907, endPoint y: 565, distance: 22.9
click at [908, 588] on button "Save & Close" at bounding box center [931, 589] width 89 height 27
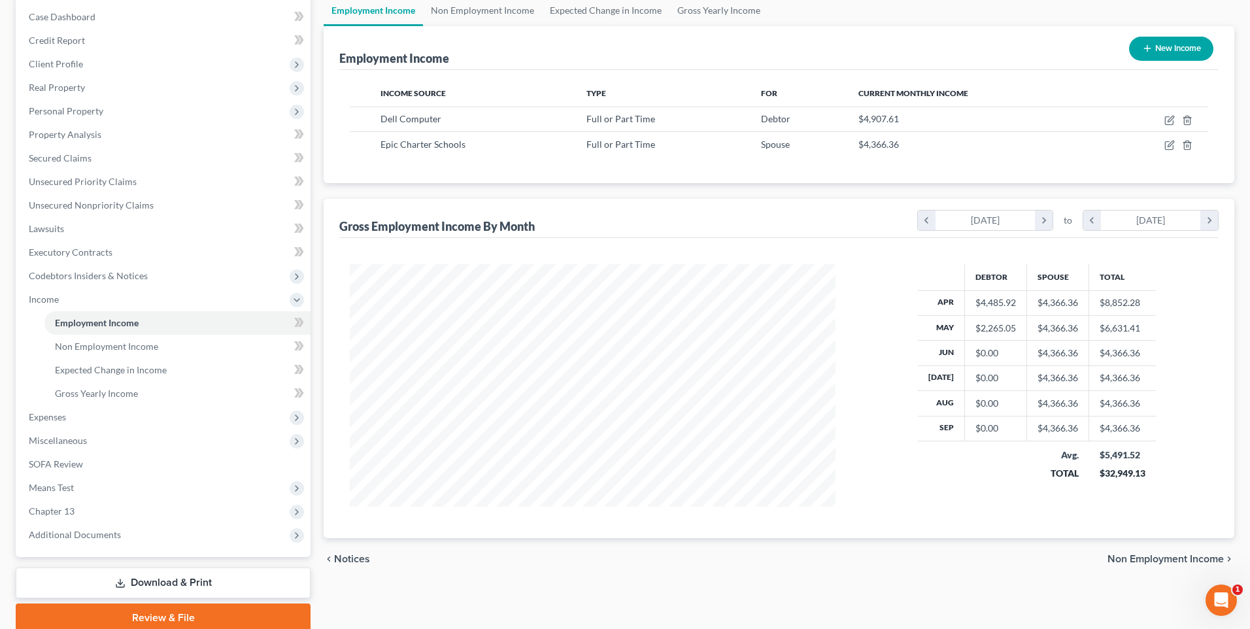
scroll to position [653579, 653310]
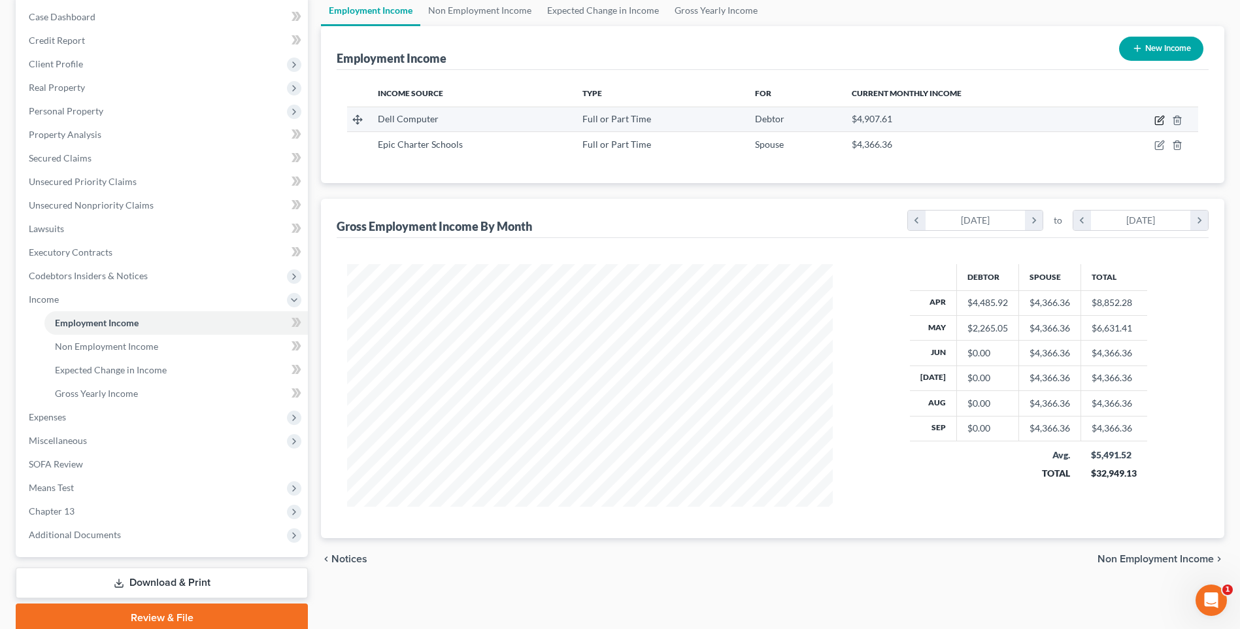
click at [1159, 118] on icon "button" at bounding box center [1160, 120] width 10 height 10
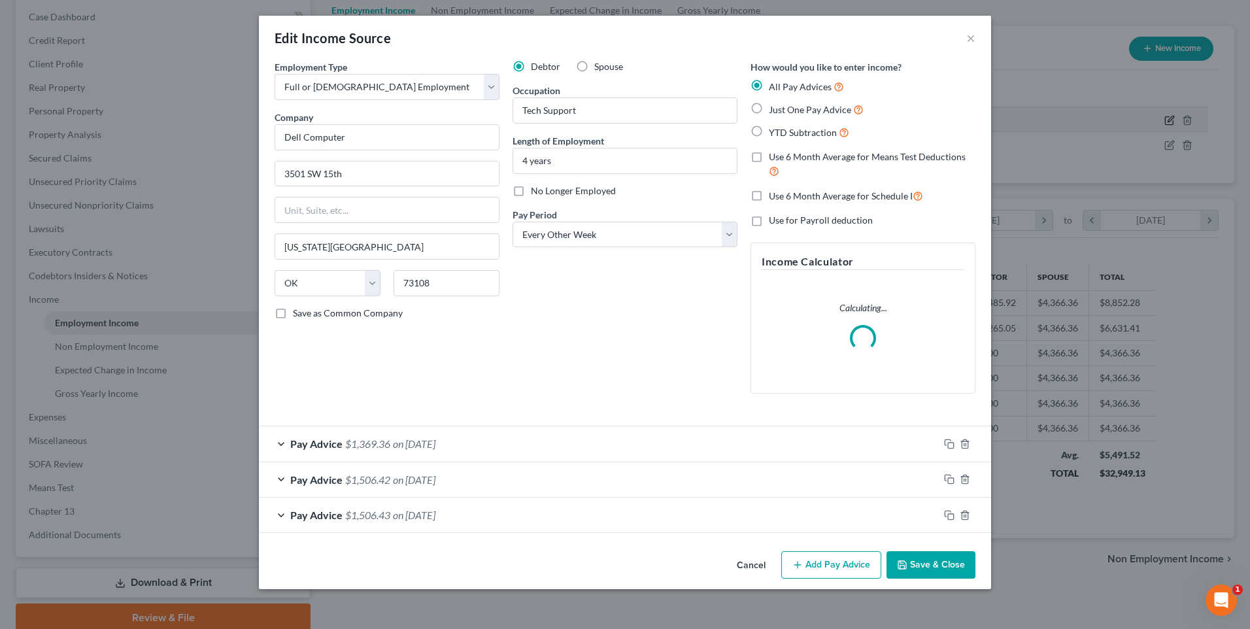
scroll to position [245, 517]
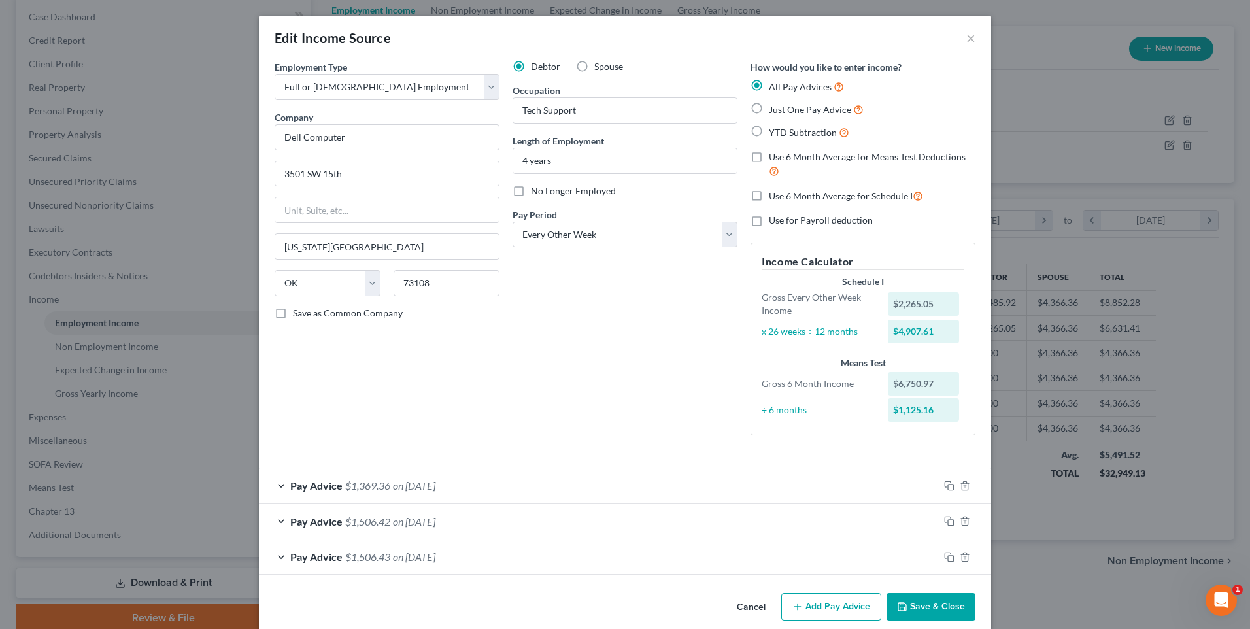
click at [569, 562] on div "Pay Advice $1,506.43 on [DATE]" at bounding box center [599, 556] width 680 height 35
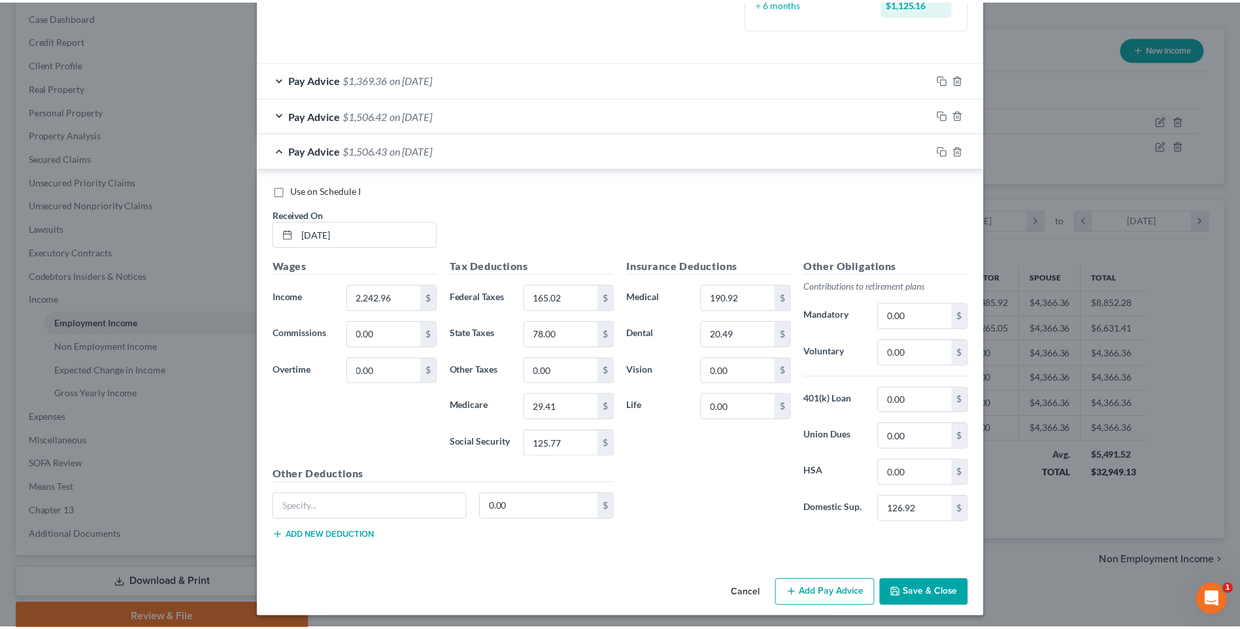
scroll to position [411, 0]
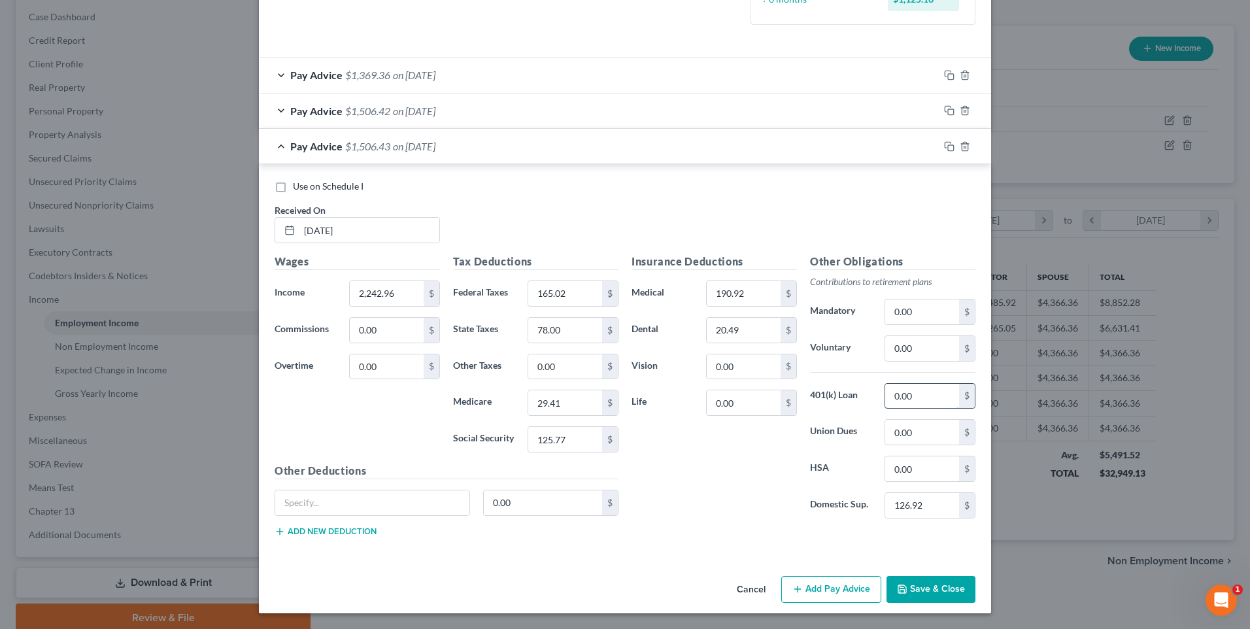
click at [898, 396] on input "0.00" at bounding box center [922, 396] width 74 height 25
click at [762, 360] on input "0.00" at bounding box center [744, 366] width 74 height 25
click at [934, 587] on button "Save & Close" at bounding box center [931, 589] width 89 height 27
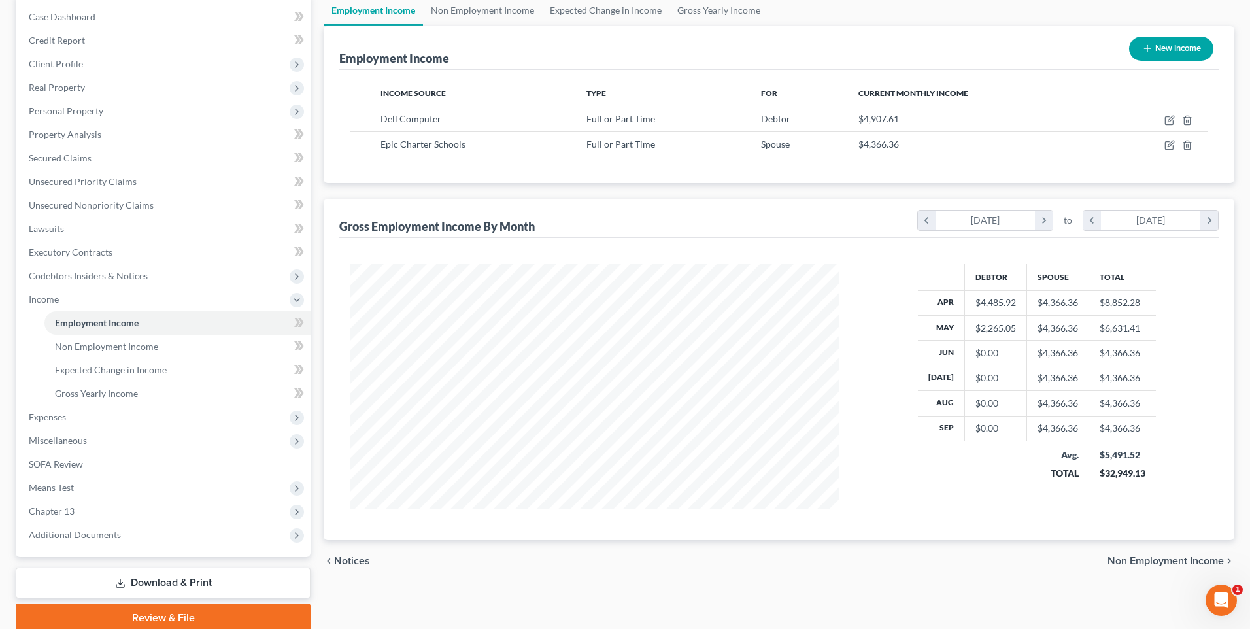
scroll to position [653579, 653310]
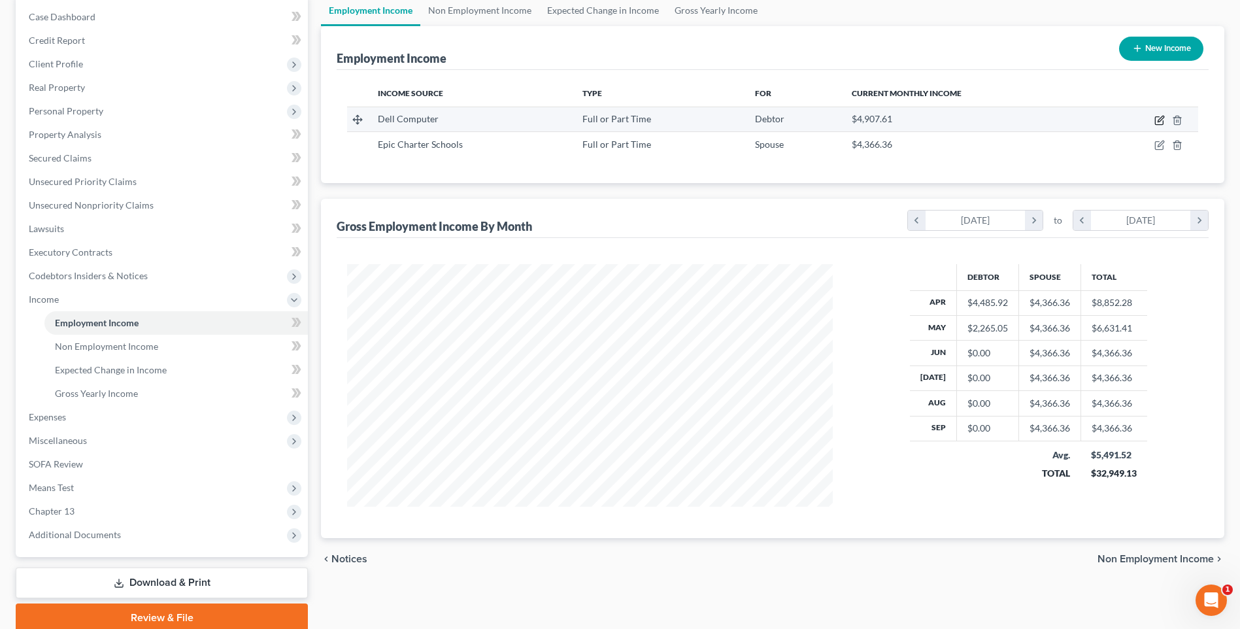
click at [1157, 118] on icon "button" at bounding box center [1160, 120] width 10 height 10
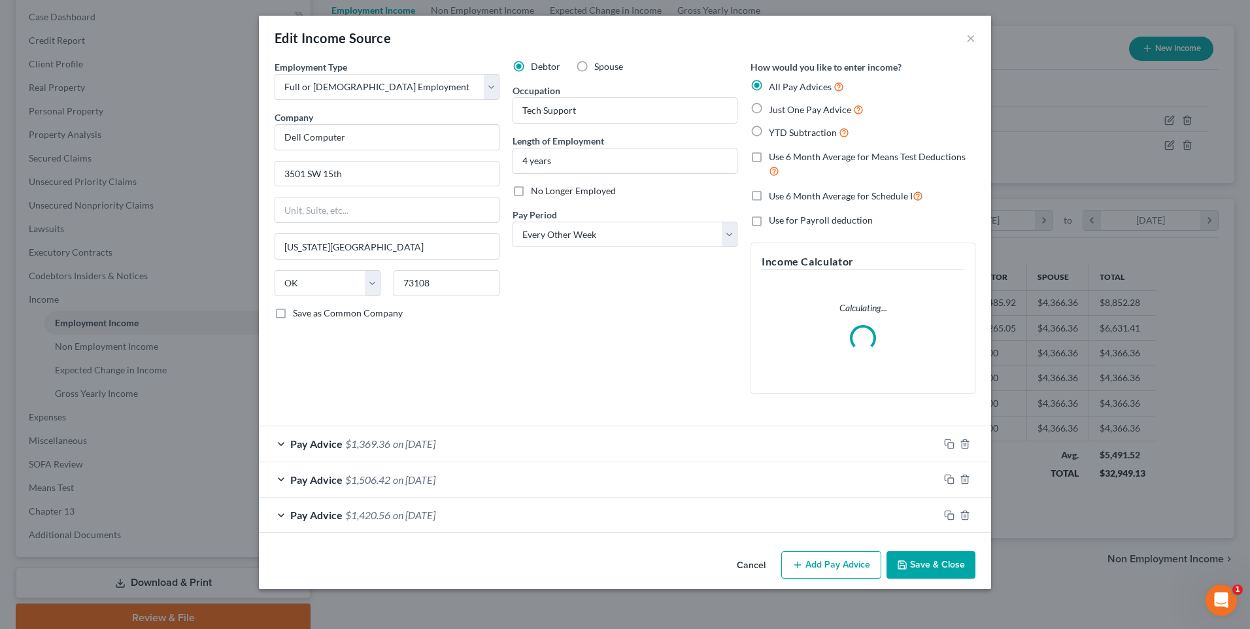
scroll to position [245, 517]
click at [585, 481] on div "Pay Advice $1,506.42 on [DATE]" at bounding box center [599, 479] width 680 height 35
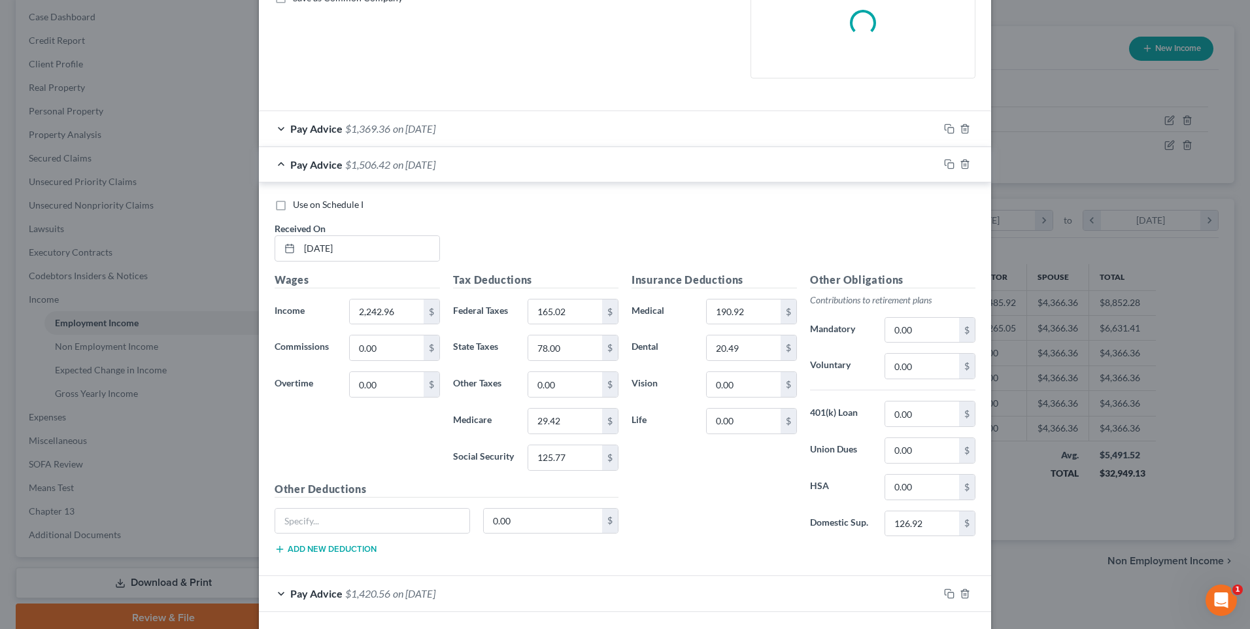
scroll to position [369, 0]
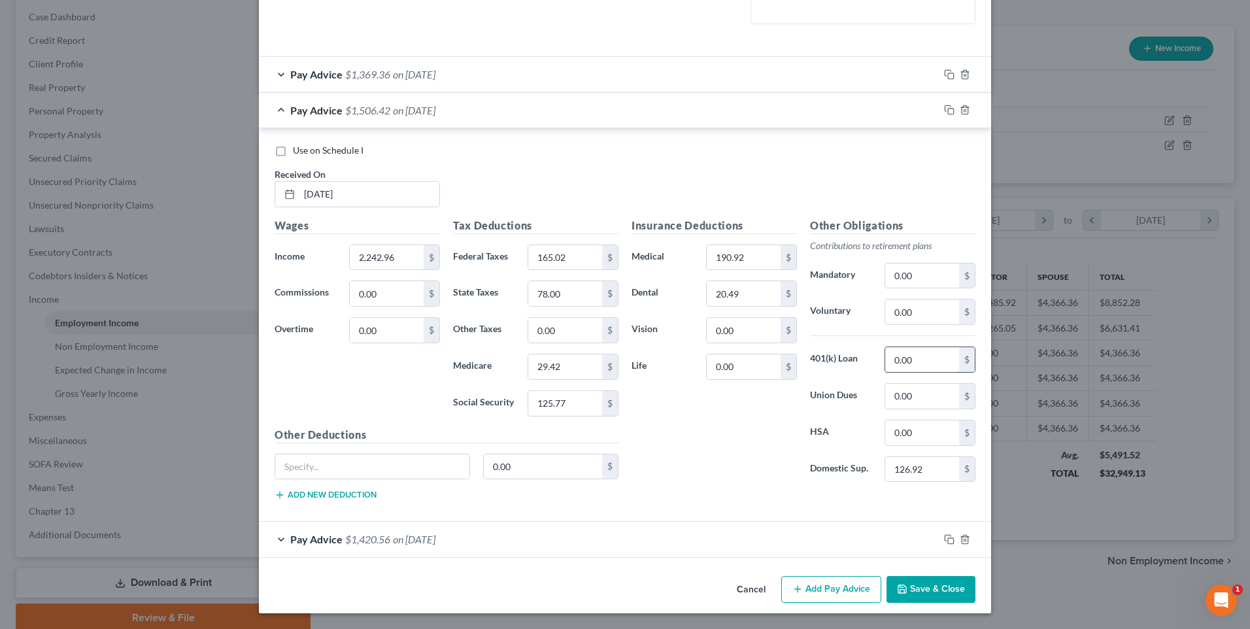
click at [938, 360] on input "0.00" at bounding box center [922, 359] width 74 height 25
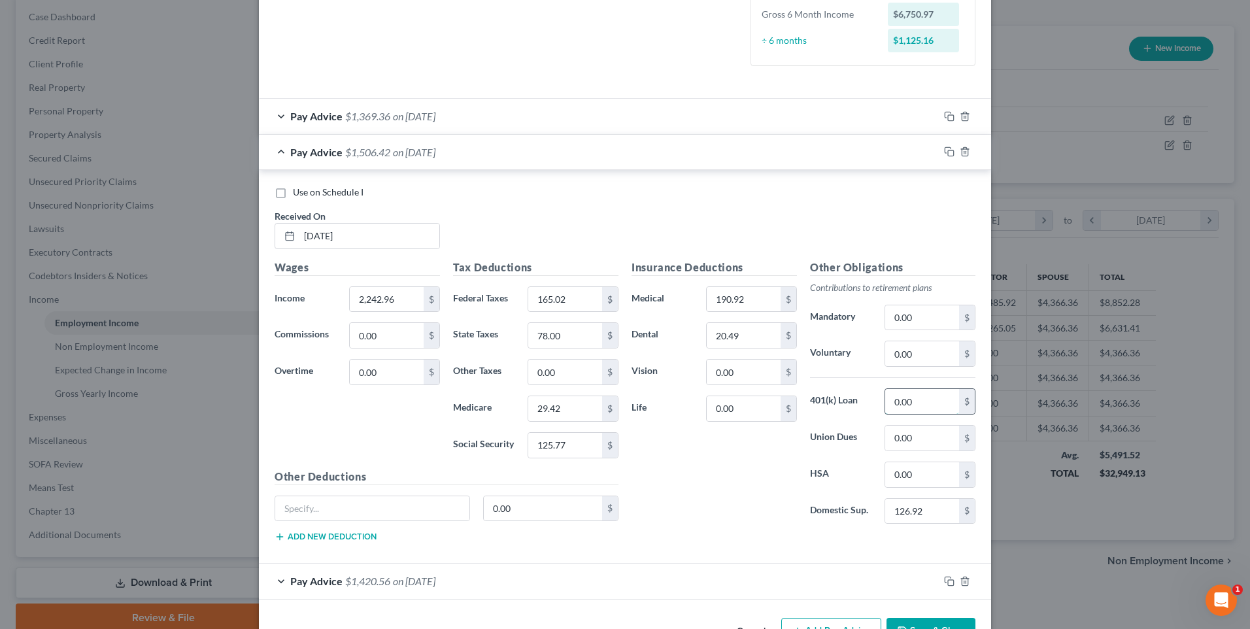
click at [915, 398] on input "0.00" at bounding box center [922, 401] width 74 height 25
click at [768, 370] on input "0.00" at bounding box center [744, 372] width 74 height 25
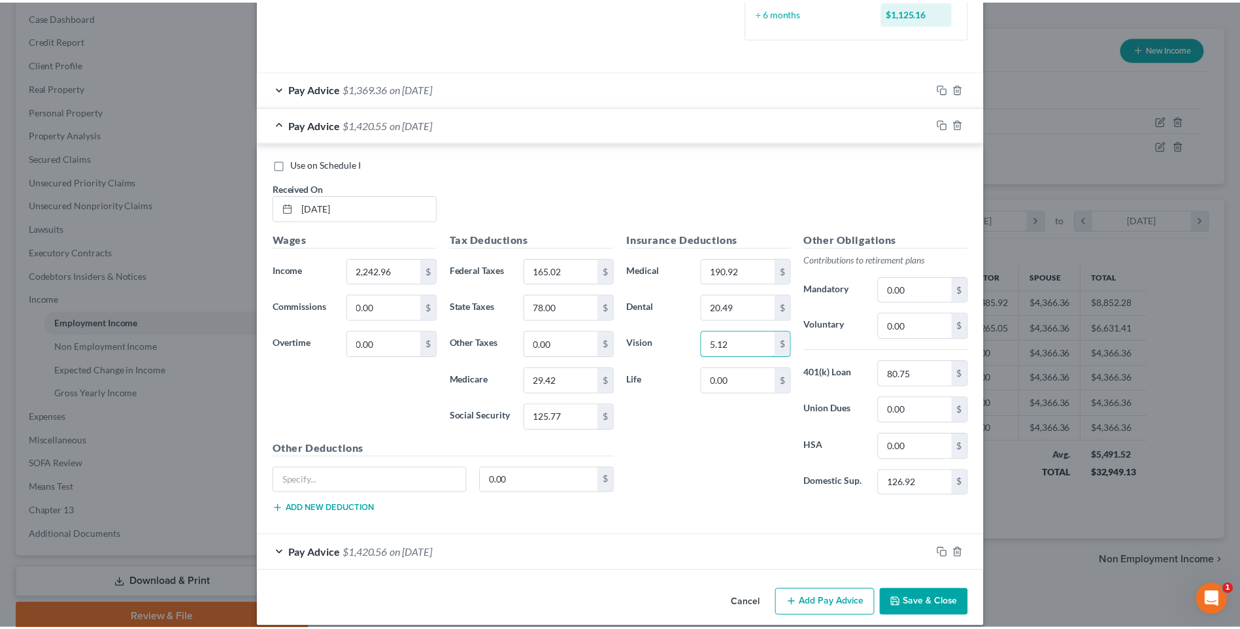
scroll to position [411, 0]
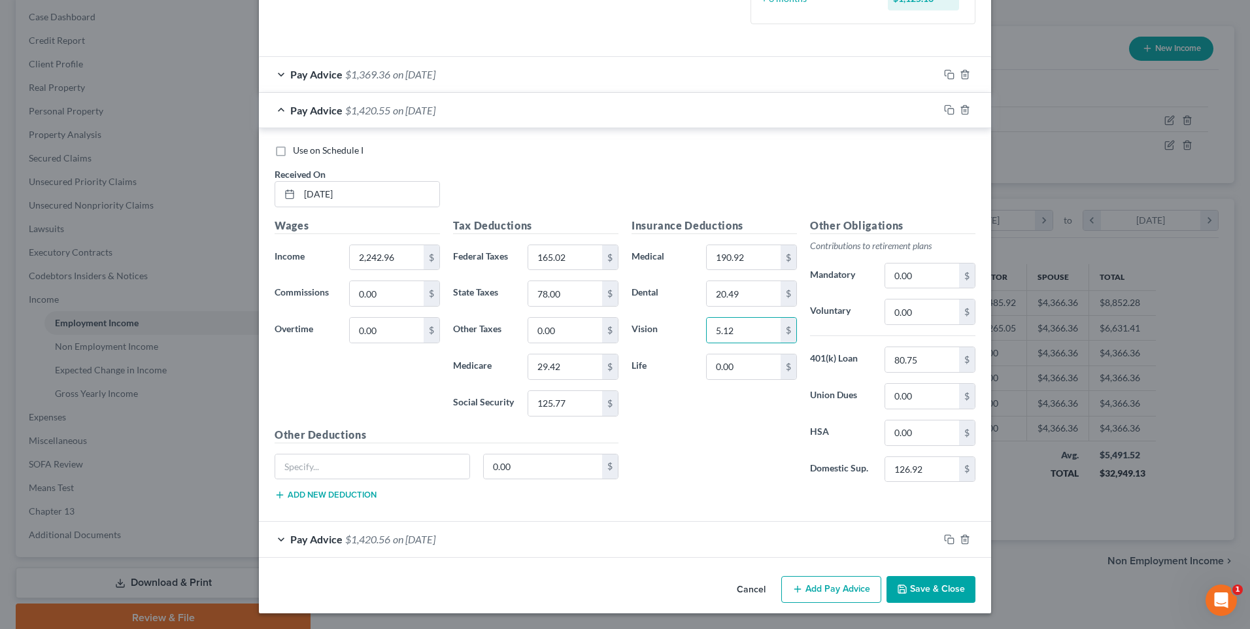
click at [916, 585] on button "Save & Close" at bounding box center [931, 589] width 89 height 27
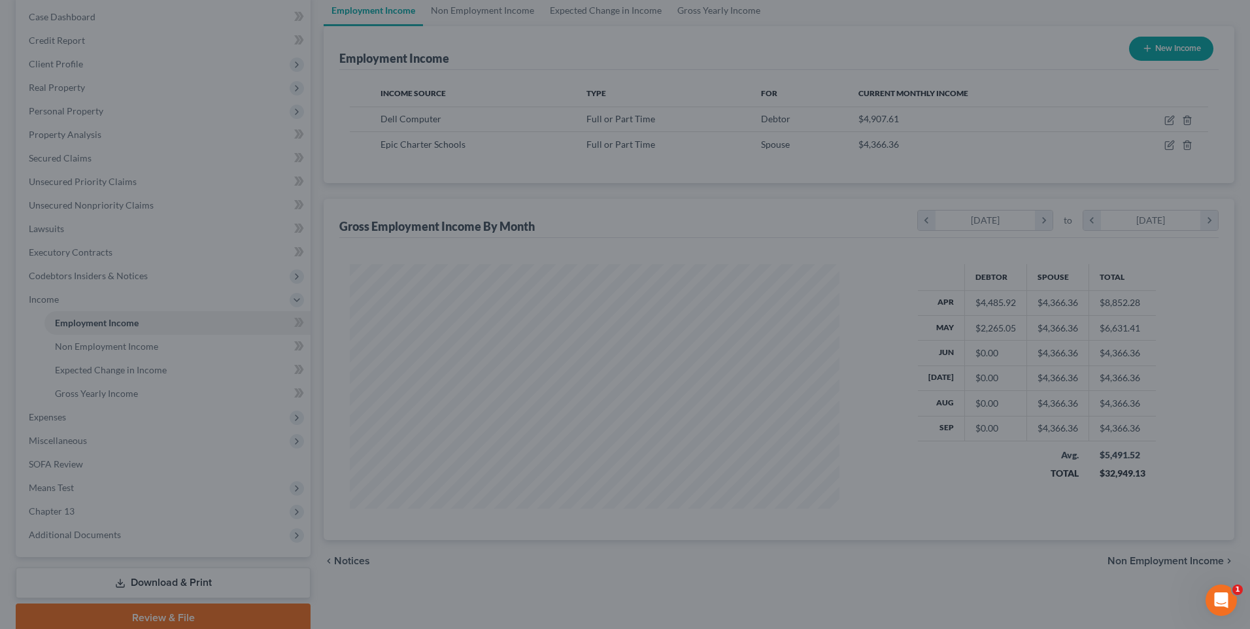
scroll to position [653579, 653310]
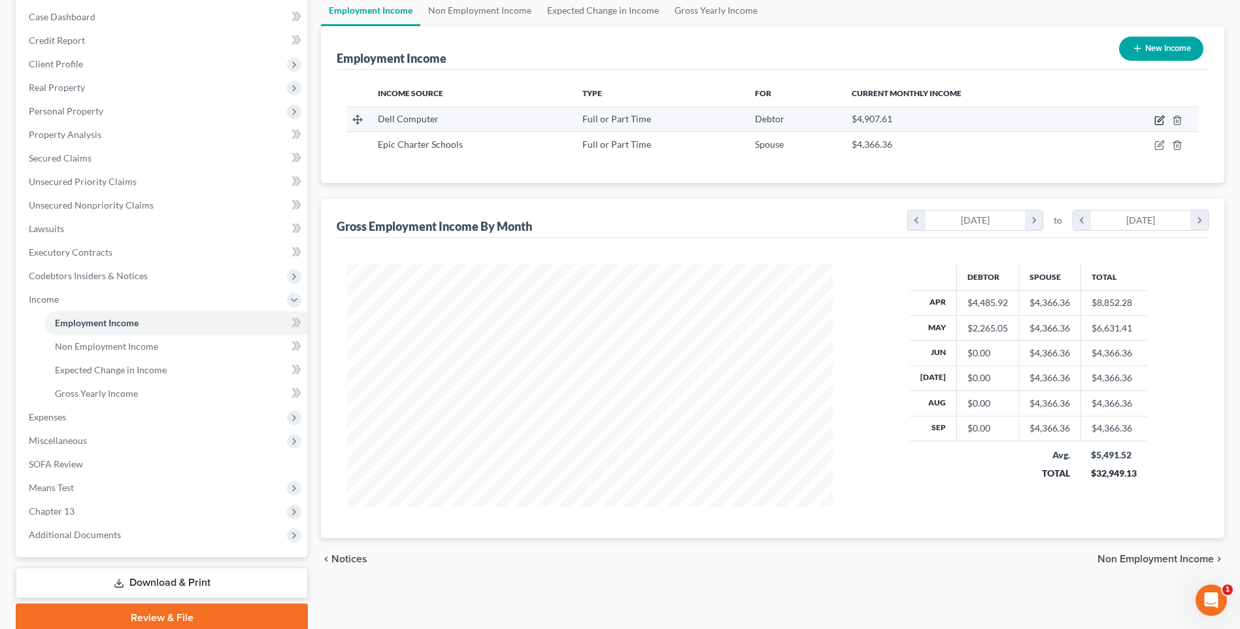
click at [1157, 122] on icon "button" at bounding box center [1160, 120] width 10 height 10
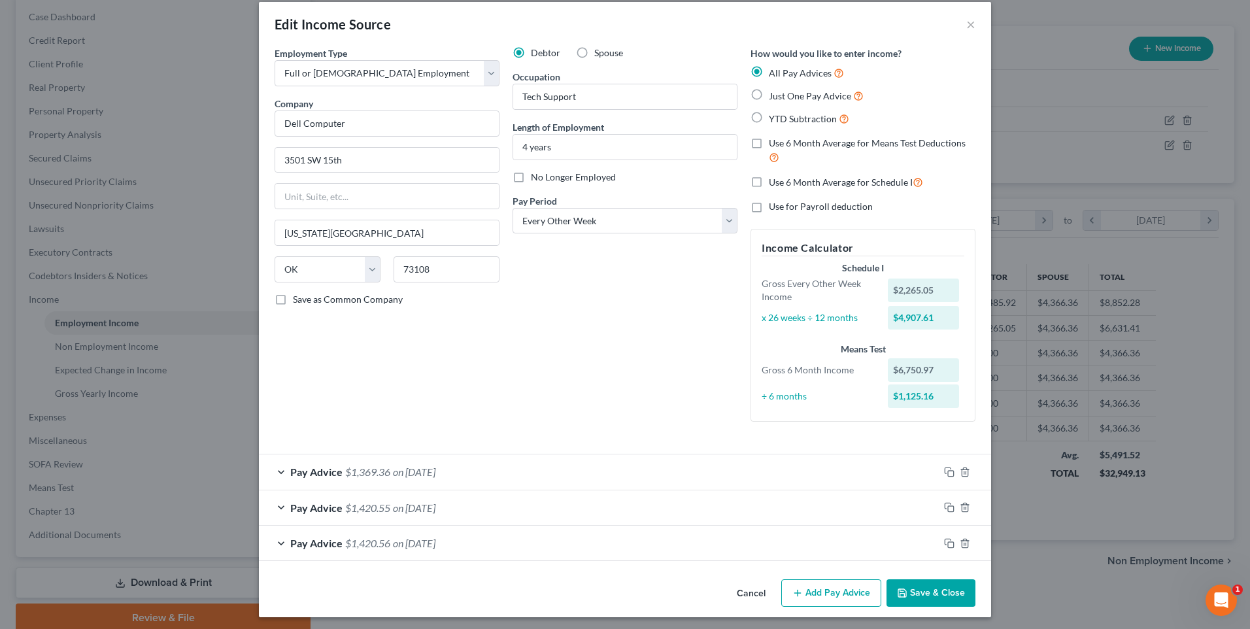
scroll to position [18, 0]
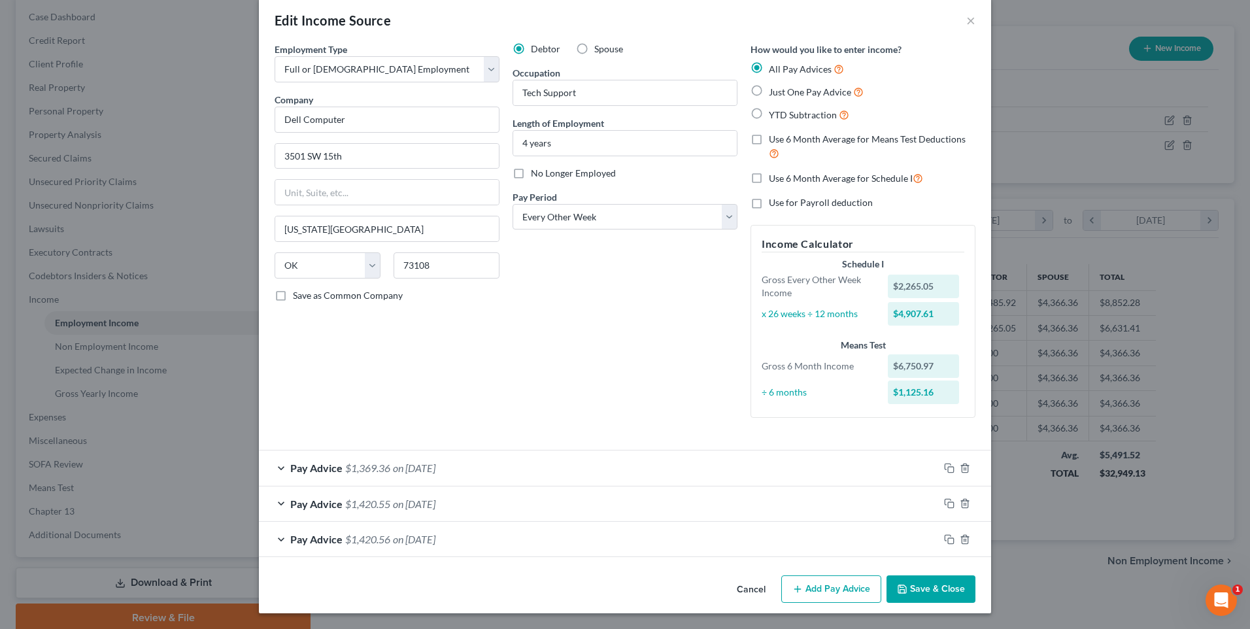
click at [515, 542] on div "Pay Advice $1,420.56 on [DATE]" at bounding box center [599, 539] width 680 height 35
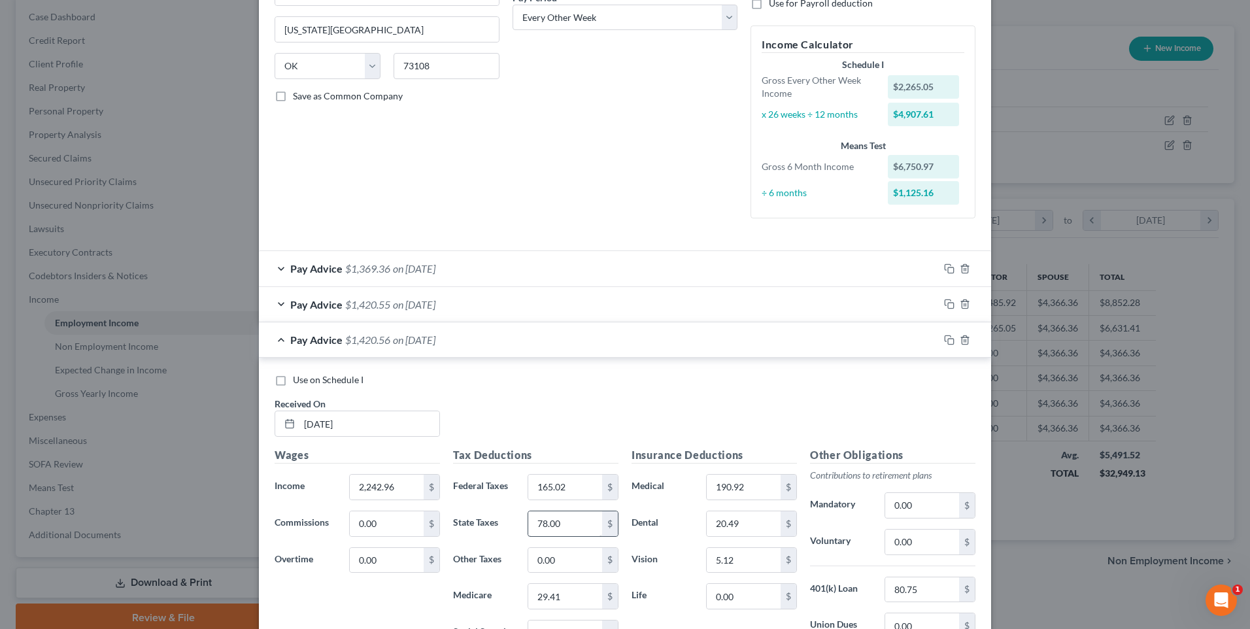
scroll to position [214, 0]
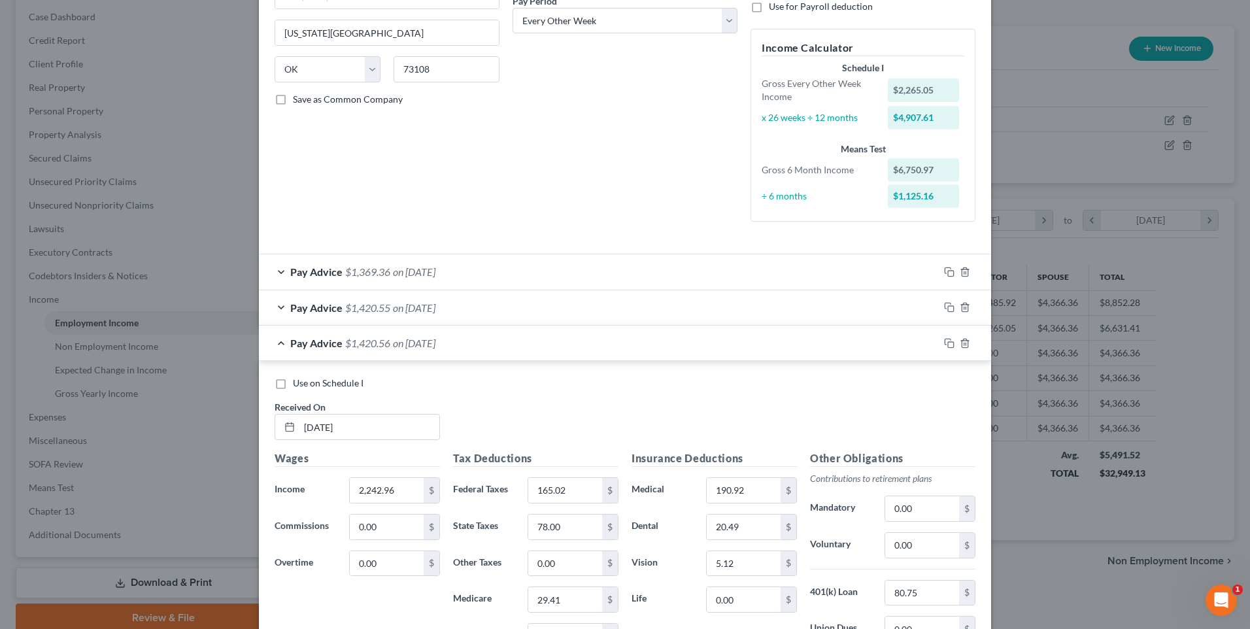
click at [544, 303] on div "Pay Advice $1,420.55 on [DATE]" at bounding box center [599, 307] width 680 height 35
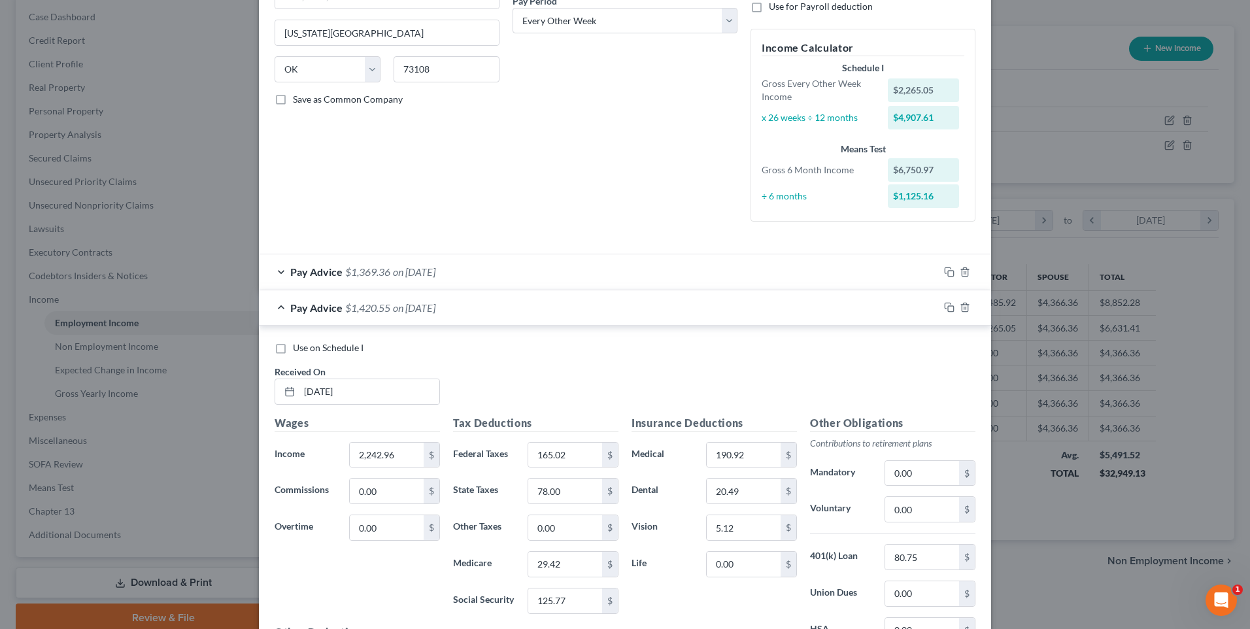
click at [528, 277] on div "Pay Advice $1,369.36 on [DATE]" at bounding box center [599, 271] width 680 height 35
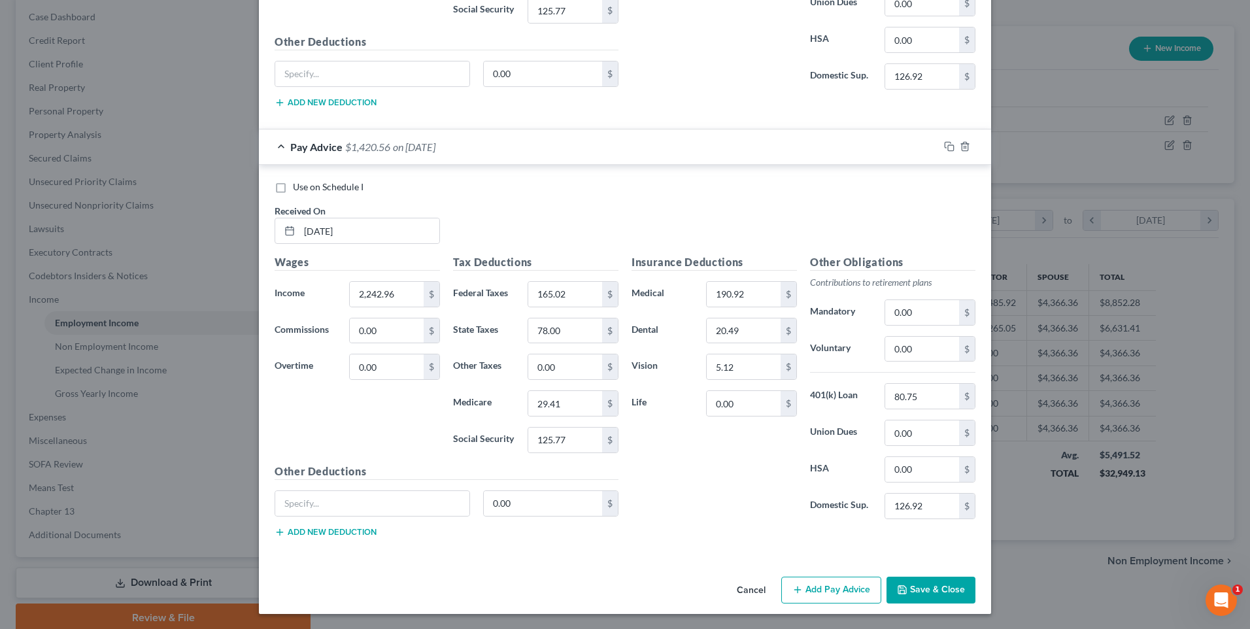
scroll to position [1198, 0]
click at [815, 586] on button "Add Pay Advice" at bounding box center [831, 589] width 100 height 27
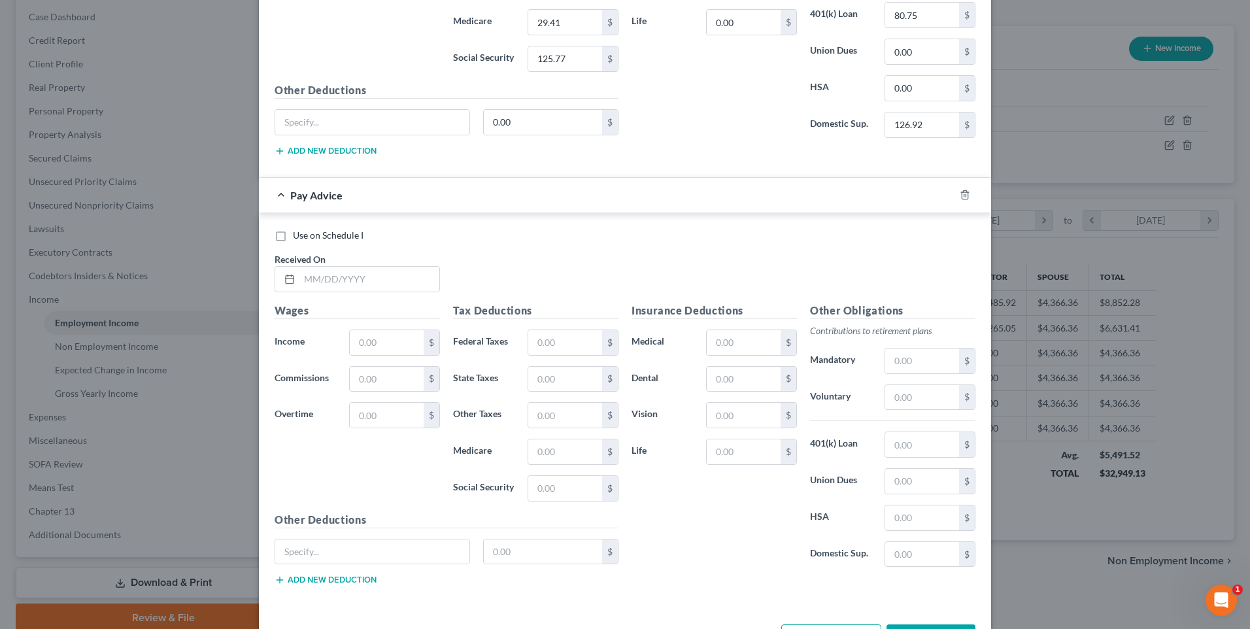
scroll to position [1628, 0]
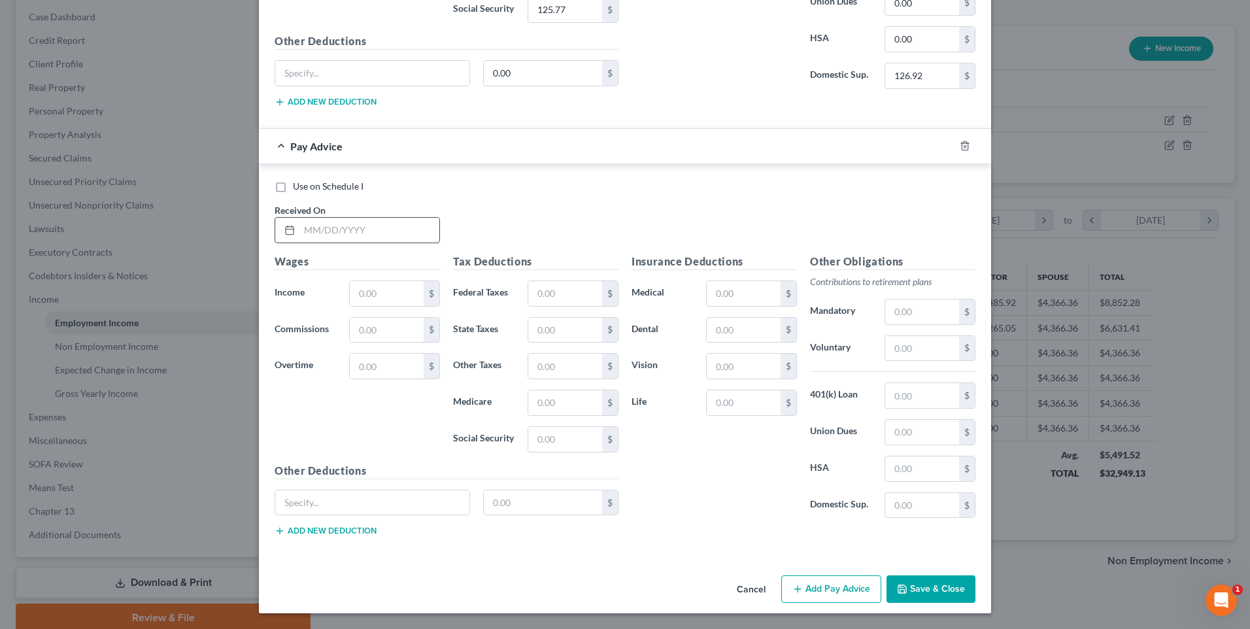
drag, startPoint x: 334, startPoint y: 224, endPoint x: 314, endPoint y: 238, distance: 23.9
click at [334, 224] on input "text" at bounding box center [369, 230] width 140 height 25
click at [904, 390] on input "text" at bounding box center [922, 395] width 74 height 25
click at [355, 226] on input "text" at bounding box center [369, 230] width 140 height 25
drag, startPoint x: 400, startPoint y: 286, endPoint x: 384, endPoint y: 295, distance: 17.8
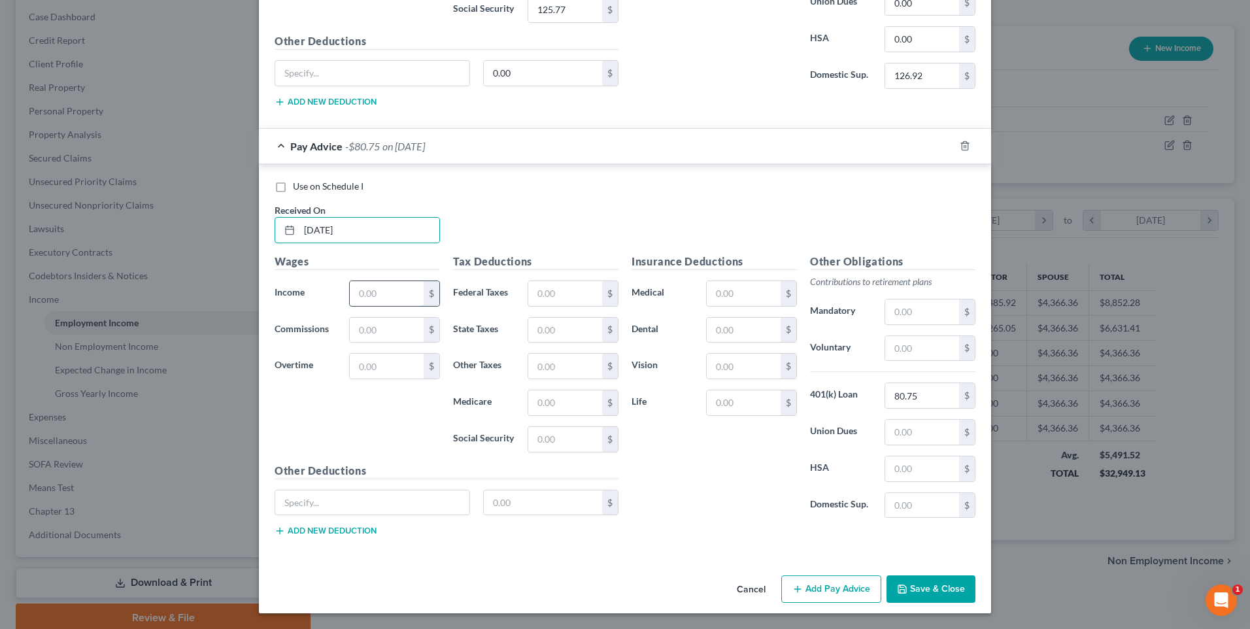
click at [400, 286] on input "text" at bounding box center [387, 293] width 74 height 25
click at [552, 299] on input "text" at bounding box center [565, 293] width 74 height 25
click at [554, 444] on input "text" at bounding box center [565, 439] width 74 height 25
click at [570, 332] on input "text" at bounding box center [565, 330] width 74 height 25
click at [579, 396] on input "text" at bounding box center [565, 402] width 74 height 25
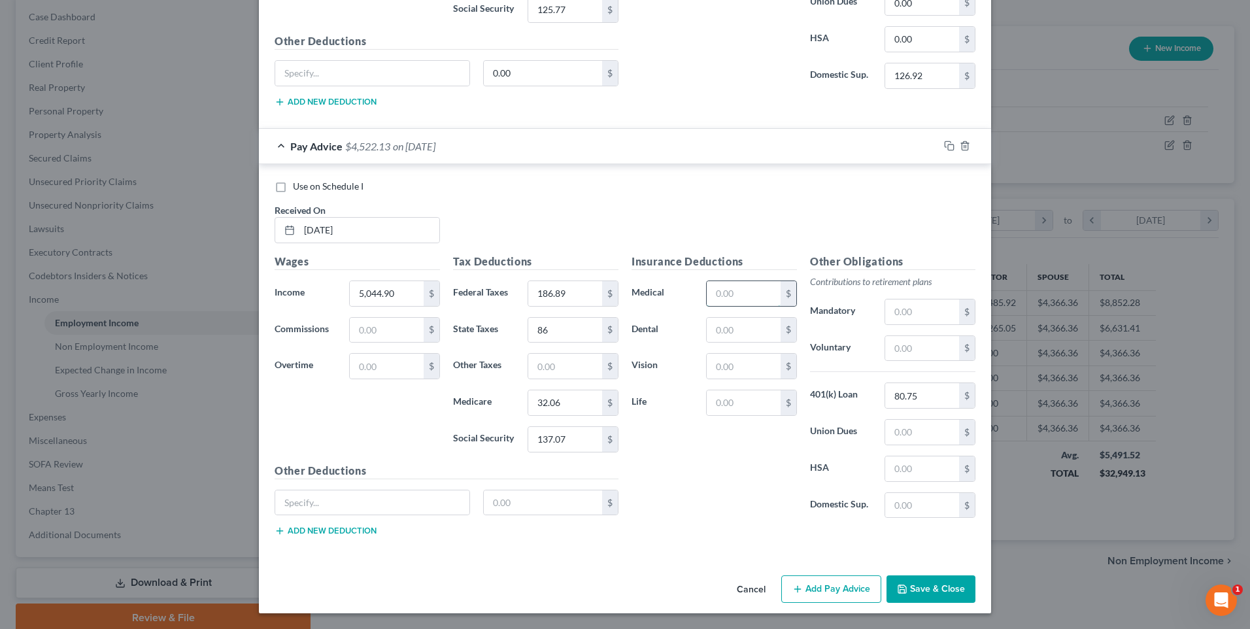
click at [754, 292] on input "text" at bounding box center [744, 293] width 74 height 25
click at [747, 326] on input "text" at bounding box center [744, 330] width 74 height 25
click at [755, 326] on input "text" at bounding box center [744, 330] width 74 height 25
click at [745, 370] on input "text" at bounding box center [744, 366] width 74 height 25
click at [748, 406] on input "text" at bounding box center [744, 402] width 74 height 25
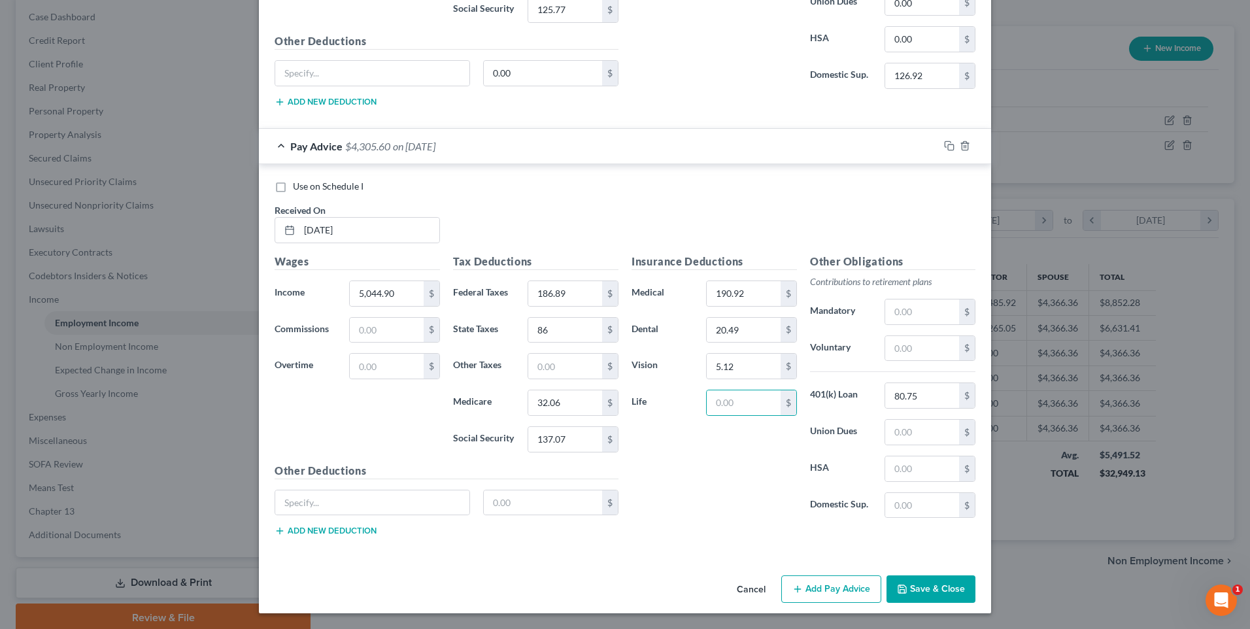
click at [675, 479] on div "Insurance Deductions Medical 190.92 $ Dental 20.49 $ Vision 5.12 $ Life $" at bounding box center [714, 391] width 178 height 275
click at [835, 585] on button "Add Pay Advice" at bounding box center [831, 588] width 100 height 27
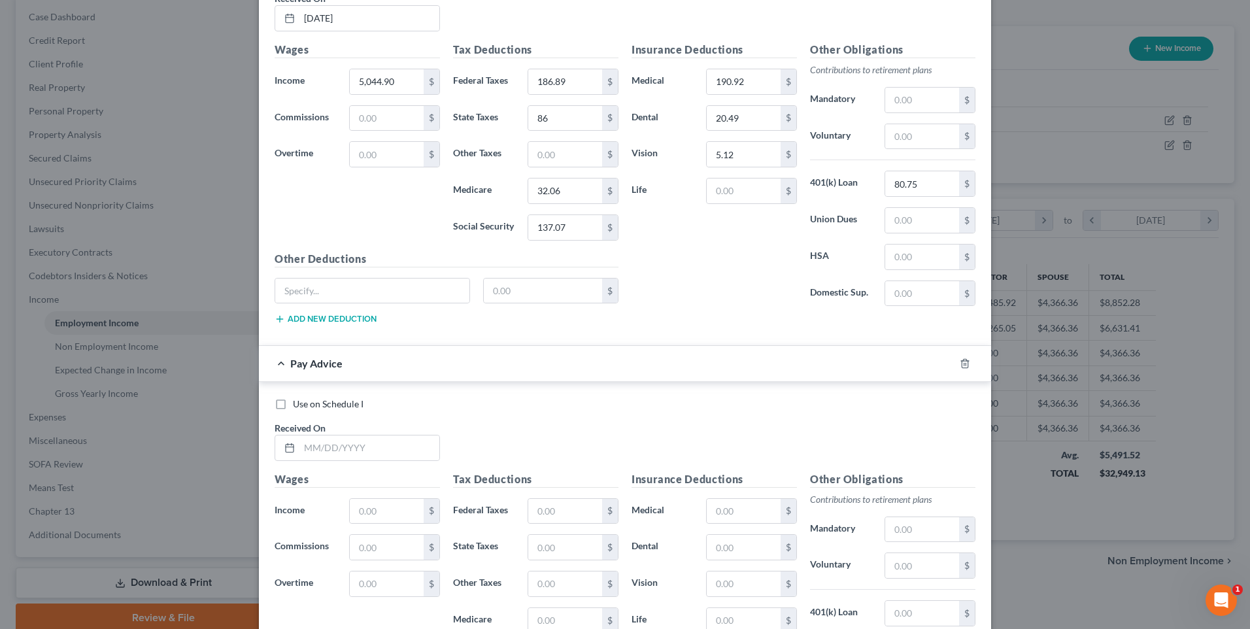
scroll to position [1890, 0]
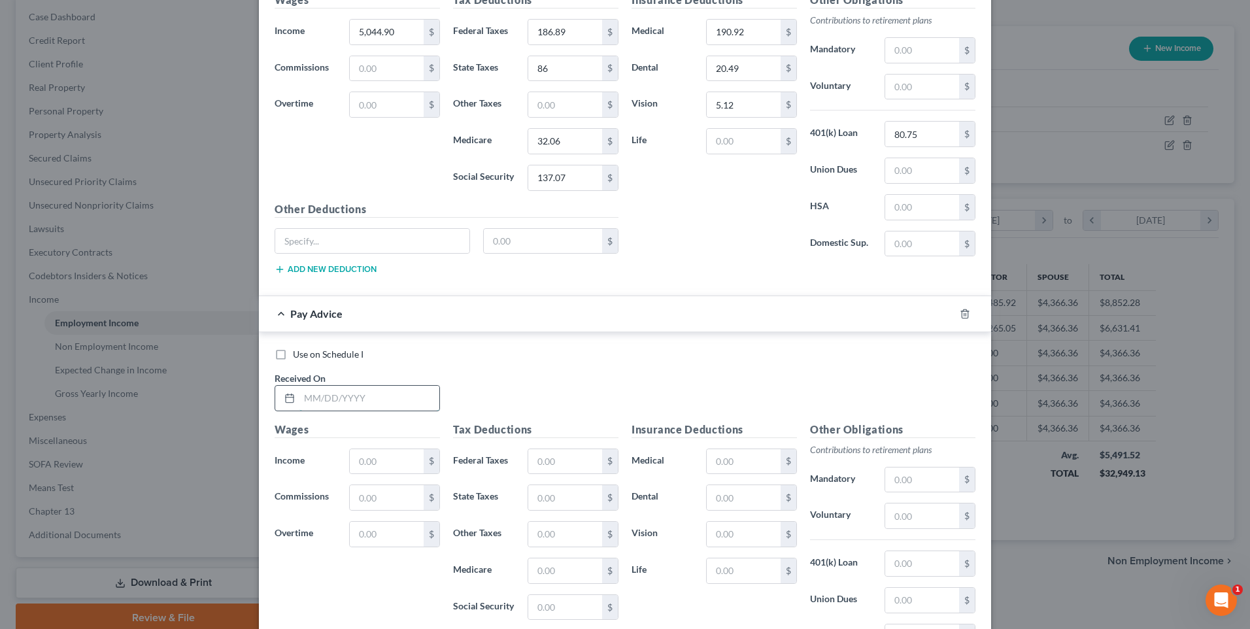
drag, startPoint x: 313, startPoint y: 396, endPoint x: 306, endPoint y: 398, distance: 6.8
click at [313, 396] on input "text" at bounding box center [369, 398] width 140 height 25
click at [392, 456] on input "text" at bounding box center [387, 461] width 74 height 25
click at [551, 456] on input "text" at bounding box center [565, 461] width 74 height 25
click at [546, 497] on input "text" at bounding box center [565, 497] width 74 height 25
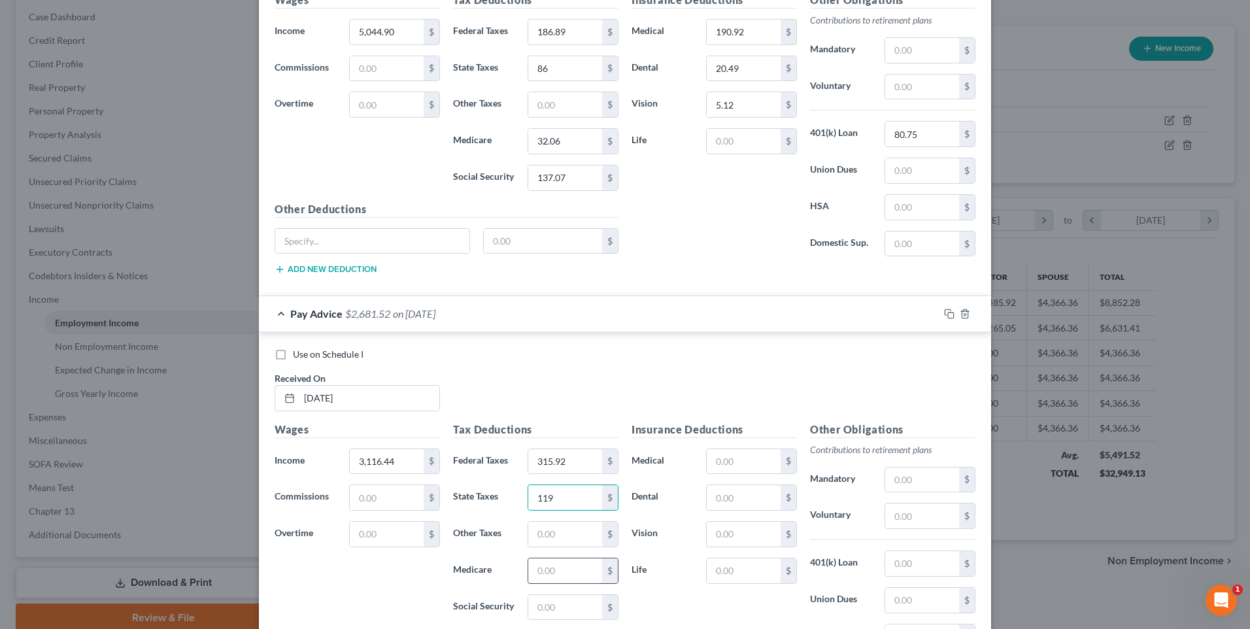
click at [553, 564] on input "text" at bounding box center [565, 570] width 74 height 25
click at [555, 603] on input "text" at bounding box center [565, 607] width 74 height 25
click at [737, 450] on input "text" at bounding box center [744, 461] width 74 height 25
click at [910, 563] on input "text" at bounding box center [922, 563] width 74 height 25
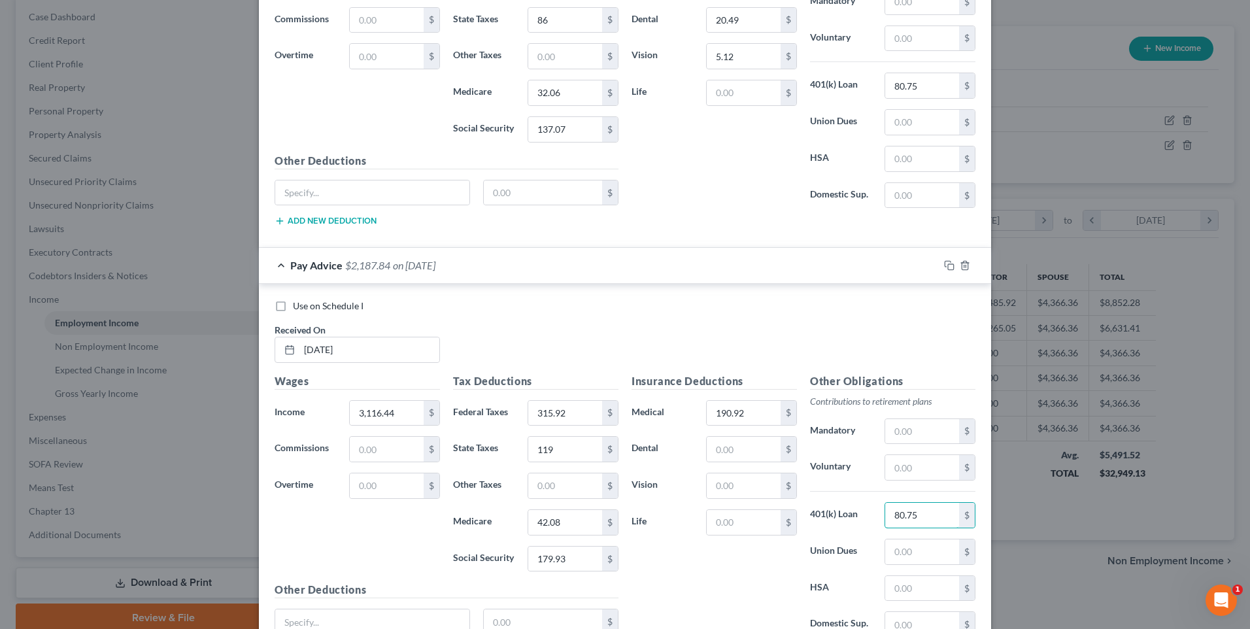
scroll to position [2020, 0]
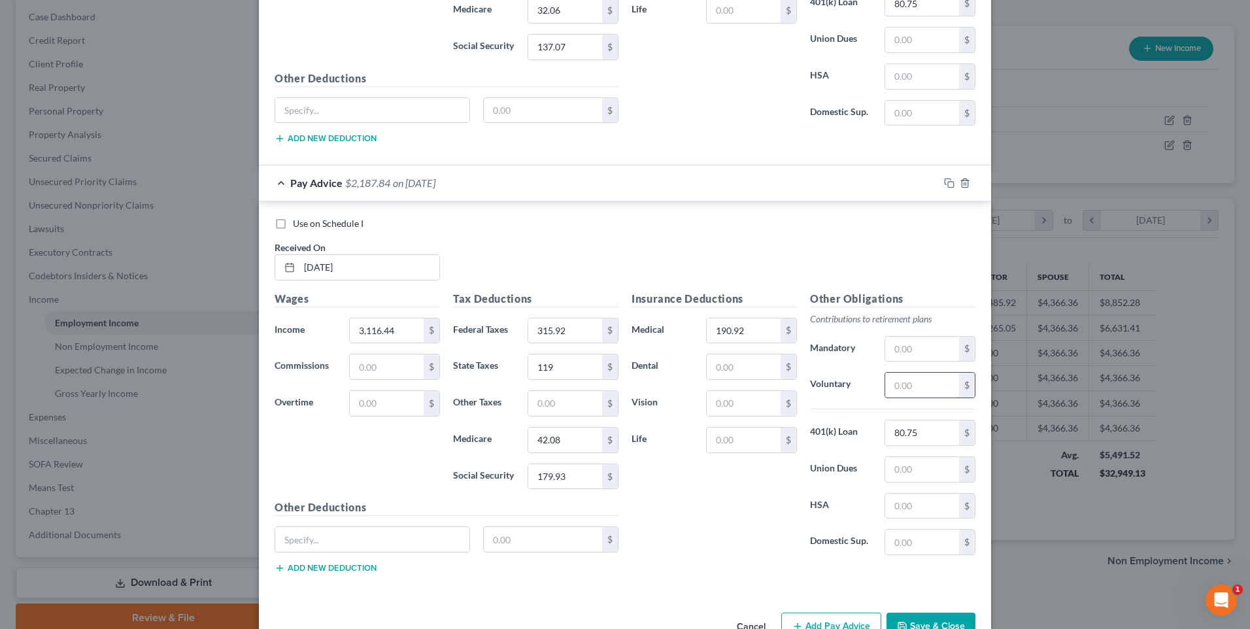
click at [906, 384] on input "text" at bounding box center [922, 385] width 74 height 25
click at [843, 398] on label "Voluntary" at bounding box center [841, 385] width 75 height 26
click at [732, 405] on input "text" at bounding box center [744, 403] width 74 height 25
click at [731, 368] on input "text" at bounding box center [744, 366] width 74 height 25
click at [747, 502] on div "Insurance Deductions Medical 190.92 $ Dental 20.49 $ Vision 5.12 $ Life $" at bounding box center [714, 428] width 178 height 275
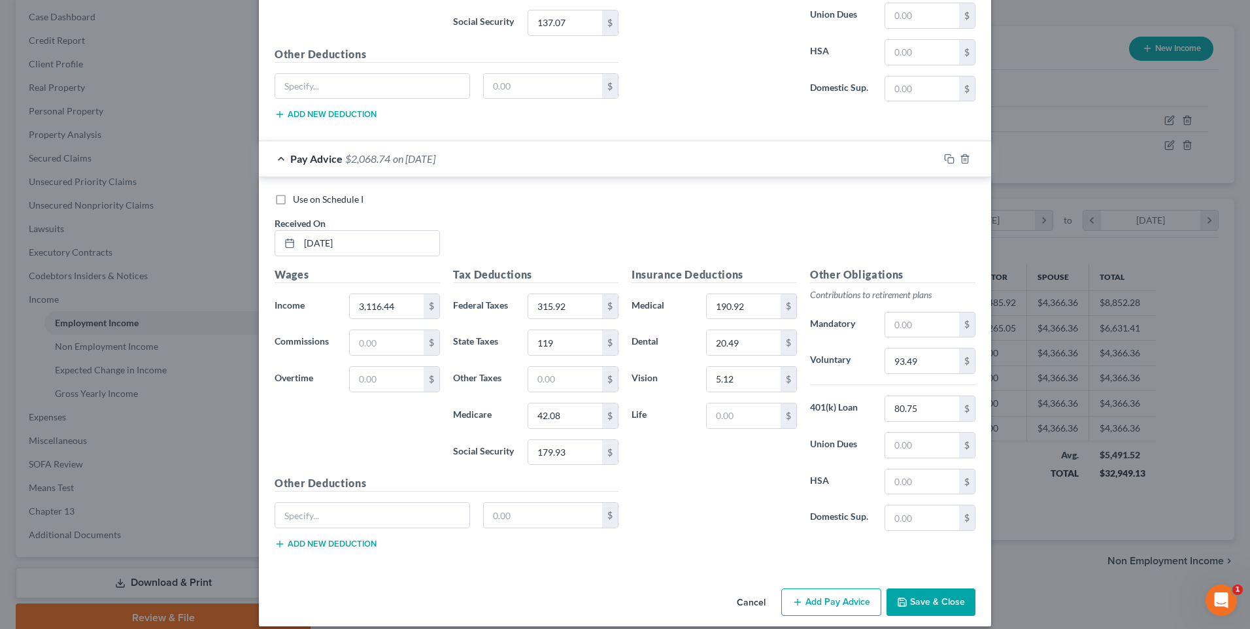
scroll to position [2058, 0]
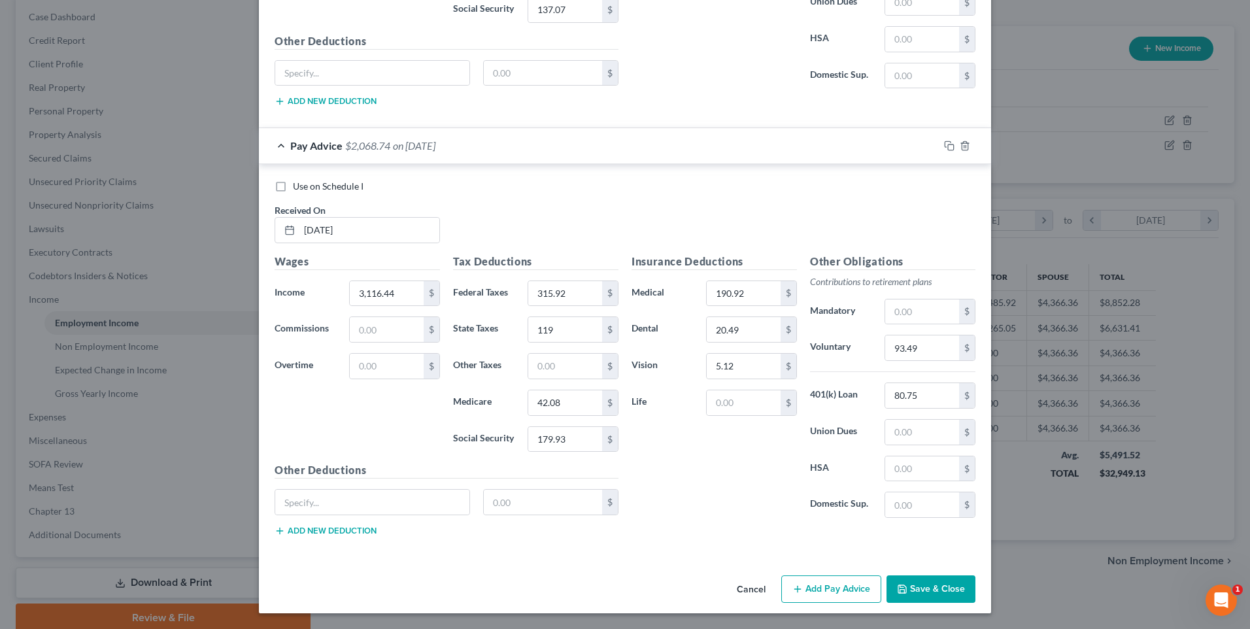
click at [821, 586] on button "Add Pay Advice" at bounding box center [831, 588] width 100 height 27
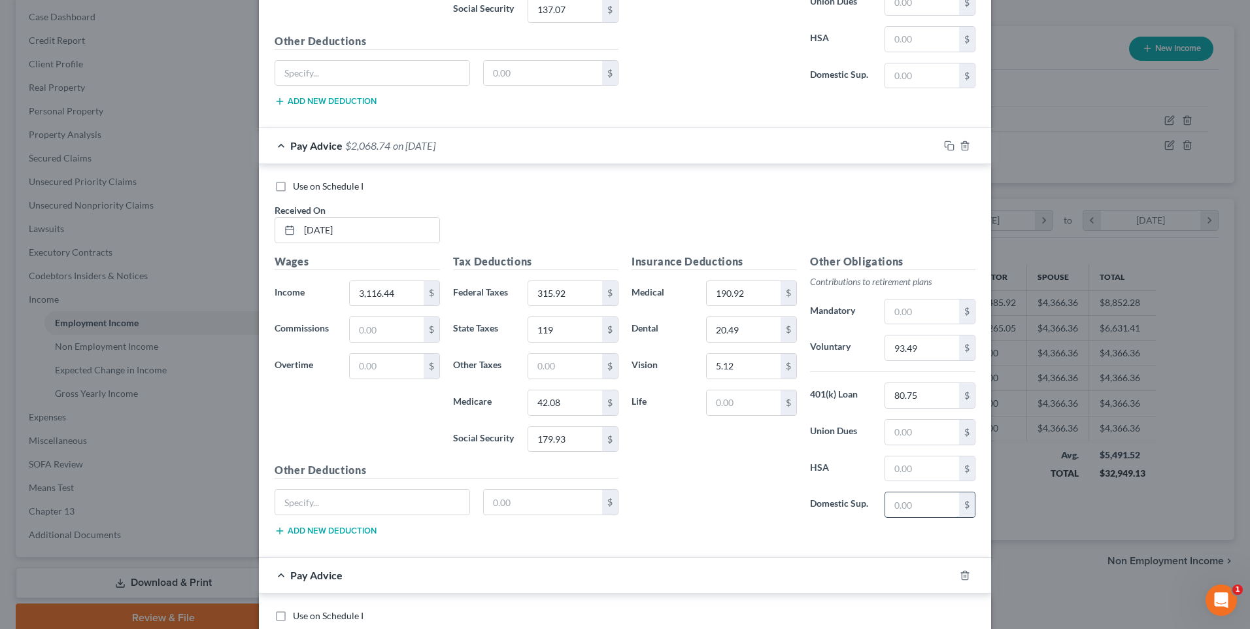
click at [911, 497] on input "text" at bounding box center [922, 504] width 74 height 25
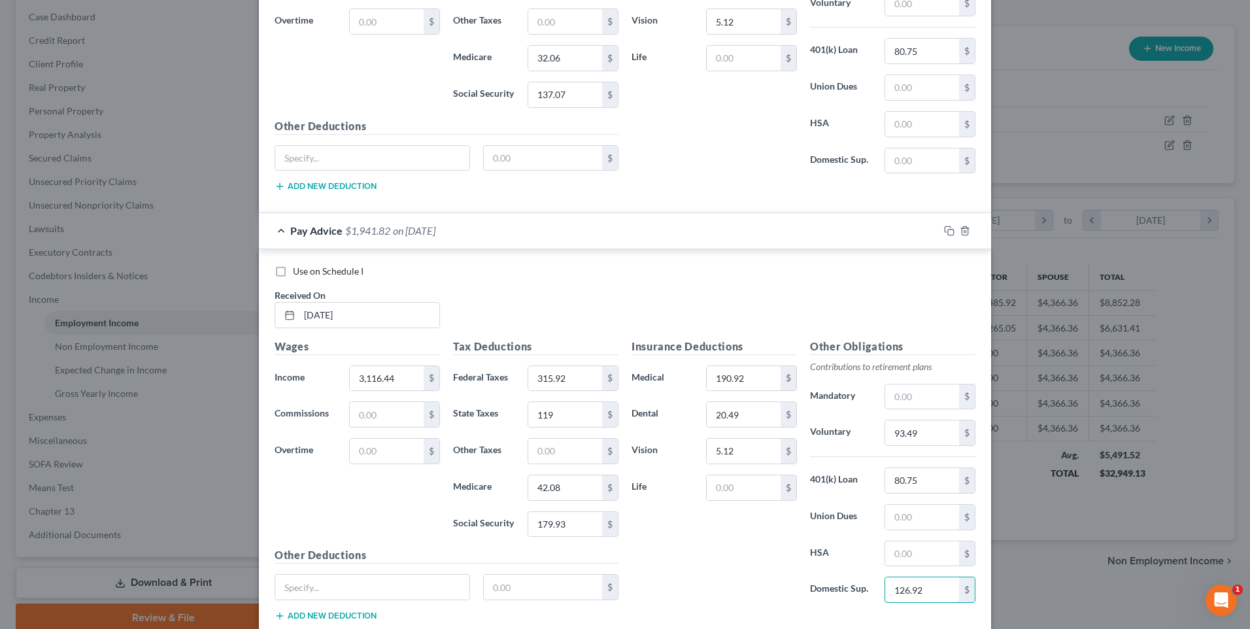
scroll to position [1861, 0]
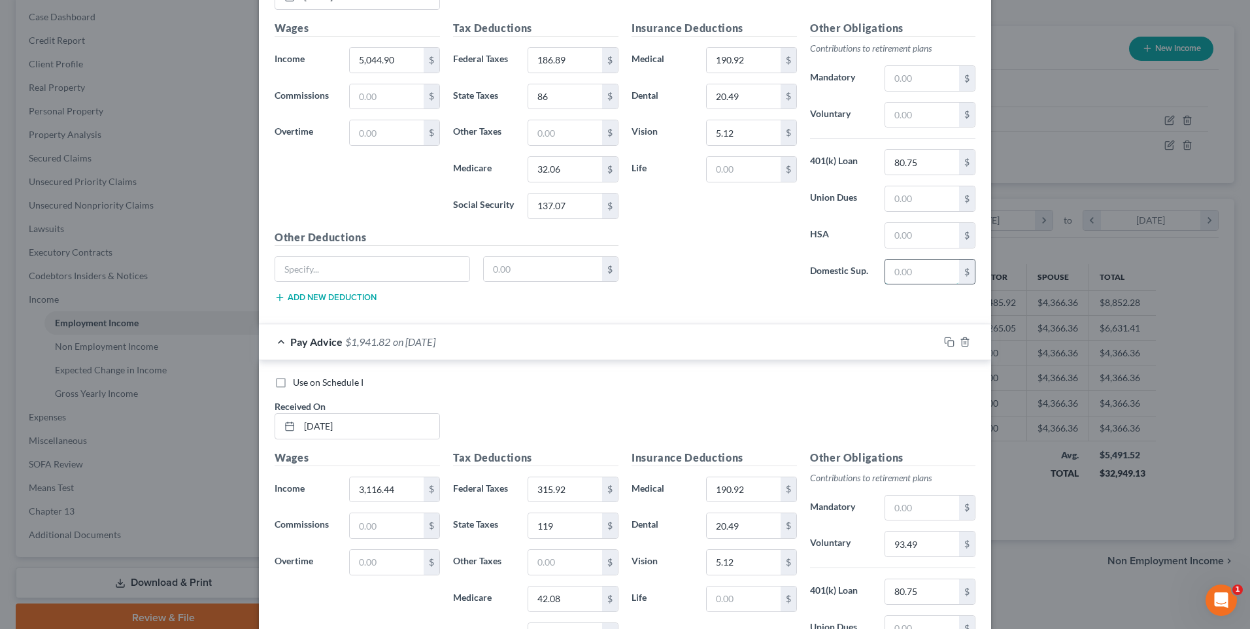
click at [914, 267] on input "text" at bounding box center [922, 272] width 74 height 25
click at [740, 278] on div "Insurance Deductions Medical 190.92 $ Dental 20.49 $ Vision 5.12 $ Life $" at bounding box center [714, 157] width 178 height 275
click at [914, 118] on input "text" at bounding box center [922, 115] width 74 height 25
click at [915, 122] on input "text" at bounding box center [922, 115] width 74 height 25
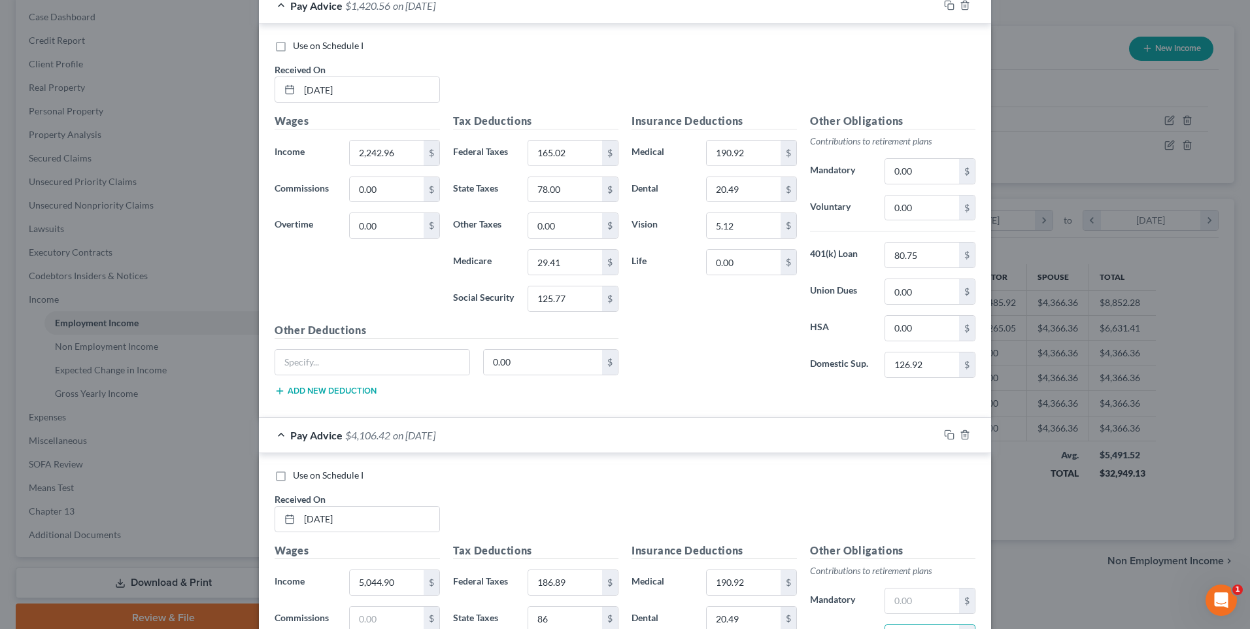
scroll to position [1338, 0]
click at [857, 205] on label "Voluntary" at bounding box center [841, 208] width 75 height 26
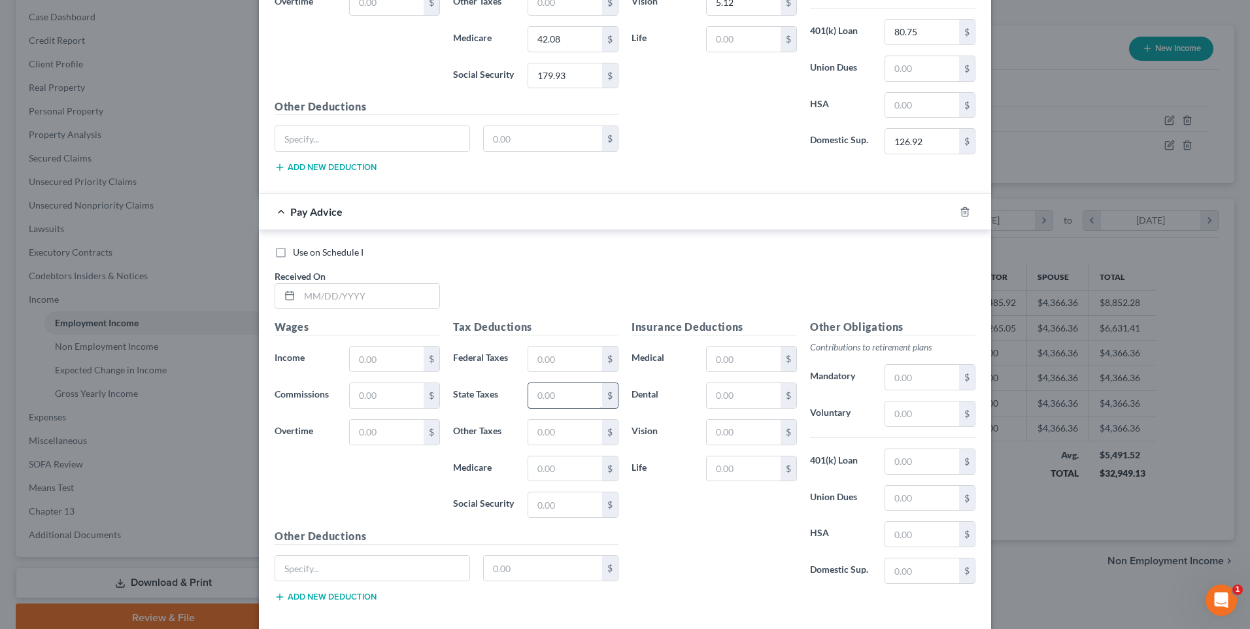
scroll to position [2422, 0]
click at [314, 297] on input "text" at bounding box center [369, 295] width 140 height 25
click at [371, 349] on input "text" at bounding box center [387, 358] width 74 height 25
click at [561, 355] on input "text" at bounding box center [565, 358] width 74 height 25
click at [546, 384] on input "text" at bounding box center [565, 394] width 74 height 25
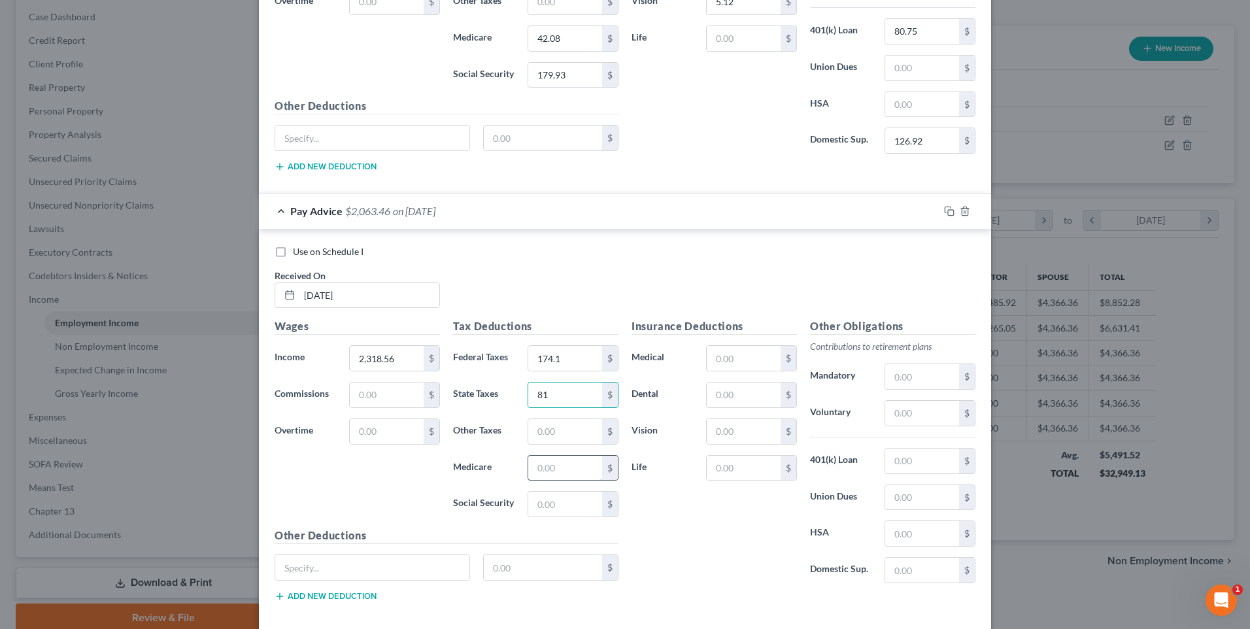
click at [568, 471] on input "text" at bounding box center [565, 468] width 74 height 25
click at [552, 516] on input "text" at bounding box center [565, 504] width 74 height 25
click at [754, 360] on input "text" at bounding box center [744, 358] width 74 height 25
click at [756, 405] on input "text" at bounding box center [744, 394] width 74 height 25
click at [753, 439] on input "text" at bounding box center [744, 431] width 74 height 25
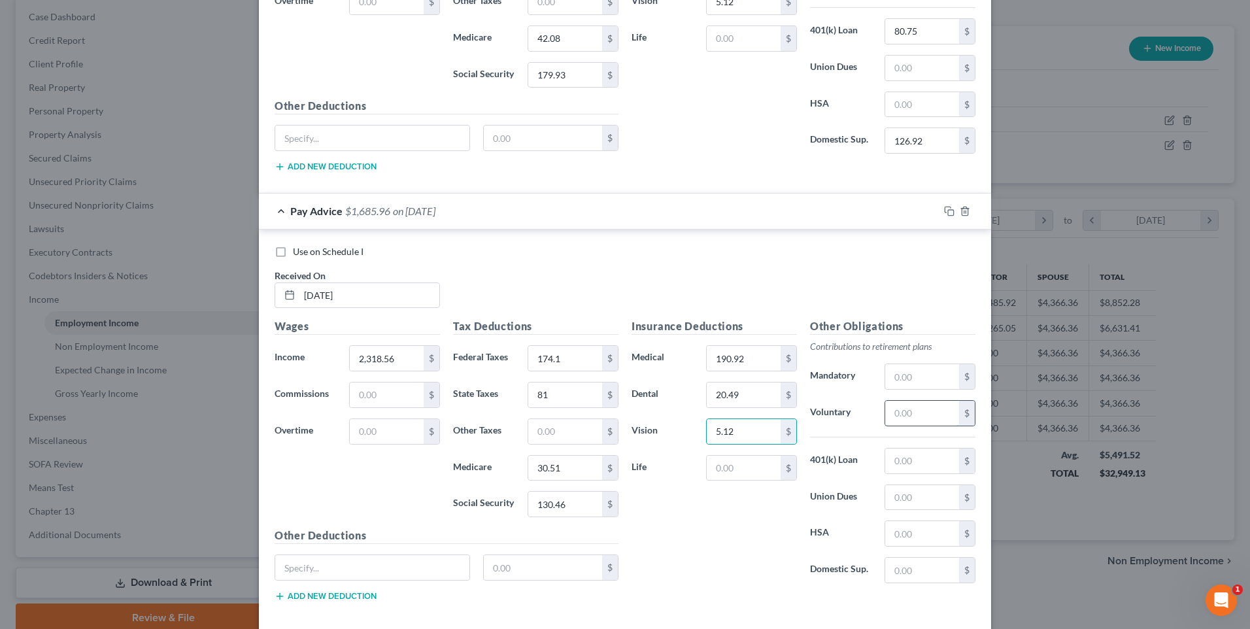
click at [900, 422] on input "text" at bounding box center [922, 413] width 74 height 25
drag, startPoint x: 928, startPoint y: 558, endPoint x: 924, endPoint y: 567, distance: 10.2
click at [927, 559] on input "text" at bounding box center [922, 570] width 74 height 25
click at [925, 466] on input "text" at bounding box center [922, 461] width 74 height 25
click at [896, 462] on input "text" at bounding box center [922, 461] width 74 height 25
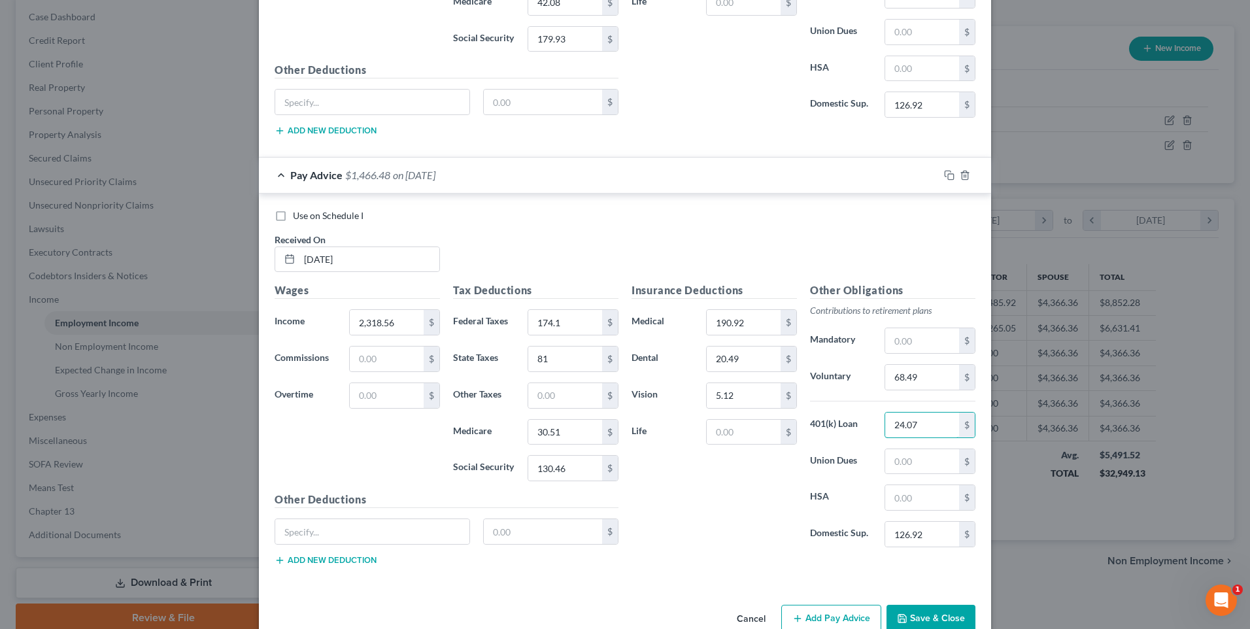
scroll to position [2487, 0]
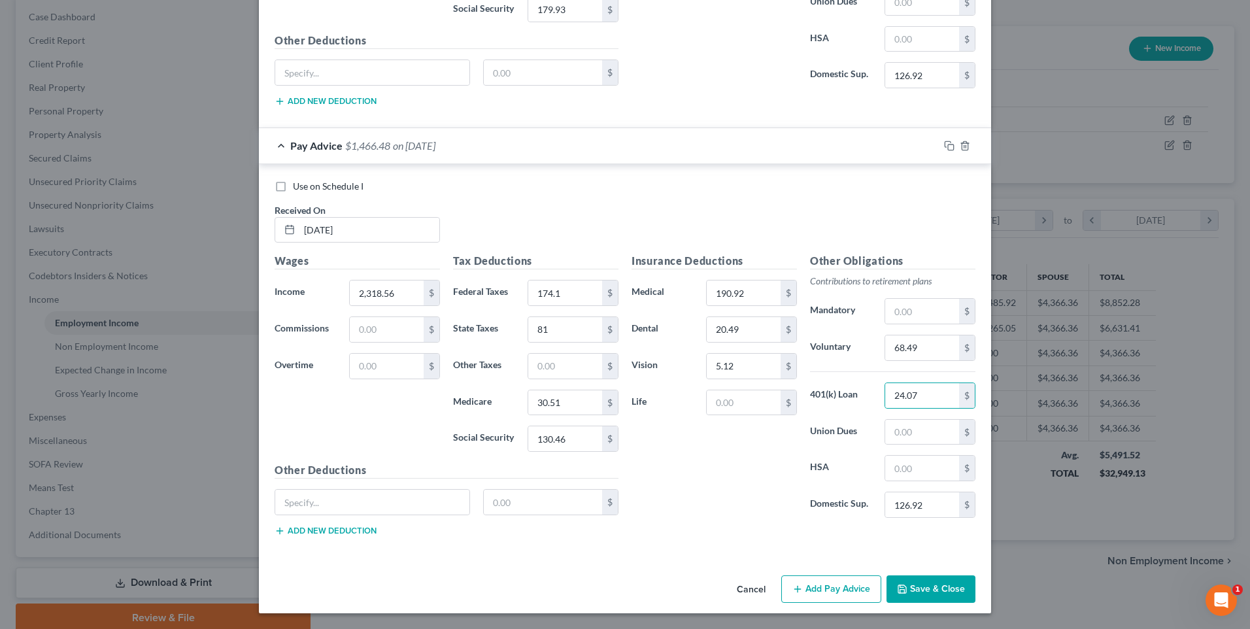
click at [808, 589] on button "Add Pay Advice" at bounding box center [831, 588] width 100 height 27
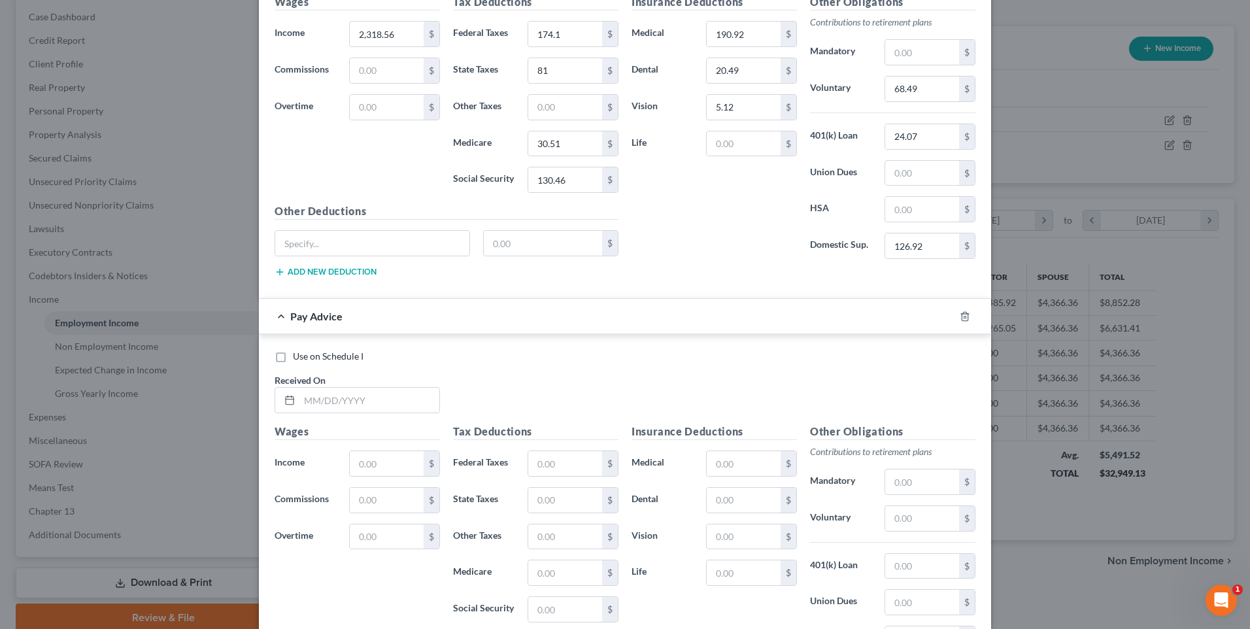
scroll to position [2749, 0]
drag, startPoint x: 345, startPoint y: 386, endPoint x: 331, endPoint y: 388, distance: 14.5
click at [345, 386] on input "text" at bounding box center [369, 397] width 140 height 25
click at [407, 454] on input "text" at bounding box center [387, 461] width 74 height 25
drag, startPoint x: 566, startPoint y: 460, endPoint x: 560, endPoint y: 452, distance: 9.4
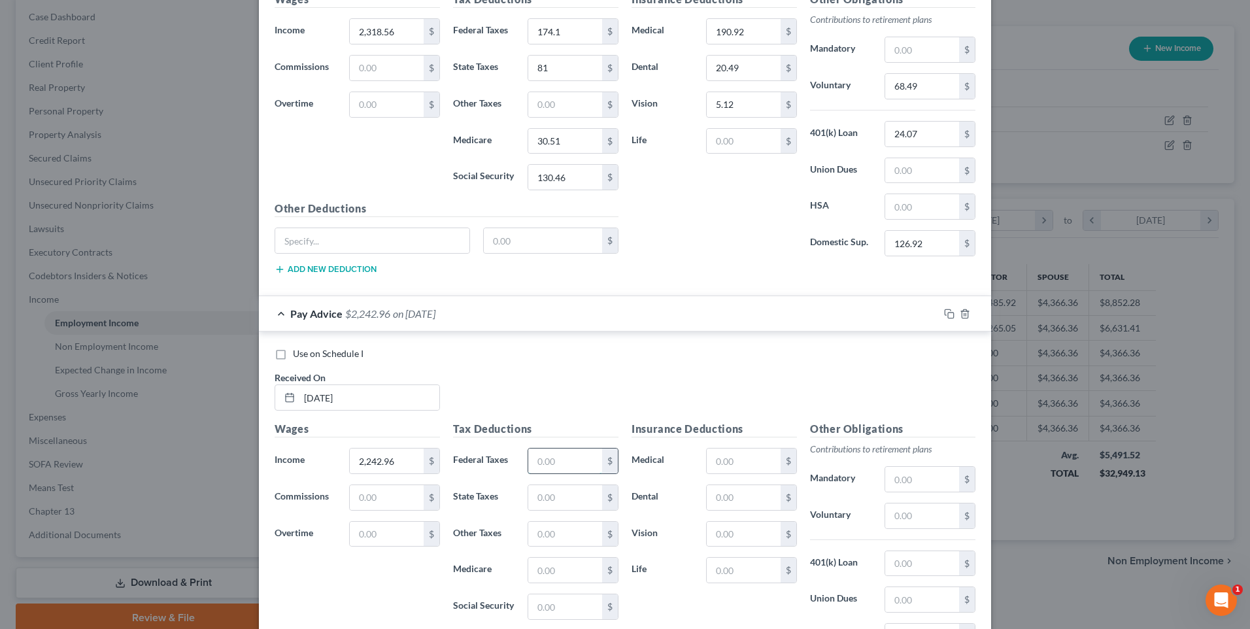
click at [566, 460] on input "text" at bounding box center [565, 461] width 74 height 25
click at [560, 486] on input "text" at bounding box center [565, 497] width 74 height 25
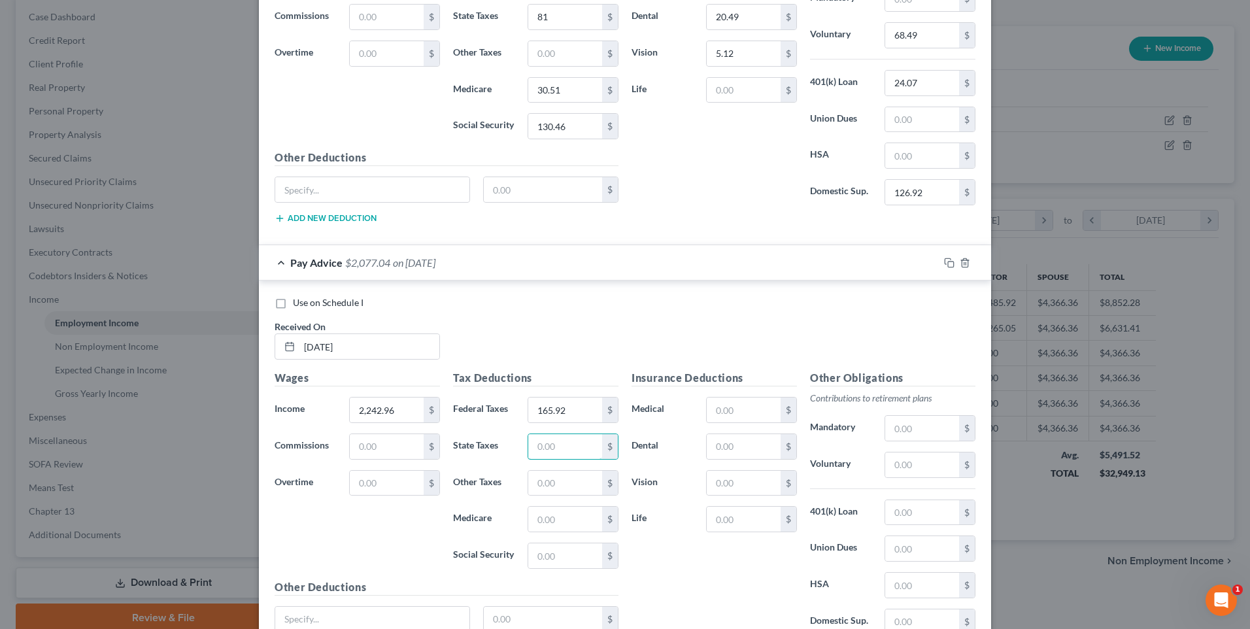
scroll to position [2879, 0]
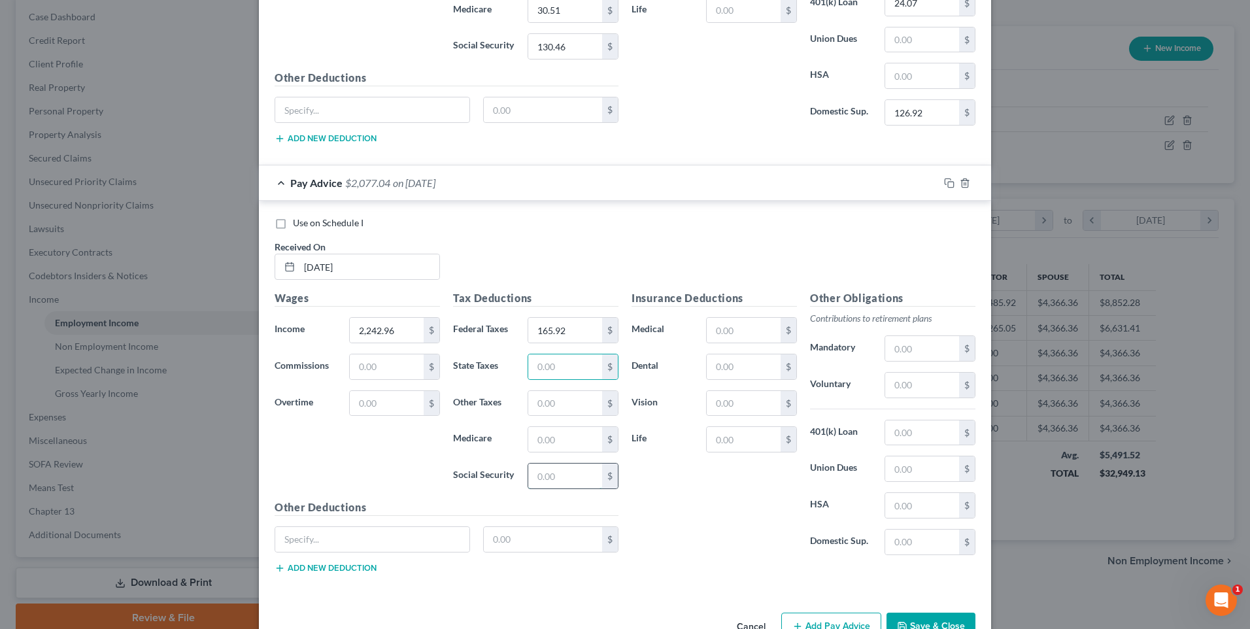
click at [538, 479] on input "text" at bounding box center [565, 476] width 74 height 25
click at [579, 506] on h5 "Other Deductions" at bounding box center [447, 508] width 344 height 16
click at [561, 365] on input "text" at bounding box center [565, 366] width 74 height 25
click at [556, 435] on input "text" at bounding box center [565, 439] width 74 height 25
click at [746, 327] on input "text" at bounding box center [744, 330] width 74 height 25
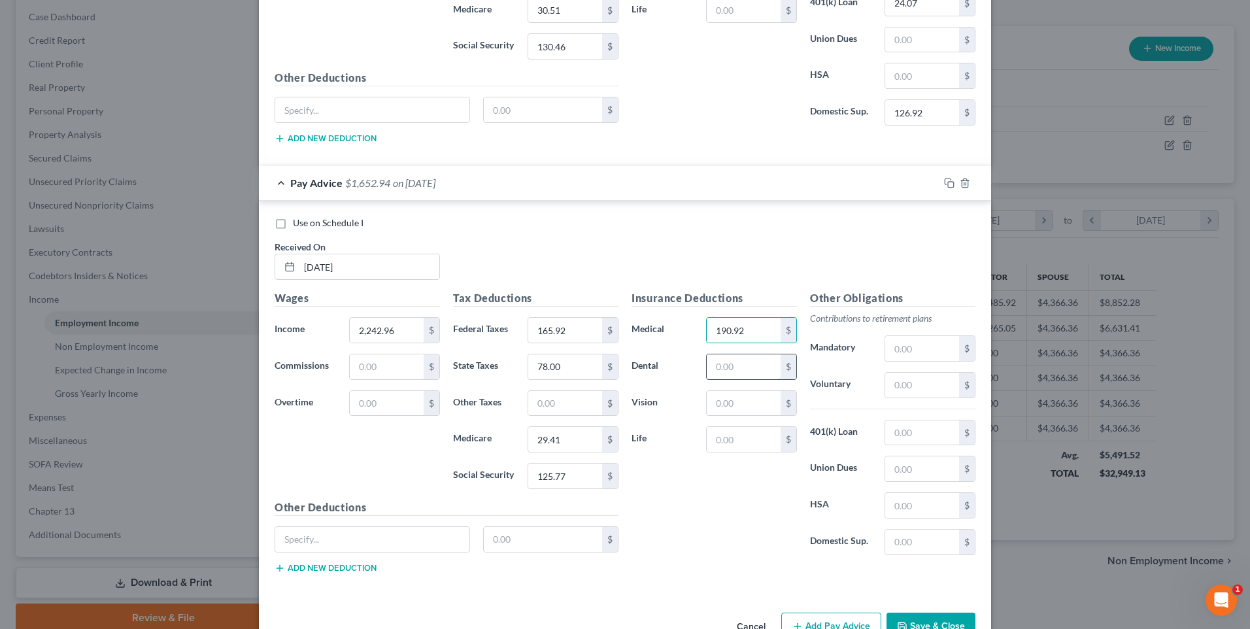
click at [734, 371] on input "text" at bounding box center [744, 366] width 74 height 25
click at [737, 407] on input "text" at bounding box center [744, 403] width 74 height 25
click at [902, 439] on input "text" at bounding box center [922, 432] width 74 height 25
click at [911, 390] on input "text" at bounding box center [922, 385] width 74 height 25
click at [917, 545] on input "text" at bounding box center [922, 542] width 74 height 25
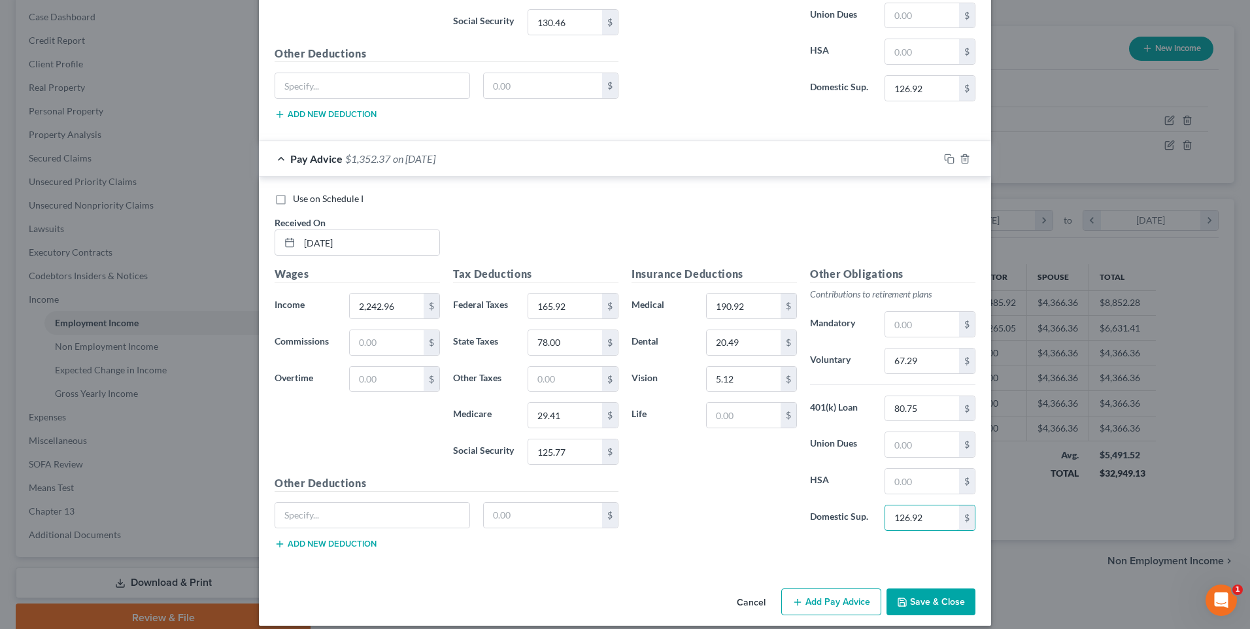
scroll to position [2916, 0]
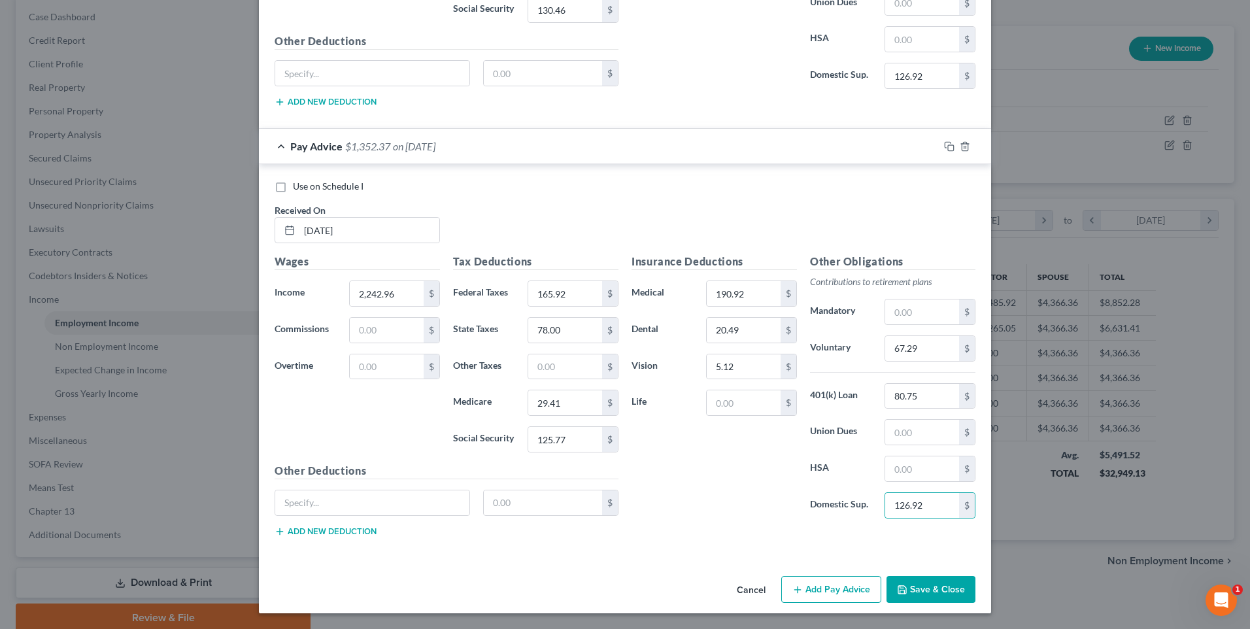
click at [814, 591] on button "Add Pay Advice" at bounding box center [831, 589] width 100 height 27
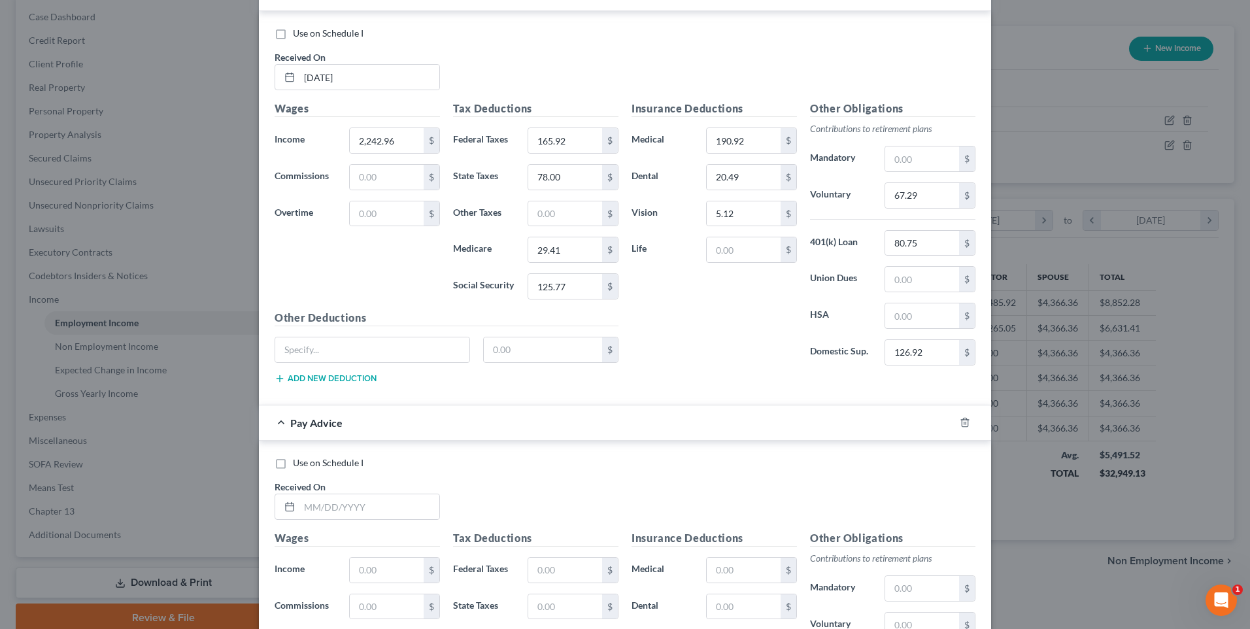
scroll to position [3112, 0]
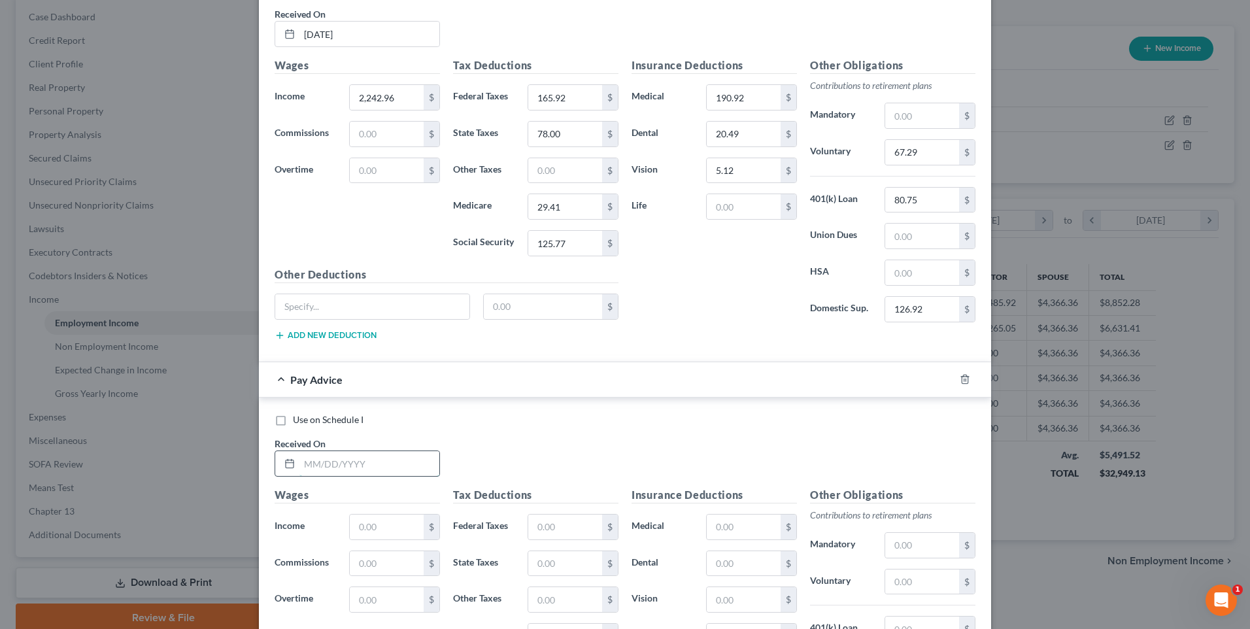
click at [363, 459] on input "text" at bounding box center [369, 463] width 140 height 25
click at [390, 514] on div "$" at bounding box center [394, 527] width 91 height 26
click at [386, 526] on input "text" at bounding box center [387, 527] width 74 height 25
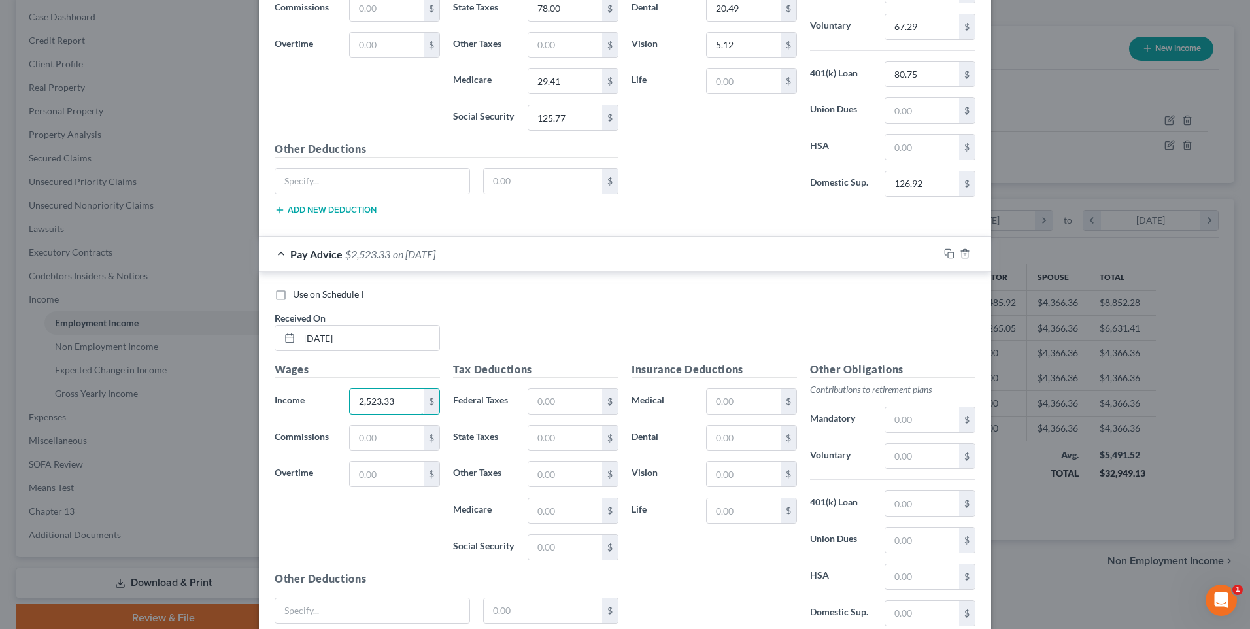
scroll to position [3243, 0]
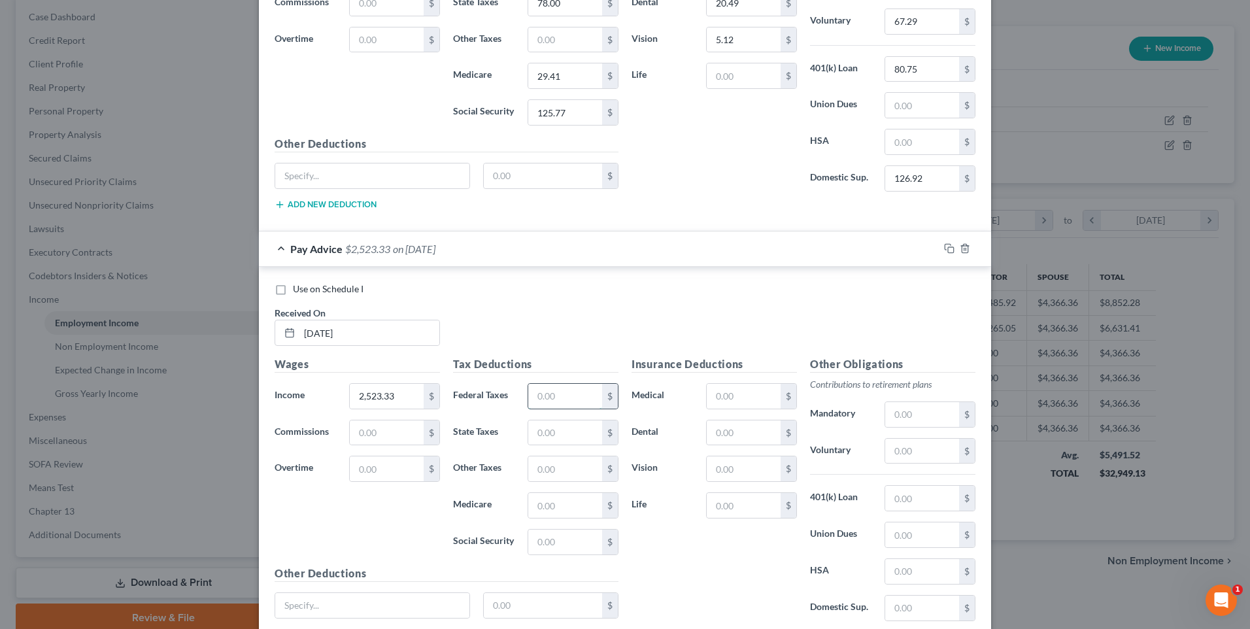
click at [565, 404] on input "text" at bounding box center [565, 396] width 74 height 25
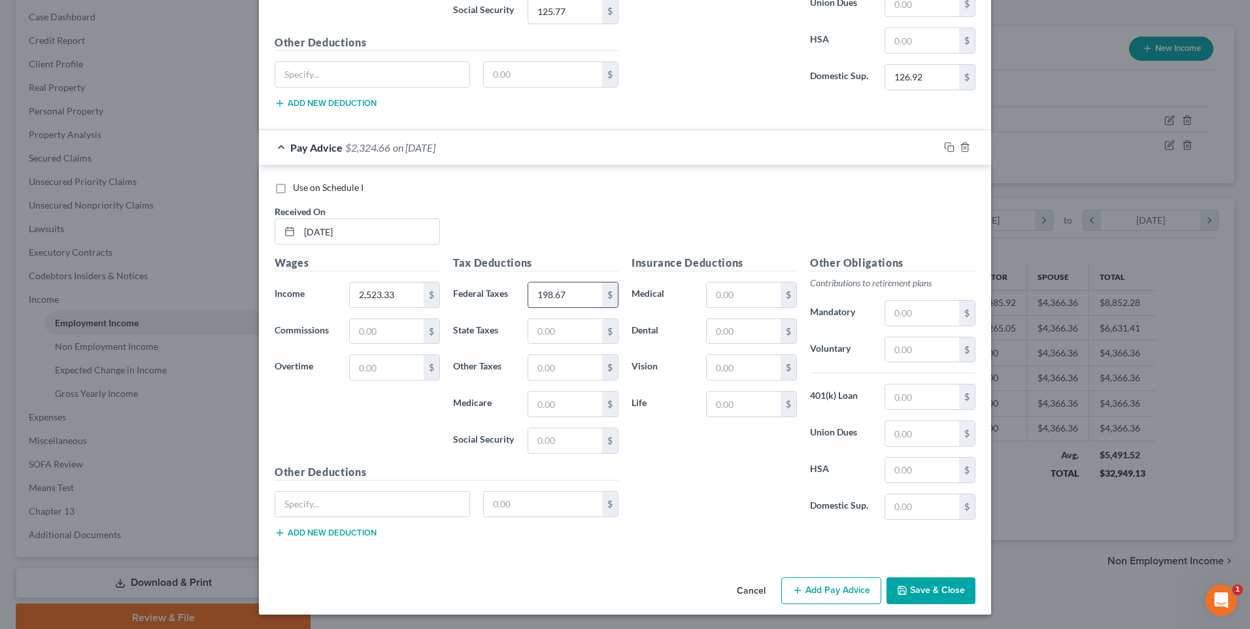
scroll to position [3346, 0]
drag, startPoint x: 564, startPoint y: 439, endPoint x: 558, endPoint y: 445, distance: 8.3
click at [564, 439] on input "text" at bounding box center [565, 439] width 74 height 25
click at [543, 330] on input "text" at bounding box center [565, 330] width 74 height 25
click at [547, 396] on input "text" at bounding box center [565, 402] width 74 height 25
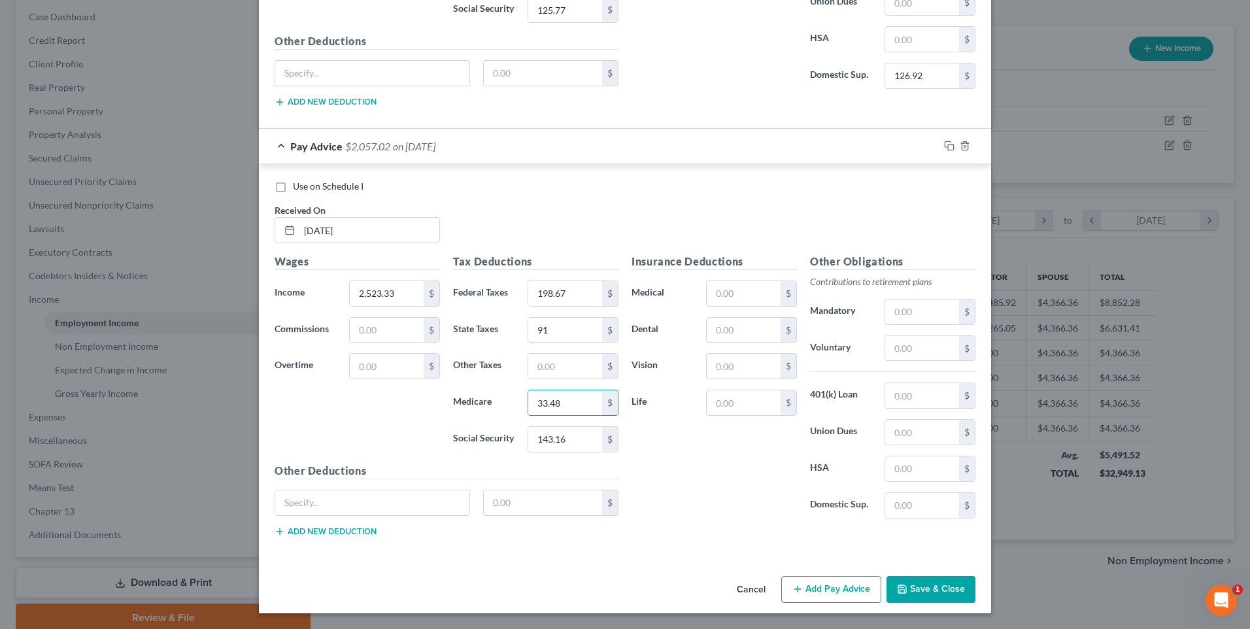
click at [671, 458] on div "Insurance Deductions Medical $ Dental $ Vision $ Life $" at bounding box center [714, 391] width 178 height 275
click at [727, 292] on input "text" at bounding box center [744, 293] width 74 height 25
click at [739, 337] on input "text" at bounding box center [744, 330] width 74 height 25
click at [739, 371] on input "text" at bounding box center [744, 366] width 74 height 25
click at [911, 504] on input "text" at bounding box center [922, 505] width 74 height 25
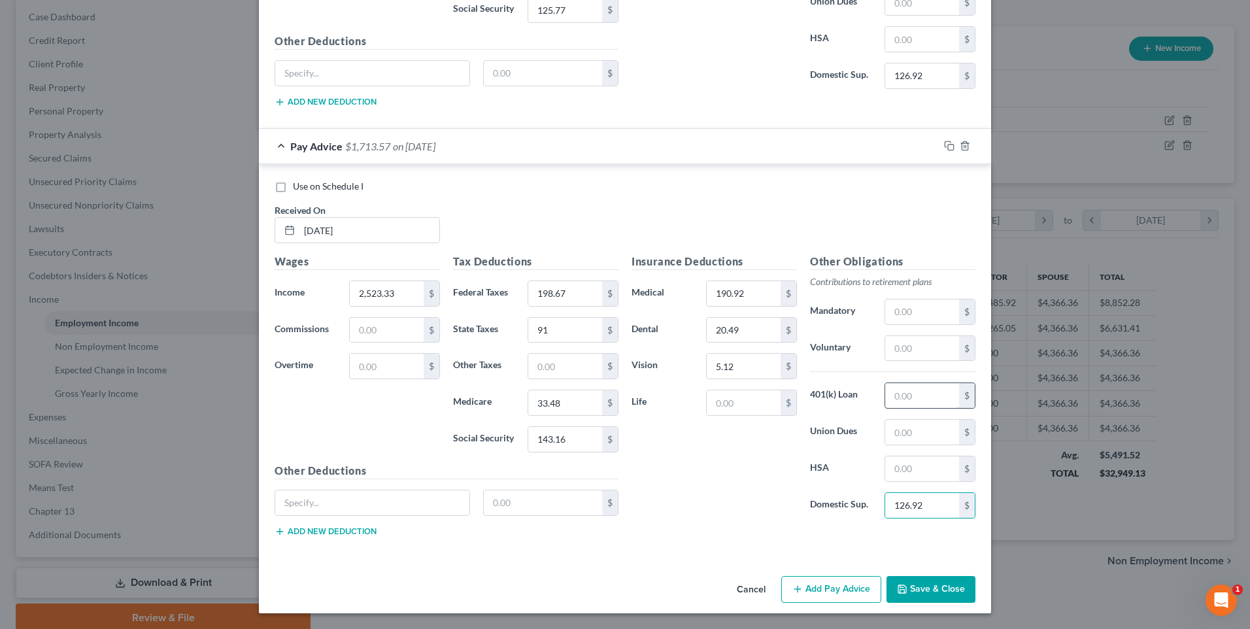
click at [912, 395] on input "text" at bounding box center [922, 395] width 74 height 25
click at [728, 481] on div "Insurance Deductions Medical 190.92 $ Dental 20.49 $ Vision 5.12 $ Life $" at bounding box center [714, 391] width 178 height 275
click at [815, 583] on button "Add Pay Advice" at bounding box center [831, 589] width 100 height 27
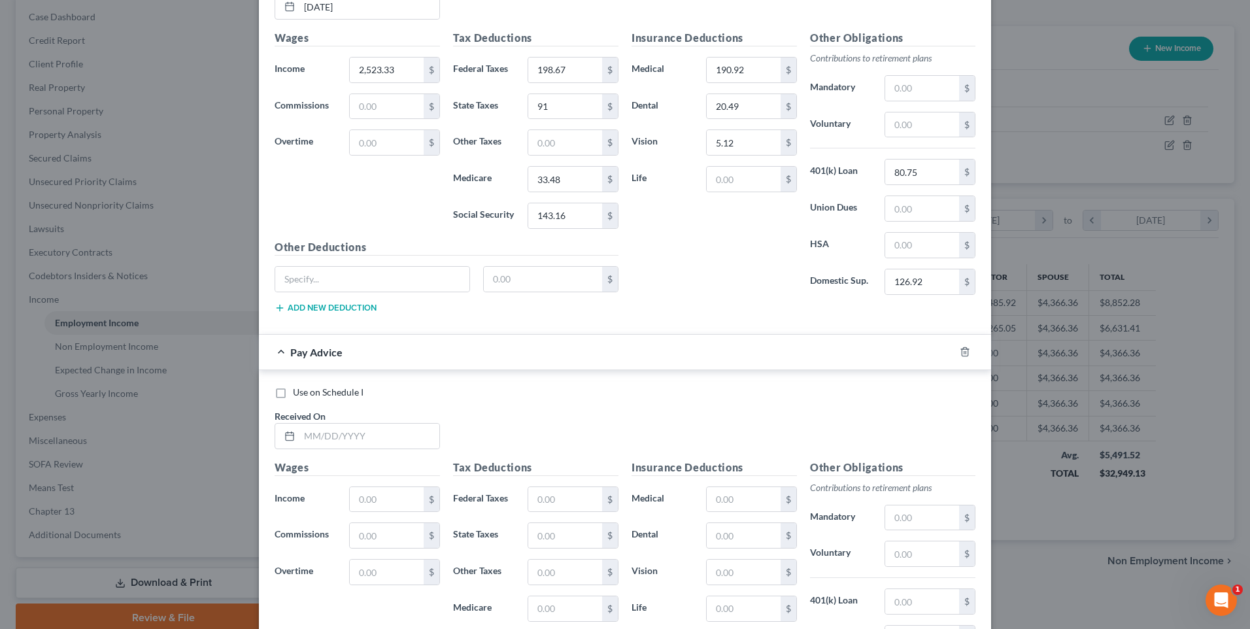
scroll to position [3607, 0]
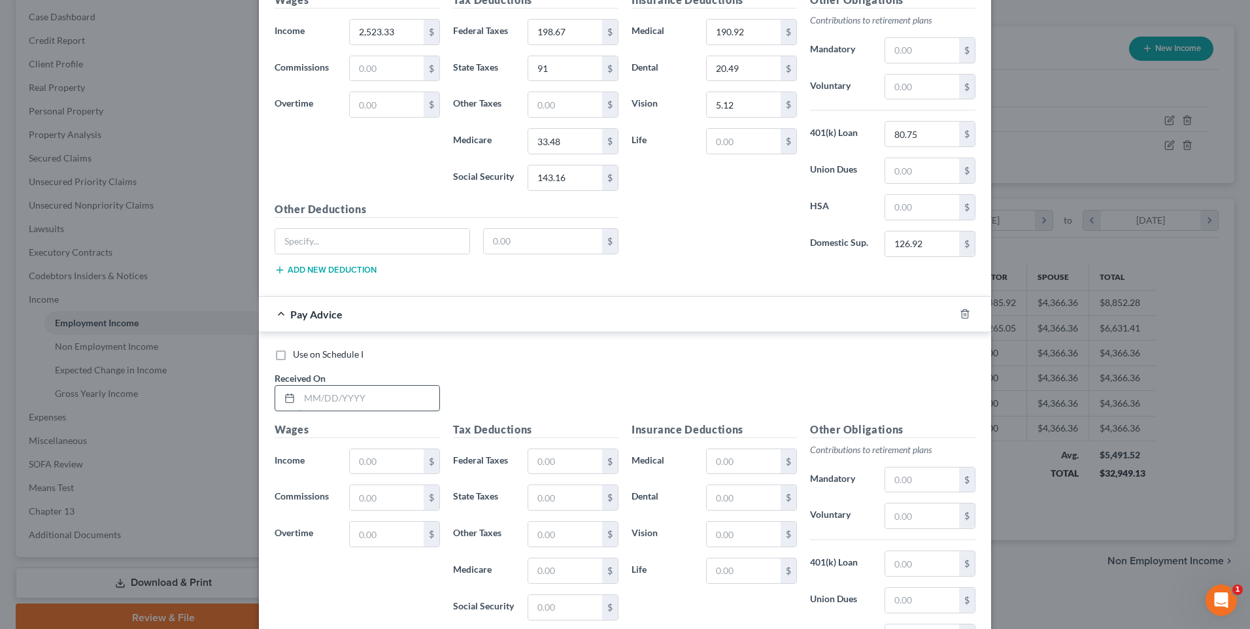
click at [341, 401] on input "text" at bounding box center [369, 398] width 140 height 25
click at [386, 394] on input "[DATE]" at bounding box center [369, 398] width 140 height 25
click at [391, 449] on div "$" at bounding box center [394, 462] width 91 height 26
drag, startPoint x: 384, startPoint y: 458, endPoint x: 376, endPoint y: 459, distance: 7.9
click at [384, 458] on input "text" at bounding box center [387, 461] width 74 height 25
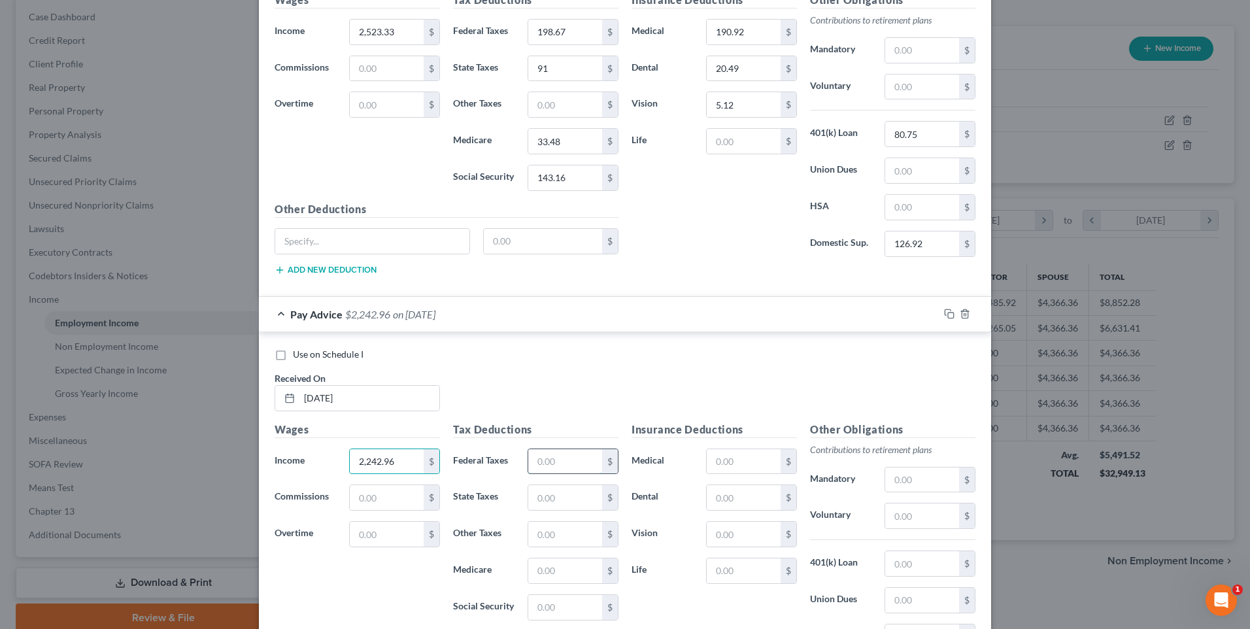
click at [557, 464] on input "text" at bounding box center [565, 461] width 74 height 25
click at [568, 500] on input "text" at bounding box center [565, 497] width 74 height 25
click at [569, 569] on input "text" at bounding box center [565, 570] width 74 height 25
click at [567, 612] on input "text" at bounding box center [565, 607] width 74 height 25
click at [731, 464] on input "text" at bounding box center [744, 461] width 74 height 25
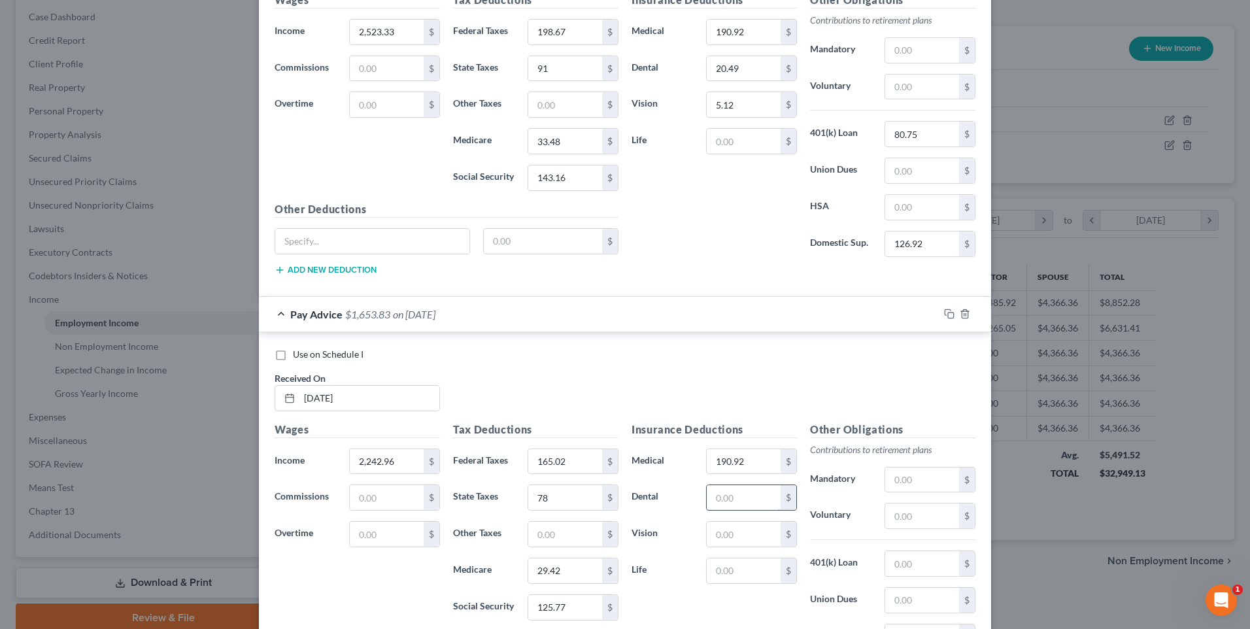
click at [734, 504] on input "text" at bounding box center [744, 497] width 74 height 25
click at [730, 539] on input "text" at bounding box center [744, 534] width 74 height 25
click at [911, 564] on input "text" at bounding box center [922, 563] width 74 height 25
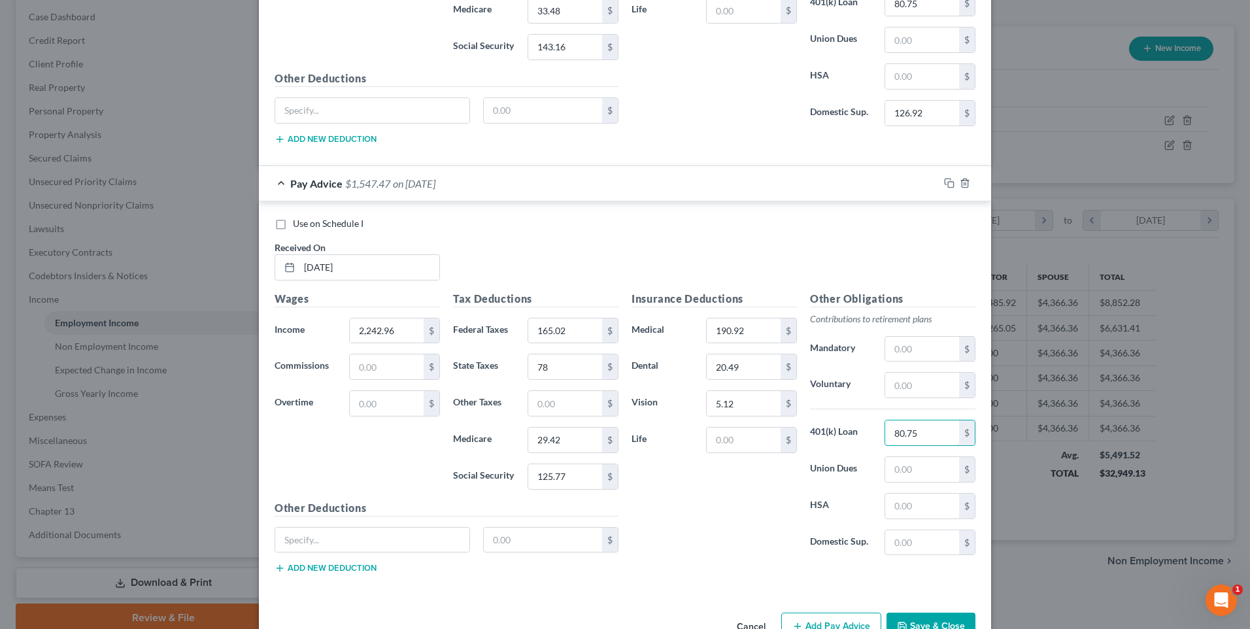
scroll to position [3775, 0]
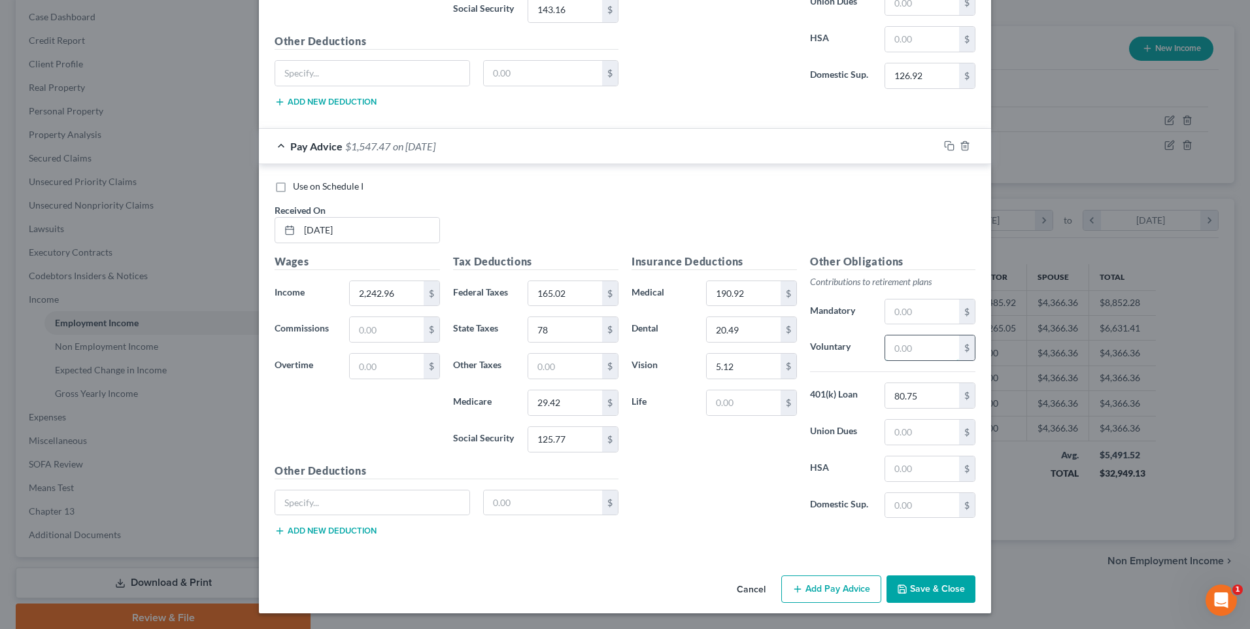
click at [906, 347] on input "text" at bounding box center [922, 347] width 74 height 25
drag, startPoint x: 896, startPoint y: 505, endPoint x: 909, endPoint y: 501, distance: 13.5
click at [896, 505] on input "text" at bounding box center [922, 505] width 74 height 25
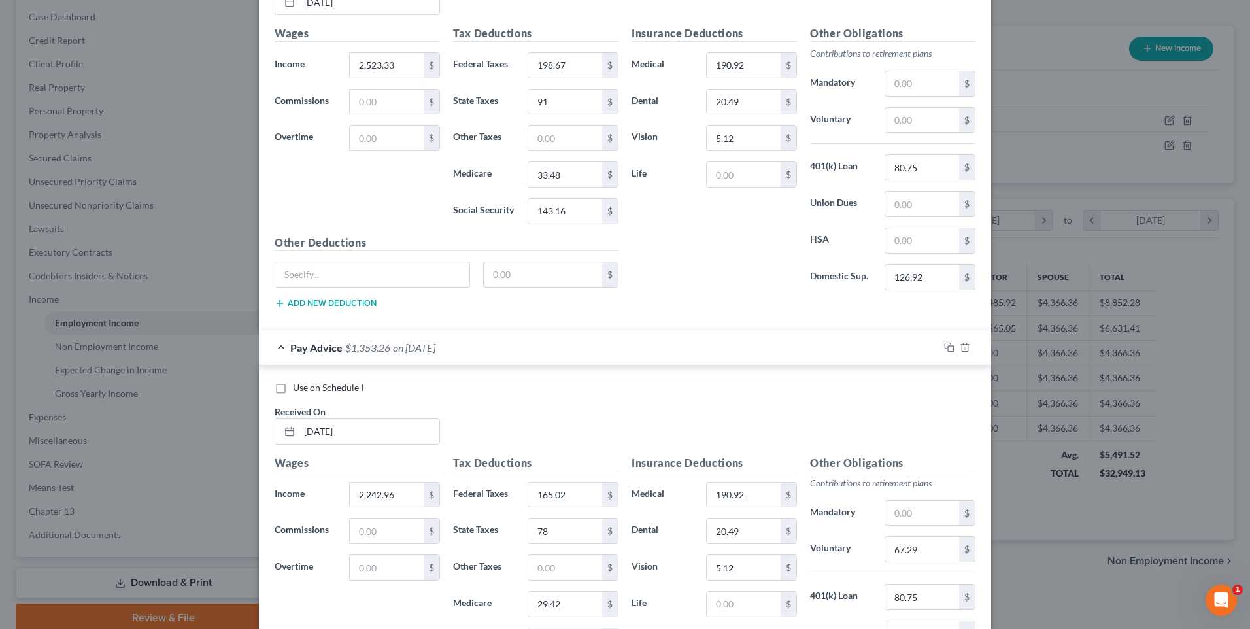
scroll to position [3579, 0]
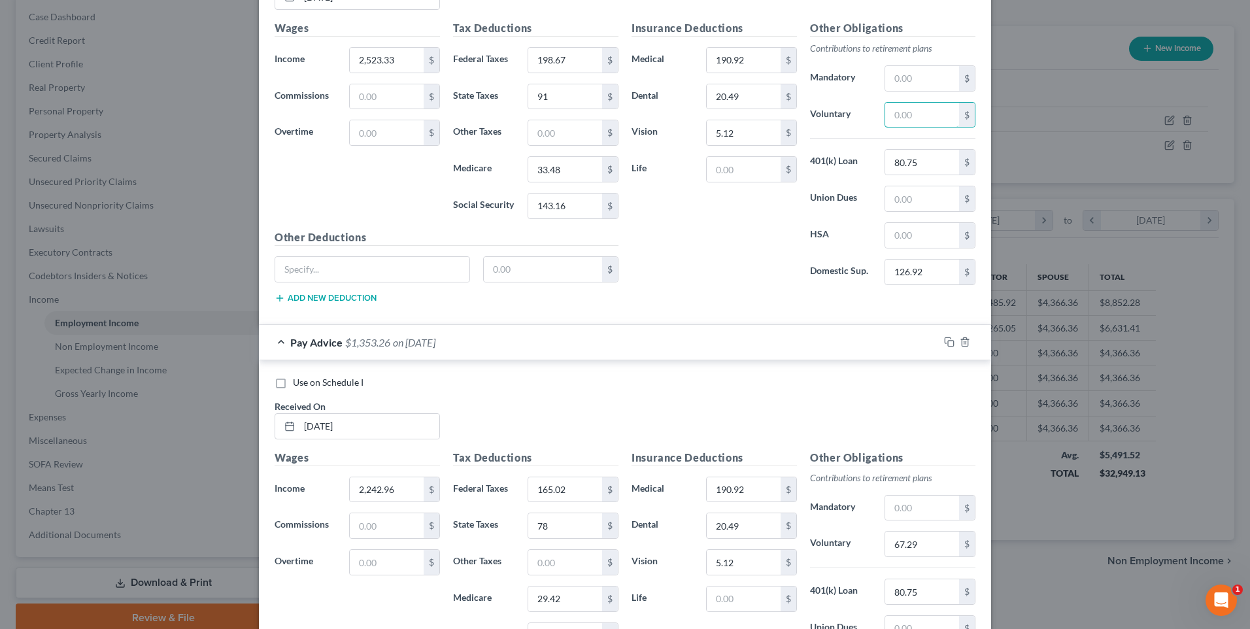
drag, startPoint x: 915, startPoint y: 120, endPoint x: 874, endPoint y: 118, distance: 41.9
click at [915, 120] on input "text" at bounding box center [922, 115] width 74 height 25
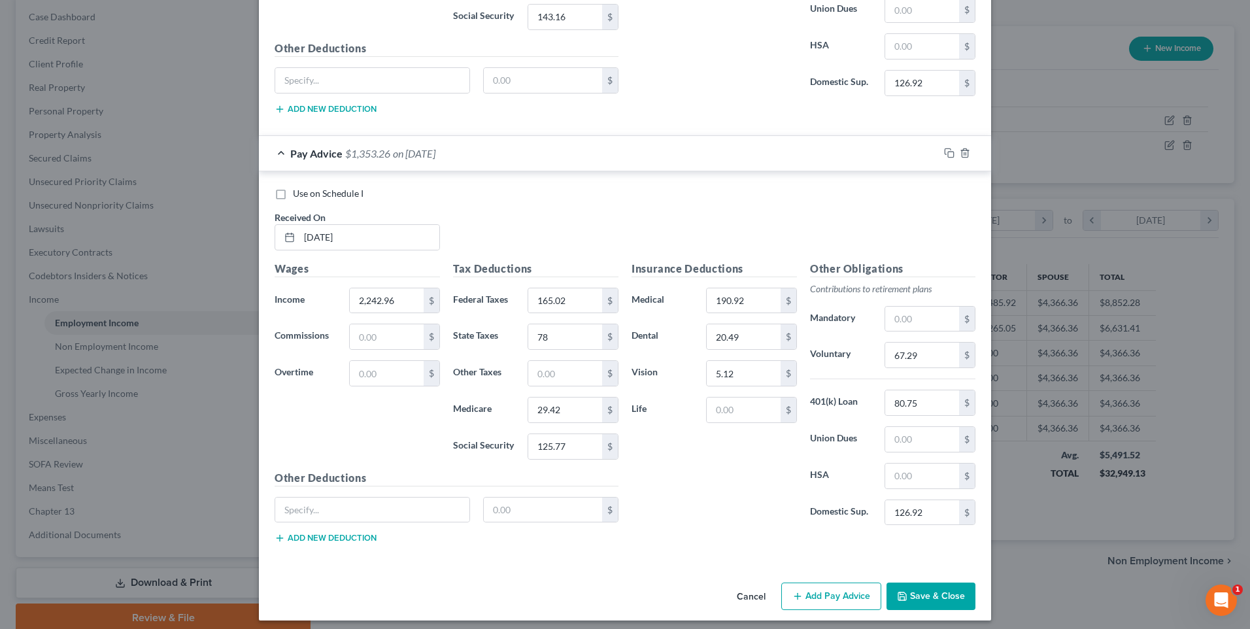
scroll to position [3775, 0]
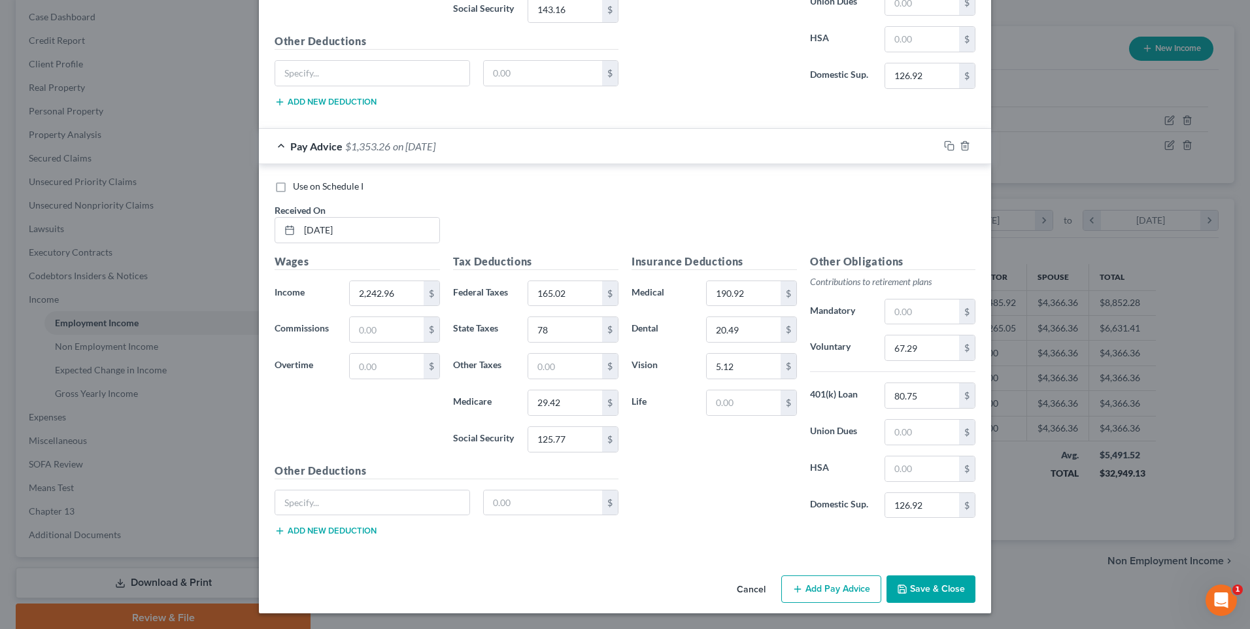
click at [818, 584] on button "Add Pay Advice" at bounding box center [831, 588] width 100 height 27
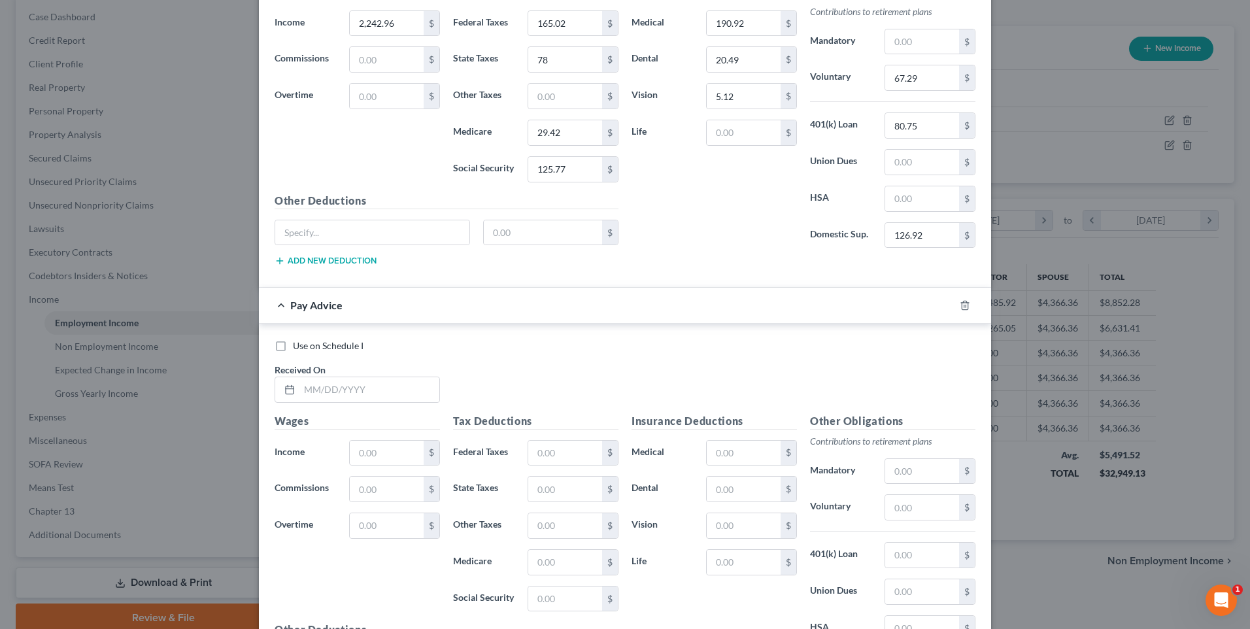
scroll to position [4102, 0]
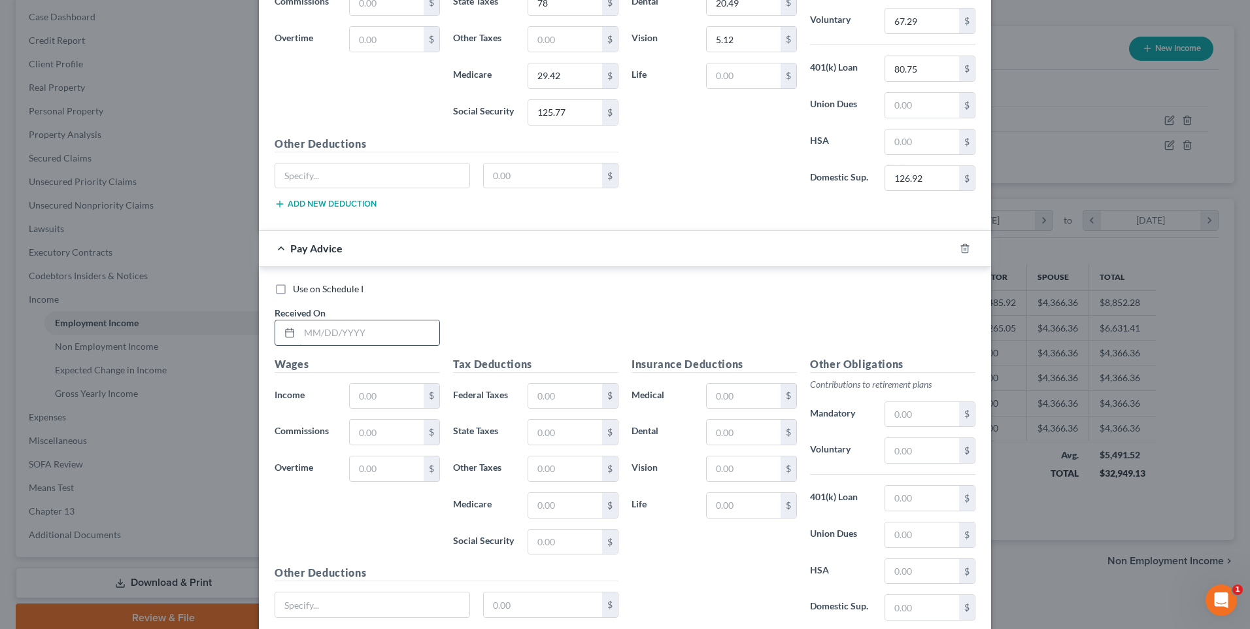
click at [355, 334] on input "text" at bounding box center [369, 332] width 140 height 25
click at [381, 390] on input "text" at bounding box center [387, 396] width 74 height 25
click at [557, 401] on input "text" at bounding box center [565, 396] width 74 height 25
click at [553, 440] on input "text" at bounding box center [565, 432] width 74 height 25
click at [559, 503] on input "text" at bounding box center [565, 505] width 74 height 25
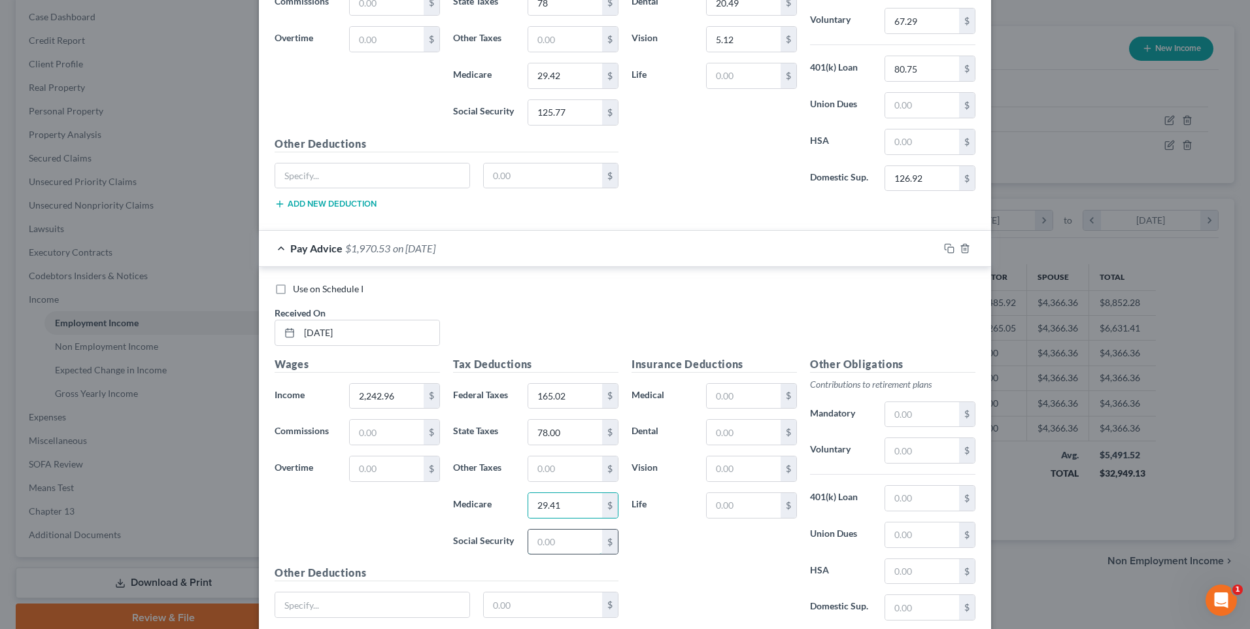
click at [562, 542] on input "text" at bounding box center [565, 542] width 74 height 25
click at [655, 542] on div "Insurance Deductions Medical $ Dental $ Vision $ Life $" at bounding box center [714, 493] width 178 height 275
click at [738, 395] on input "text" at bounding box center [744, 396] width 74 height 25
click at [732, 440] on input "text" at bounding box center [744, 432] width 74 height 25
click at [734, 477] on input "text" at bounding box center [744, 468] width 74 height 25
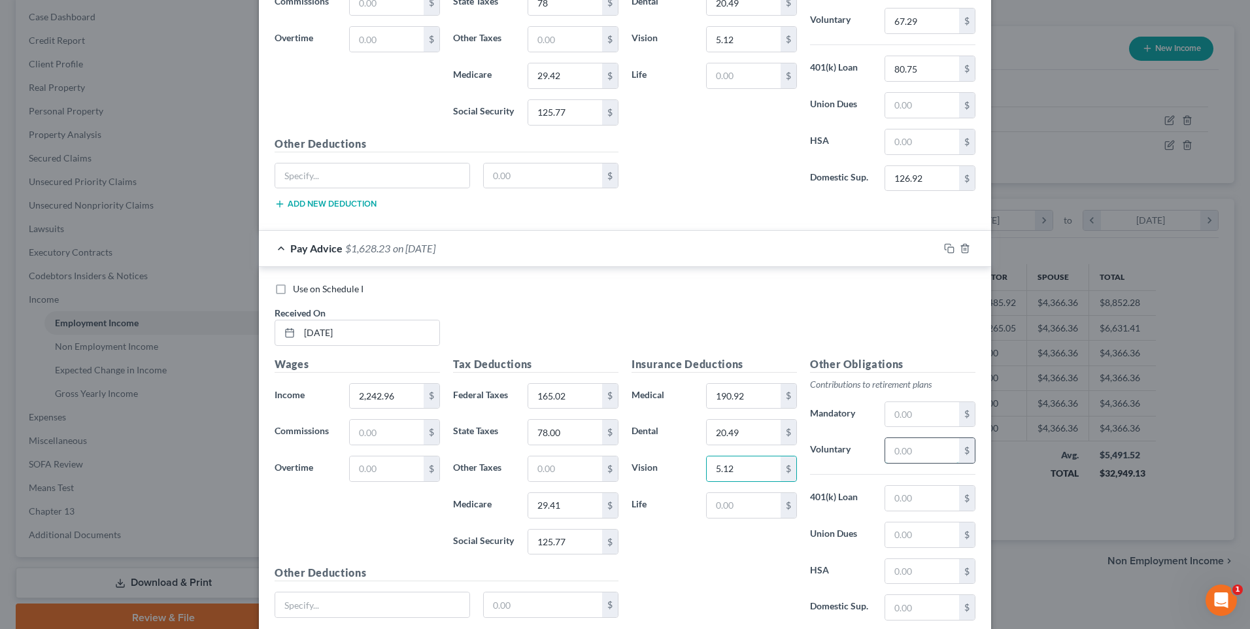
click at [906, 456] on input "text" at bounding box center [922, 450] width 74 height 25
click at [911, 505] on input "text" at bounding box center [922, 498] width 74 height 25
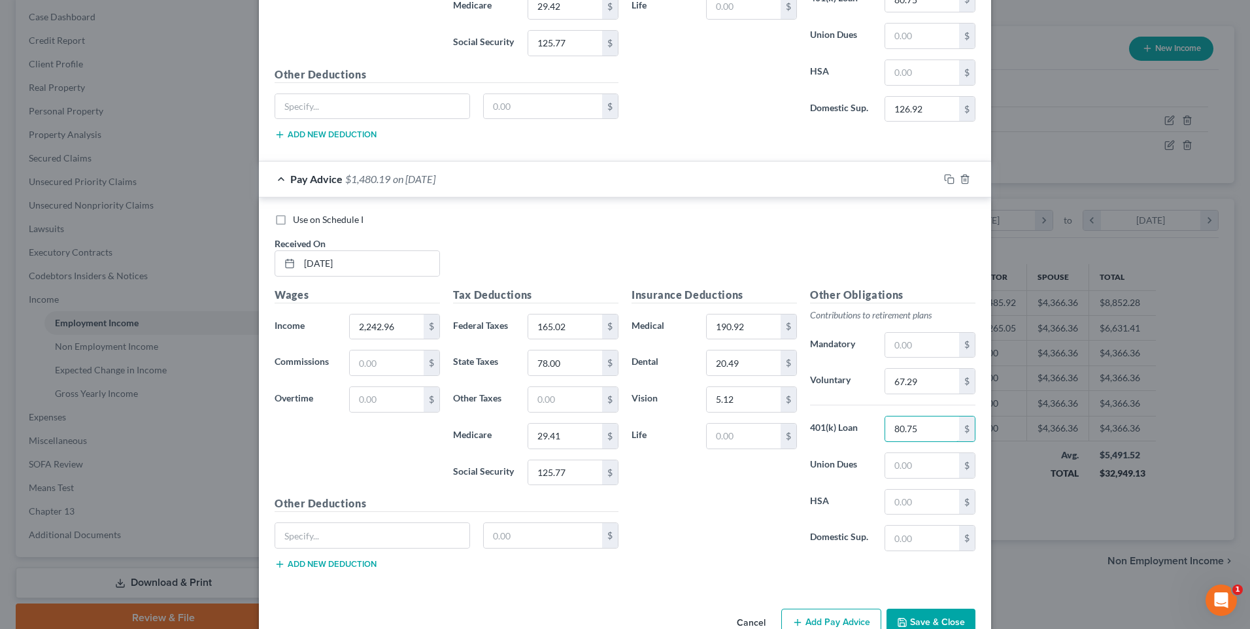
scroll to position [4205, 0]
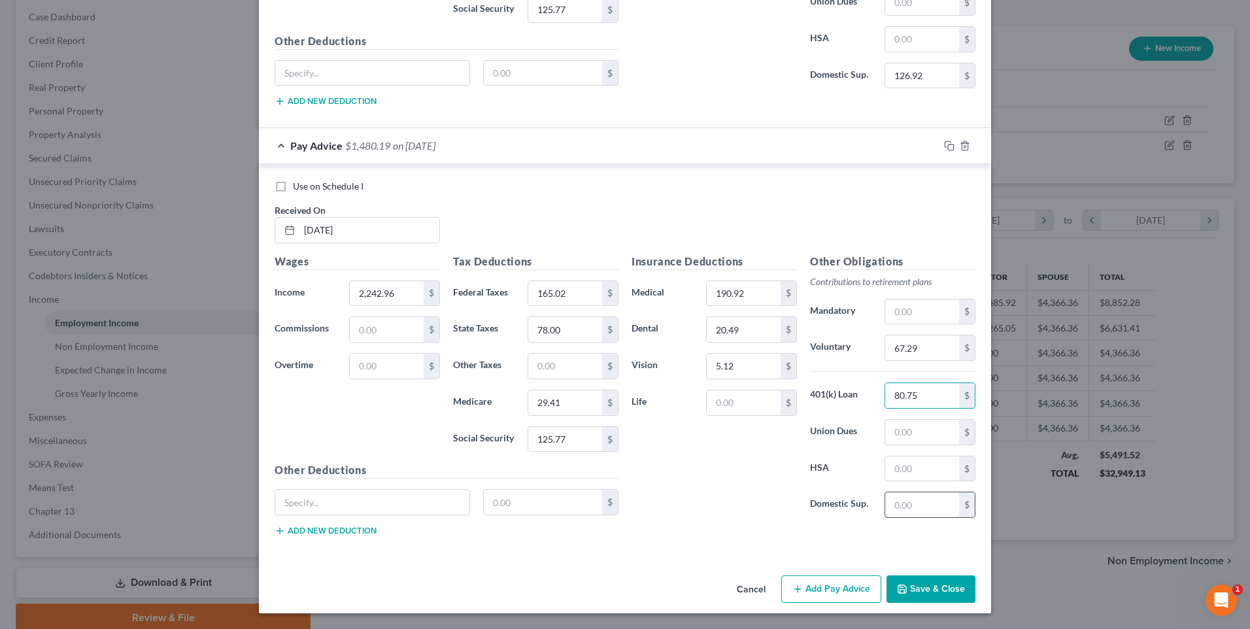
click at [915, 507] on input "text" at bounding box center [922, 504] width 74 height 25
click at [837, 585] on button "Add Pay Advice" at bounding box center [831, 588] width 100 height 27
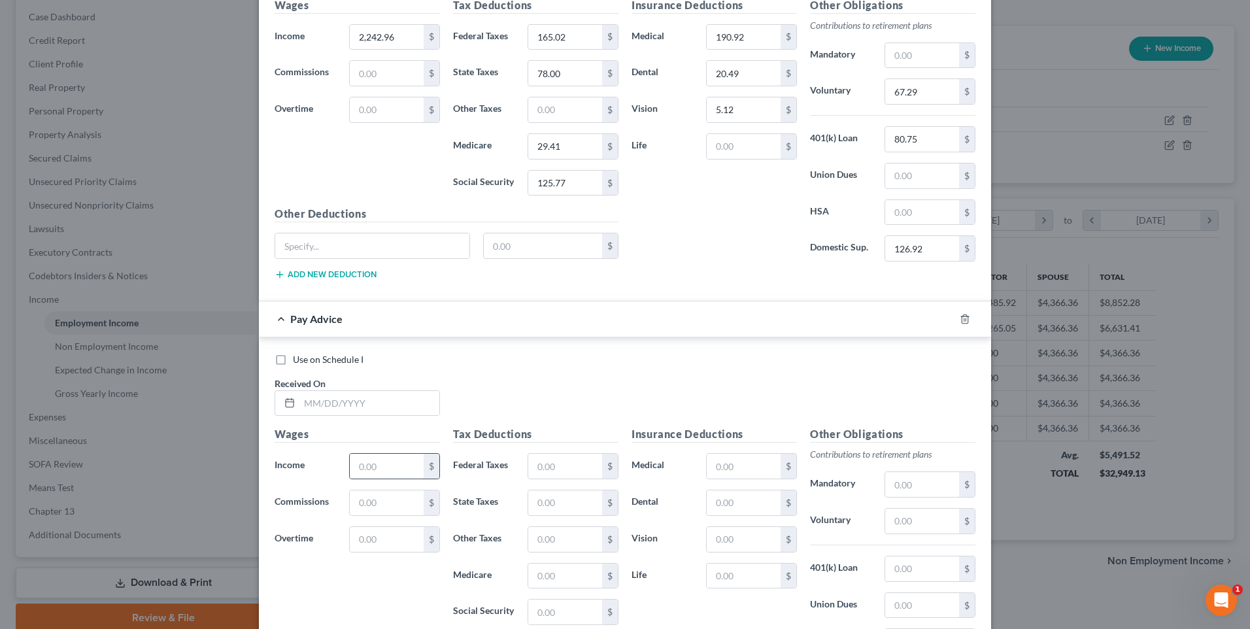
scroll to position [4466, 0]
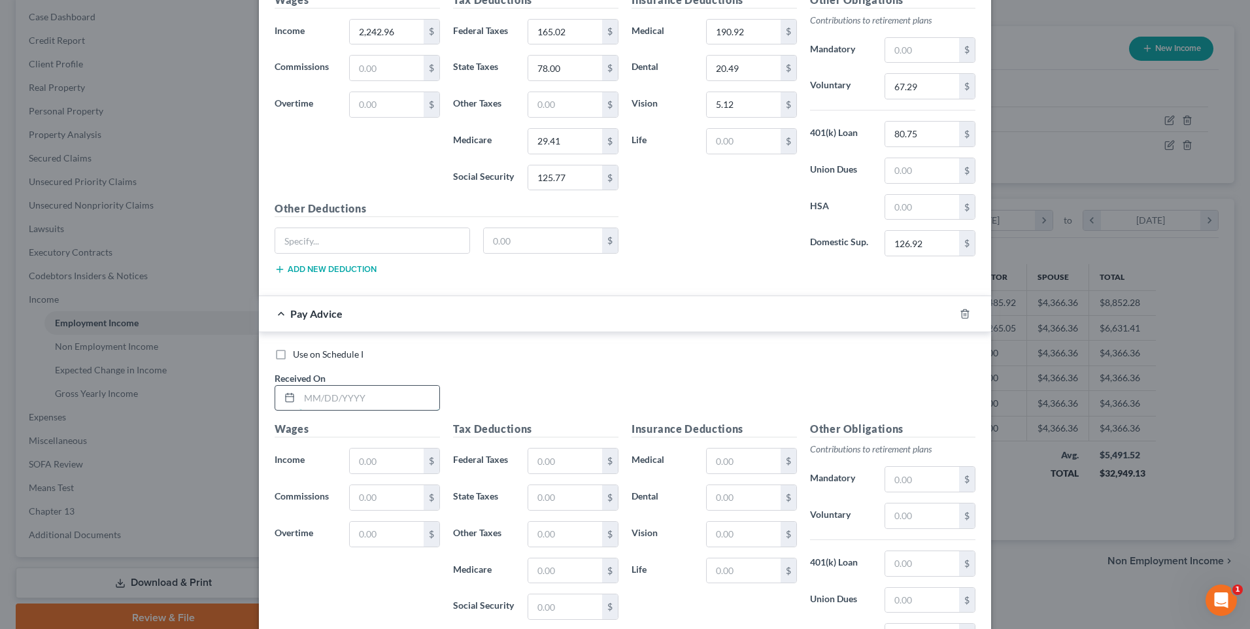
drag, startPoint x: 300, startPoint y: 399, endPoint x: 281, endPoint y: 396, distance: 19.1
click at [300, 399] on input "text" at bounding box center [369, 398] width 140 height 25
click at [390, 460] on input "text" at bounding box center [387, 461] width 74 height 25
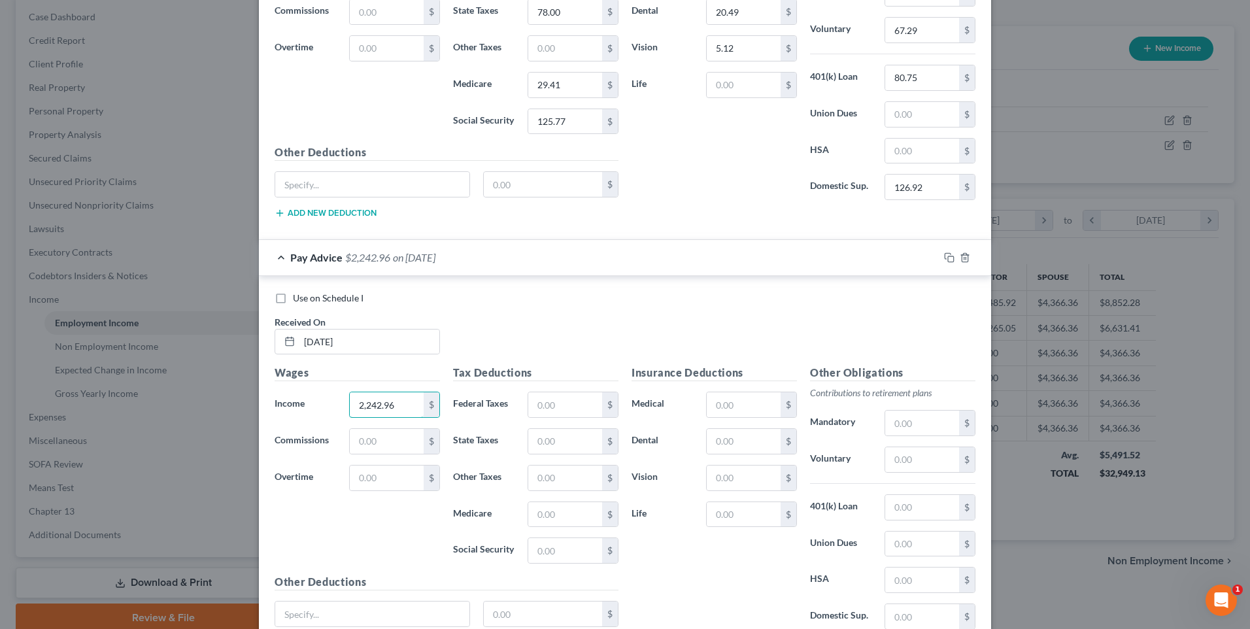
scroll to position [4597, 0]
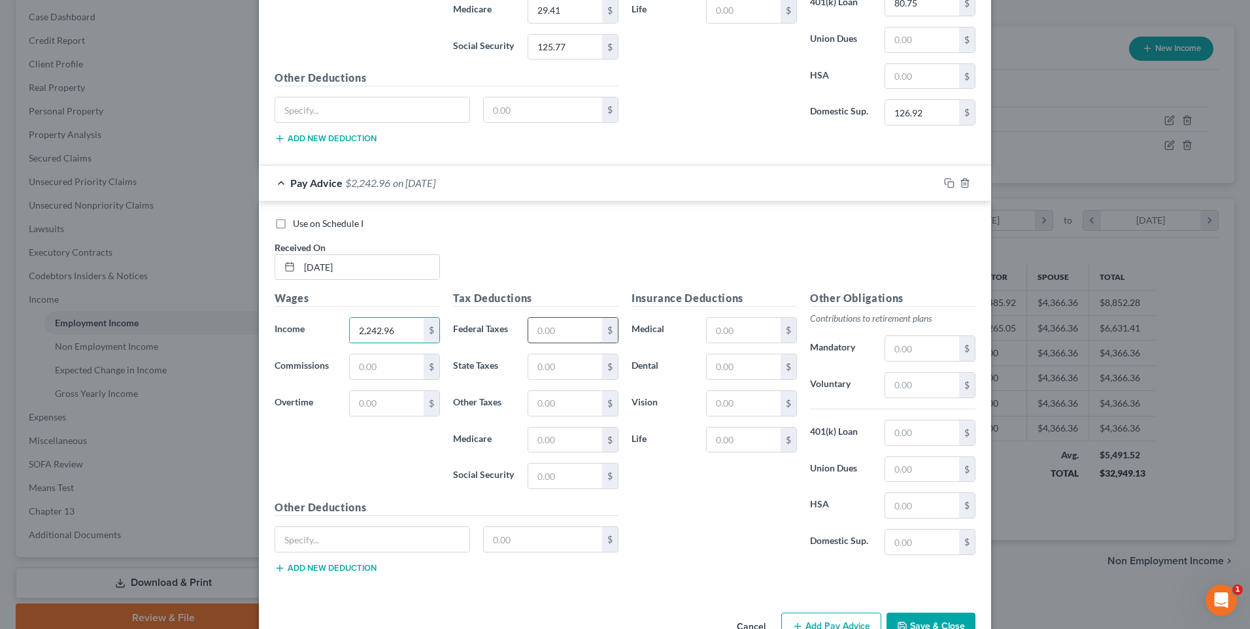
click at [573, 330] on input "text" at bounding box center [565, 330] width 74 height 25
click at [558, 363] on input "text" at bounding box center [565, 366] width 74 height 25
click at [564, 440] on input "text" at bounding box center [565, 440] width 74 height 25
click at [556, 475] on input "text" at bounding box center [565, 476] width 74 height 25
click at [568, 475] on input "125.77" at bounding box center [565, 476] width 74 height 25
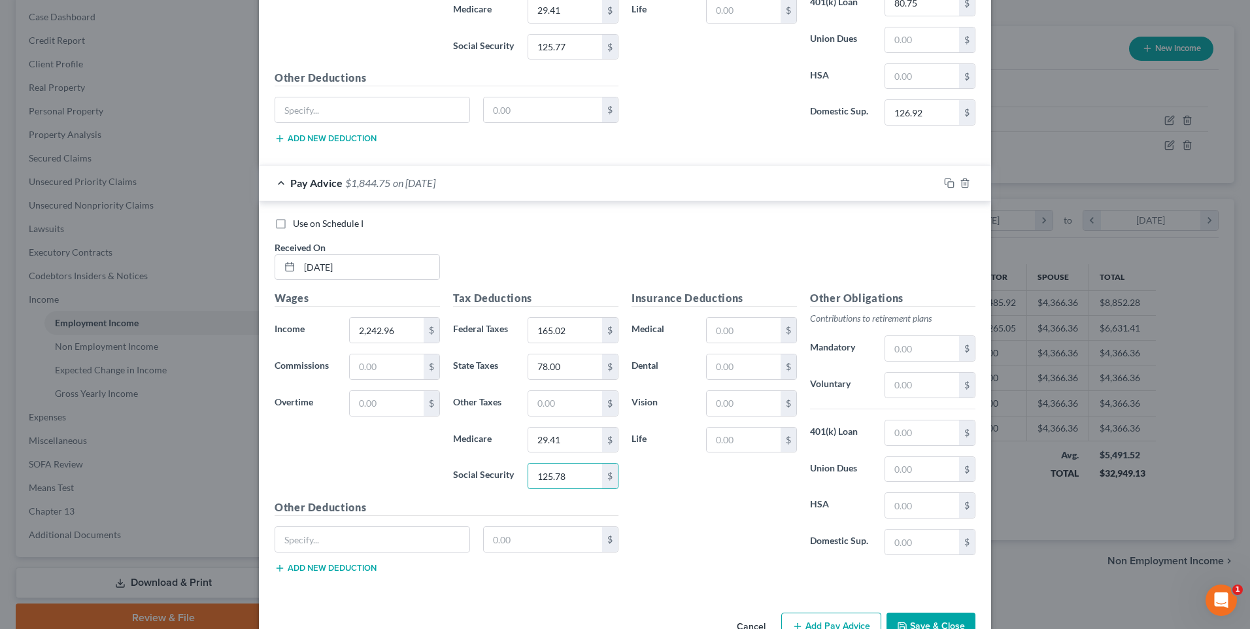
click at [675, 535] on div "Insurance Deductions Medical $ Dental $ Vision $ Life $" at bounding box center [714, 427] width 178 height 275
click at [731, 333] on input "text" at bounding box center [744, 330] width 74 height 25
drag, startPoint x: 734, startPoint y: 367, endPoint x: 736, endPoint y: 373, distance: 7.0
click at [734, 367] on input "text" at bounding box center [744, 366] width 74 height 25
click at [726, 405] on input "text" at bounding box center [744, 403] width 74 height 25
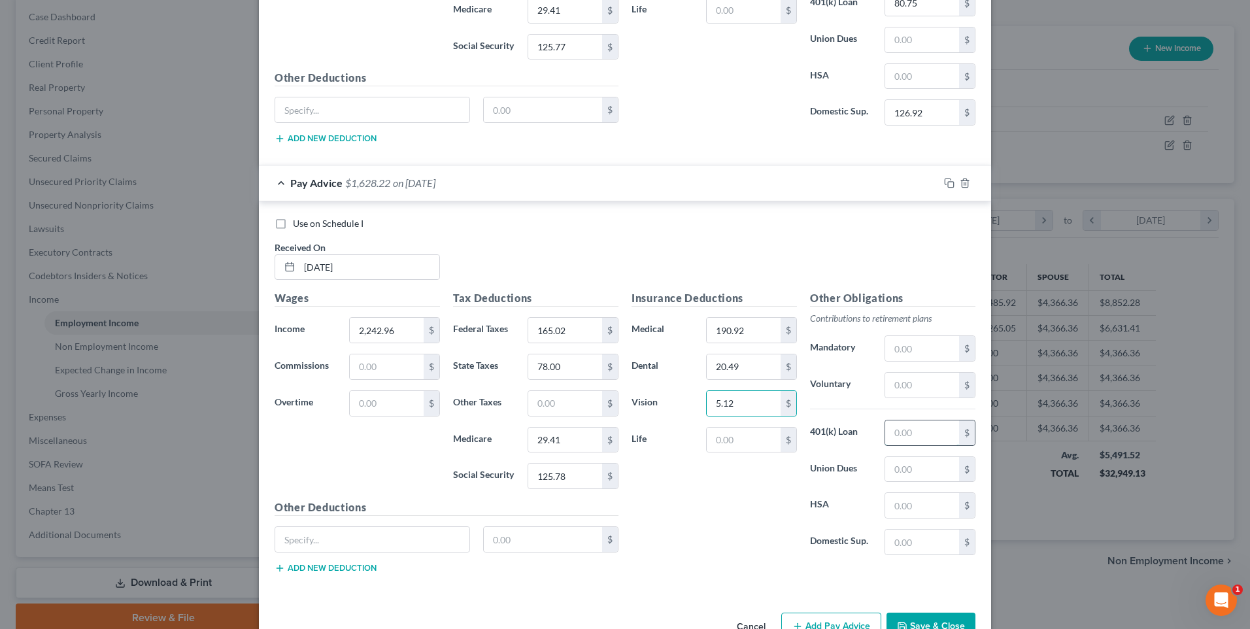
click at [910, 432] on input "text" at bounding box center [922, 432] width 74 height 25
drag, startPoint x: 906, startPoint y: 534, endPoint x: 918, endPoint y: 544, distance: 16.2
click at [906, 534] on input "text" at bounding box center [922, 542] width 74 height 25
click at [923, 394] on input "text" at bounding box center [922, 385] width 74 height 25
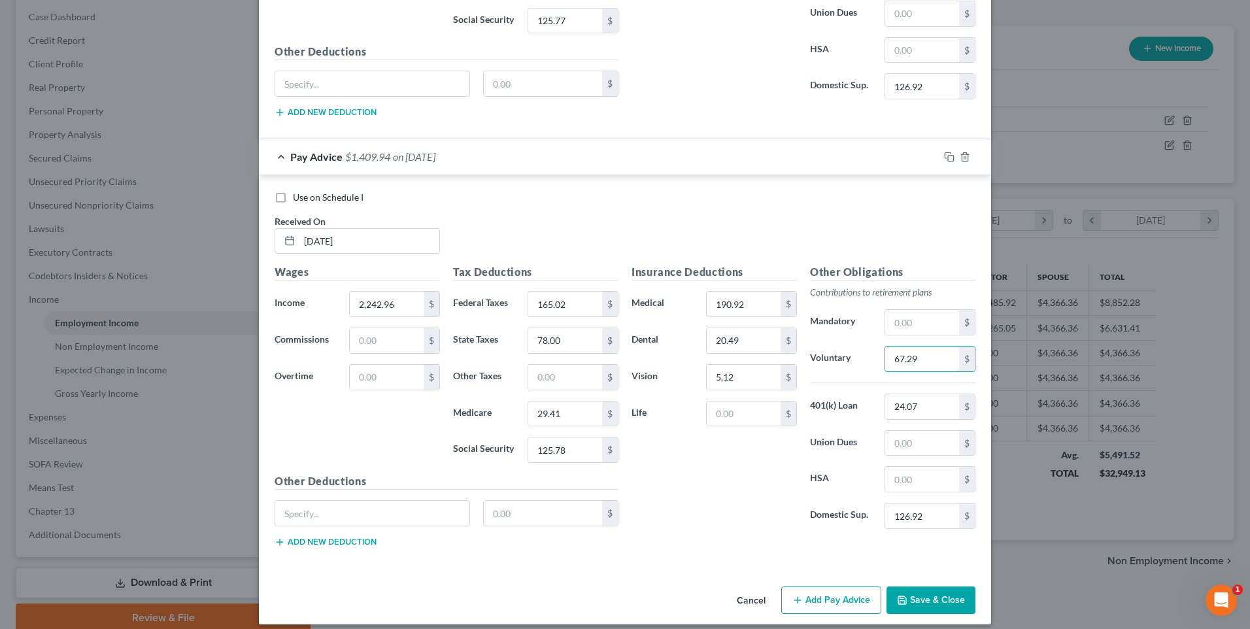
scroll to position [4634, 0]
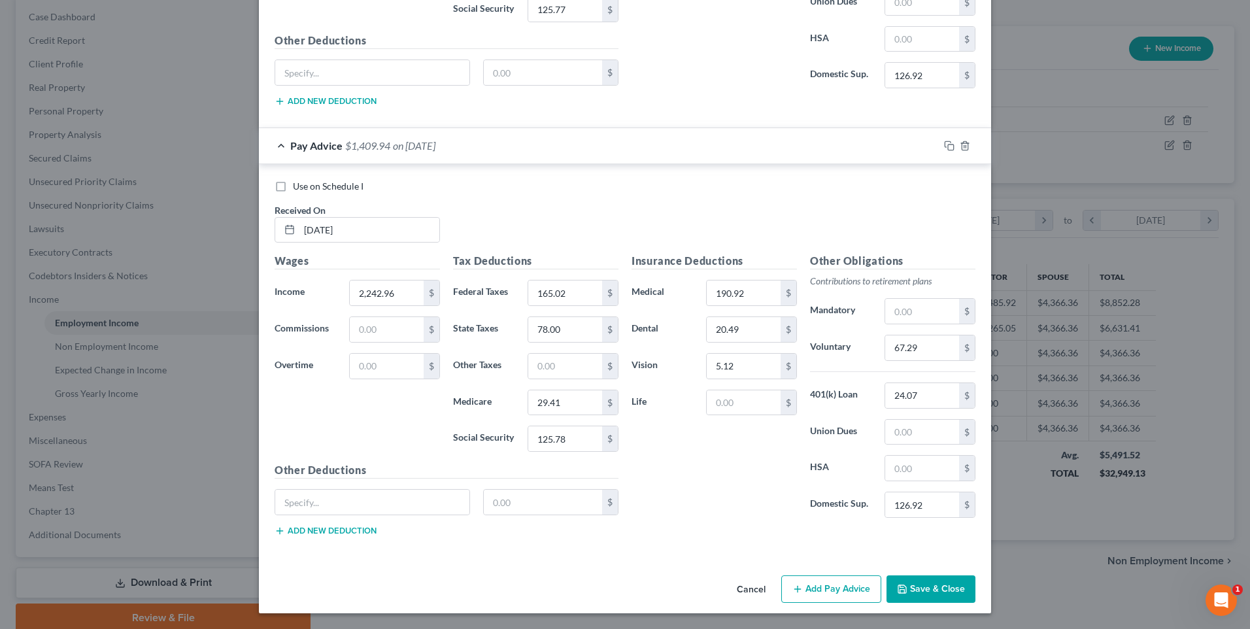
click at [823, 590] on button "Add Pay Advice" at bounding box center [831, 588] width 100 height 27
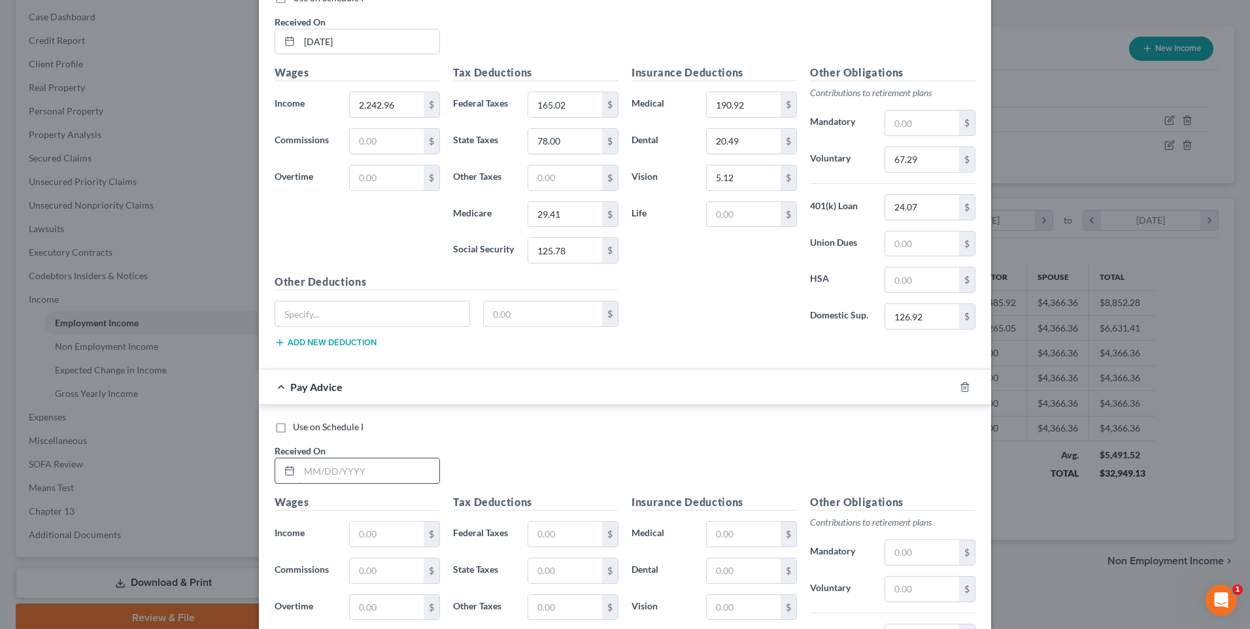
scroll to position [4830, 0]
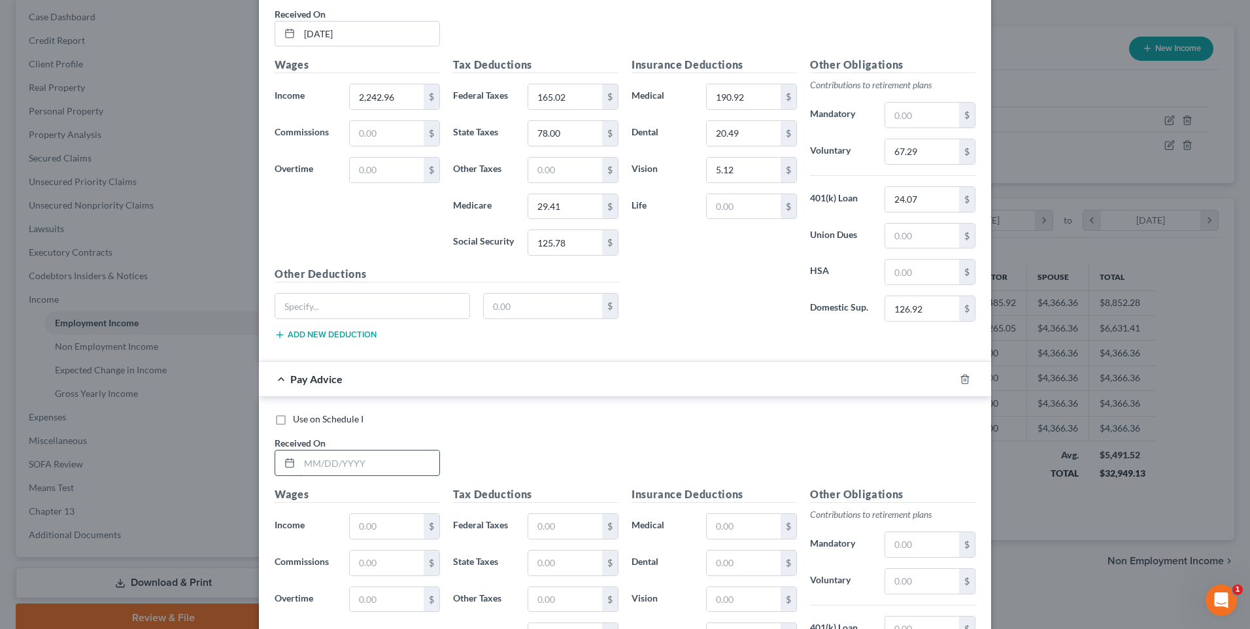
click at [334, 466] on input "text" at bounding box center [369, 462] width 140 height 25
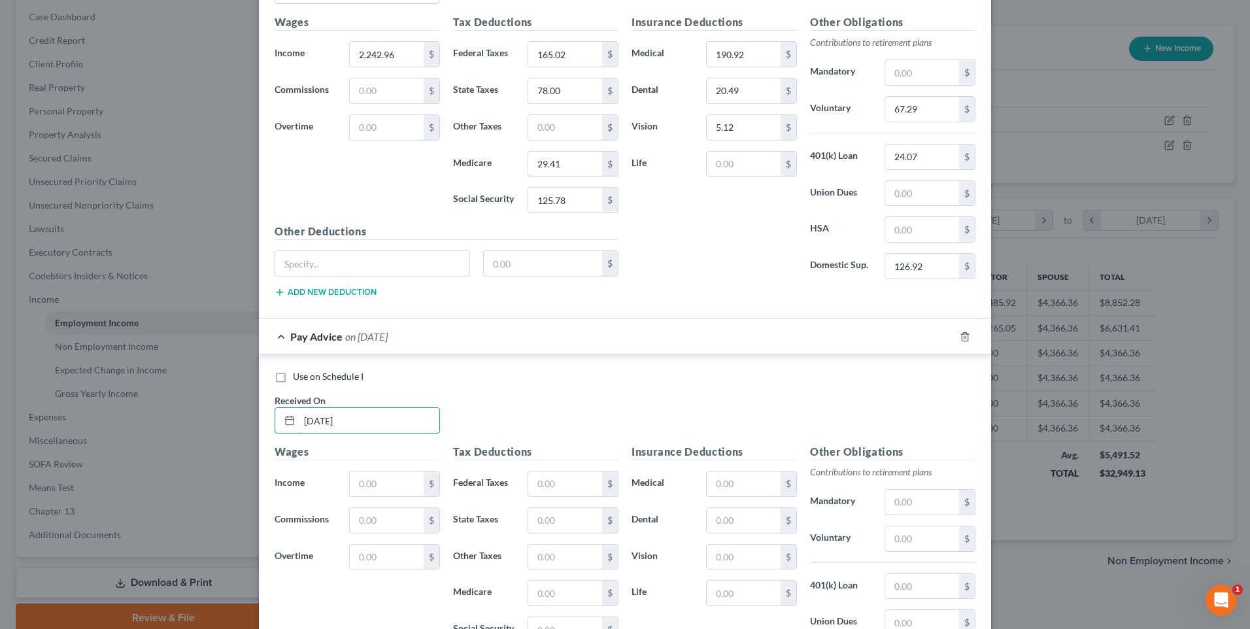
scroll to position [4896, 0]
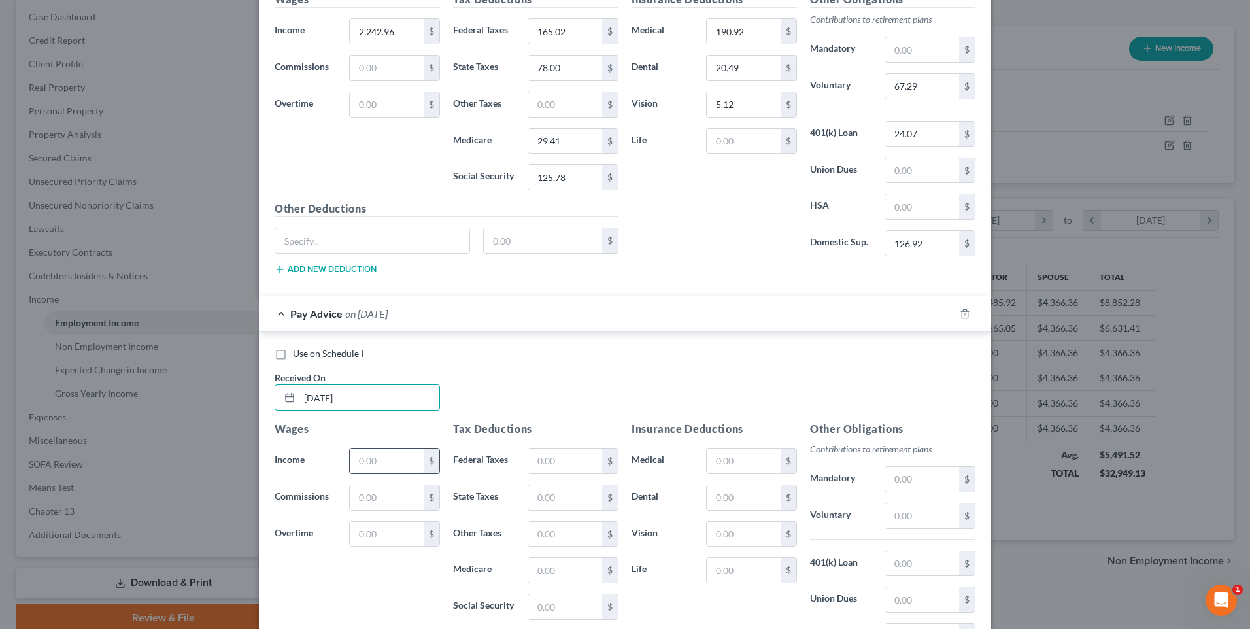
click at [373, 456] on input "text" at bounding box center [387, 461] width 74 height 25
click at [551, 462] on input "text" at bounding box center [565, 461] width 74 height 25
click at [572, 492] on input "text" at bounding box center [565, 497] width 74 height 25
drag, startPoint x: 580, startPoint y: 558, endPoint x: 577, endPoint y: 569, distance: 11.0
click at [579, 559] on input "text" at bounding box center [565, 570] width 74 height 25
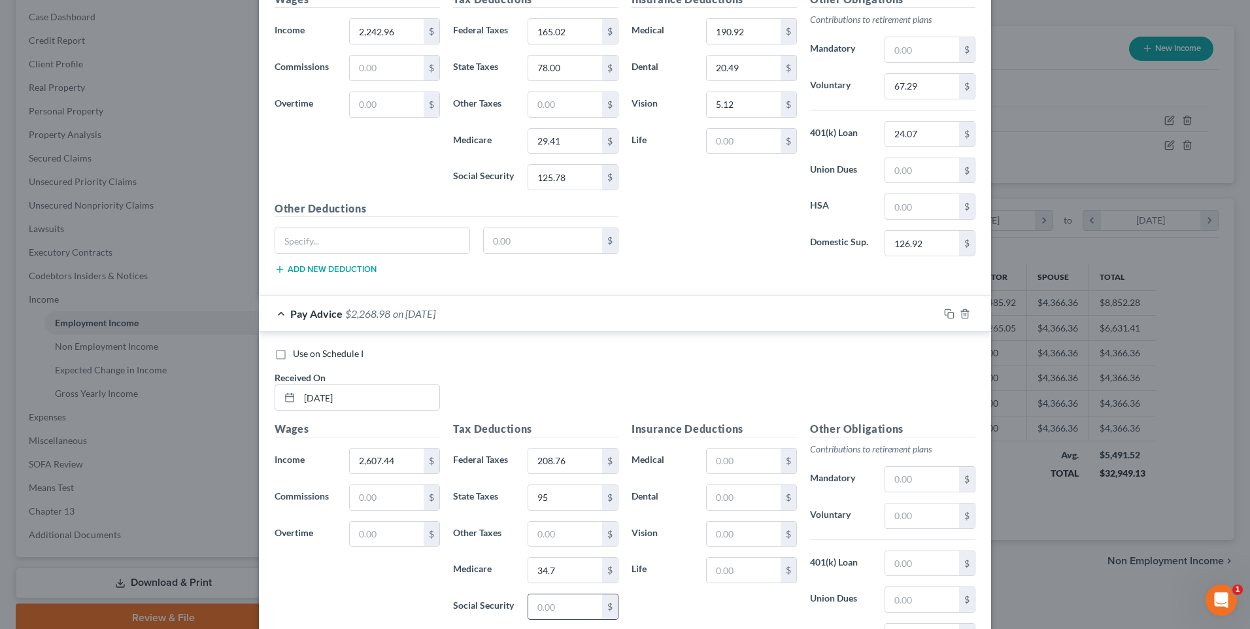
click at [573, 600] on input "text" at bounding box center [565, 606] width 74 height 25
click at [739, 460] on input "text" at bounding box center [744, 461] width 74 height 25
click at [755, 504] on input "text" at bounding box center [744, 497] width 74 height 25
click at [739, 532] on input "text" at bounding box center [744, 534] width 74 height 25
click at [918, 564] on input "text" at bounding box center [922, 563] width 74 height 25
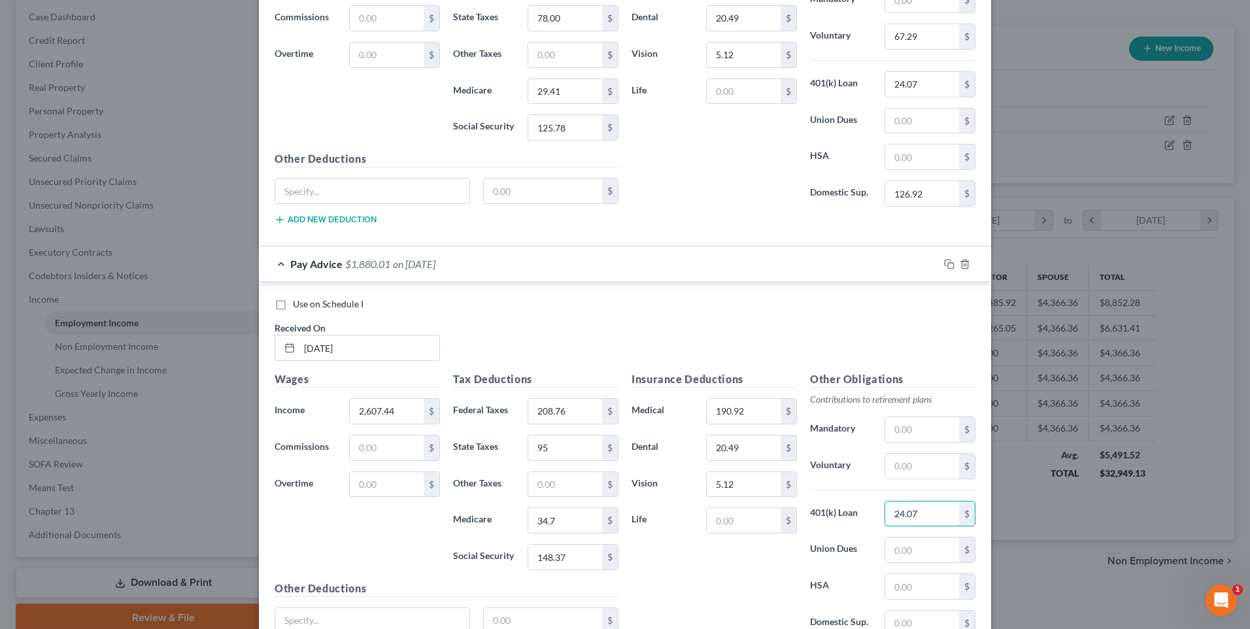
scroll to position [5027, 0]
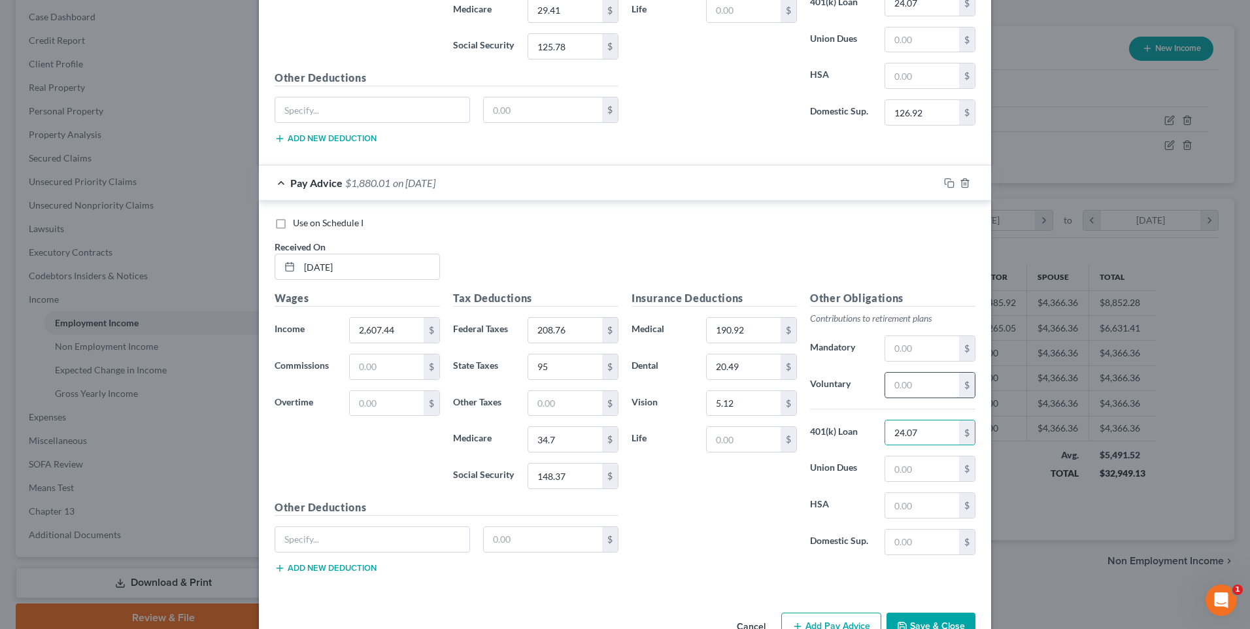
click at [923, 381] on input "text" at bounding box center [922, 385] width 74 height 25
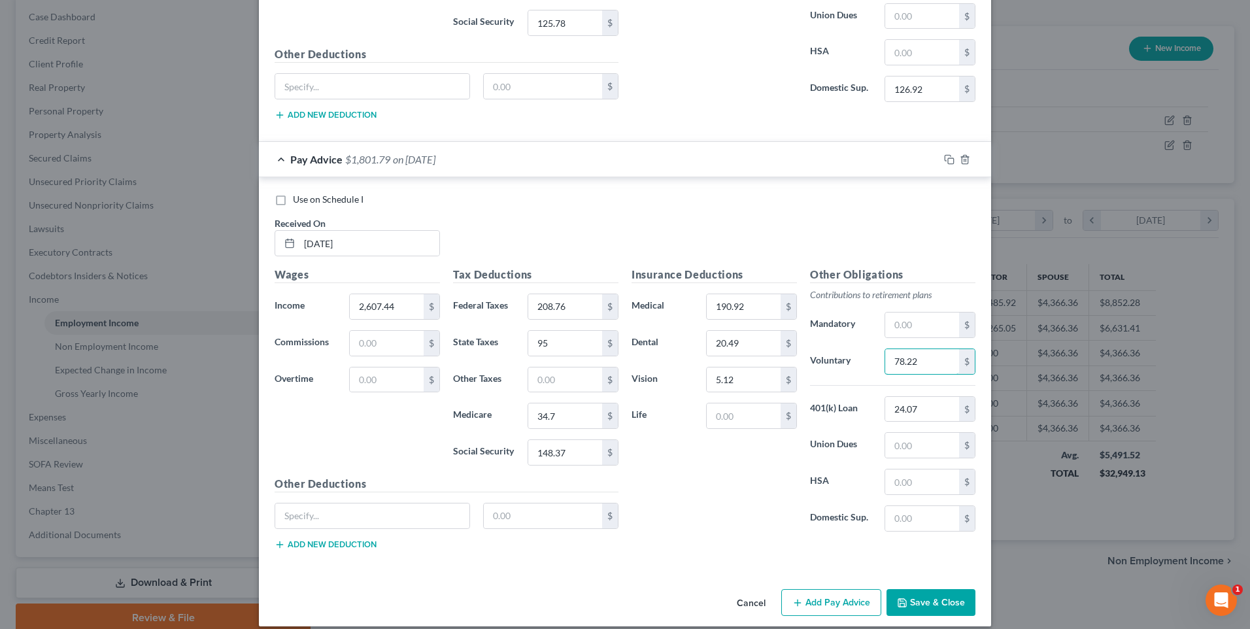
scroll to position [5063, 0]
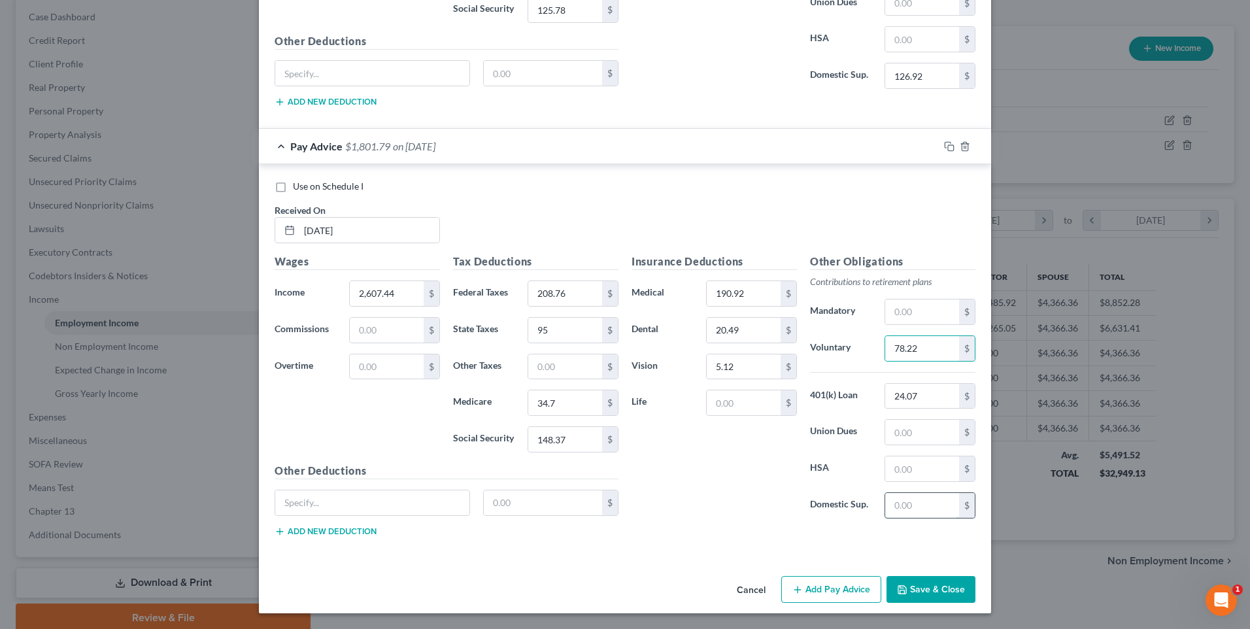
click at [925, 509] on input "text" at bounding box center [922, 505] width 74 height 25
click at [809, 594] on button "Add Pay Advice" at bounding box center [831, 589] width 100 height 27
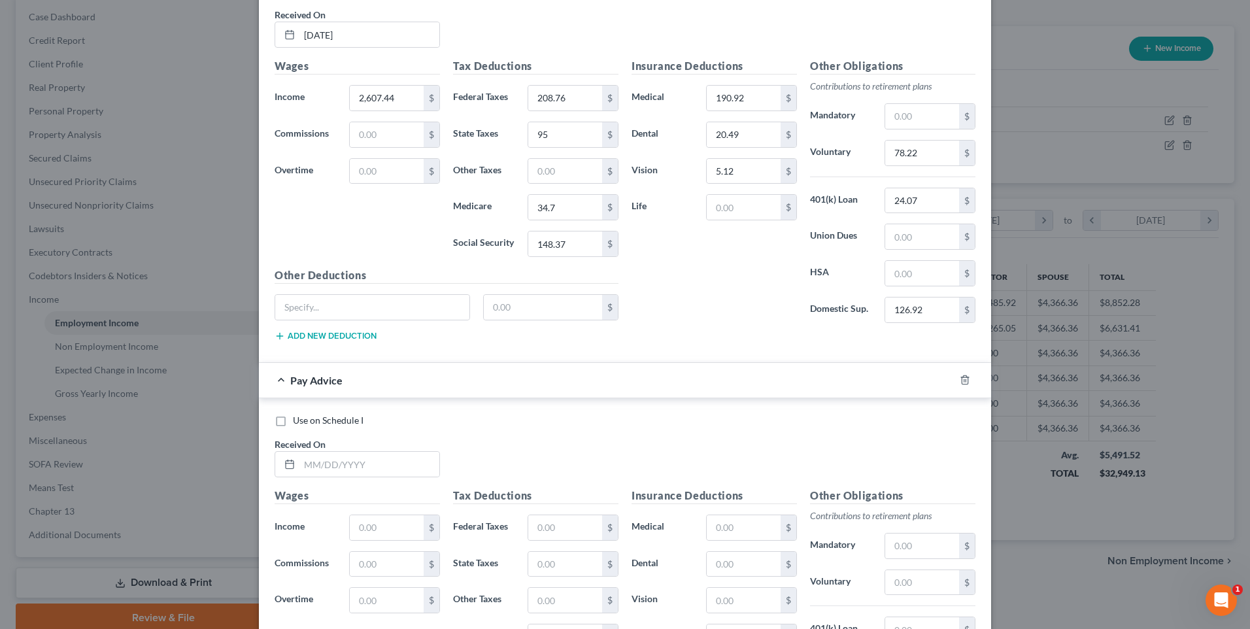
scroll to position [5259, 0]
click at [347, 462] on input "text" at bounding box center [369, 463] width 140 height 25
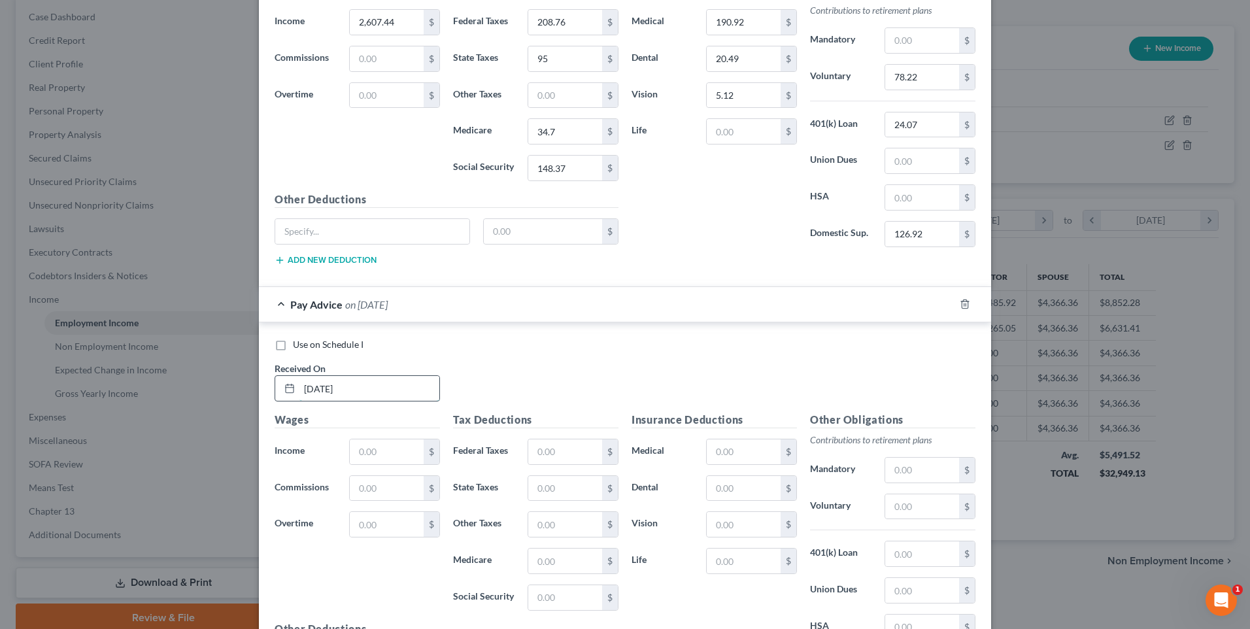
scroll to position [5390, 0]
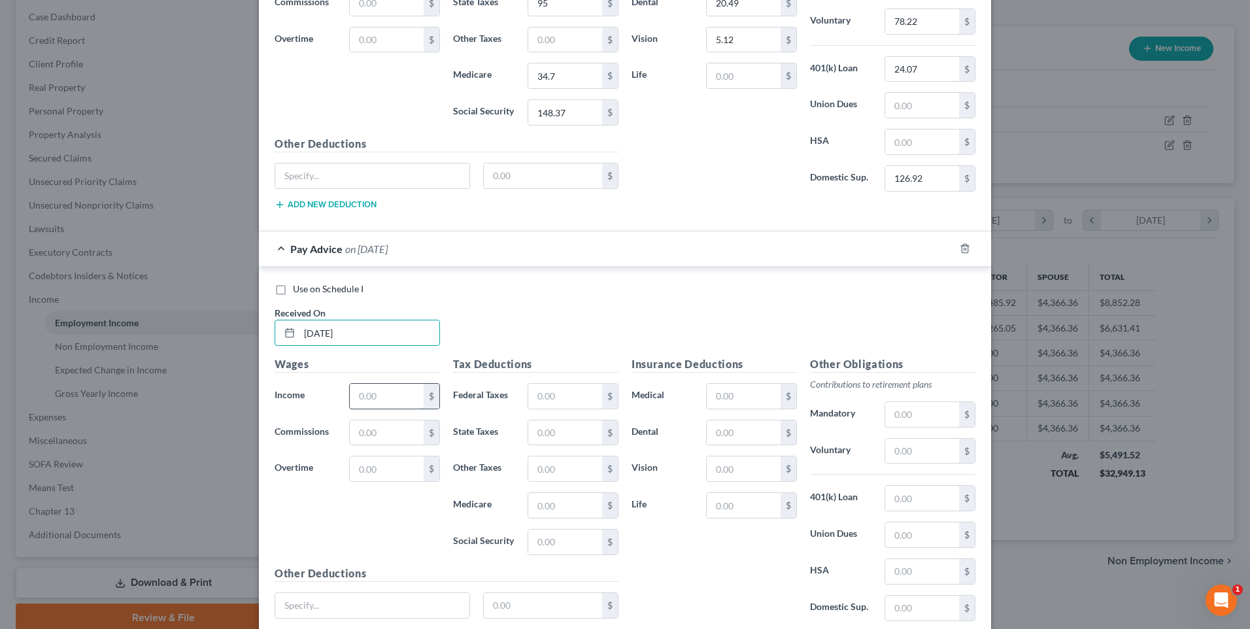
click at [384, 396] on input "text" at bounding box center [387, 396] width 74 height 25
click at [545, 400] on input "text" at bounding box center [565, 396] width 74 height 25
drag, startPoint x: 560, startPoint y: 430, endPoint x: 564, endPoint y: 437, distance: 8.5
click at [560, 430] on input "text" at bounding box center [565, 432] width 74 height 25
click at [562, 509] on input "text" at bounding box center [565, 505] width 74 height 25
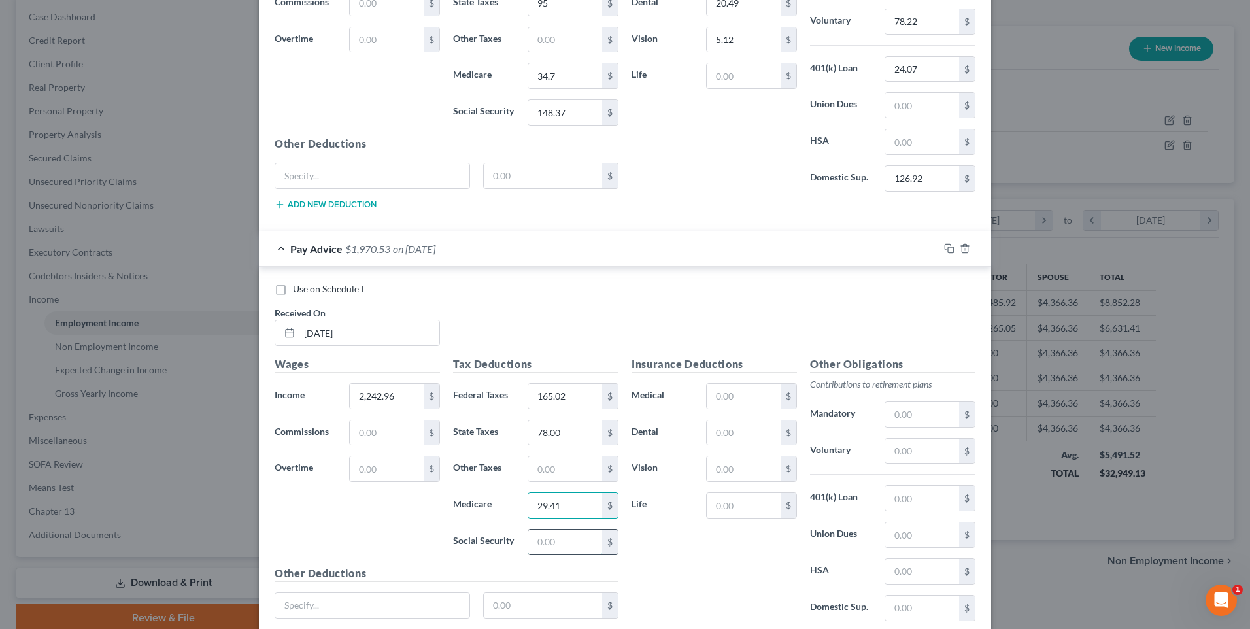
click at [570, 547] on input "text" at bounding box center [565, 542] width 74 height 25
click at [720, 571] on div "Insurance Deductions Medical $ Dental $ Vision $ Life $" at bounding box center [714, 493] width 178 height 275
drag, startPoint x: 740, startPoint y: 392, endPoint x: 742, endPoint y: 400, distance: 8.7
click at [740, 392] on input "text" at bounding box center [744, 396] width 74 height 25
click at [739, 435] on input "text" at bounding box center [744, 432] width 74 height 25
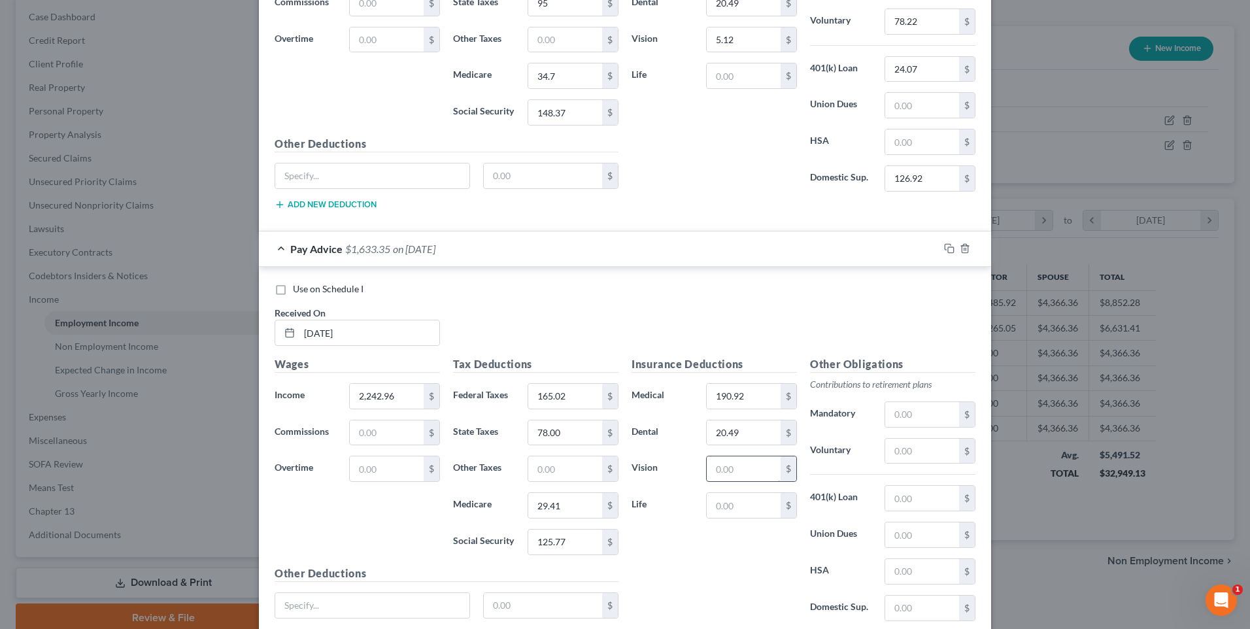
click at [747, 471] on input "text" at bounding box center [744, 468] width 74 height 25
click at [909, 452] on input "text" at bounding box center [922, 451] width 74 height 25
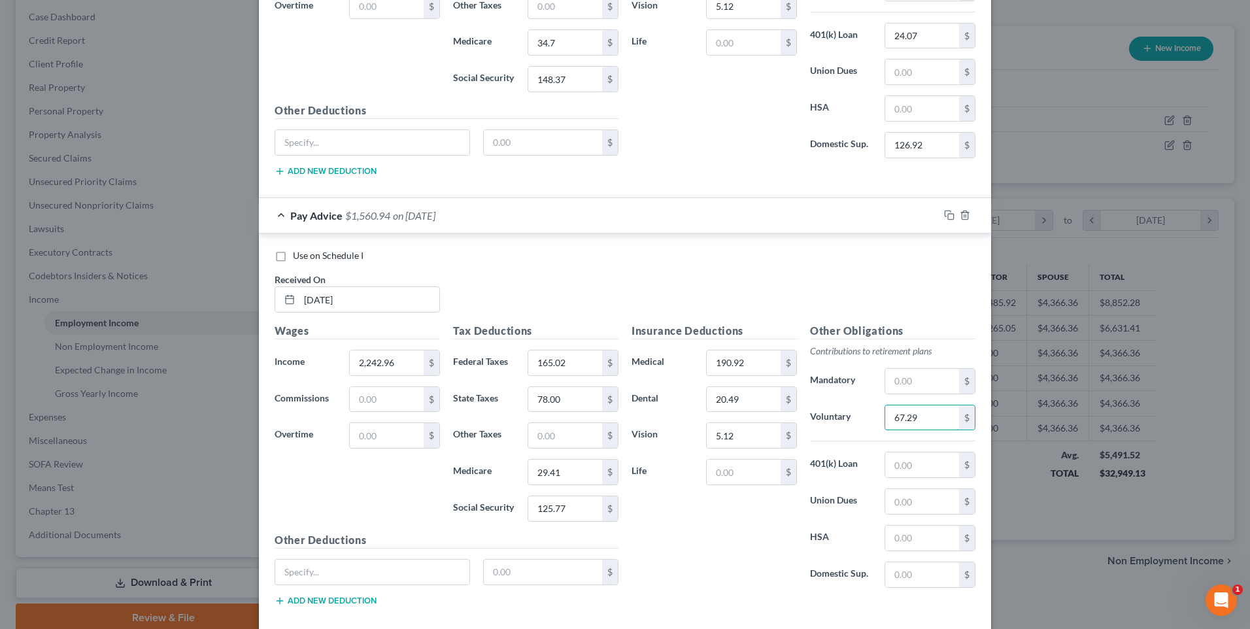
scroll to position [5455, 0]
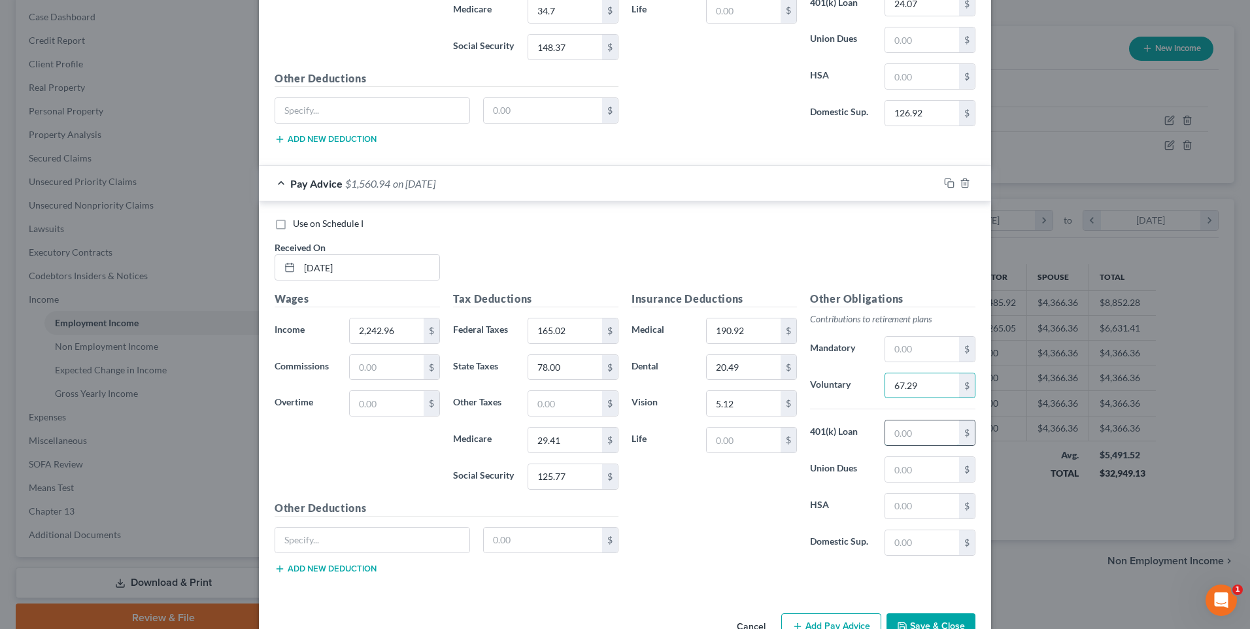
click at [904, 426] on input "text" at bounding box center [922, 432] width 74 height 25
click at [922, 535] on input "text" at bounding box center [922, 542] width 74 height 25
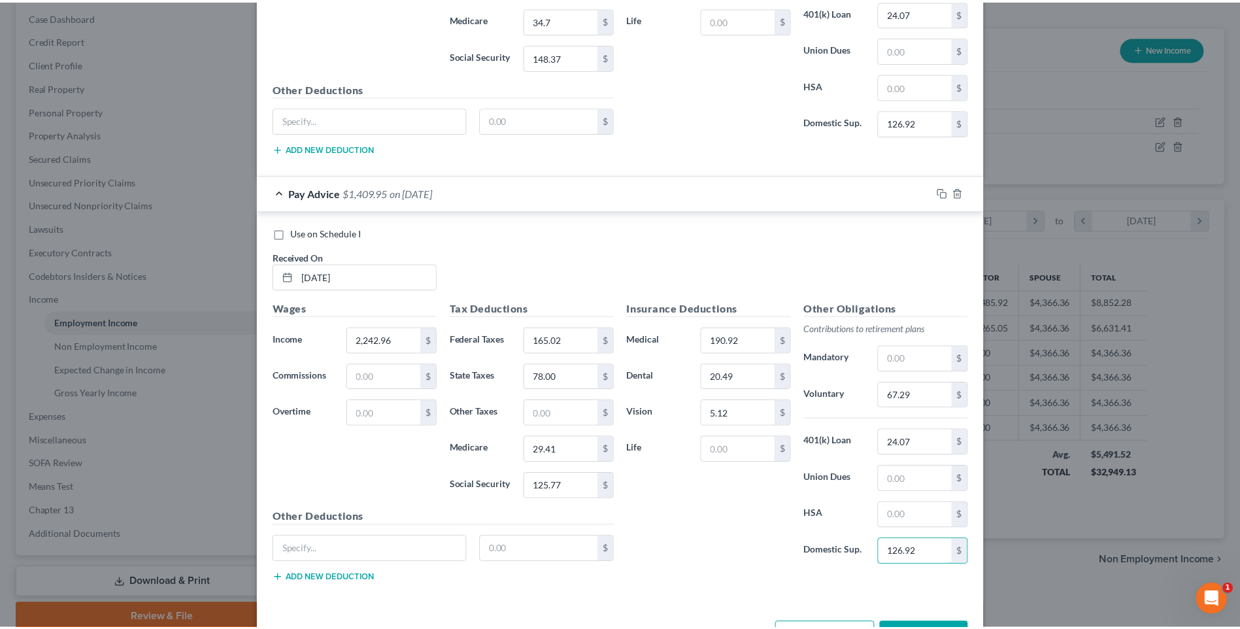
scroll to position [5493, 0]
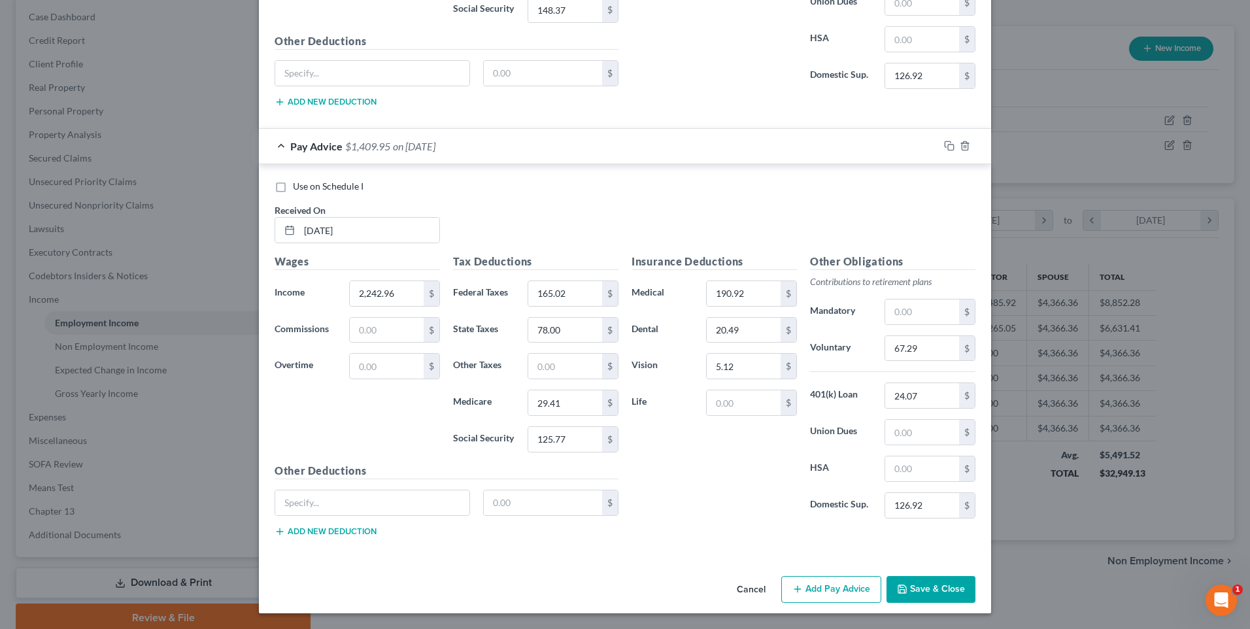
click at [923, 579] on button "Save & Close" at bounding box center [931, 589] width 89 height 27
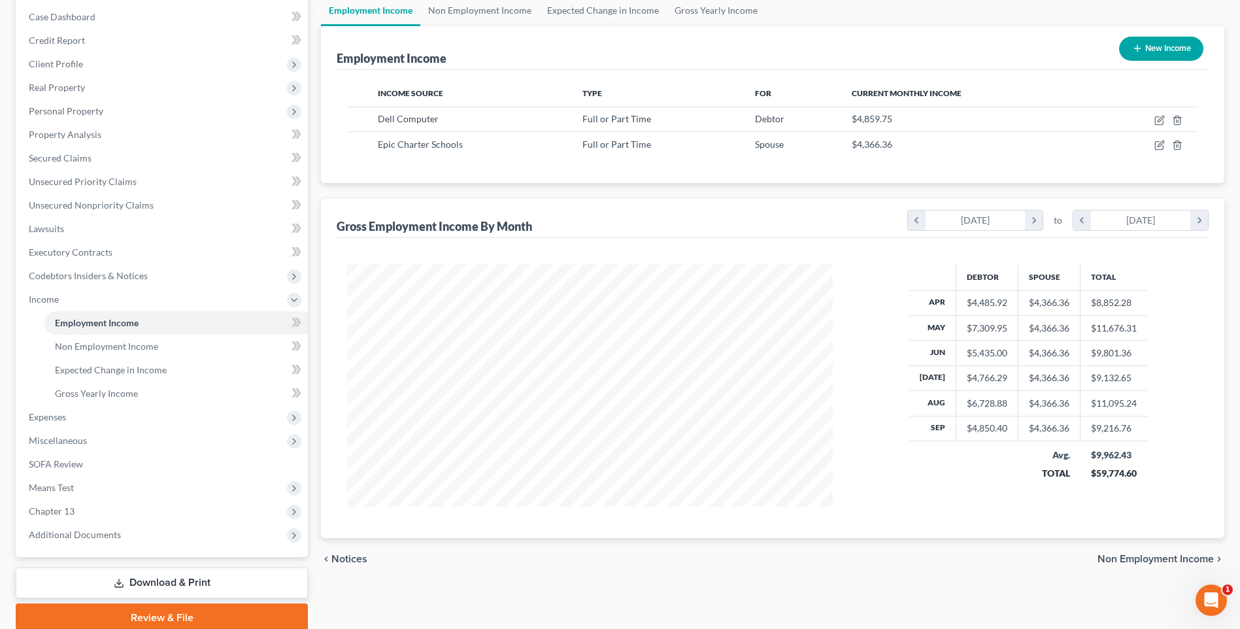
scroll to position [184, 0]
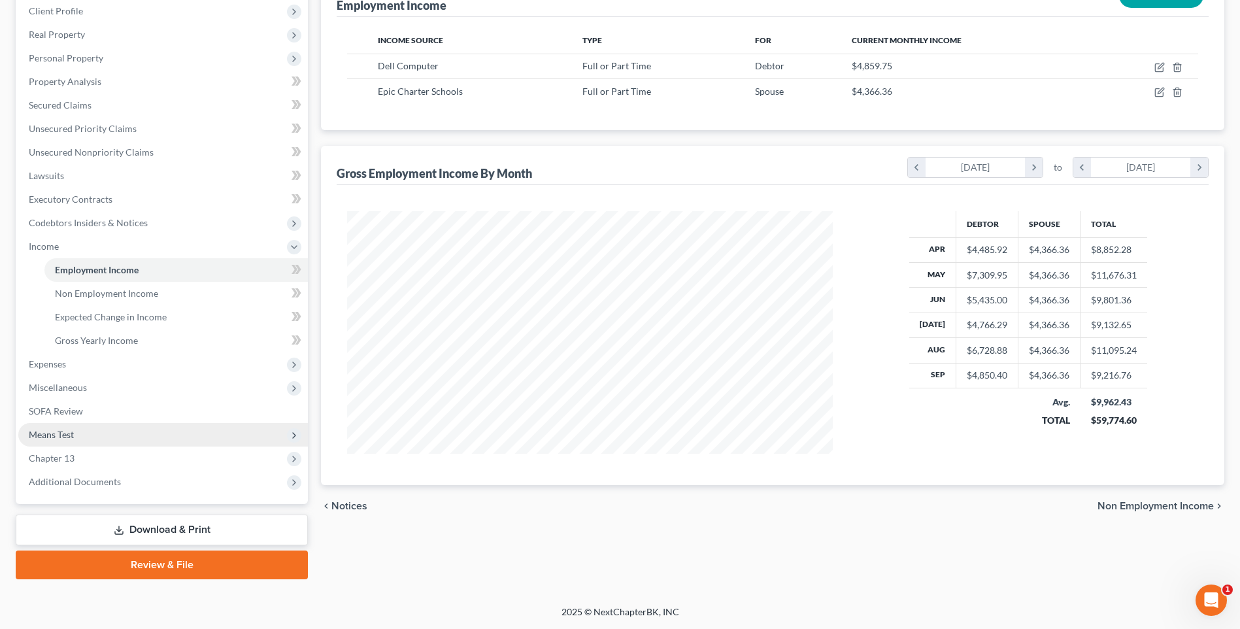
click at [53, 438] on span "Means Test" at bounding box center [51, 434] width 45 height 11
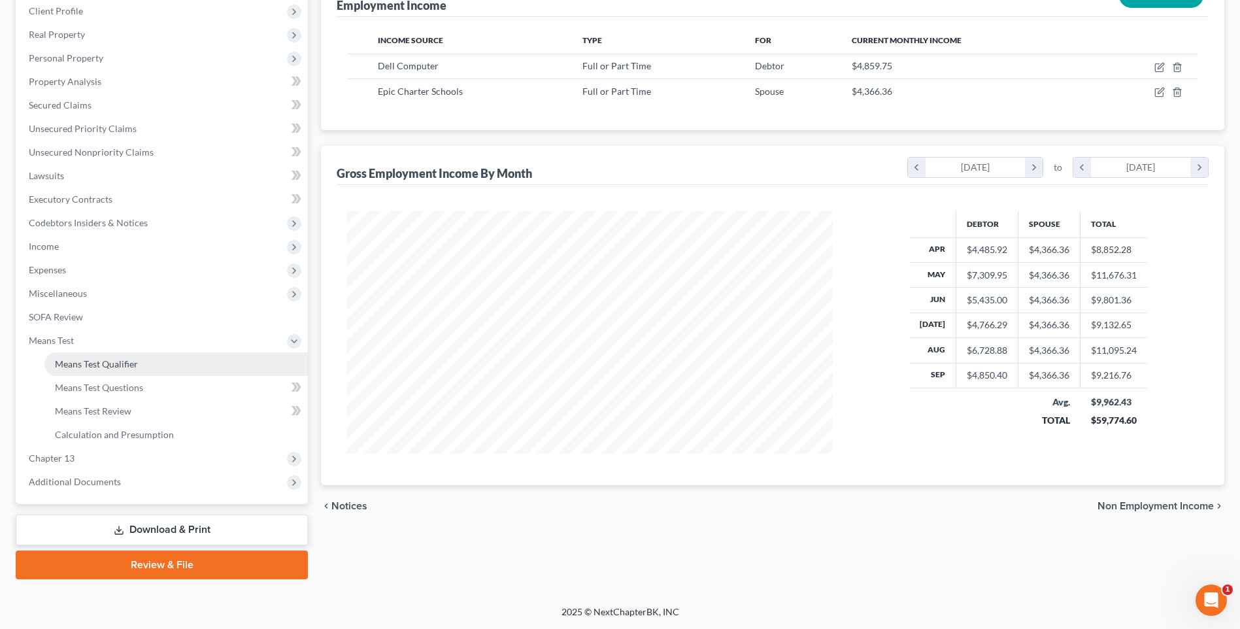
click at [98, 359] on span "Means Test Qualifier" at bounding box center [96, 363] width 83 height 11
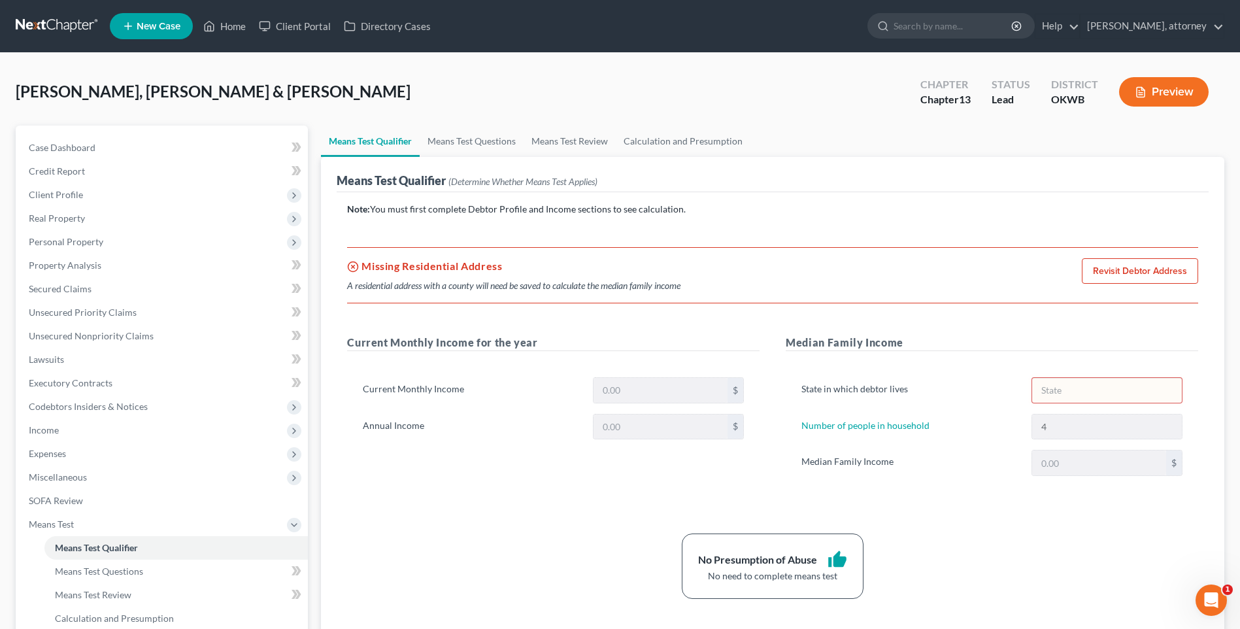
click at [1121, 275] on link "Revisit Debtor Address" at bounding box center [1140, 271] width 116 height 26
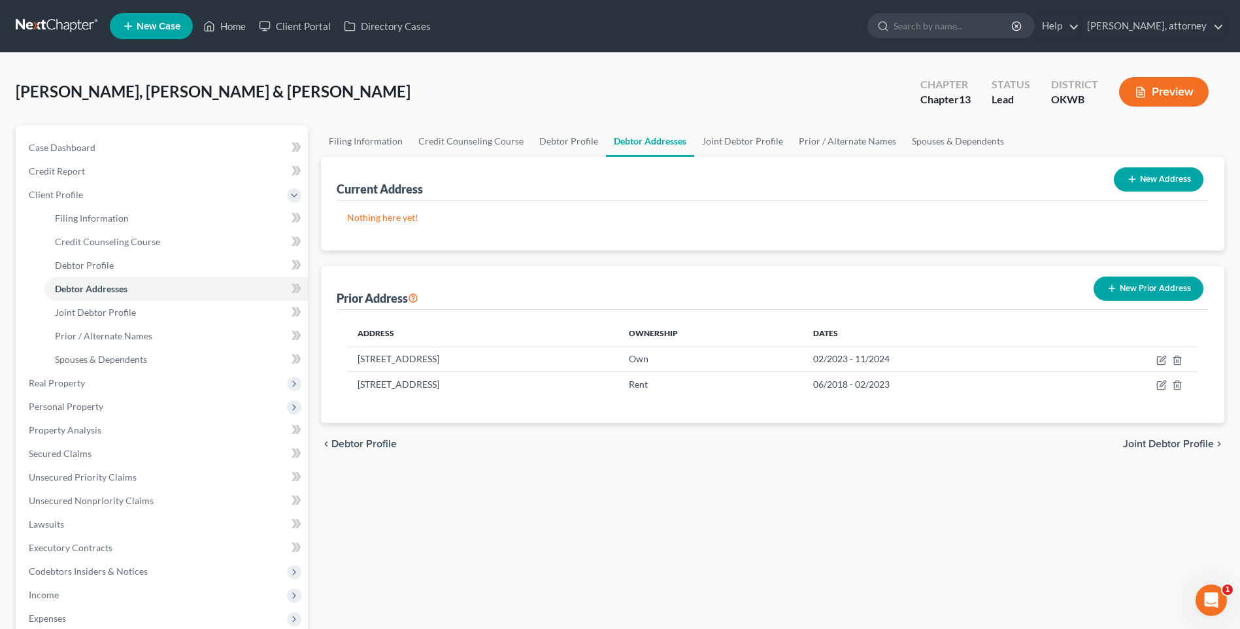
click at [1148, 182] on button "New Address" at bounding box center [1159, 179] width 90 height 24
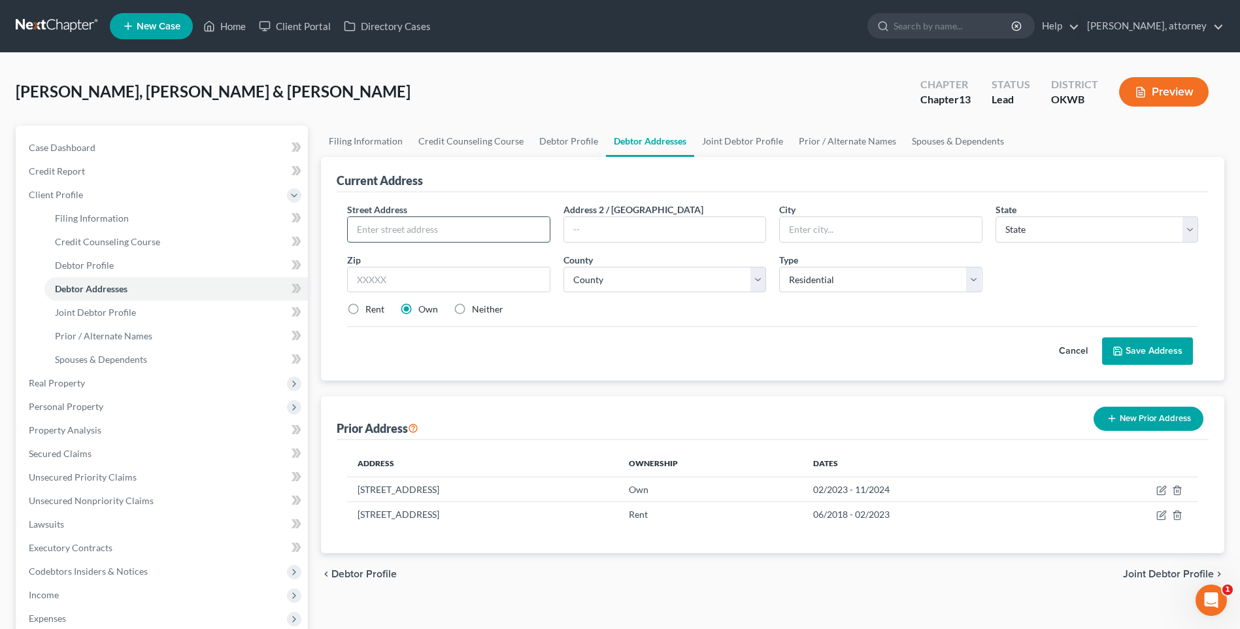
click at [407, 231] on input "text" at bounding box center [448, 229] width 201 height 25
click at [419, 231] on input "220 North Mck" at bounding box center [448, 229] width 201 height 25
click at [469, 231] on input "220 North Mck" at bounding box center [448, 229] width 201 height 25
click at [440, 228] on input "220 North Mck" at bounding box center [448, 229] width 201 height 25
click at [477, 235] on input "220 [GEOGRAPHIC_DATA][PERSON_NAME]" at bounding box center [448, 229] width 201 height 25
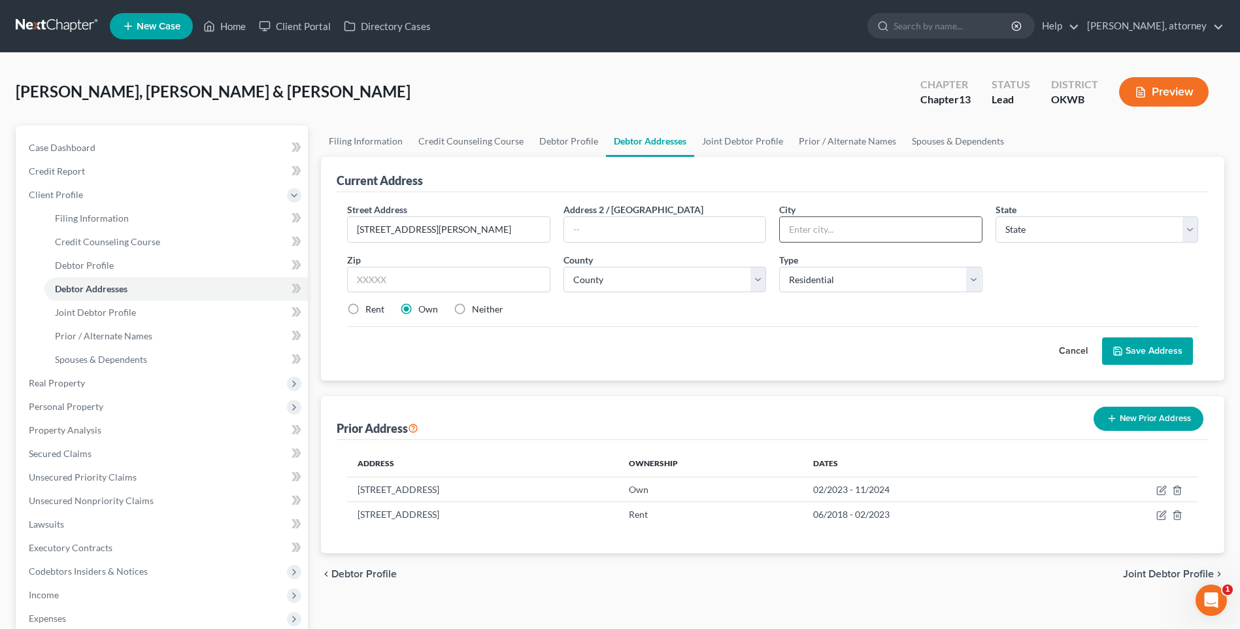
click at [848, 220] on input "text" at bounding box center [880, 229] width 201 height 25
click at [736, 314] on div "Rent Own Neither" at bounding box center [773, 309] width 864 height 13
click at [656, 277] on select "County [GEOGRAPHIC_DATA] [GEOGRAPHIC_DATA] [GEOGRAPHIC_DATA] [GEOGRAPHIC_DATA] …" at bounding box center [665, 280] width 203 height 26
click at [564, 267] on select "County [GEOGRAPHIC_DATA] [GEOGRAPHIC_DATA] [GEOGRAPHIC_DATA] [GEOGRAPHIC_DATA] …" at bounding box center [665, 280] width 203 height 26
click at [1153, 352] on button "Save Address" at bounding box center [1147, 350] width 91 height 27
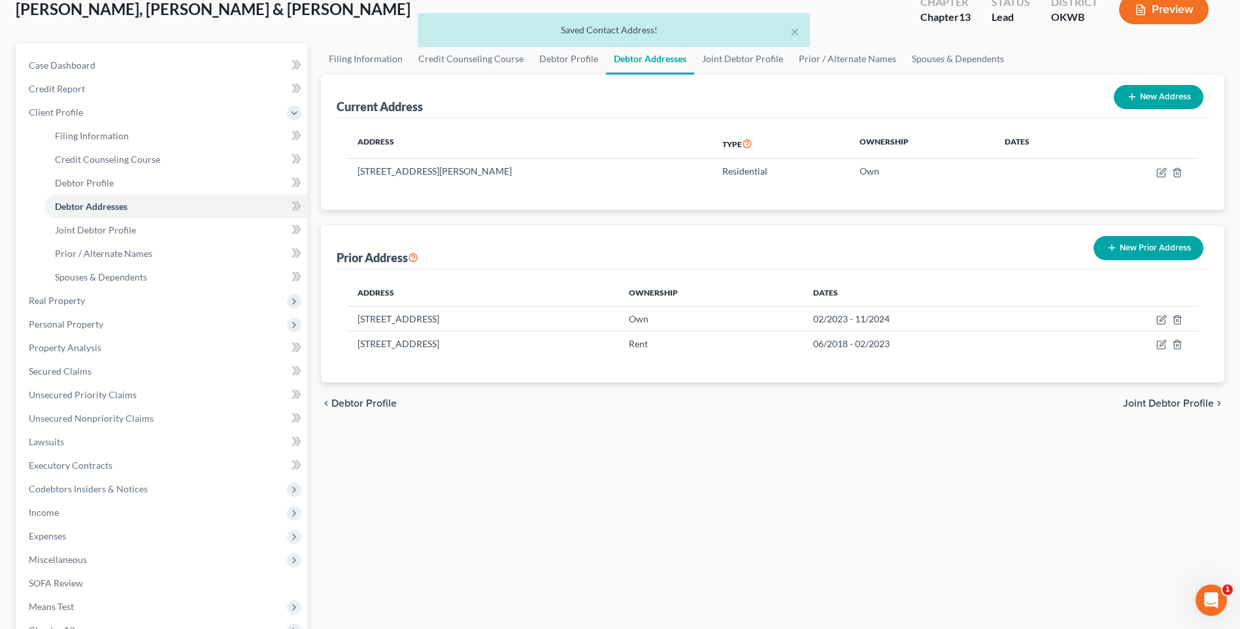
scroll to position [254, 0]
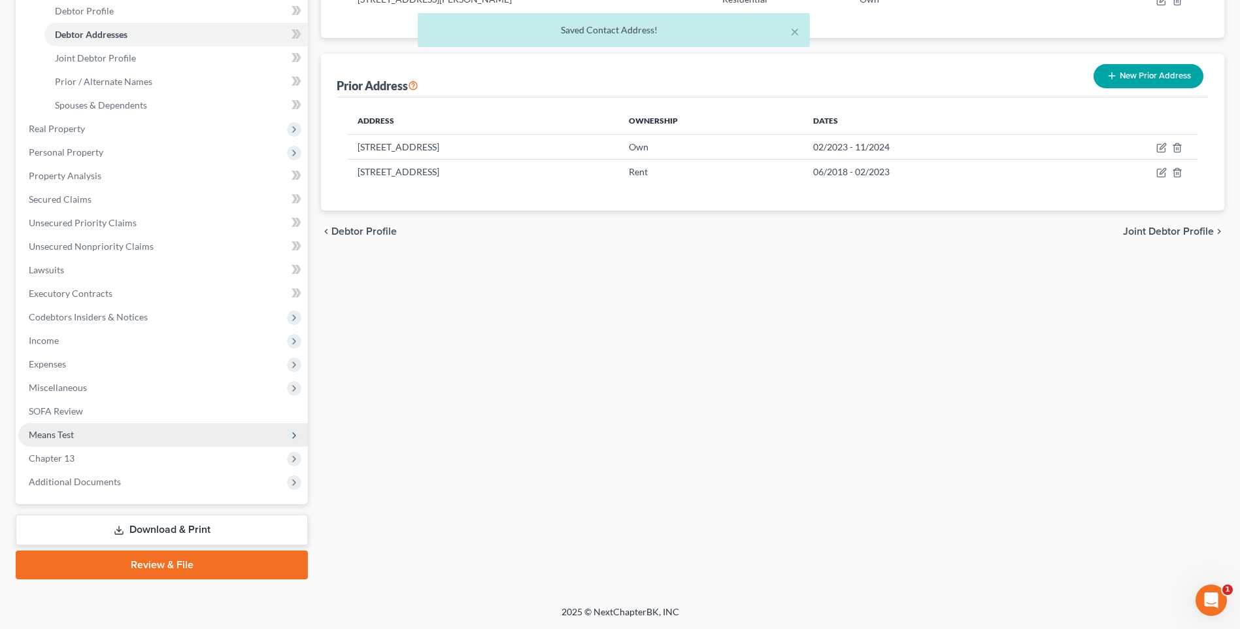
click at [50, 433] on span "Means Test" at bounding box center [51, 434] width 45 height 11
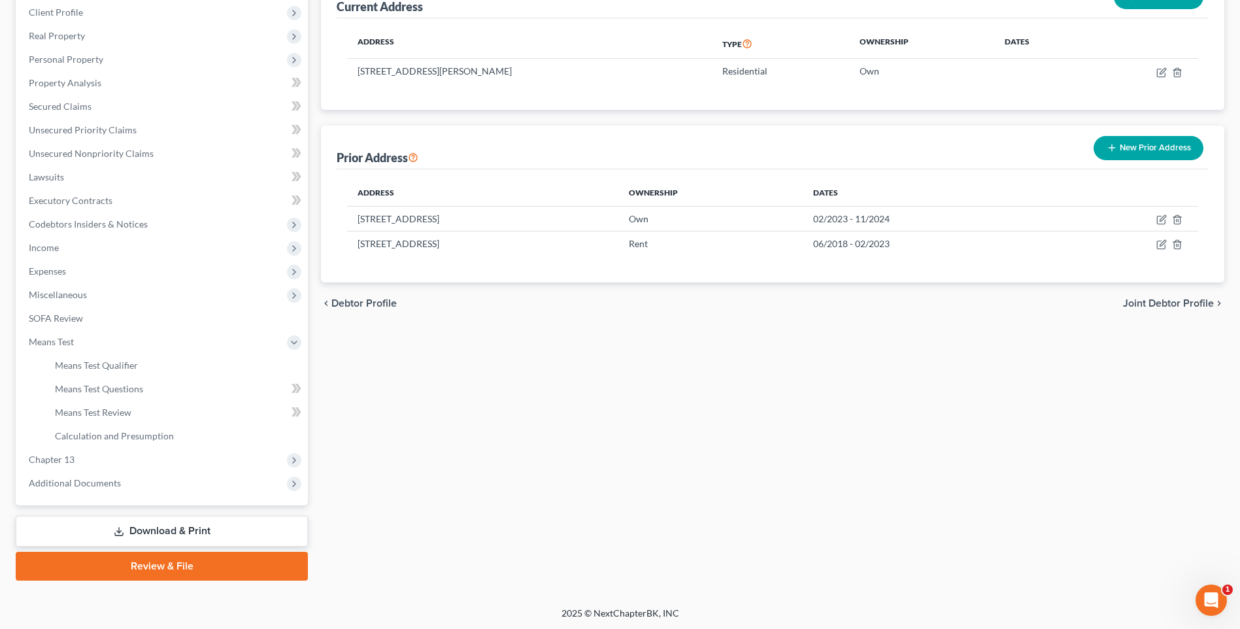
scroll to position [184, 0]
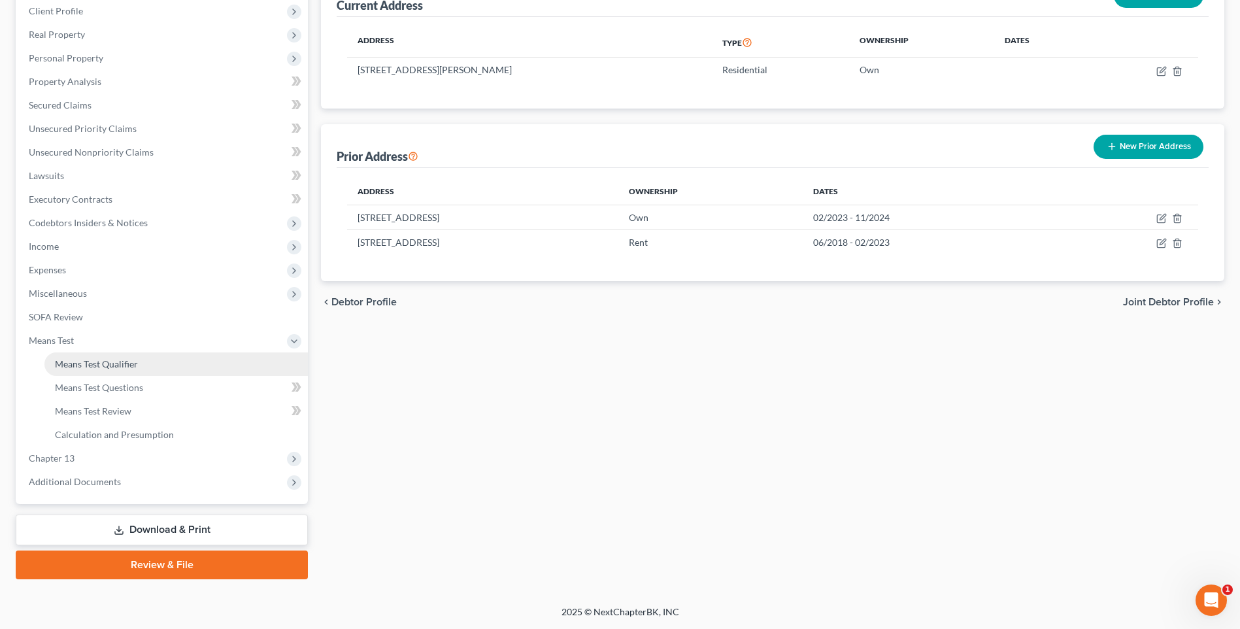
click at [90, 362] on span "Means Test Qualifier" at bounding box center [96, 363] width 83 height 11
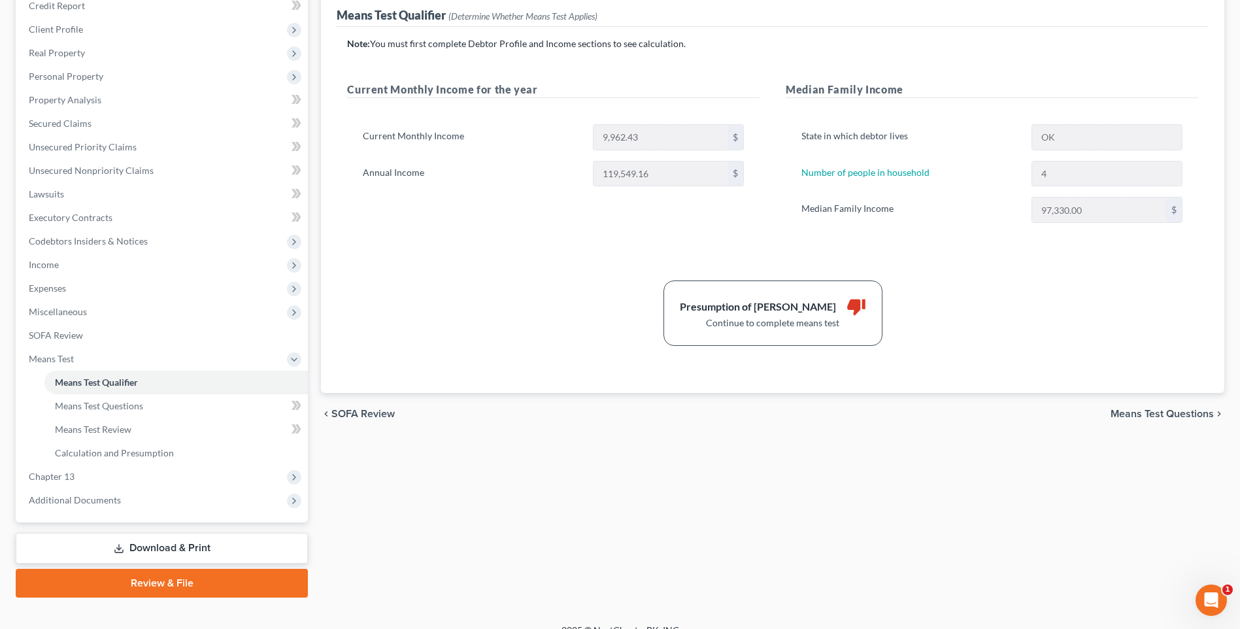
scroll to position [184, 0]
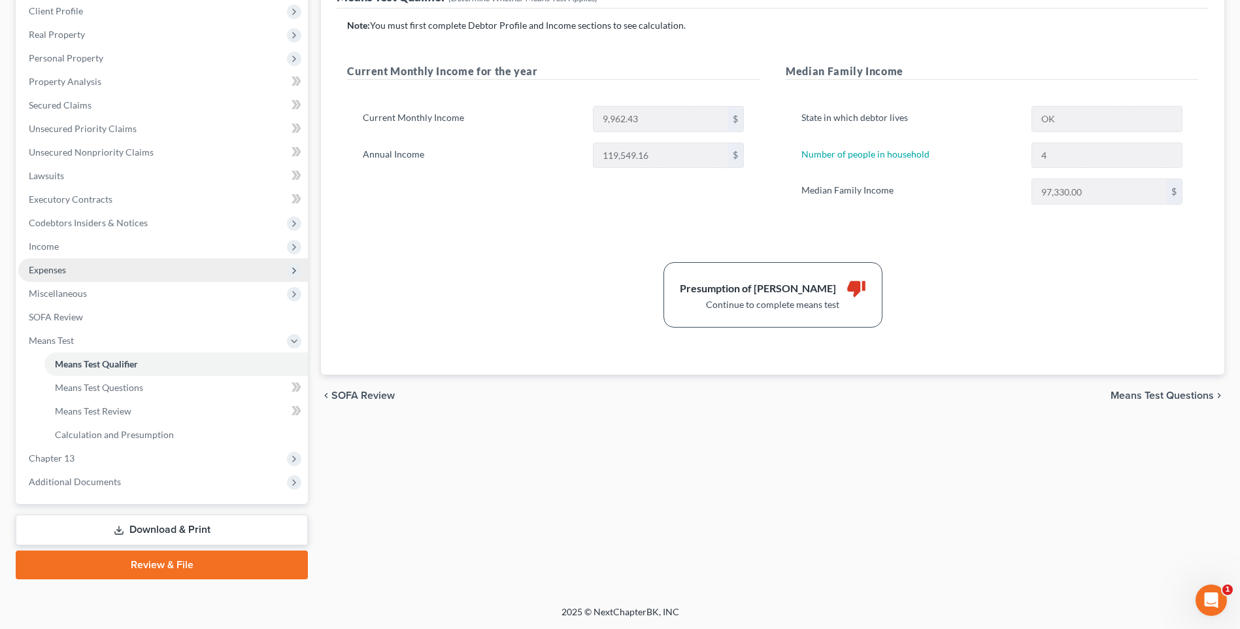
click at [46, 265] on span "Expenses" at bounding box center [47, 269] width 37 height 11
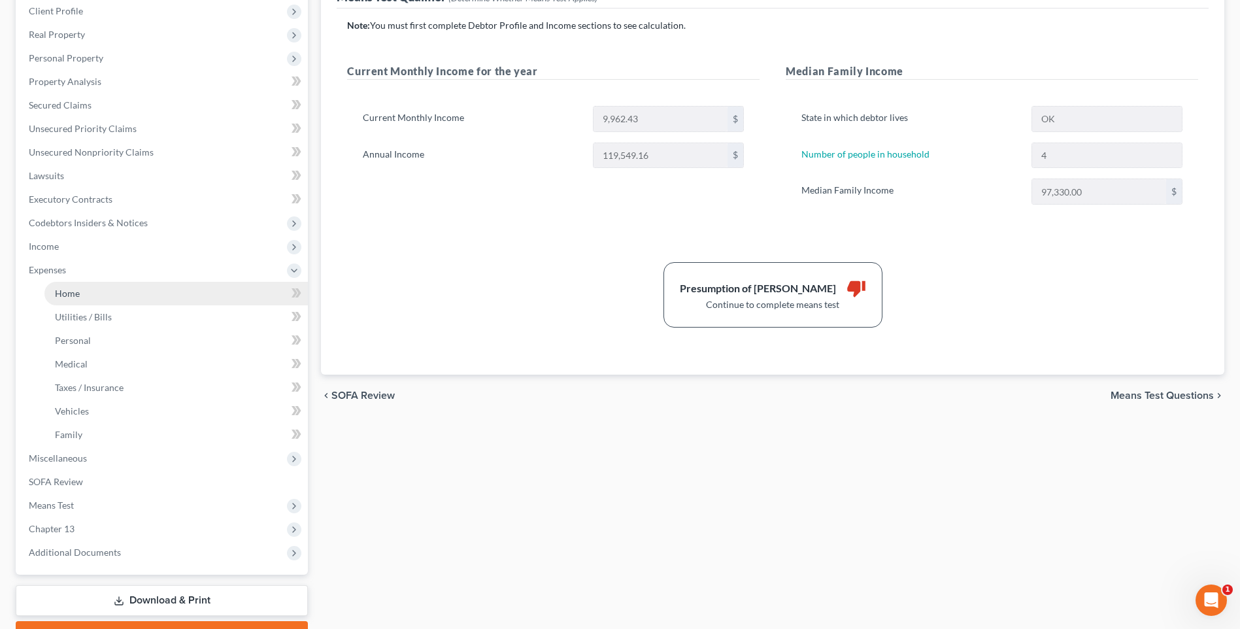
click at [69, 296] on span "Home" at bounding box center [67, 293] width 25 height 11
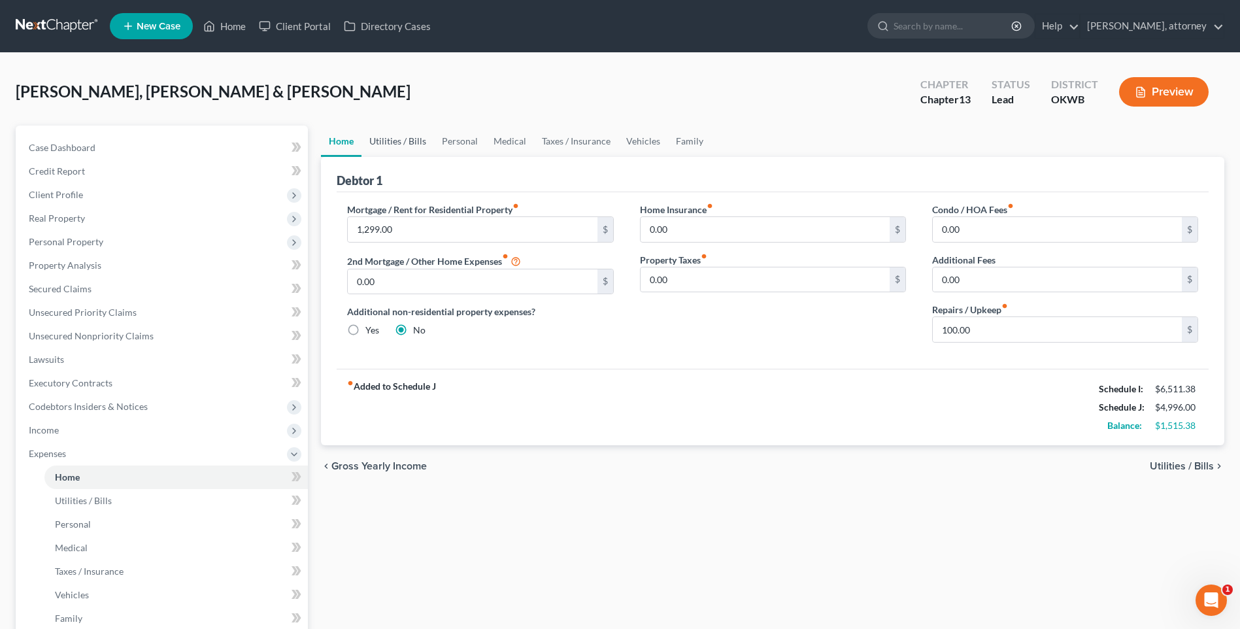
click at [396, 139] on link "Utilities / Bills" at bounding box center [398, 141] width 73 height 31
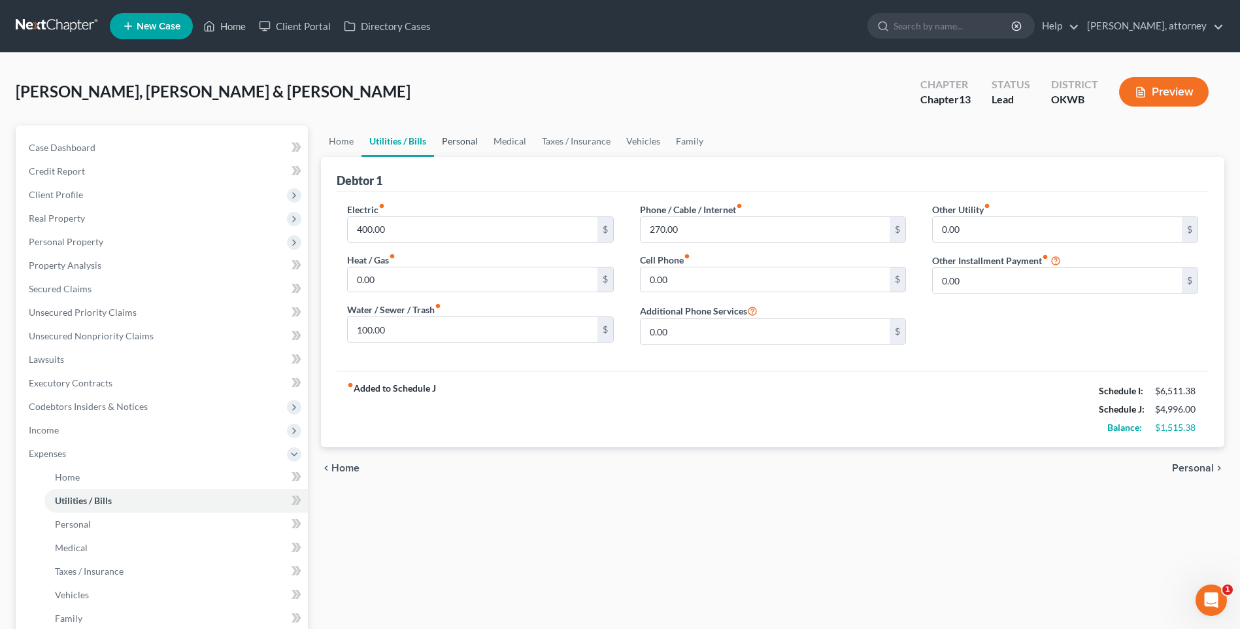
click at [454, 139] on link "Personal" at bounding box center [460, 141] width 52 height 31
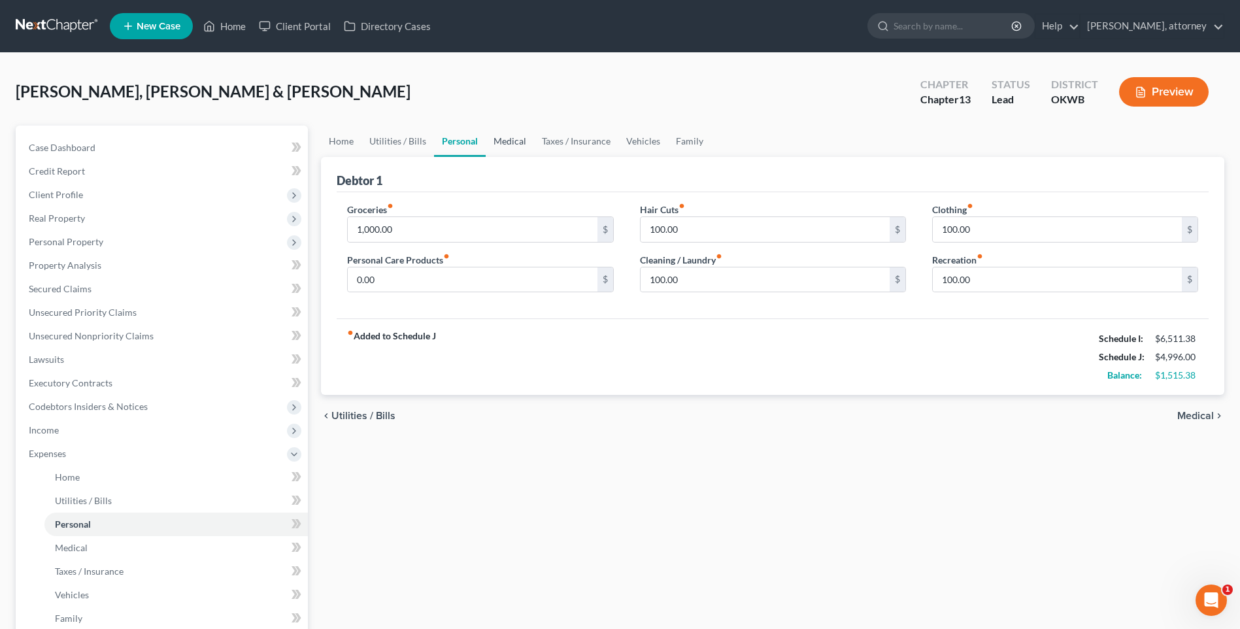
click at [508, 143] on link "Medical" at bounding box center [510, 141] width 48 height 31
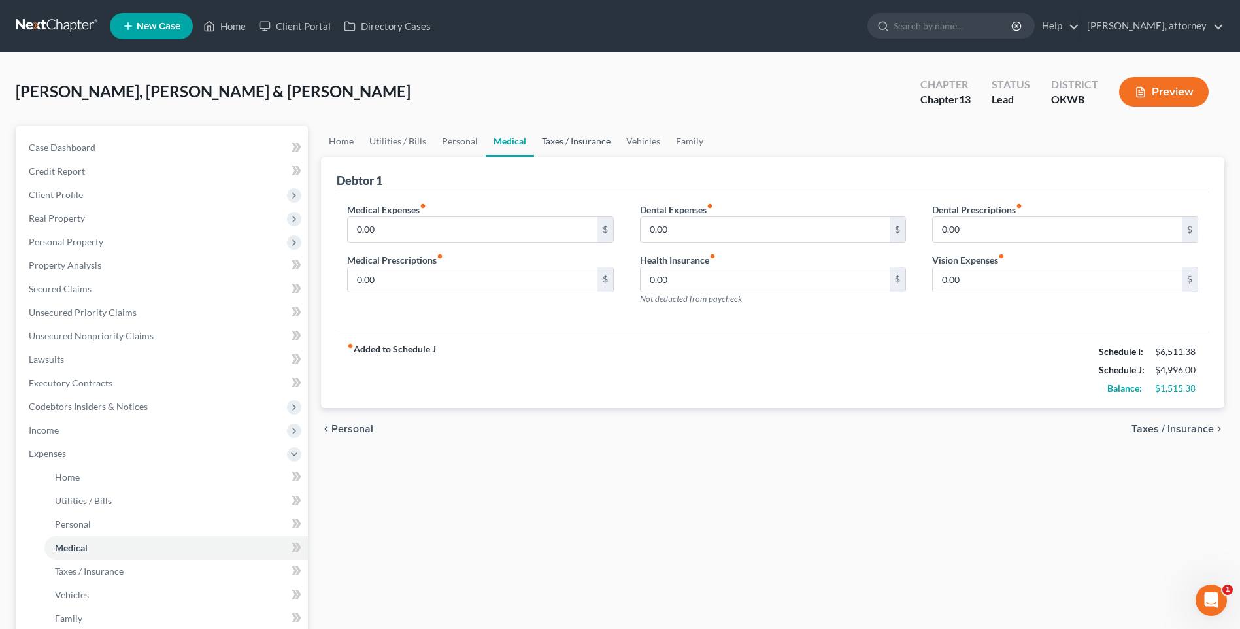
click at [586, 144] on link "Taxes / Insurance" at bounding box center [576, 141] width 84 height 31
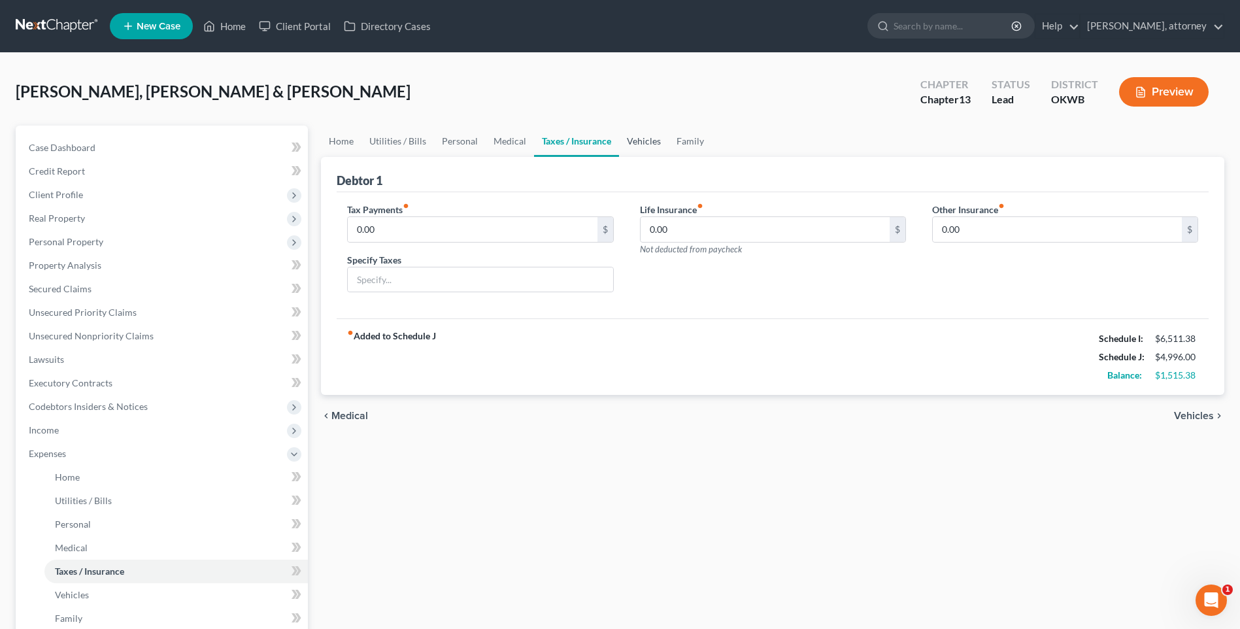
click at [642, 141] on link "Vehicles" at bounding box center [644, 141] width 50 height 31
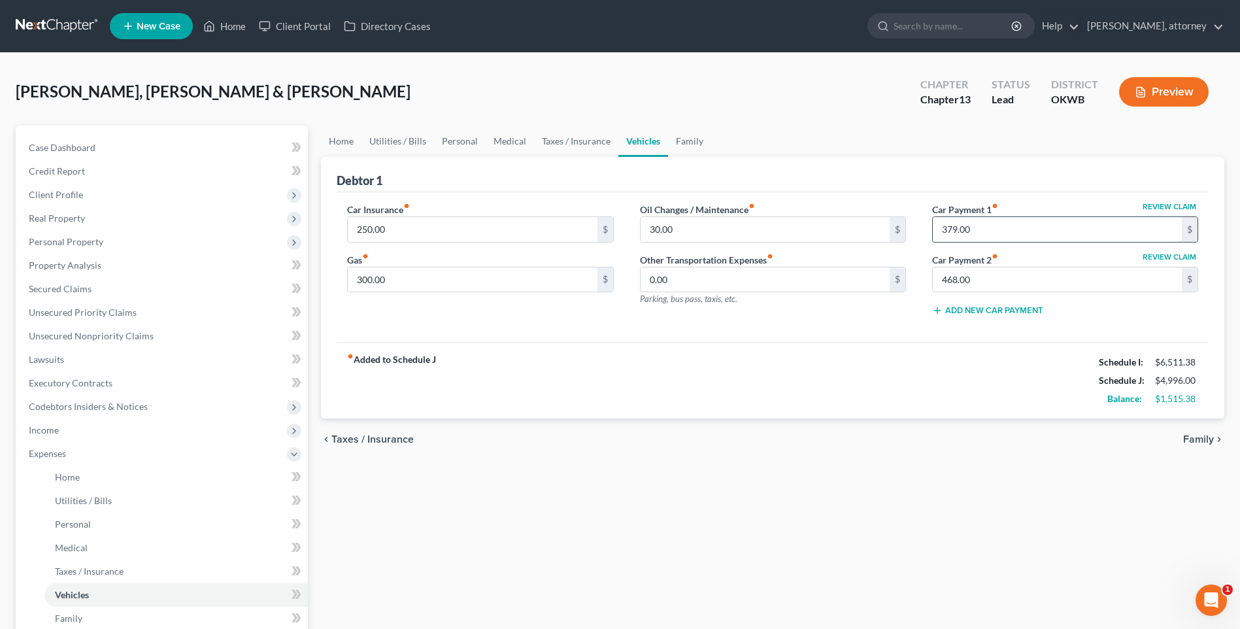
click at [1002, 233] on input "379.00" at bounding box center [1057, 229] width 249 height 25
click at [991, 280] on input "468.00" at bounding box center [1057, 279] width 249 height 25
click at [693, 149] on link "Family" at bounding box center [689, 141] width 43 height 31
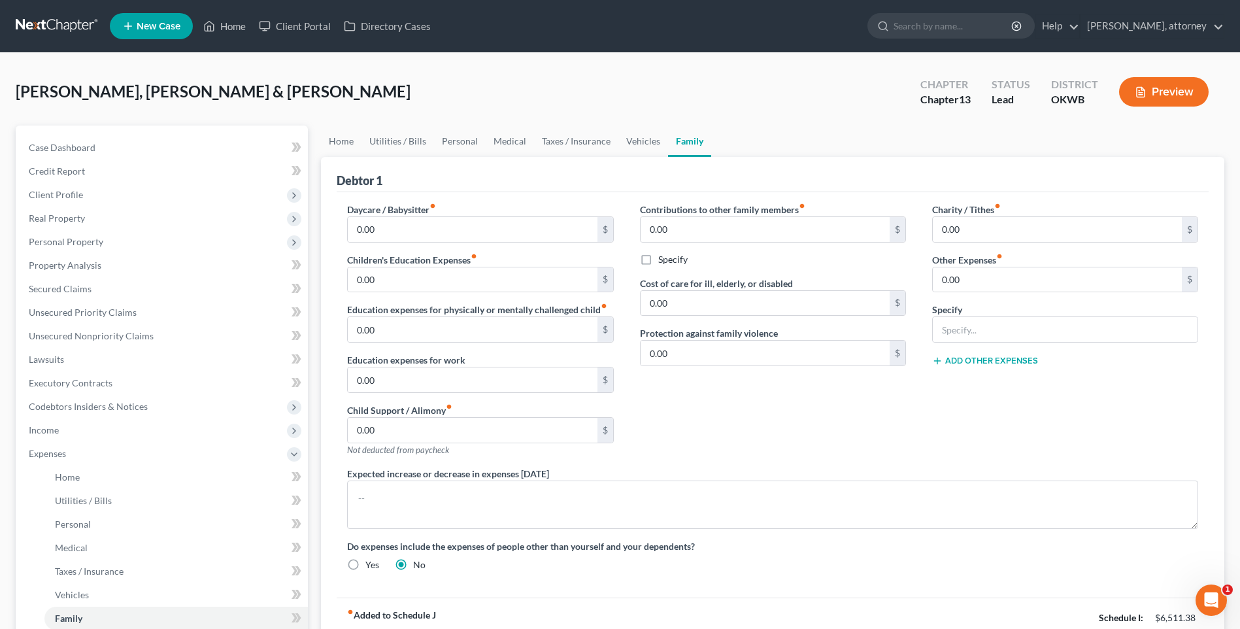
click at [588, 114] on div "[PERSON_NAME], [PERSON_NAME] & [PERSON_NAME] Upgraded Chapter Chapter 13 Status…" at bounding box center [620, 97] width 1209 height 57
click at [340, 143] on link "Home" at bounding box center [341, 141] width 41 height 31
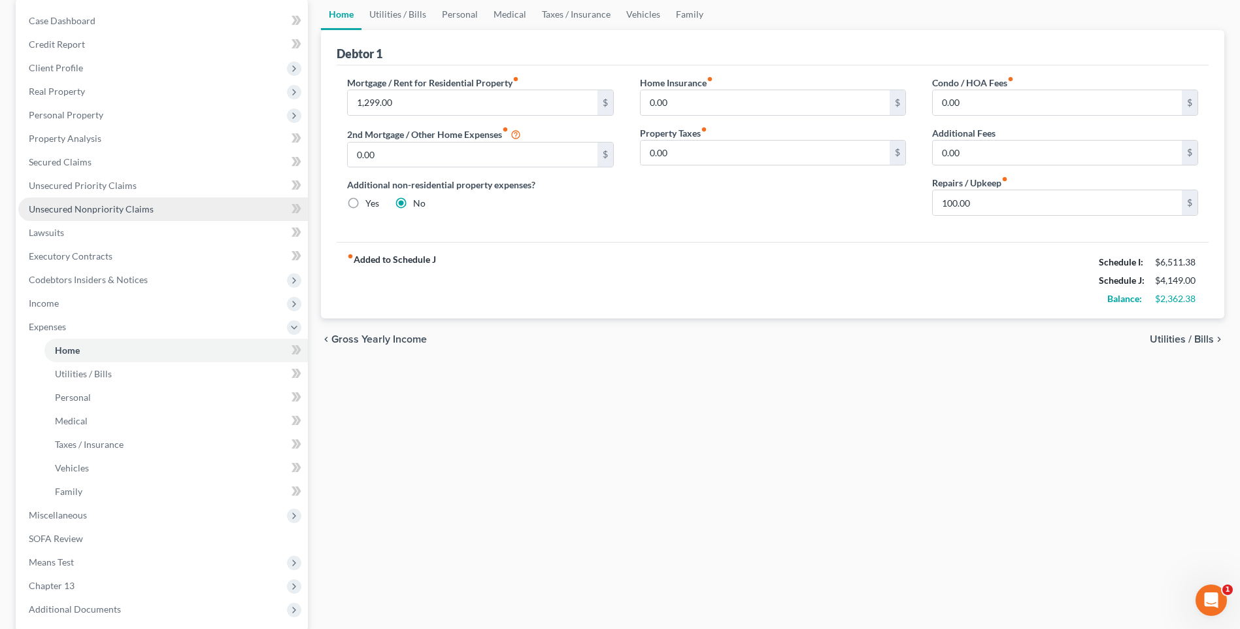
scroll to position [124, 0]
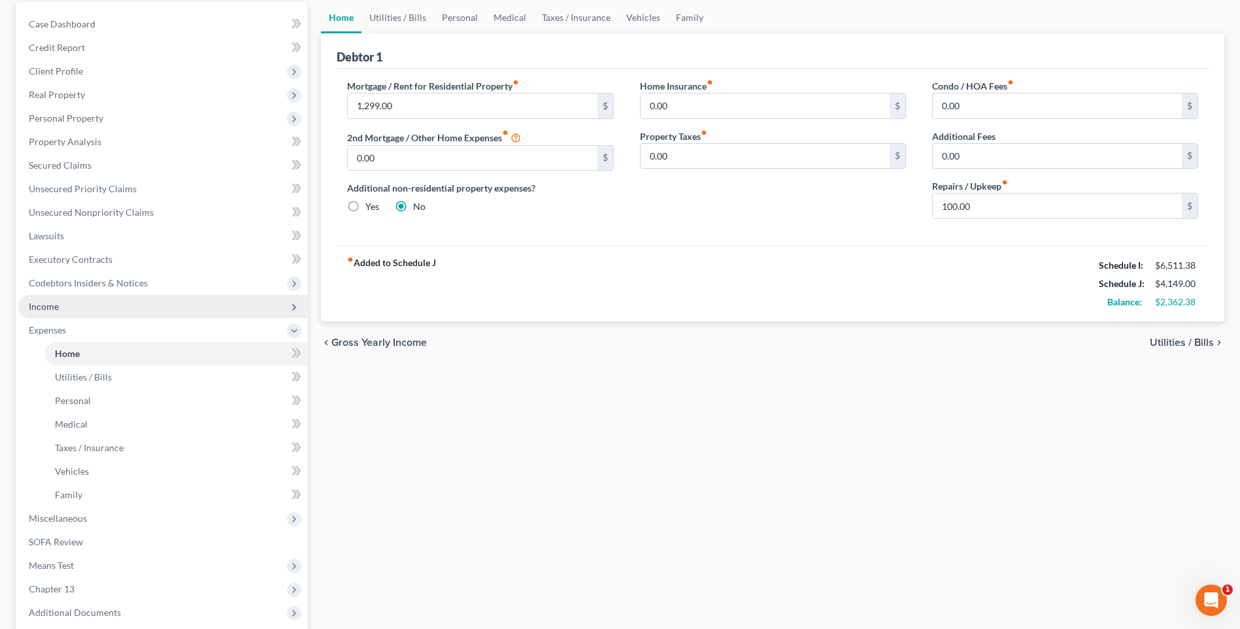
click at [42, 297] on span "Income" at bounding box center [163, 307] width 290 height 24
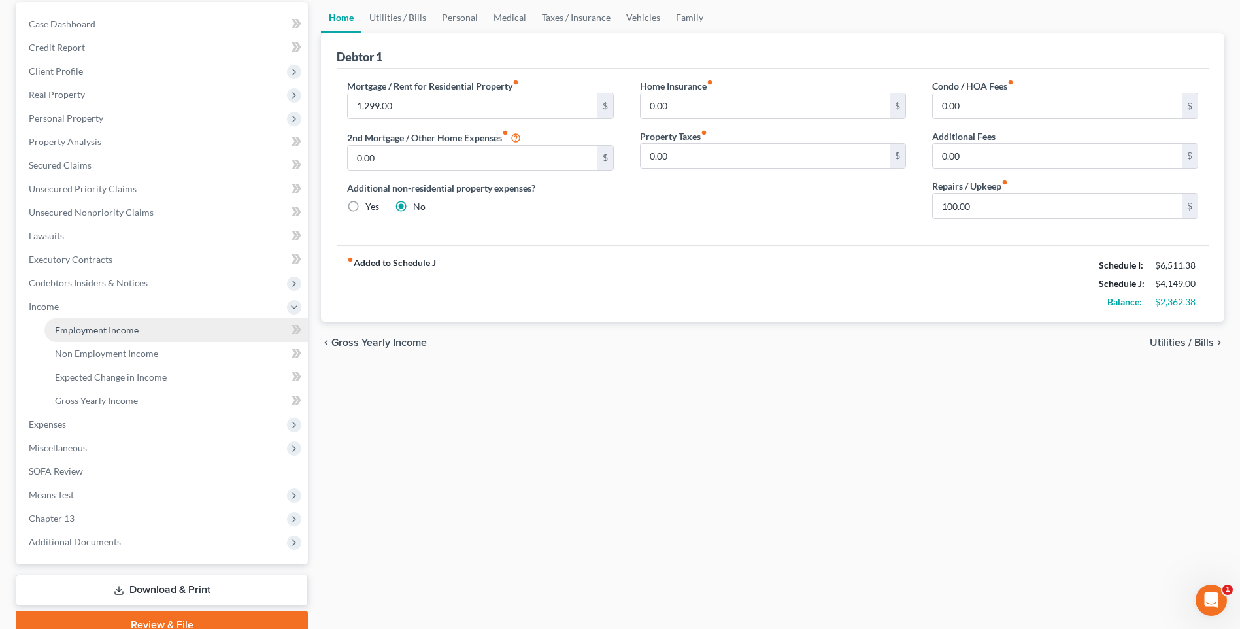
click at [118, 331] on span "Employment Income" at bounding box center [97, 329] width 84 height 11
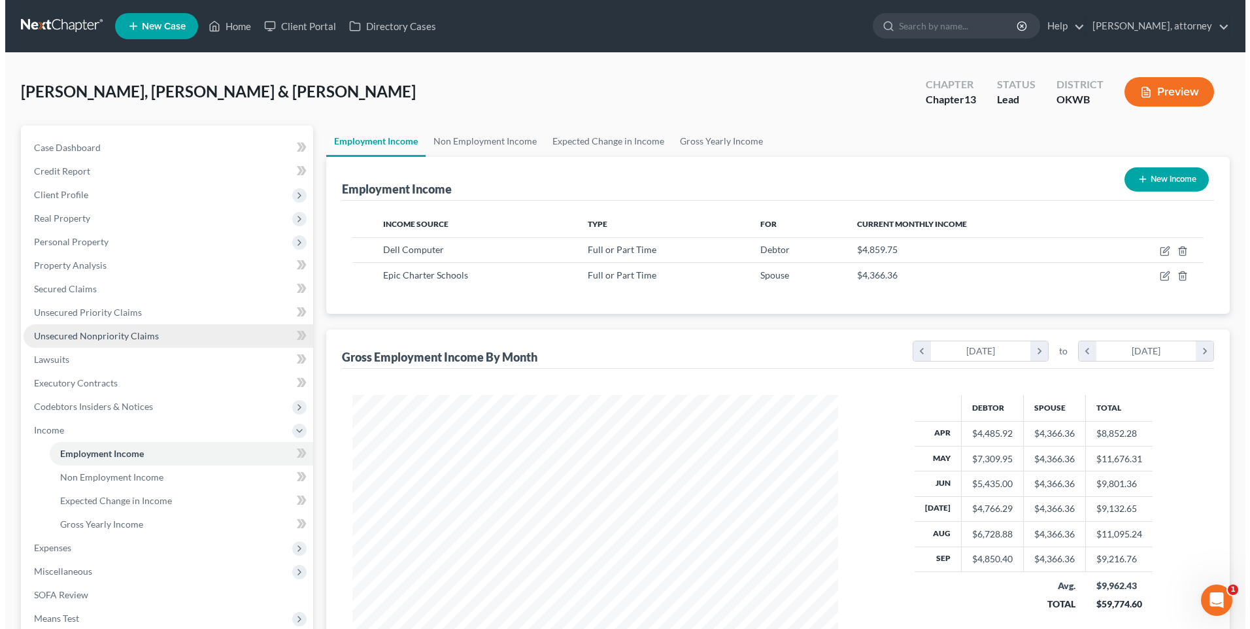
scroll to position [243, 511]
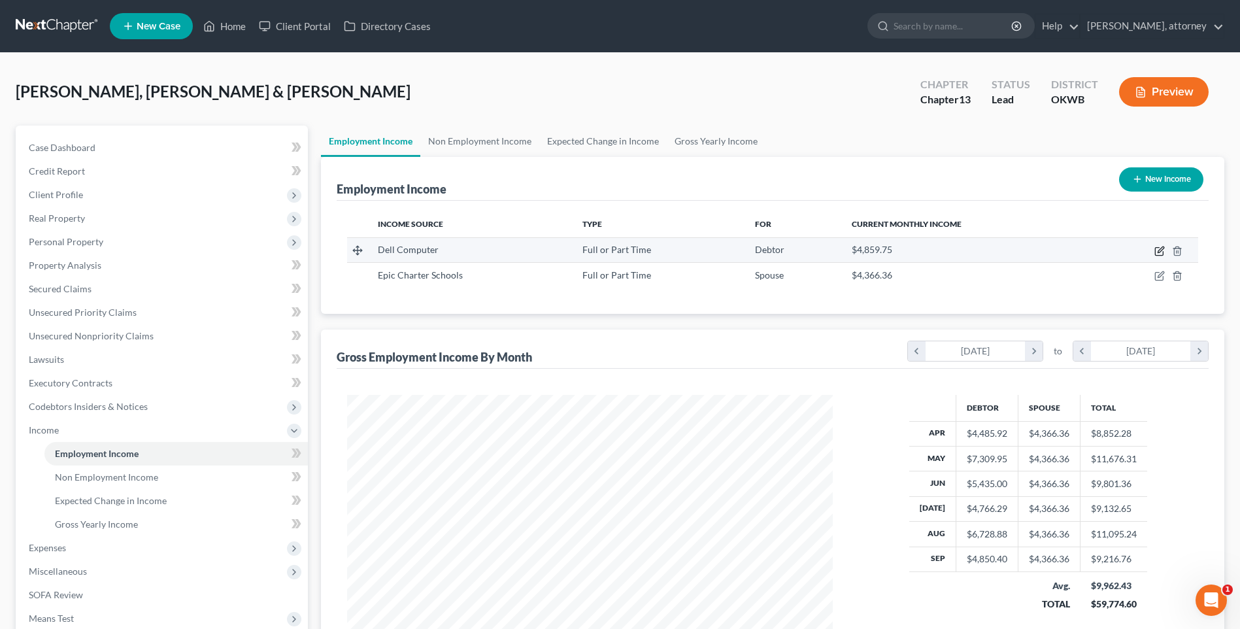
click at [1164, 250] on icon "button" at bounding box center [1160, 251] width 10 height 10
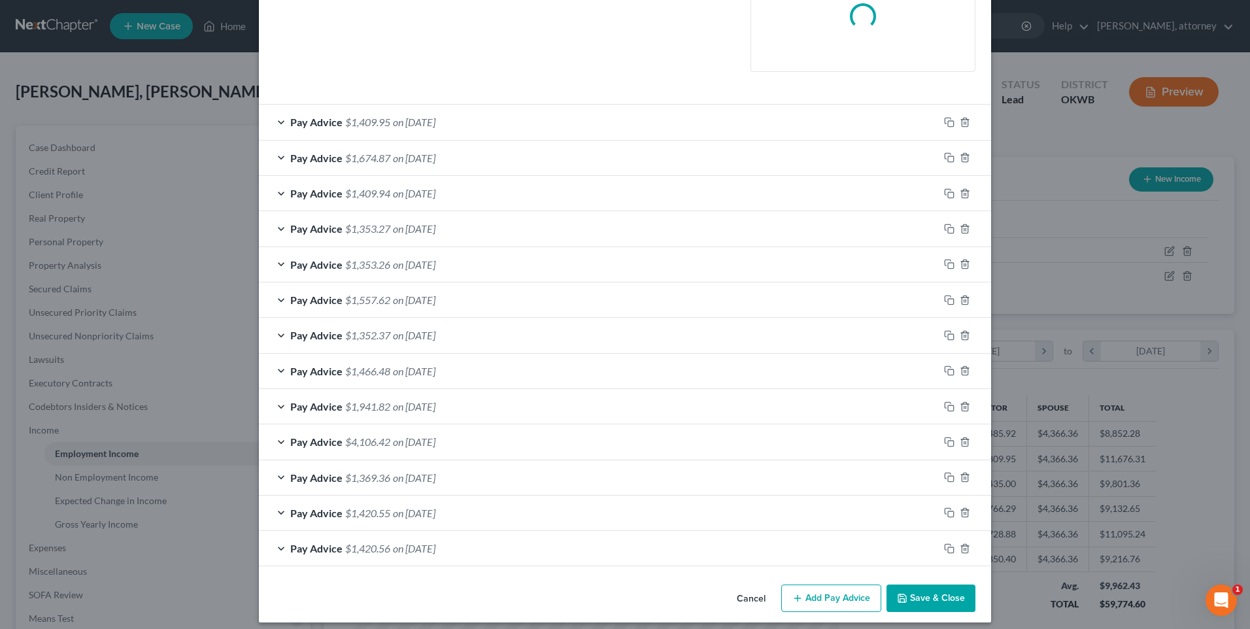
scroll to position [327, 0]
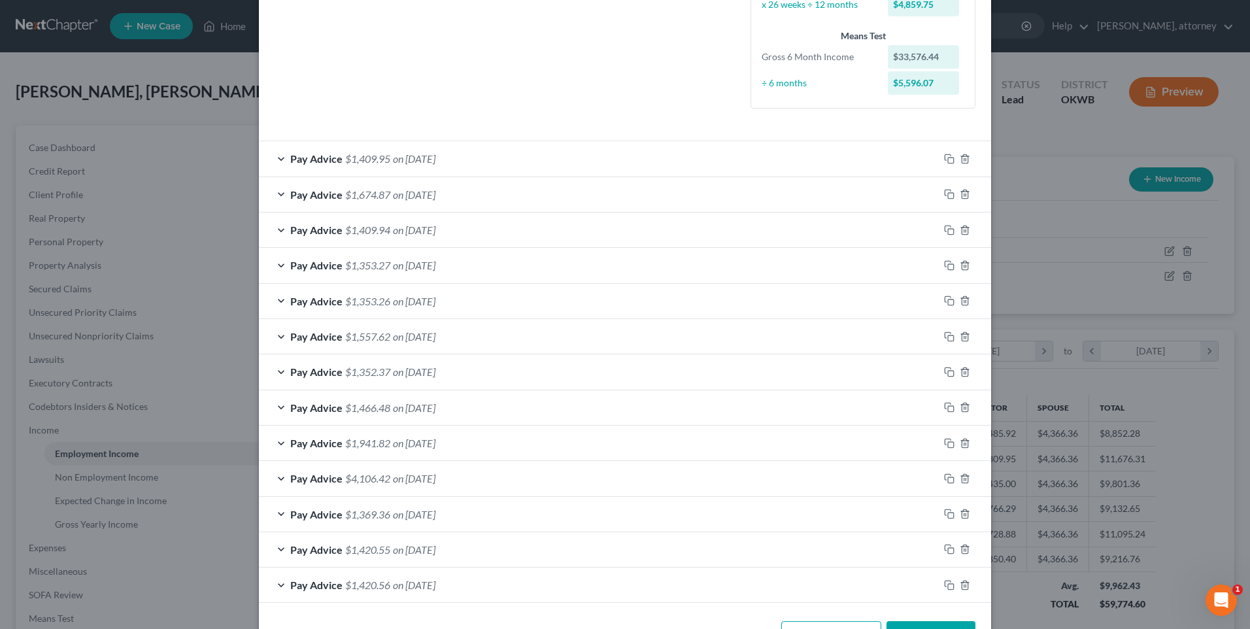
click at [470, 161] on div "Pay Advice $1,409.95 on [DATE]" at bounding box center [599, 158] width 680 height 35
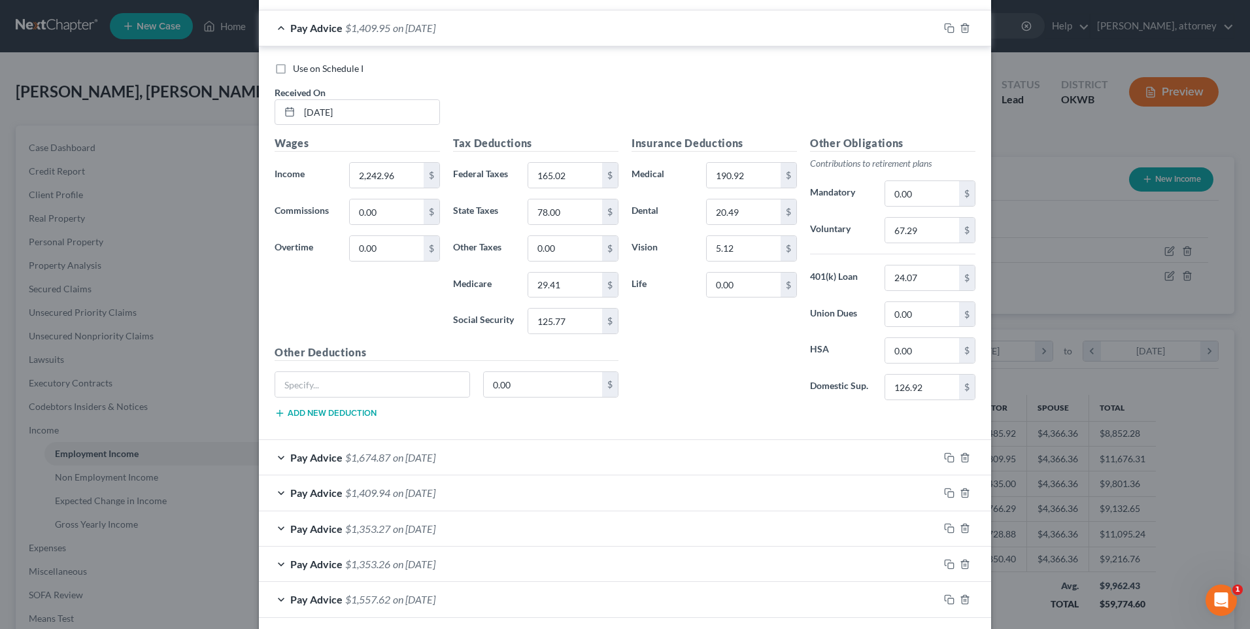
scroll to position [767, 0]
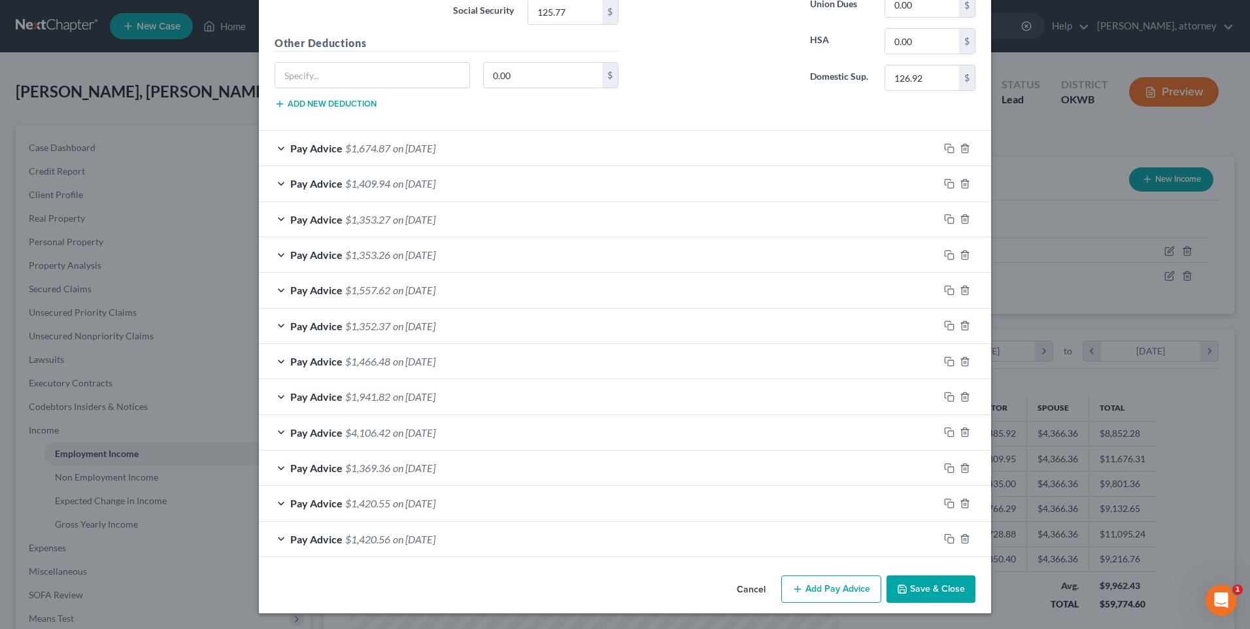
click at [360, 543] on span "$1,420.56" at bounding box center [367, 539] width 45 height 12
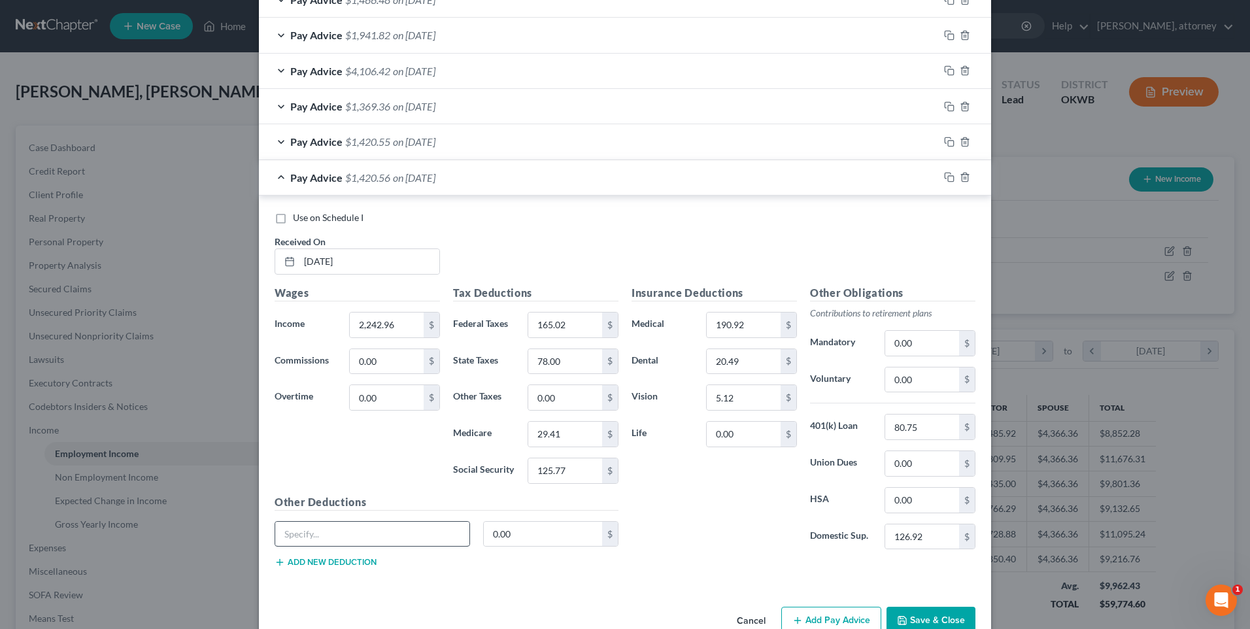
scroll to position [1160, 0]
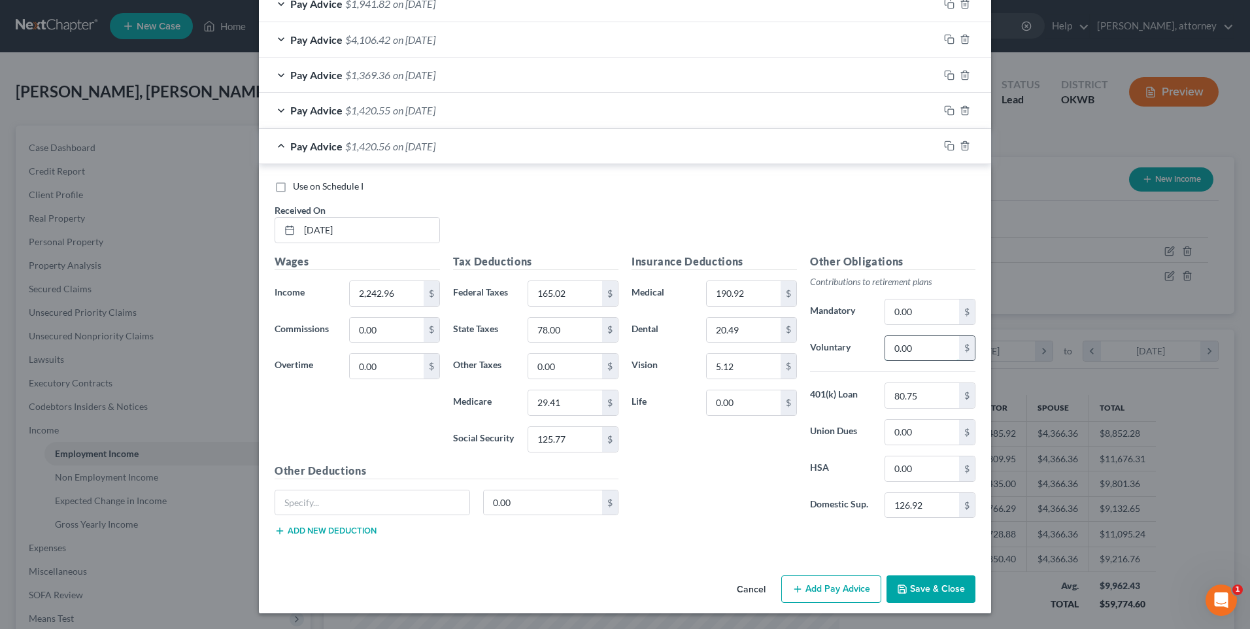
click at [921, 336] on input "0.00" at bounding box center [922, 348] width 74 height 25
click at [724, 466] on div "Insurance Deductions Medical 190.92 $ Dental 20.49 $ Vision 5.12 $ Life 0.00 $" at bounding box center [714, 391] width 178 height 275
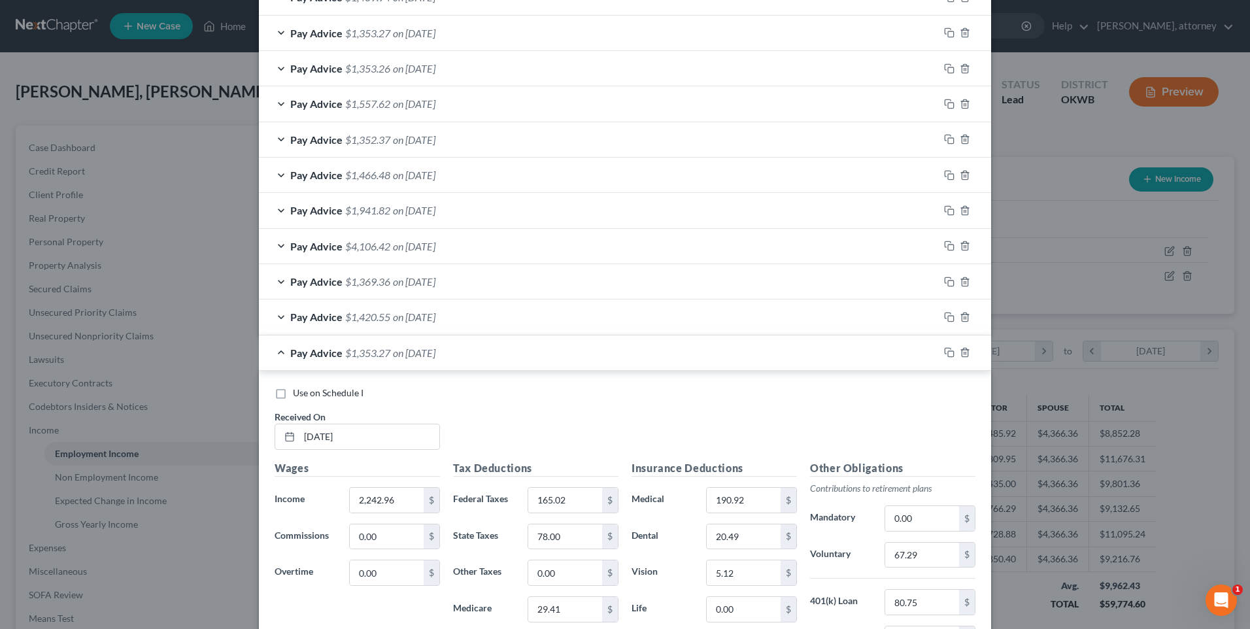
scroll to position [964, 0]
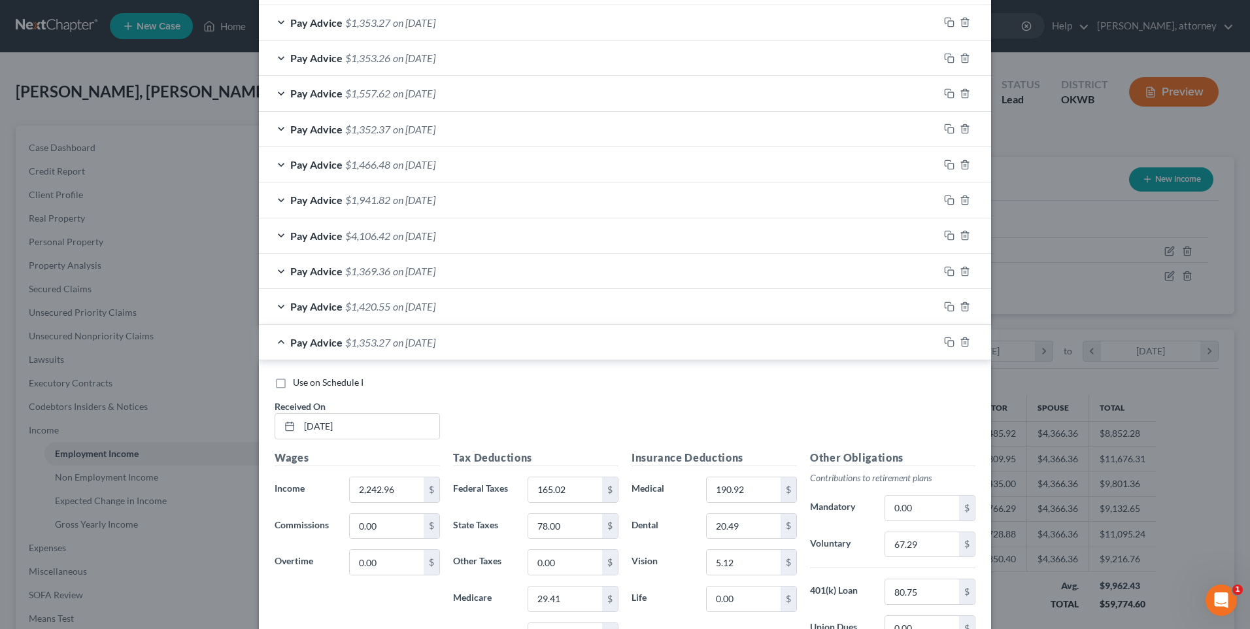
click at [510, 270] on div "Pay Advice $1,369.36 on [DATE]" at bounding box center [599, 271] width 680 height 35
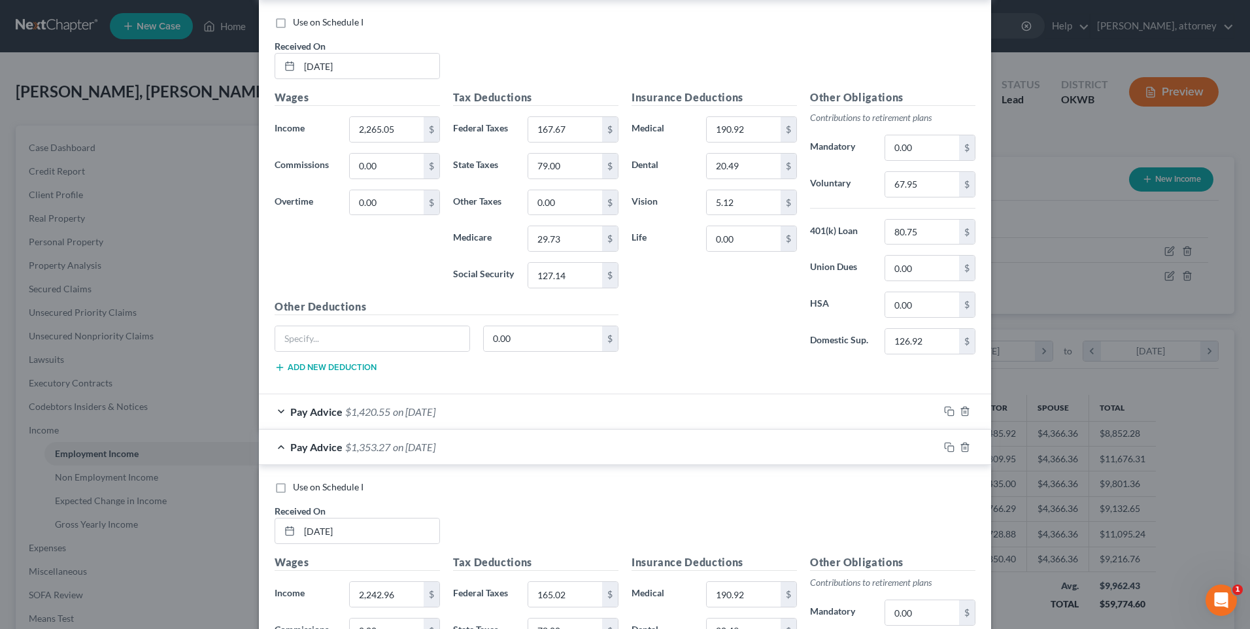
scroll to position [1291, 0]
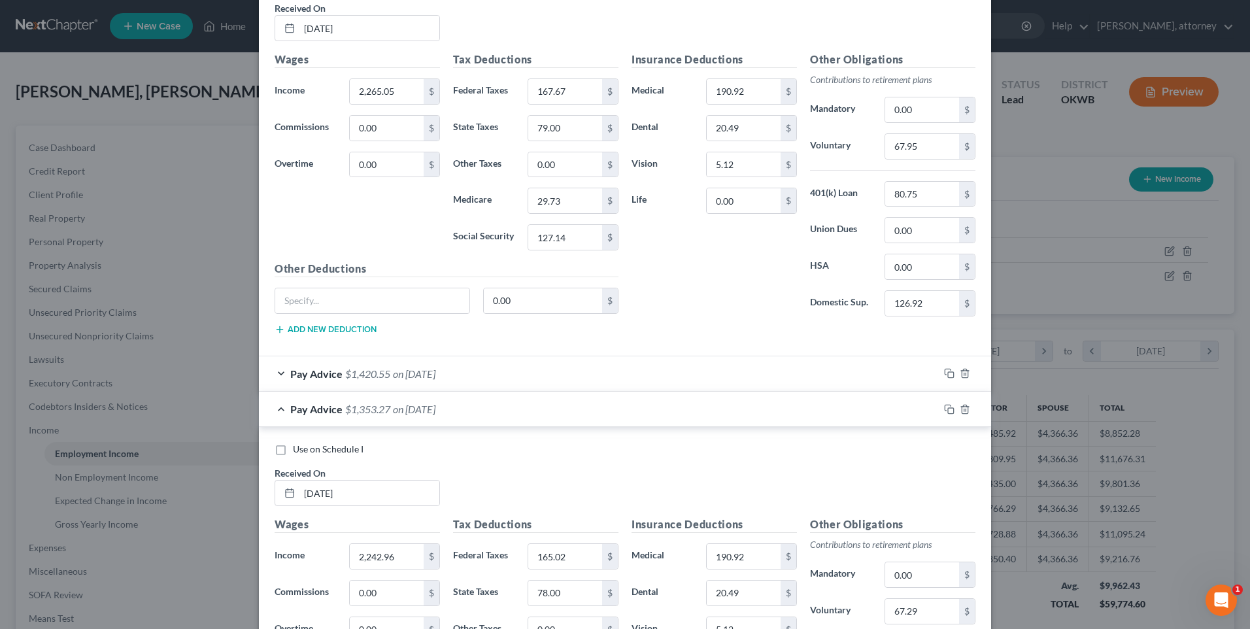
click at [546, 381] on div "Pay Advice $1,420.55 on [DATE]" at bounding box center [599, 373] width 680 height 35
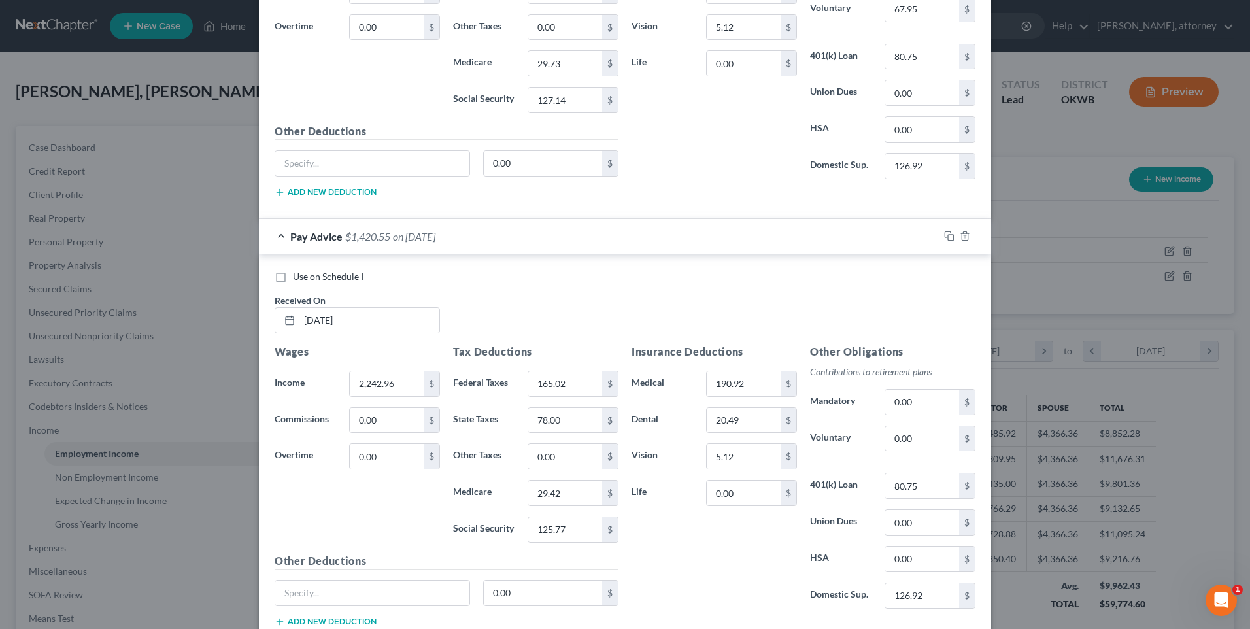
scroll to position [1487, 0]
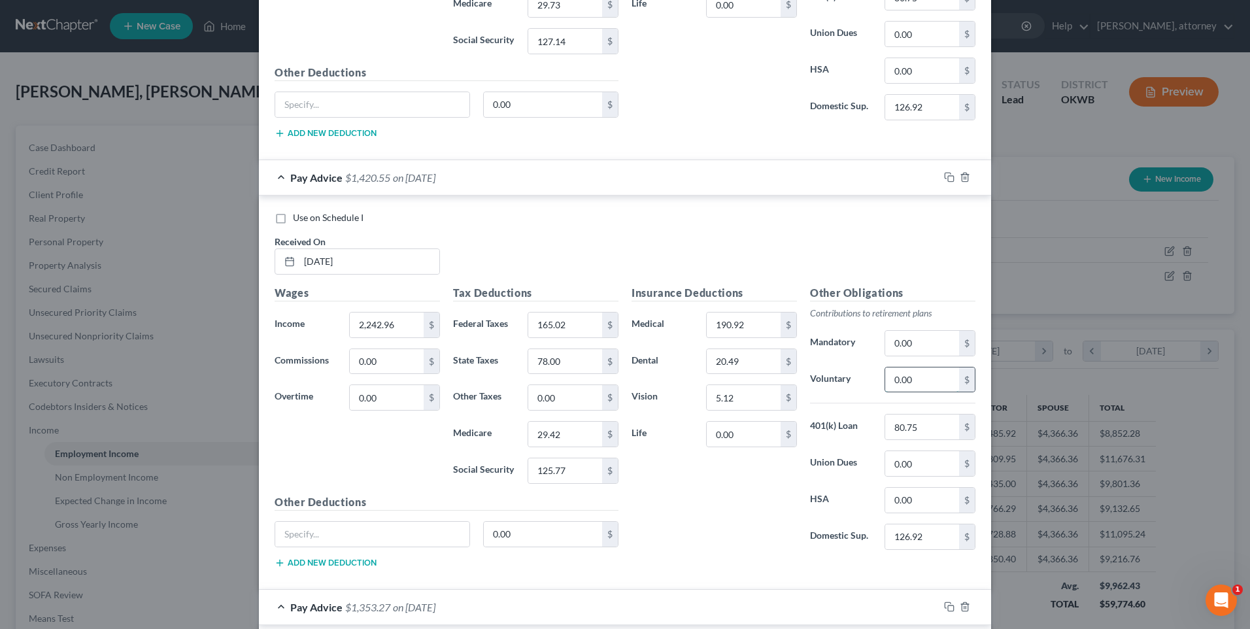
click at [919, 379] on input "0.00" at bounding box center [922, 379] width 74 height 25
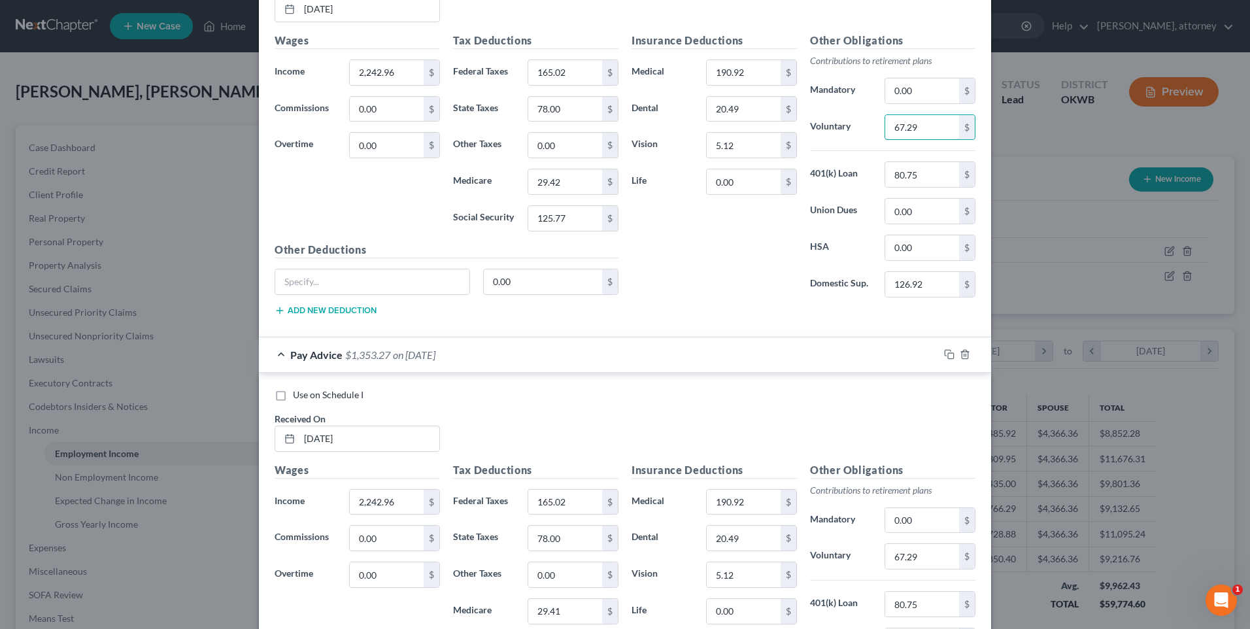
scroll to position [1748, 0]
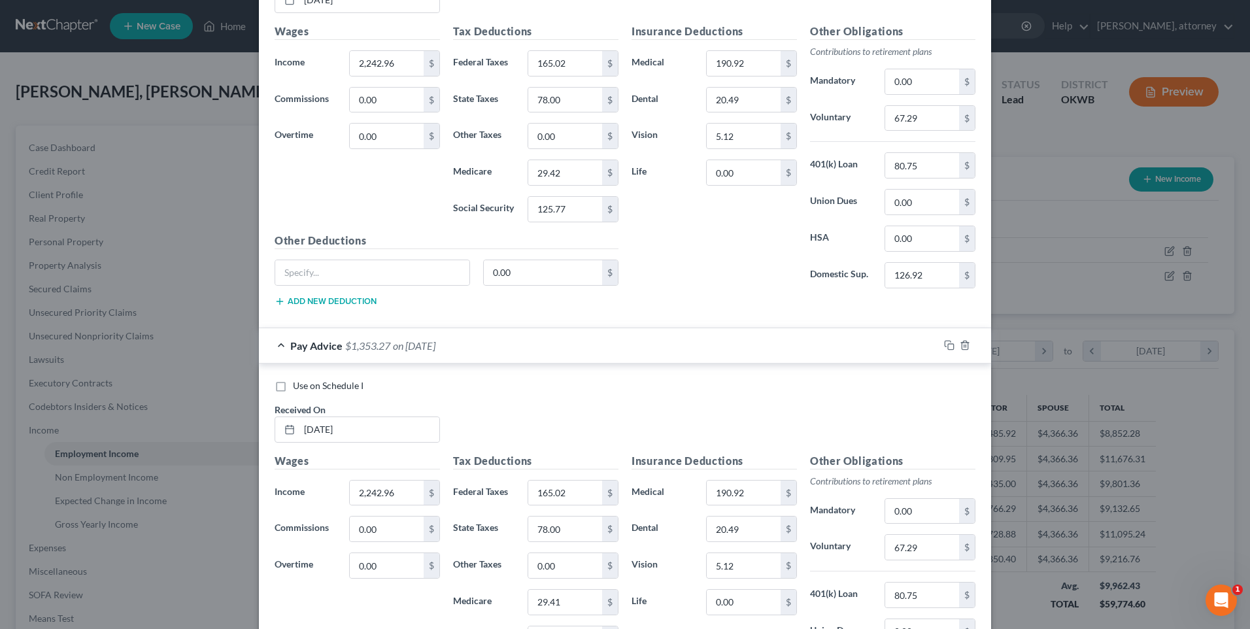
click at [620, 343] on div "Pay Advice $1,353.27 on [DATE]" at bounding box center [599, 345] width 680 height 35
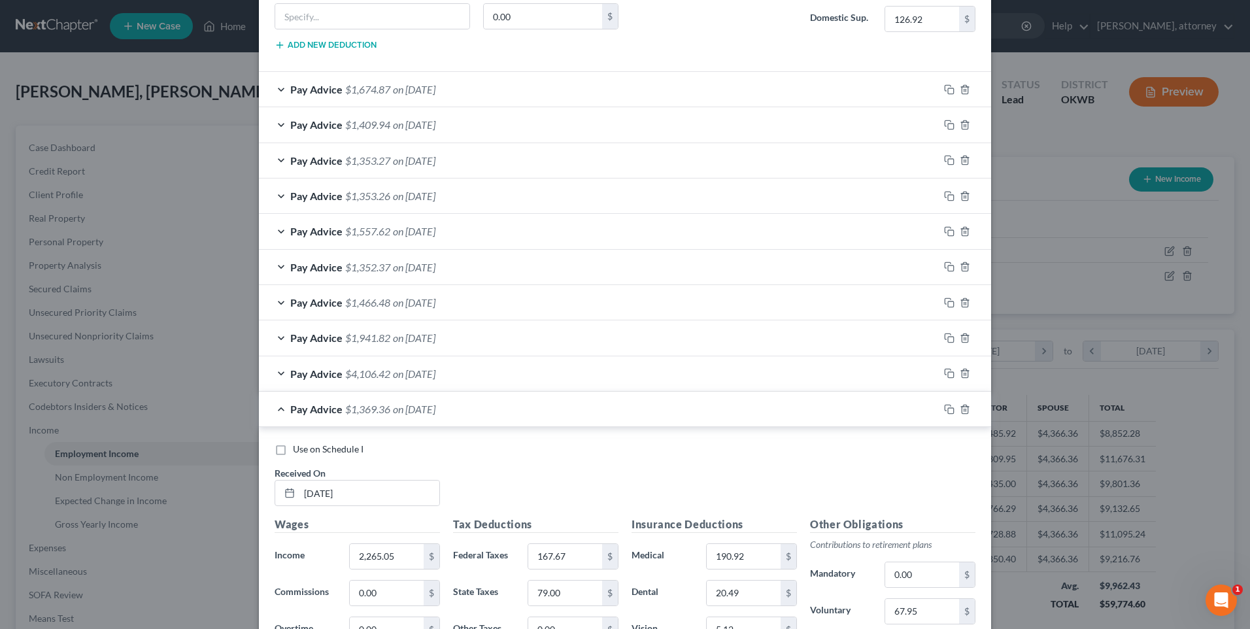
scroll to position [770, 0]
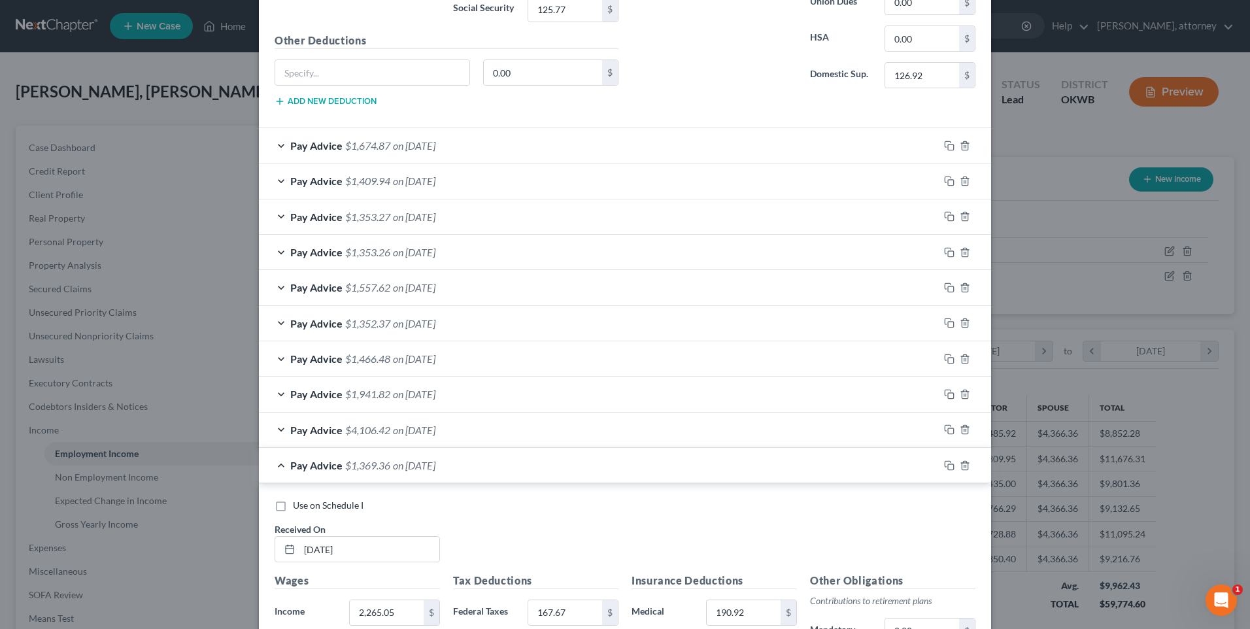
click at [683, 466] on div "Pay Advice $1,369.36 on [DATE]" at bounding box center [599, 465] width 680 height 35
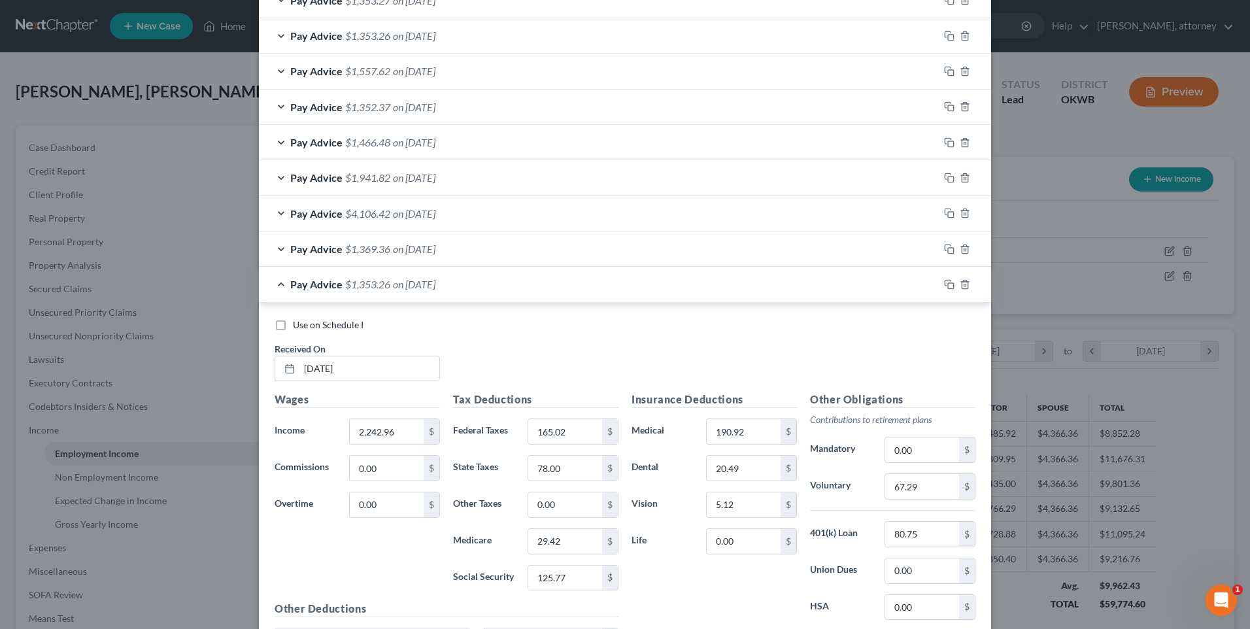
scroll to position [1031, 0]
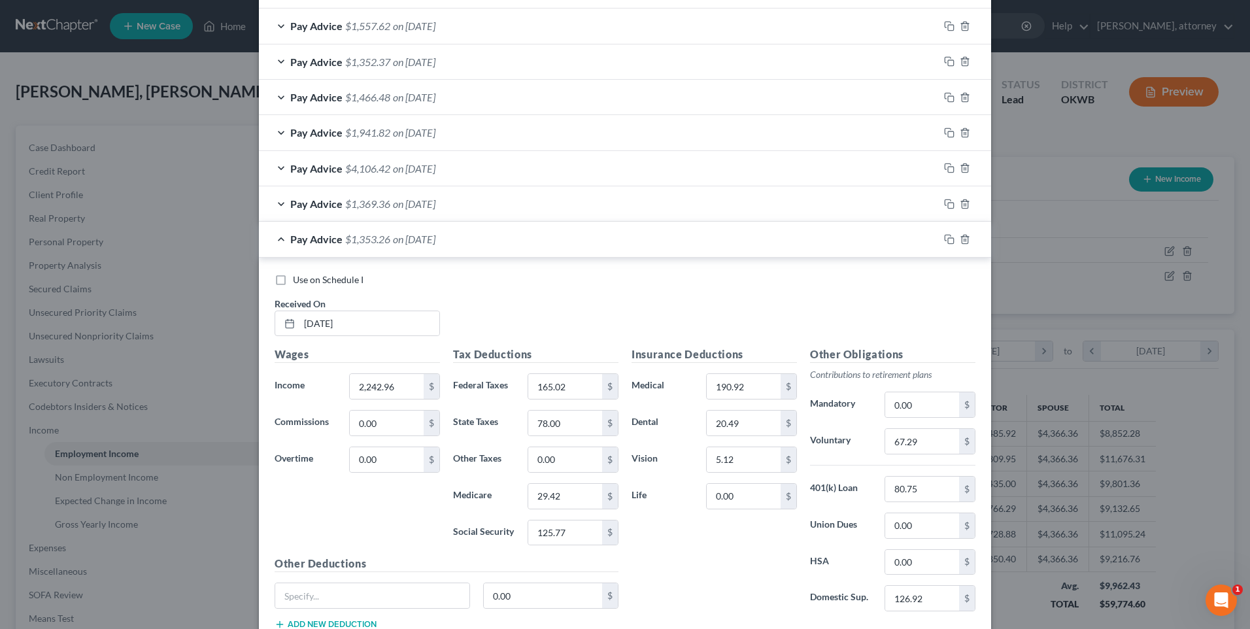
click at [524, 241] on div "Pay Advice $1,353.26 on [DATE]" at bounding box center [599, 239] width 680 height 35
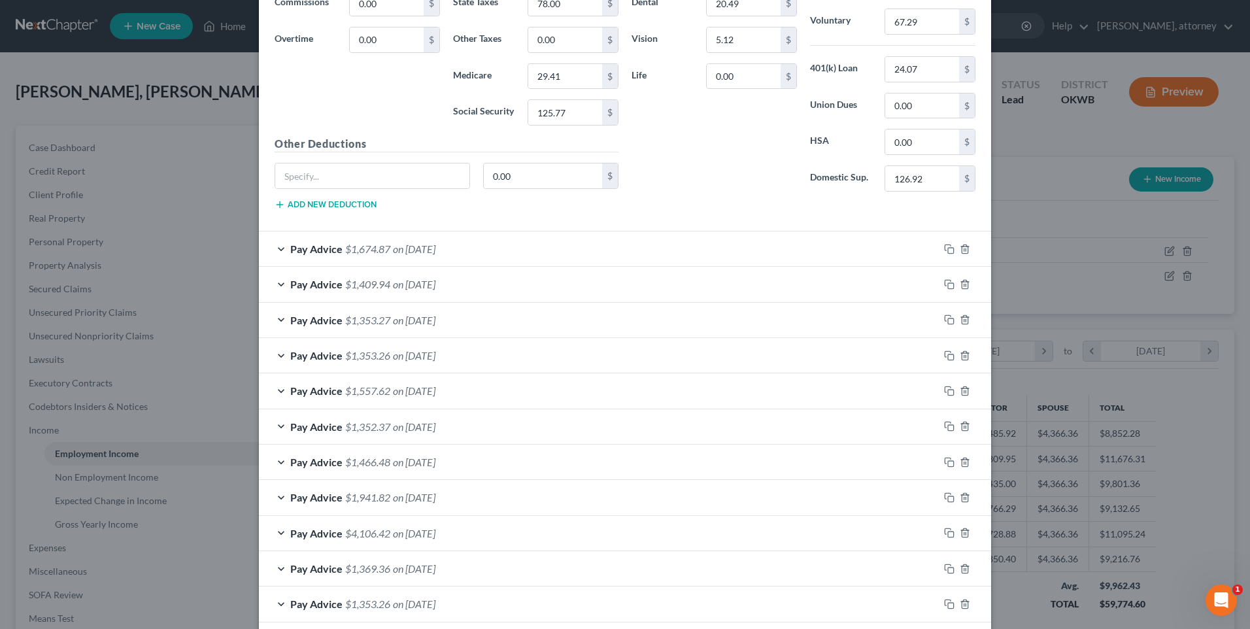
scroll to position [767, 0]
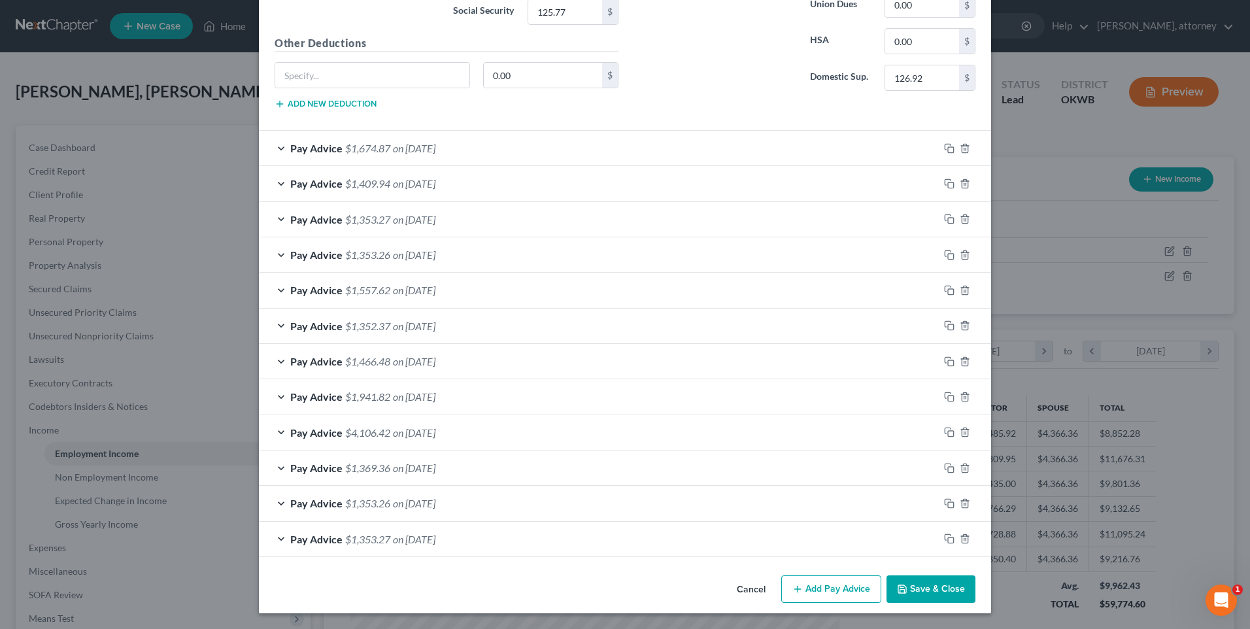
click at [543, 541] on div "Pay Advice $1,353.27 on [DATE]" at bounding box center [599, 539] width 680 height 35
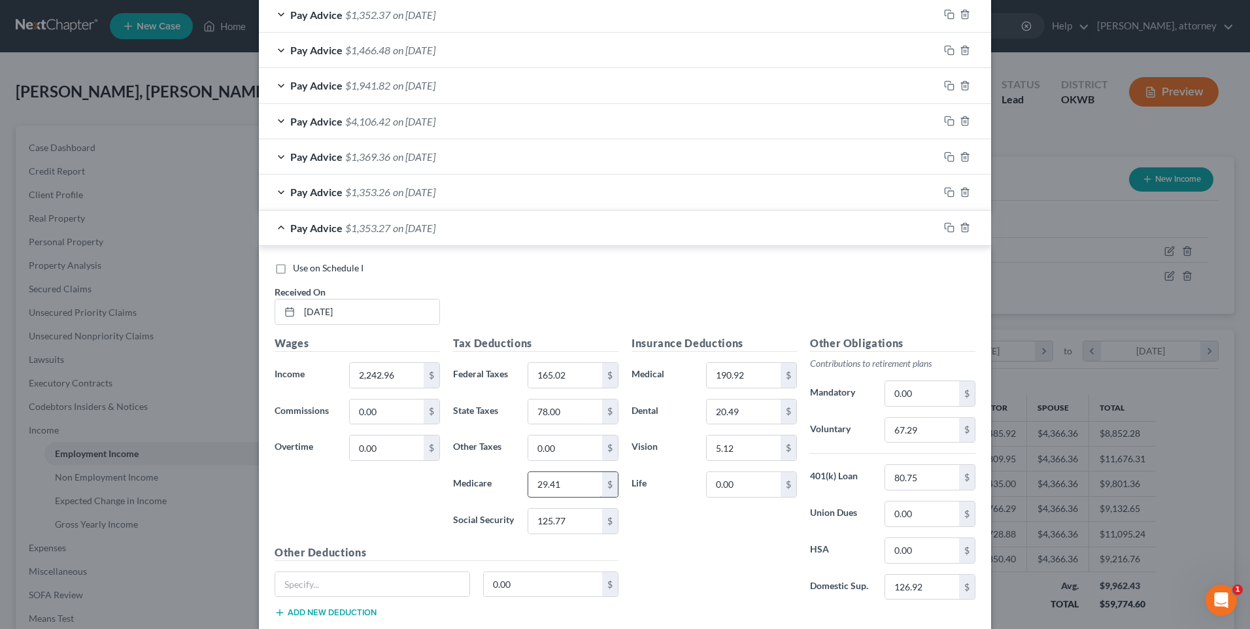
scroll to position [1094, 0]
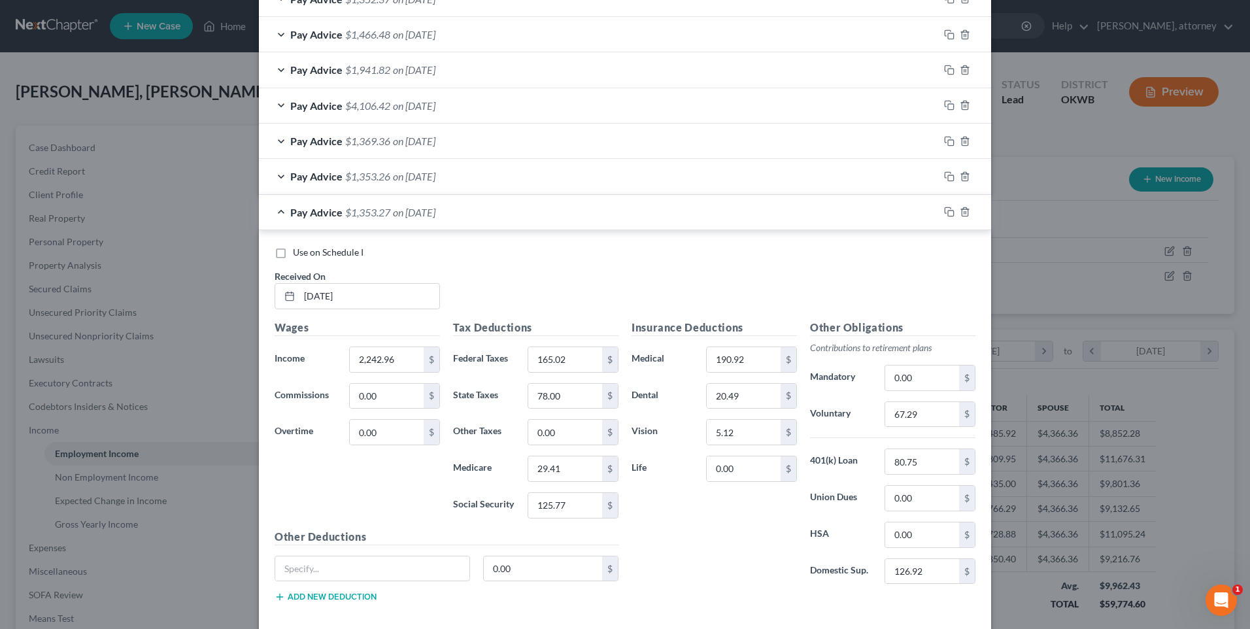
click at [512, 212] on div "Pay Advice $1,353.27 on [DATE]" at bounding box center [599, 212] width 680 height 35
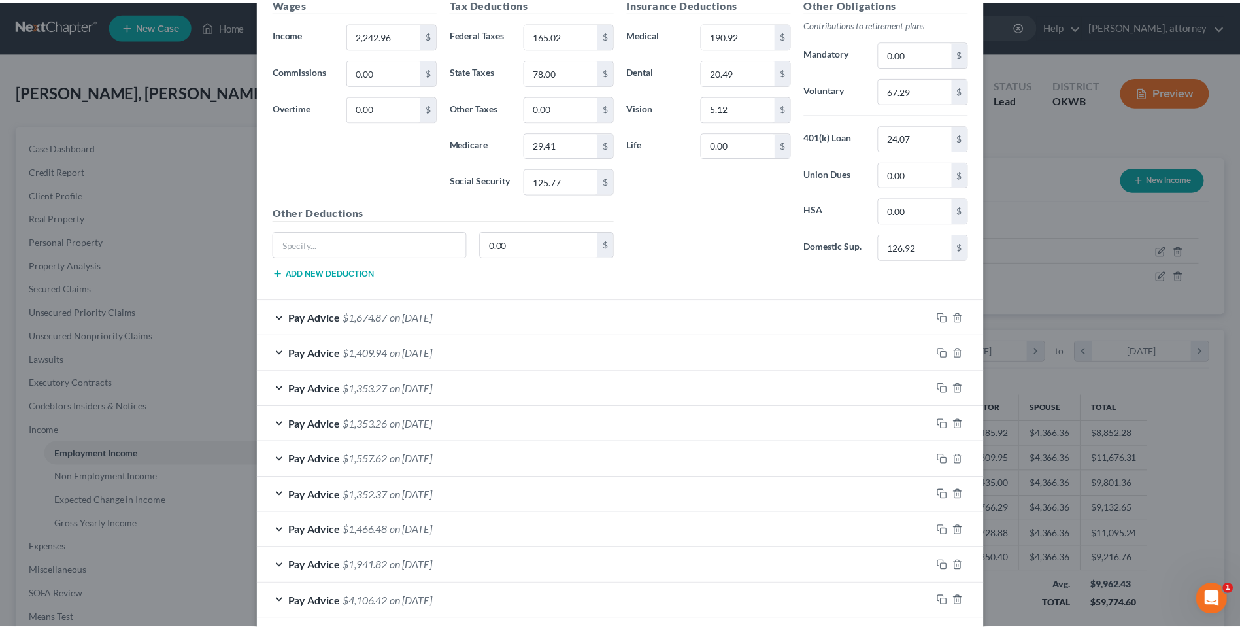
scroll to position [767, 0]
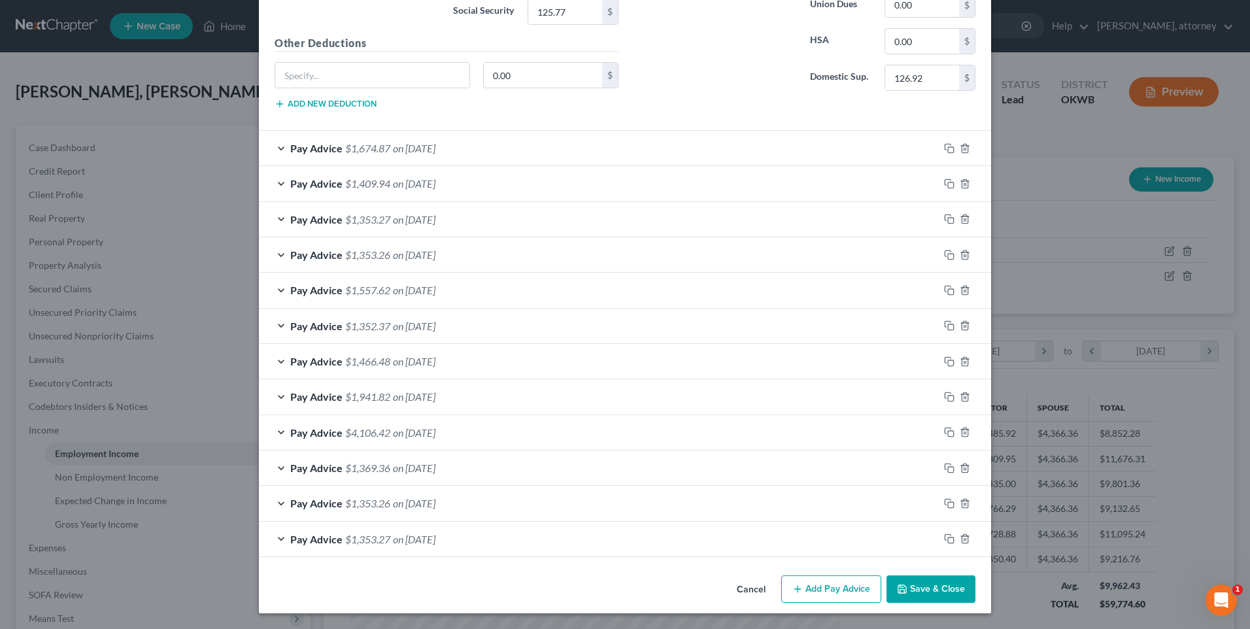
click at [925, 580] on button "Save & Close" at bounding box center [931, 588] width 89 height 27
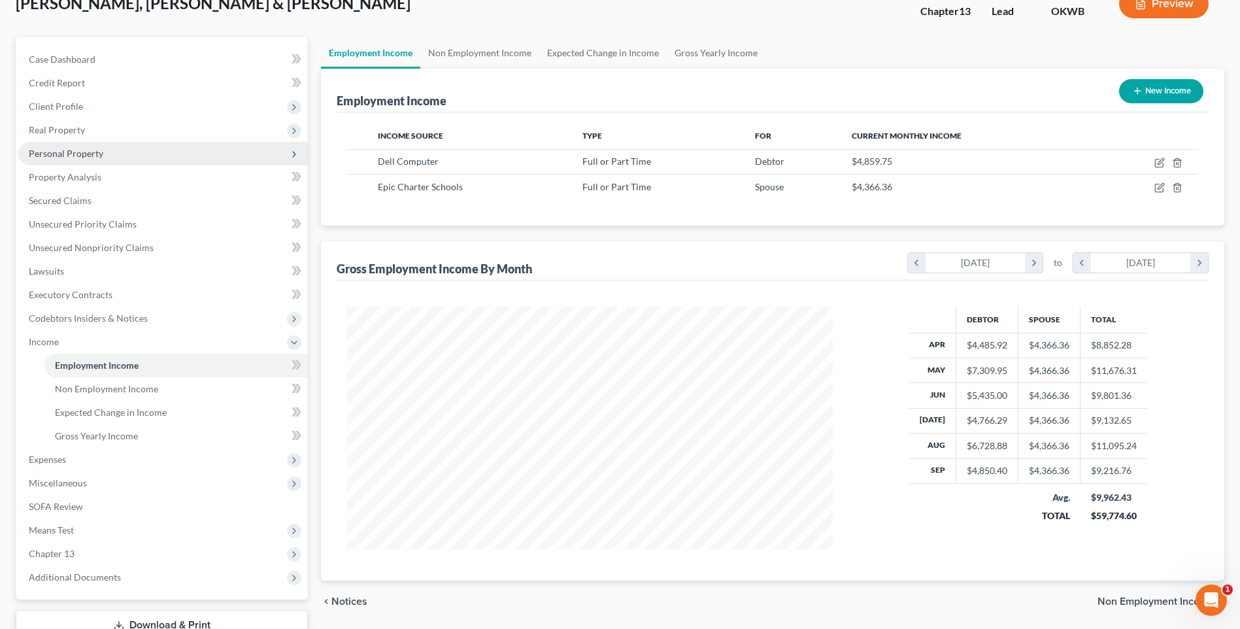
scroll to position [65, 0]
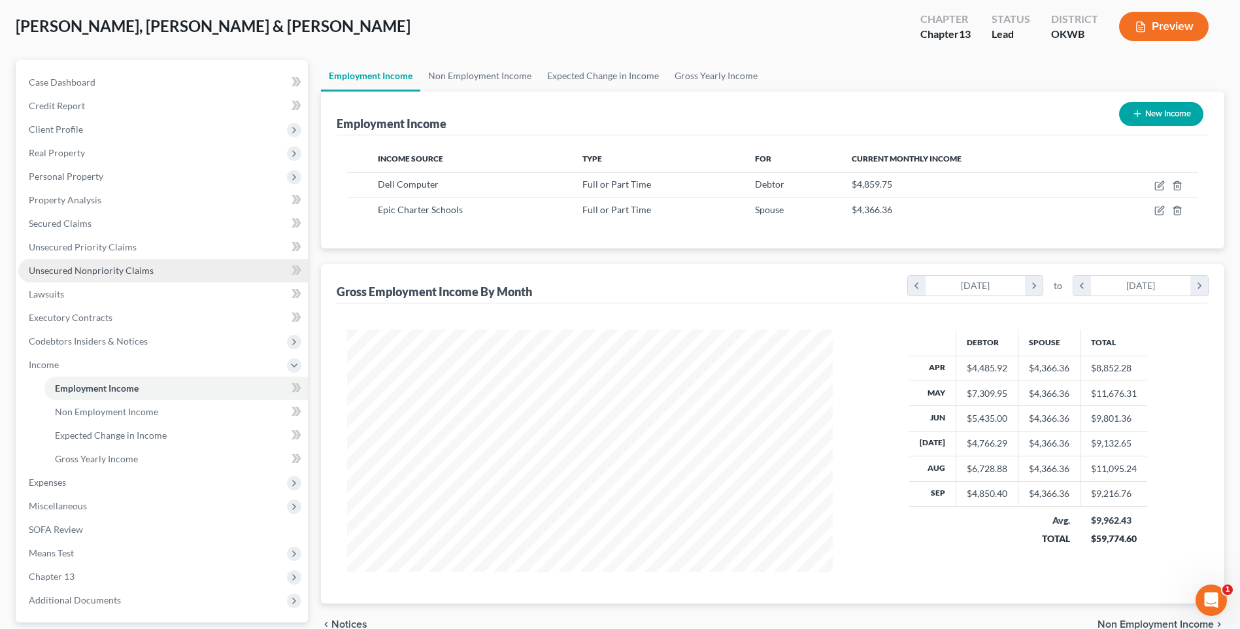
click at [81, 273] on span "Unsecured Nonpriority Claims" at bounding box center [91, 270] width 125 height 11
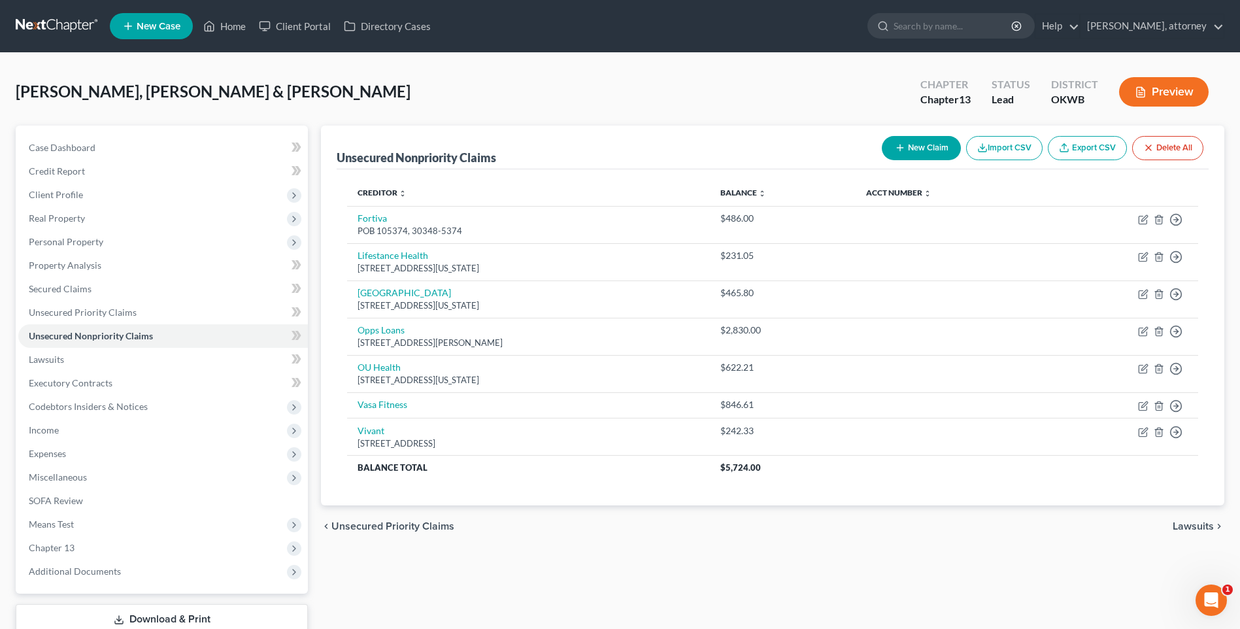
click at [932, 145] on button "New Claim" at bounding box center [921, 148] width 79 height 24
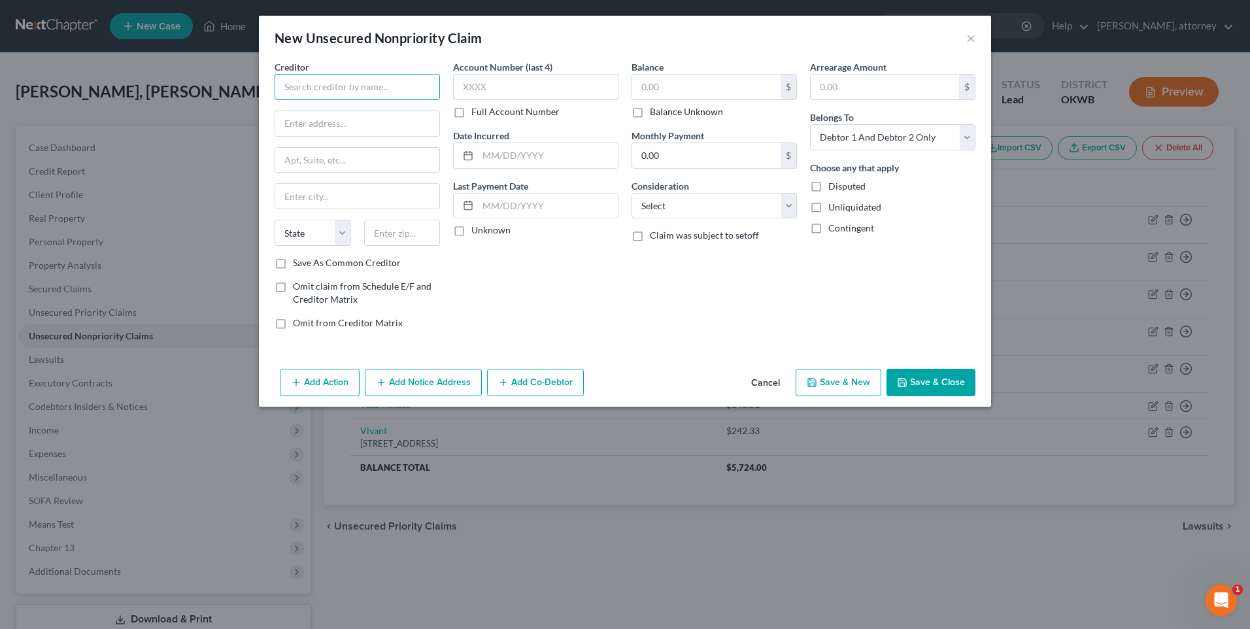
click at [314, 83] on input "text" at bounding box center [357, 87] width 165 height 26
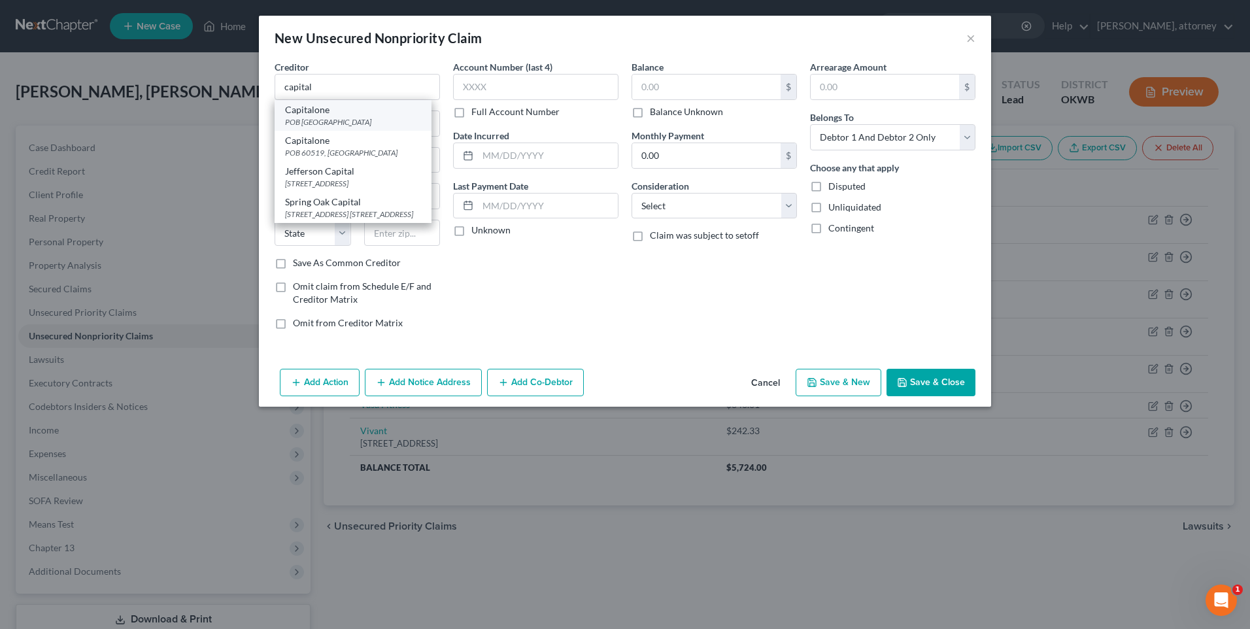
click at [333, 112] on div "Capitalone" at bounding box center [353, 109] width 136 height 13
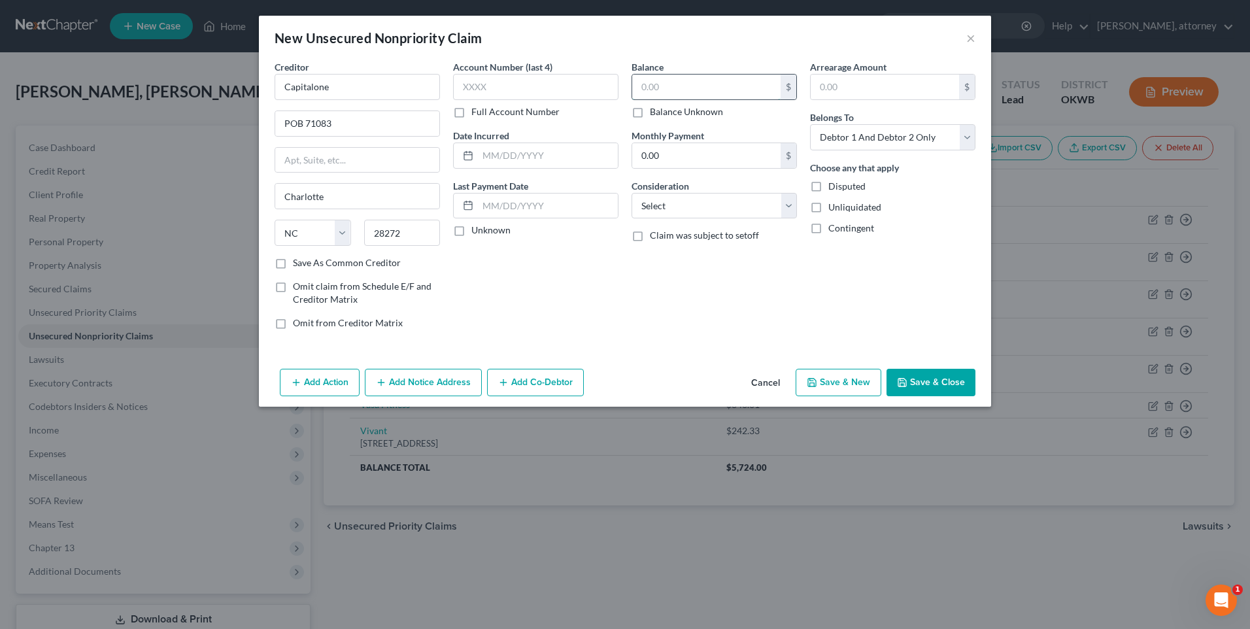
click at [707, 90] on input "text" at bounding box center [706, 87] width 148 height 25
click at [694, 211] on select "Select Cable / Satellite Services Collection Agency Credit Card Debt Debt Couns…" at bounding box center [714, 206] width 165 height 26
click at [632, 193] on select "Select Cable / Satellite Services Collection Agency Credit Card Debt Debt Couns…" at bounding box center [714, 206] width 165 height 26
click at [932, 386] on button "Save & Close" at bounding box center [931, 382] width 89 height 27
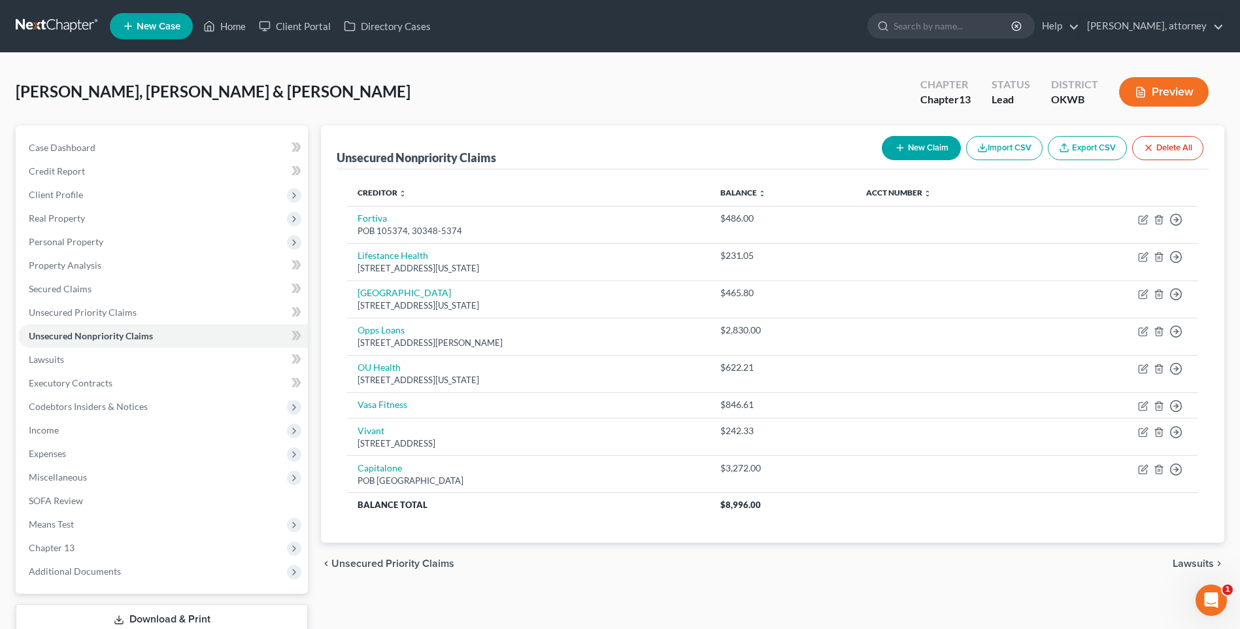
click at [917, 137] on button "New Claim" at bounding box center [921, 148] width 79 height 24
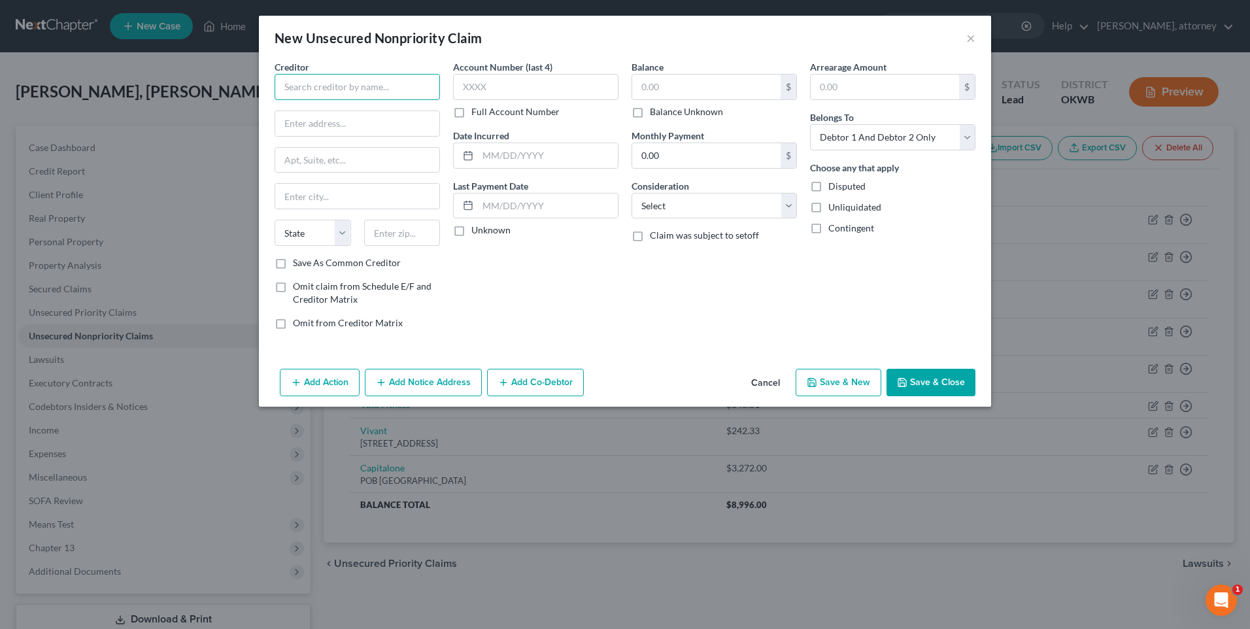
click at [299, 90] on input "text" at bounding box center [357, 87] width 165 height 26
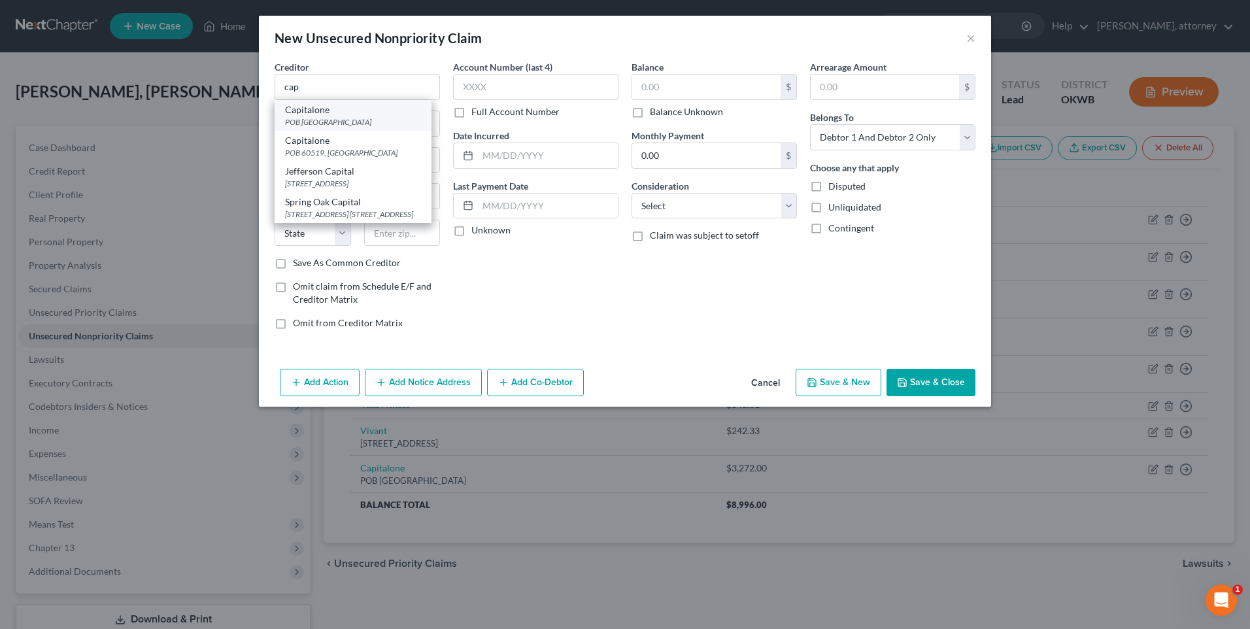
click at [318, 114] on div "Capitalone" at bounding box center [353, 109] width 136 height 13
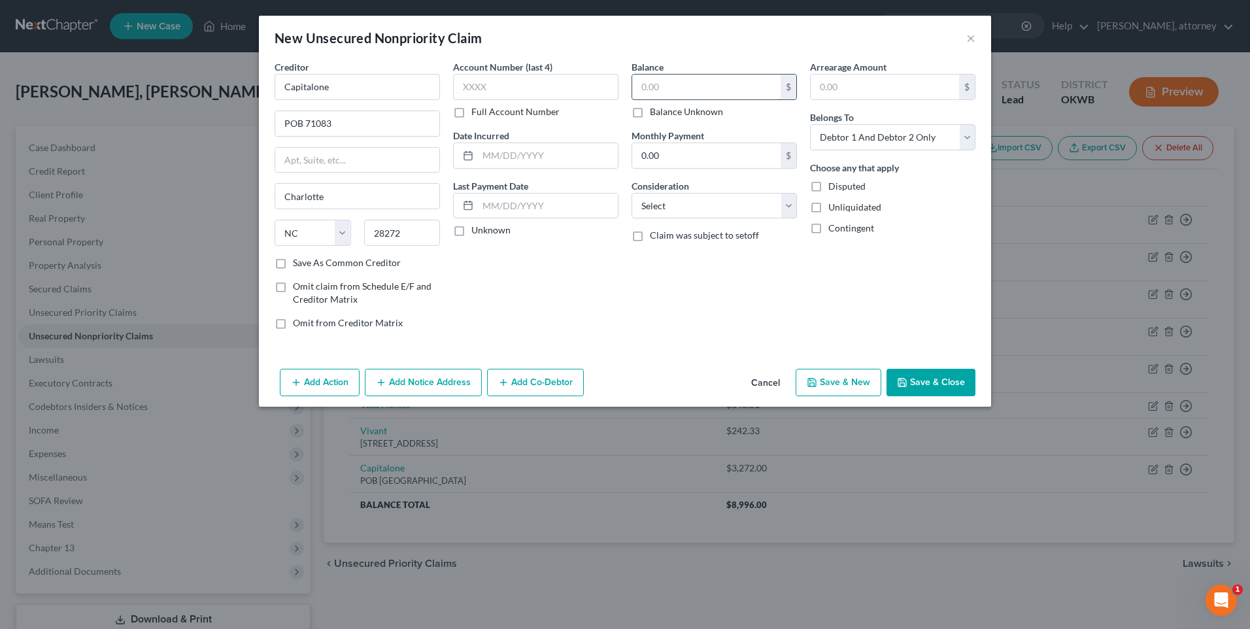
click at [666, 78] on input "text" at bounding box center [706, 87] width 148 height 25
click at [692, 196] on select "Select Cable / Satellite Services Collection Agency Credit Card Debt Debt Couns…" at bounding box center [714, 206] width 165 height 26
click at [632, 193] on select "Select Cable / Satellite Services Collection Agency Credit Card Debt Debt Couns…" at bounding box center [714, 206] width 165 height 26
click at [928, 378] on button "Save & Close" at bounding box center [931, 382] width 89 height 27
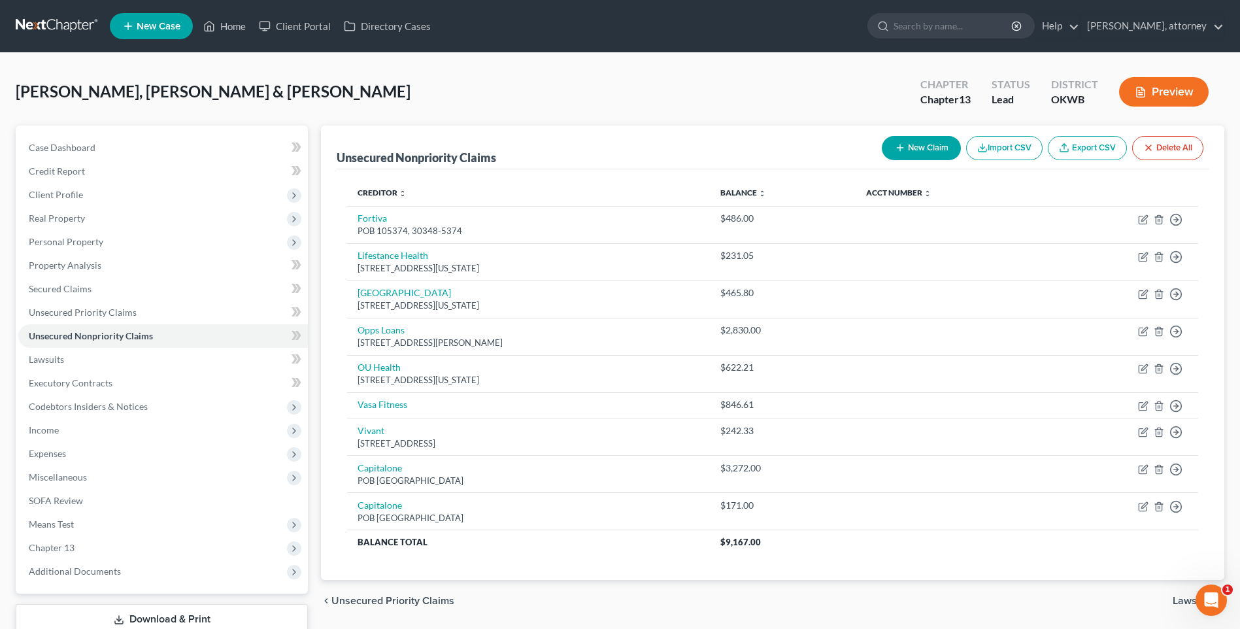
click at [909, 147] on button "New Claim" at bounding box center [921, 148] width 79 height 24
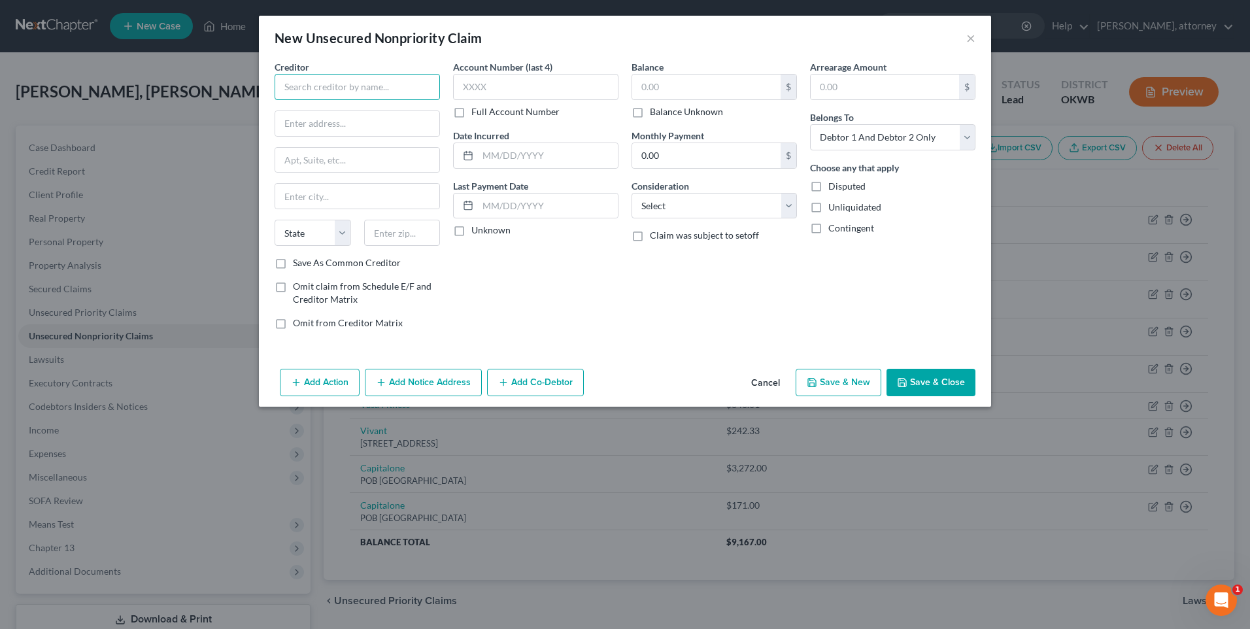
click at [305, 78] on input "text" at bounding box center [357, 87] width 165 height 26
drag, startPoint x: 683, startPoint y: 90, endPoint x: 669, endPoint y: 88, distance: 14.5
click at [681, 90] on input "171" at bounding box center [706, 87] width 148 height 25
click at [925, 386] on button "Save & Close" at bounding box center [931, 382] width 89 height 27
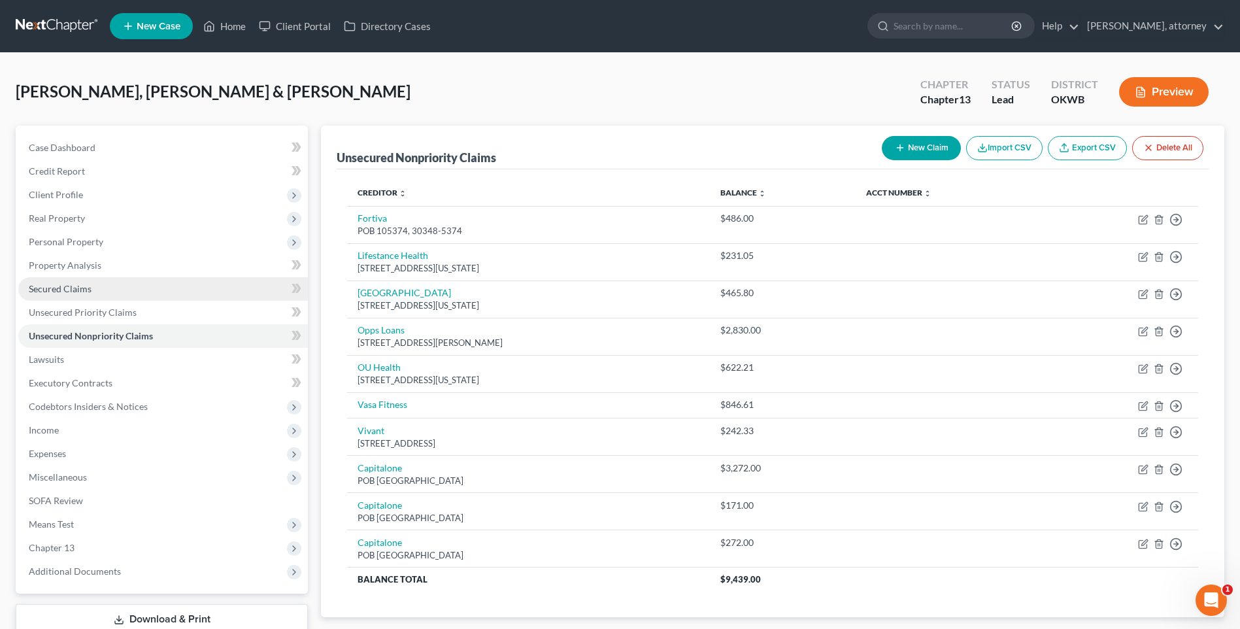
click at [58, 284] on span "Secured Claims" at bounding box center [60, 288] width 63 height 11
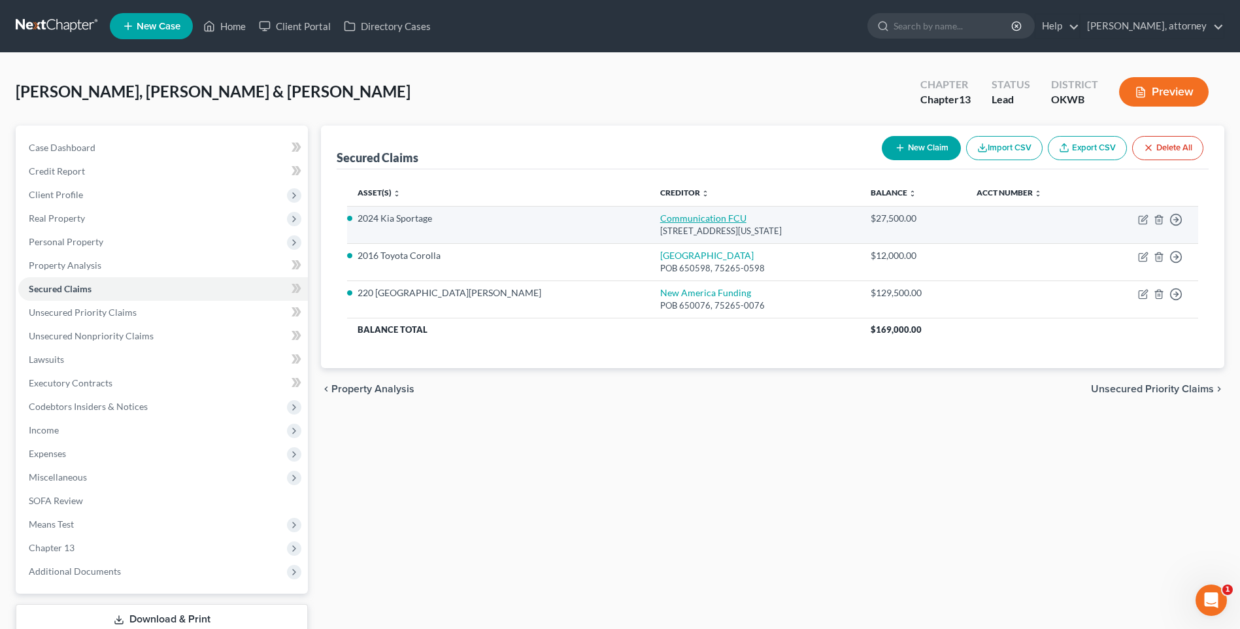
click at [660, 220] on link "Communication FCU" at bounding box center [703, 217] width 86 height 11
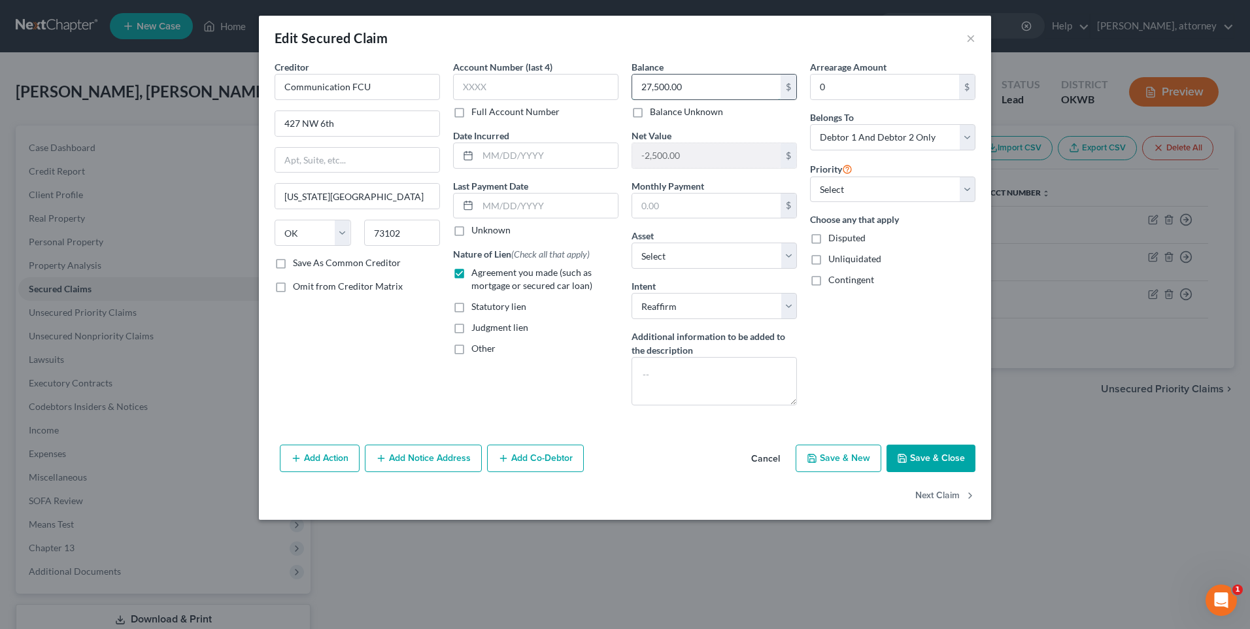
click at [695, 86] on input "27,500.00" at bounding box center [706, 87] width 148 height 25
click at [592, 112] on div "Full Account Number" at bounding box center [535, 111] width 165 height 13
click at [941, 464] on button "Save & Close" at bounding box center [931, 458] width 89 height 27
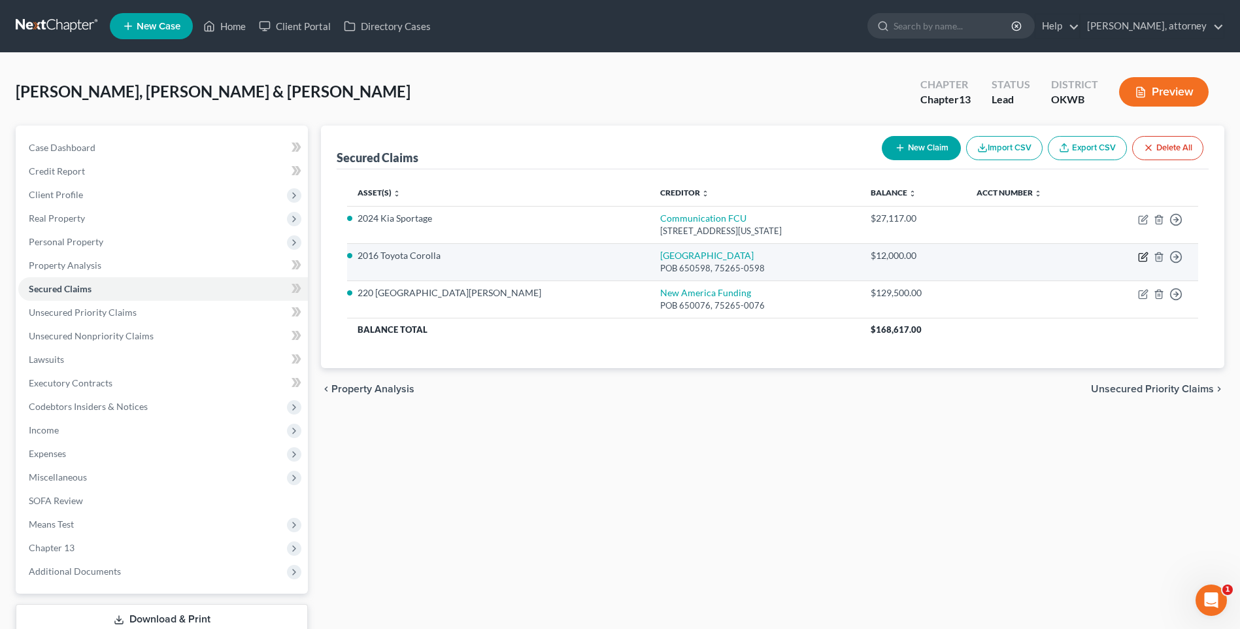
click at [1141, 260] on icon "button" at bounding box center [1143, 257] width 10 height 10
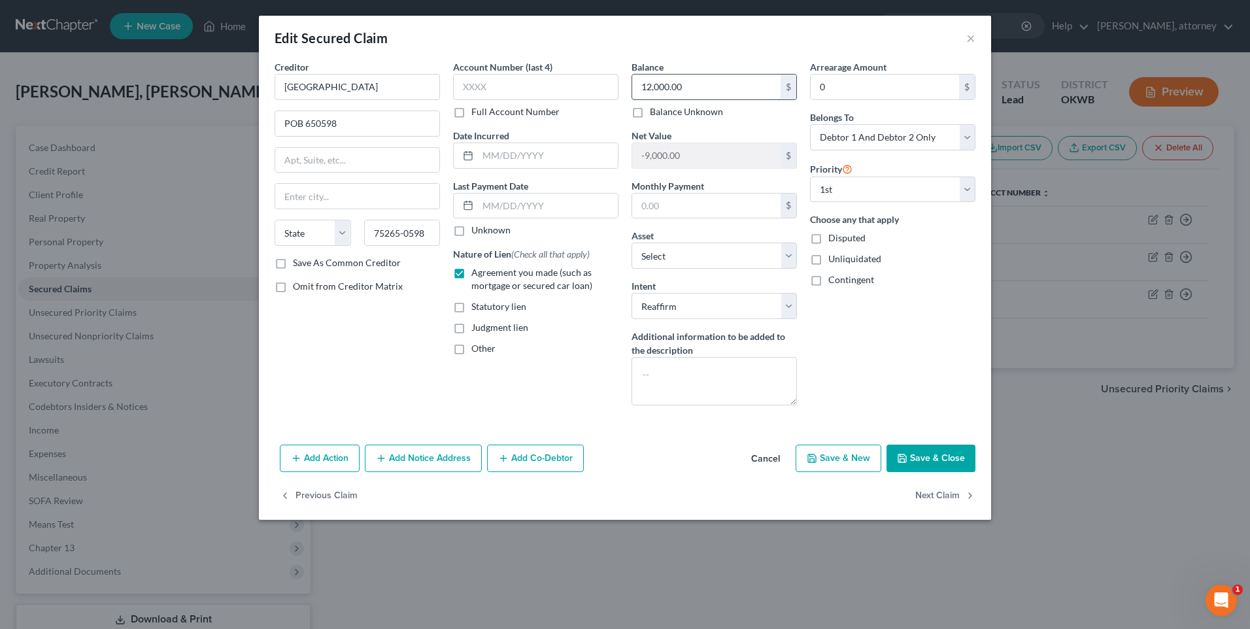
click at [669, 87] on input "12,000.00" at bounding box center [706, 87] width 148 height 25
click at [375, 122] on input "POB 650598" at bounding box center [357, 123] width 164 height 25
click at [372, 197] on input "text" at bounding box center [357, 196] width 164 height 25
click at [265, 190] on div "Creditor * [GEOGRAPHIC_DATA] POB 166097 State [US_STATE] AK AR AZ CA CO CT DE D…" at bounding box center [625, 249] width 732 height 379
click at [385, 388] on div "Creditor * [GEOGRAPHIC_DATA] POB 166097 State [US_STATE] AK AR AZ CA CO CT DE D…" at bounding box center [357, 238] width 178 height 356
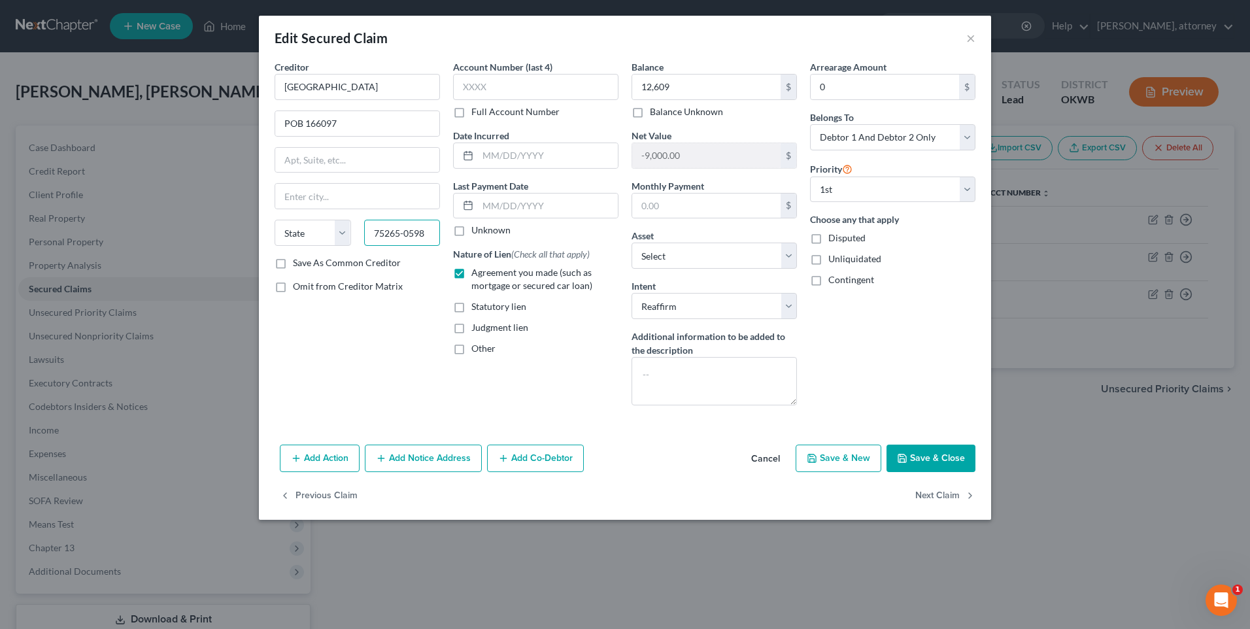
click at [435, 231] on input "75265-0598" at bounding box center [402, 233] width 76 height 26
click at [382, 345] on div "Creditor * [GEOGRAPHIC_DATA] POB 166097 State [US_STATE] AK AR AZ CA CO [GEOGRA…" at bounding box center [357, 238] width 178 height 356
click at [293, 264] on label "Save As Common Creditor" at bounding box center [347, 262] width 108 height 13
click at [298, 264] on input "Save As Common Creditor" at bounding box center [302, 260] width 8 height 8
click at [512, 156] on input "text" at bounding box center [548, 155] width 140 height 25
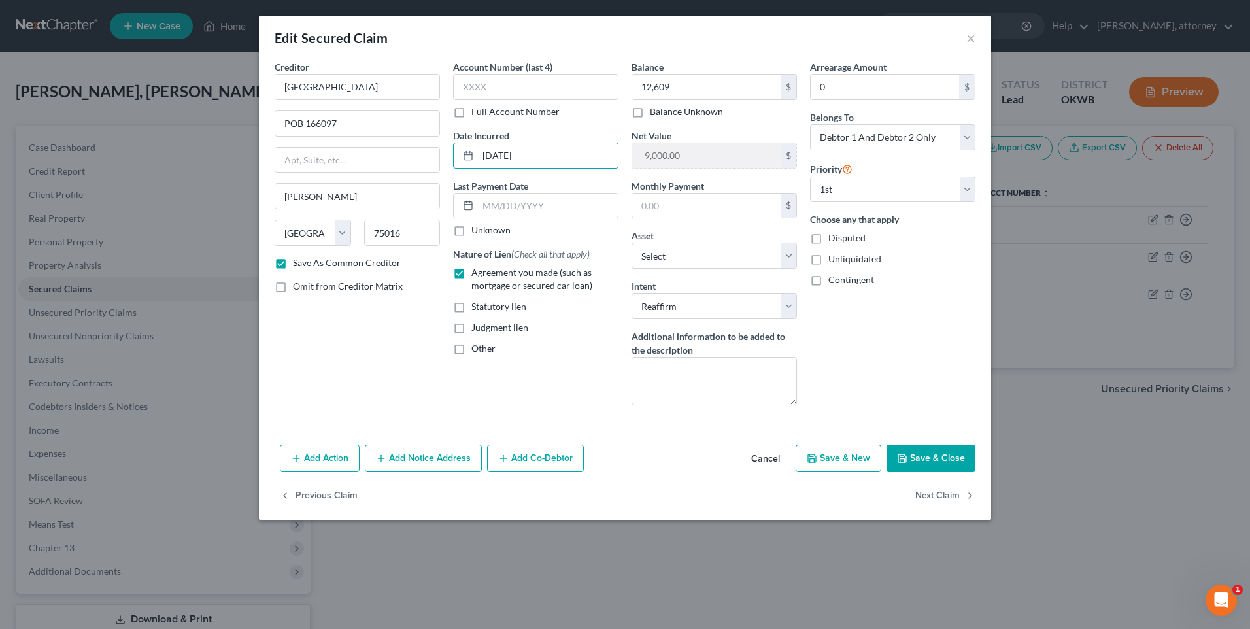
click at [946, 462] on button "Save & Close" at bounding box center [931, 458] width 89 height 27
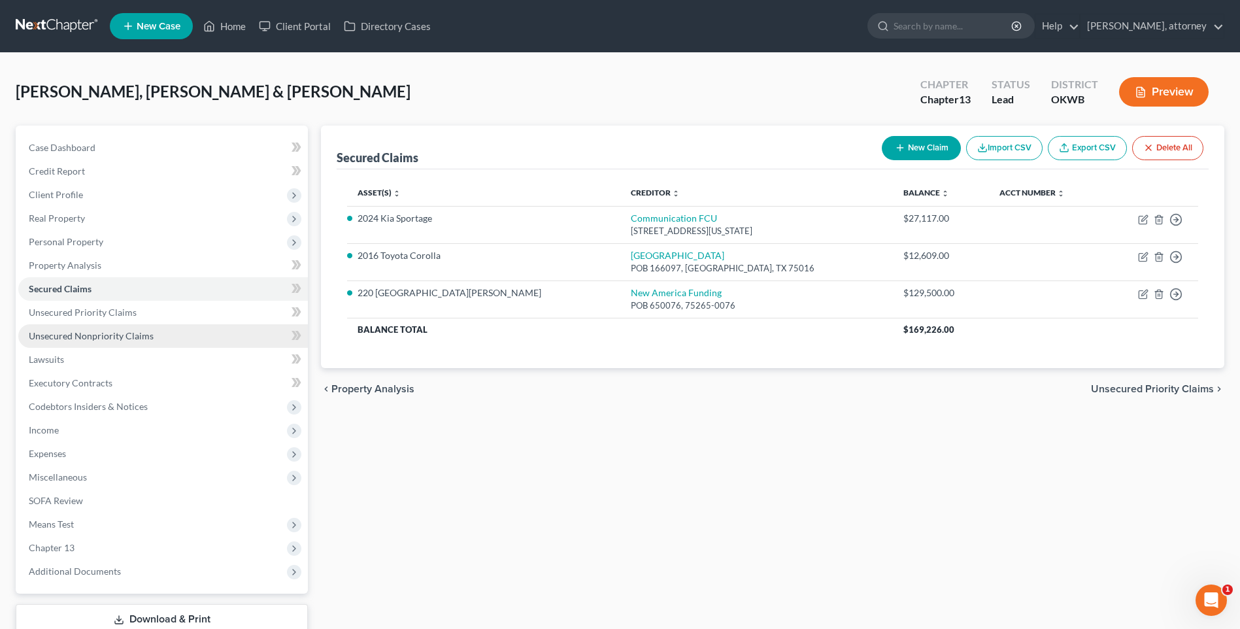
click at [99, 336] on span "Unsecured Nonpriority Claims" at bounding box center [91, 335] width 125 height 11
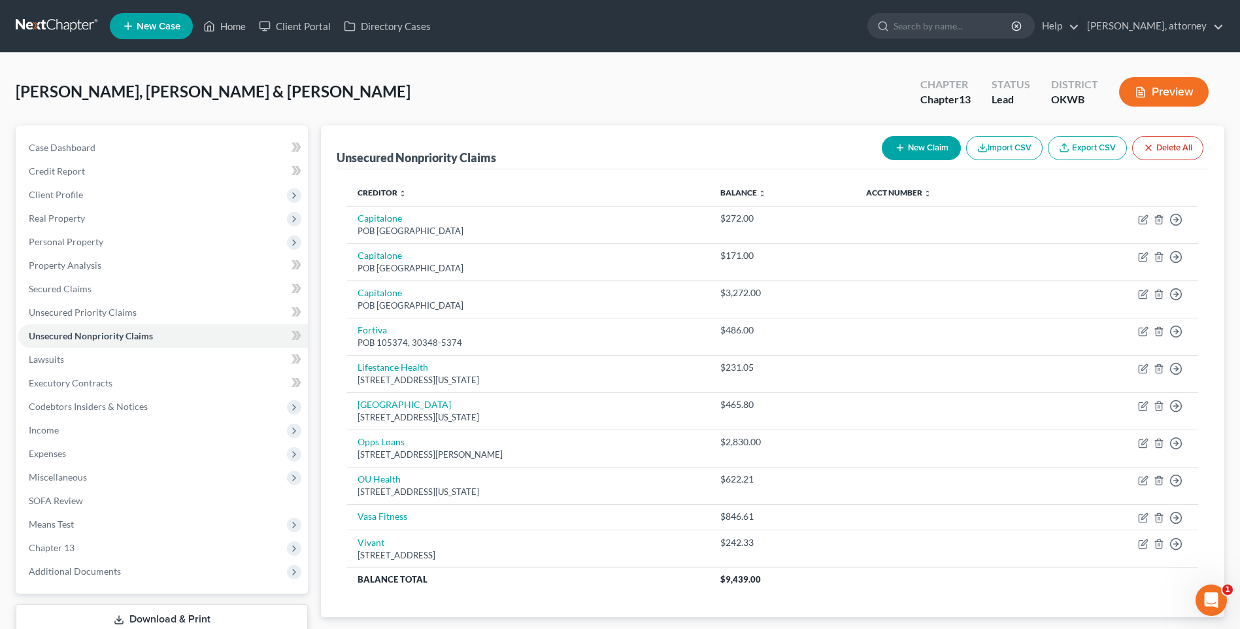
click at [928, 152] on button "New Claim" at bounding box center [921, 148] width 79 height 24
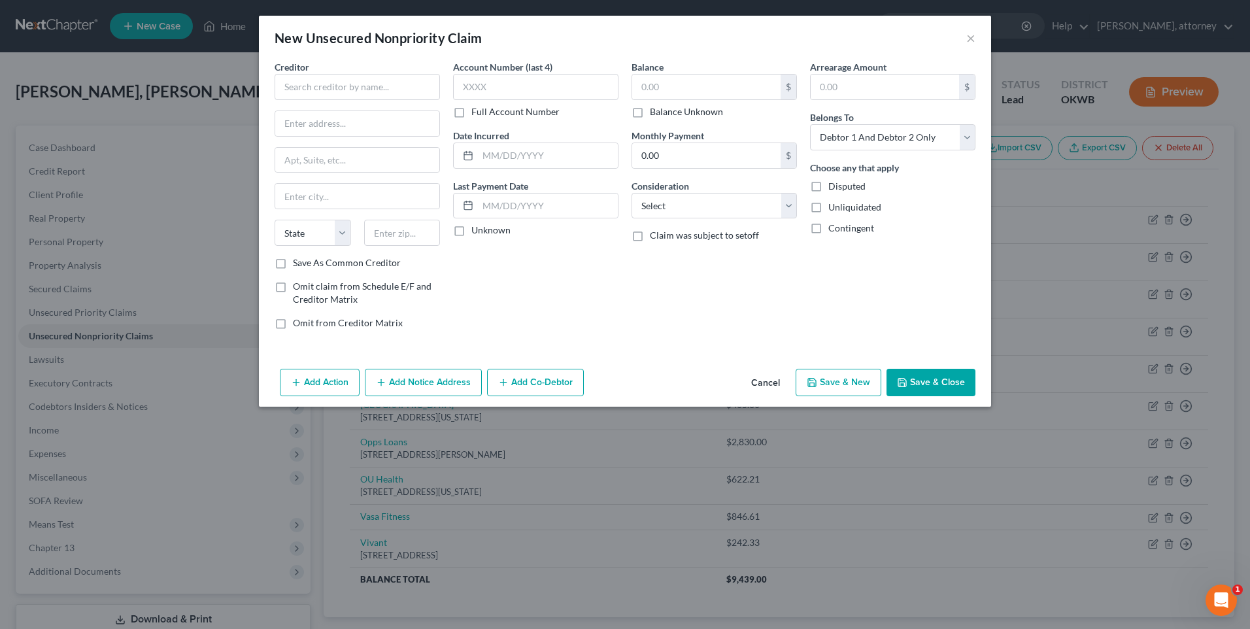
drag, startPoint x: 768, startPoint y: 386, endPoint x: 776, endPoint y: 386, distance: 7.8
click at [773, 386] on button "Cancel" at bounding box center [766, 383] width 50 height 26
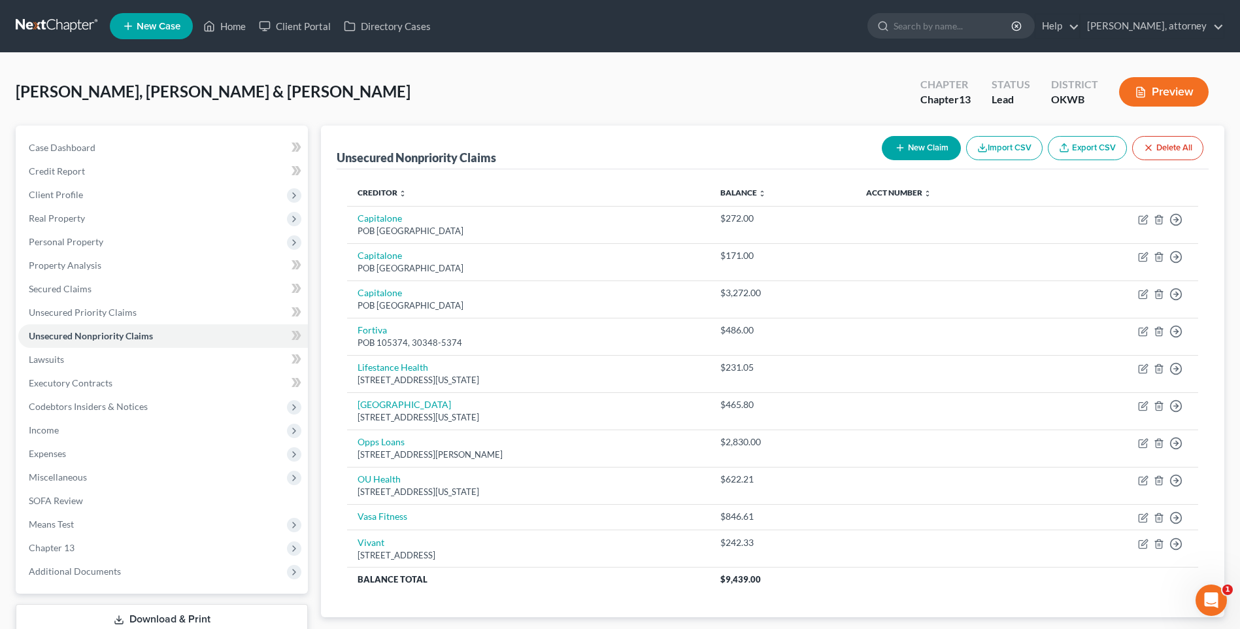
click at [909, 149] on button "New Claim" at bounding box center [921, 148] width 79 height 24
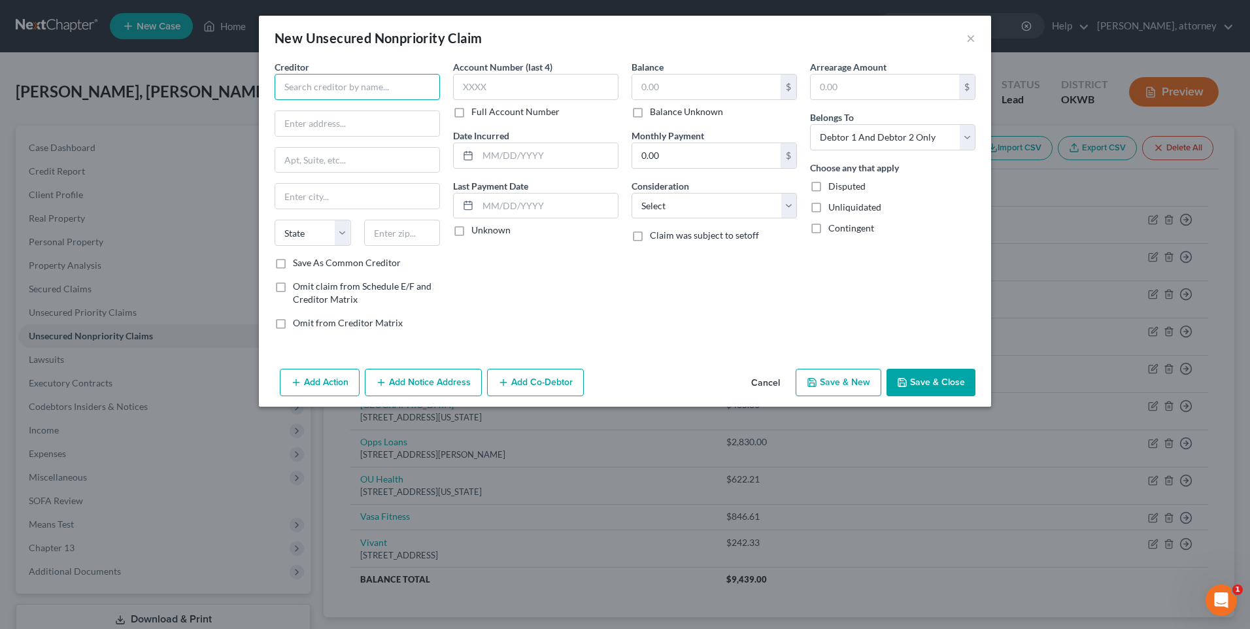
click at [296, 88] on input "text" at bounding box center [357, 87] width 165 height 26
drag, startPoint x: 405, startPoint y: 120, endPoint x: 399, endPoint y: 97, distance: 23.6
click at [405, 120] on input "text" at bounding box center [357, 123] width 164 height 25
click at [411, 239] on input "text" at bounding box center [402, 233] width 76 height 26
drag, startPoint x: 675, startPoint y: 86, endPoint x: 381, endPoint y: 7, distance: 304.7
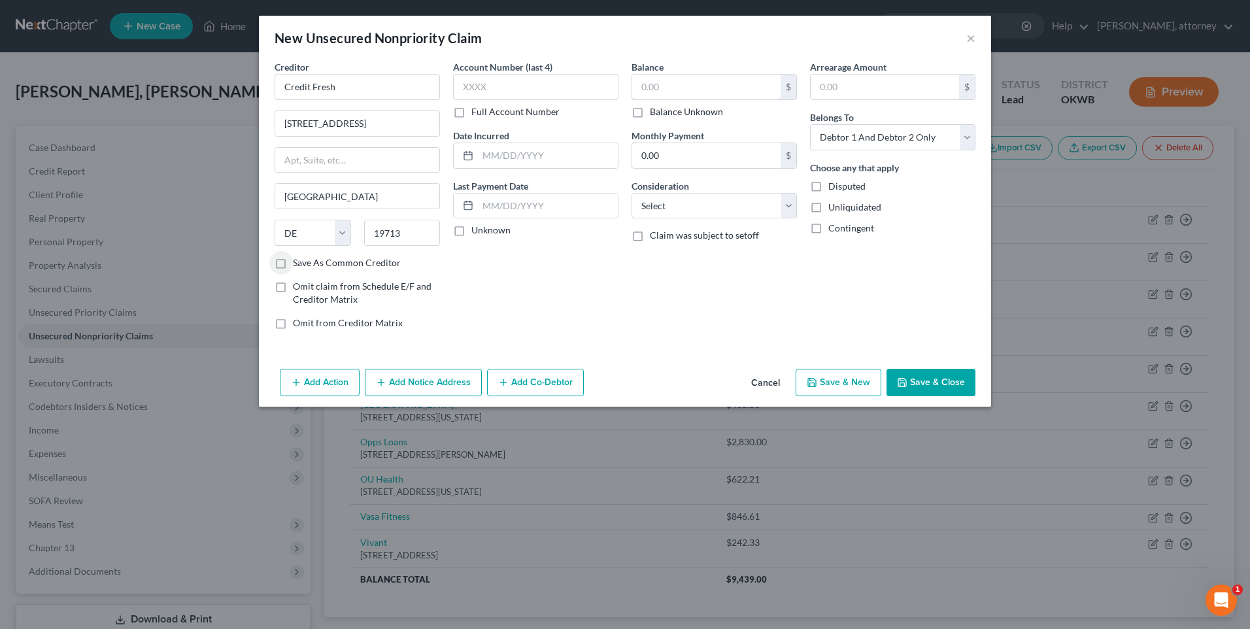
click at [675, 86] on input "text" at bounding box center [706, 87] width 148 height 25
click at [293, 266] on label "Save As Common Creditor" at bounding box center [347, 262] width 108 height 13
click at [298, 265] on input "Save As Common Creditor" at bounding box center [302, 260] width 8 height 8
click at [934, 383] on button "Save & Close" at bounding box center [931, 382] width 89 height 27
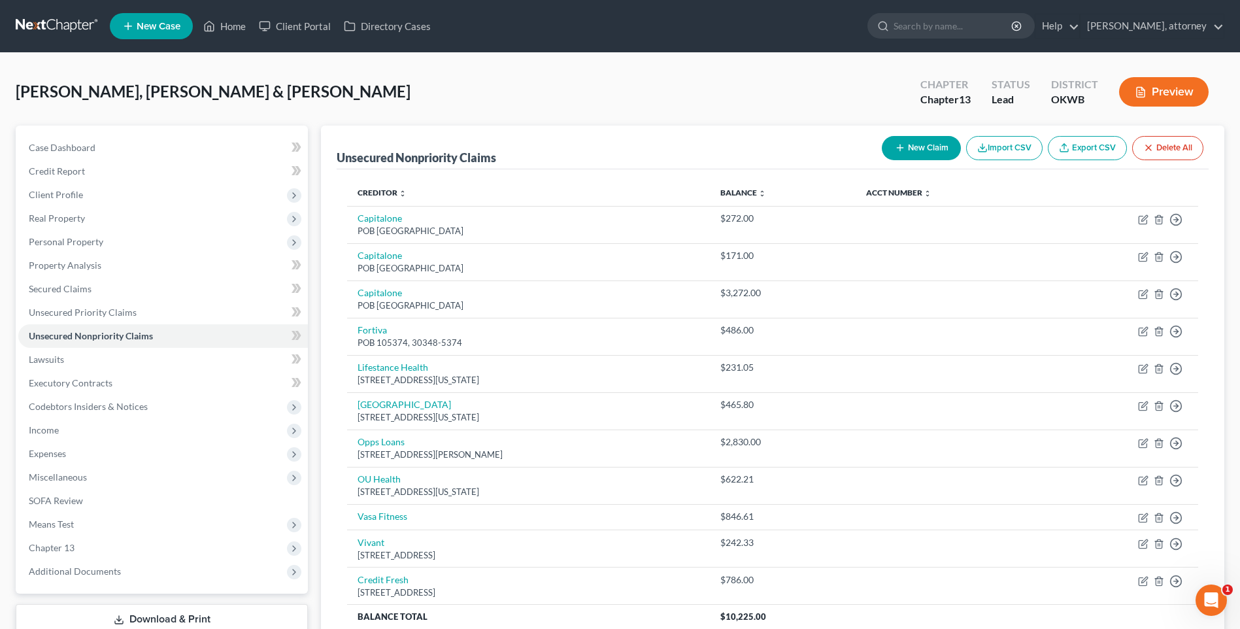
click at [913, 145] on button "New Claim" at bounding box center [921, 148] width 79 height 24
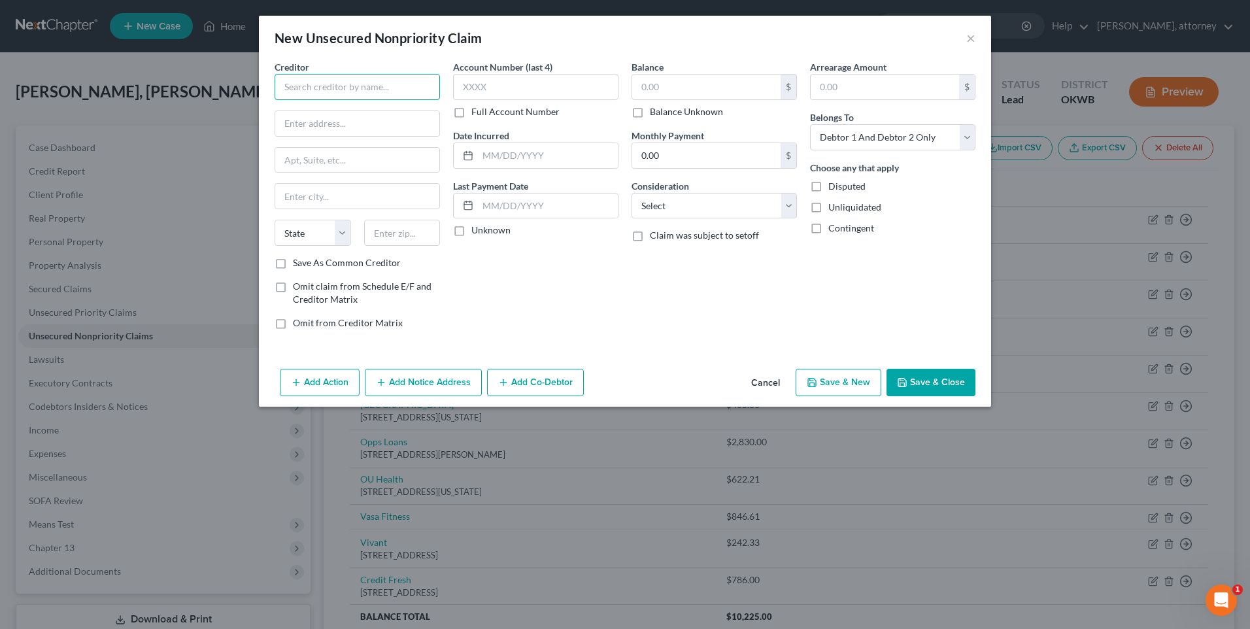
click at [305, 82] on input "text" at bounding box center [357, 87] width 165 height 26
click at [383, 86] on input "Feb/OPPN" at bounding box center [357, 87] width 165 height 26
click at [369, 126] on input "text" at bounding box center [357, 123] width 164 height 25
click at [386, 239] on input "text" at bounding box center [402, 233] width 76 height 26
click at [496, 306] on div "Account Number (last 4) Full Account Number Date Incurred Last Payment Date Unk…" at bounding box center [536, 200] width 178 height 280
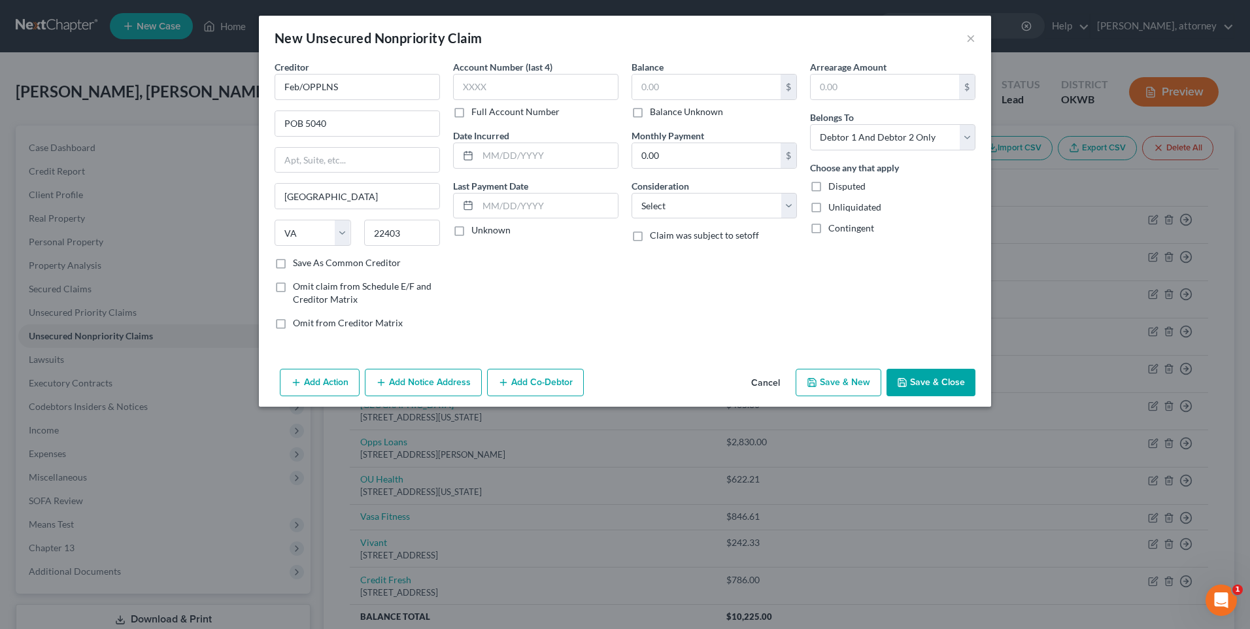
click at [293, 263] on label "Save As Common Creditor" at bounding box center [347, 262] width 108 height 13
click at [298, 263] on input "Save As Common Creditor" at bounding box center [302, 260] width 8 height 8
drag, startPoint x: 689, startPoint y: 97, endPoint x: 326, endPoint y: 0, distance: 375.7
click at [689, 97] on input "text" at bounding box center [706, 87] width 148 height 25
click at [938, 382] on button "Save & Close" at bounding box center [931, 382] width 89 height 27
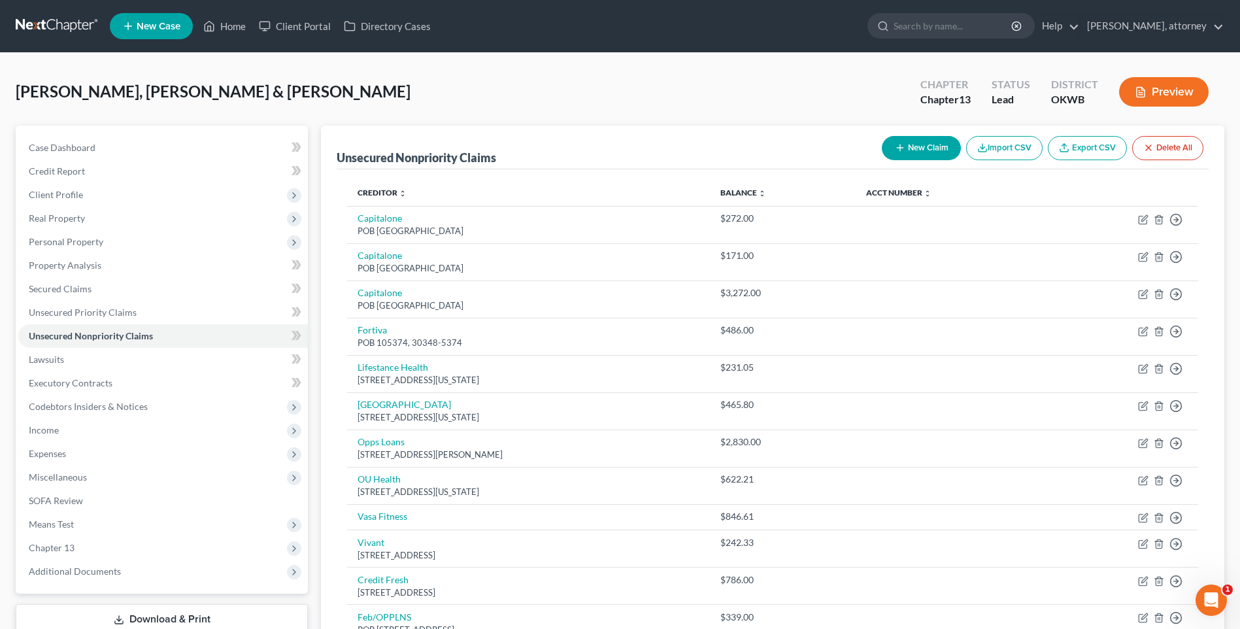
click at [921, 148] on button "New Claim" at bounding box center [921, 148] width 79 height 24
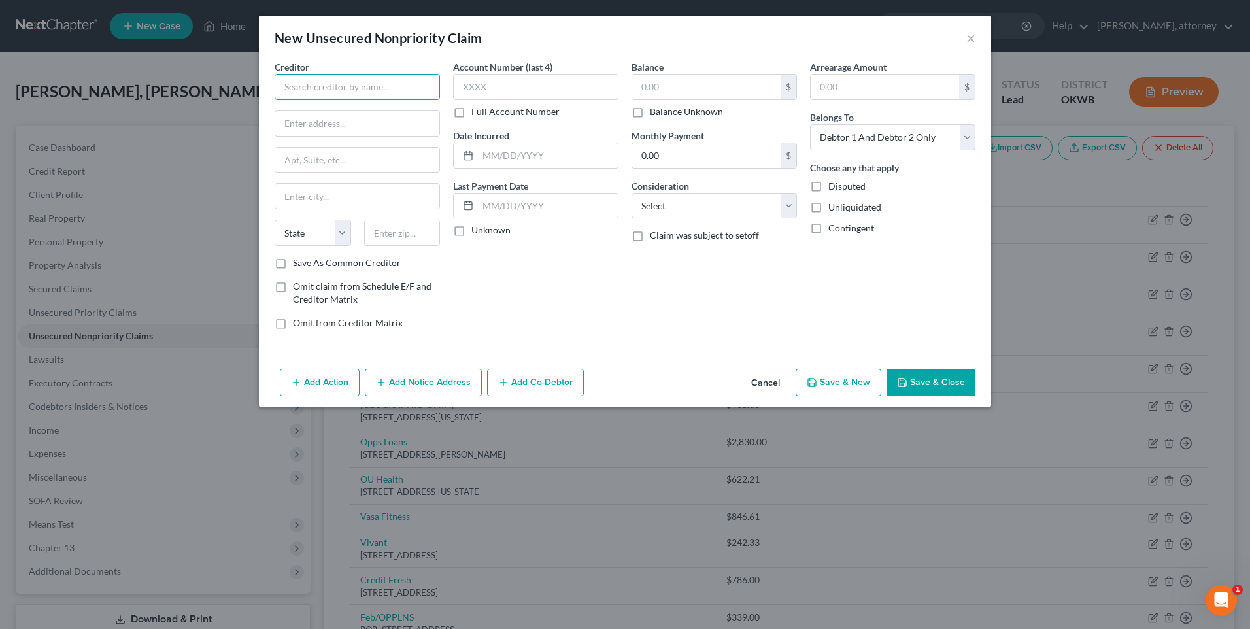
click at [301, 85] on input "text" at bounding box center [357, 87] width 165 height 26
click at [403, 235] on input "text" at bounding box center [402, 233] width 76 height 26
click at [322, 262] on label "Save As Common Creditor" at bounding box center [347, 262] width 108 height 13
click at [307, 262] on input "Save As Common Creditor" at bounding box center [302, 260] width 8 height 8
click at [705, 80] on input "text" at bounding box center [706, 87] width 148 height 25
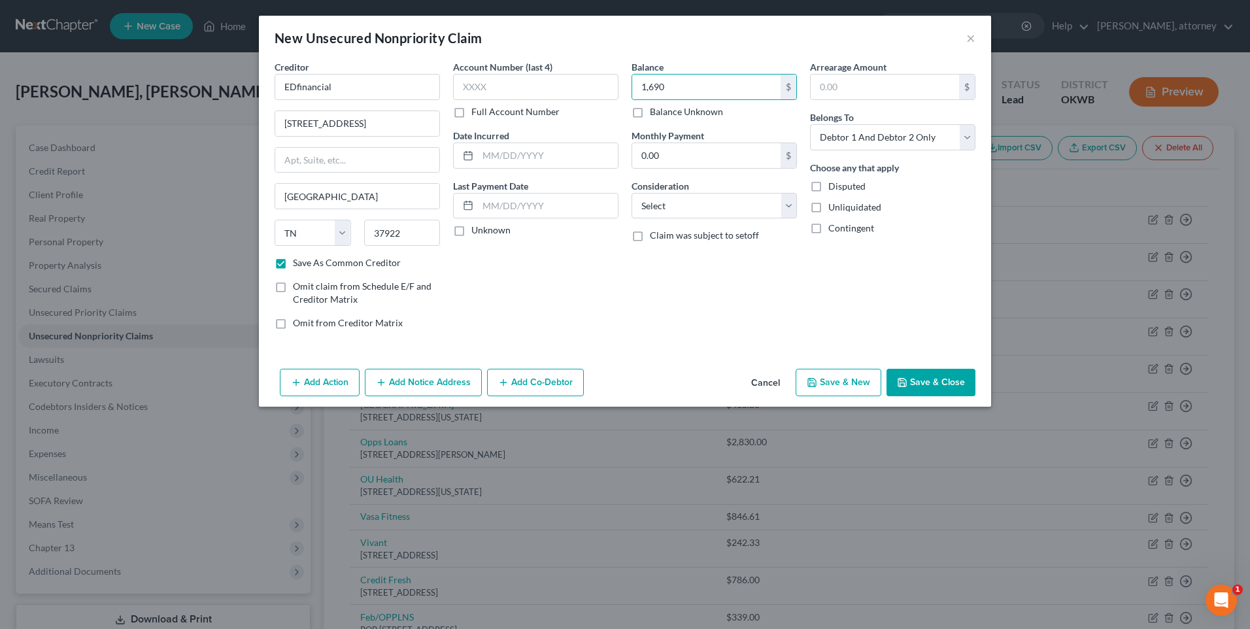
click at [826, 380] on button "Save & New" at bounding box center [839, 382] width 86 height 27
click at [302, 89] on input "text" at bounding box center [357, 87] width 165 height 26
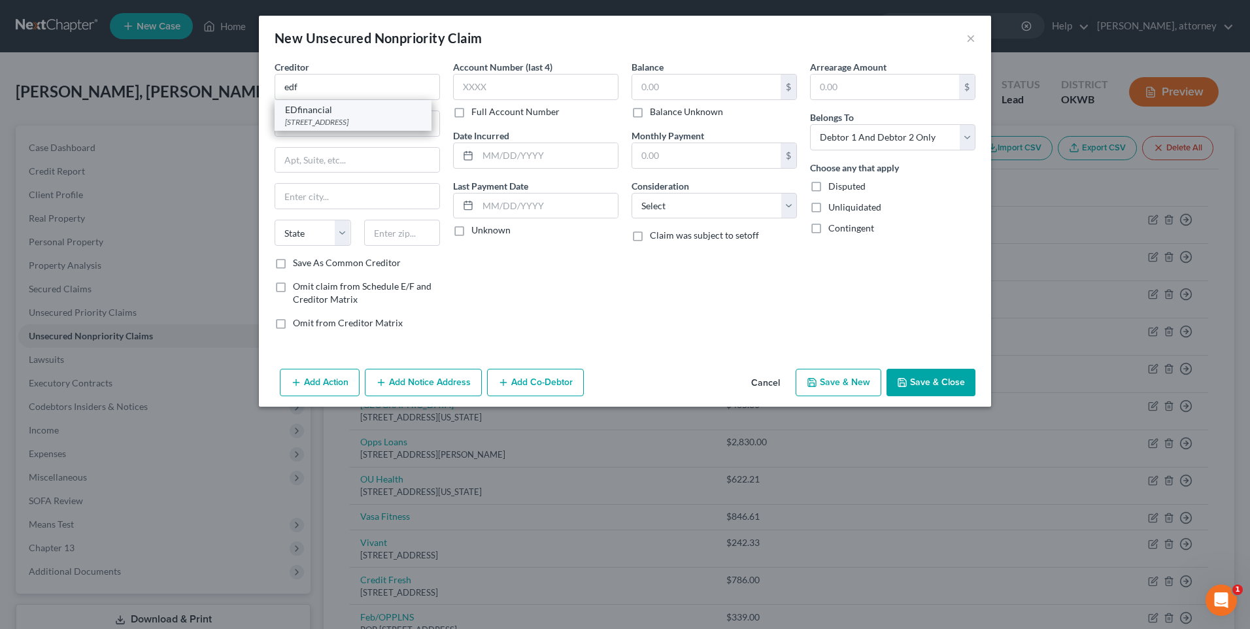
click at [320, 112] on div "EDfinancial" at bounding box center [353, 109] width 136 height 13
click at [683, 95] on input "text" at bounding box center [706, 87] width 148 height 25
click at [840, 381] on button "Save & New" at bounding box center [839, 382] width 86 height 27
click at [296, 85] on input "text" at bounding box center [357, 87] width 165 height 26
click at [326, 122] on div "[STREET_ADDRESS]" at bounding box center [353, 121] width 136 height 11
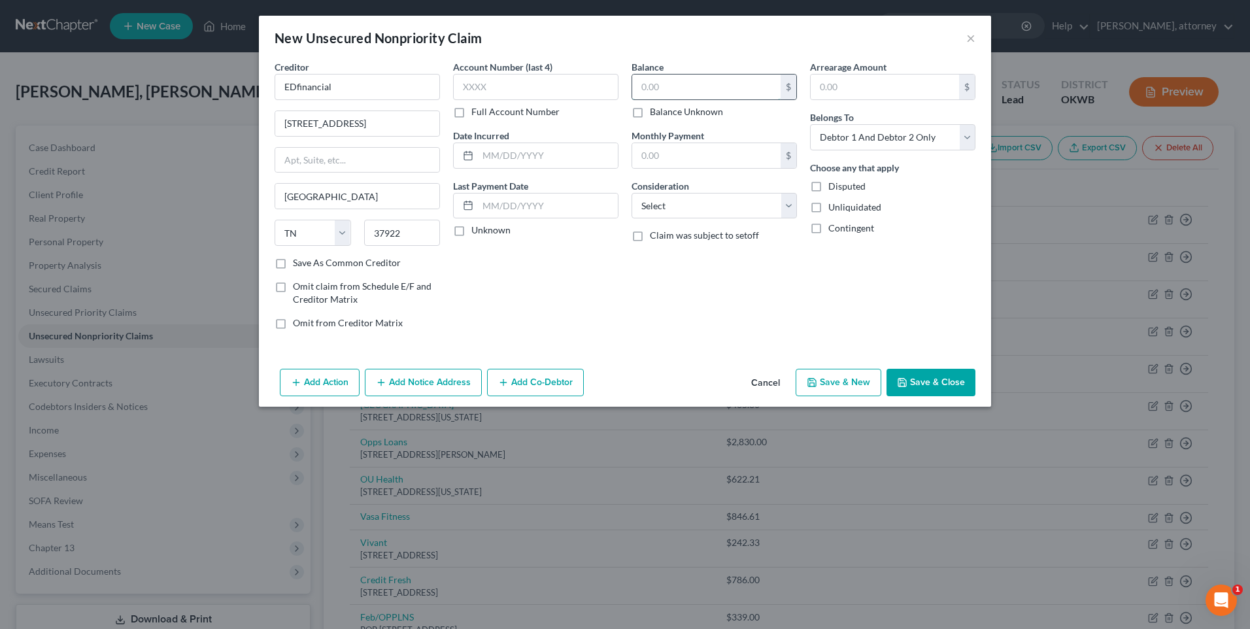
click at [655, 95] on input "text" at bounding box center [706, 87] width 148 height 25
click at [853, 381] on button "Save & New" at bounding box center [839, 382] width 86 height 27
click at [303, 78] on input "text" at bounding box center [357, 87] width 165 height 26
click at [322, 115] on div "EDfinancial" at bounding box center [353, 109] width 136 height 13
click at [668, 85] on input "text" at bounding box center [706, 87] width 148 height 25
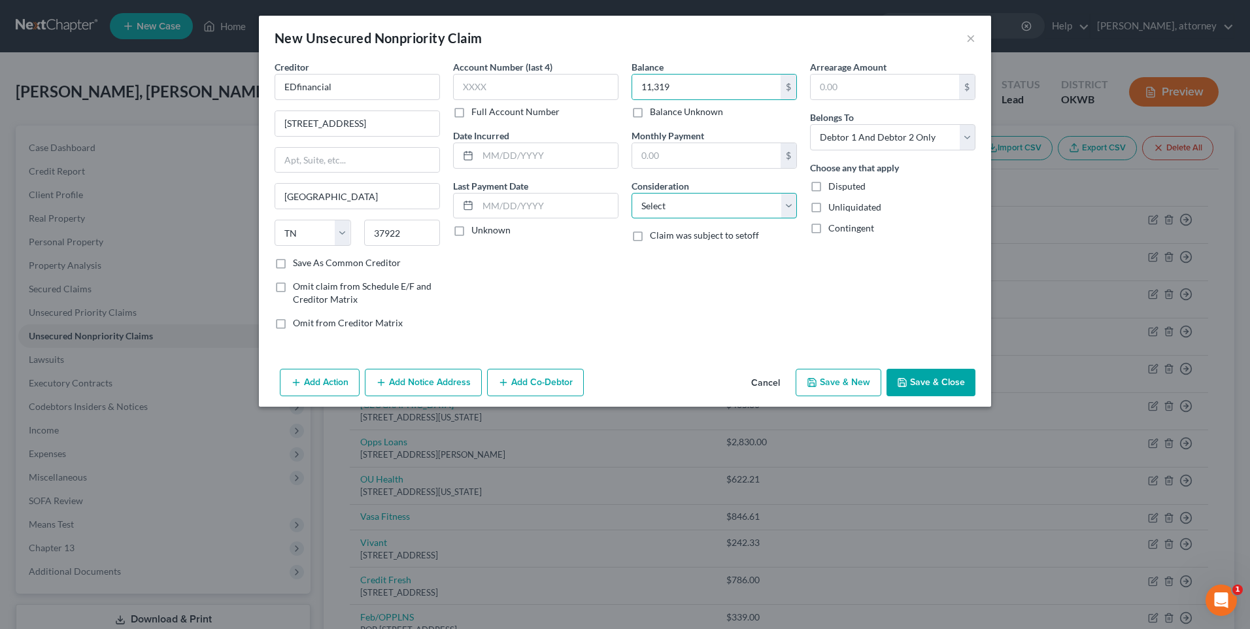
click at [708, 211] on select "Select Cable / Satellite Services Collection Agency Credit Card Debt Debt Couns…" at bounding box center [714, 206] width 165 height 26
click at [632, 193] on select "Select Cable / Satellite Services Collection Agency Credit Card Debt Debt Couns…" at bounding box center [714, 206] width 165 height 26
click at [844, 382] on button "Save & New" at bounding box center [839, 382] width 86 height 27
click at [306, 84] on input "text" at bounding box center [357, 87] width 165 height 26
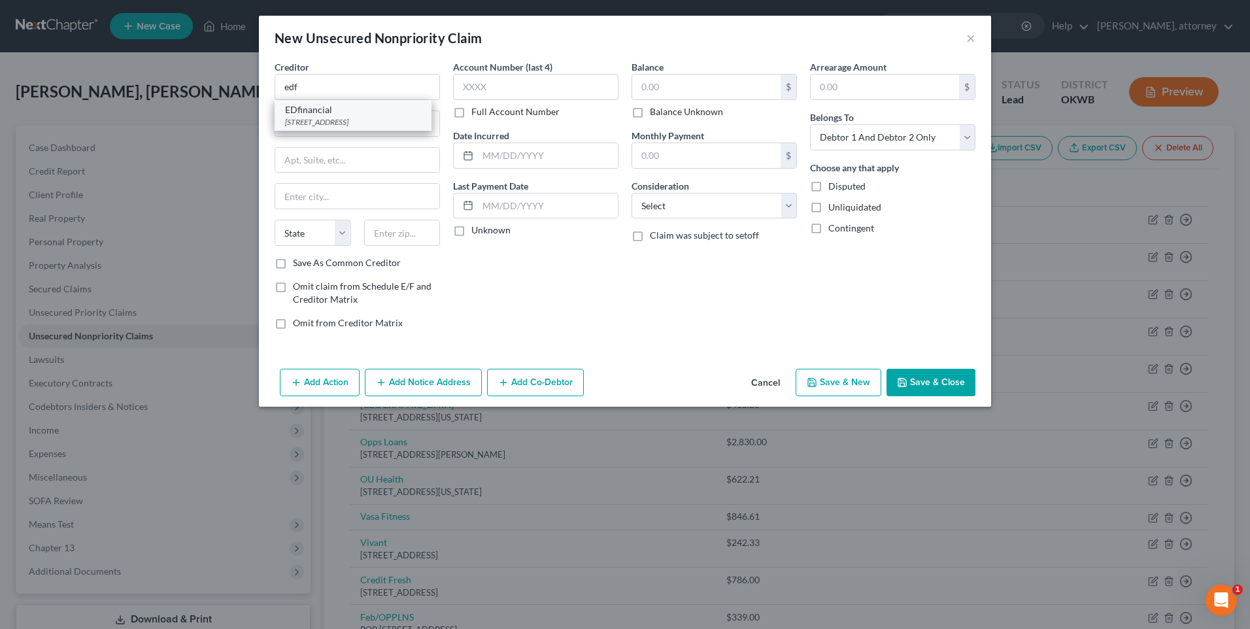
click at [335, 126] on div "[STREET_ADDRESS]" at bounding box center [353, 121] width 136 height 11
click at [662, 90] on input "text" at bounding box center [706, 87] width 148 height 25
click at [685, 90] on input "6,419" at bounding box center [706, 87] width 148 height 25
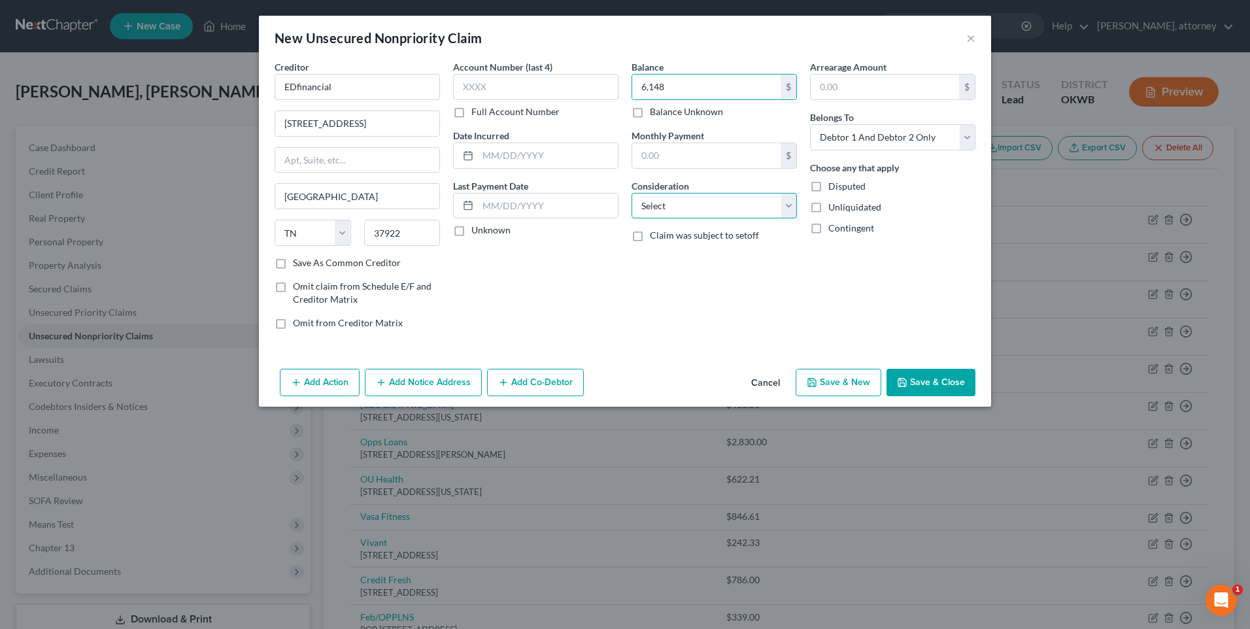
click at [692, 209] on select "Select Cable / Satellite Services Collection Agency Credit Card Debt Debt Couns…" at bounding box center [714, 206] width 165 height 26
click at [632, 193] on select "Select Cable / Satellite Services Collection Agency Credit Card Debt Debt Couns…" at bounding box center [714, 206] width 165 height 26
click at [832, 381] on button "Save & New" at bounding box center [839, 382] width 86 height 27
click at [761, 386] on button "Cancel" at bounding box center [766, 383] width 50 height 26
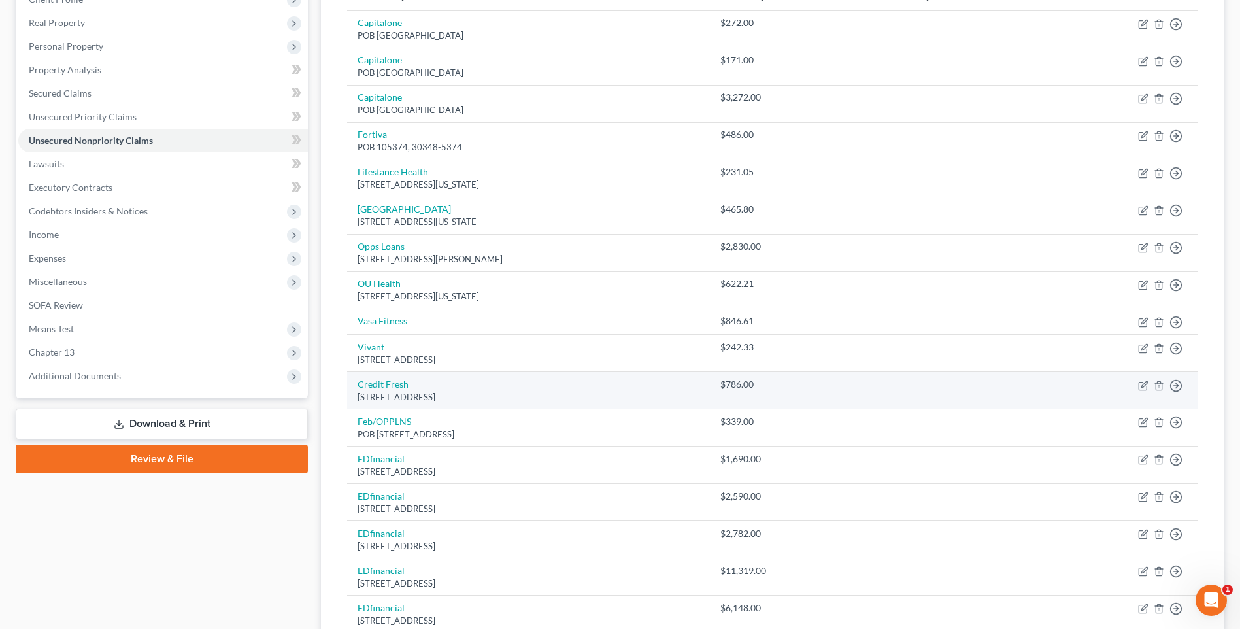
scroll to position [196, 0]
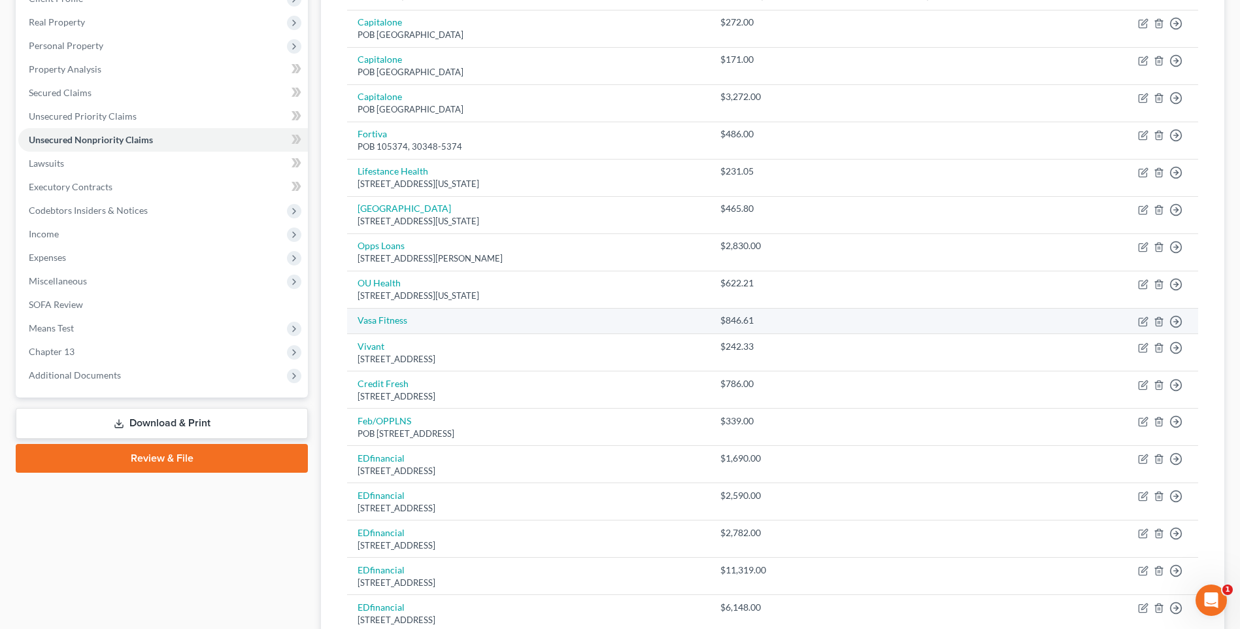
click at [422, 316] on td "Vasa Fitness" at bounding box center [528, 321] width 363 height 26
click at [384, 322] on link "Vasa Fitness" at bounding box center [383, 319] width 50 height 11
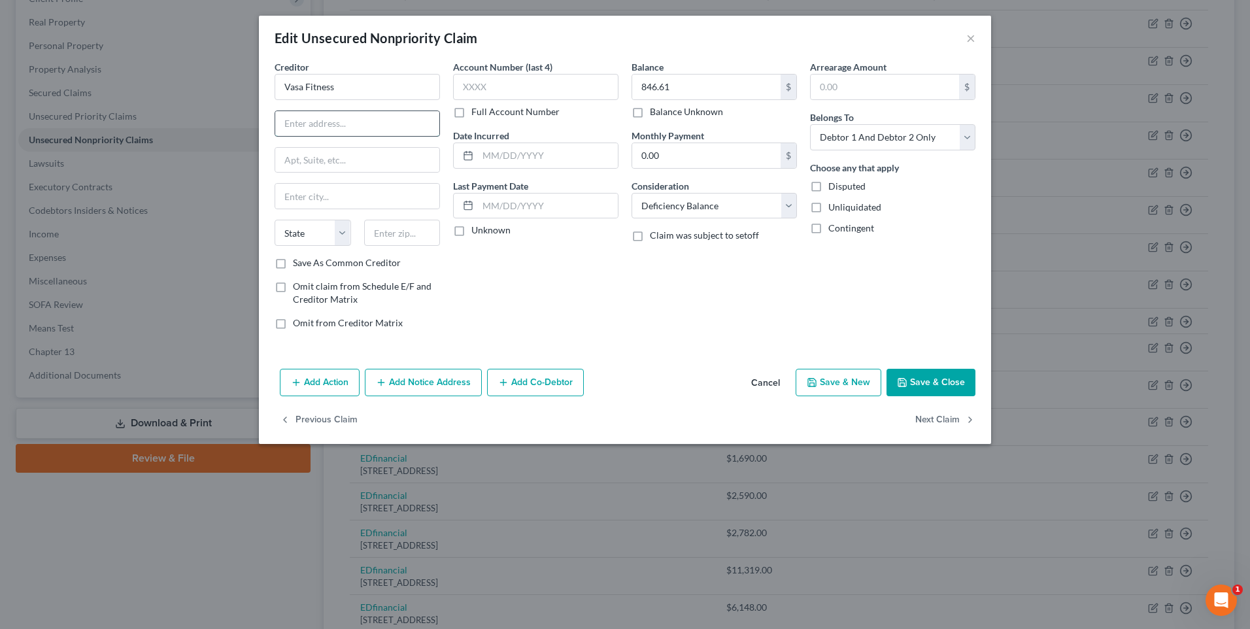
drag, startPoint x: 312, startPoint y: 131, endPoint x: 304, endPoint y: 117, distance: 16.4
click at [312, 131] on input "text" at bounding box center [357, 123] width 164 height 25
drag, startPoint x: 326, startPoint y: 118, endPoint x: 307, endPoint y: 120, distance: 19.1
click at [326, 118] on input "text" at bounding box center [357, 123] width 164 height 25
click at [367, 124] on input "4625 South" at bounding box center [357, 123] width 164 height 25
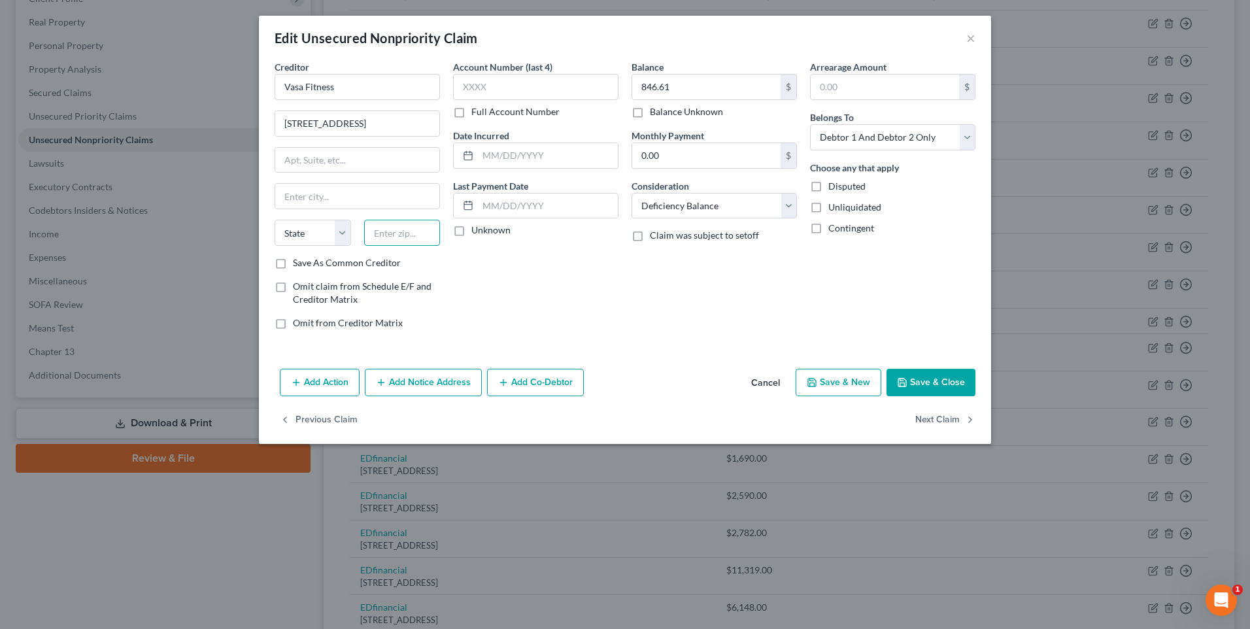
drag, startPoint x: 429, startPoint y: 241, endPoint x: 207, endPoint y: 12, distance: 318.1
click at [429, 241] on input "text" at bounding box center [402, 233] width 76 height 26
click at [530, 286] on div "Account Number (last 4) Full Account Number Date Incurred Last Payment Date Unk…" at bounding box center [536, 200] width 178 height 280
click at [293, 265] on label "Save As Common Creditor" at bounding box center [347, 262] width 108 height 13
click at [298, 265] on input "Save As Common Creditor" at bounding box center [302, 260] width 8 height 8
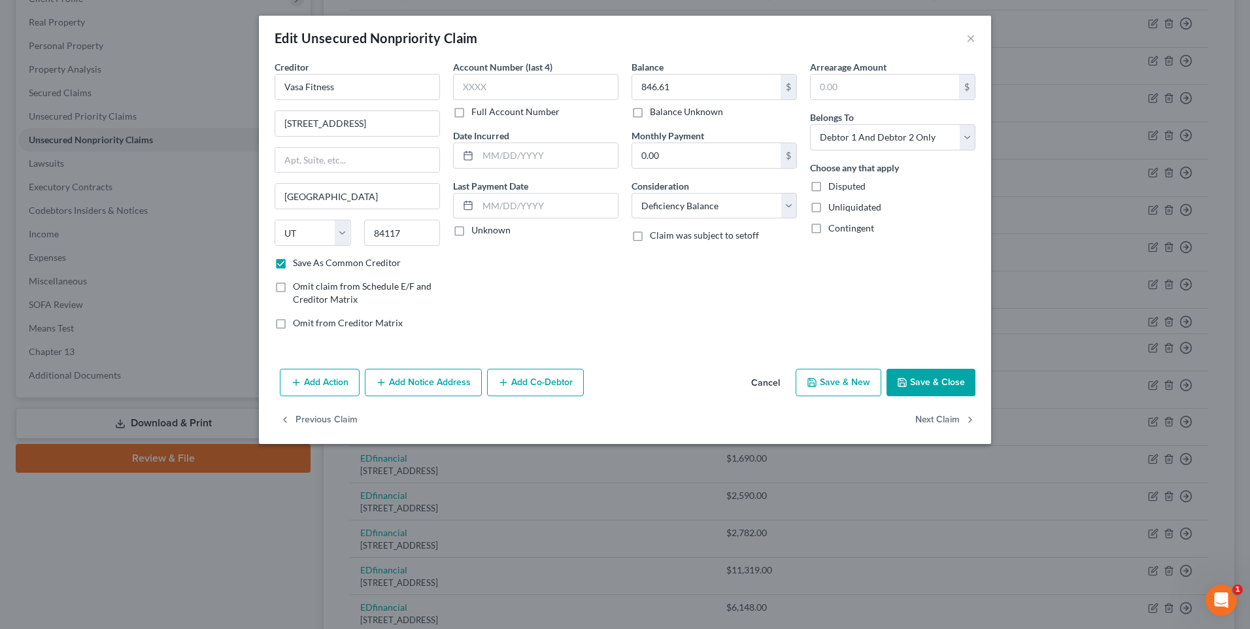
click at [945, 384] on button "Save & Close" at bounding box center [931, 382] width 89 height 27
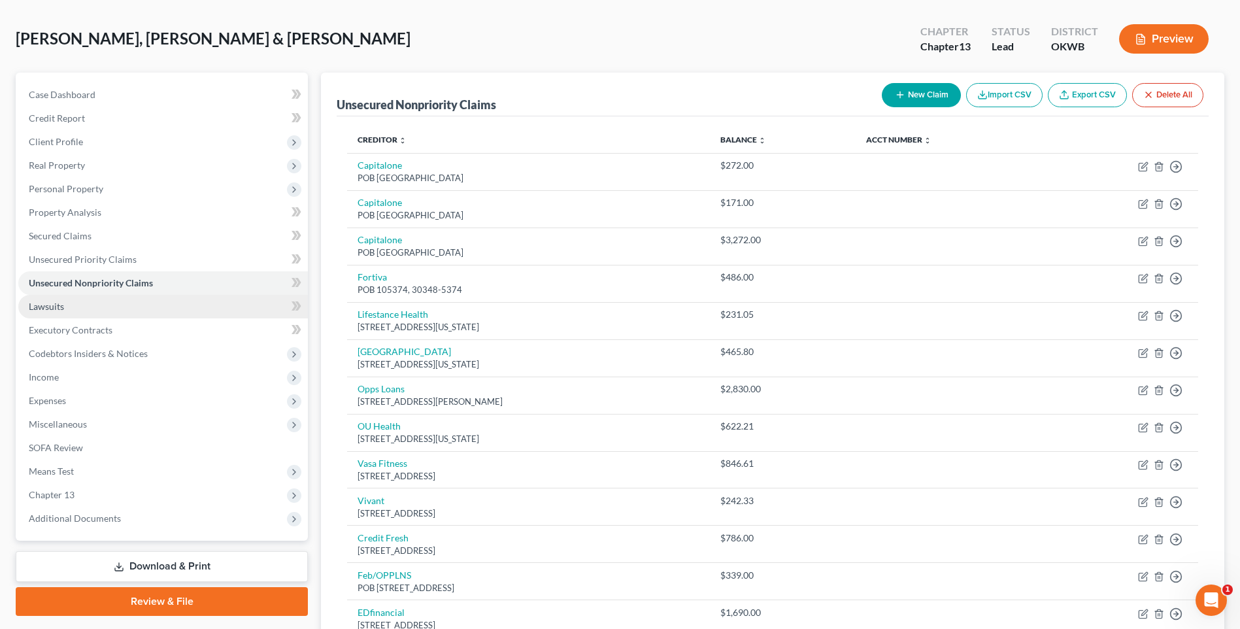
scroll to position [0, 0]
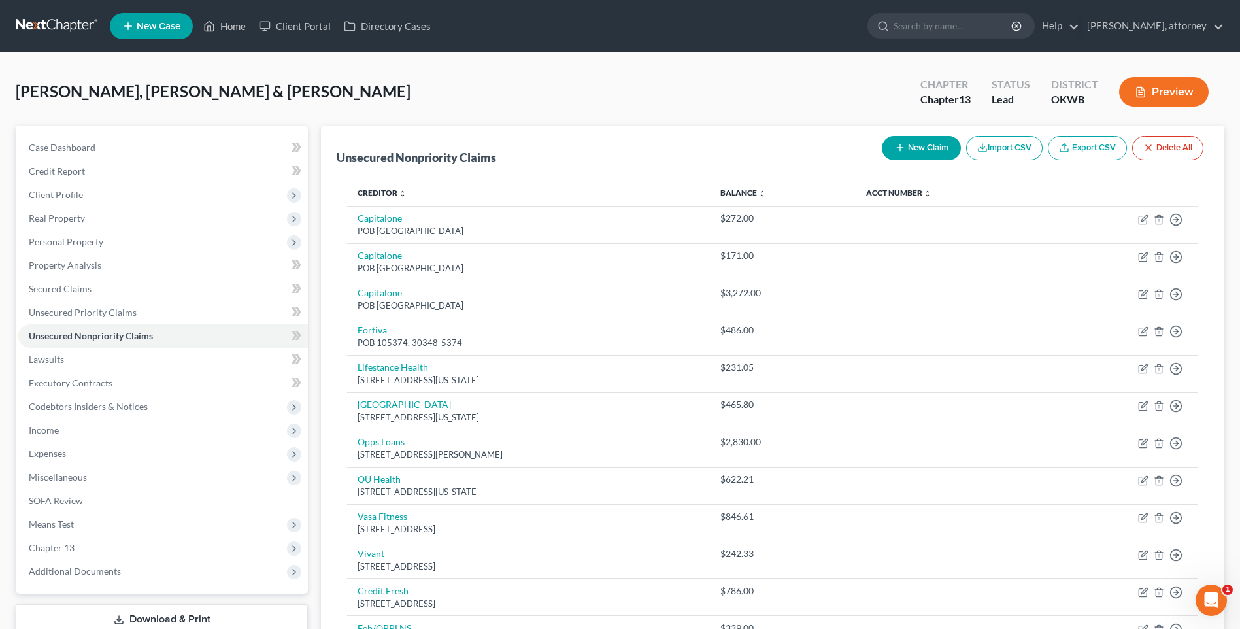
click at [913, 152] on button "New Claim" at bounding box center [921, 148] width 79 height 24
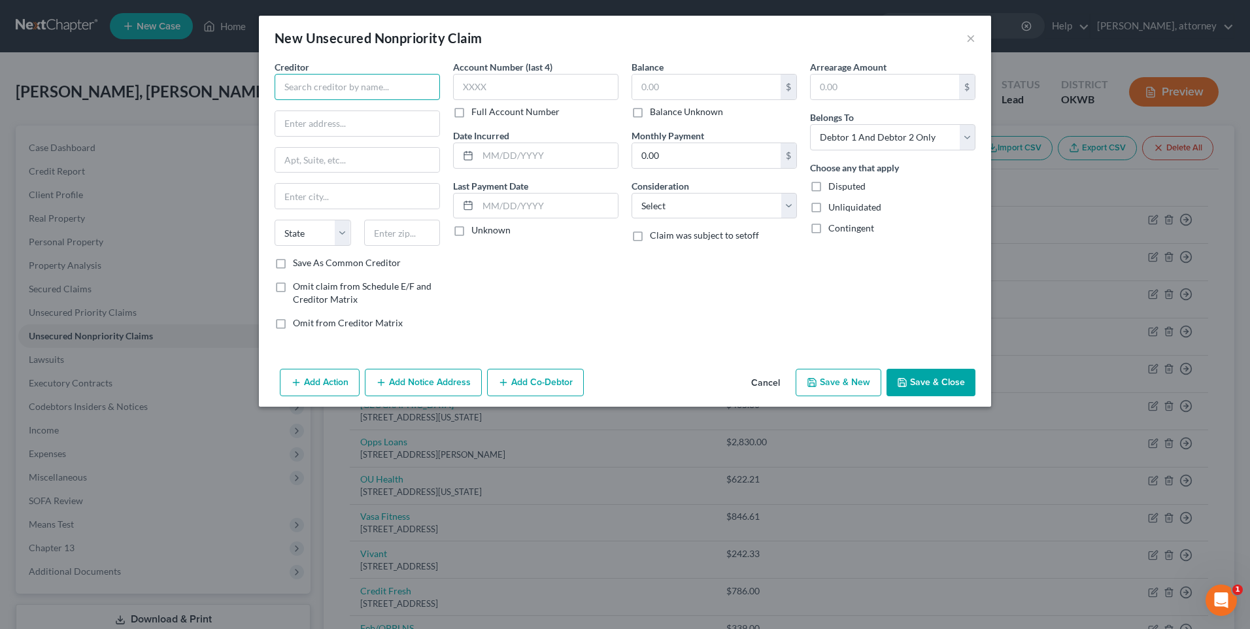
click at [342, 87] on input "text" at bounding box center [357, 87] width 165 height 26
click at [405, 124] on input "text" at bounding box center [357, 123] width 164 height 25
click at [290, 122] on input "text" at bounding box center [357, 123] width 164 height 25
click at [349, 158] on input "text" at bounding box center [357, 160] width 164 height 25
drag, startPoint x: 405, startPoint y: 228, endPoint x: 395, endPoint y: 241, distance: 16.7
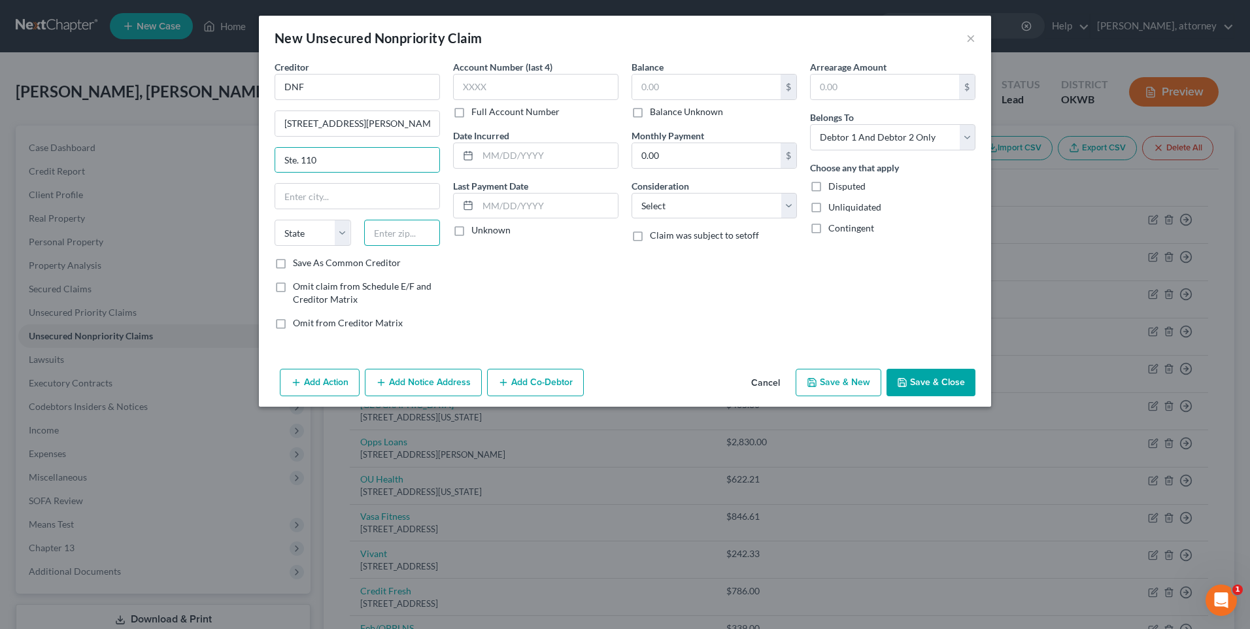
click at [405, 228] on input "text" at bounding box center [402, 233] width 76 height 26
click at [715, 82] on input "text" at bounding box center [706, 87] width 148 height 25
click at [928, 382] on button "Save & Close" at bounding box center [931, 382] width 89 height 27
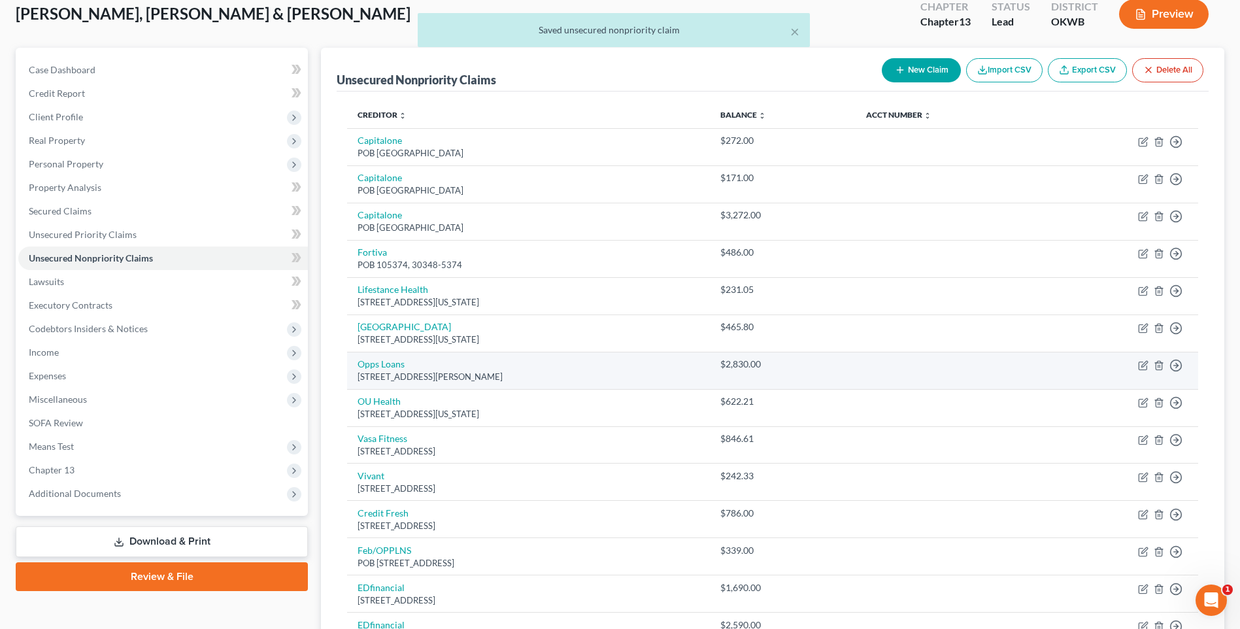
scroll to position [196, 0]
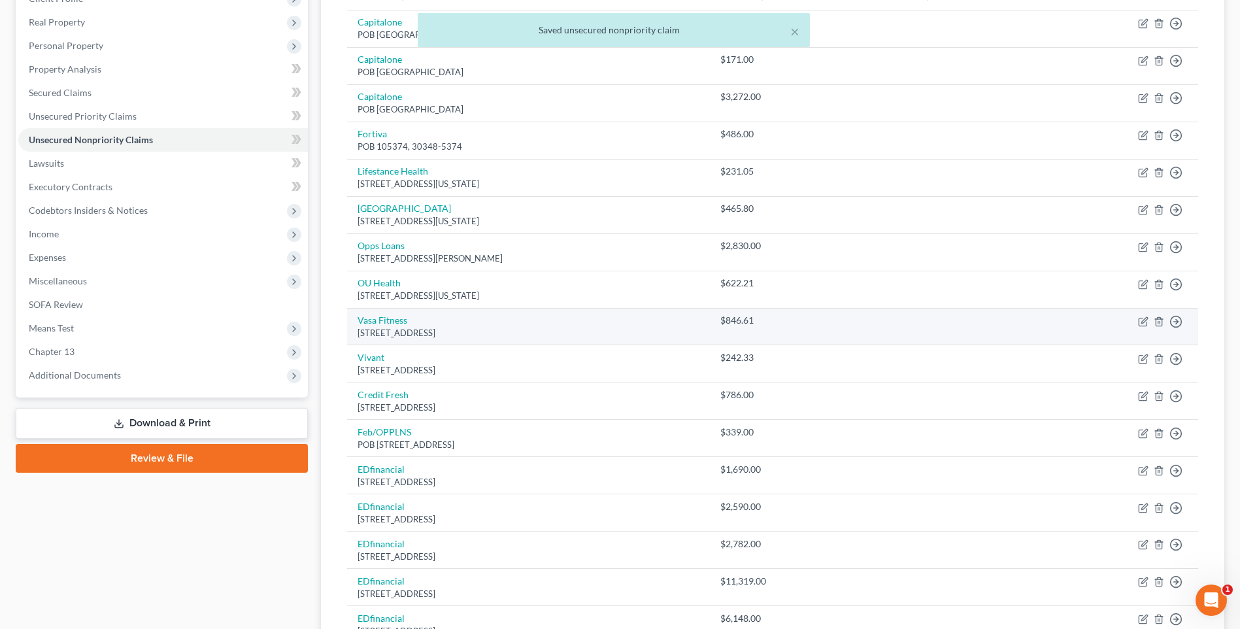
click at [449, 335] on div "[STREET_ADDRESS]" at bounding box center [529, 333] width 342 height 12
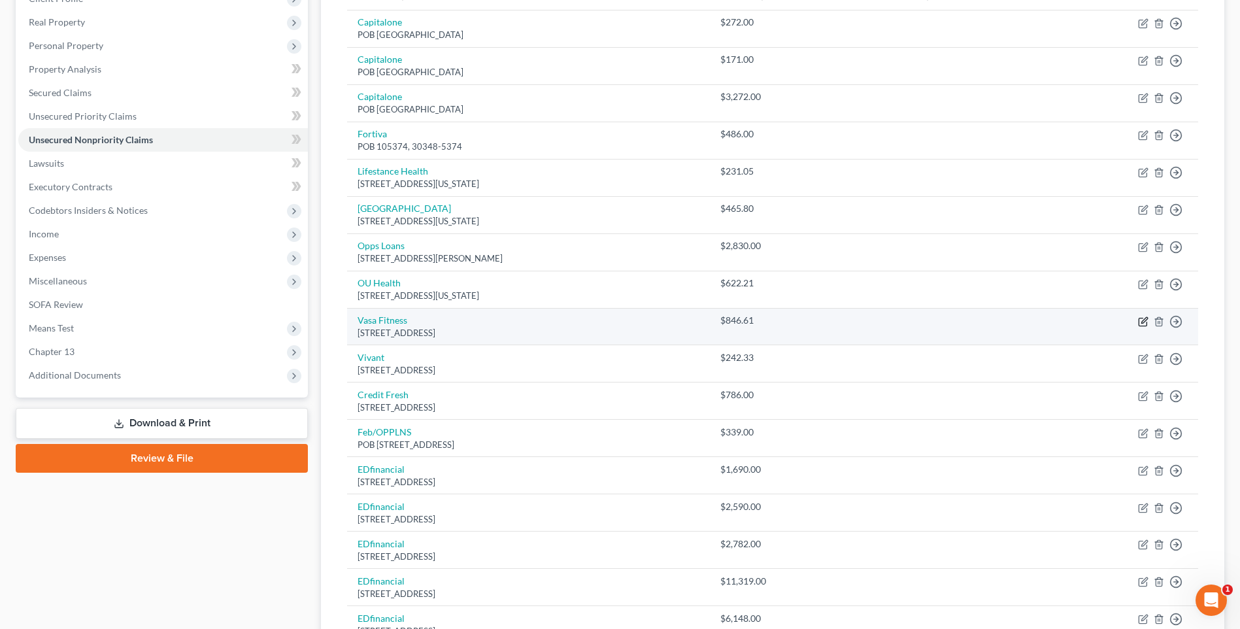
click at [1142, 316] on icon "button" at bounding box center [1143, 321] width 10 height 10
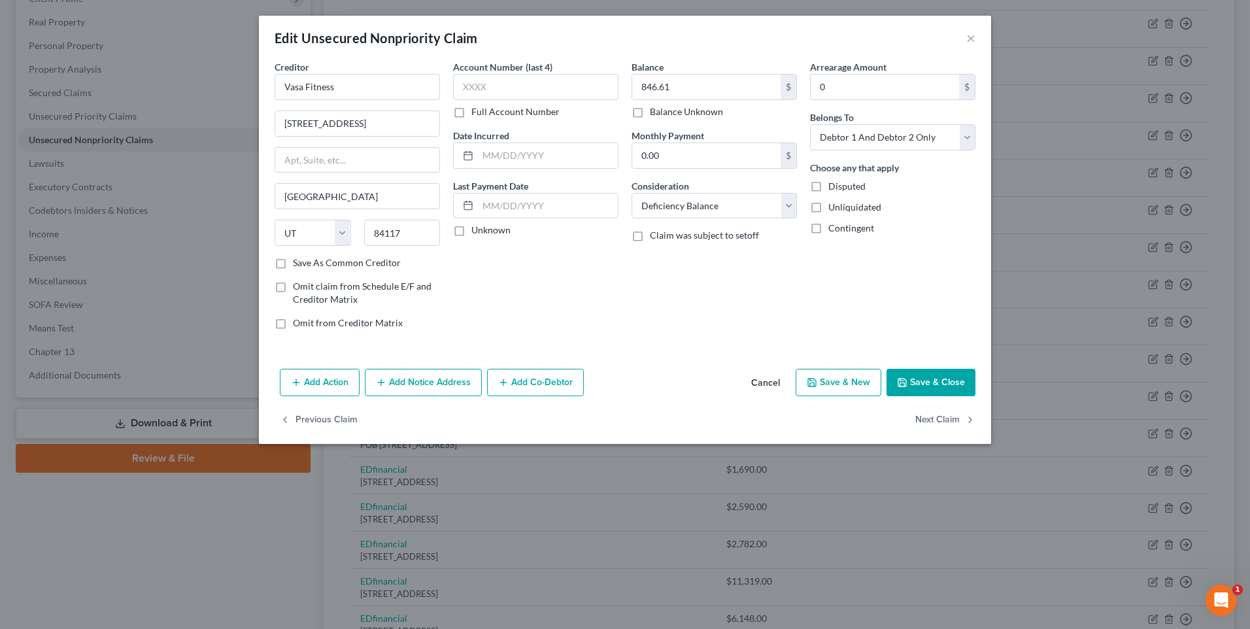
click at [293, 263] on label "Save As Common Creditor" at bounding box center [347, 262] width 108 height 13
click at [298, 263] on input "Save As Common Creditor" at bounding box center [302, 260] width 8 height 8
drag, startPoint x: 936, startPoint y: 379, endPoint x: 834, endPoint y: 375, distance: 102.1
click at [937, 379] on button "Save & Close" at bounding box center [931, 382] width 89 height 27
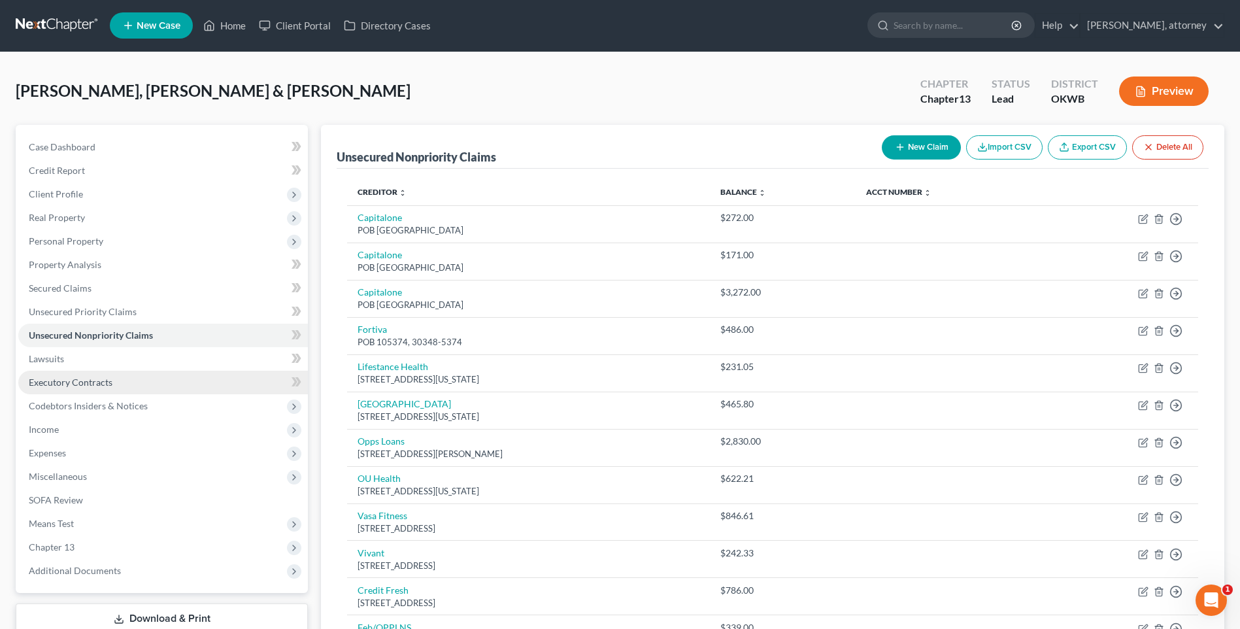
scroll to position [0, 0]
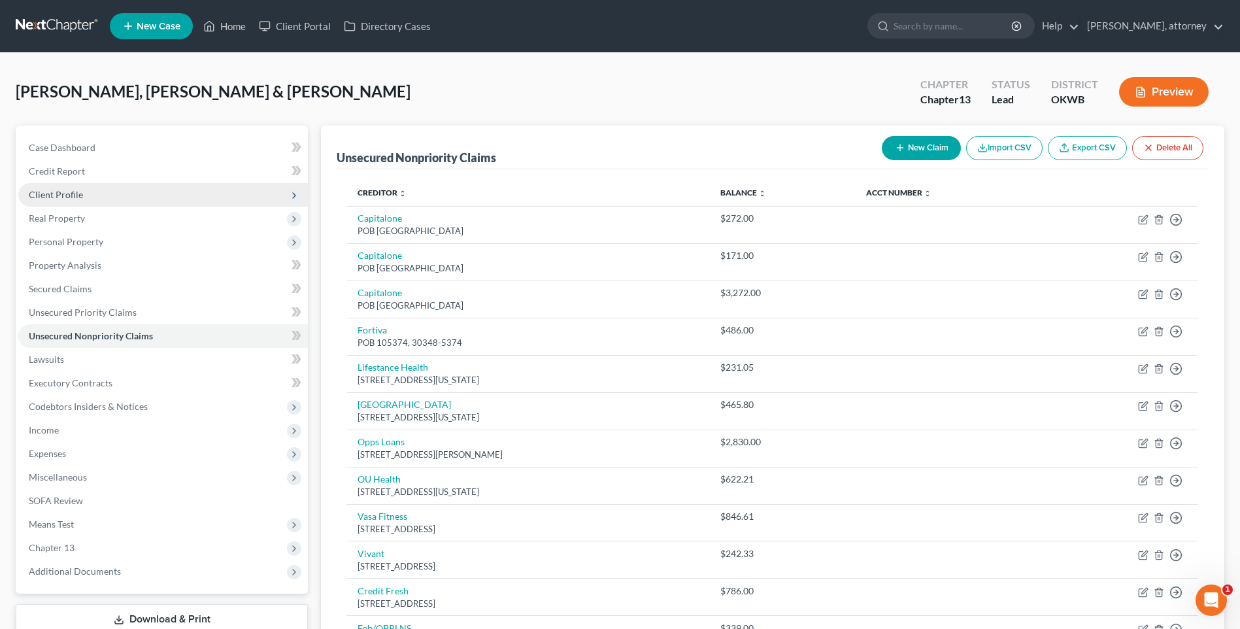
click at [65, 194] on span "Client Profile" at bounding box center [56, 194] width 54 height 11
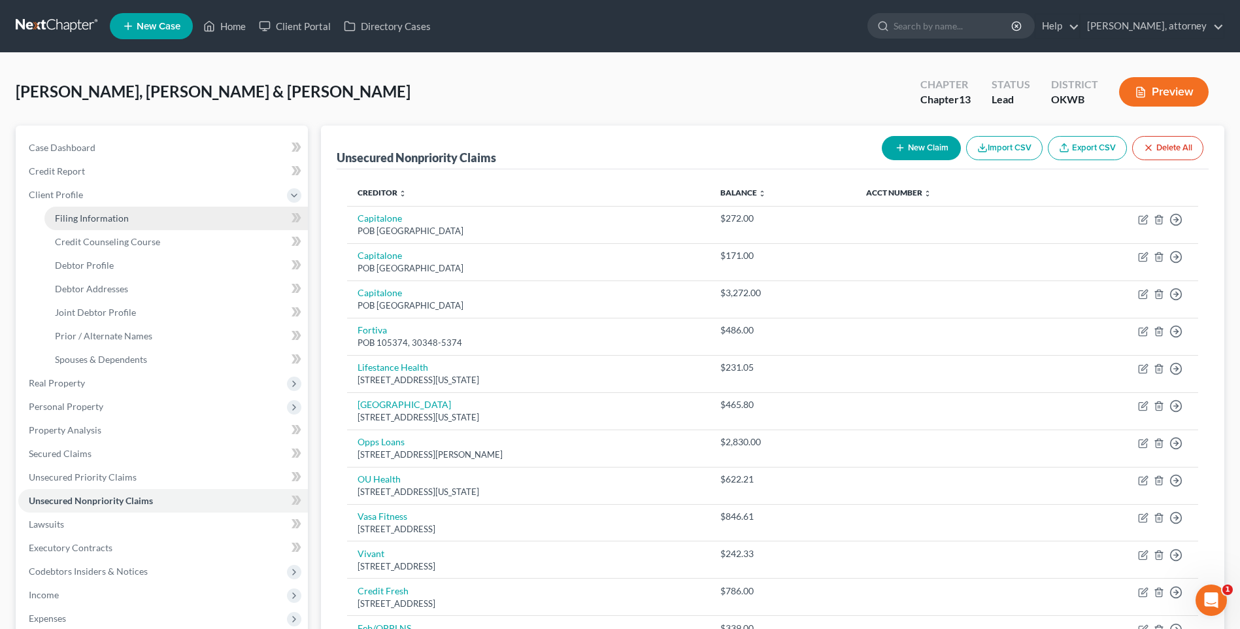
click at [96, 218] on span "Filing Information" at bounding box center [92, 217] width 74 height 11
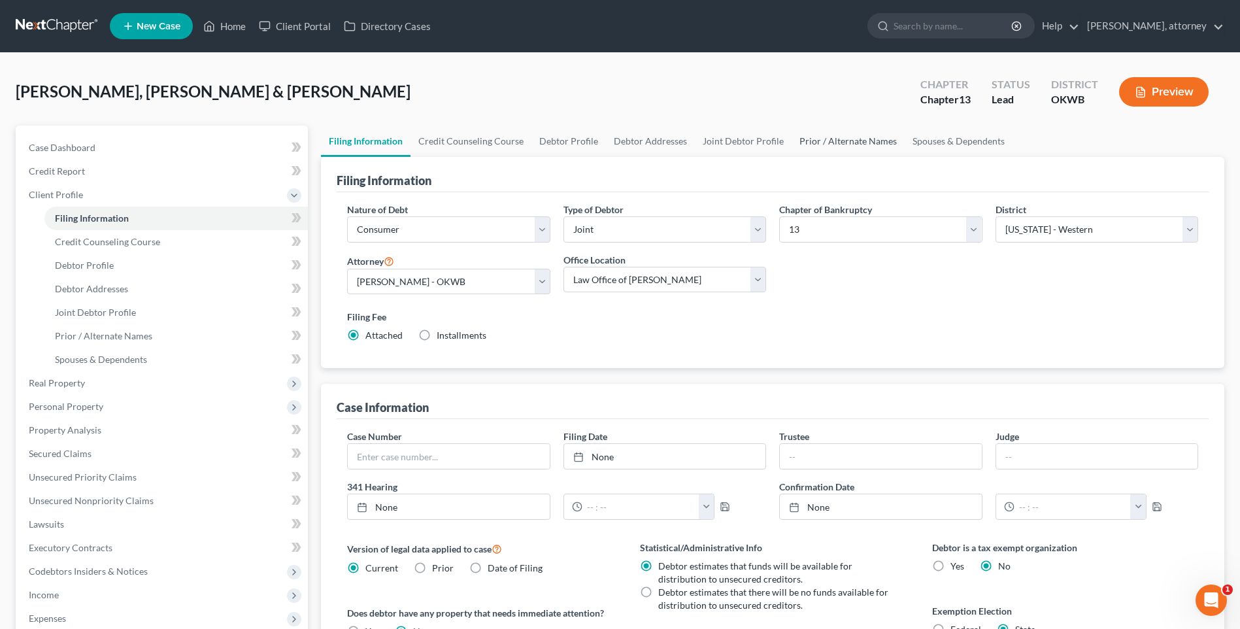
click at [853, 146] on link "Prior / Alternate Names" at bounding box center [848, 141] width 113 height 31
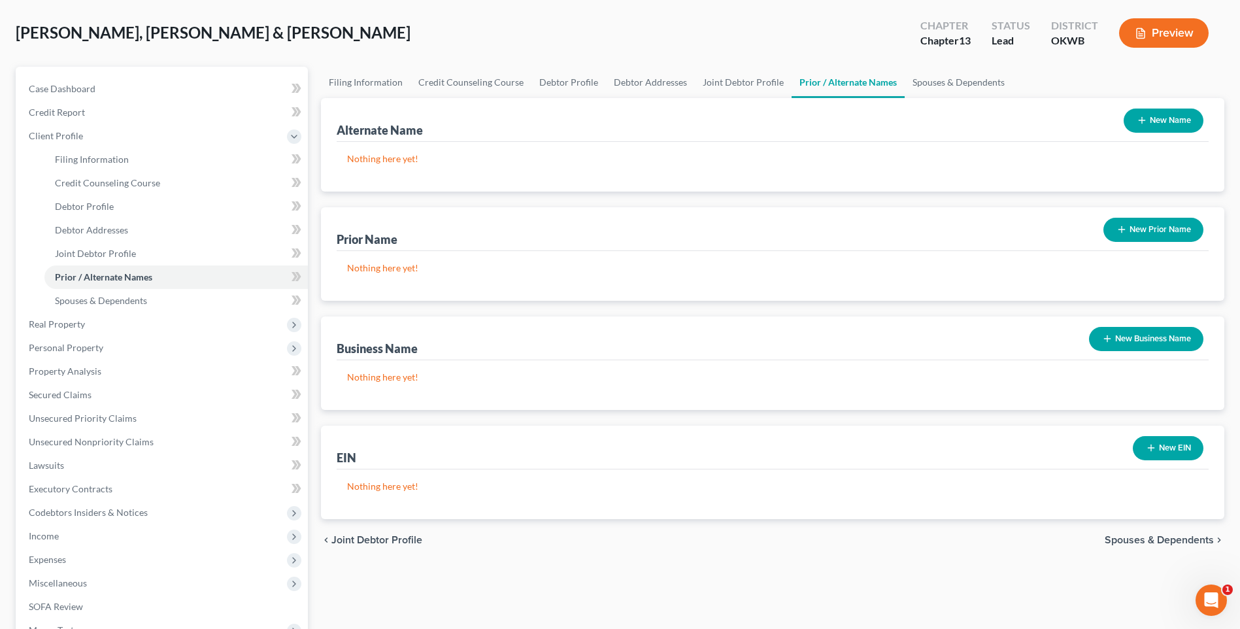
scroll to position [58, 0]
click at [730, 86] on link "Joint Debtor Profile" at bounding box center [743, 82] width 97 height 31
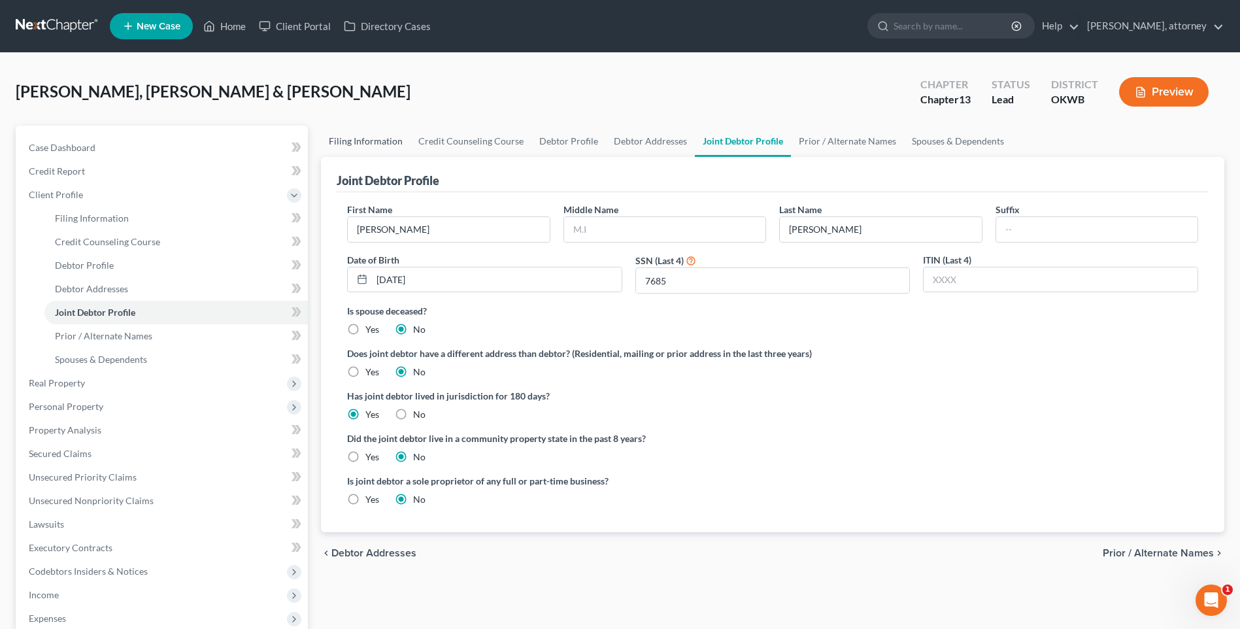
click at [342, 148] on link "Filing Information" at bounding box center [366, 141] width 90 height 31
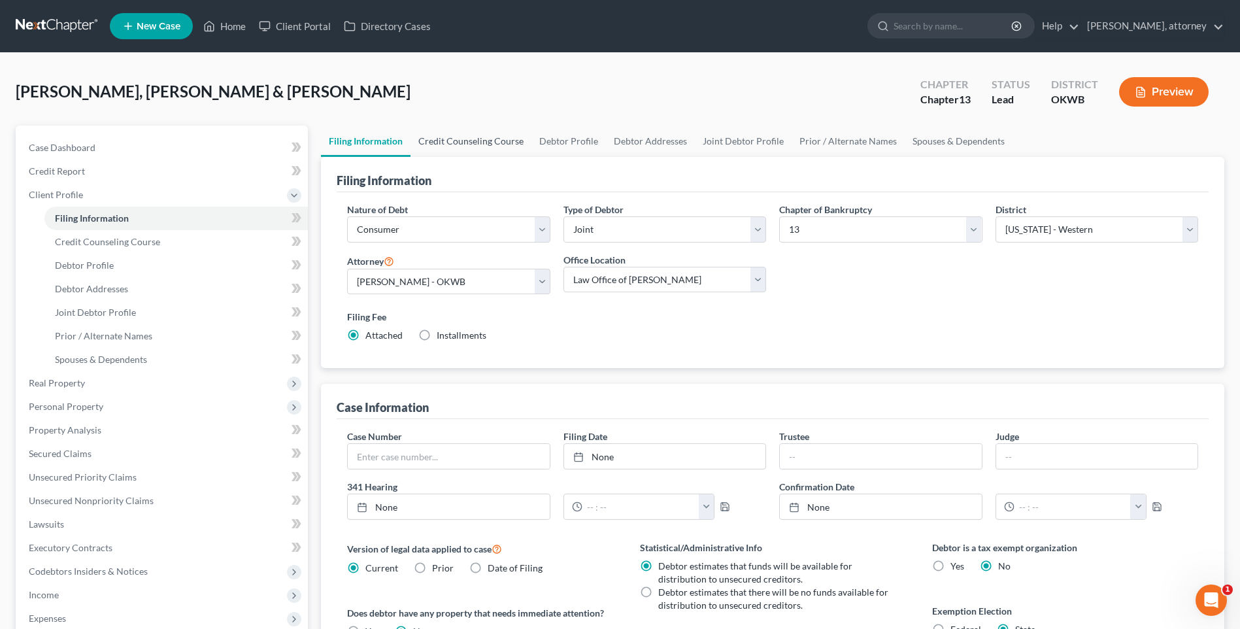
click at [488, 139] on link "Credit Counseling Course" at bounding box center [471, 141] width 121 height 31
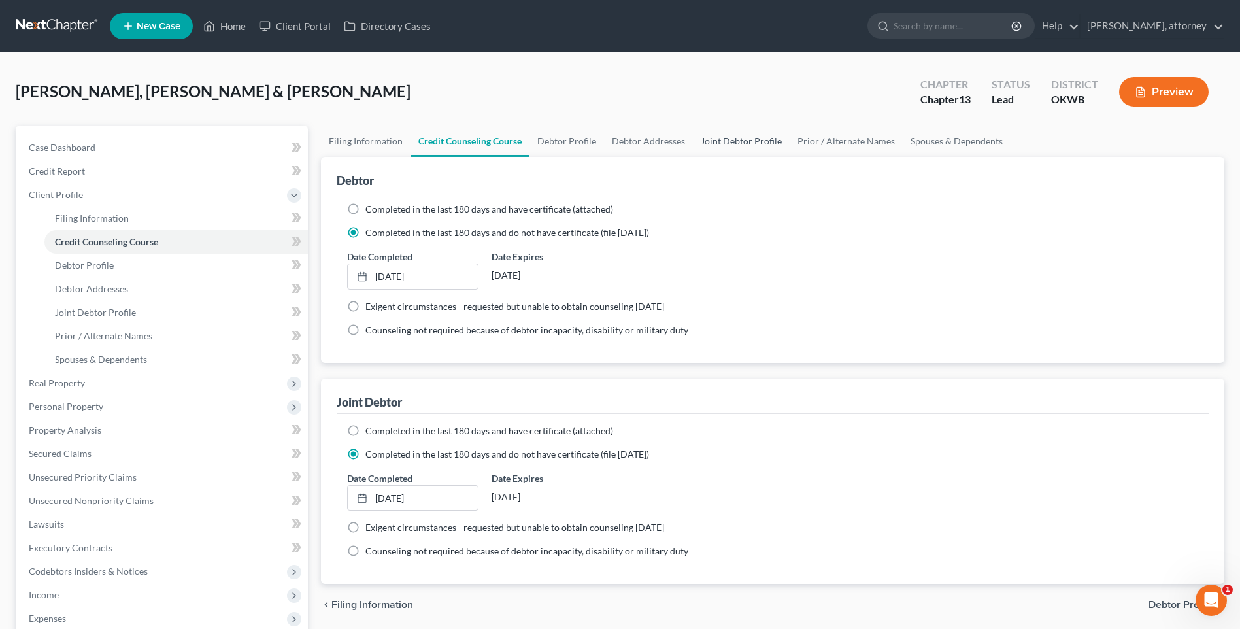
click at [736, 143] on link "Joint Debtor Profile" at bounding box center [741, 141] width 97 height 31
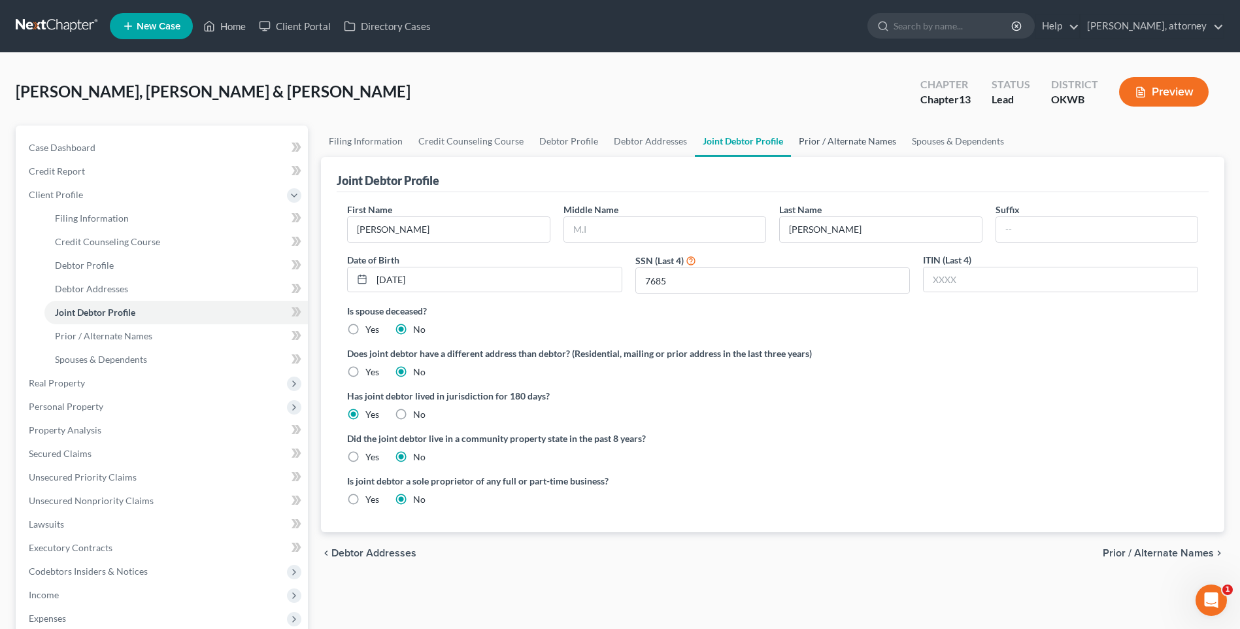
click at [814, 142] on link "Prior / Alternate Names" at bounding box center [847, 141] width 113 height 31
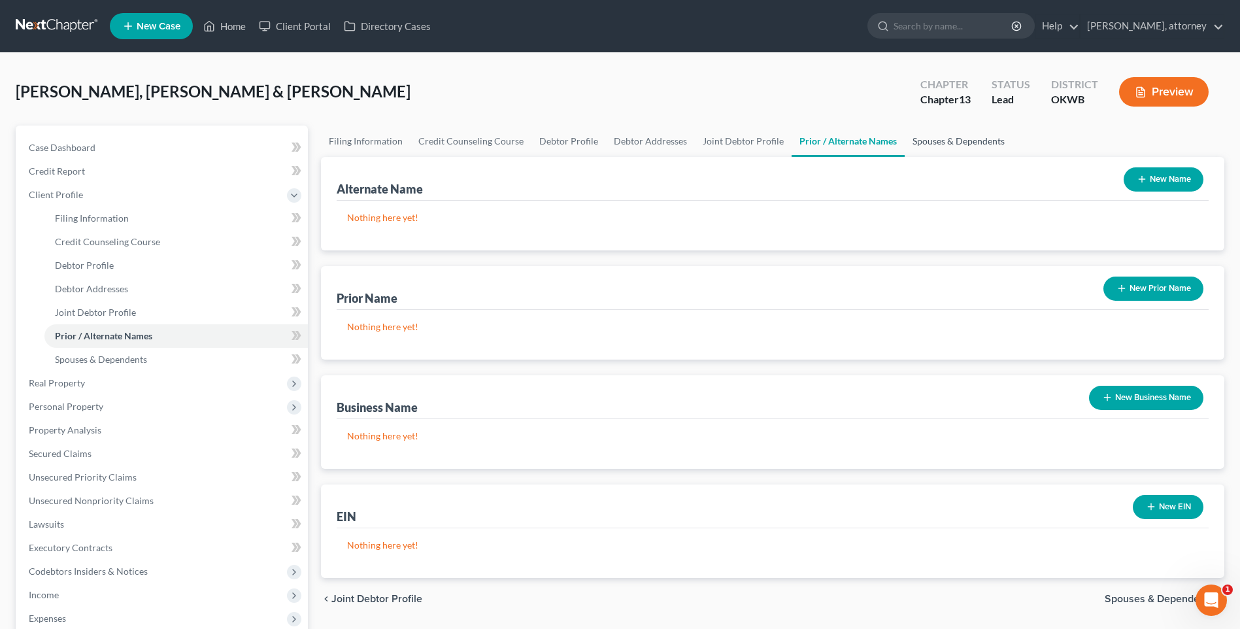
click at [960, 141] on link "Spouses & Dependents" at bounding box center [959, 141] width 108 height 31
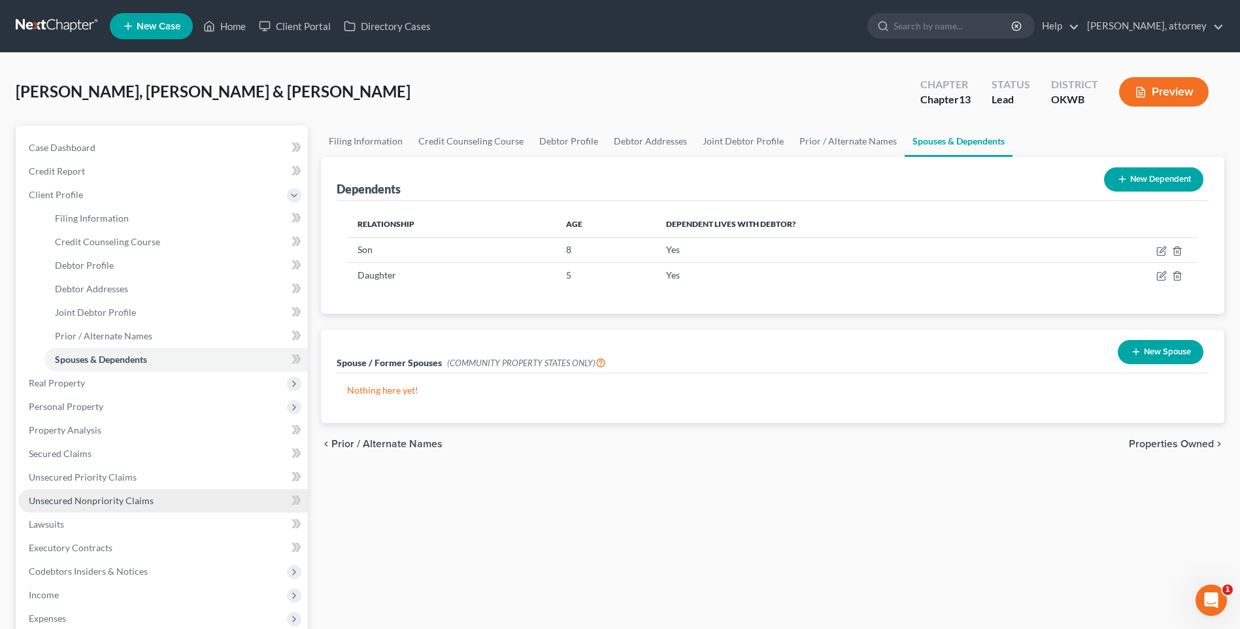
click at [87, 500] on span "Unsecured Nonpriority Claims" at bounding box center [91, 500] width 125 height 11
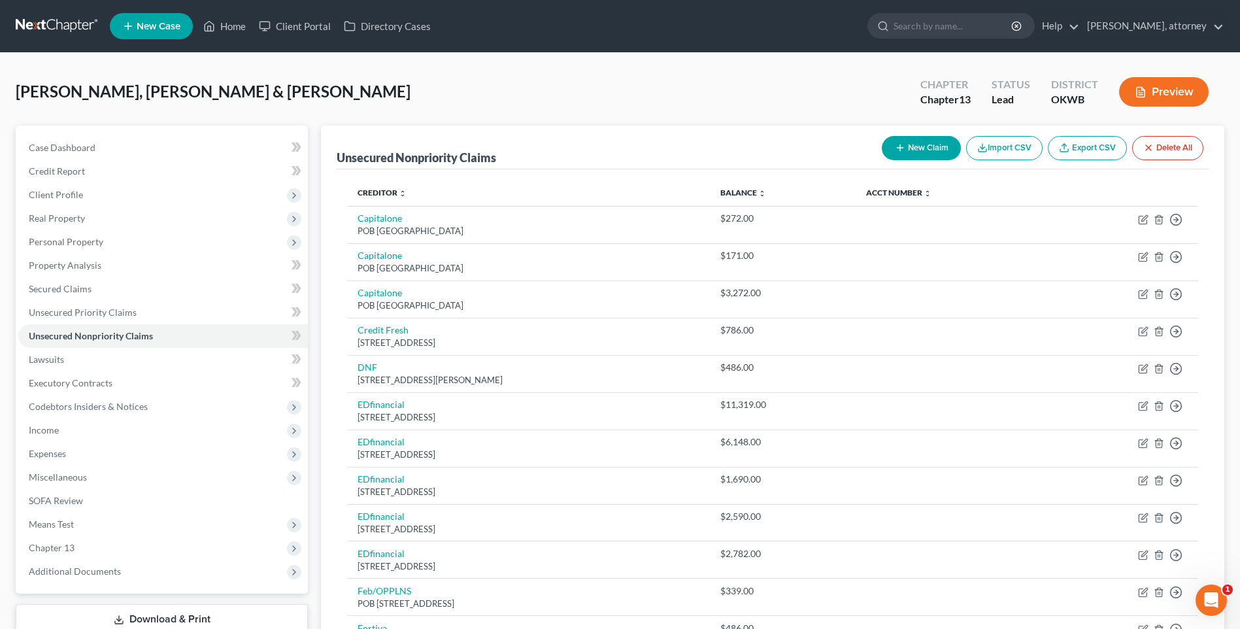
click at [933, 143] on button "New Claim" at bounding box center [921, 148] width 79 height 24
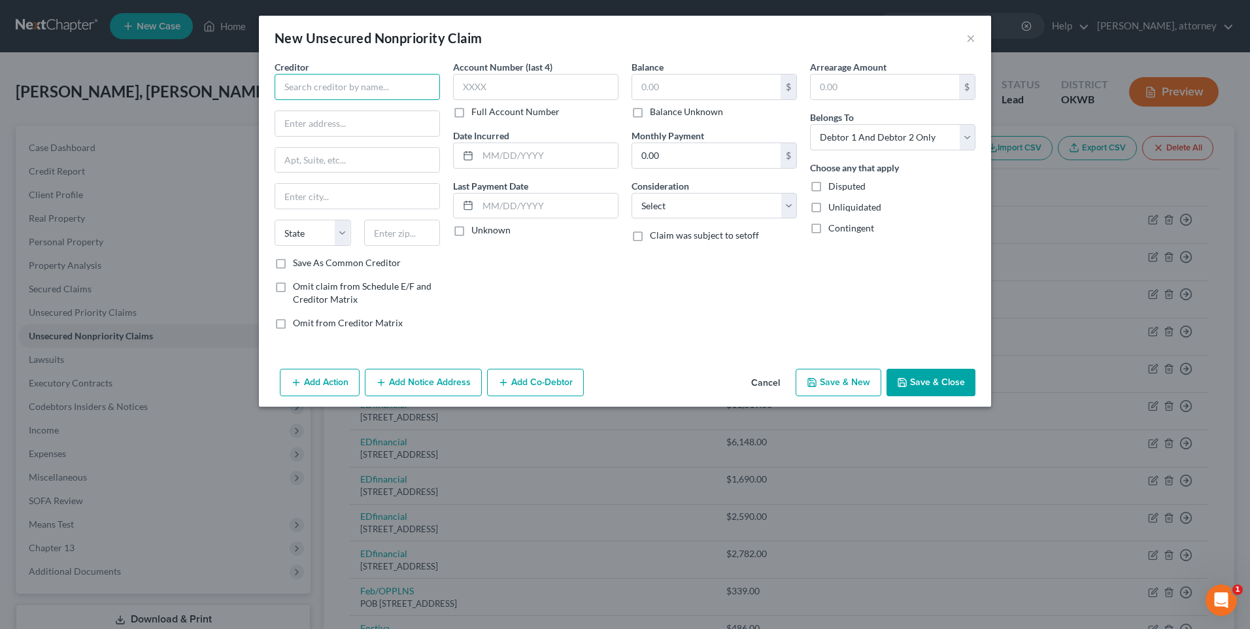
drag, startPoint x: 308, startPoint y: 90, endPoint x: 303, endPoint y: 85, distance: 7.0
click at [307, 89] on input "text" at bounding box center [357, 87] width 165 height 26
drag, startPoint x: 355, startPoint y: 123, endPoint x: 248, endPoint y: 37, distance: 137.6
click at [355, 123] on input "text" at bounding box center [357, 123] width 164 height 25
click at [300, 153] on input "text" at bounding box center [357, 160] width 164 height 25
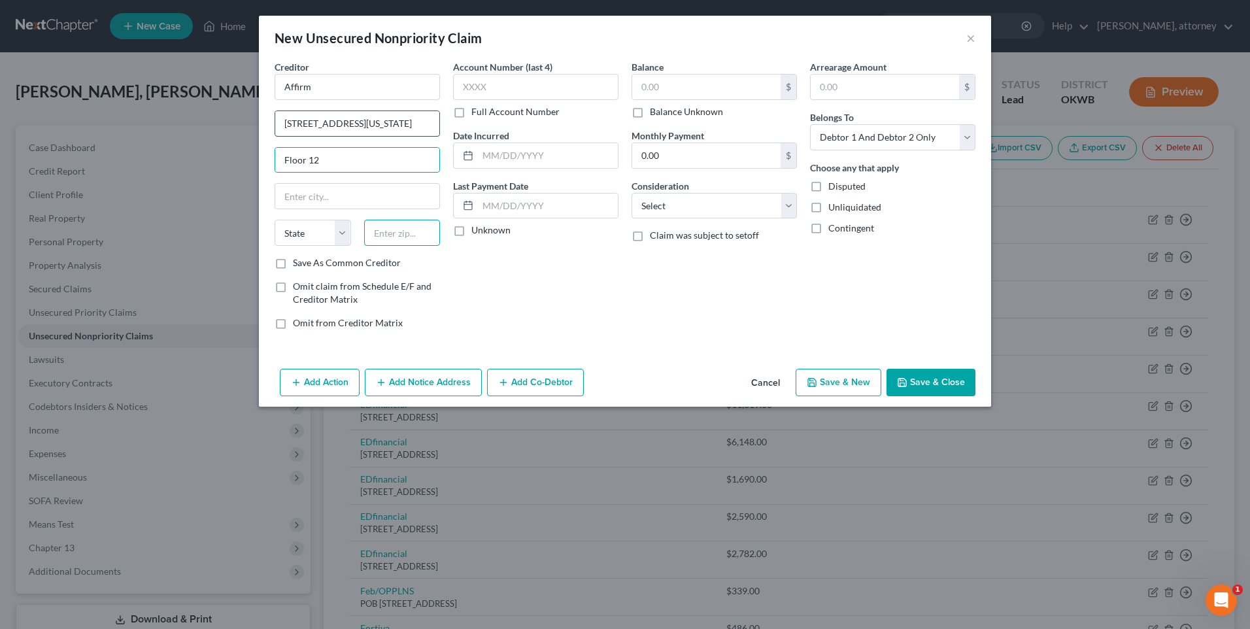
drag, startPoint x: 375, startPoint y: 232, endPoint x: 386, endPoint y: 114, distance: 118.3
click at [375, 232] on input "text" at bounding box center [402, 233] width 76 height 26
click at [701, 85] on input "text" at bounding box center [706, 87] width 148 height 25
click at [614, 272] on div "Account Number (last 4) Full Account Number Date Incurred Last Payment Date Unk…" at bounding box center [536, 200] width 178 height 280
drag, startPoint x: 673, startPoint y: 205, endPoint x: 679, endPoint y: 218, distance: 14.0
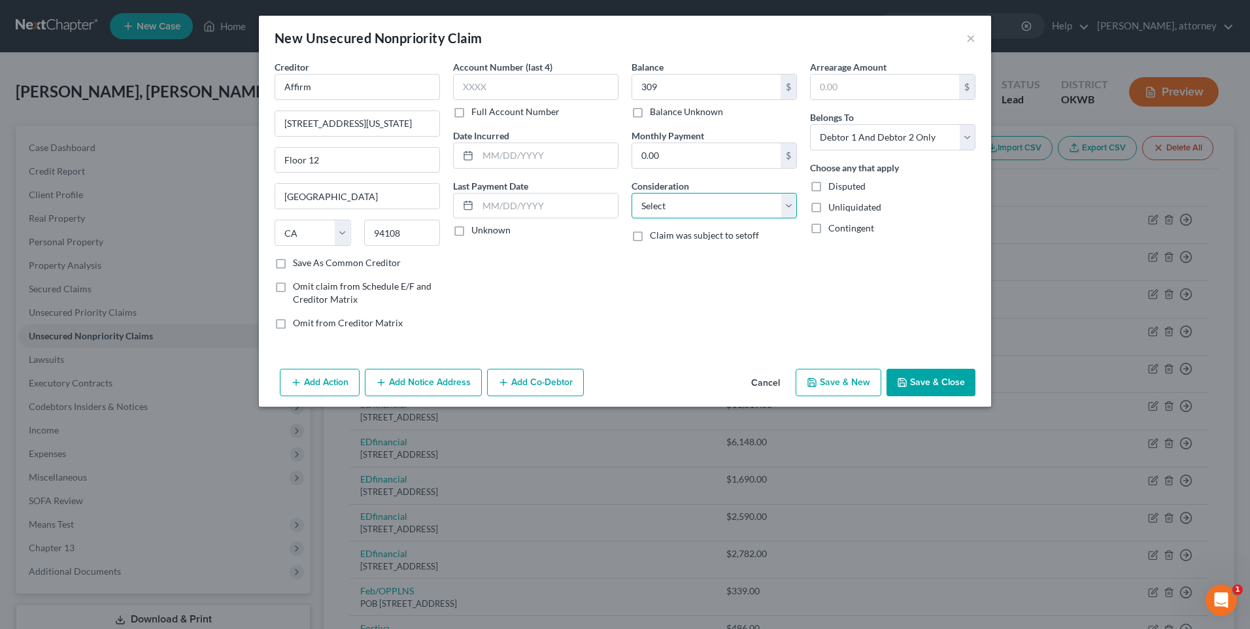
click at [673, 205] on select "Select Cable / Satellite Services Collection Agency Credit Card Debt Debt Couns…" at bounding box center [714, 206] width 165 height 26
click at [632, 193] on select "Select Cable / Satellite Services Collection Agency Credit Card Debt Debt Couns…" at bounding box center [714, 206] width 165 height 26
click at [615, 303] on div "Account Number (last 4) Full Account Number Date Incurred Last Payment Date Unk…" at bounding box center [536, 200] width 178 height 280
click at [293, 269] on label "Save As Common Creditor" at bounding box center [347, 262] width 108 height 13
click at [298, 265] on input "Save As Common Creditor" at bounding box center [302, 260] width 8 height 8
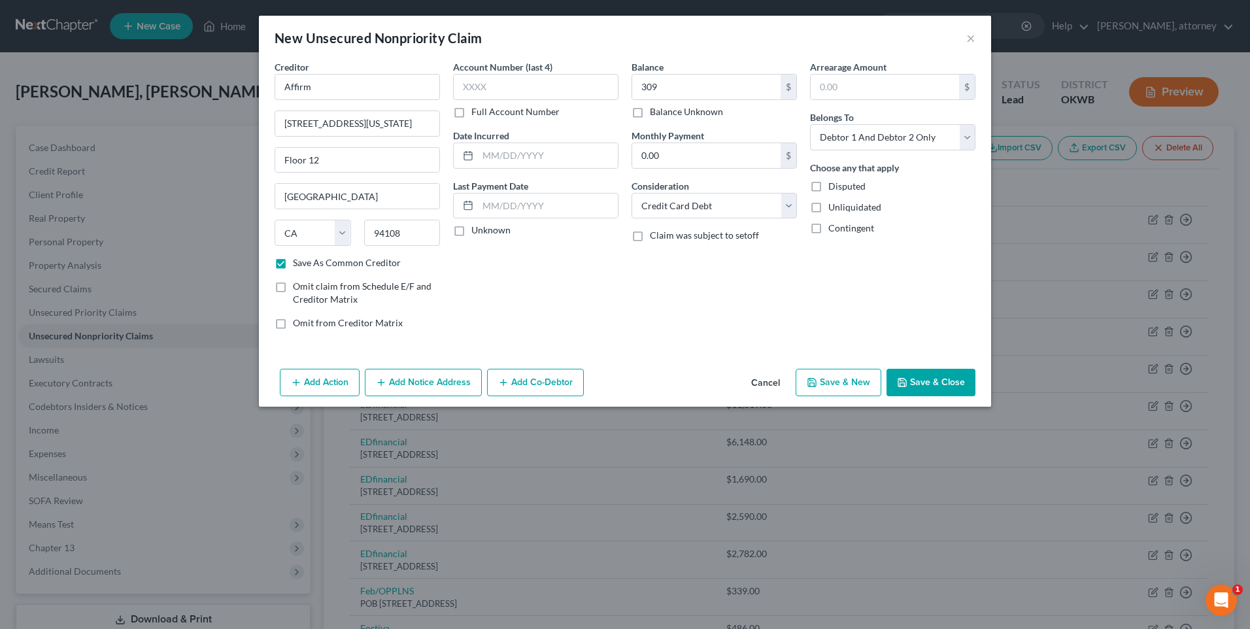
click at [850, 380] on button "Save & New" at bounding box center [839, 382] width 86 height 27
click at [777, 379] on button "Cancel" at bounding box center [766, 383] width 50 height 26
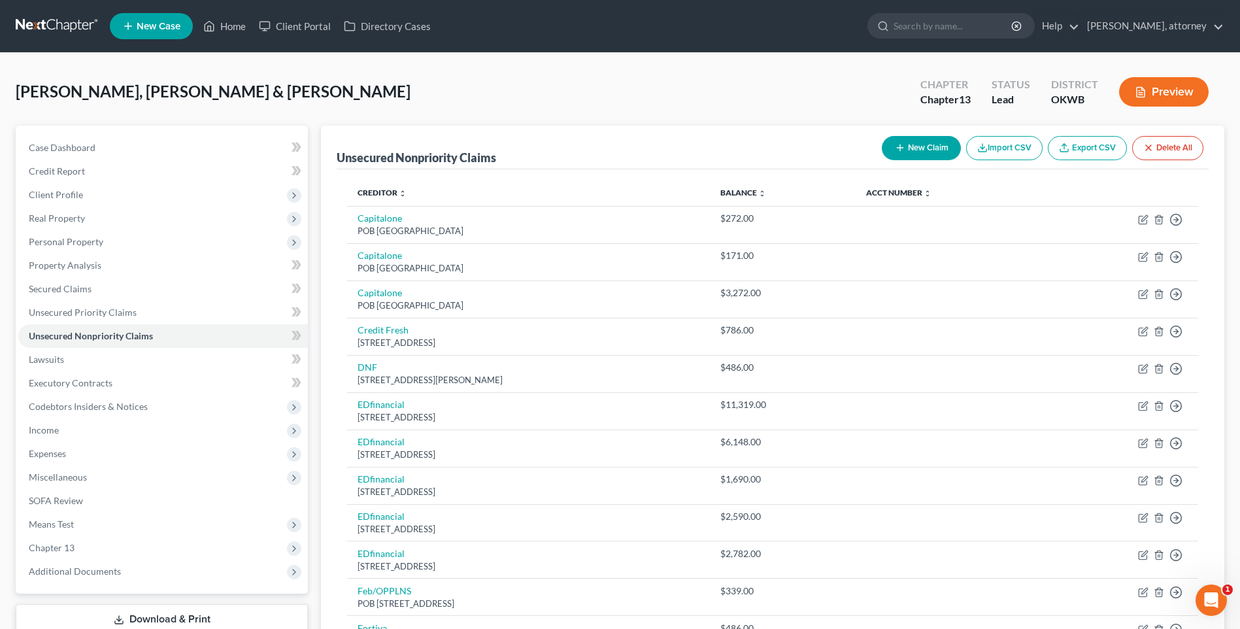
click at [915, 149] on button "New Claim" at bounding box center [921, 148] width 79 height 24
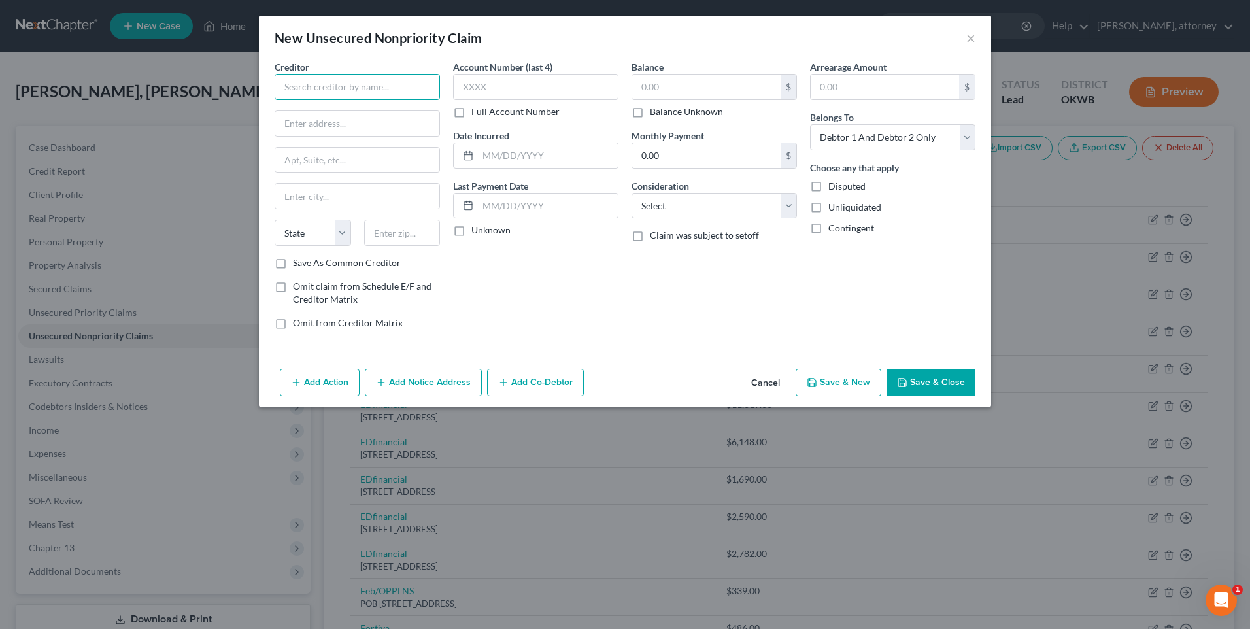
click at [348, 95] on input "text" at bounding box center [357, 87] width 165 height 26
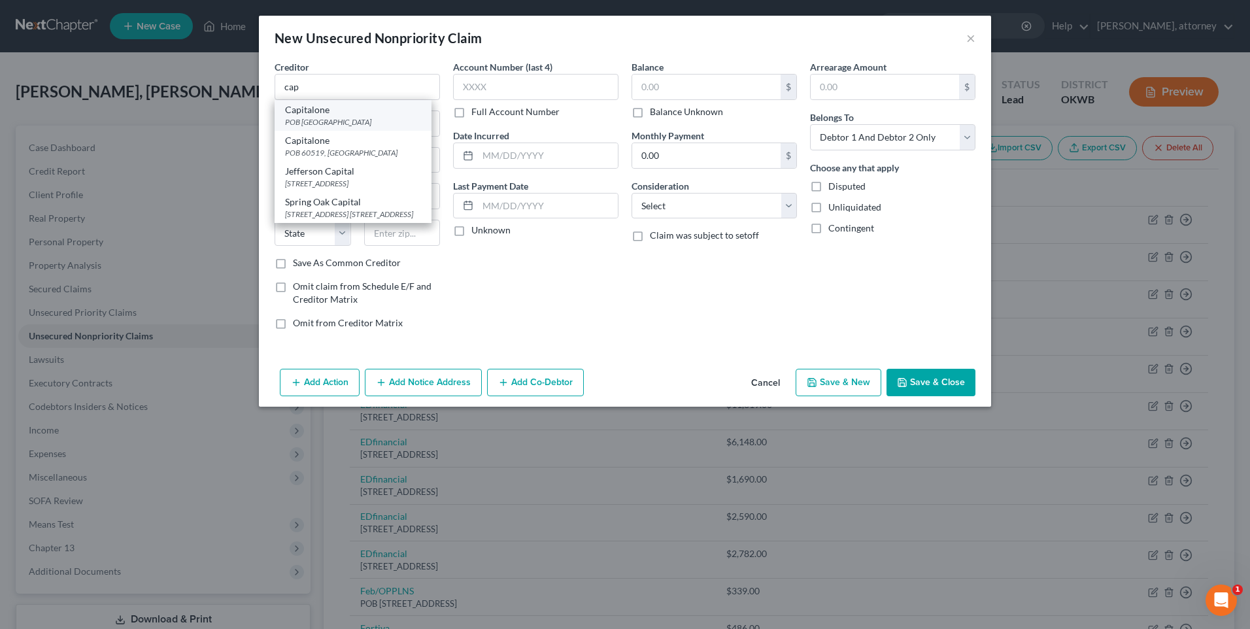
click at [339, 112] on div "Capitalone" at bounding box center [353, 109] width 136 height 13
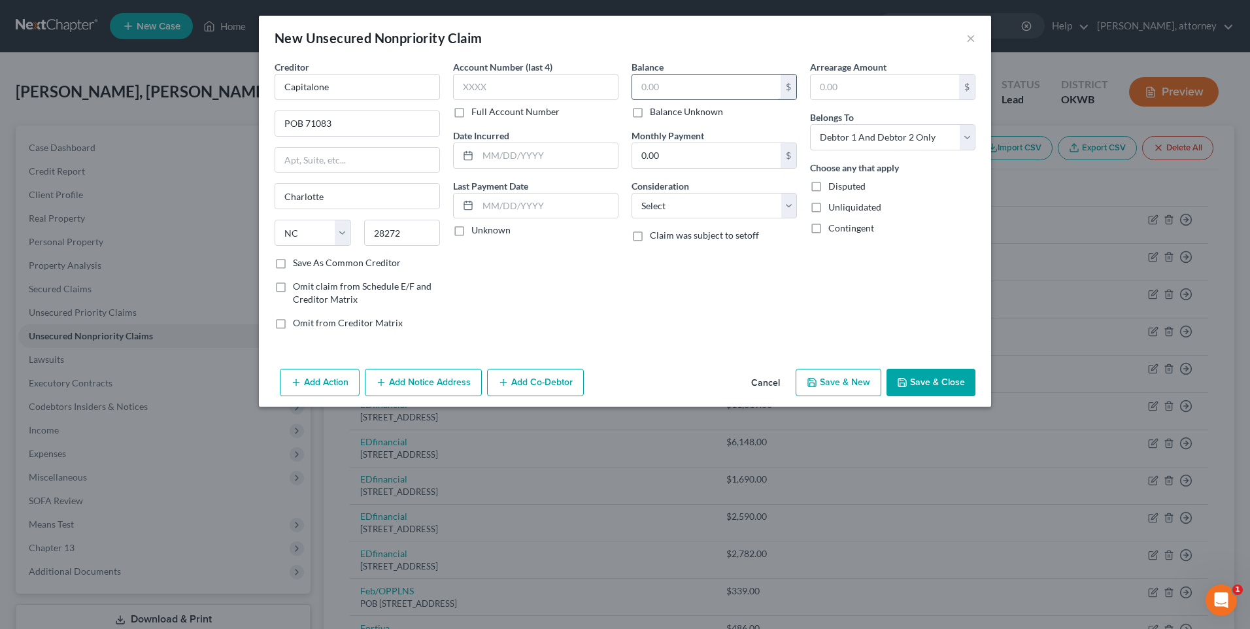
click at [664, 88] on input "text" at bounding box center [706, 87] width 148 height 25
drag, startPoint x: 688, startPoint y: 201, endPoint x: 692, endPoint y: 214, distance: 13.9
click at [688, 201] on select "Select Cable / Satellite Services Collection Agency Credit Card Debt Debt Couns…" at bounding box center [714, 206] width 165 height 26
click at [632, 193] on select "Select Cable / Satellite Services Collection Agency Credit Card Debt Debt Couns…" at bounding box center [714, 206] width 165 height 26
click at [844, 386] on button "Save & New" at bounding box center [839, 382] width 86 height 27
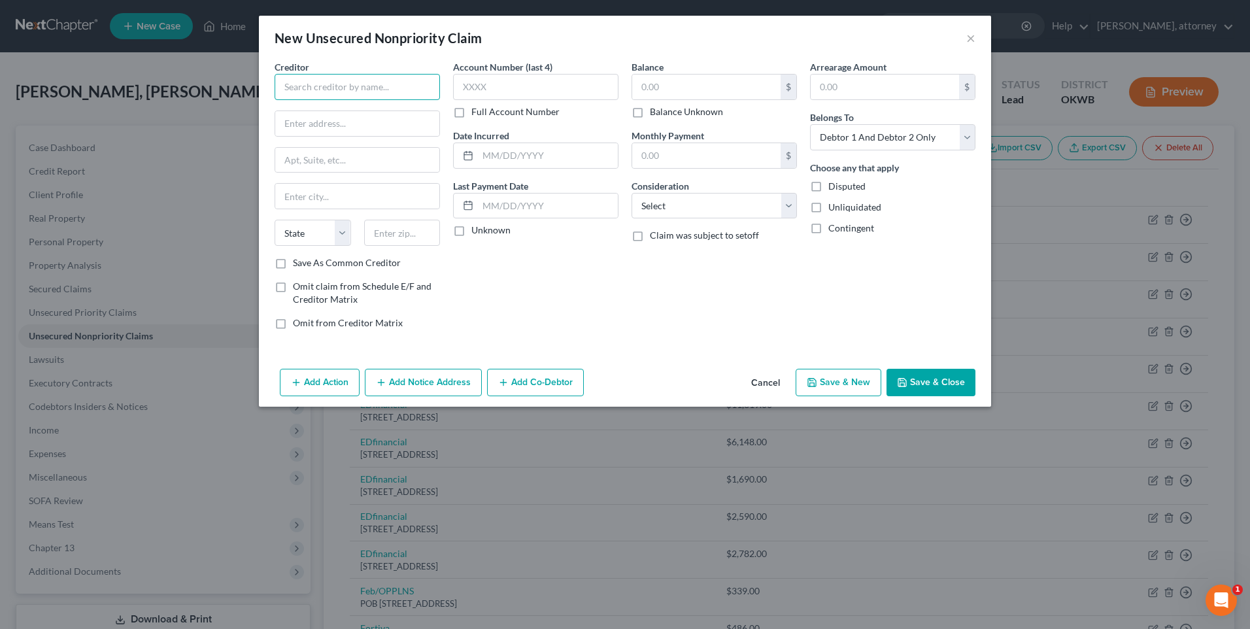
drag, startPoint x: 327, startPoint y: 78, endPoint x: 302, endPoint y: 74, distance: 25.3
click at [327, 78] on input "text" at bounding box center [357, 87] width 165 height 26
click at [301, 124] on input "text" at bounding box center [357, 123] width 164 height 25
drag, startPoint x: 413, startPoint y: 237, endPoint x: 433, endPoint y: 235, distance: 19.7
click at [413, 237] on input "text" at bounding box center [402, 233] width 76 height 26
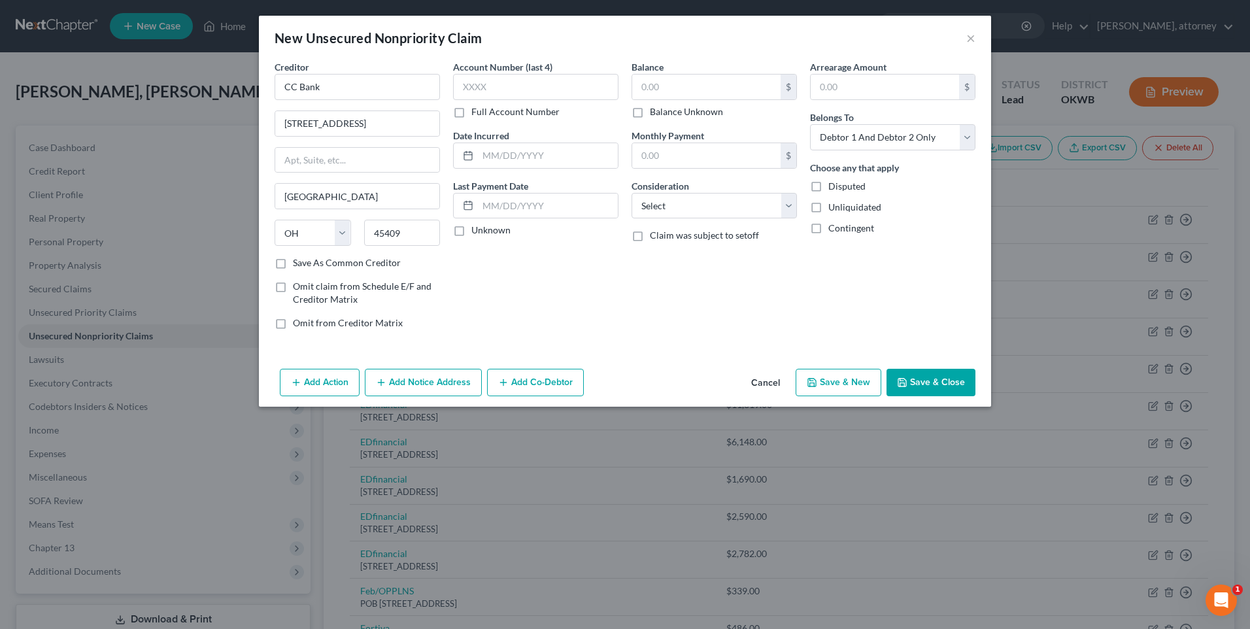
click at [292, 264] on div "Save As Common Creditor" at bounding box center [357, 262] width 165 height 13
click at [293, 265] on label "Save As Common Creditor" at bounding box center [347, 262] width 108 height 13
click at [298, 265] on input "Save As Common Creditor" at bounding box center [302, 260] width 8 height 8
click at [670, 76] on input "text" at bounding box center [706, 87] width 148 height 25
click at [716, 84] on input "text" at bounding box center [706, 87] width 148 height 25
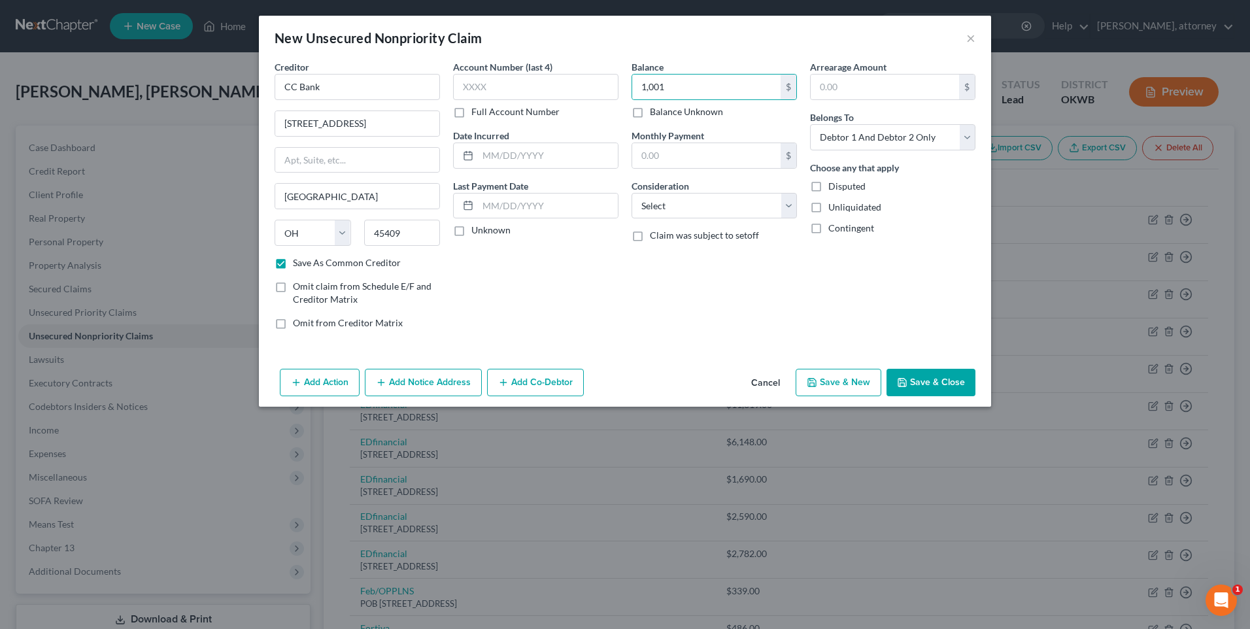
click at [828, 380] on button "Save & New" at bounding box center [839, 382] width 86 height 27
drag, startPoint x: 338, startPoint y: 94, endPoint x: 307, endPoint y: 83, distance: 33.3
click at [338, 94] on input "text" at bounding box center [357, 87] width 165 height 26
drag, startPoint x: 314, startPoint y: 118, endPoint x: 308, endPoint y: 113, distance: 7.5
click at [314, 118] on input "text" at bounding box center [357, 123] width 164 height 25
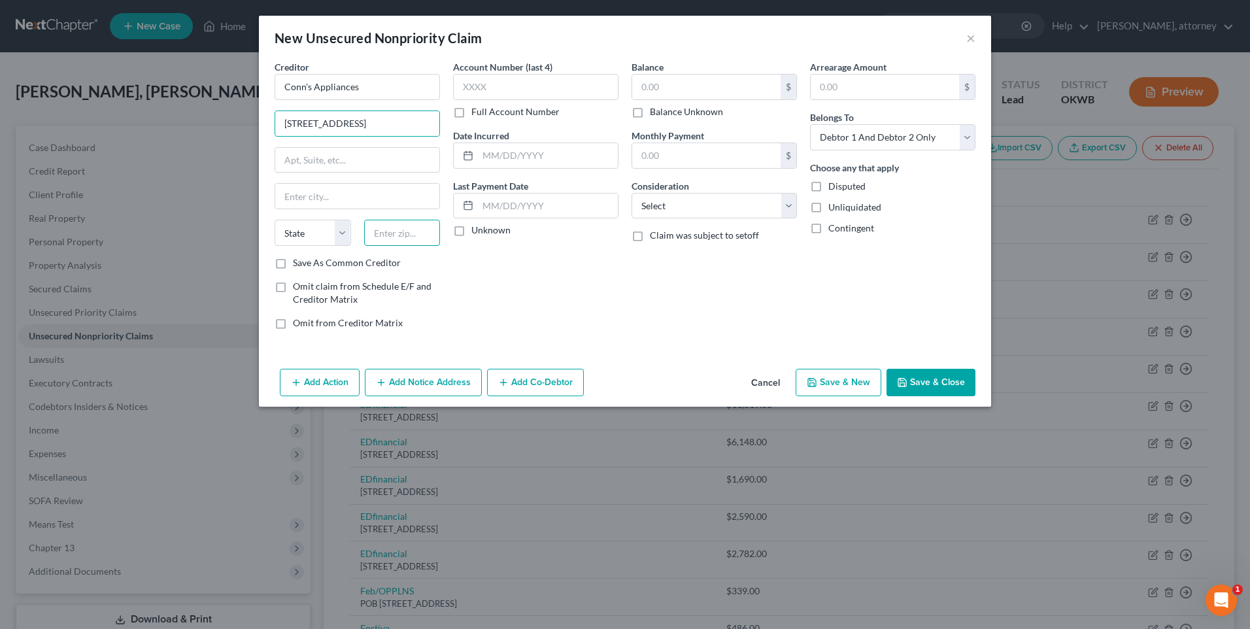
drag, startPoint x: 398, startPoint y: 237, endPoint x: 241, endPoint y: 9, distance: 276.0
click at [398, 237] on input "text" at bounding box center [402, 233] width 76 height 26
click at [671, 88] on input "text" at bounding box center [706, 87] width 148 height 25
click at [293, 260] on label "Save As Common Creditor" at bounding box center [347, 262] width 108 height 13
click at [298, 260] on input "Save As Common Creditor" at bounding box center [302, 260] width 8 height 8
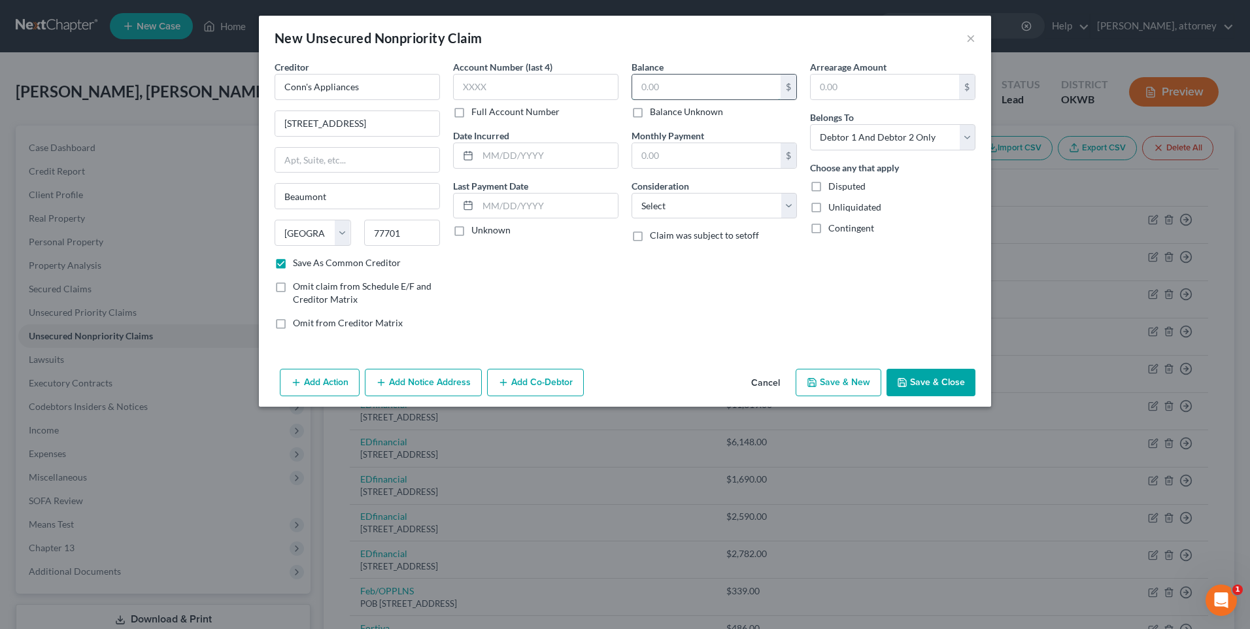
click at [670, 76] on input "text" at bounding box center [706, 87] width 148 height 25
click at [851, 383] on button "Save & New" at bounding box center [839, 382] width 86 height 27
drag, startPoint x: 326, startPoint y: 94, endPoint x: 339, endPoint y: 93, distance: 13.7
click at [326, 94] on input "text" at bounding box center [357, 87] width 165 height 26
drag, startPoint x: 338, startPoint y: 126, endPoint x: 186, endPoint y: 25, distance: 181.7
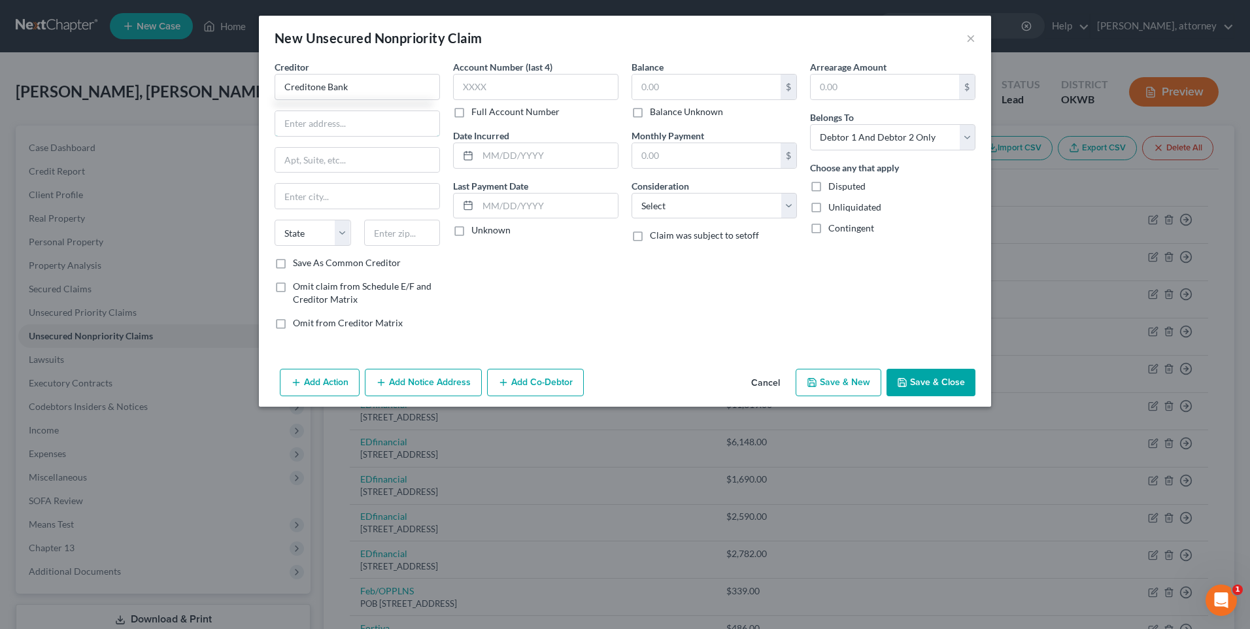
click at [338, 126] on input "text" at bounding box center [357, 123] width 164 height 25
drag, startPoint x: 408, startPoint y: 235, endPoint x: 411, endPoint y: 178, distance: 56.3
click at [408, 235] on input "text" at bounding box center [402, 233] width 76 height 26
click at [710, 84] on input "text" at bounding box center [706, 87] width 148 height 25
click at [852, 385] on button "Save & New" at bounding box center [839, 382] width 86 height 27
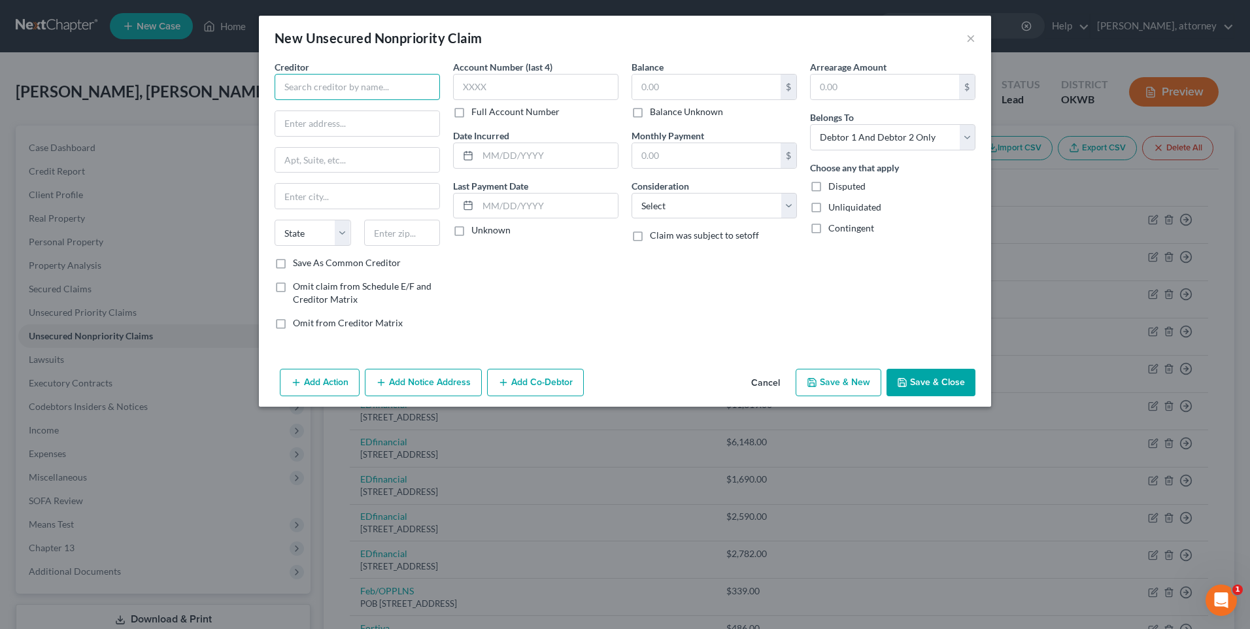
drag, startPoint x: 288, startPoint y: 85, endPoint x: 296, endPoint y: 82, distance: 8.3
click at [288, 85] on input "text" at bounding box center [357, 87] width 165 height 26
drag, startPoint x: 313, startPoint y: 126, endPoint x: 286, endPoint y: 116, distance: 28.3
click at [313, 126] on input "text" at bounding box center [357, 123] width 164 height 25
click at [402, 239] on input "text" at bounding box center [402, 233] width 76 height 26
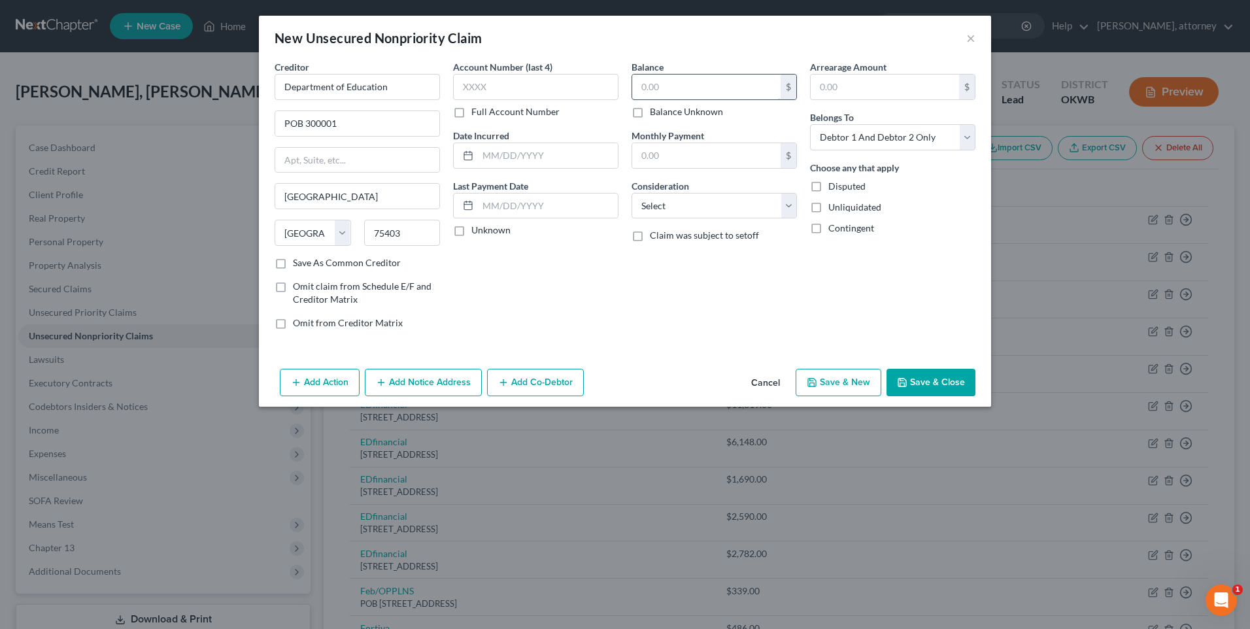
click at [668, 90] on input "text" at bounding box center [706, 87] width 148 height 25
click at [688, 205] on select "Select Cable / Satellite Services Collection Agency Credit Card Debt Debt Couns…" at bounding box center [714, 206] width 165 height 26
click at [632, 193] on select "Select Cable / Satellite Services Collection Agency Credit Card Debt Debt Couns…" at bounding box center [714, 206] width 165 height 26
click at [930, 381] on button "Save & Close" at bounding box center [931, 382] width 89 height 27
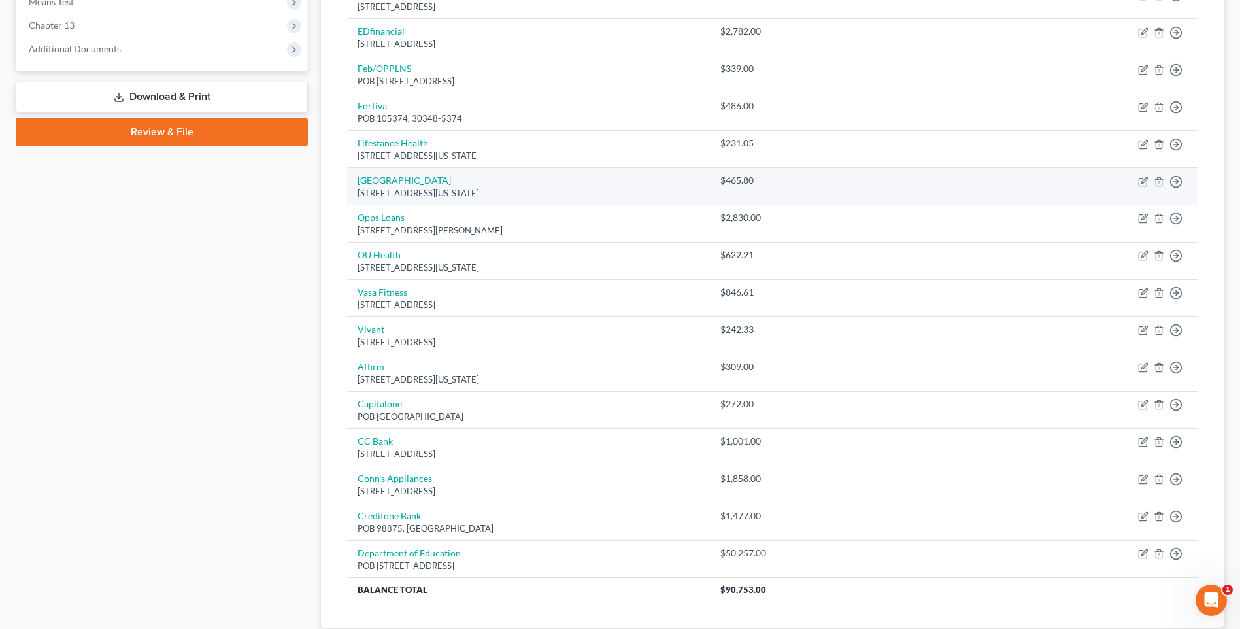
scroll to position [523, 0]
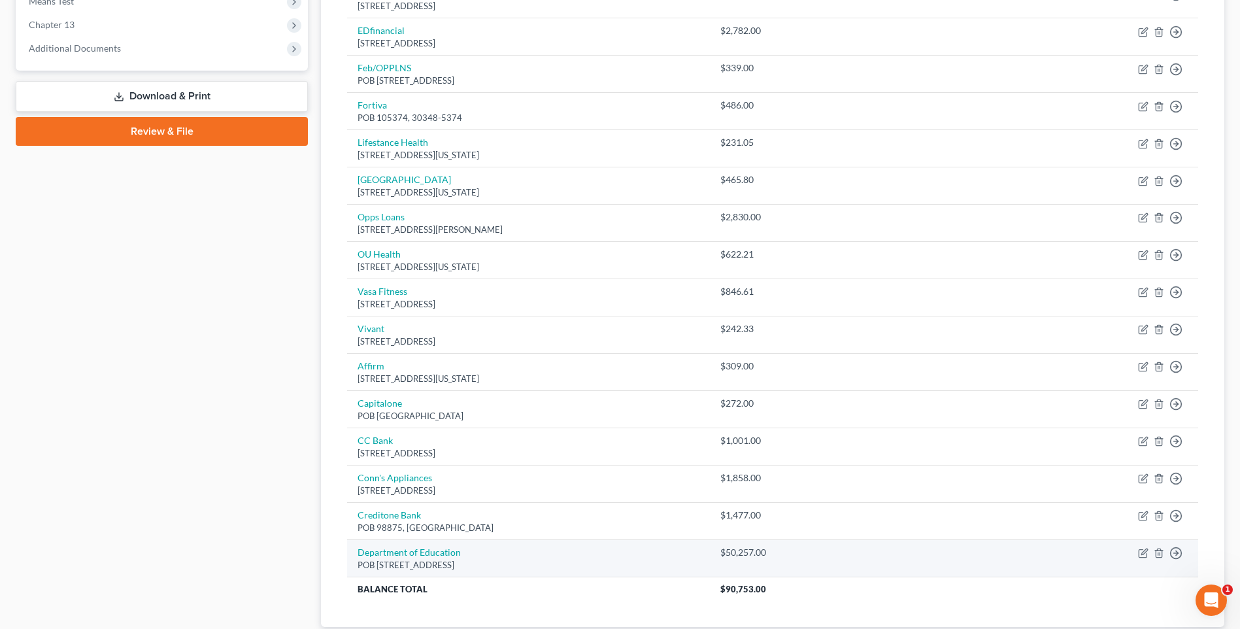
click at [485, 554] on td "Department of Education POB [STREET_ADDRESS]" at bounding box center [528, 558] width 363 height 37
click at [1144, 553] on icon "button" at bounding box center [1143, 553] width 10 height 10
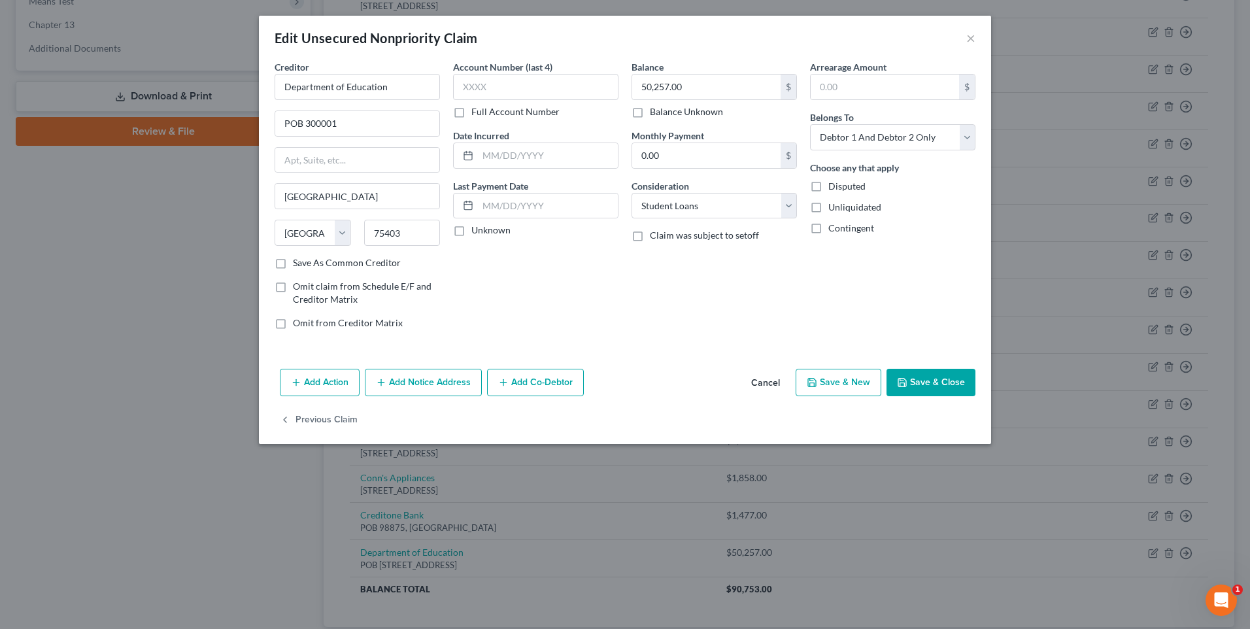
click at [293, 263] on label "Save As Common Creditor" at bounding box center [347, 262] width 108 height 13
click at [298, 263] on input "Save As Common Creditor" at bounding box center [302, 260] width 8 height 8
click at [918, 383] on button "Save & Close" at bounding box center [931, 382] width 89 height 27
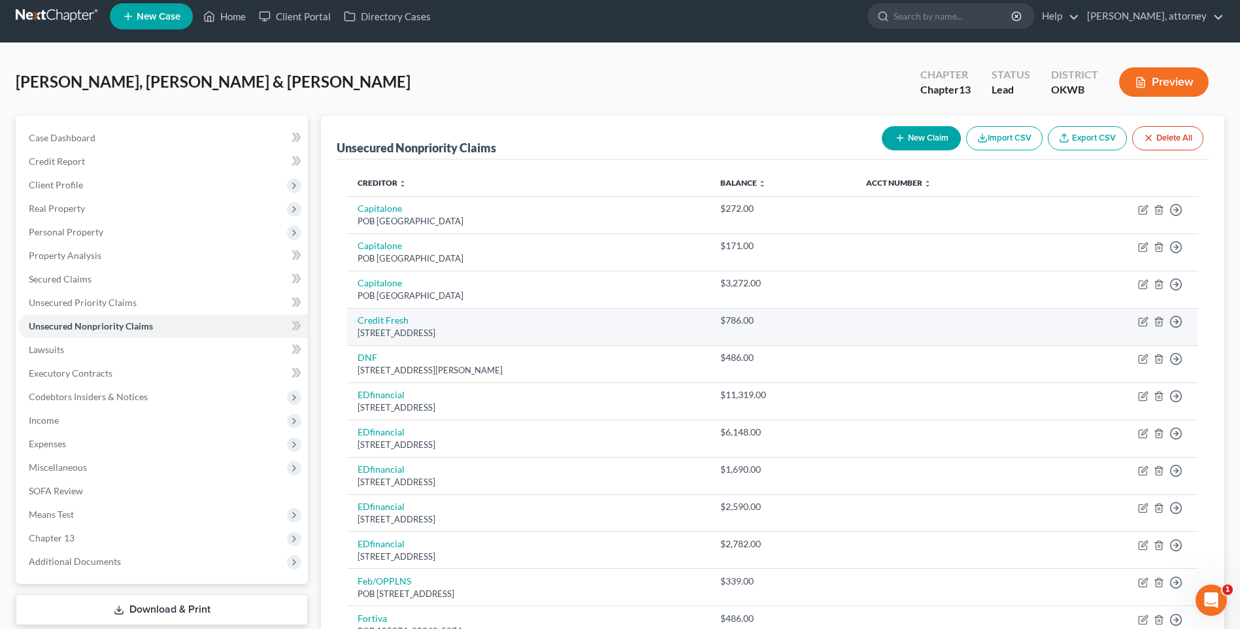
scroll to position [0, 0]
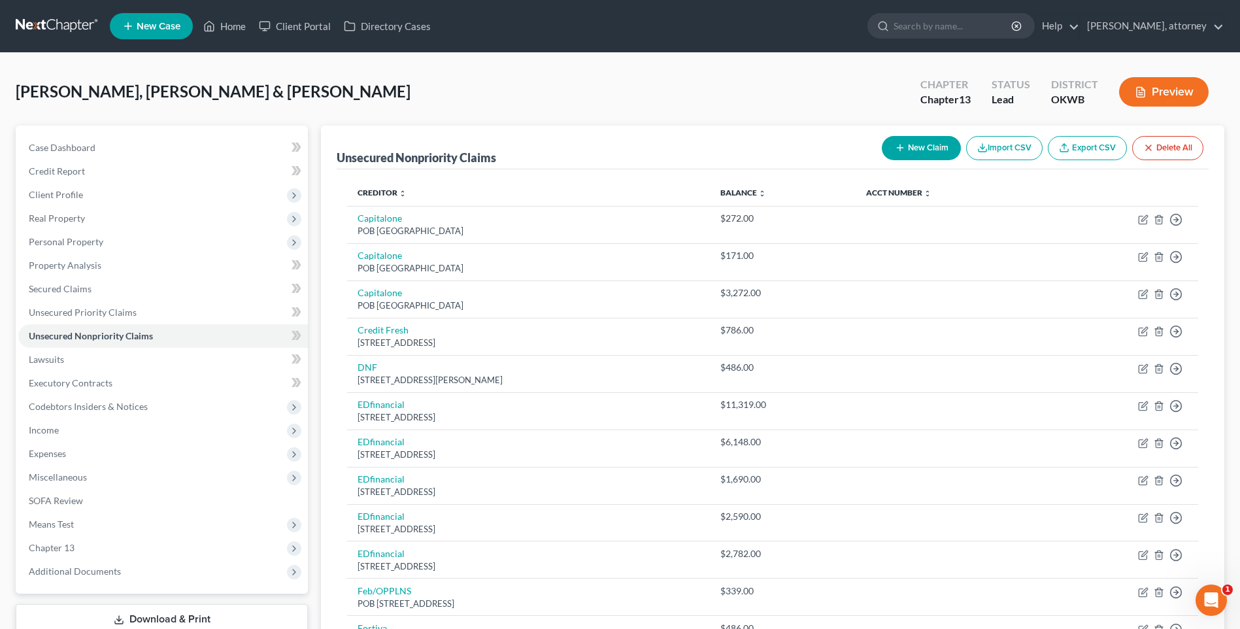
click at [908, 148] on button "New Claim" at bounding box center [921, 148] width 79 height 24
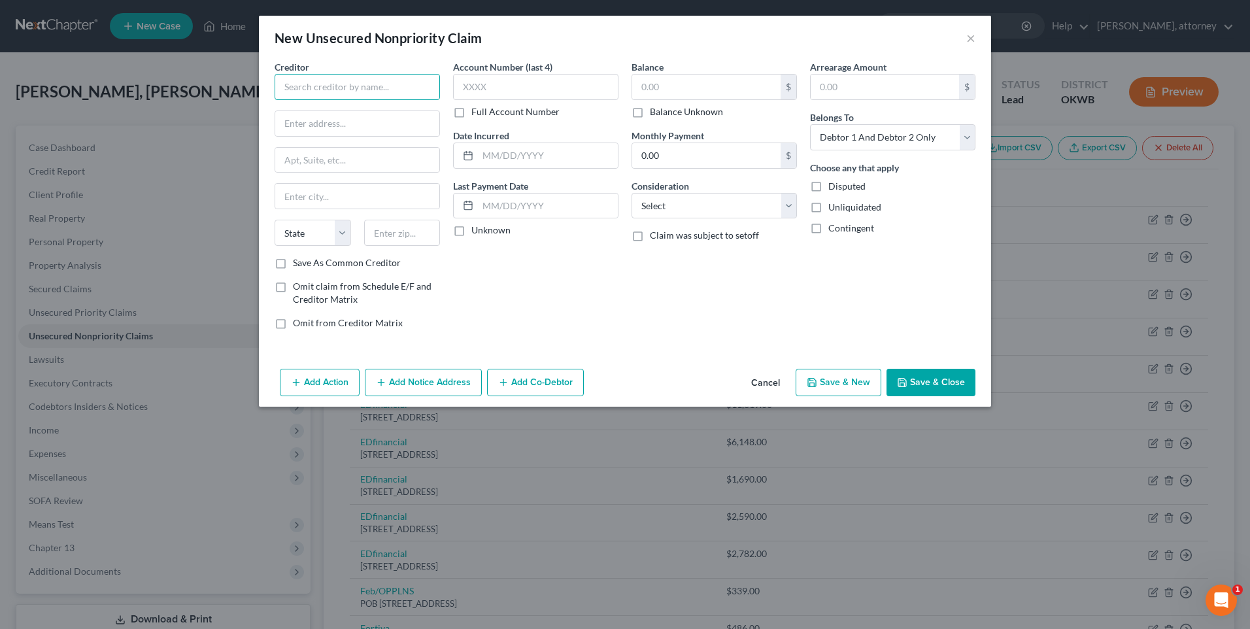
click at [329, 89] on input "text" at bounding box center [357, 87] width 165 height 26
click at [329, 114] on input "text" at bounding box center [357, 123] width 164 height 25
click at [390, 231] on input "text" at bounding box center [402, 233] width 76 height 26
drag, startPoint x: 545, startPoint y: 298, endPoint x: 315, endPoint y: 273, distance: 231.6
click at [545, 297] on div "Account Number (last 4) Full Account Number Date Incurred Last Payment Date Unk…" at bounding box center [536, 200] width 178 height 280
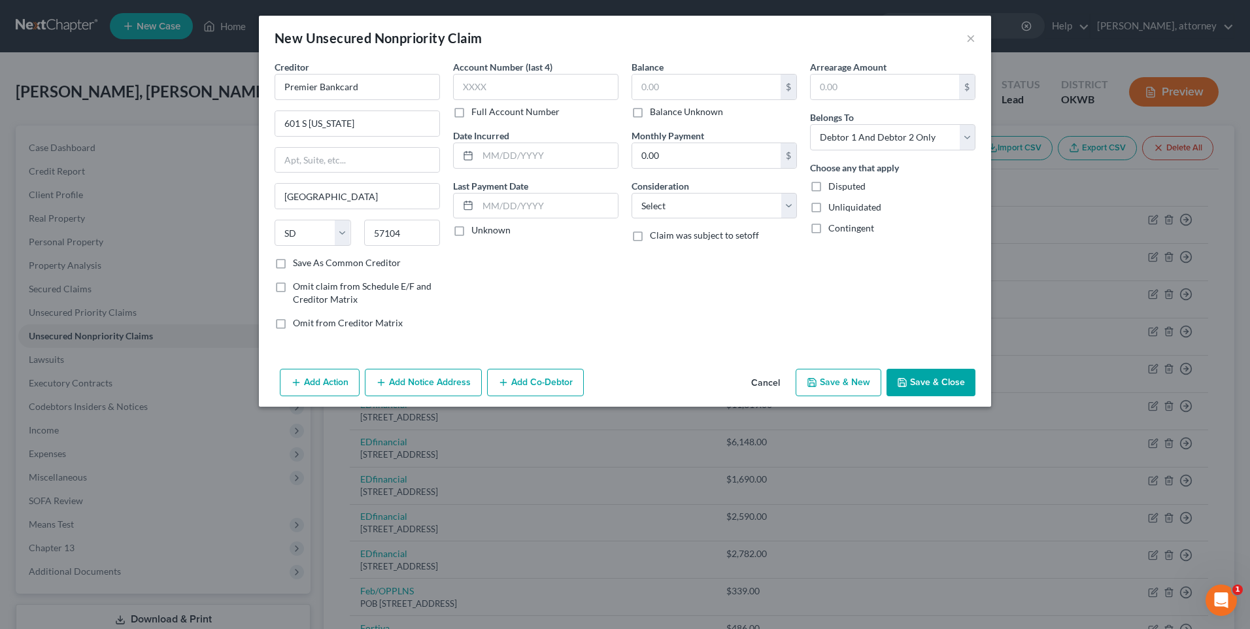
click at [293, 260] on label "Save As Common Creditor" at bounding box center [347, 262] width 108 height 13
click at [298, 260] on input "Save As Common Creditor" at bounding box center [302, 260] width 8 height 8
click at [702, 89] on input "text" at bounding box center [706, 87] width 148 height 25
drag, startPoint x: 730, startPoint y: 203, endPoint x: 722, endPoint y: 218, distance: 16.7
click at [730, 203] on select "Select Cable / Satellite Services Collection Agency Credit Card Debt Debt Couns…" at bounding box center [714, 206] width 165 height 26
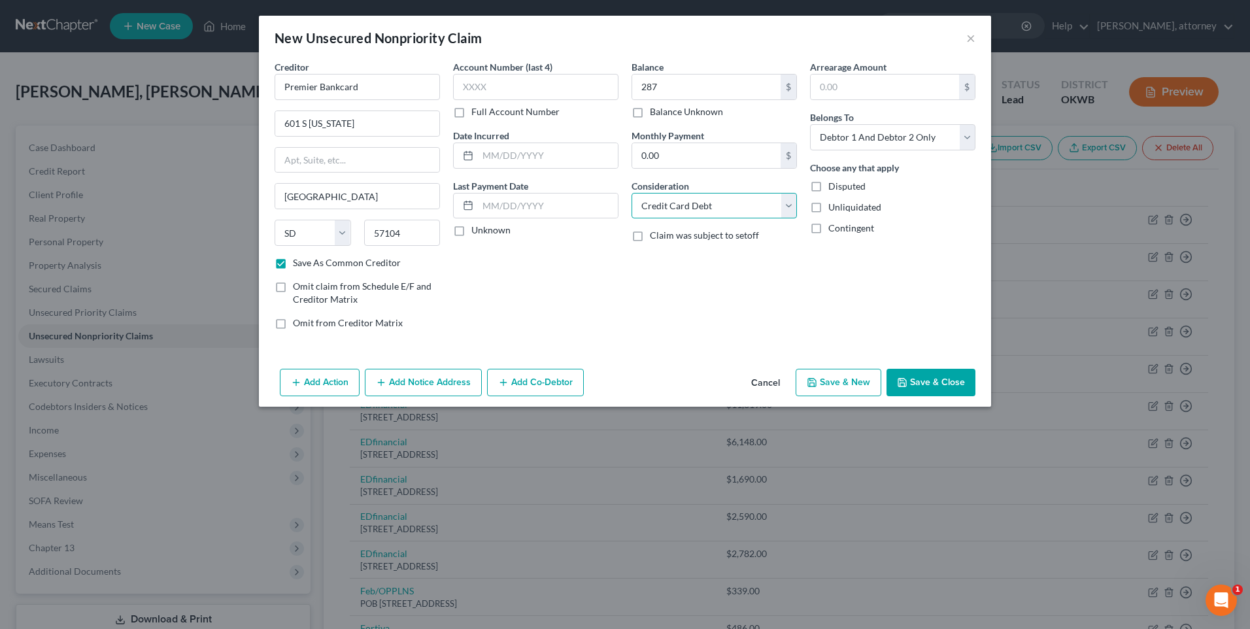
click at [632, 193] on select "Select Cable / Satellite Services Collection Agency Credit Card Debt Debt Couns…" at bounding box center [714, 206] width 165 height 26
click at [839, 384] on button "Save & New" at bounding box center [839, 382] width 86 height 27
click at [294, 76] on input "text" at bounding box center [357, 87] width 165 height 26
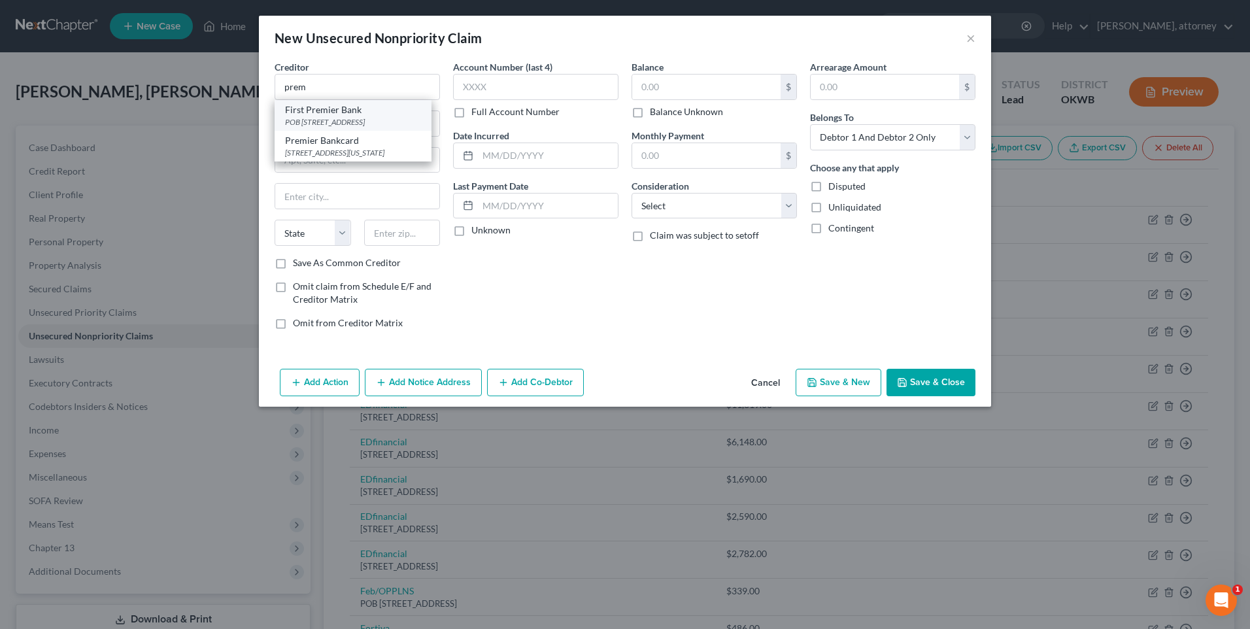
click at [315, 112] on div "First Premier Bank" at bounding box center [353, 109] width 136 height 13
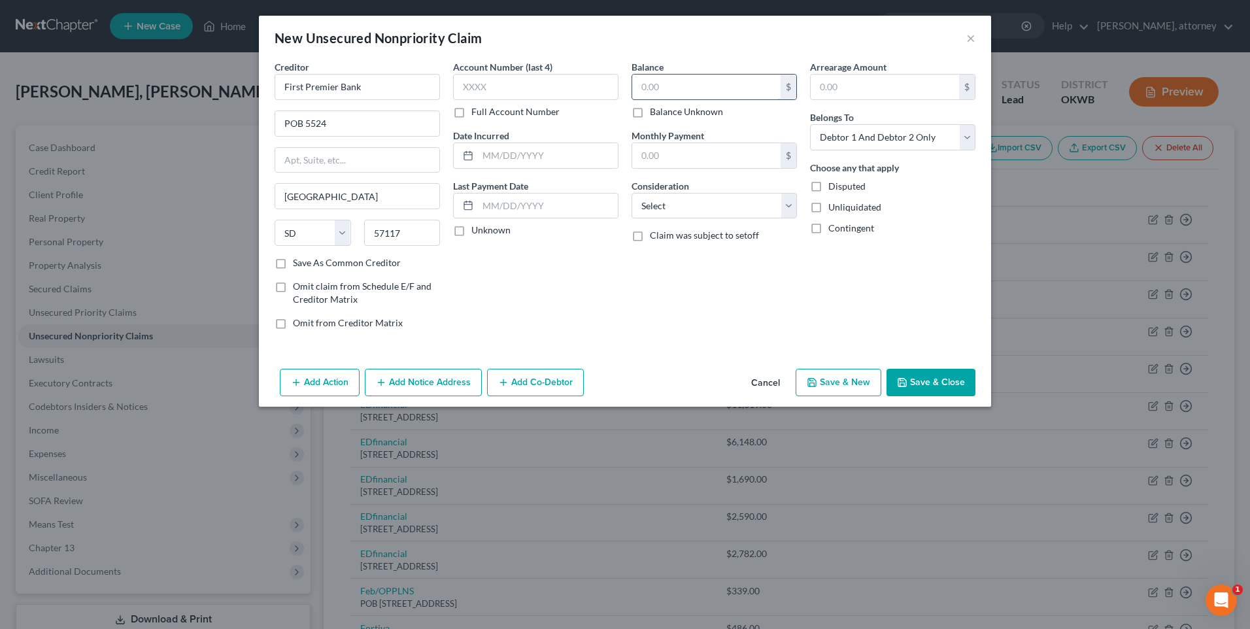
click at [662, 89] on input "text" at bounding box center [706, 87] width 148 height 25
click at [719, 214] on select "Select Cable / Satellite Services Collection Agency Credit Card Debt Debt Couns…" at bounding box center [714, 206] width 165 height 26
click at [632, 193] on select "Select Cable / Satellite Services Collection Agency Credit Card Debt Debt Couns…" at bounding box center [714, 206] width 165 height 26
drag, startPoint x: 935, startPoint y: 378, endPoint x: 223, endPoint y: 0, distance: 806.1
click at [936, 378] on button "Save & Close" at bounding box center [931, 382] width 89 height 27
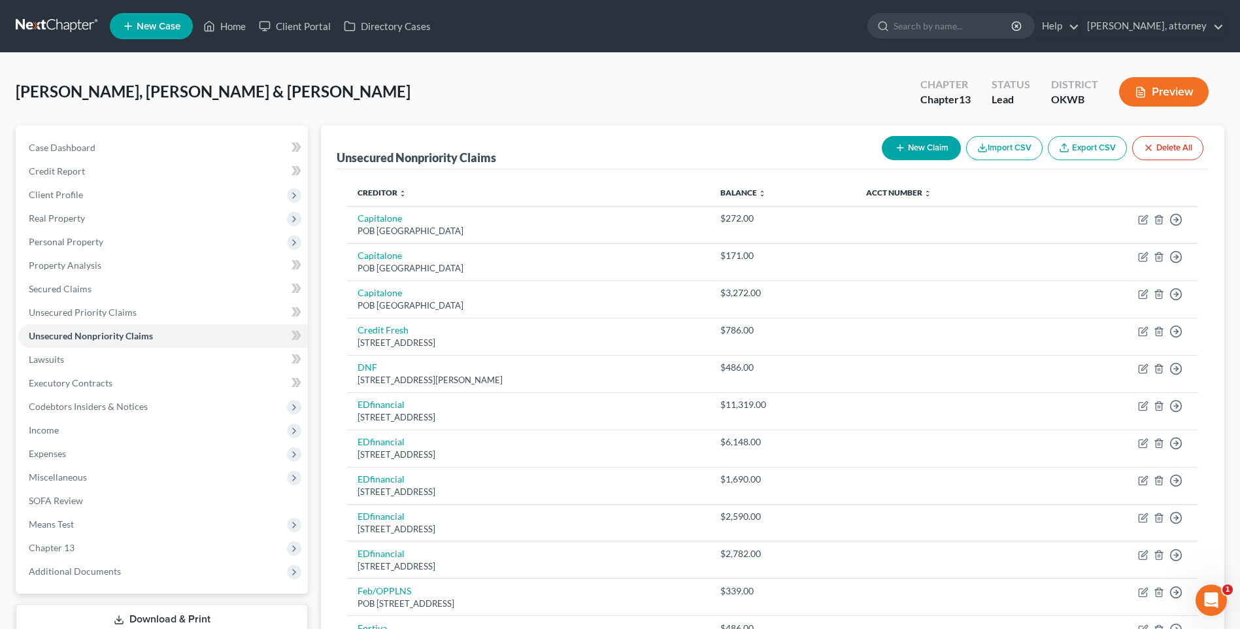
click at [913, 150] on button "New Claim" at bounding box center [921, 148] width 79 height 24
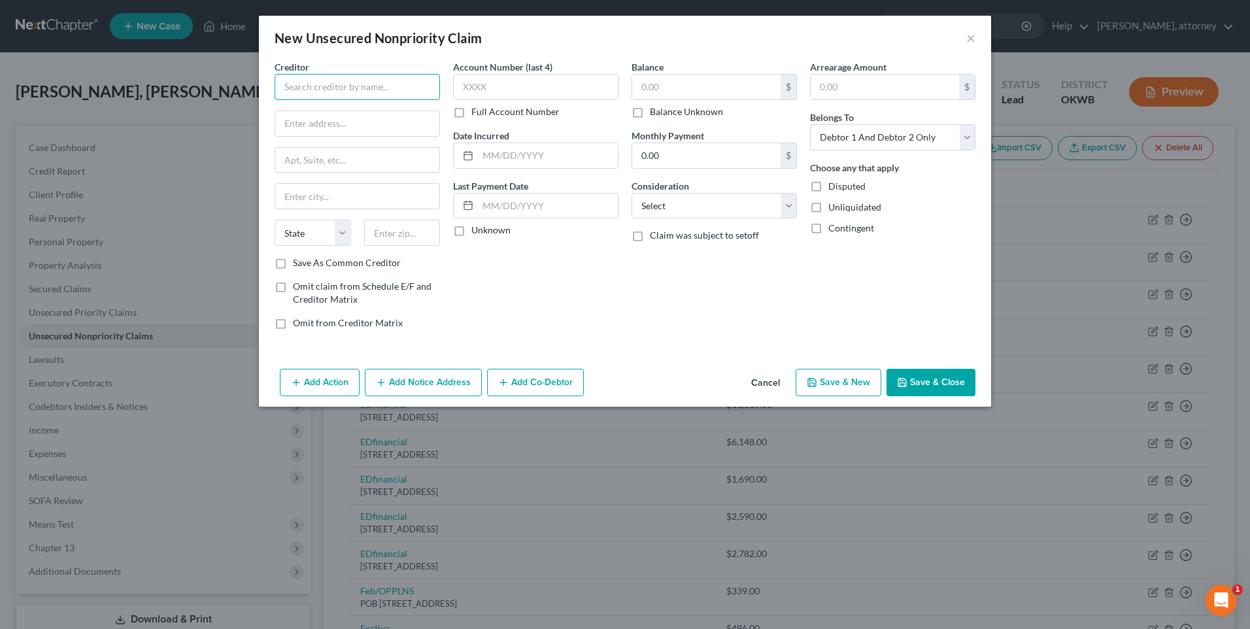
click at [306, 93] on input "text" at bounding box center [357, 87] width 165 height 26
click at [414, 227] on input "text" at bounding box center [402, 233] width 76 height 26
click at [293, 264] on label "Save As Common Creditor" at bounding box center [347, 262] width 108 height 13
click at [298, 264] on input "Save As Common Creditor" at bounding box center [302, 260] width 8 height 8
click at [662, 90] on input "text" at bounding box center [706, 87] width 148 height 25
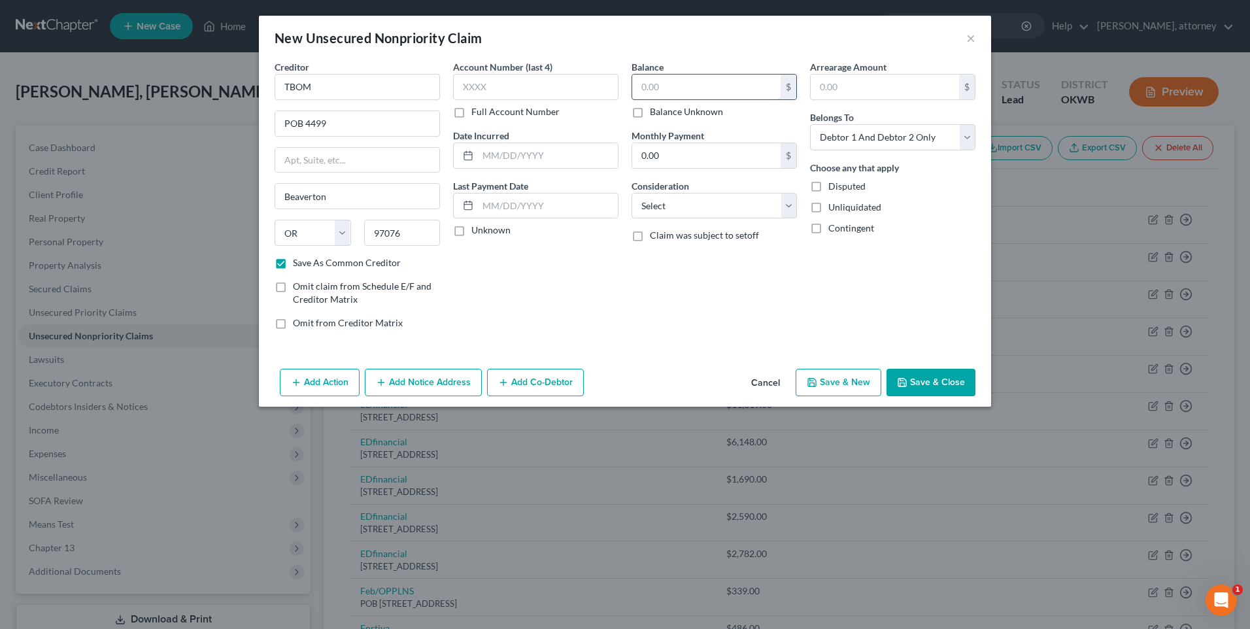
click at [679, 89] on input "text" at bounding box center [706, 87] width 148 height 25
click at [847, 381] on button "Save & New" at bounding box center [839, 382] width 86 height 27
click at [766, 381] on button "Cancel" at bounding box center [766, 383] width 50 height 26
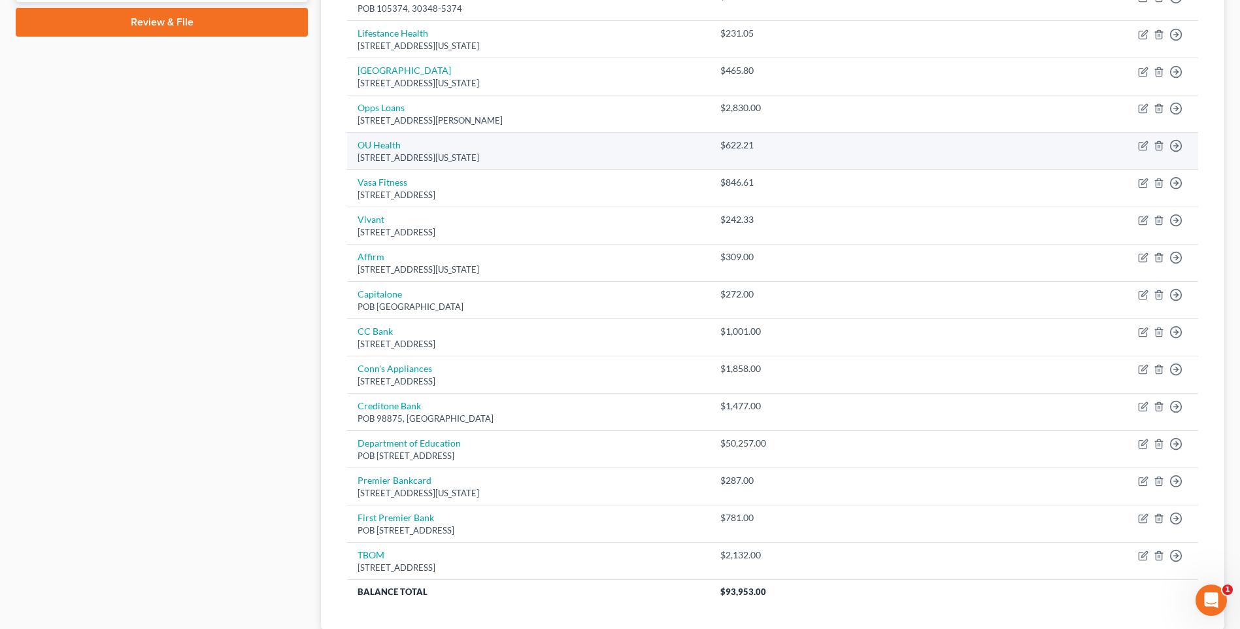
scroll to position [654, 0]
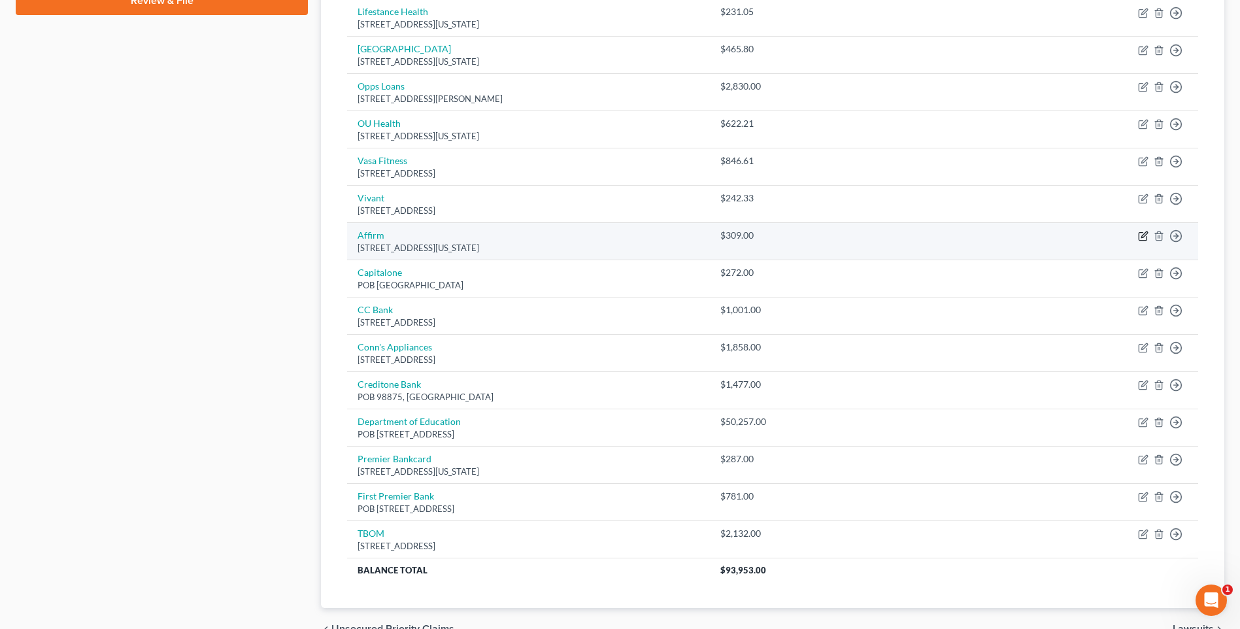
click at [1140, 235] on icon "button" at bounding box center [1143, 236] width 10 height 10
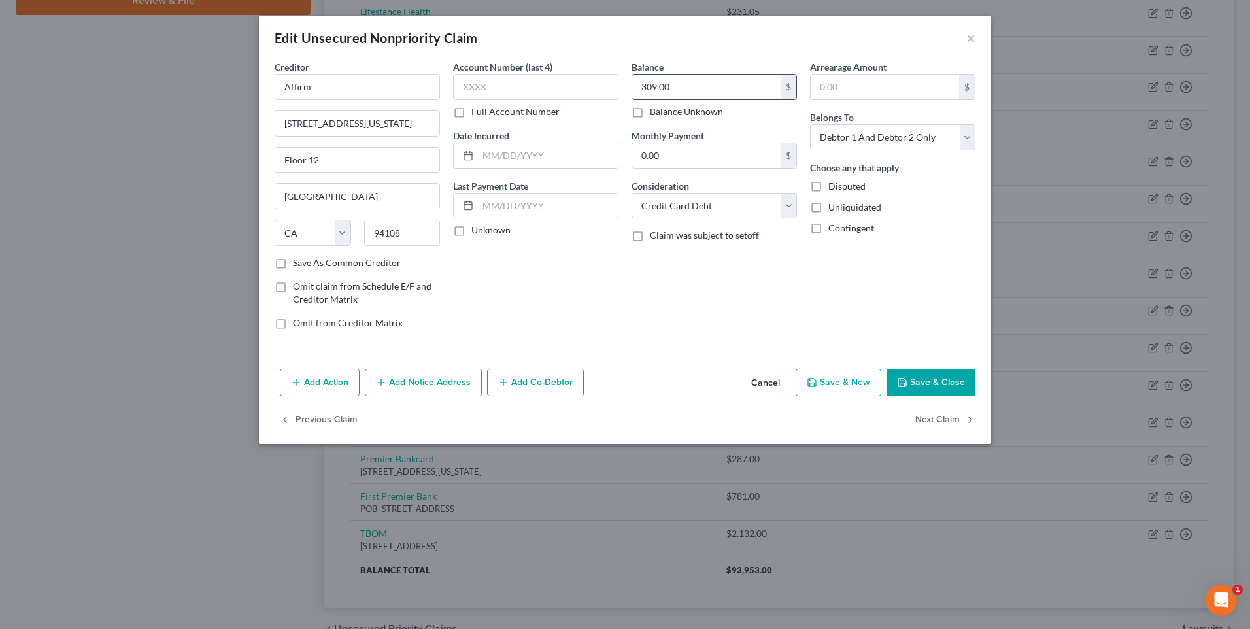
click at [682, 84] on input "309.00" at bounding box center [706, 87] width 148 height 25
click at [910, 380] on button "Save & Close" at bounding box center [931, 382] width 89 height 27
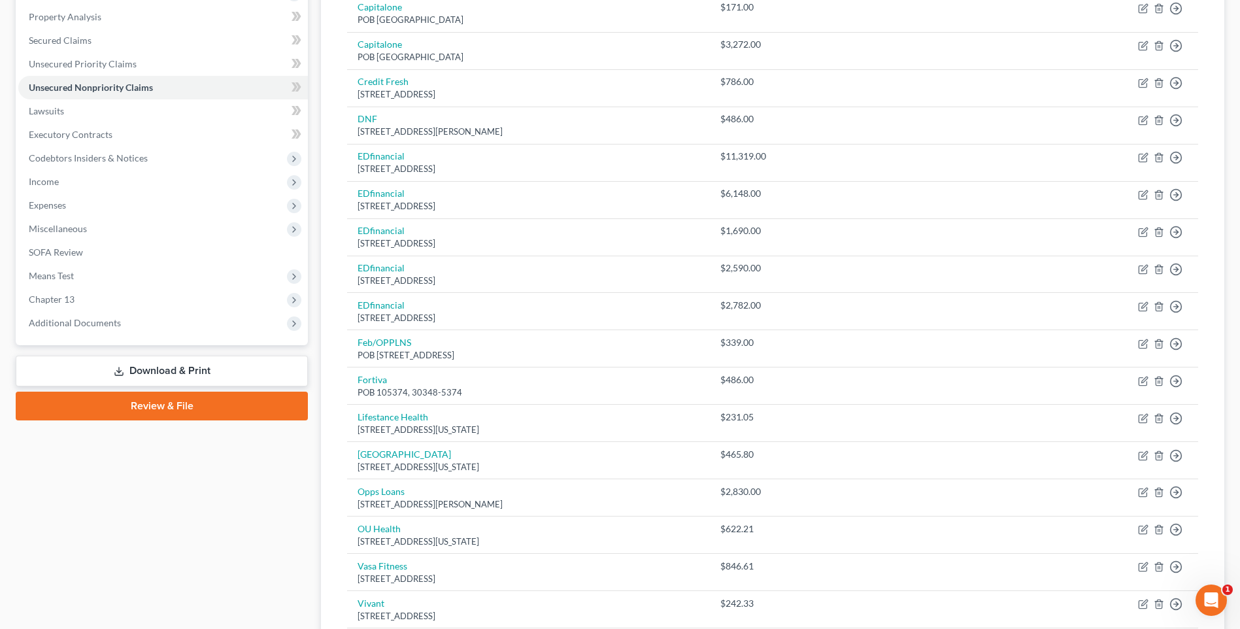
scroll to position [136, 0]
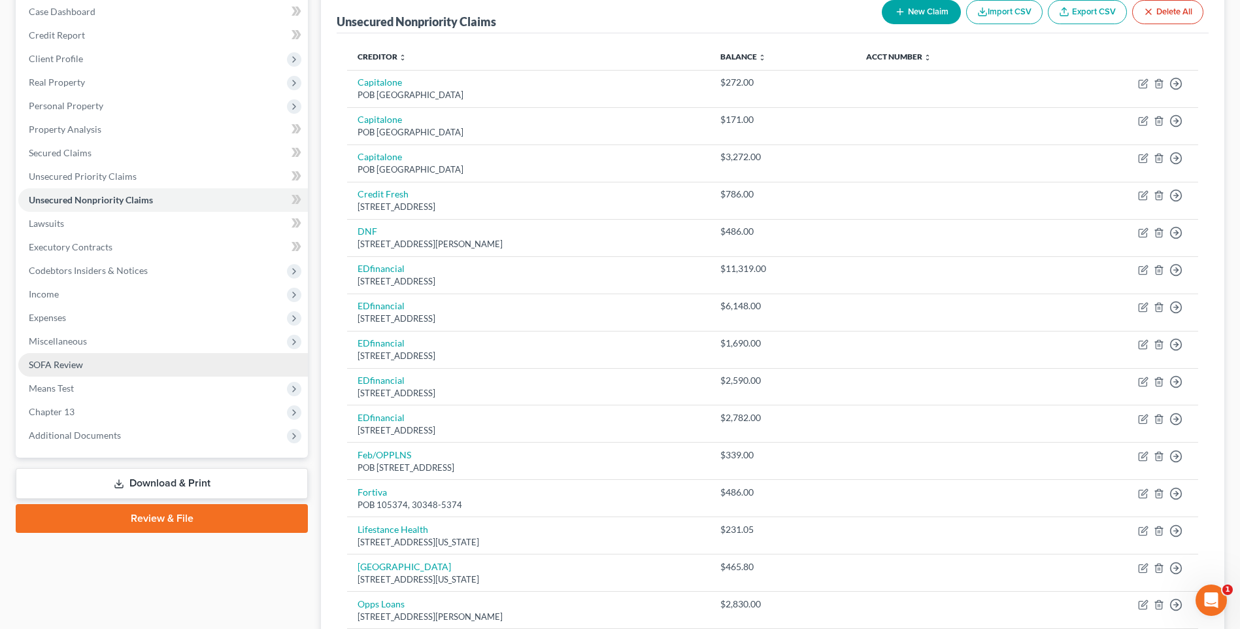
click at [65, 365] on span "SOFA Review" at bounding box center [56, 364] width 54 height 11
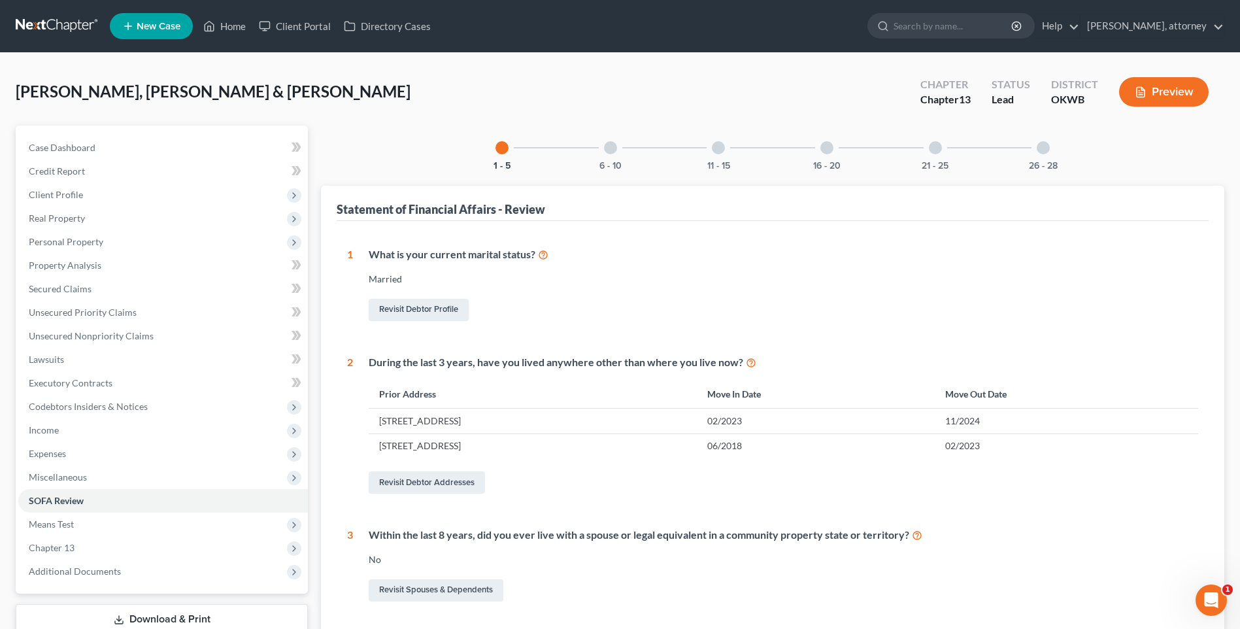
click at [834, 155] on div "16 - 20" at bounding box center [827, 148] width 44 height 44
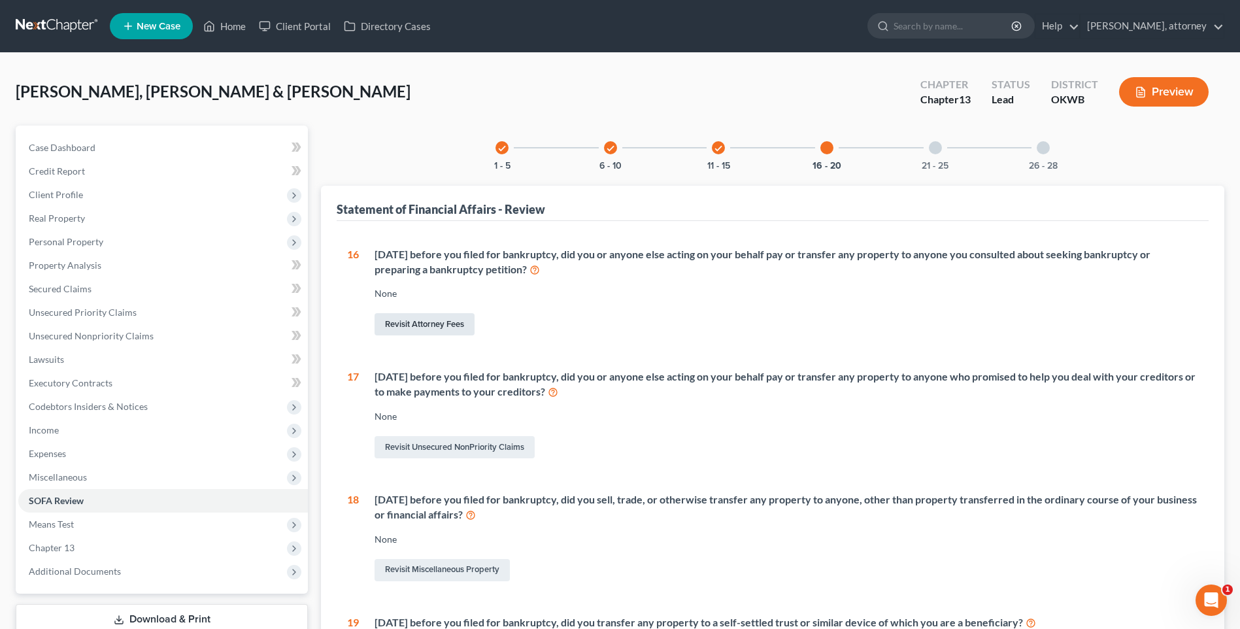
click at [441, 320] on link "Revisit Attorney Fees" at bounding box center [425, 324] width 100 height 22
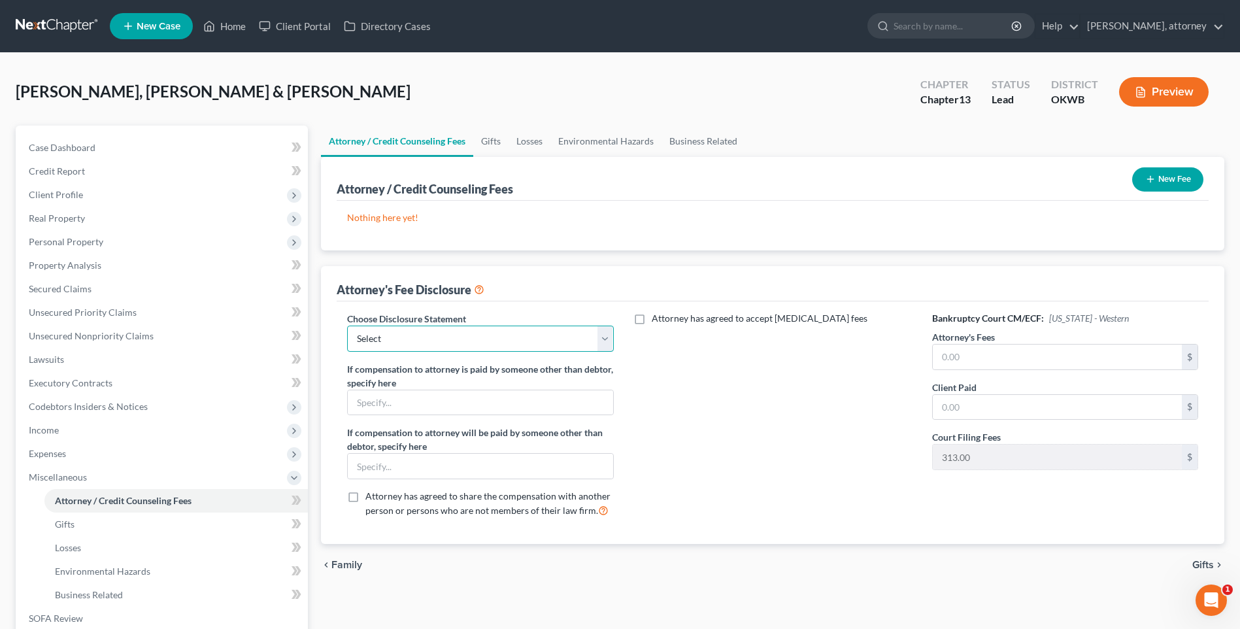
click at [443, 326] on select "Select Green Country Legal Group" at bounding box center [480, 339] width 266 height 26
click at [347, 326] on select "Select Green Country Legal Group" at bounding box center [480, 339] width 266 height 26
click at [1159, 173] on button "New Fee" at bounding box center [1167, 179] width 71 height 24
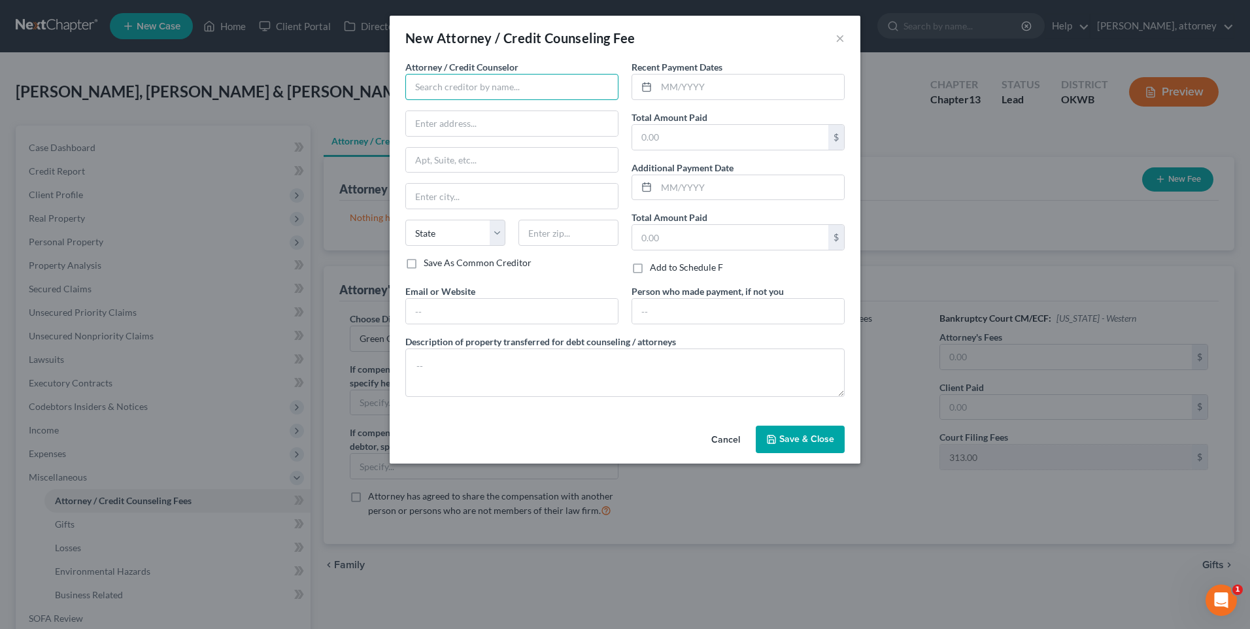
click at [446, 86] on input "text" at bounding box center [511, 87] width 213 height 26
click at [473, 109] on div "[PERSON_NAME]" at bounding box center [484, 109] width 136 height 13
drag, startPoint x: 791, startPoint y: 439, endPoint x: 792, endPoint y: 433, distance: 6.7
click at [792, 439] on span "Save & Close" at bounding box center [806, 438] width 55 height 11
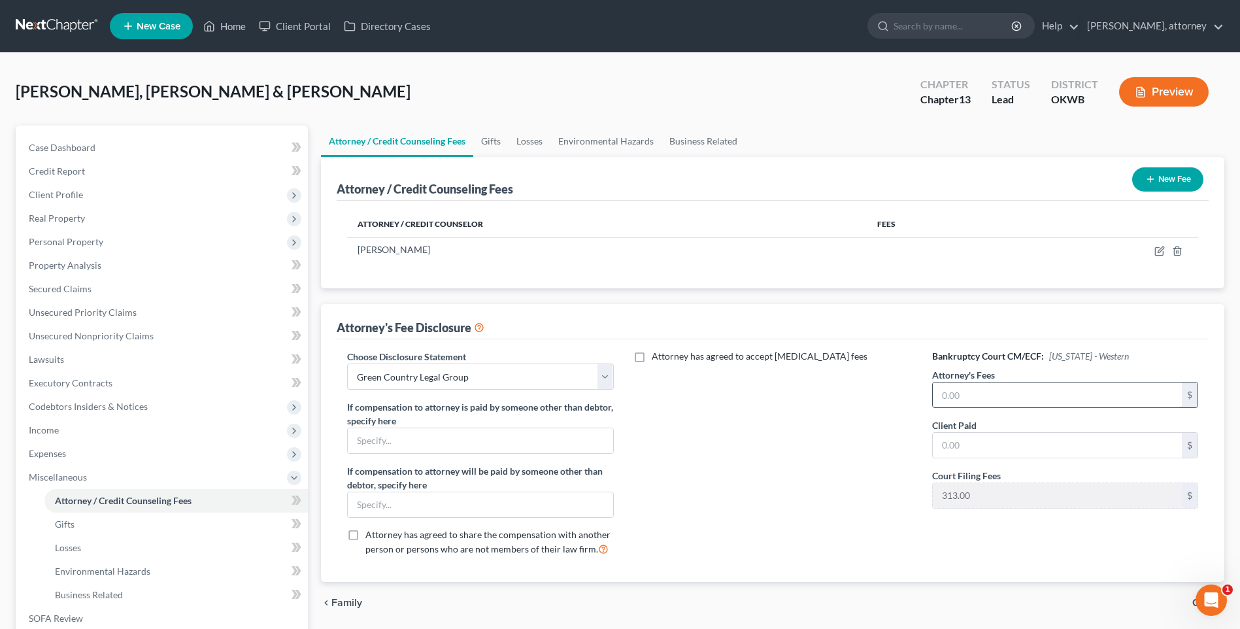
click at [995, 395] on input "text" at bounding box center [1057, 394] width 249 height 25
click at [1041, 445] on input "text" at bounding box center [1057, 445] width 249 height 25
click at [838, 460] on div "Attorney has agreed to accept [MEDICAL_DATA] fees" at bounding box center [773, 458] width 292 height 216
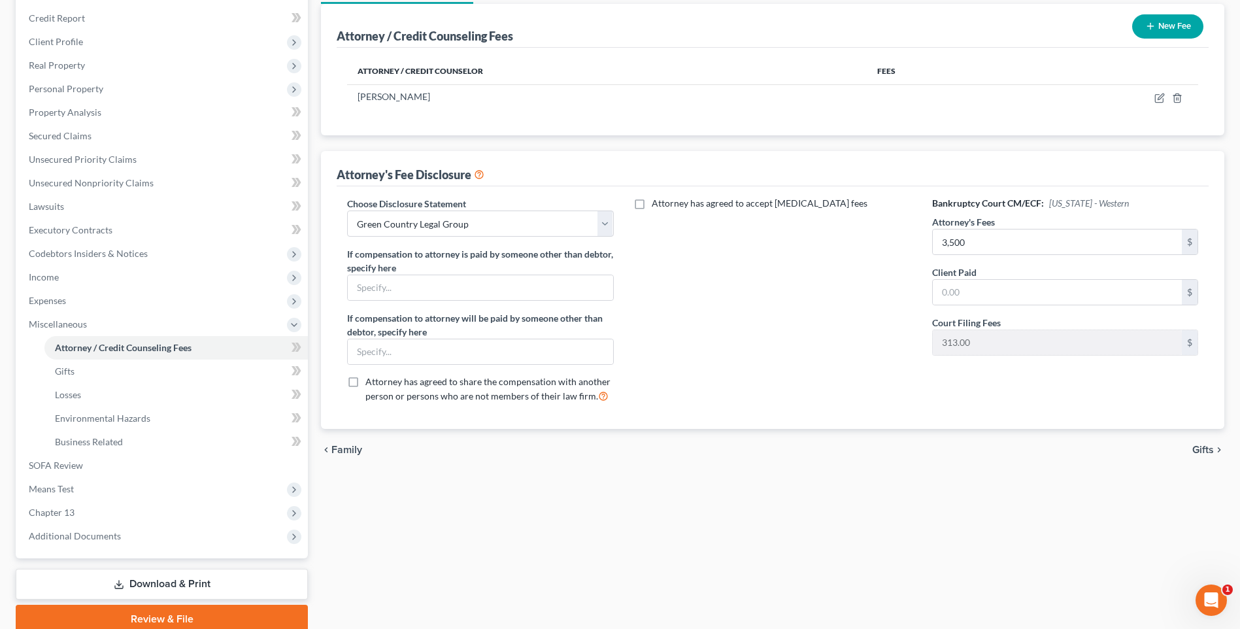
scroll to position [196, 0]
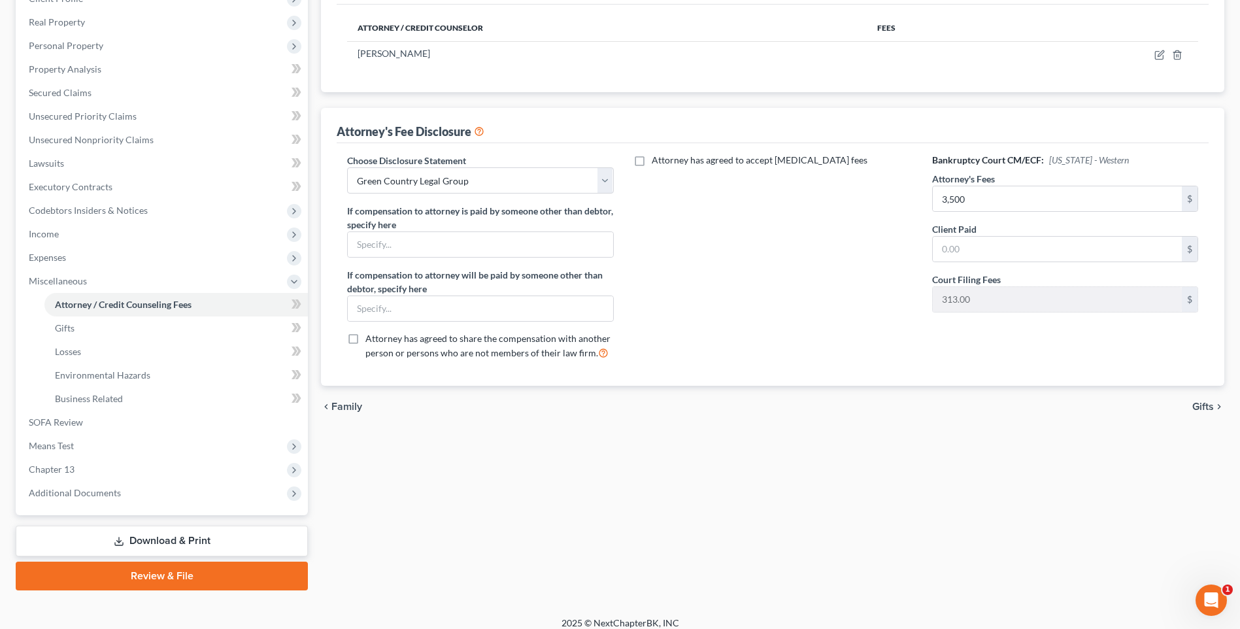
click at [1205, 407] on span "Gifts" at bounding box center [1204, 406] width 22 height 10
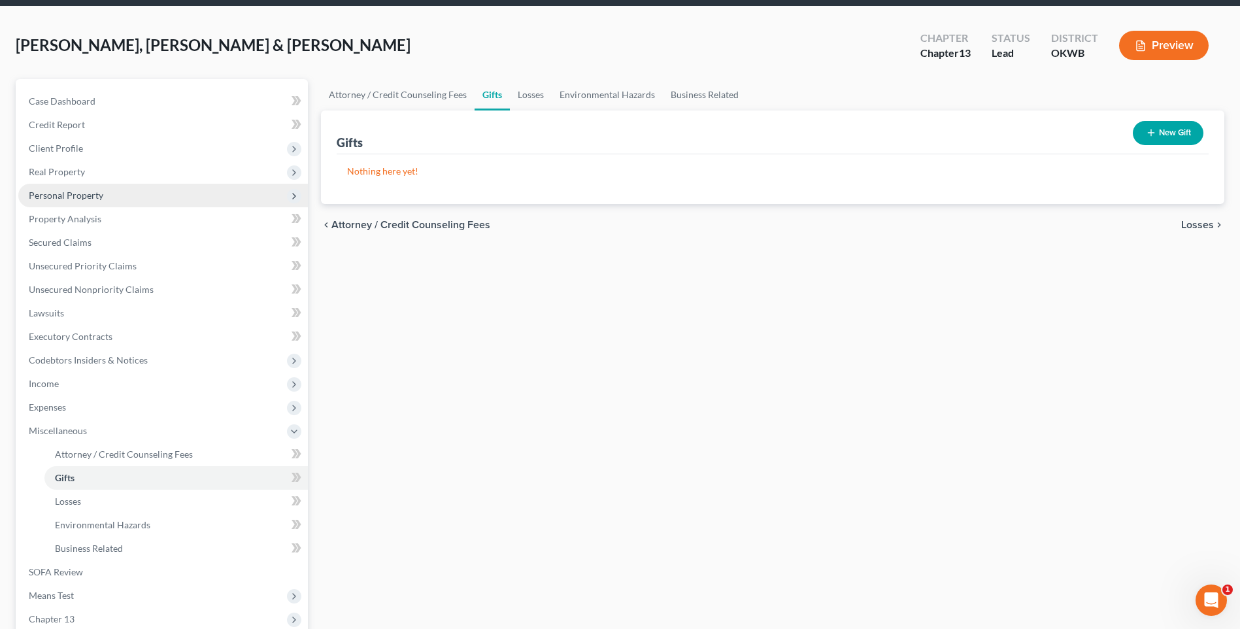
scroll to position [131, 0]
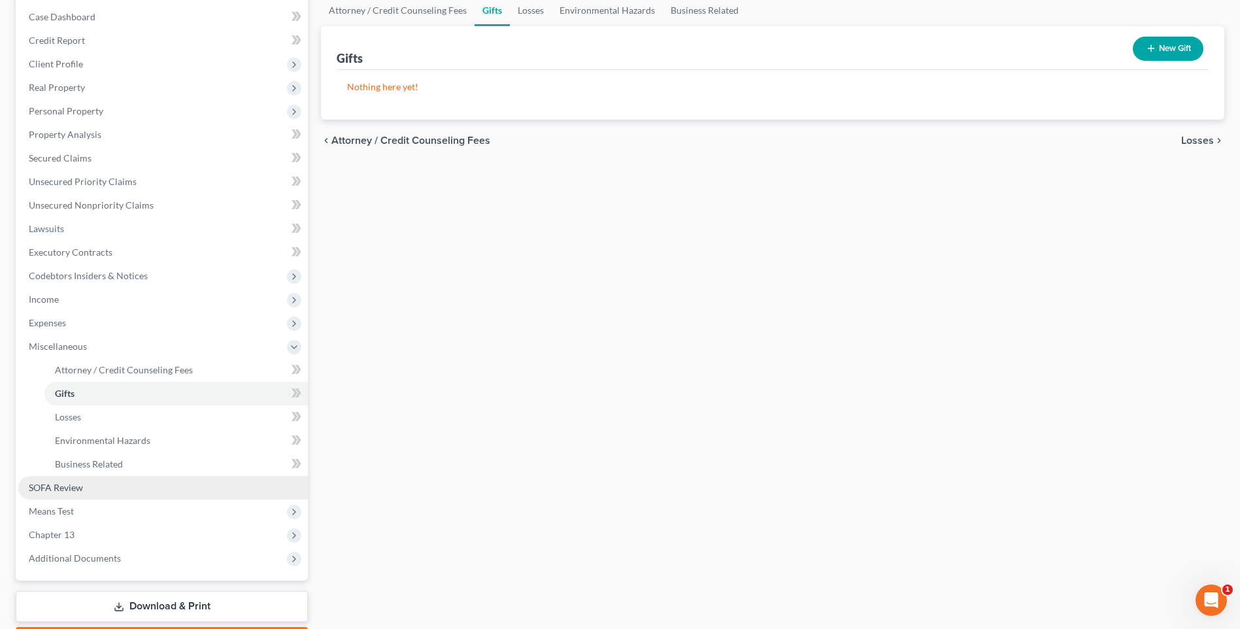
click at [63, 486] on span "SOFA Review" at bounding box center [56, 487] width 54 height 11
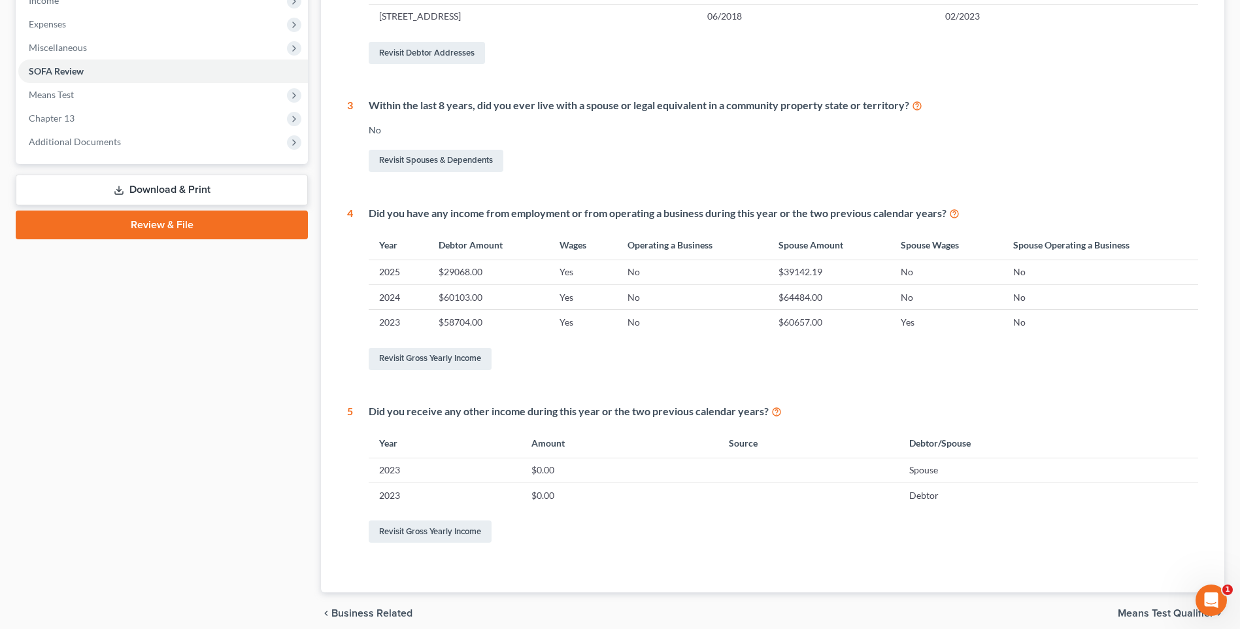
scroll to position [458, 0]
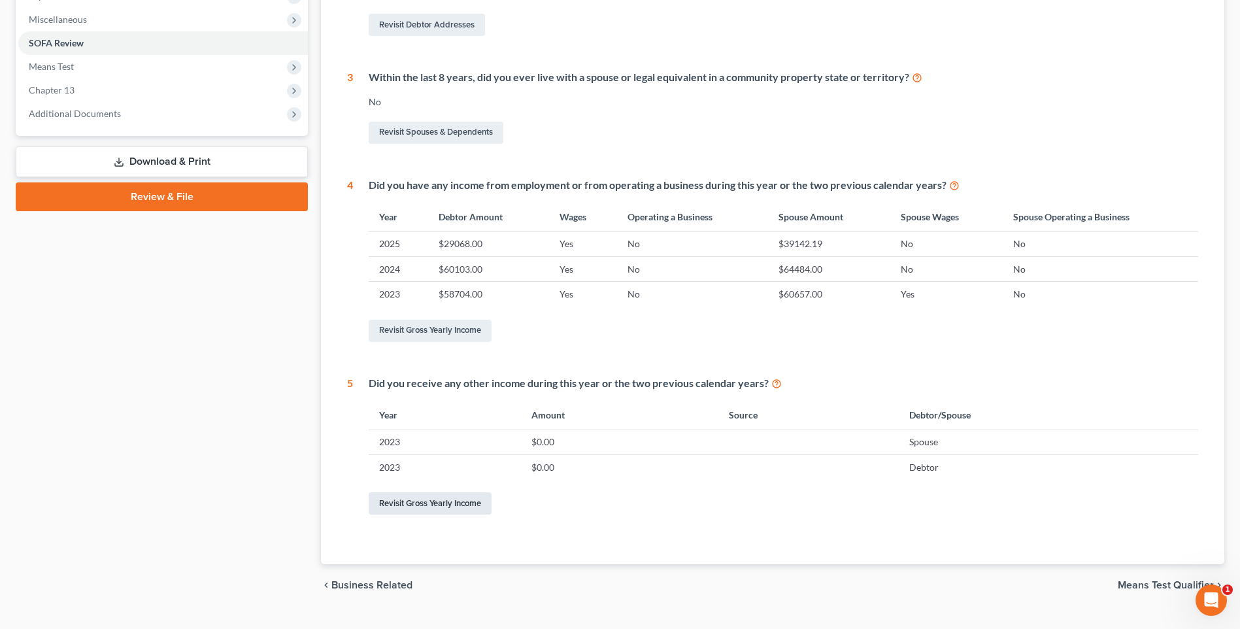
click at [460, 503] on link "Revisit Gross Yearly Income" at bounding box center [430, 503] width 123 height 22
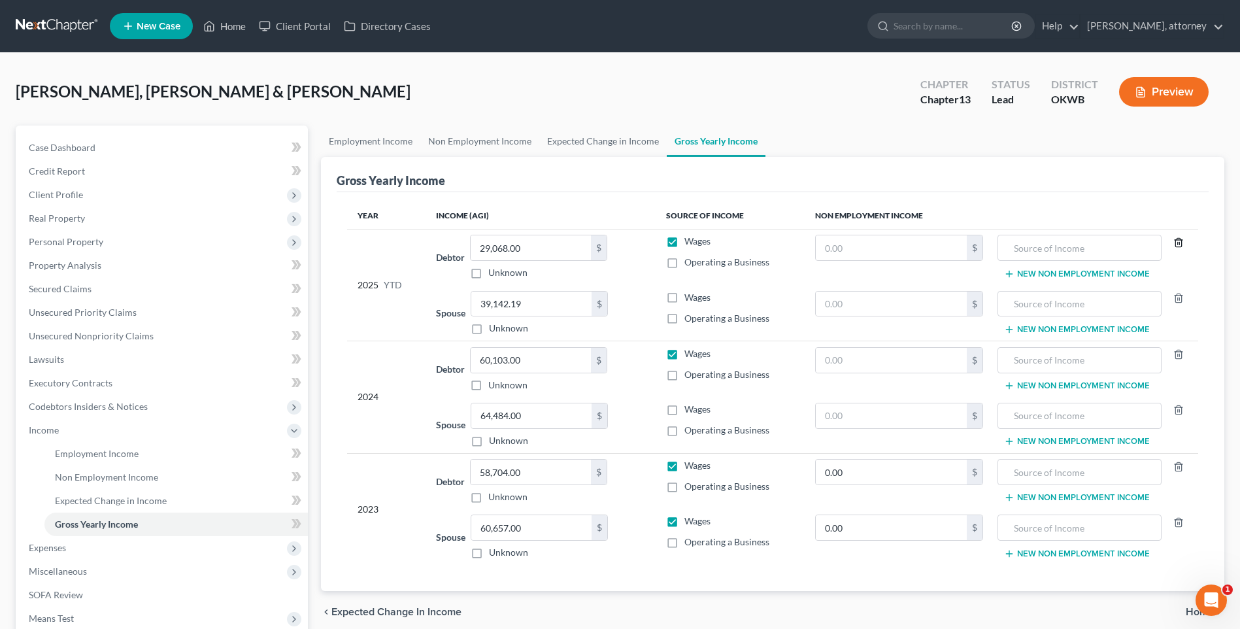
click at [1180, 245] on icon "button" at bounding box center [1179, 242] width 10 height 10
click at [1178, 299] on line "button" at bounding box center [1178, 298] width 0 height 3
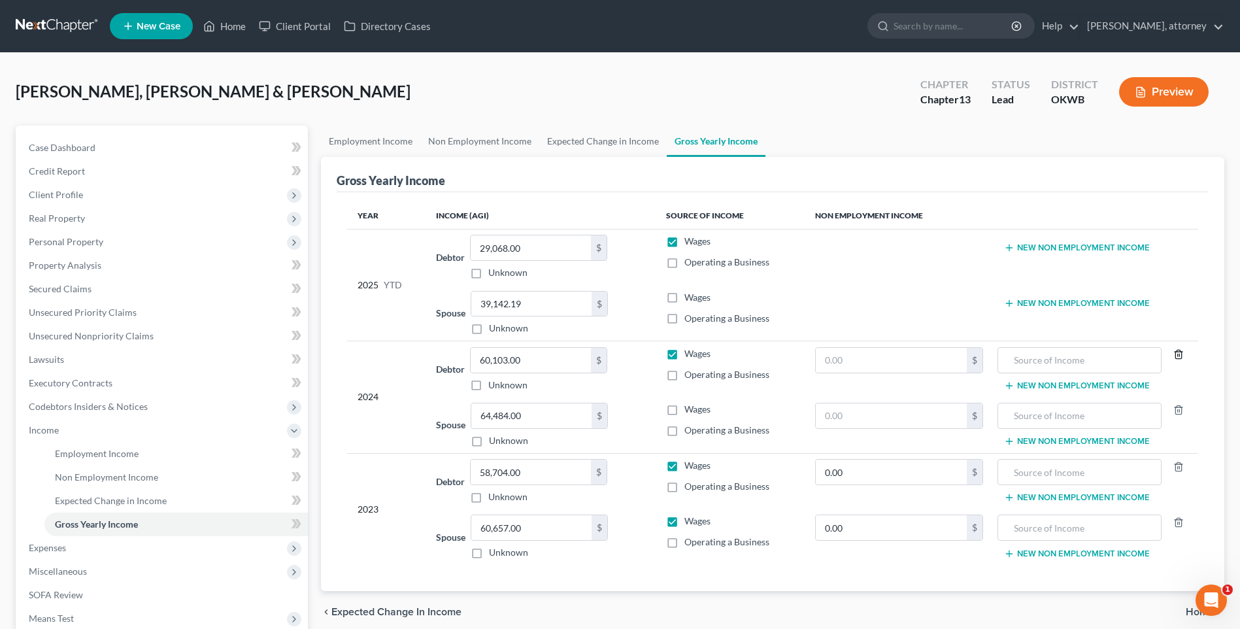
click at [1178, 352] on icon "button" at bounding box center [1179, 354] width 10 height 10
drag, startPoint x: 1177, startPoint y: 410, endPoint x: 1177, endPoint y: 426, distance: 16.3
click at [1177, 411] on icon "button" at bounding box center [1179, 410] width 10 height 10
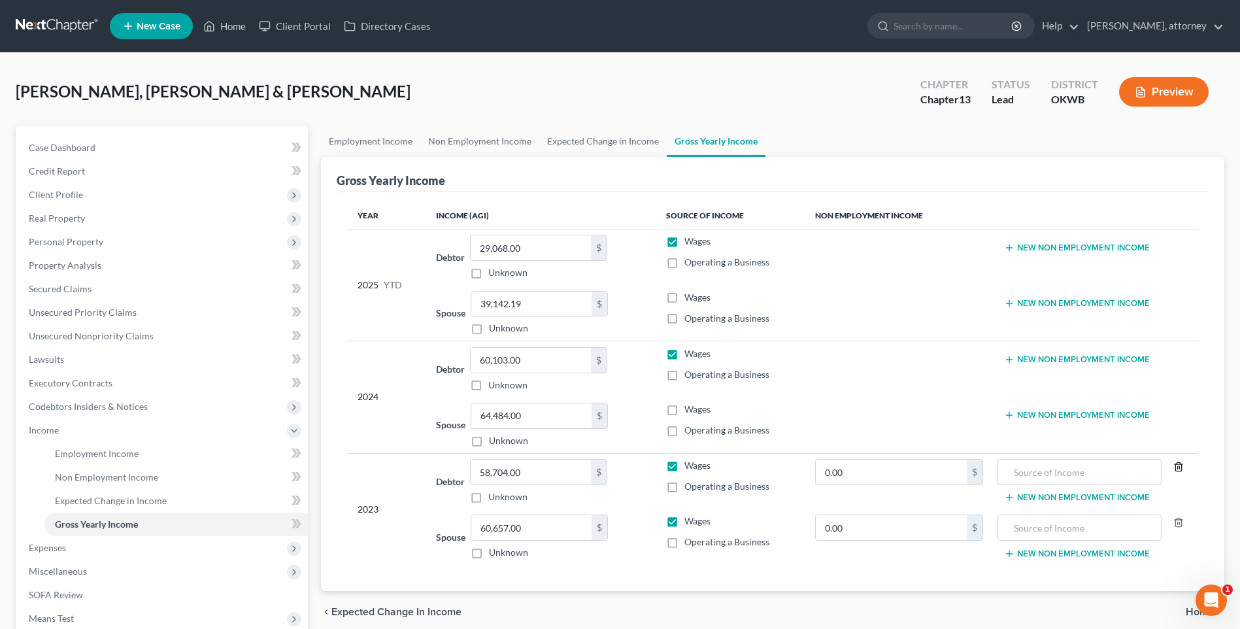
drag, startPoint x: 1176, startPoint y: 467, endPoint x: 1187, endPoint y: 494, distance: 28.8
click at [1176, 471] on icon "button" at bounding box center [1179, 467] width 10 height 10
click at [1179, 524] on icon "button" at bounding box center [1179, 522] width 10 height 10
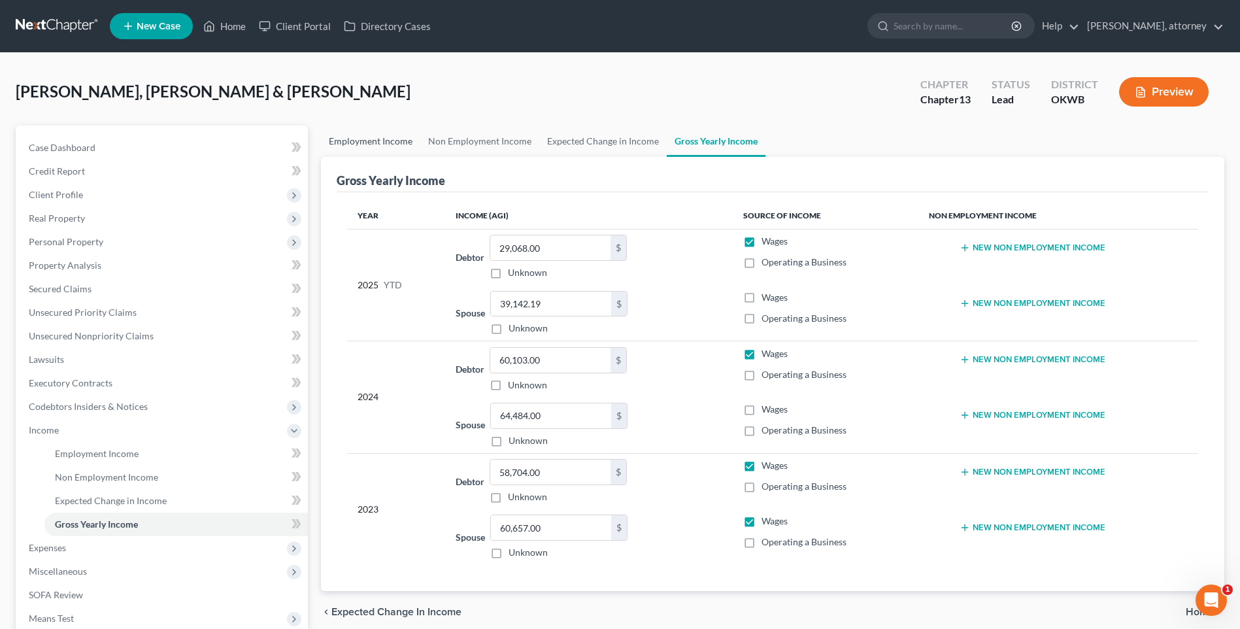
click at [380, 141] on link "Employment Income" at bounding box center [370, 141] width 99 height 31
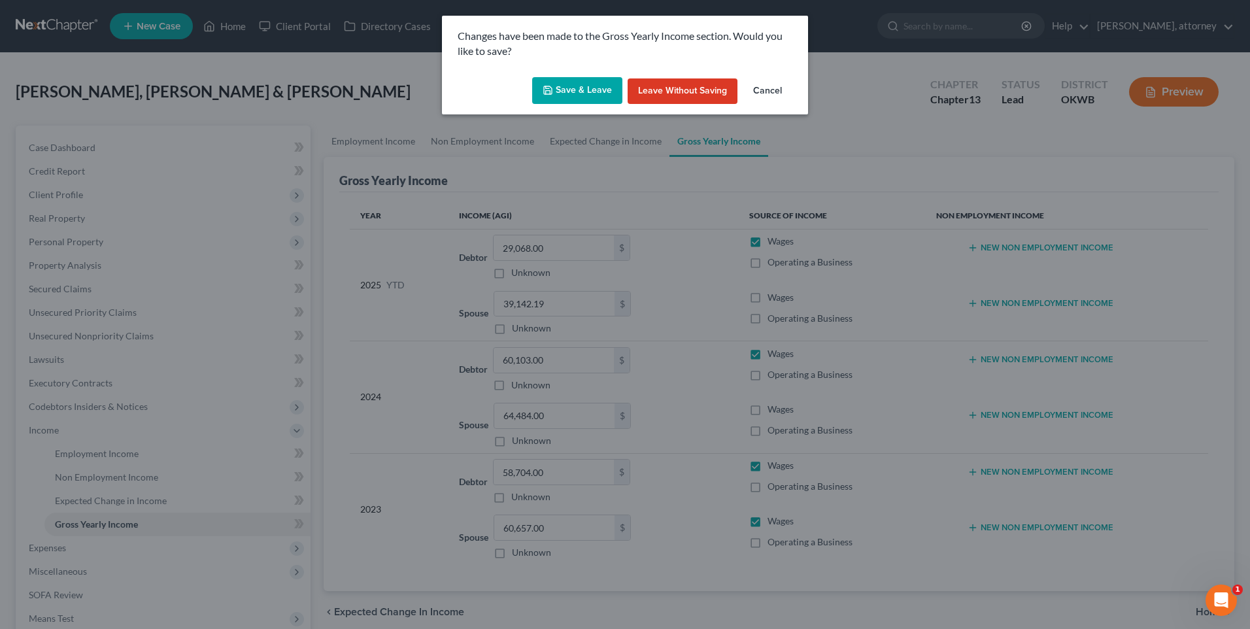
click at [585, 84] on button "Save & Leave" at bounding box center [577, 90] width 90 height 27
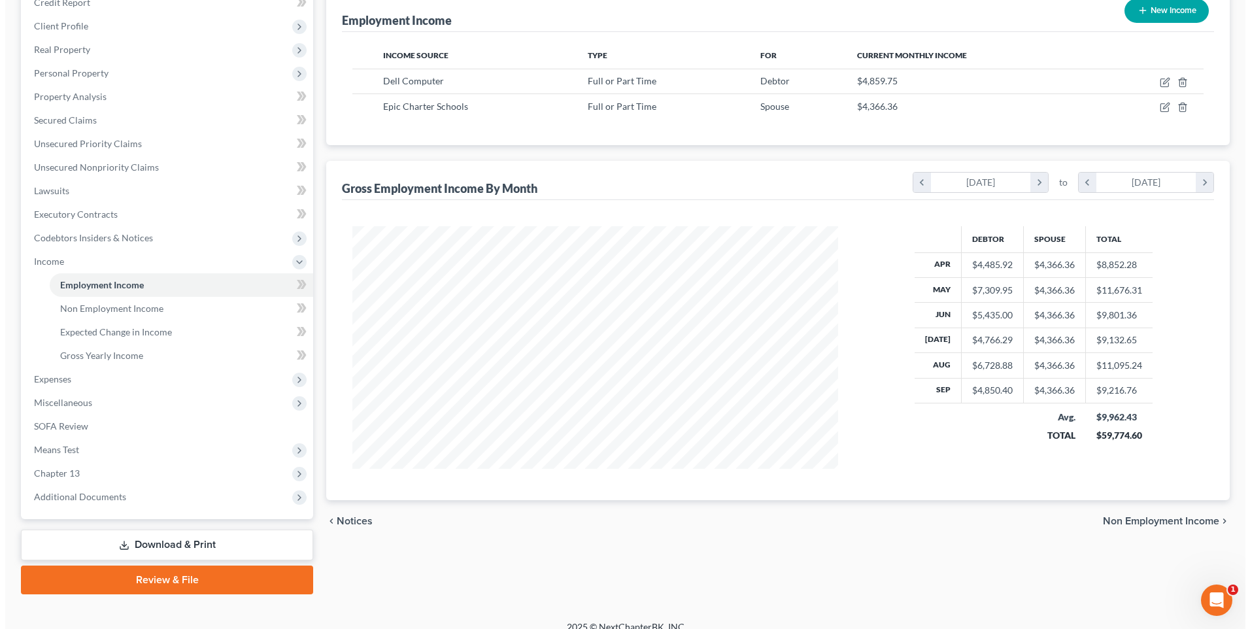
scroll to position [184, 0]
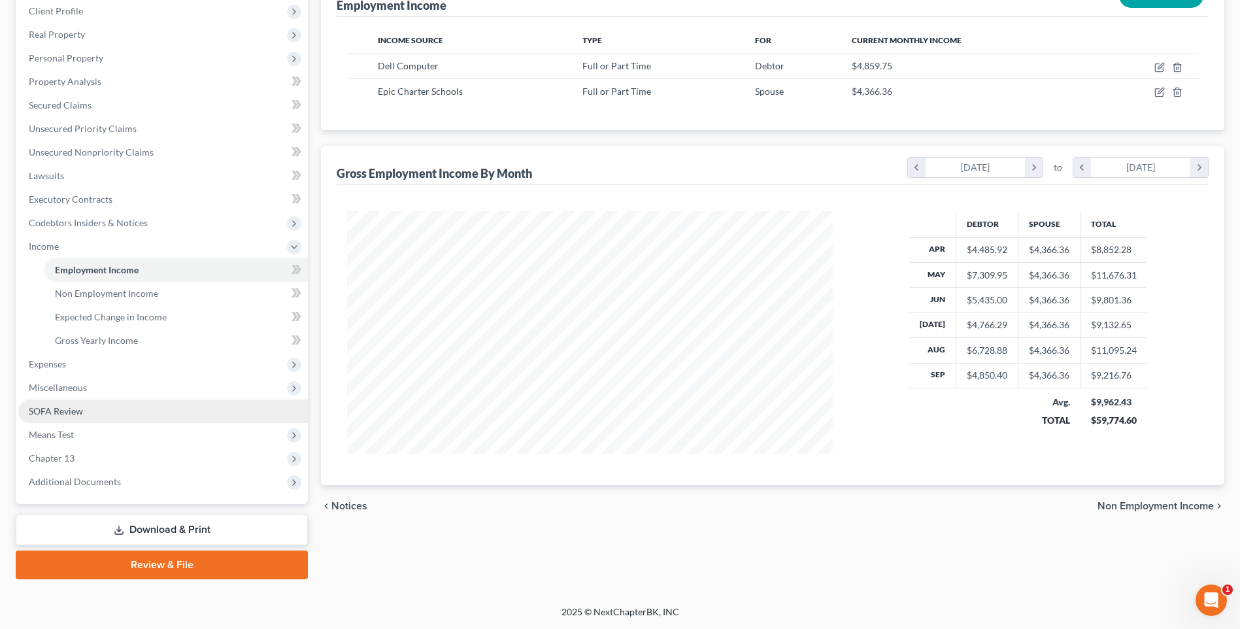
click at [57, 413] on span "SOFA Review" at bounding box center [56, 410] width 54 height 11
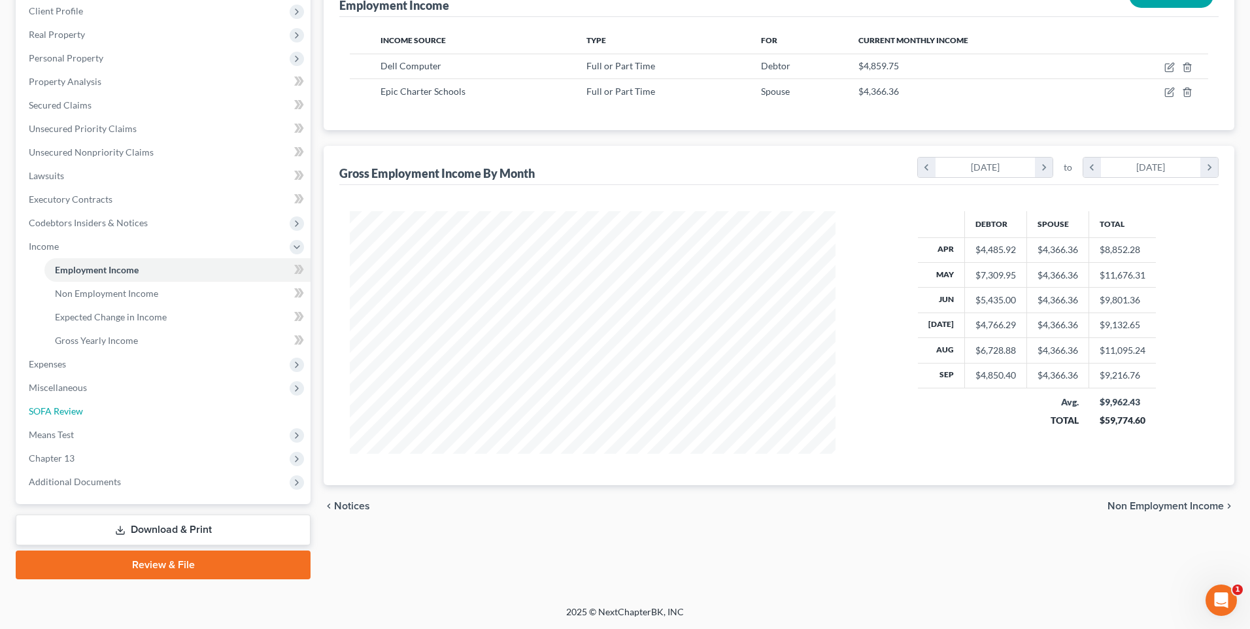
scroll to position [245, 517]
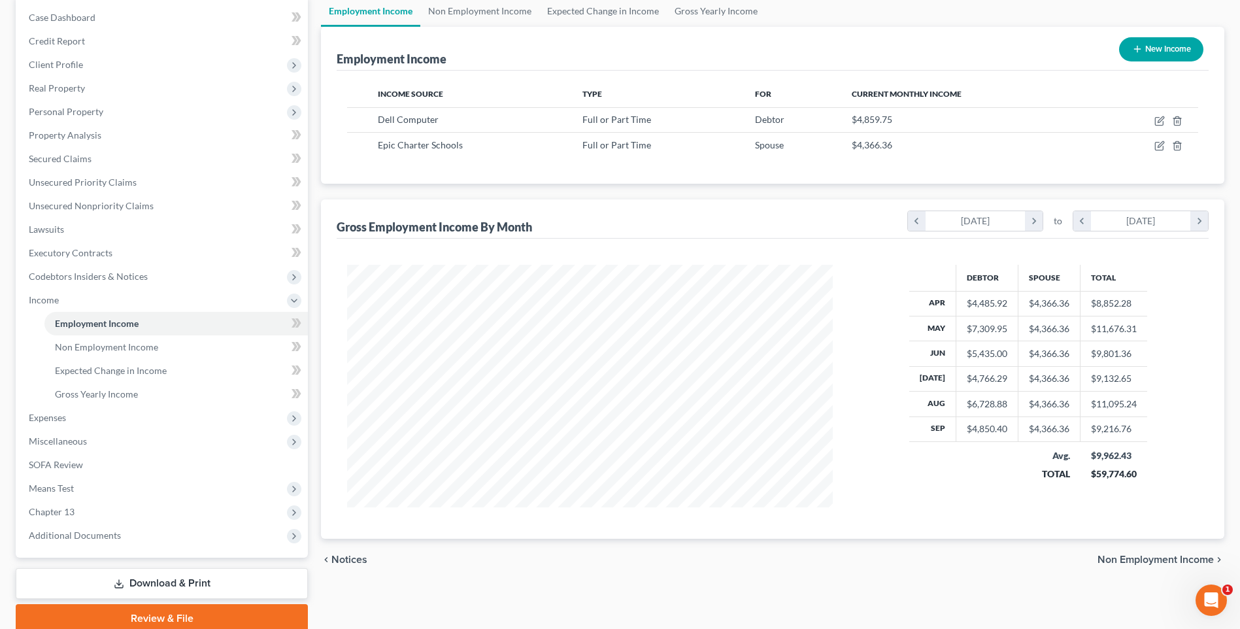
scroll to position [131, 0]
click at [67, 462] on span "SOFA Review" at bounding box center [56, 463] width 54 height 11
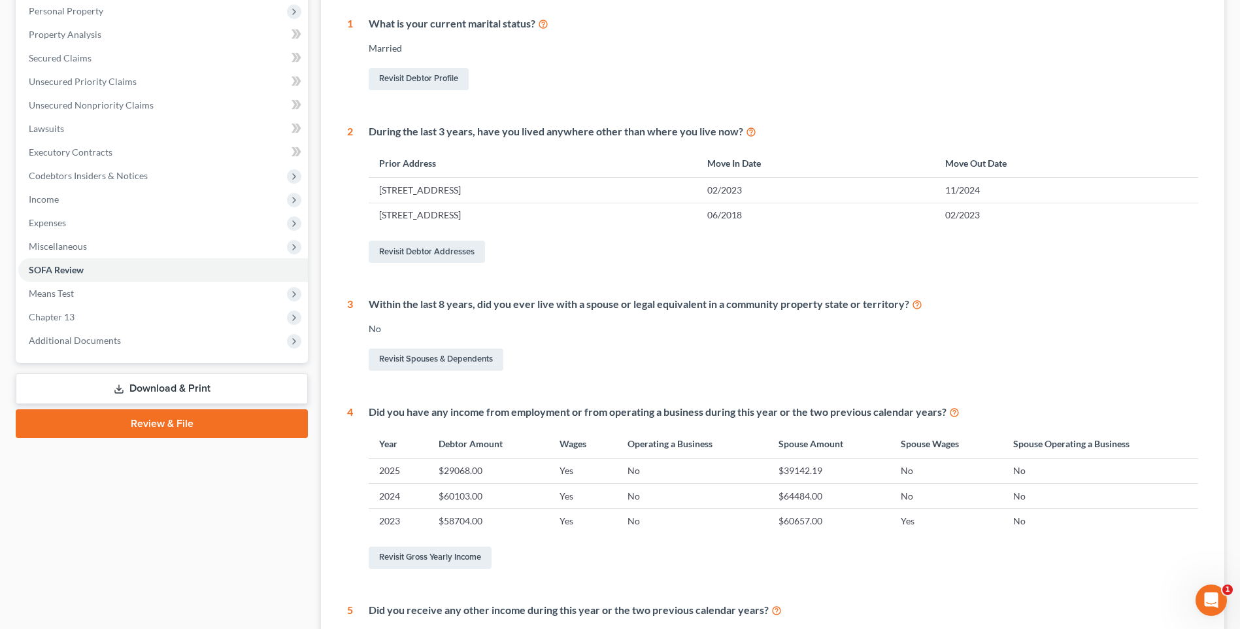
scroll to position [27, 0]
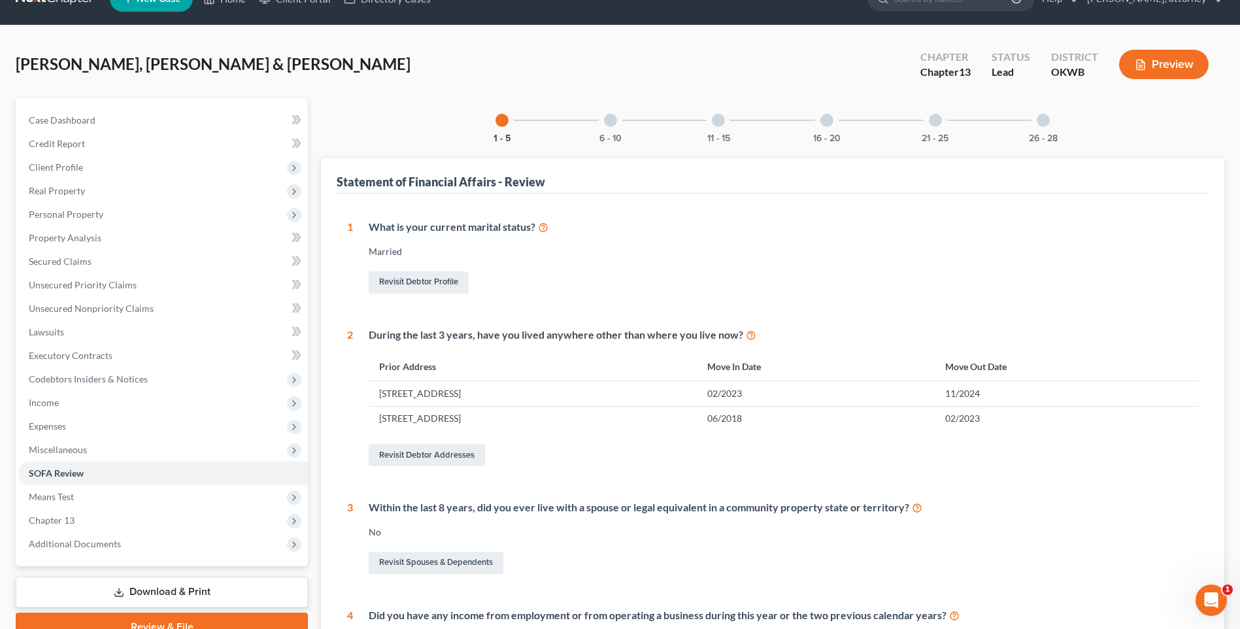
click at [608, 119] on div at bounding box center [610, 120] width 13 height 13
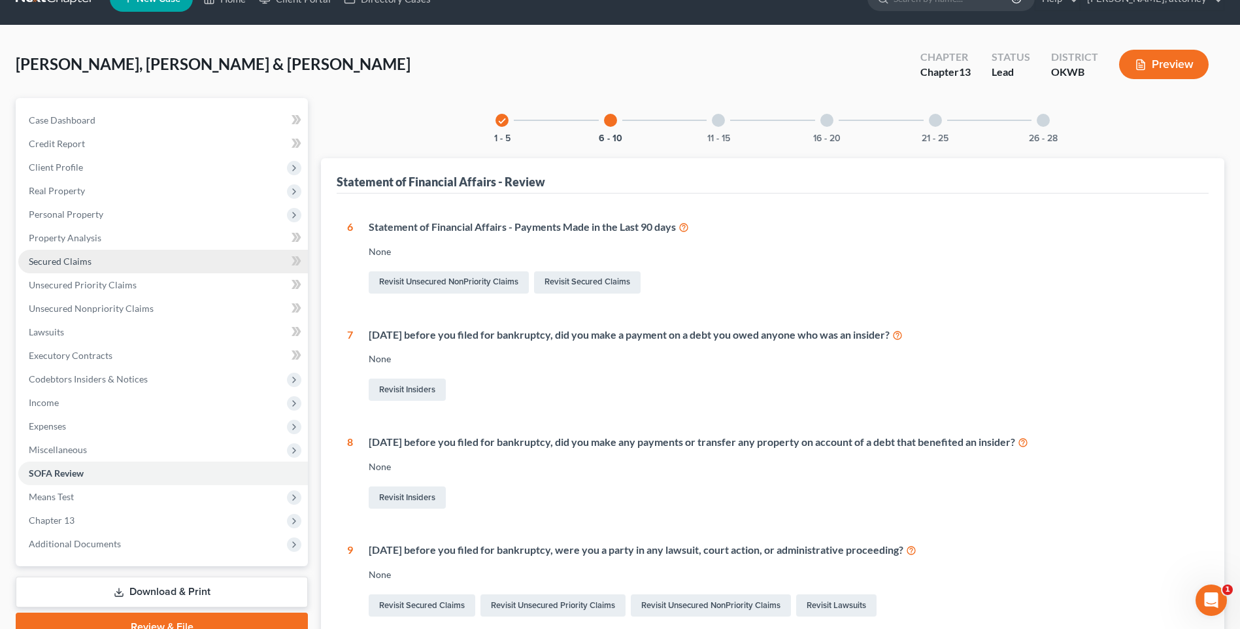
click at [76, 259] on span "Secured Claims" at bounding box center [60, 261] width 63 height 11
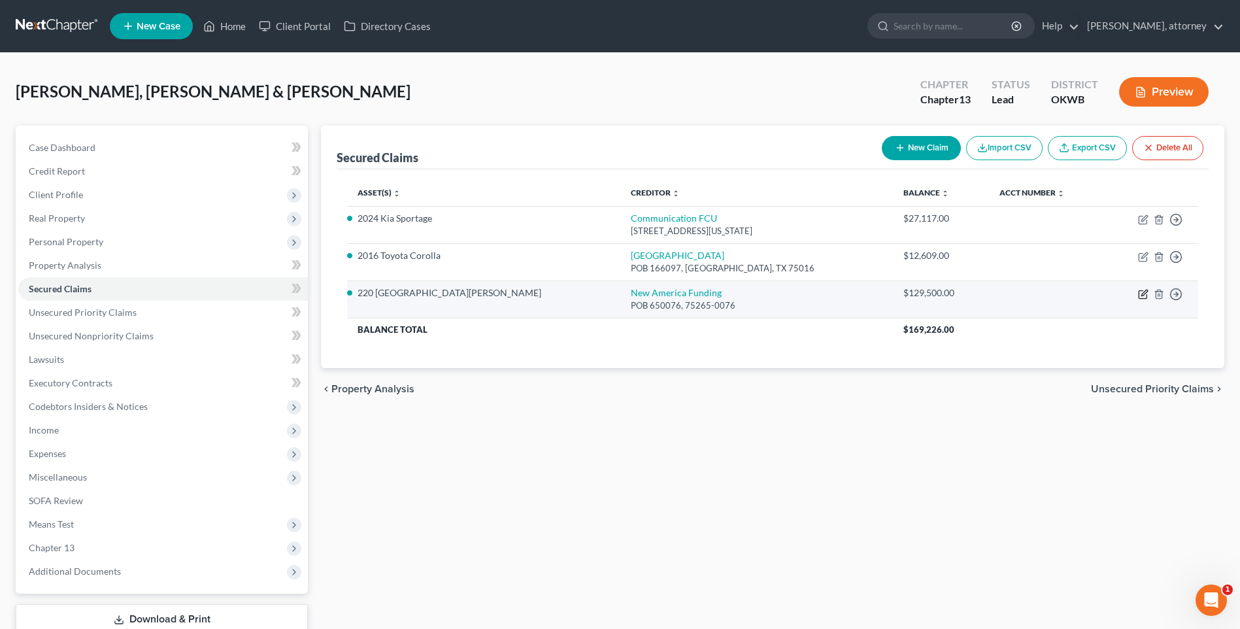
click at [1145, 294] on icon "button" at bounding box center [1143, 294] width 10 height 10
select select "2"
select select "0"
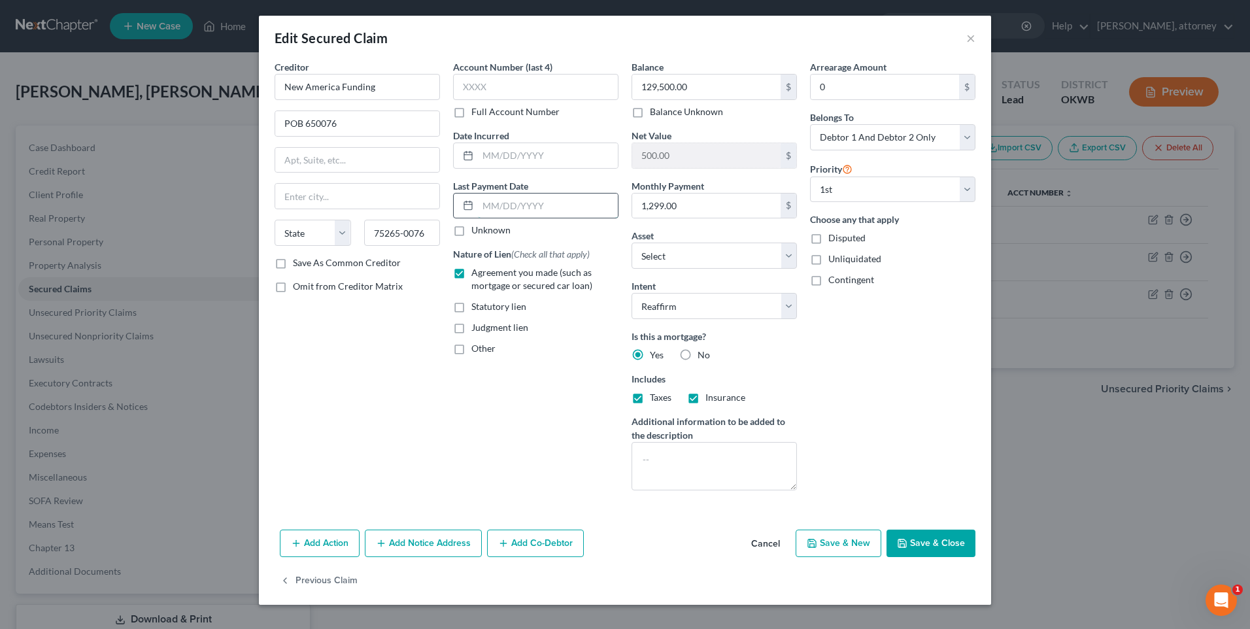
click at [560, 208] on input "text" at bounding box center [548, 206] width 140 height 25
type input "0"
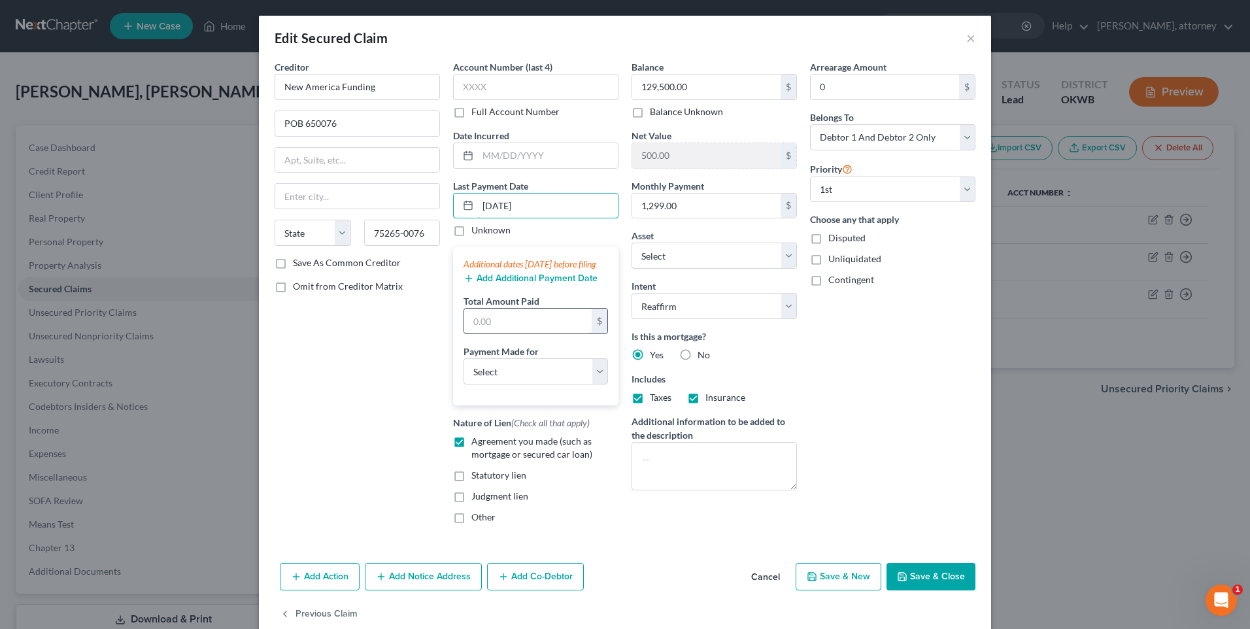
type input "10/01/2025"
click at [566, 333] on input "text" at bounding box center [527, 321] width 127 height 25
type input "3,897"
click at [567, 384] on select "Select Car Credit Card Loan Repayment Mortgage Other Suppliers Or Vendors" at bounding box center [536, 371] width 144 height 26
select select "3"
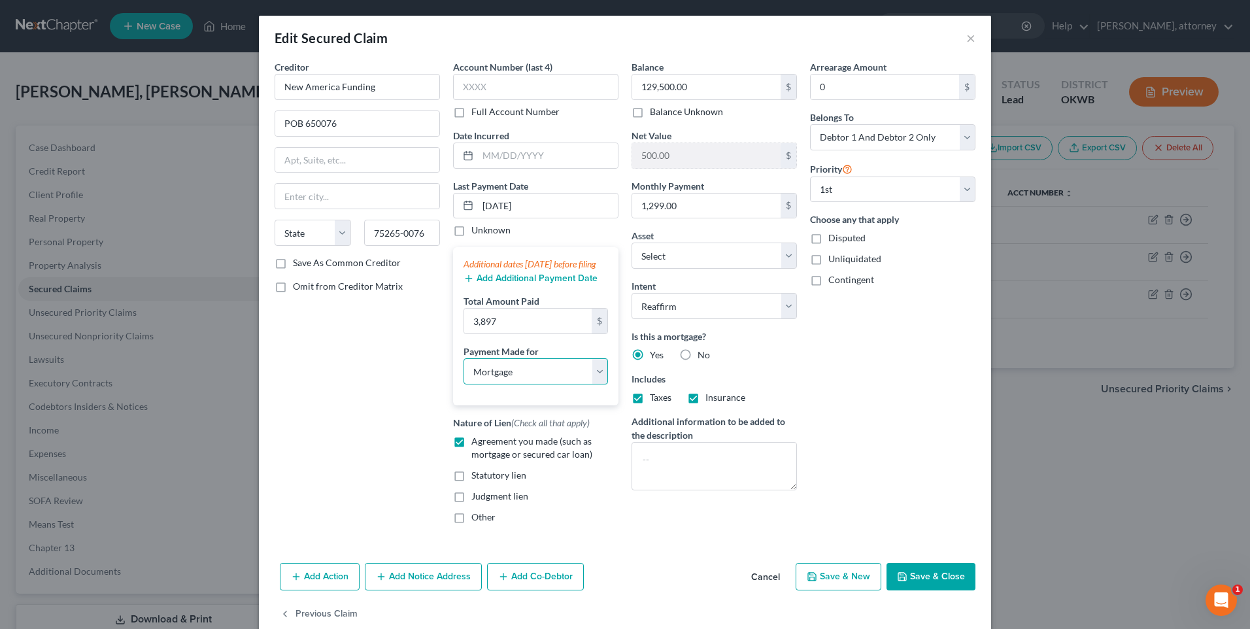
click at [464, 371] on select "Select Car Credit Card Loan Repayment Mortgage Other Suppliers Or Vendors" at bounding box center [536, 371] width 144 height 26
click at [923, 590] on button "Save & Close" at bounding box center [931, 576] width 89 height 27
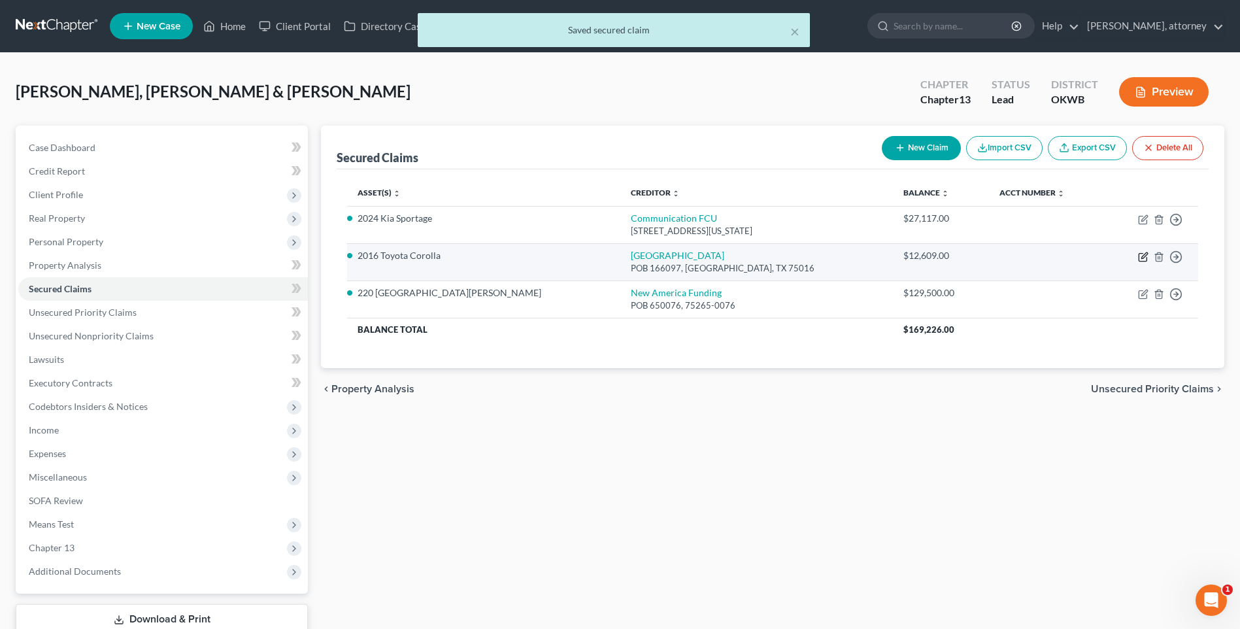
click at [1139, 257] on icon "button" at bounding box center [1143, 258] width 8 height 8
select select "45"
select select "2"
select select "0"
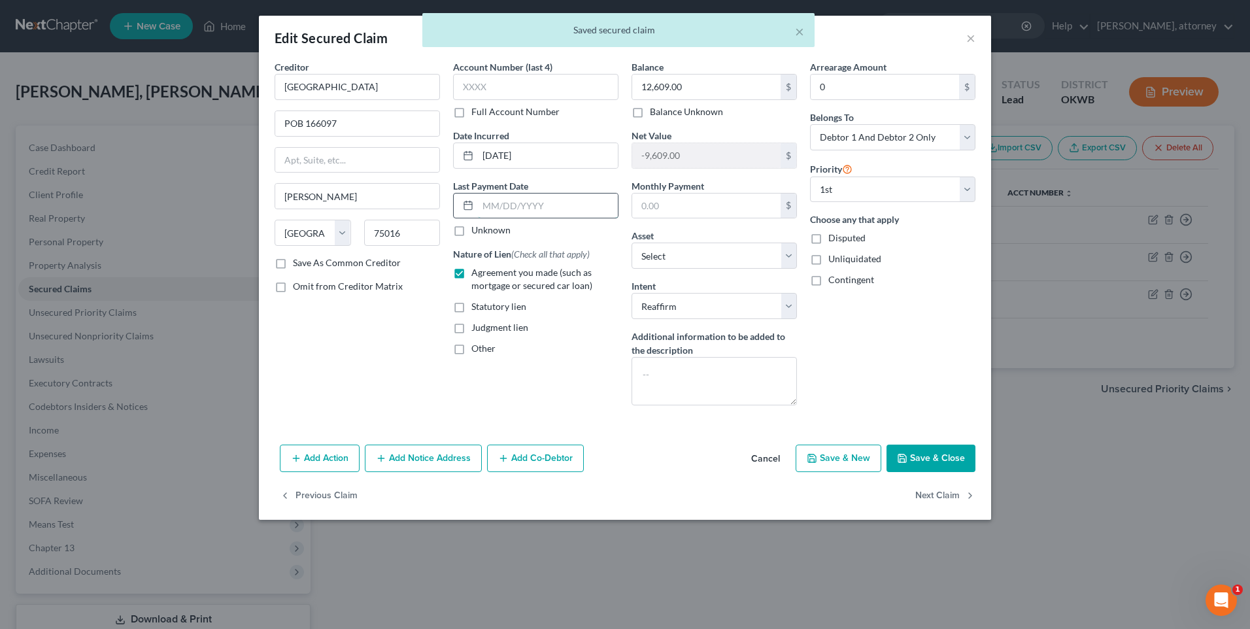
click at [582, 203] on input "text" at bounding box center [548, 206] width 140 height 25
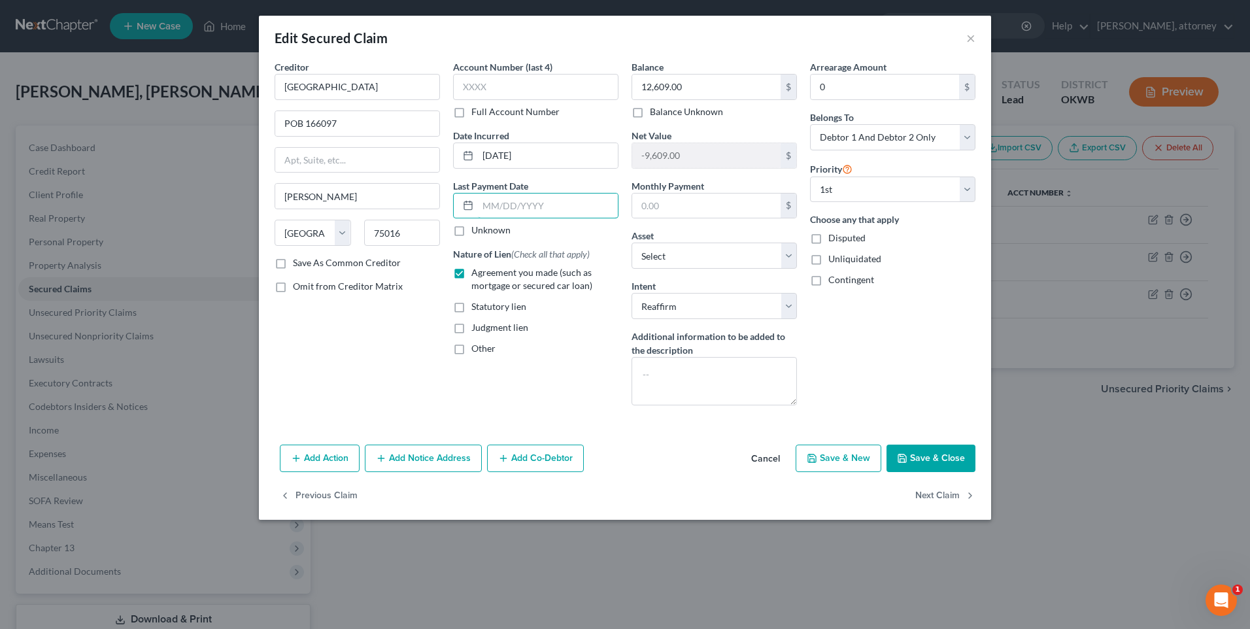
type input "10/01/2025"
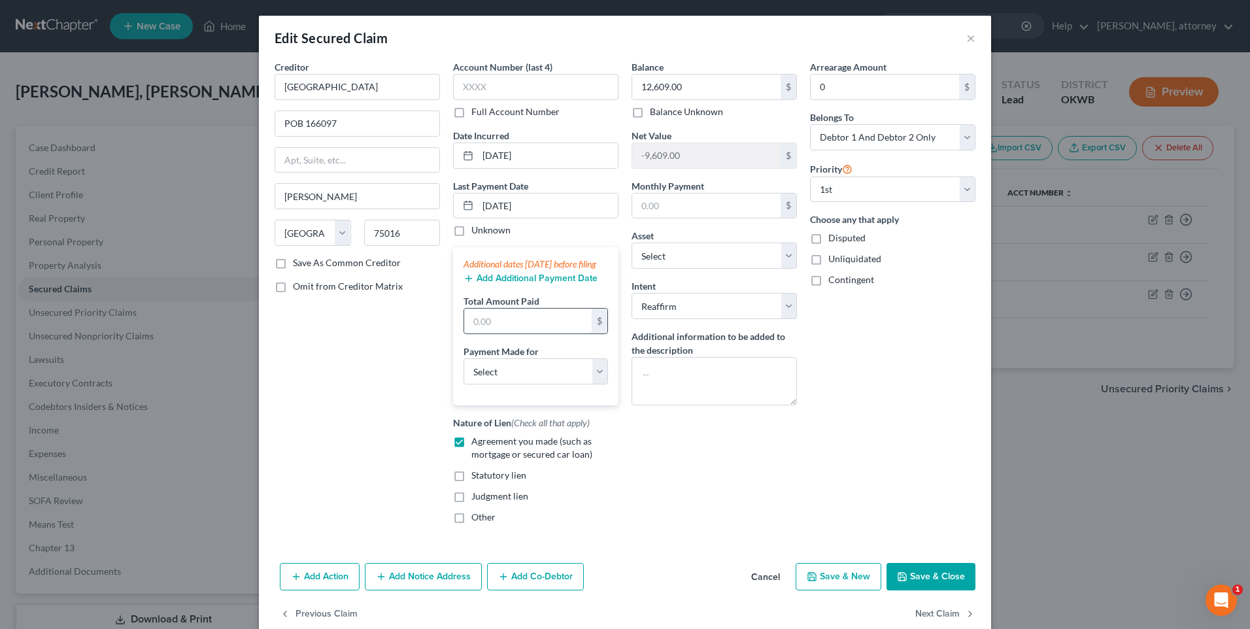
click at [536, 333] on input "text" at bounding box center [527, 321] width 127 height 25
click at [683, 471] on div "Balance 12,609.00 $ Balance Unknown Balance Undetermined 12,609.00 $ Balance Un…" at bounding box center [714, 297] width 178 height 474
click at [543, 383] on select "Select Car Credit Card Loan Repayment Mortgage Other Suppliers Or Vendors" at bounding box center [536, 371] width 144 height 26
select select "0"
click at [464, 371] on select "Select Car Credit Card Loan Repayment Mortgage Other Suppliers Or Vendors" at bounding box center [536, 371] width 144 height 26
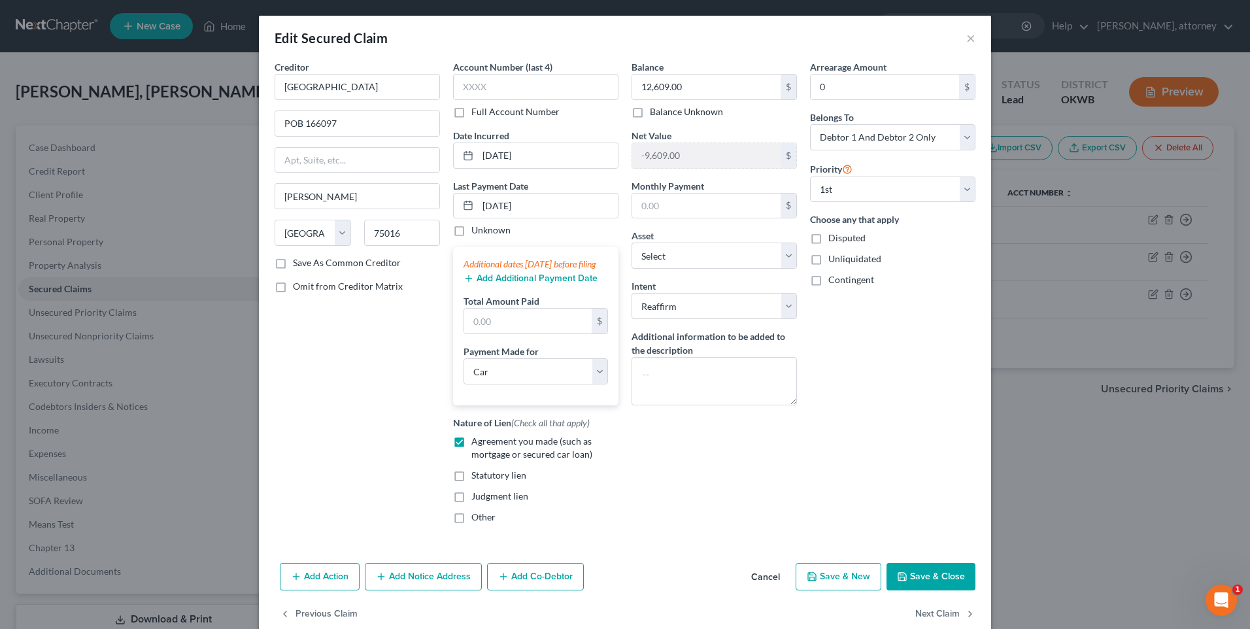
click at [918, 585] on button "Save & Close" at bounding box center [931, 576] width 89 height 27
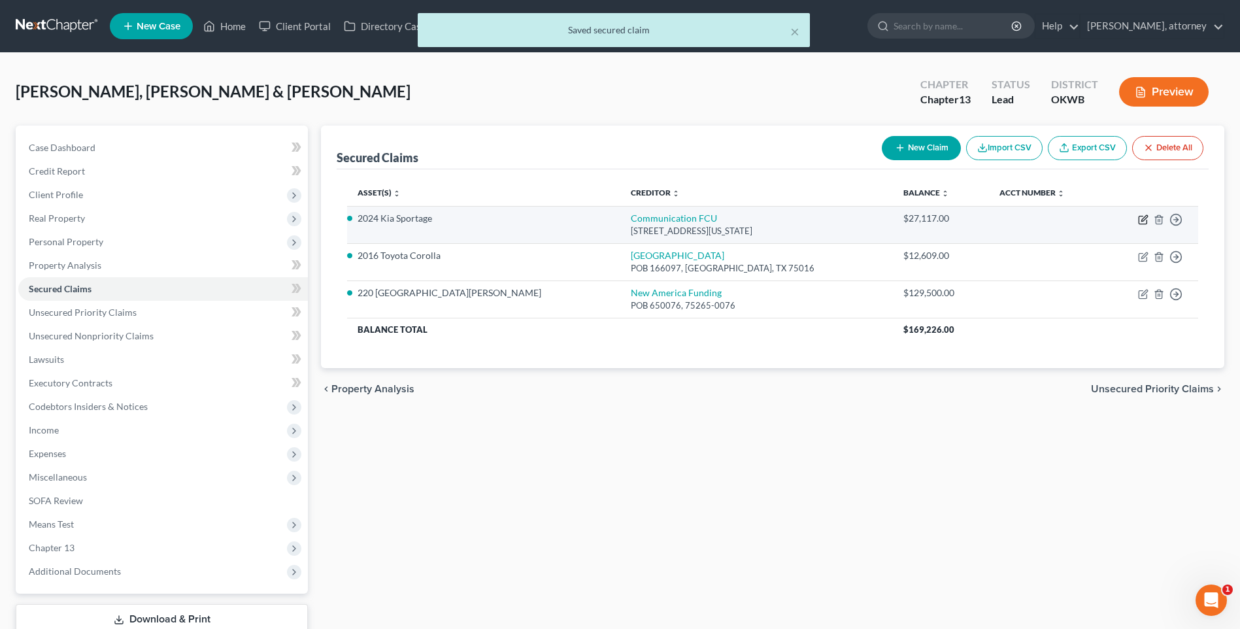
click at [1140, 219] on icon "button" at bounding box center [1143, 220] width 8 height 8
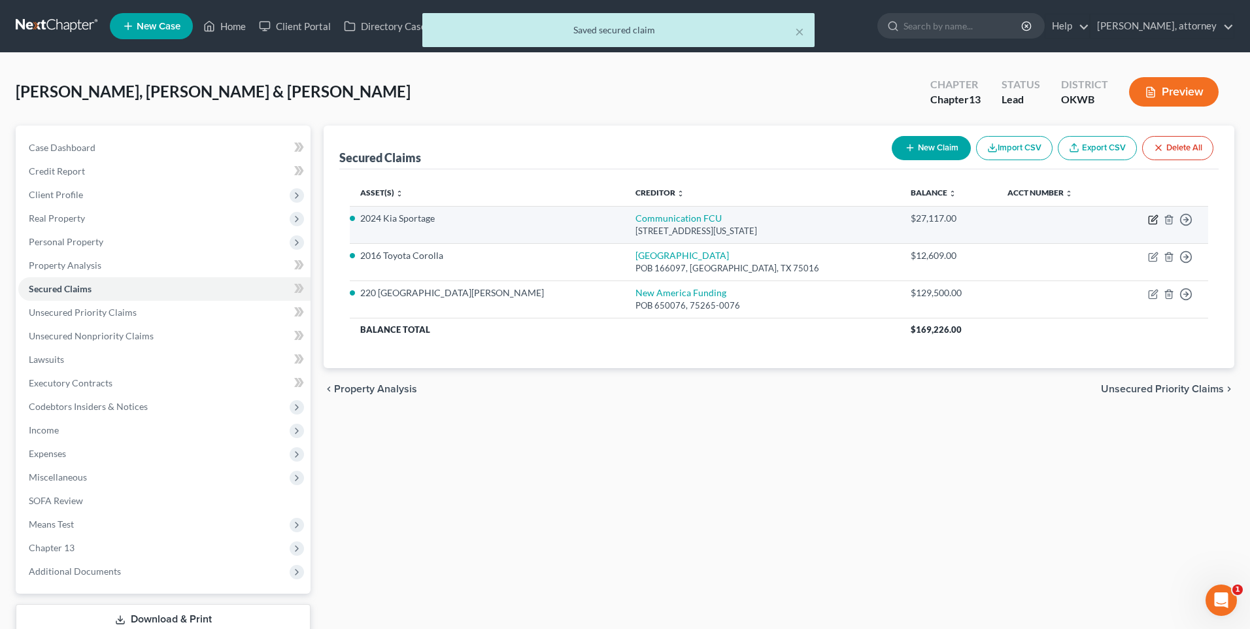
select select "37"
select select "6"
select select "2"
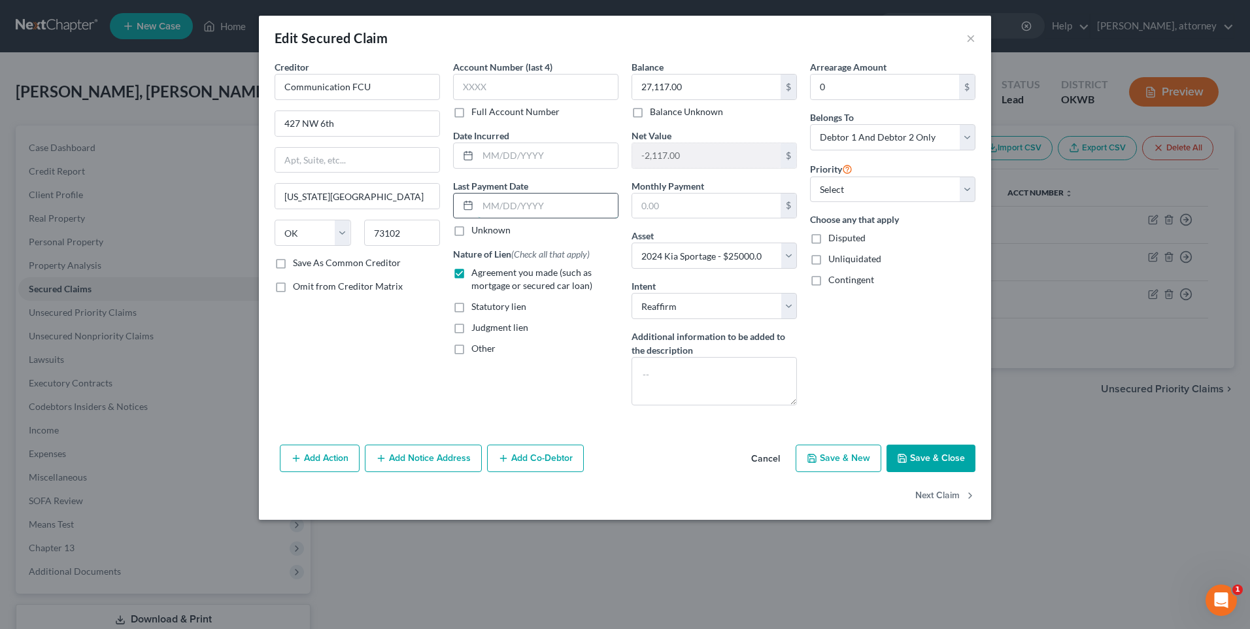
click at [544, 204] on input "text" at bounding box center [548, 206] width 140 height 25
type input "10/01/2025"
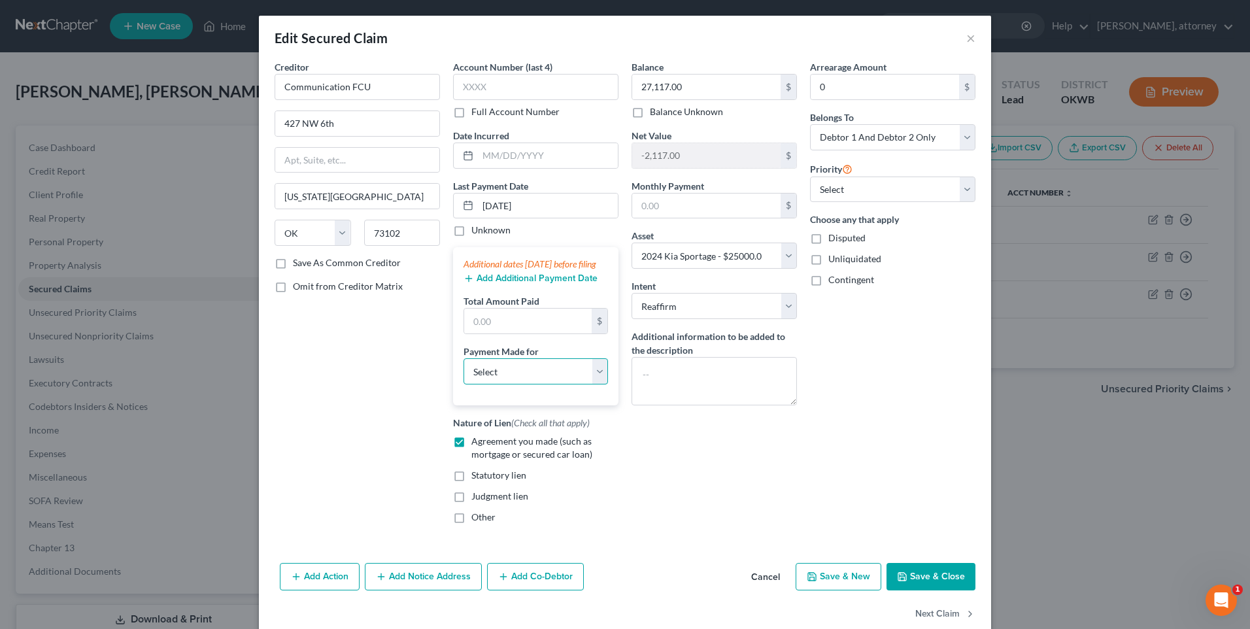
click at [547, 384] on select "Select Car Credit Card Loan Repayment Mortgage Other Suppliers Or Vendors" at bounding box center [536, 371] width 144 height 26
select select "0"
click at [464, 371] on select "Select Car Credit Card Loan Repayment Mortgage Other Suppliers Or Vendors" at bounding box center [536, 371] width 144 height 26
click at [928, 585] on button "Save & Close" at bounding box center [931, 576] width 89 height 27
select select
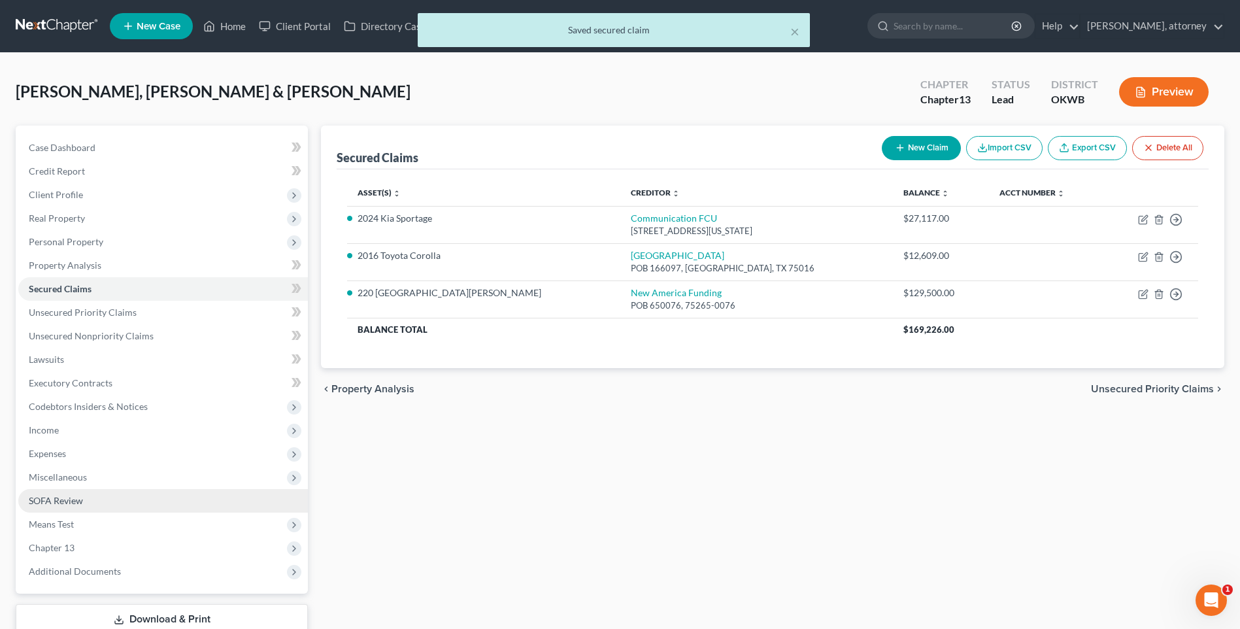
click at [52, 501] on span "SOFA Review" at bounding box center [56, 500] width 54 height 11
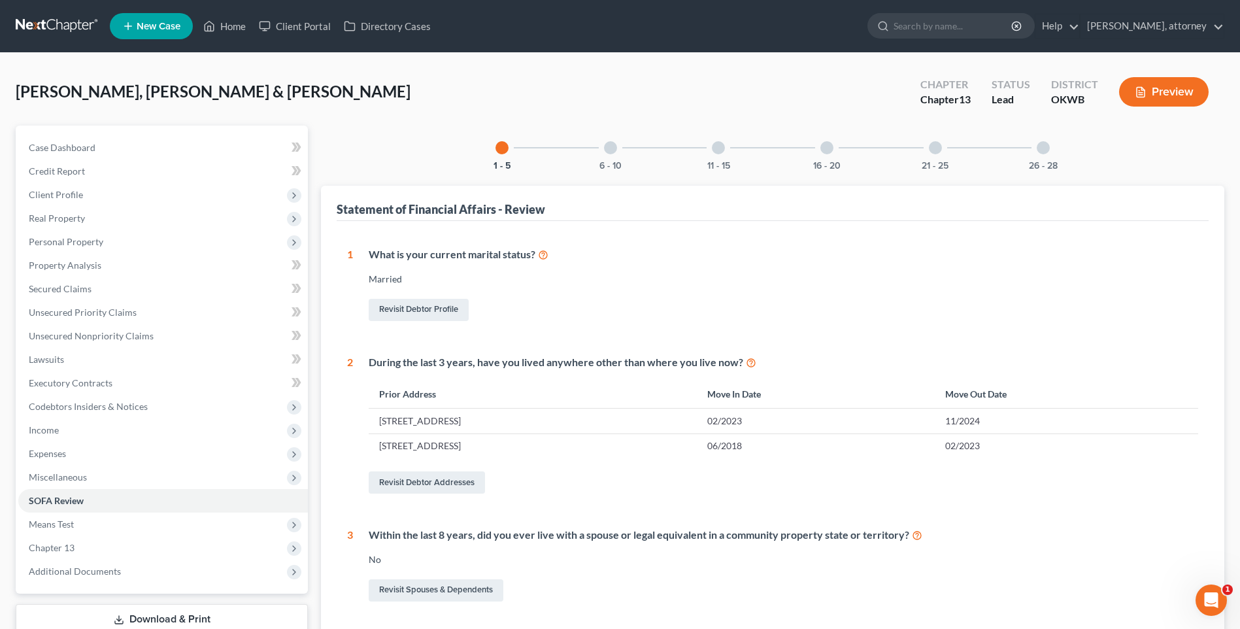
drag, startPoint x: 608, startPoint y: 149, endPoint x: 608, endPoint y: 158, distance: 9.2
click at [608, 150] on div at bounding box center [610, 147] width 13 height 13
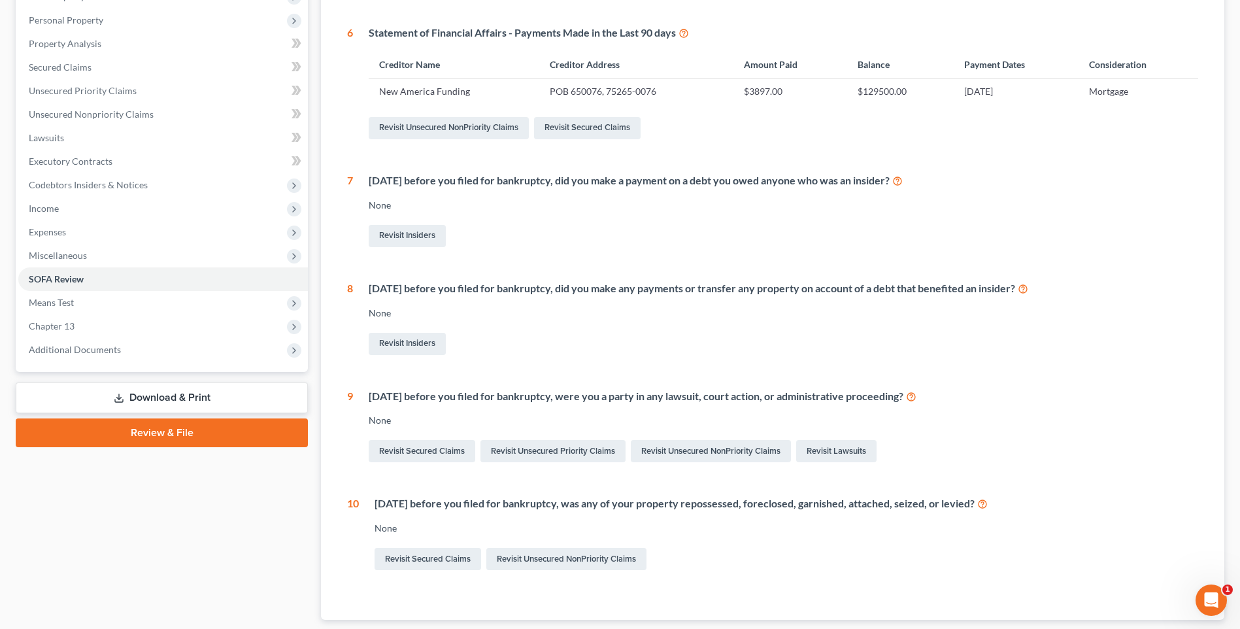
scroll to position [65, 0]
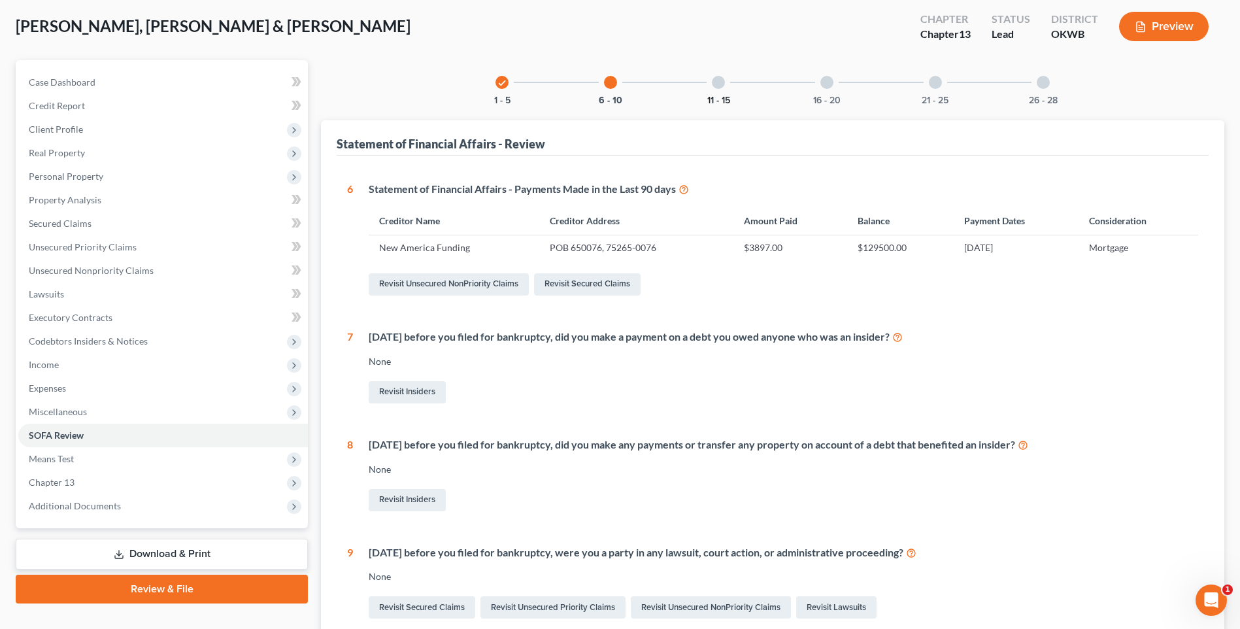
click at [715, 96] on button "11 - 15" at bounding box center [718, 100] width 23 height 9
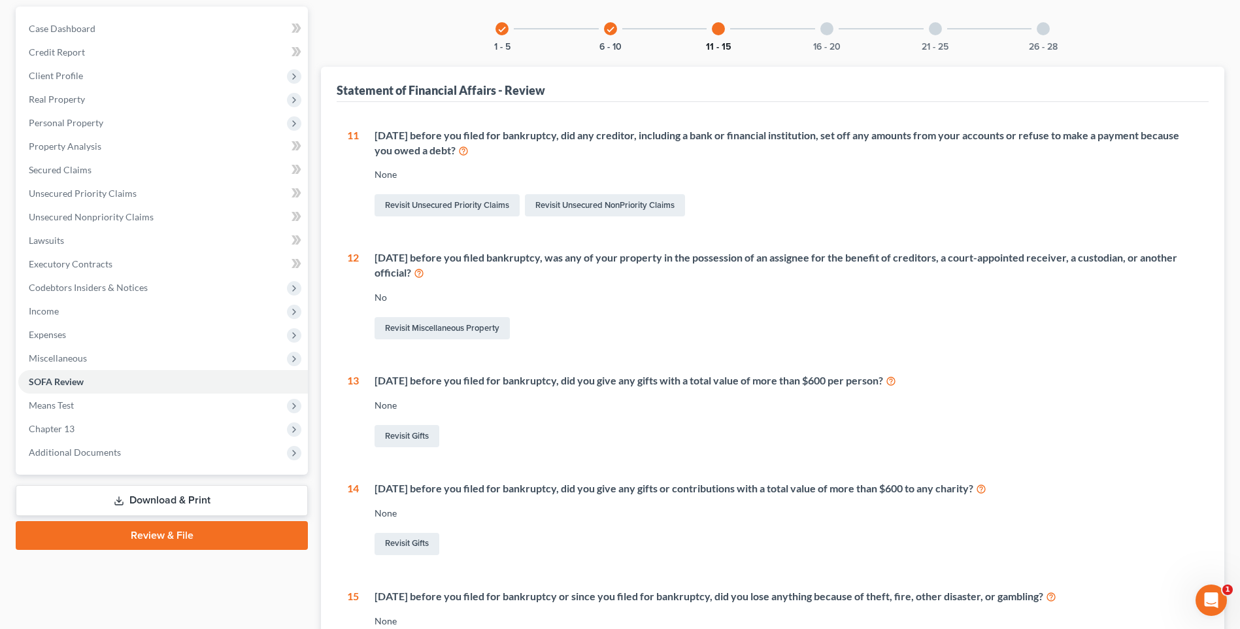
scroll to position [0, 0]
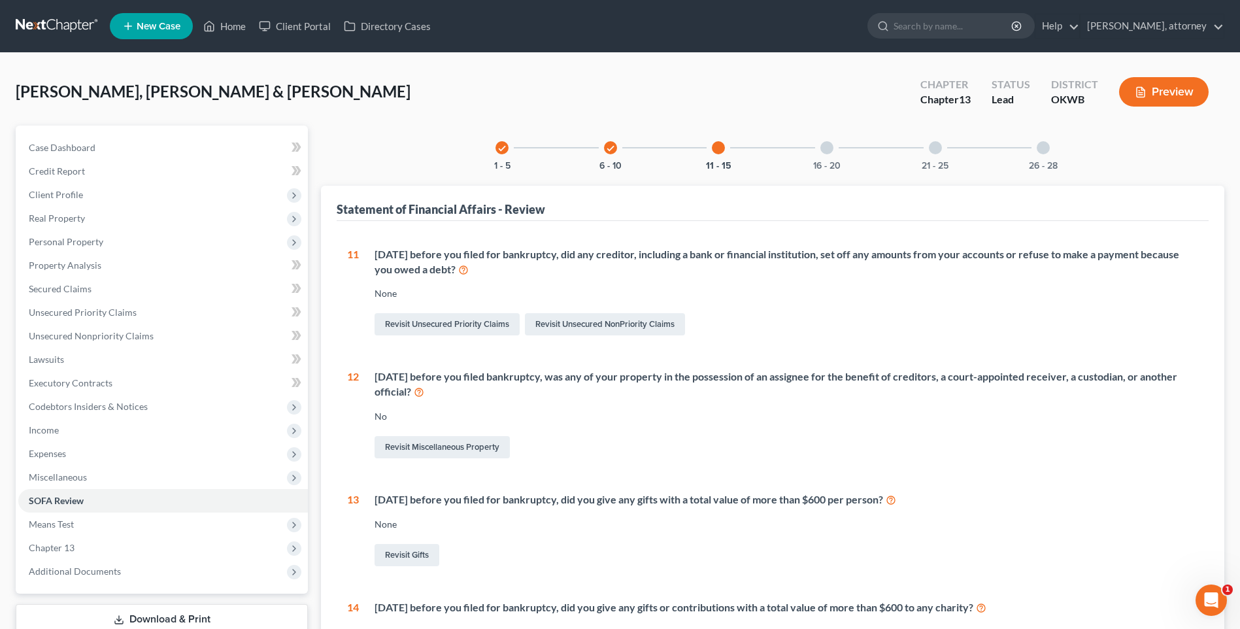
click at [824, 159] on div "16 - 20" at bounding box center [827, 148] width 44 height 44
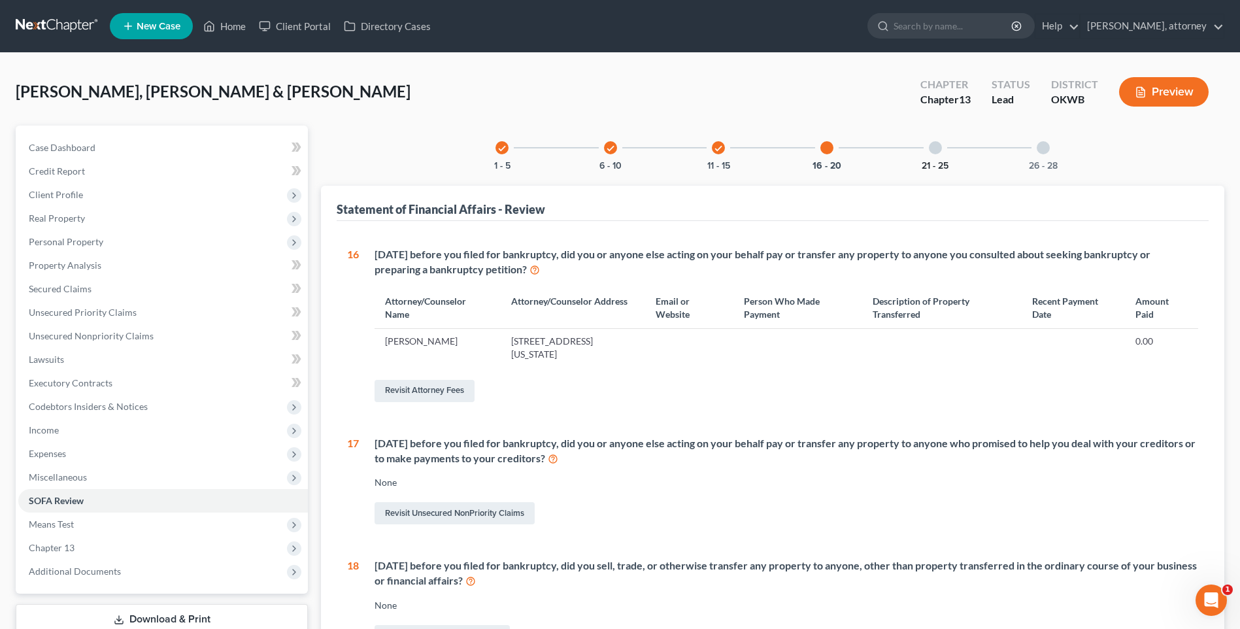
click at [943, 163] on button "21 - 25" at bounding box center [935, 165] width 27 height 9
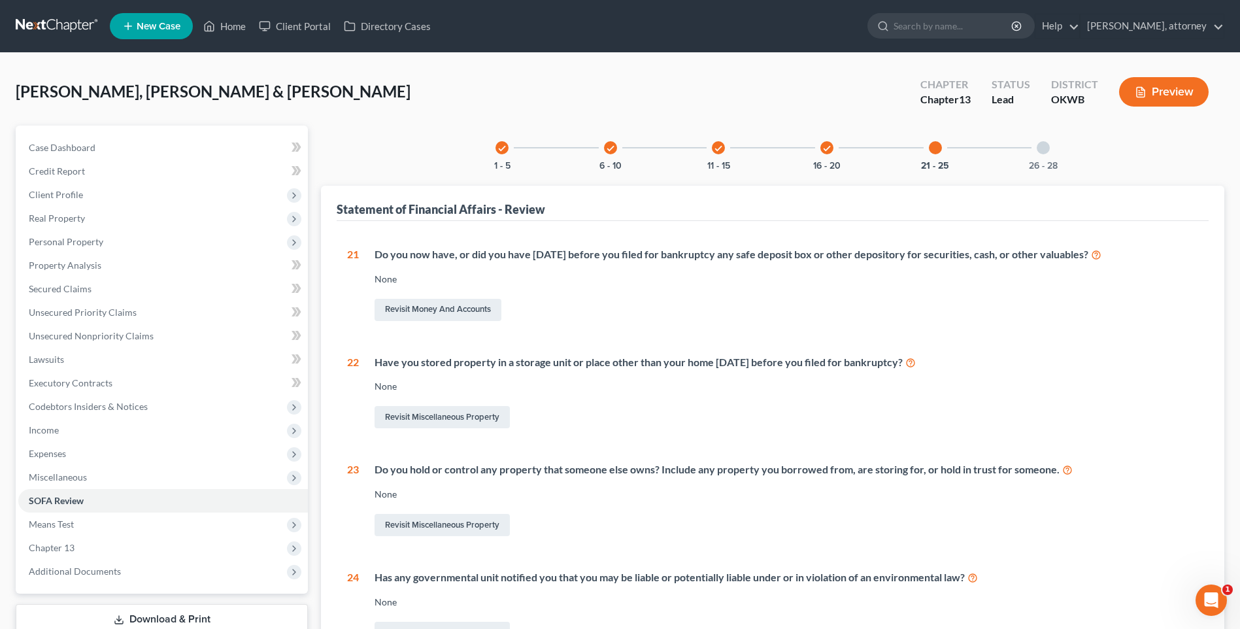
click at [1039, 148] on div at bounding box center [1043, 147] width 13 height 13
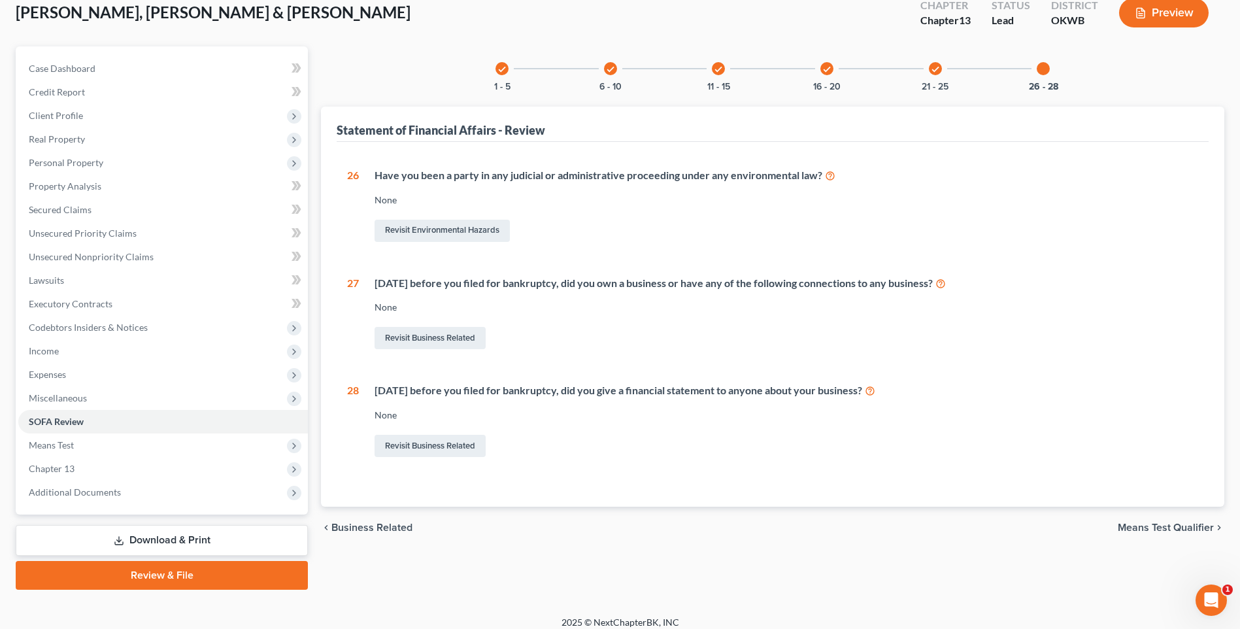
scroll to position [90, 0]
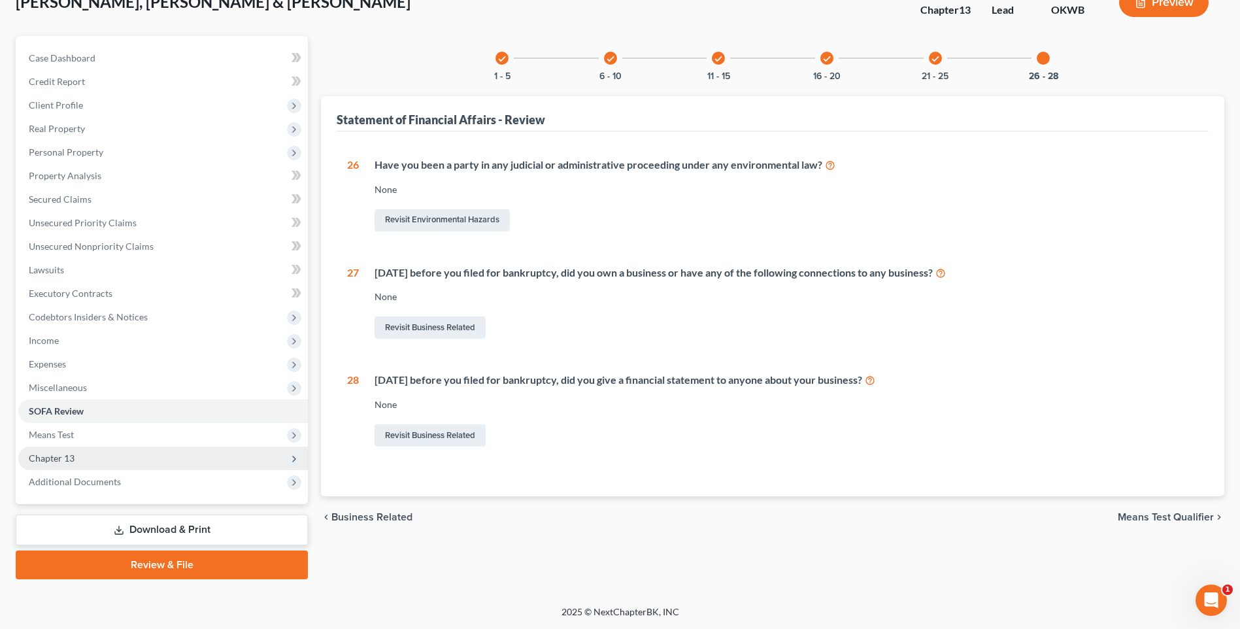
click at [41, 459] on span "Chapter 13" at bounding box center [52, 457] width 46 height 11
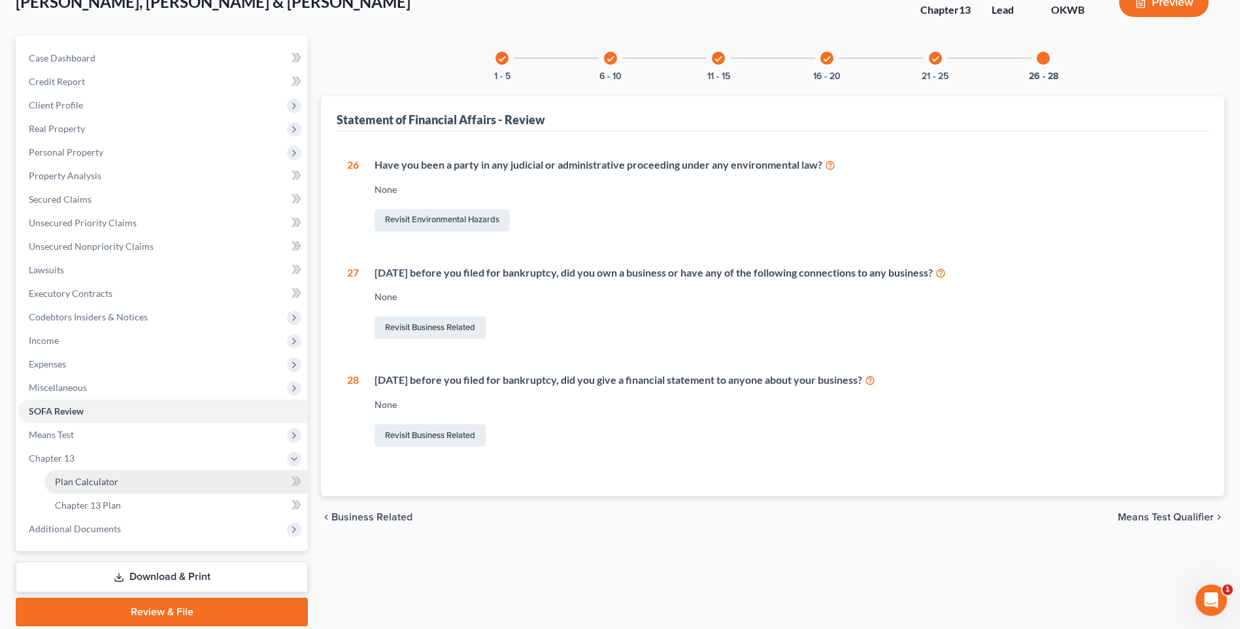
click at [72, 482] on span "Plan Calculator" at bounding box center [86, 481] width 63 height 11
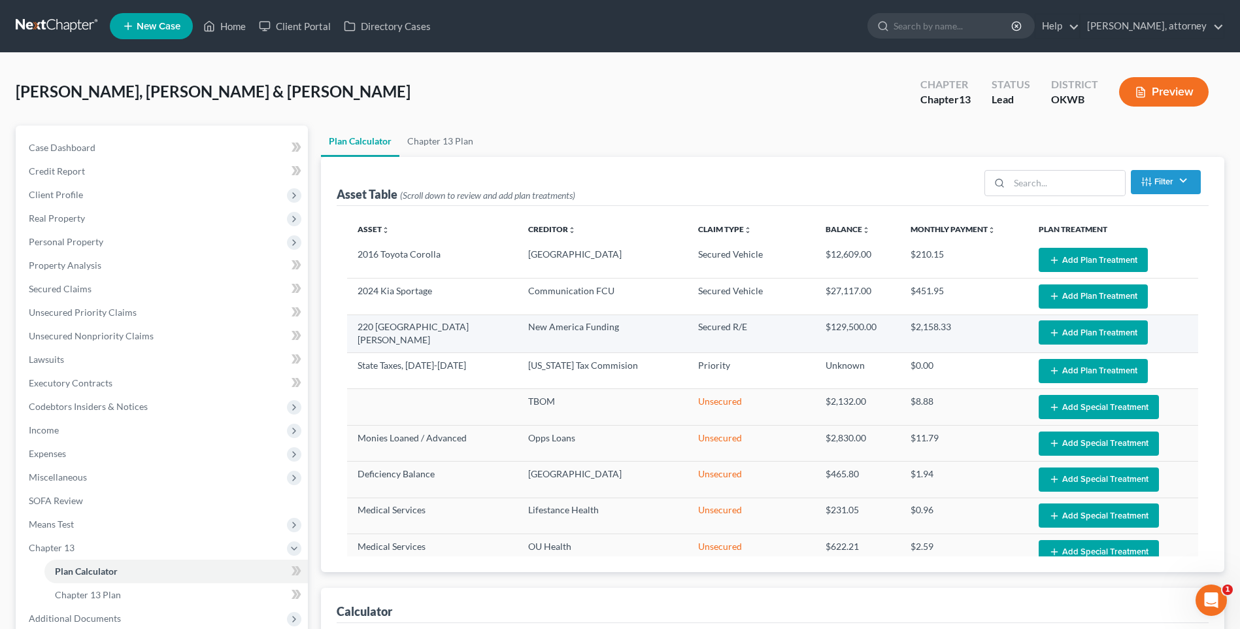
select select "59"
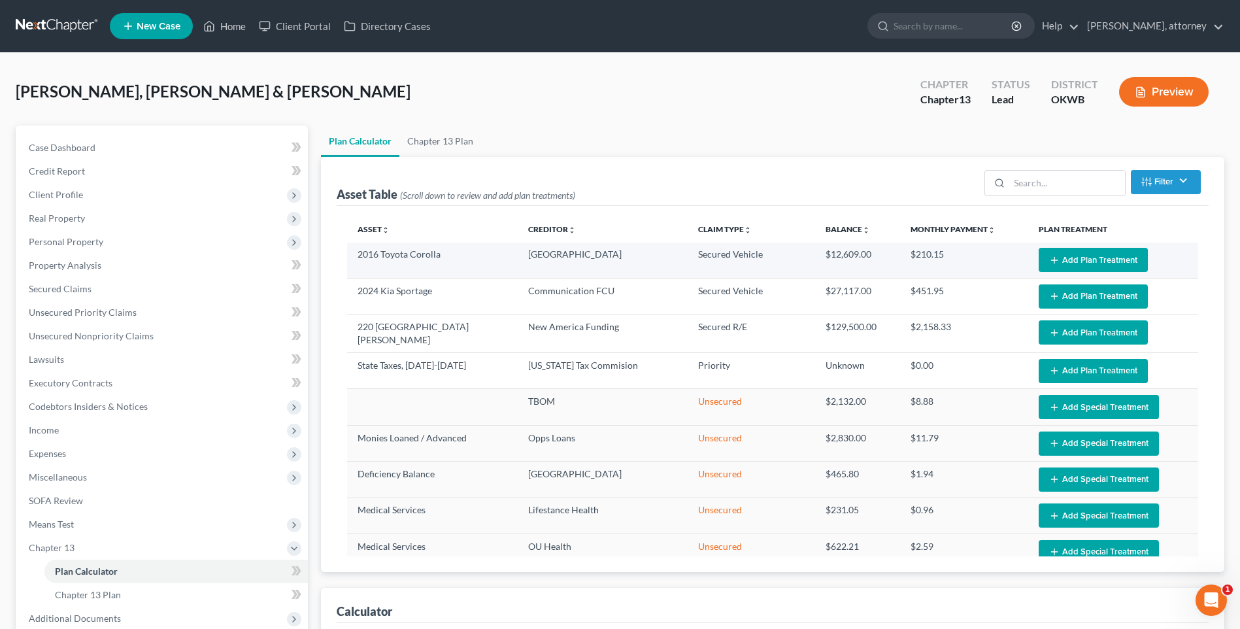
click at [1094, 263] on button "Add Plan Treatment" at bounding box center [1093, 260] width 109 height 24
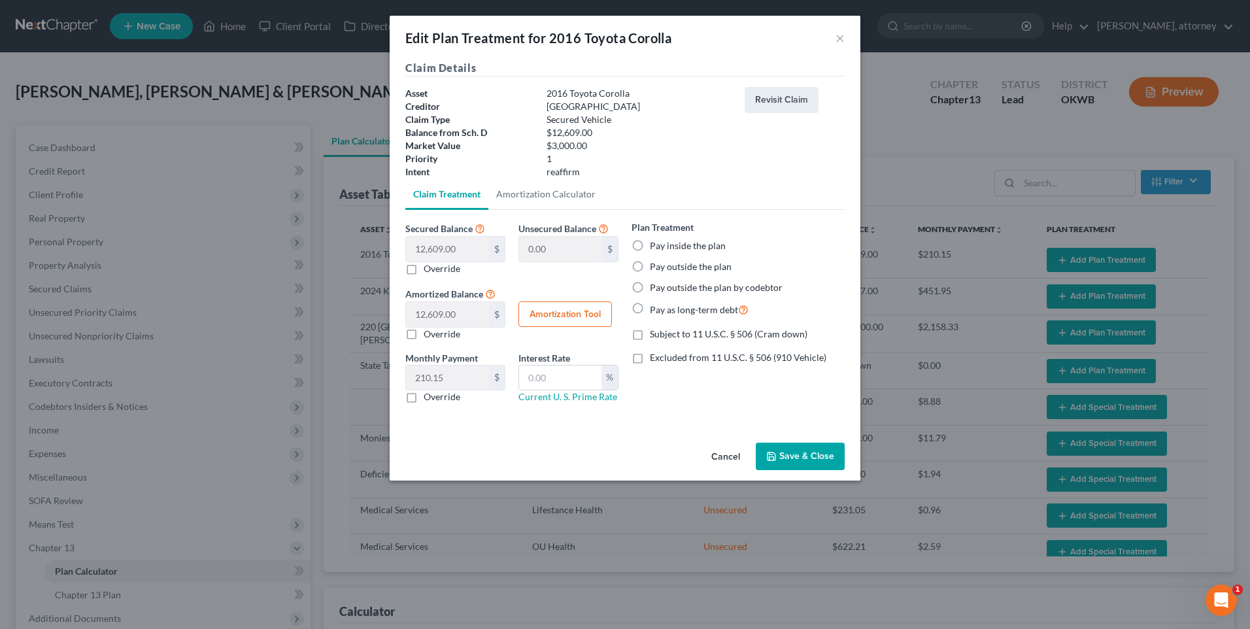
click at [807, 452] on button "Save & Close" at bounding box center [800, 456] width 89 height 27
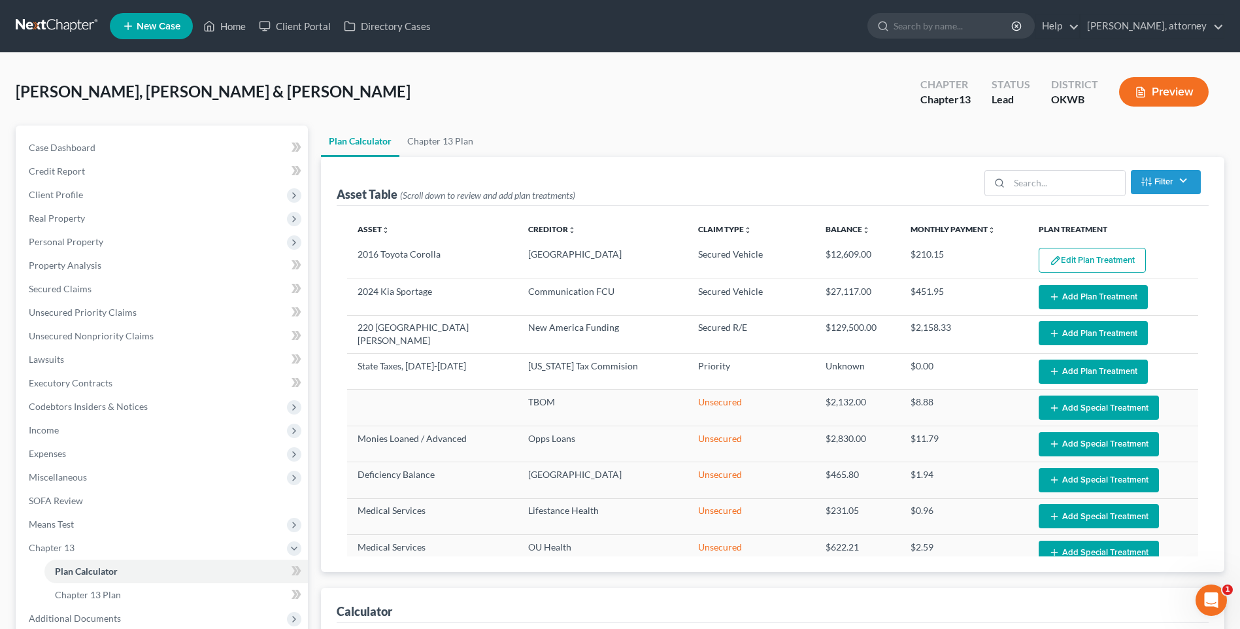
select select "59"
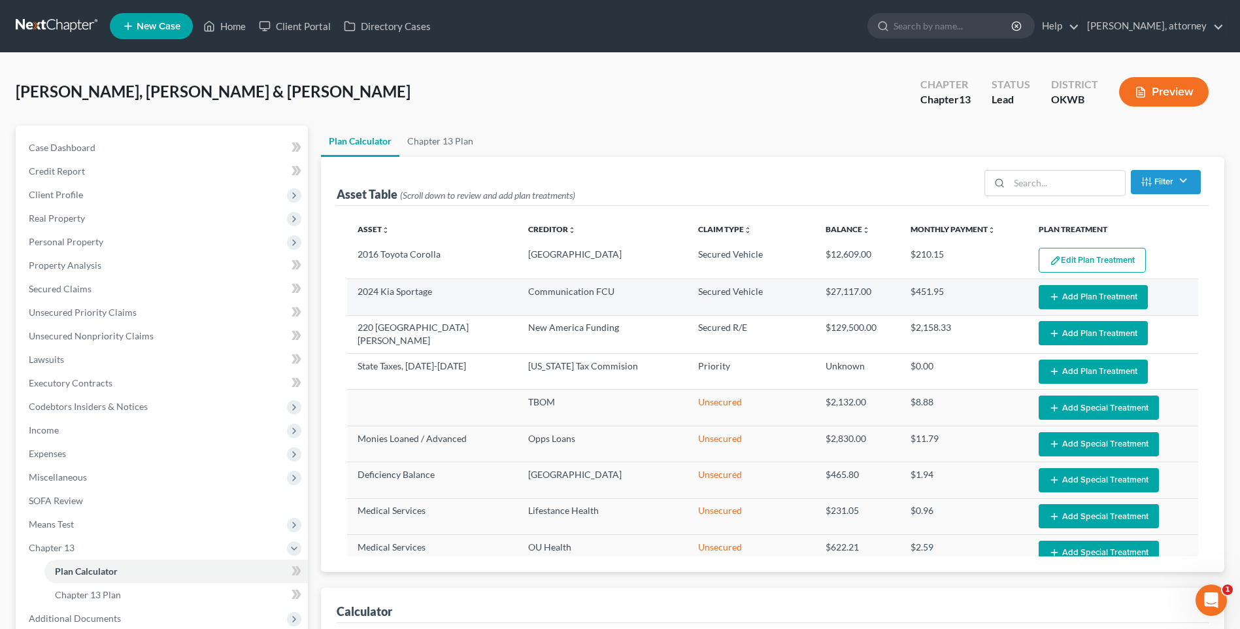
click at [1077, 296] on button "Add Plan Treatment" at bounding box center [1093, 297] width 109 height 24
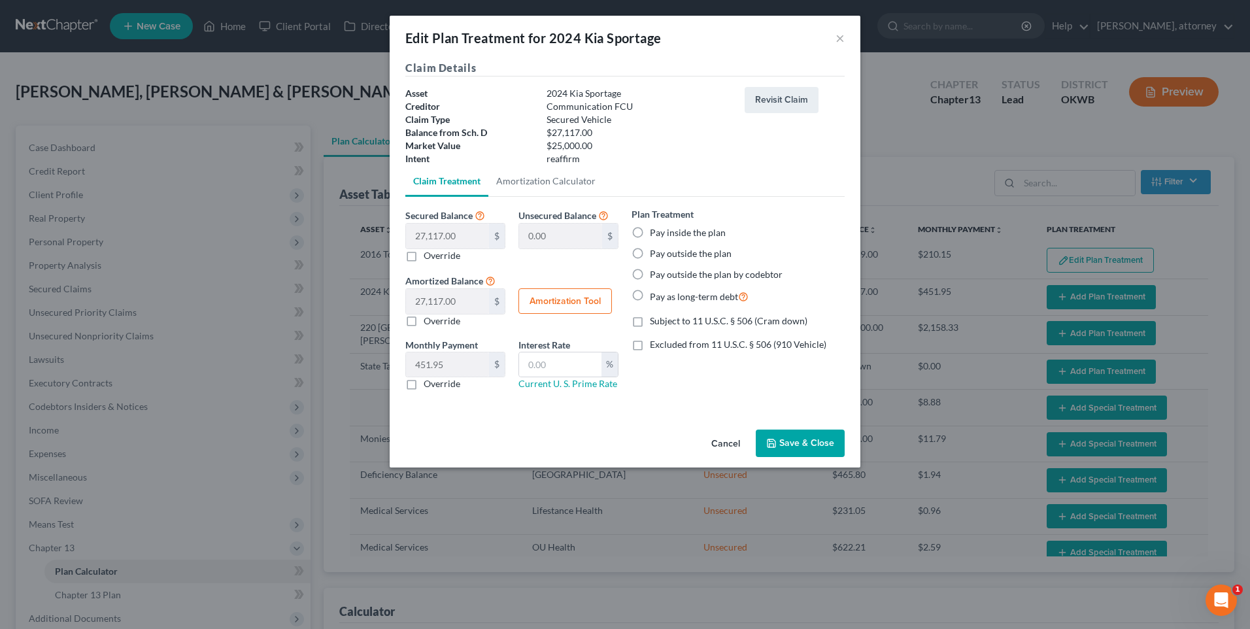
click at [652, 236] on label "Pay inside the plan" at bounding box center [688, 232] width 76 height 13
click at [655, 235] on input "Pay inside the plan" at bounding box center [659, 230] width 8 height 8
radio input "true"
click at [811, 443] on button "Save & Close" at bounding box center [800, 443] width 89 height 27
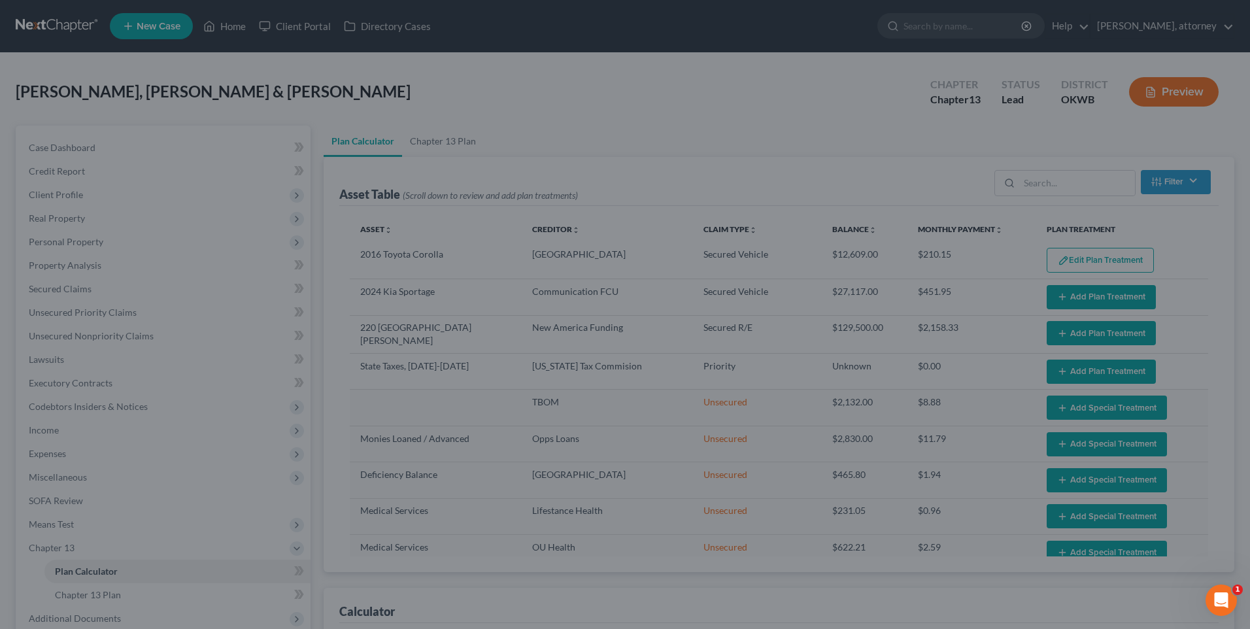
select select "59"
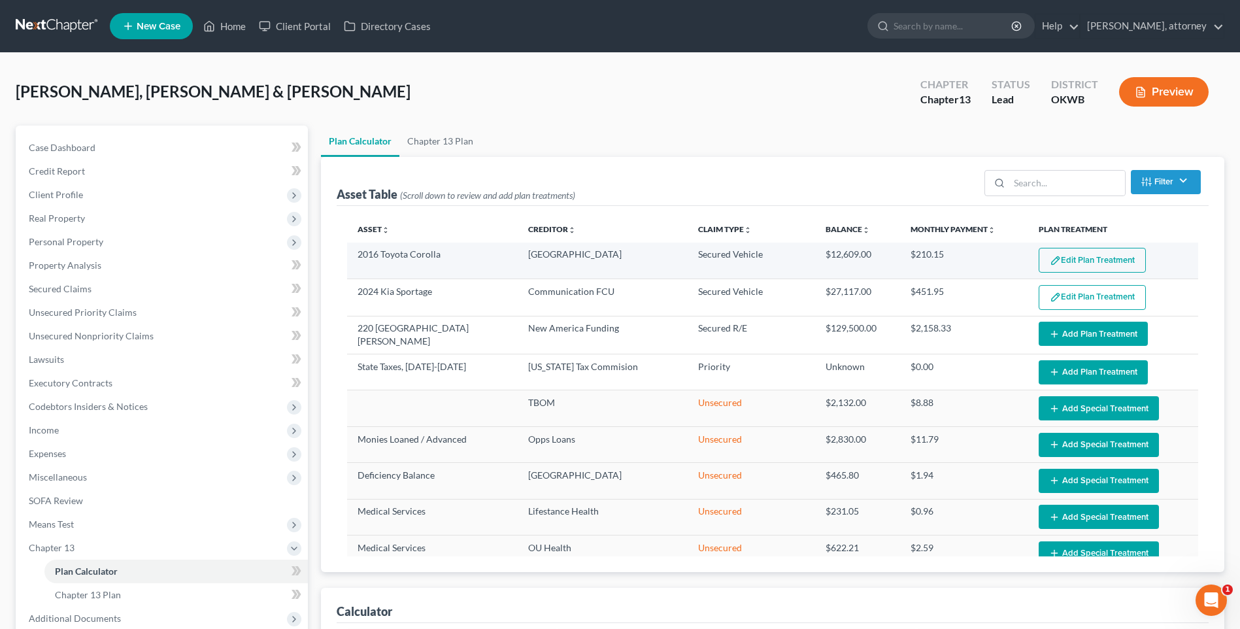
click at [1098, 254] on button "Edit Plan Treatment" at bounding box center [1092, 260] width 107 height 25
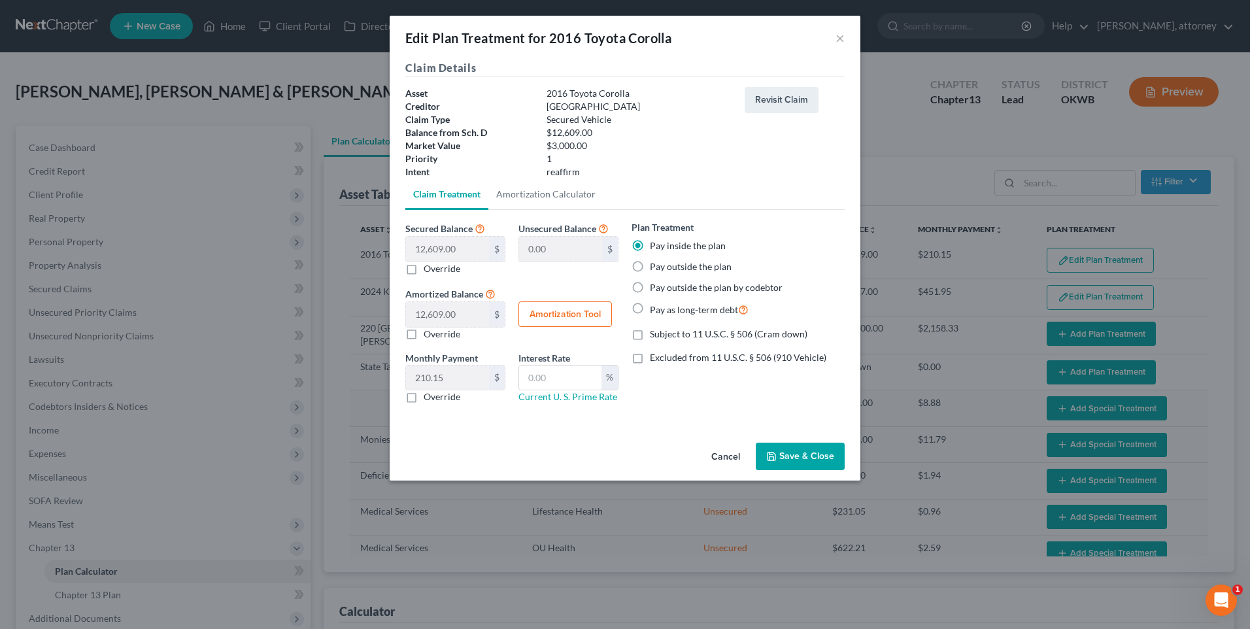
click at [809, 456] on button "Save & Close" at bounding box center [800, 456] width 89 height 27
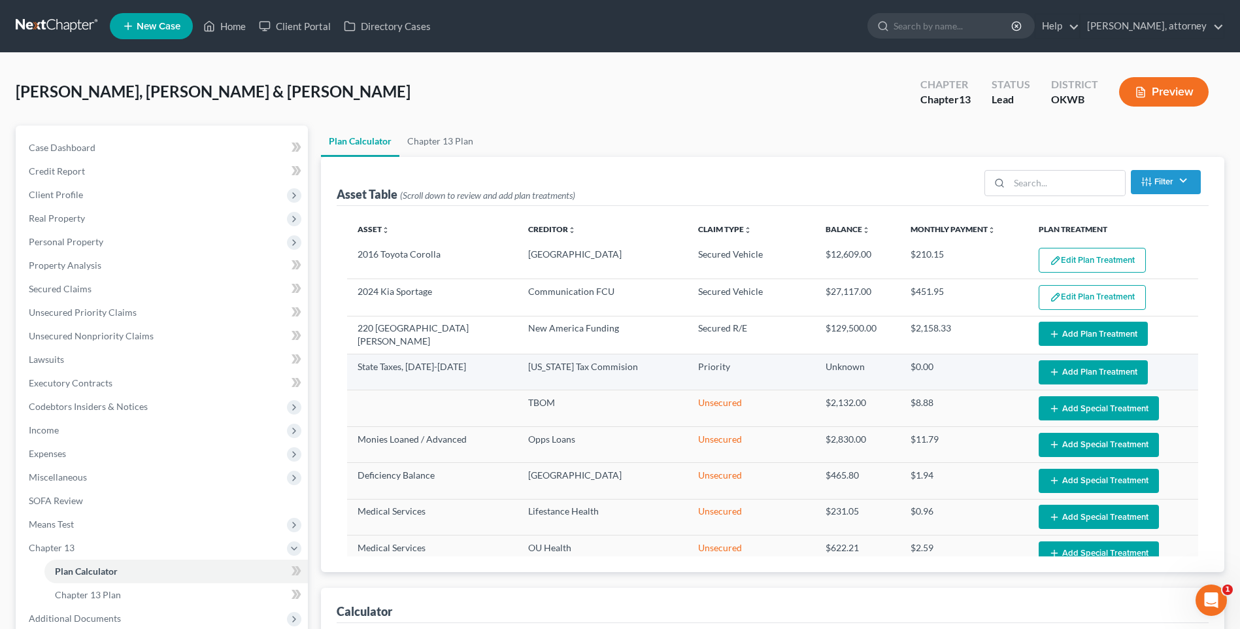
select select "59"
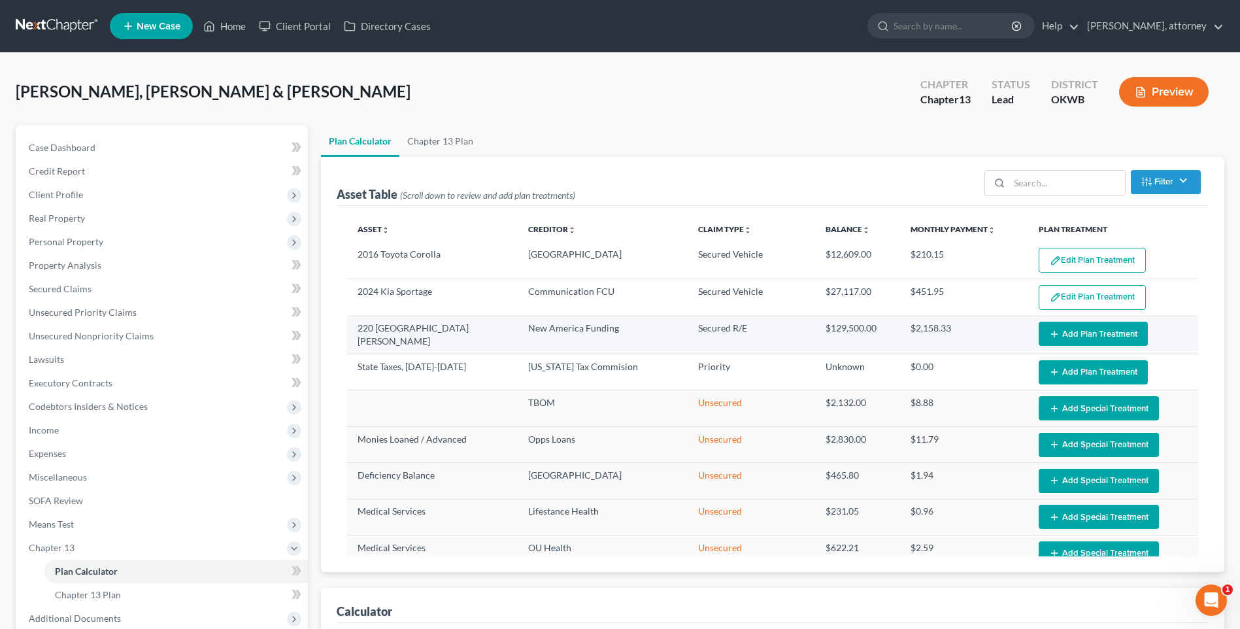
click at [1078, 333] on button "Add Plan Treatment" at bounding box center [1093, 334] width 109 height 24
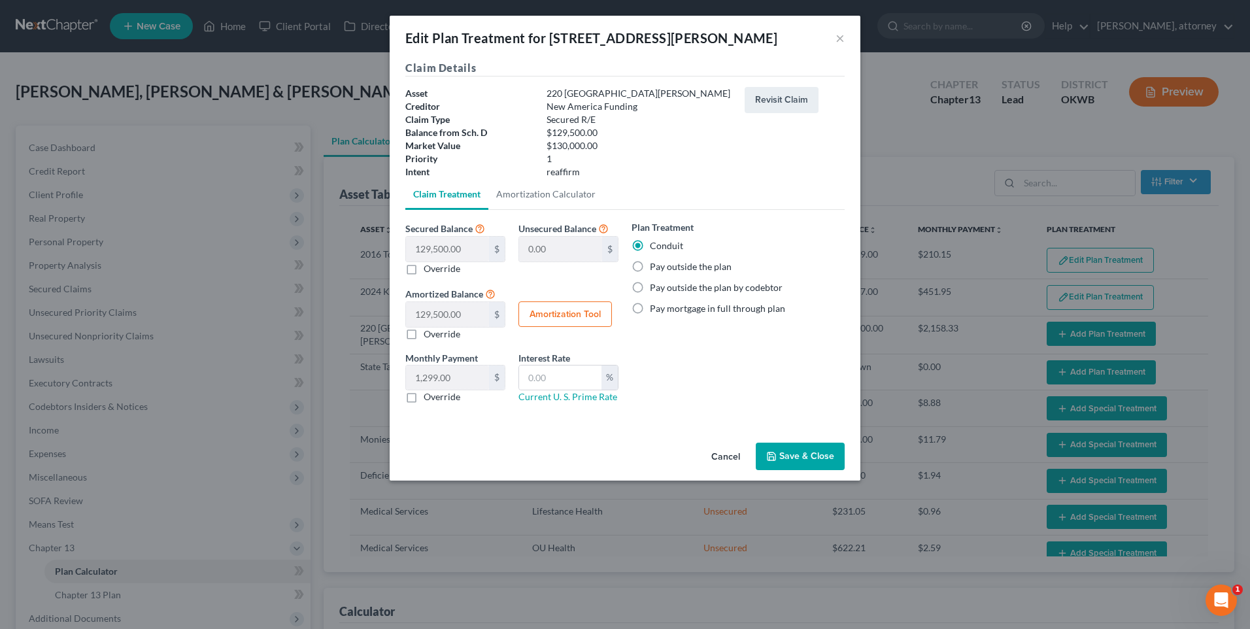
click at [671, 266] on label "Pay outside the plan" at bounding box center [691, 266] width 82 height 13
click at [664, 266] on input "Pay outside the plan" at bounding box center [659, 264] width 8 height 8
radio input "true"
click at [812, 457] on button "Save & Close" at bounding box center [800, 456] width 89 height 27
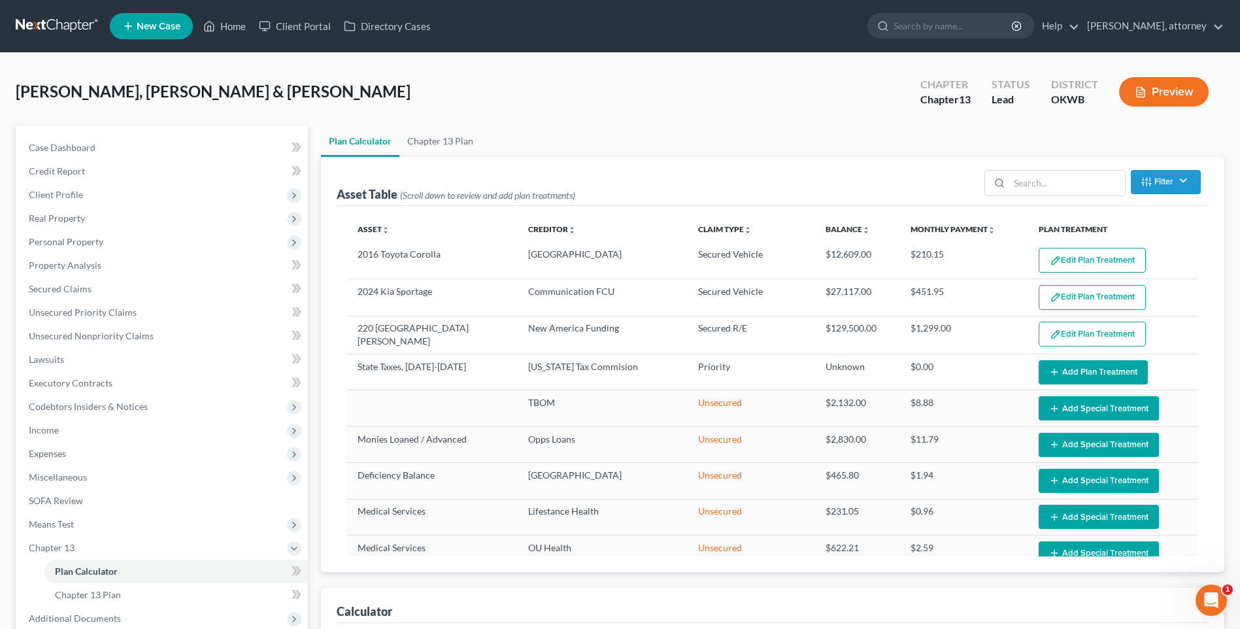
select select "59"
click at [65, 331] on span "Unsecured Nonpriority Claims" at bounding box center [91, 335] width 125 height 11
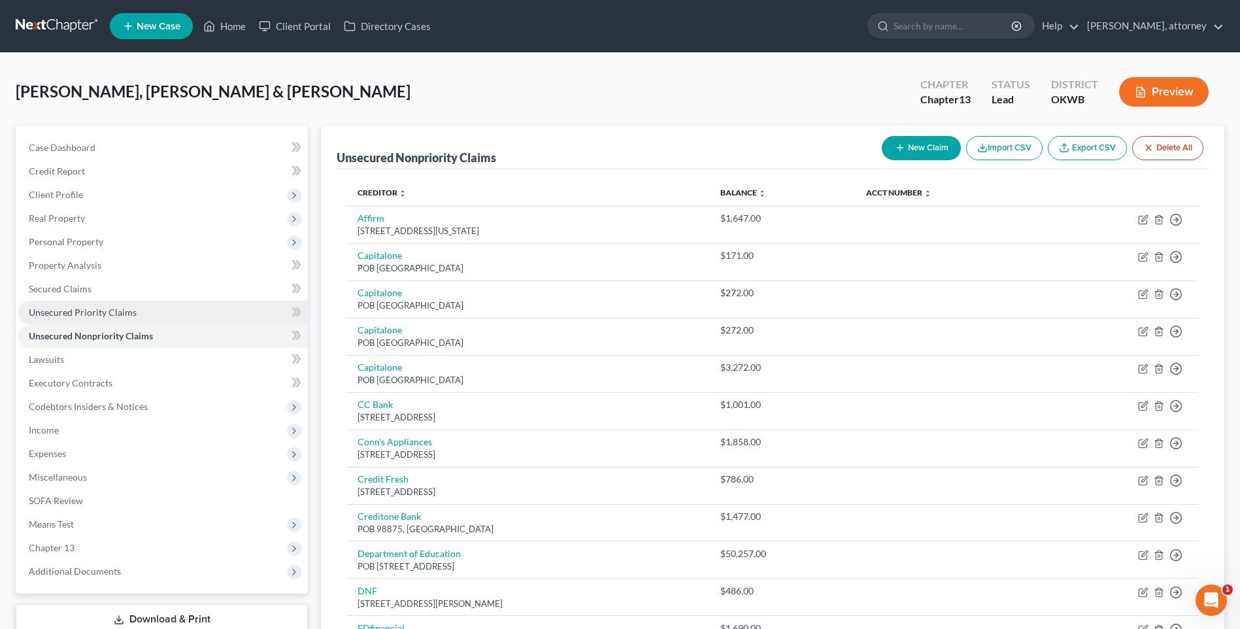
click at [72, 313] on span "Unsecured Priority Claims" at bounding box center [83, 312] width 108 height 11
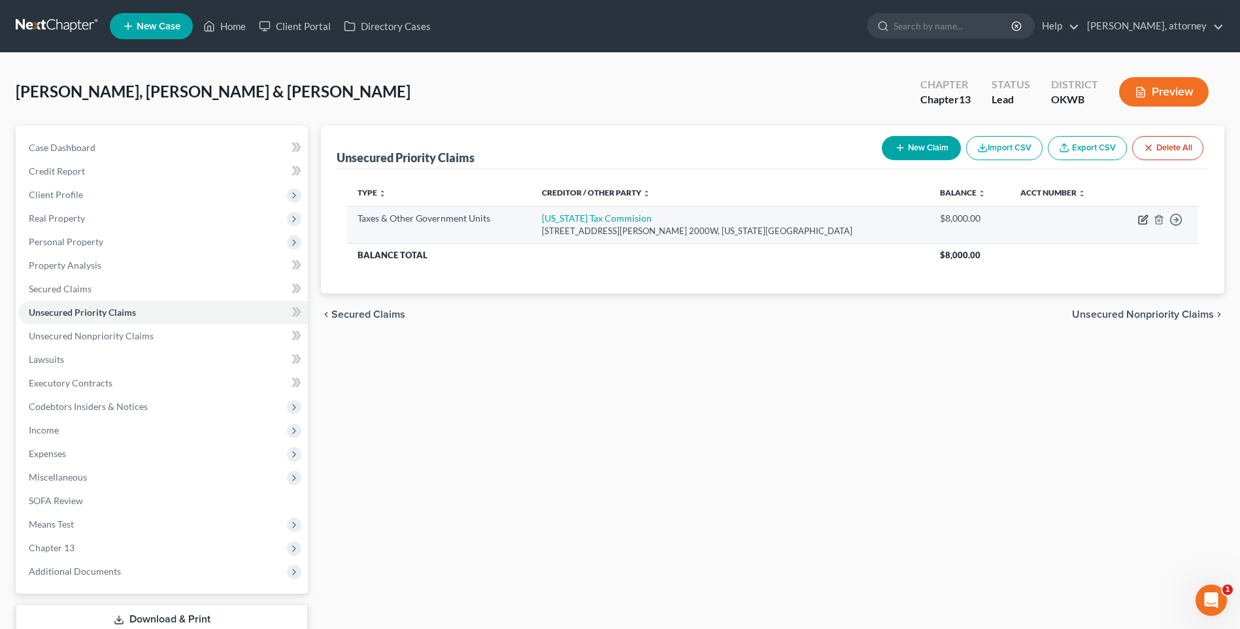
click at [1144, 218] on icon "button" at bounding box center [1143, 219] width 10 height 10
select select "2"
select select "37"
select select "2"
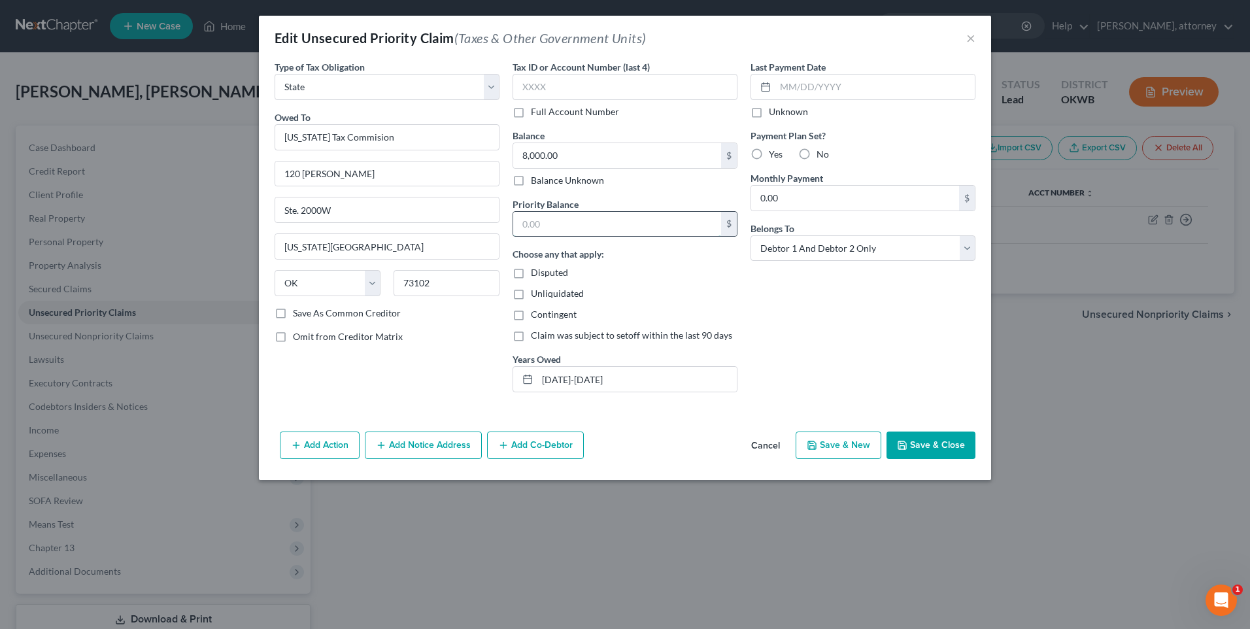
click at [596, 225] on input "text" at bounding box center [617, 224] width 208 height 25
click at [939, 439] on button "Save & Close" at bounding box center [931, 445] width 89 height 27
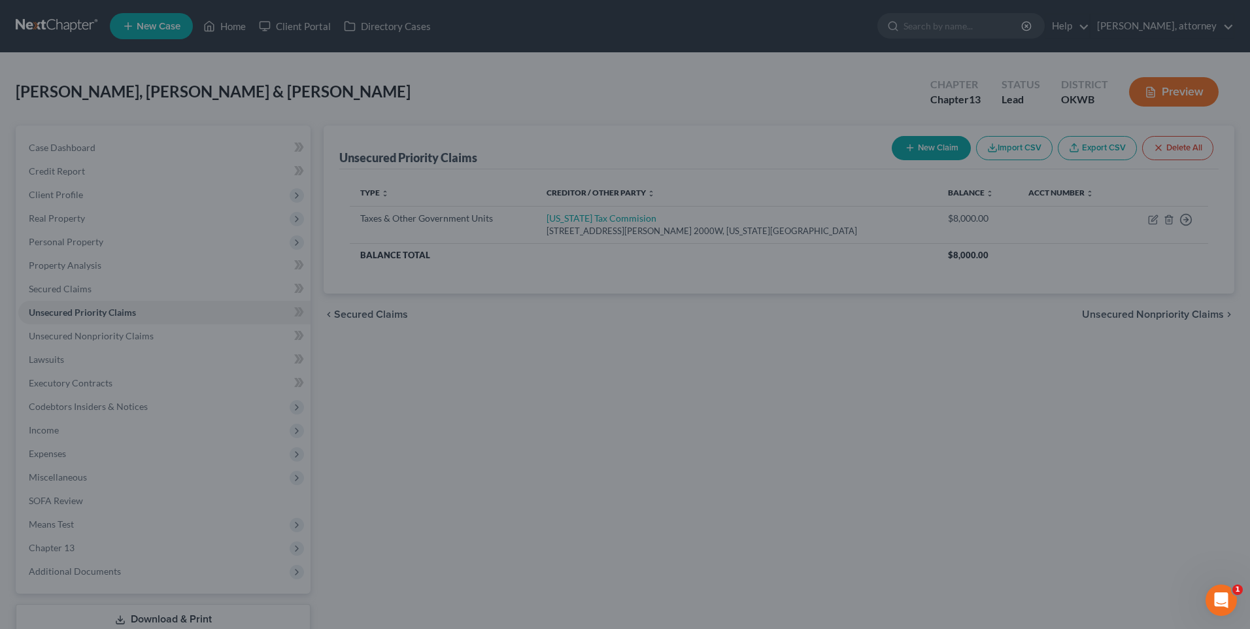
type input "4,000.00"
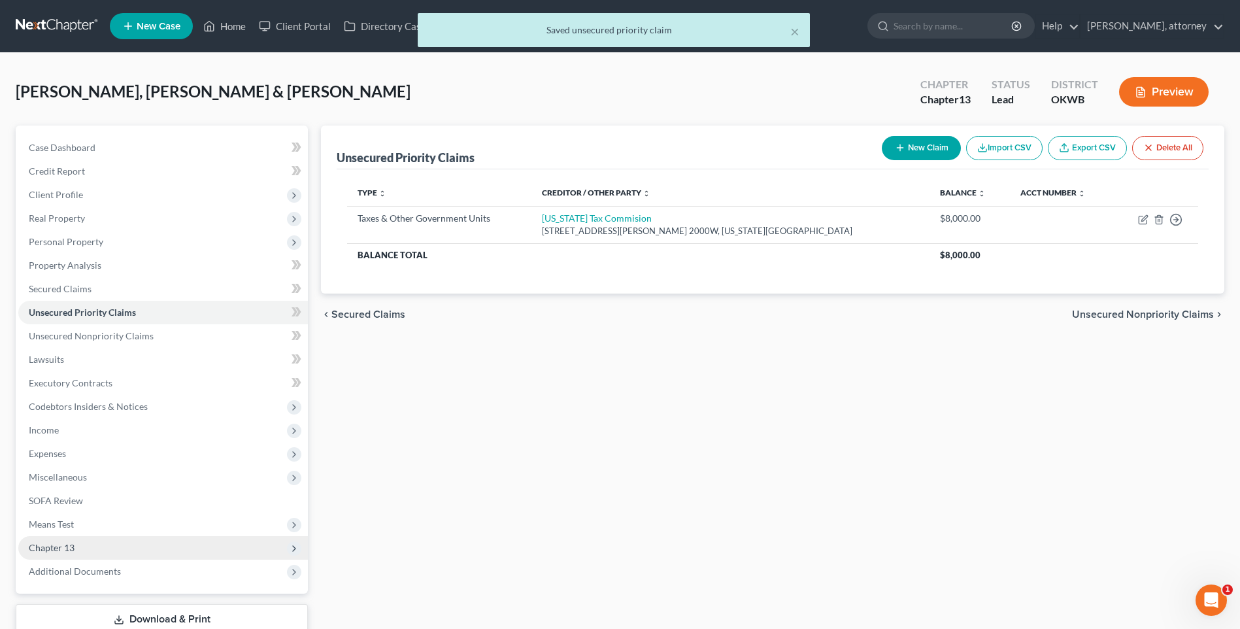
click at [46, 543] on span "Chapter 13" at bounding box center [52, 547] width 46 height 11
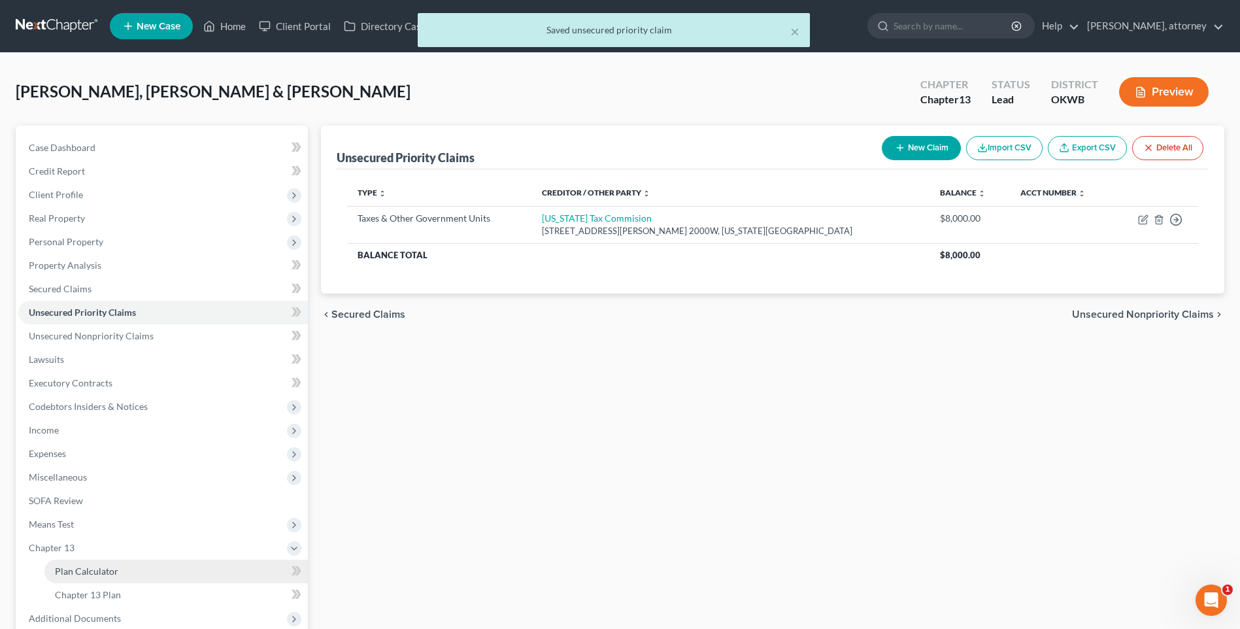
click at [90, 566] on span "Plan Calculator" at bounding box center [86, 571] width 63 height 11
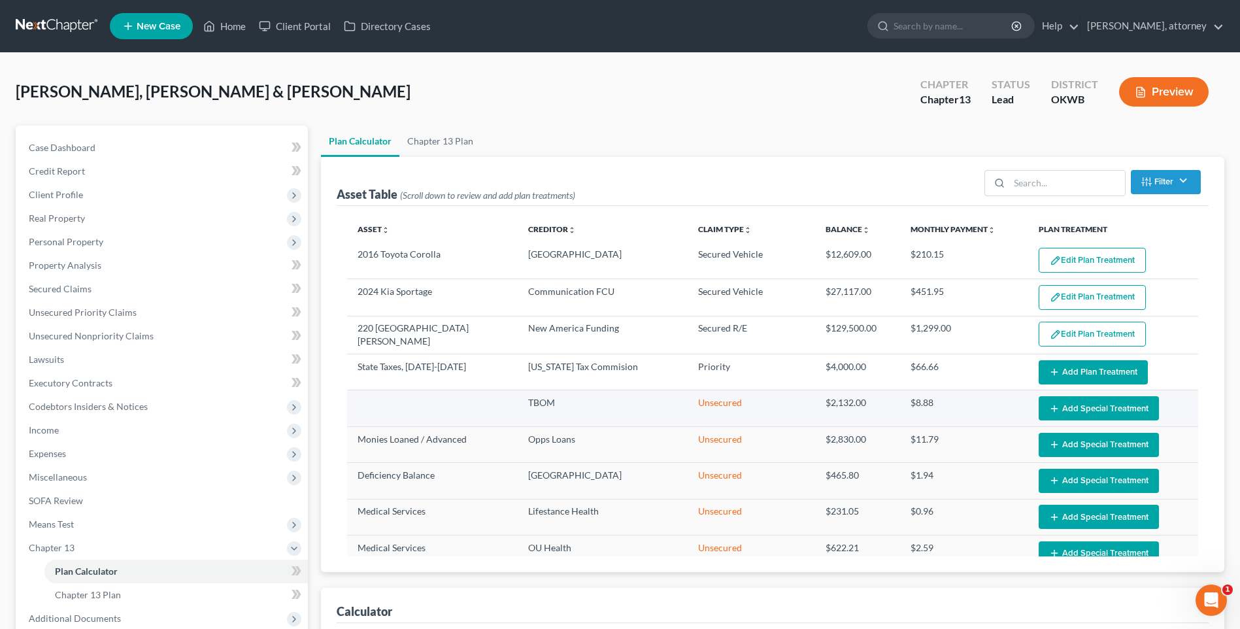
select select "59"
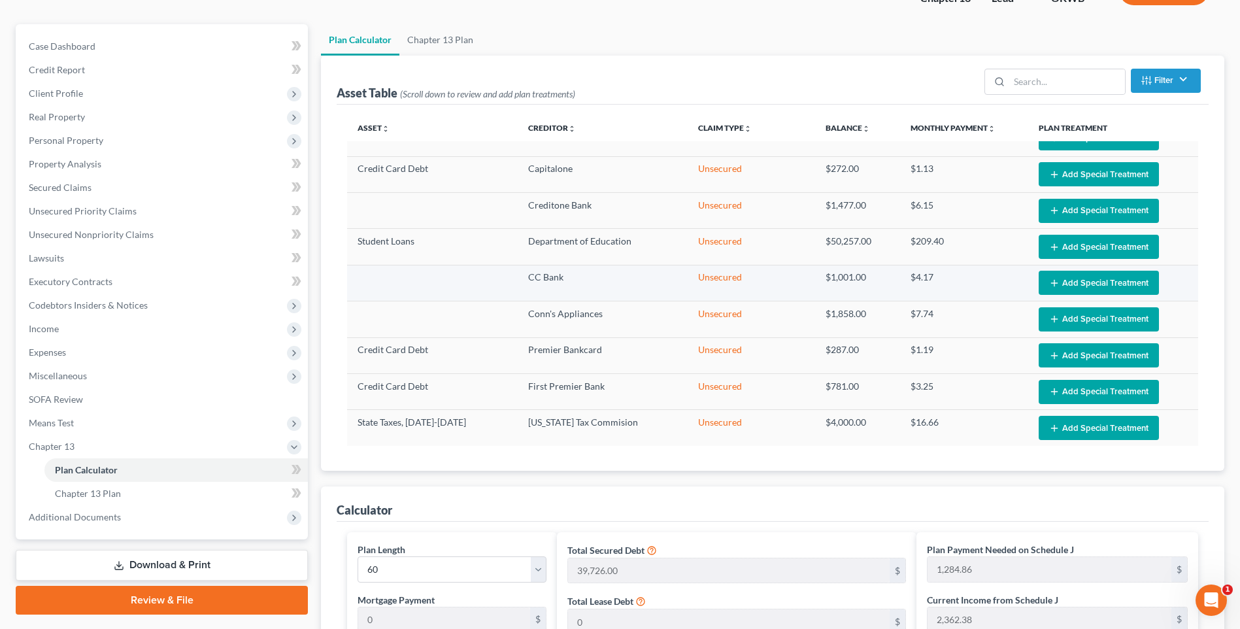
scroll to position [131, 0]
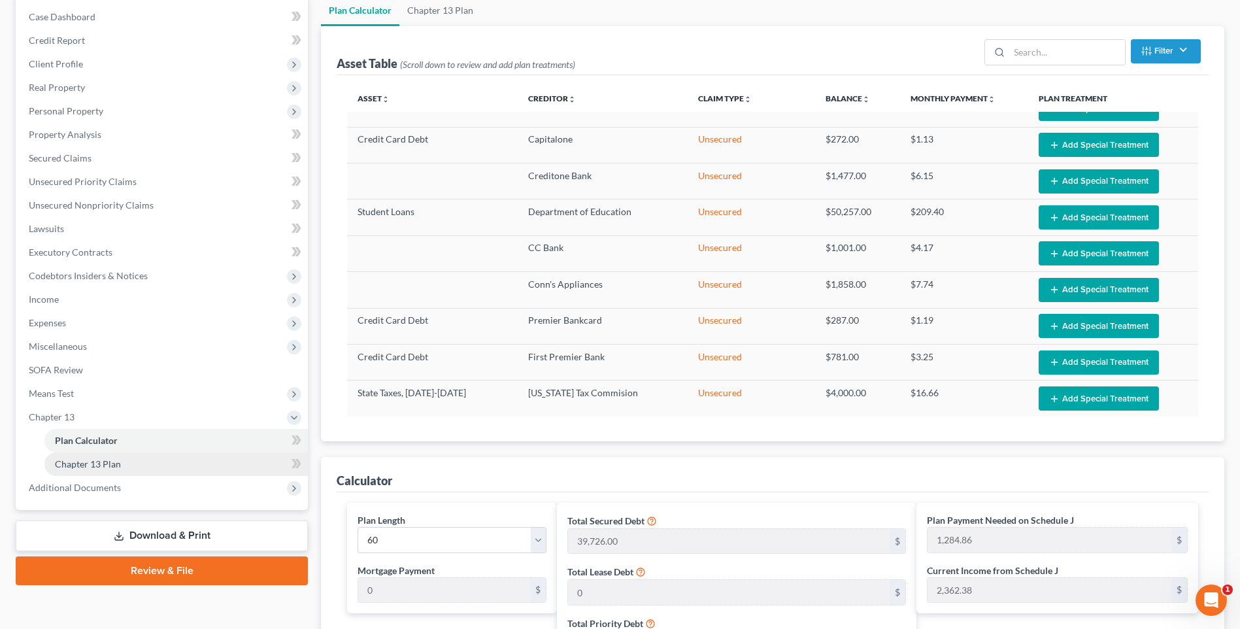
click at [109, 467] on span "Chapter 13 Plan" at bounding box center [88, 463] width 66 height 11
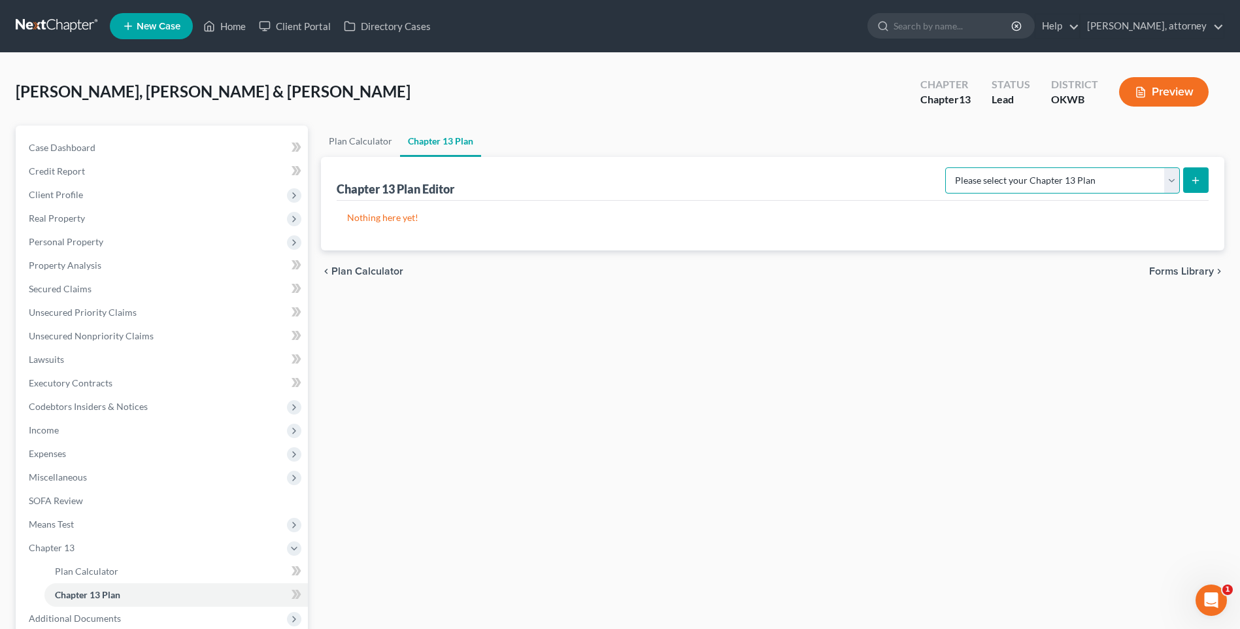
click at [1103, 180] on select "Please select your Chapter 13 Plan National Form Plan - Official Form 113 Weste…" at bounding box center [1062, 180] width 235 height 26
select select "2"
click at [947, 167] on select "Please select your Chapter 13 Plan National Form Plan - Official Form 113 Weste…" at bounding box center [1062, 180] width 235 height 26
click at [1198, 175] on button "submit" at bounding box center [1195, 179] width 25 height 25
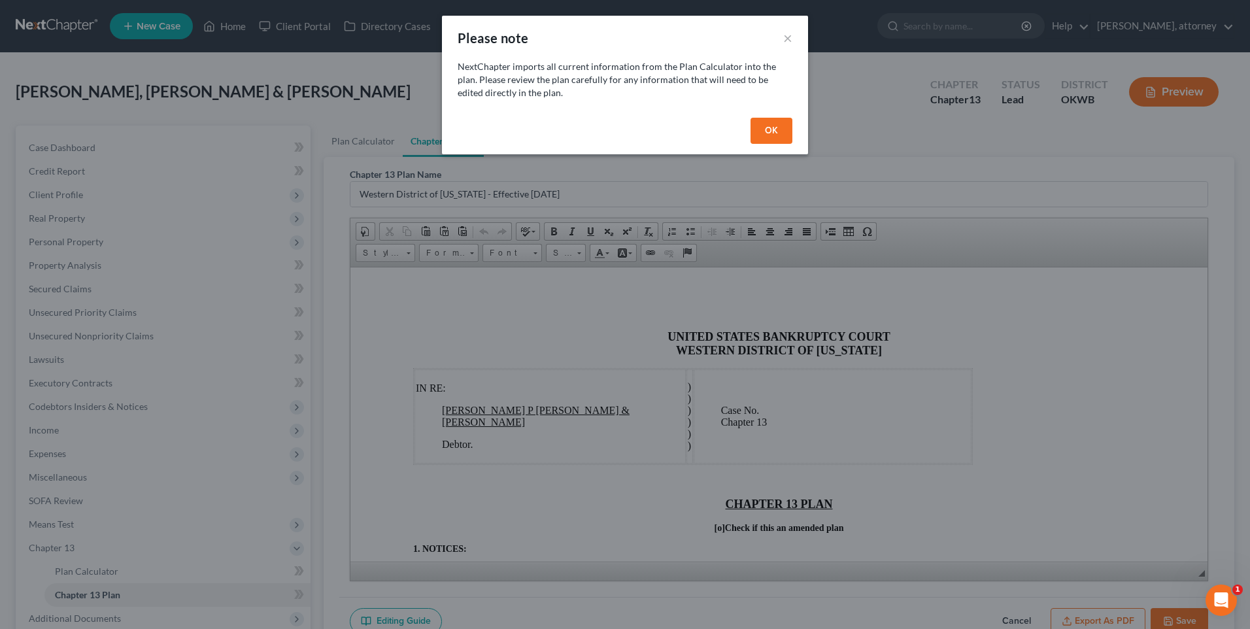
click at [775, 131] on button "OK" at bounding box center [772, 131] width 42 height 26
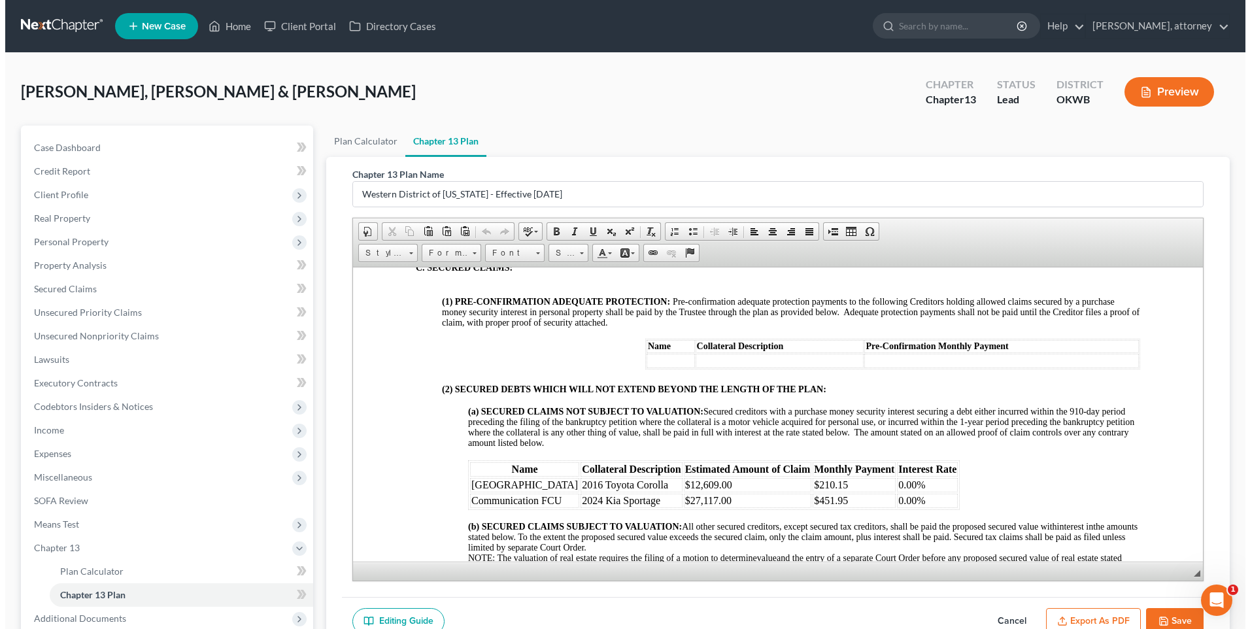
scroll to position [1569, 0]
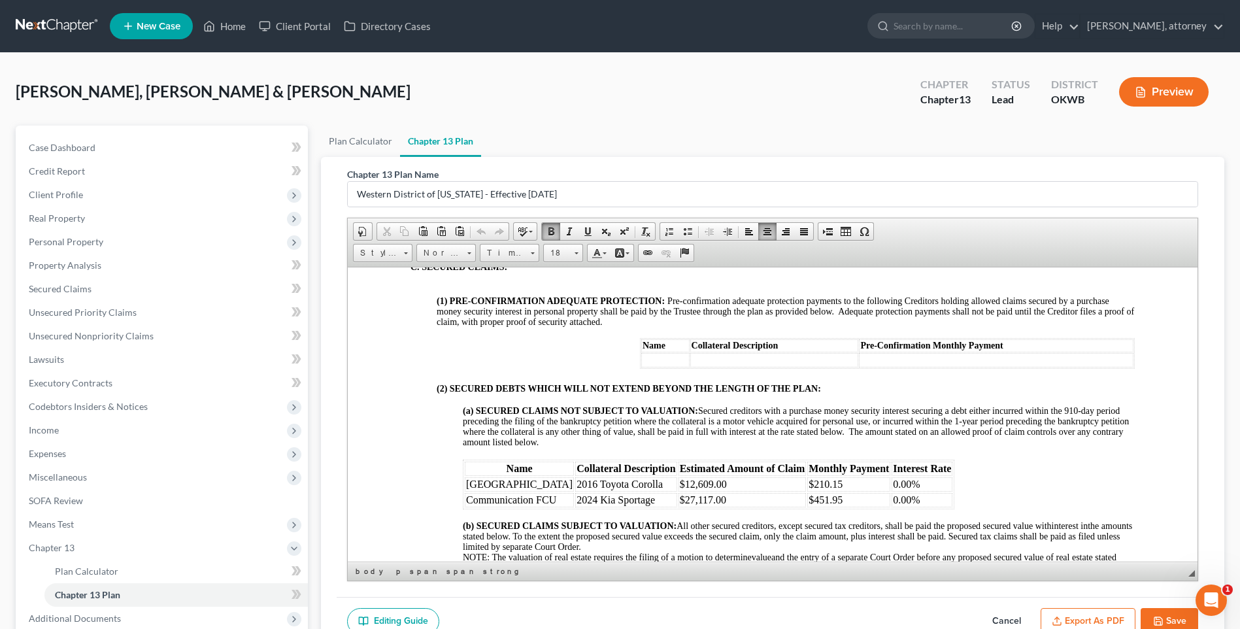
click at [660, 367] on td at bounding box center [665, 359] width 48 height 14
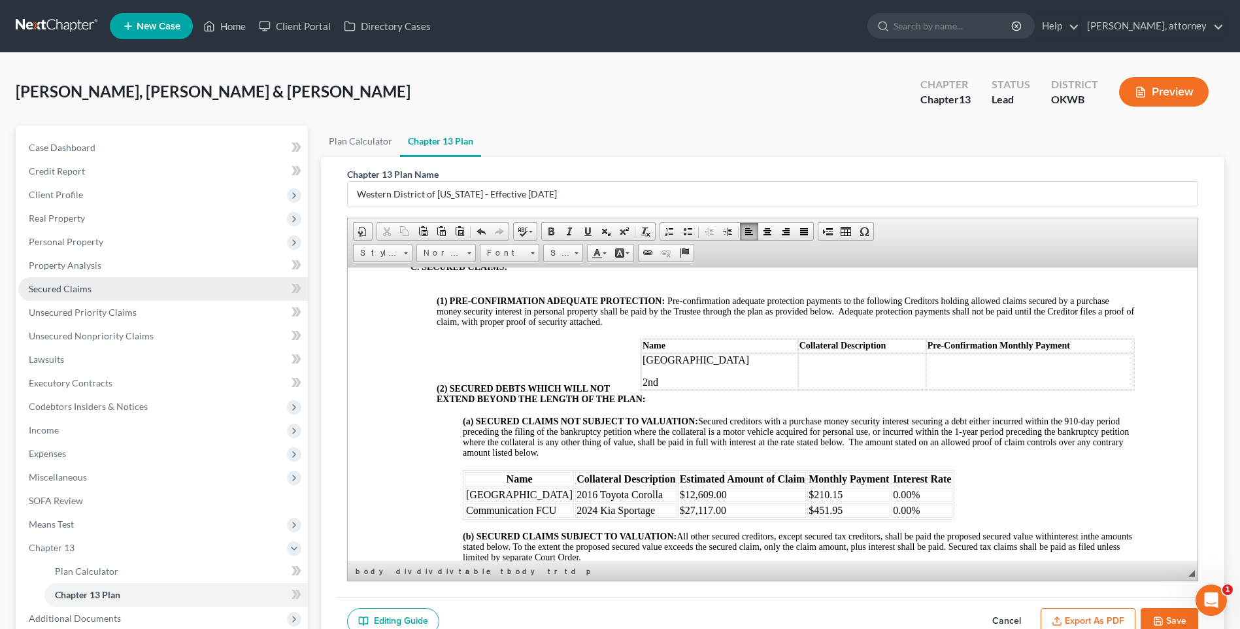
drag, startPoint x: 80, startPoint y: 284, endPoint x: 86, endPoint y: 295, distance: 12.3
click at [80, 285] on span "Secured Claims" at bounding box center [60, 288] width 63 height 11
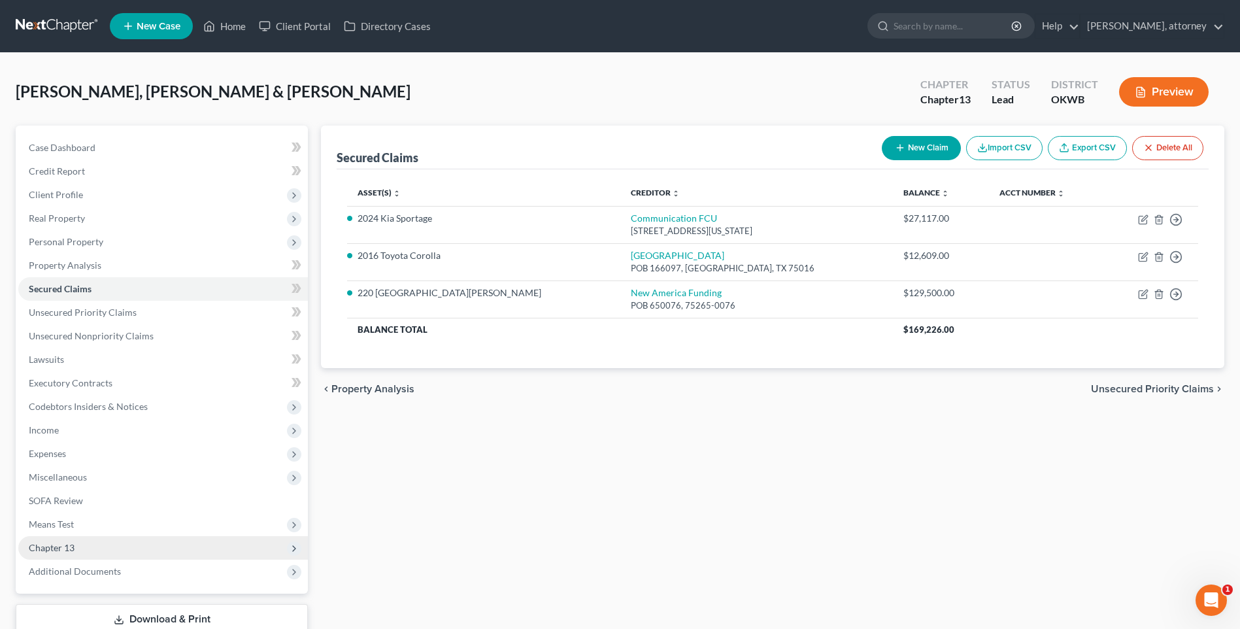
click at [52, 545] on span "Chapter 13" at bounding box center [52, 547] width 46 height 11
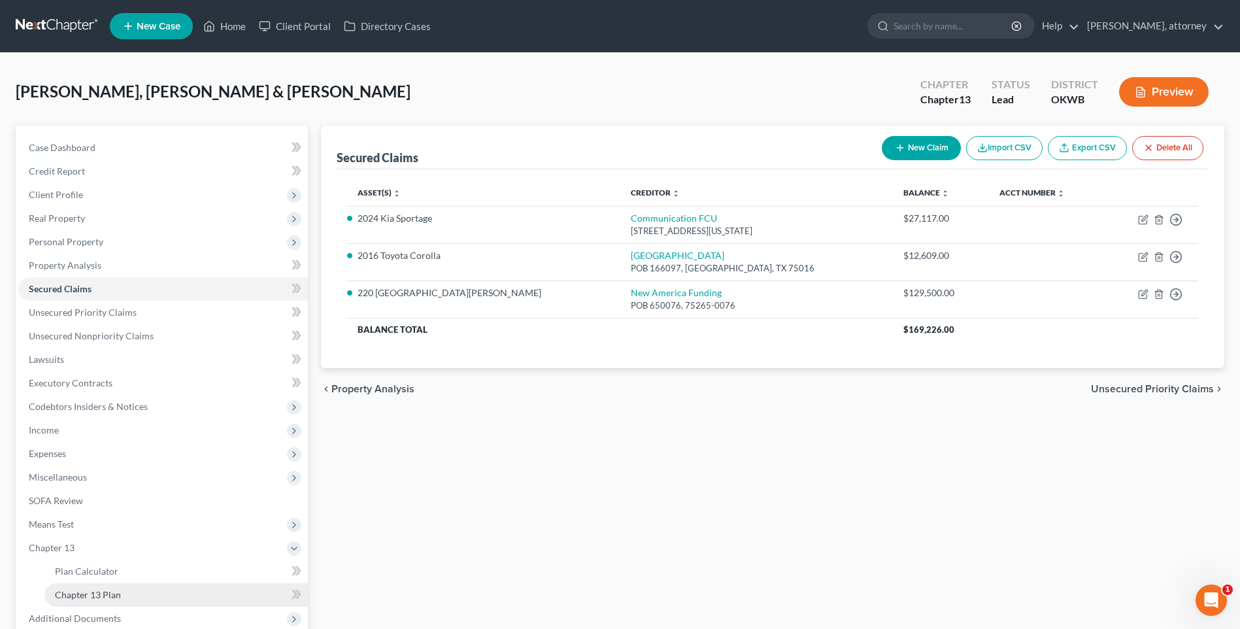
click at [92, 595] on span "Chapter 13 Plan" at bounding box center [88, 594] width 66 height 11
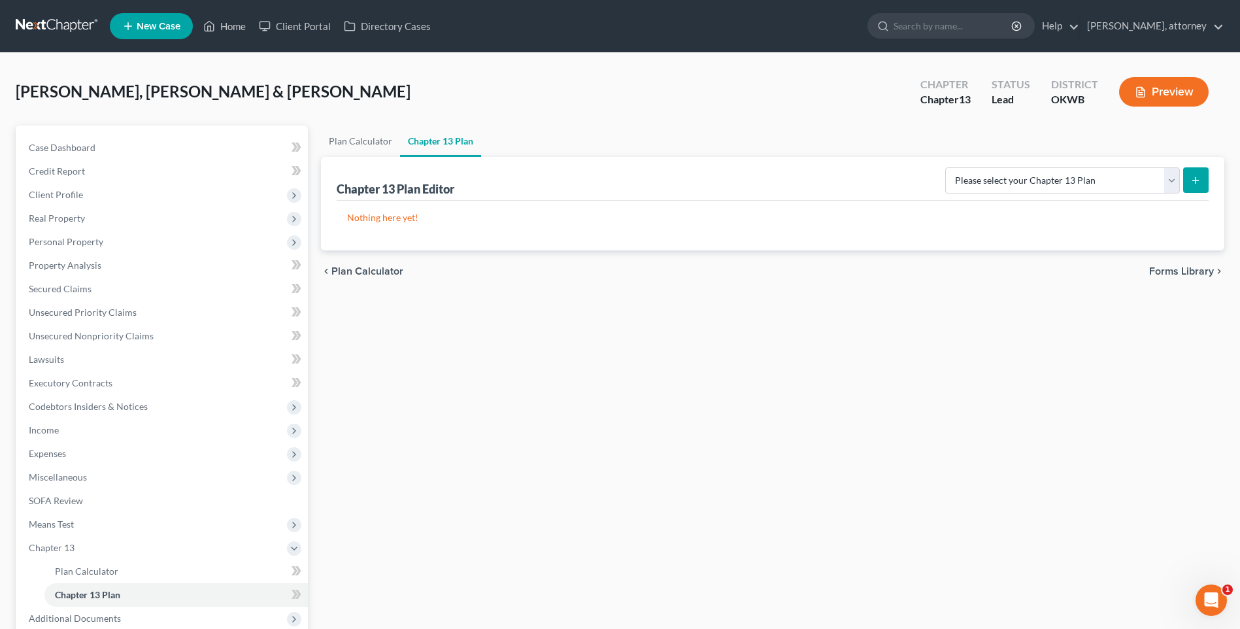
drag, startPoint x: 1198, startPoint y: 178, endPoint x: 1191, endPoint y: 184, distance: 9.3
click at [1198, 178] on icon "submit" at bounding box center [1196, 180] width 10 height 10
click at [1074, 185] on select "Please select your Chapter 13 Plan National Form Plan - Official Form 113 Weste…" at bounding box center [1062, 180] width 235 height 26
select select "2"
click at [947, 167] on select "Please select your Chapter 13 Plan National Form Plan - Official Form 113 Weste…" at bounding box center [1062, 180] width 235 height 26
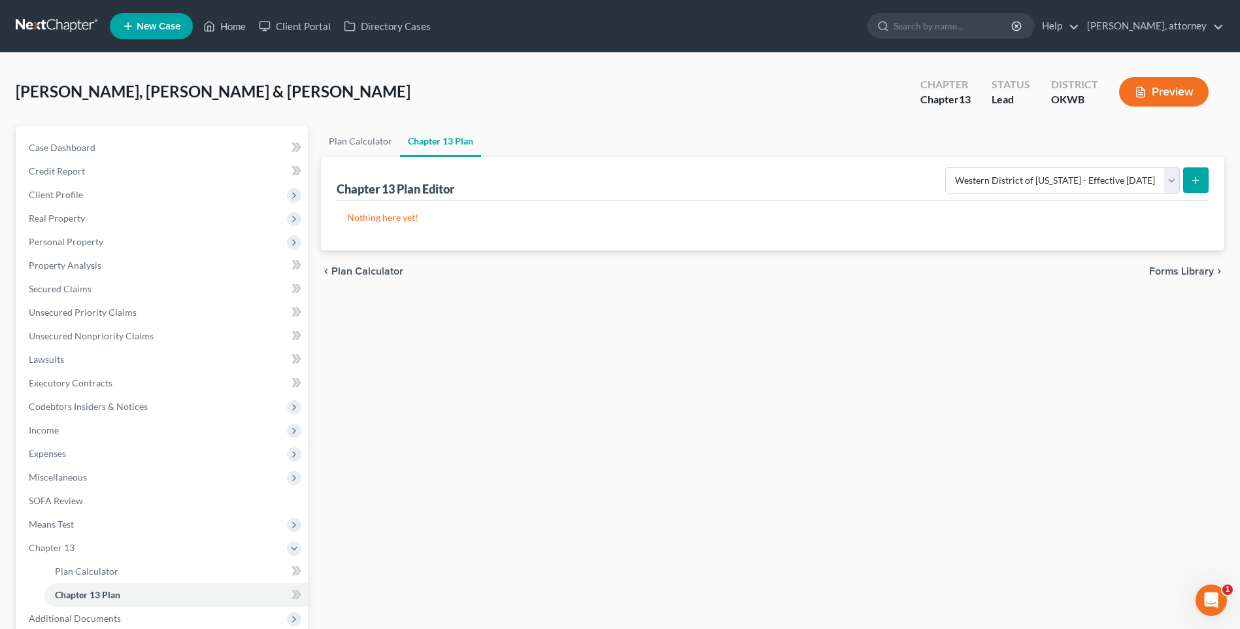
click at [1198, 182] on icon "submit" at bounding box center [1196, 180] width 10 height 10
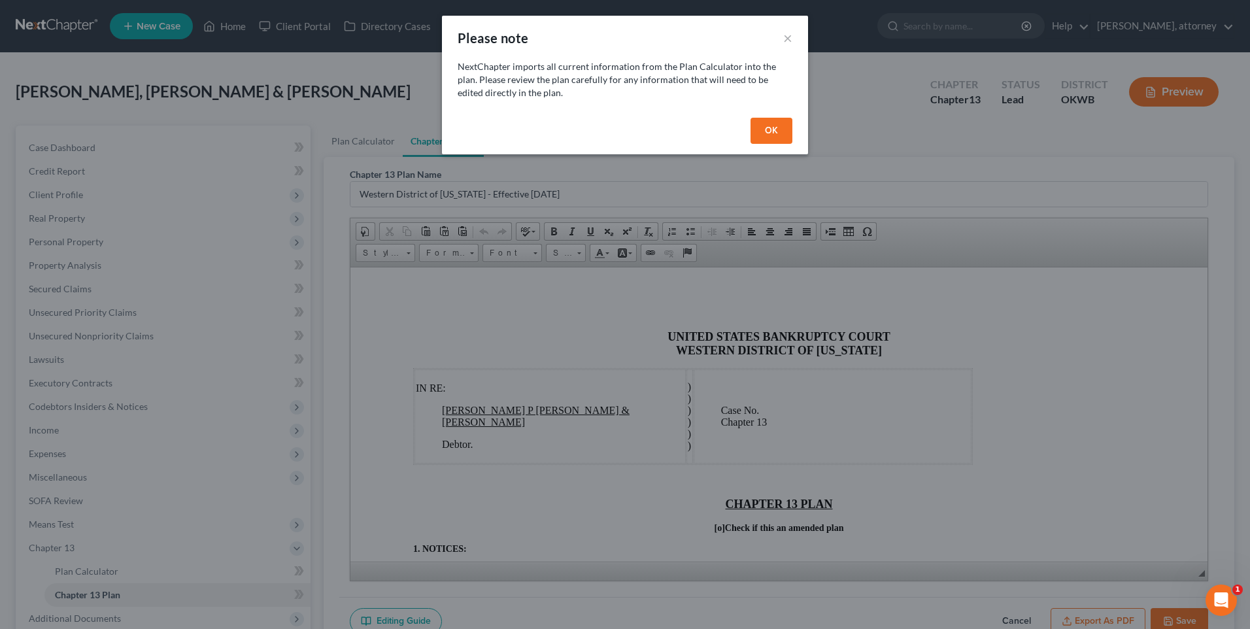
click at [764, 125] on button "OK" at bounding box center [772, 131] width 42 height 26
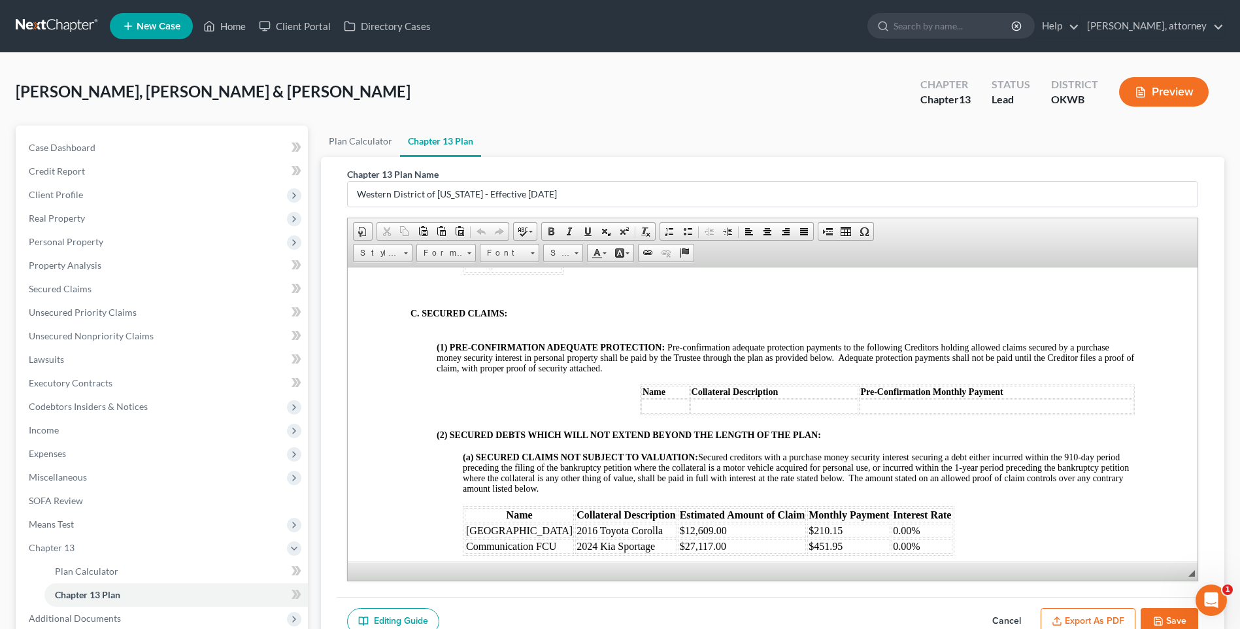
scroll to position [1569, 0]
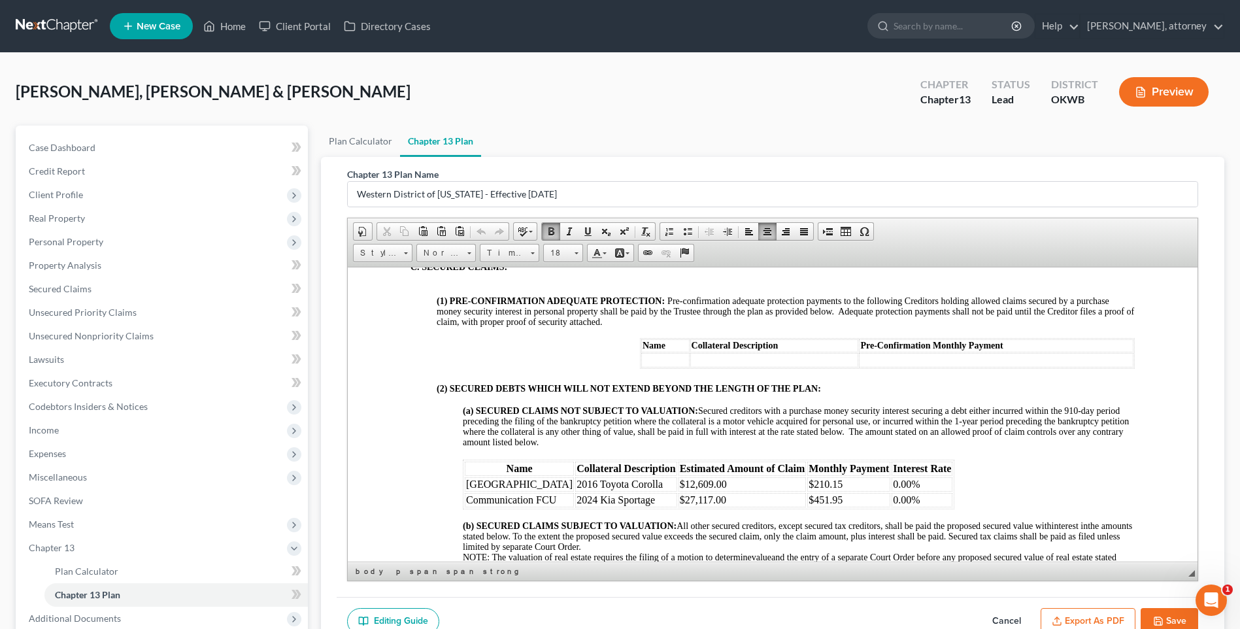
click at [648, 367] on td at bounding box center [665, 359] width 48 height 14
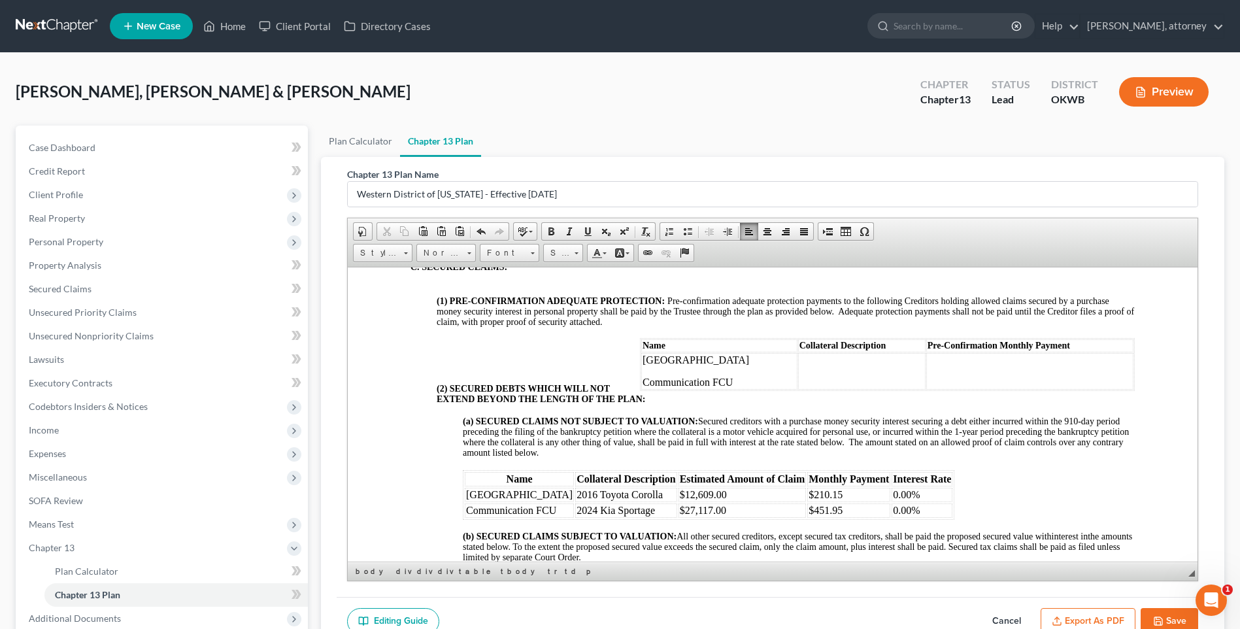
click at [804, 373] on td at bounding box center [861, 370] width 127 height 37
click at [798, 372] on td at bounding box center [861, 370] width 127 height 37
click at [805, 375] on td at bounding box center [861, 370] width 127 height 37
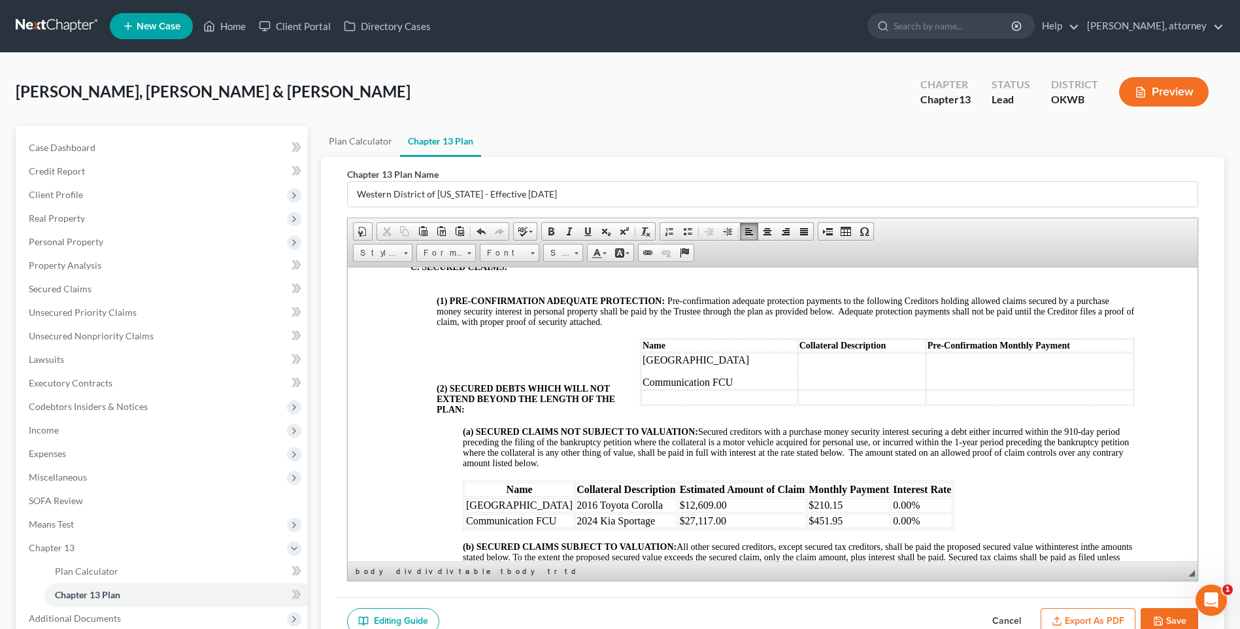
click at [798, 382] on td at bounding box center [861, 370] width 127 height 37
click at [798, 370] on td at bounding box center [861, 370] width 127 height 37
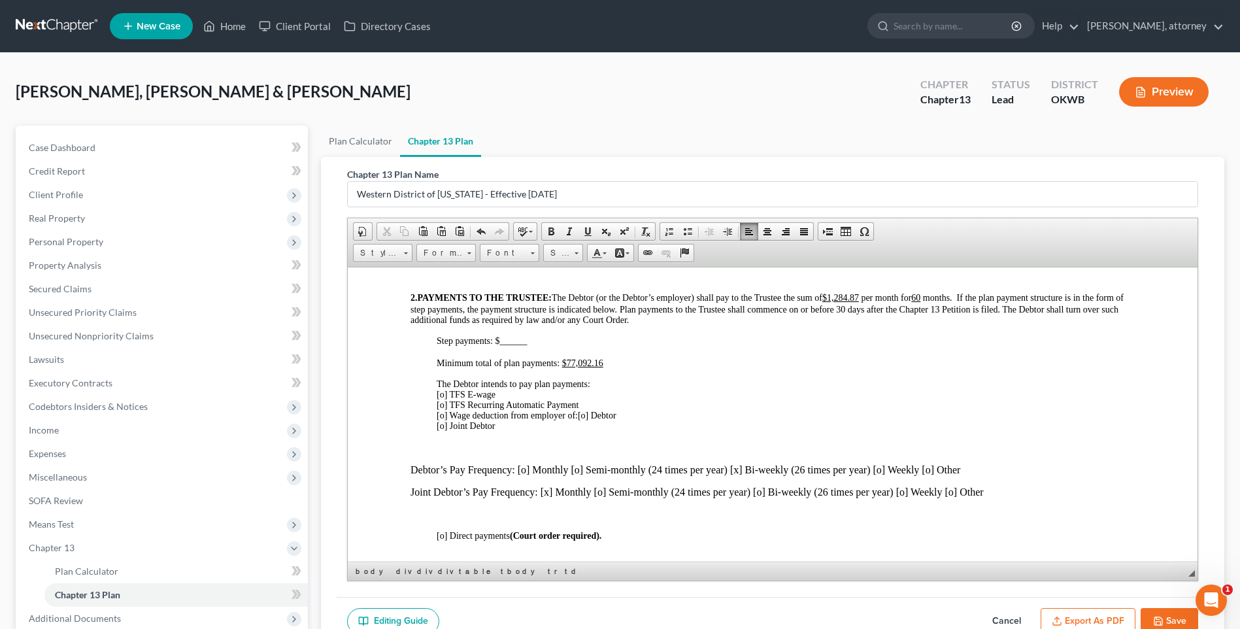
scroll to position [392, 0]
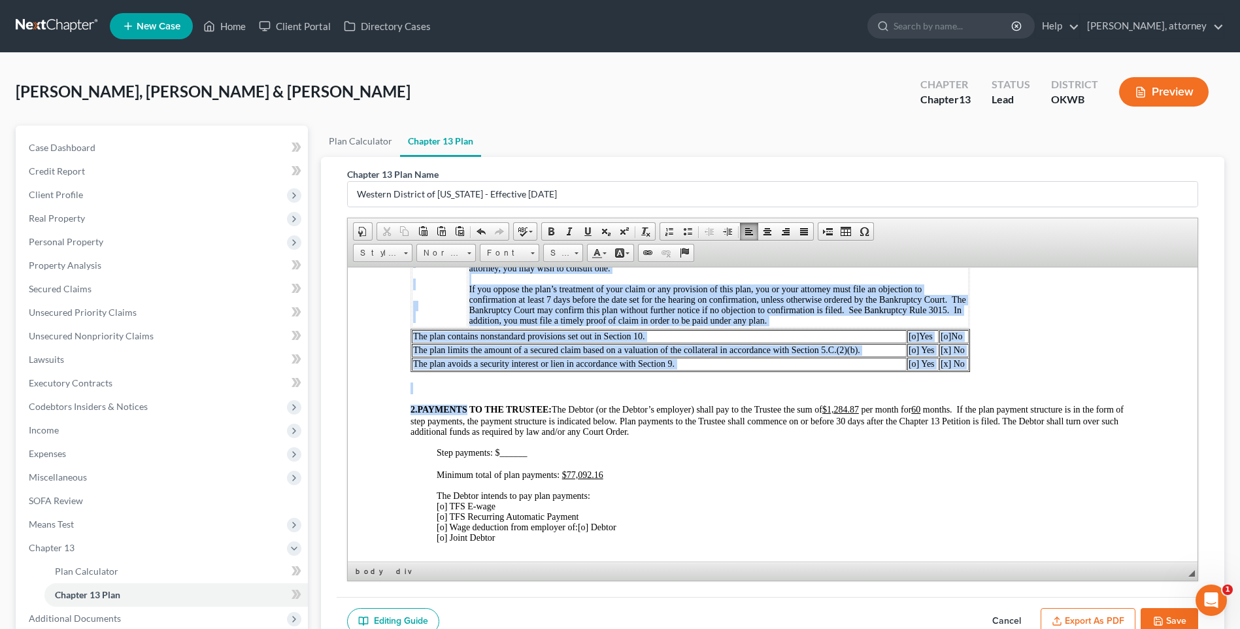
drag, startPoint x: 382, startPoint y: 338, endPoint x: 469, endPoint y: 406, distance: 110.4
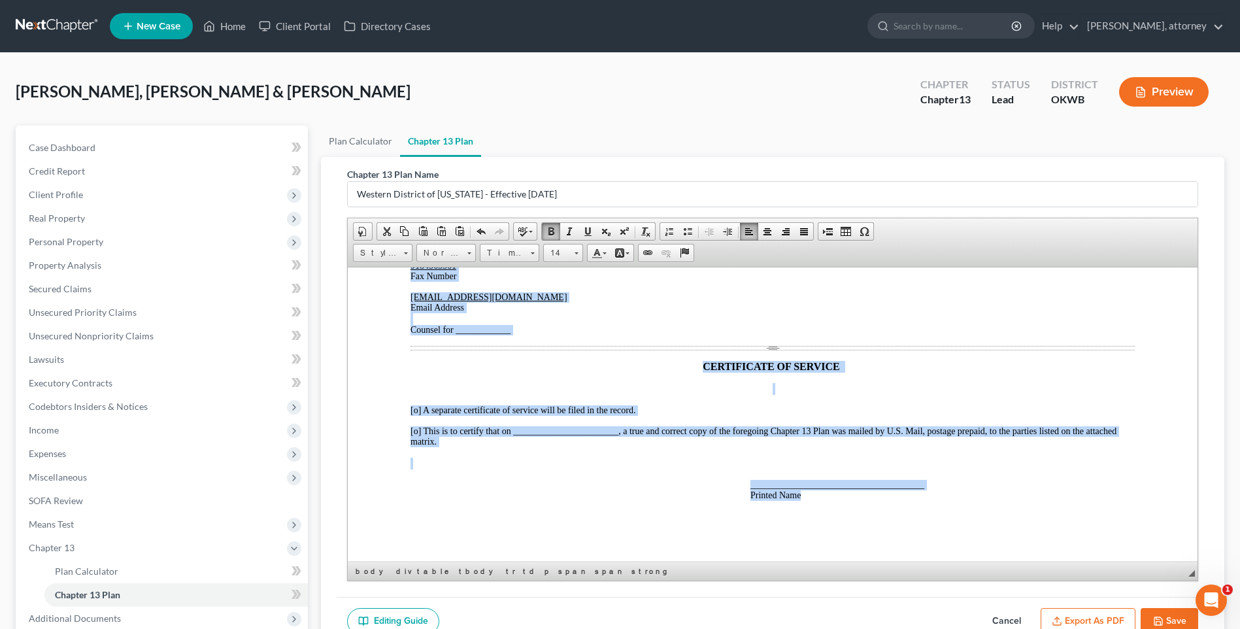
scroll to position [137, 0]
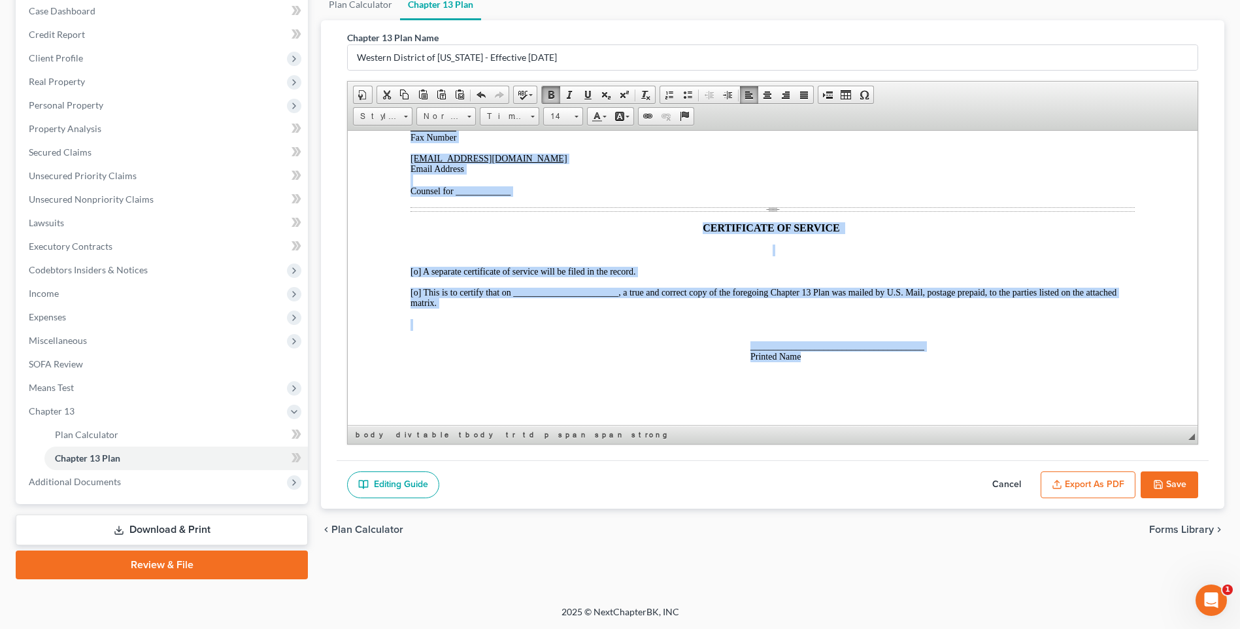
drag, startPoint x: 647, startPoint y: 195, endPoint x: 800, endPoint y: 520, distance: 358.9
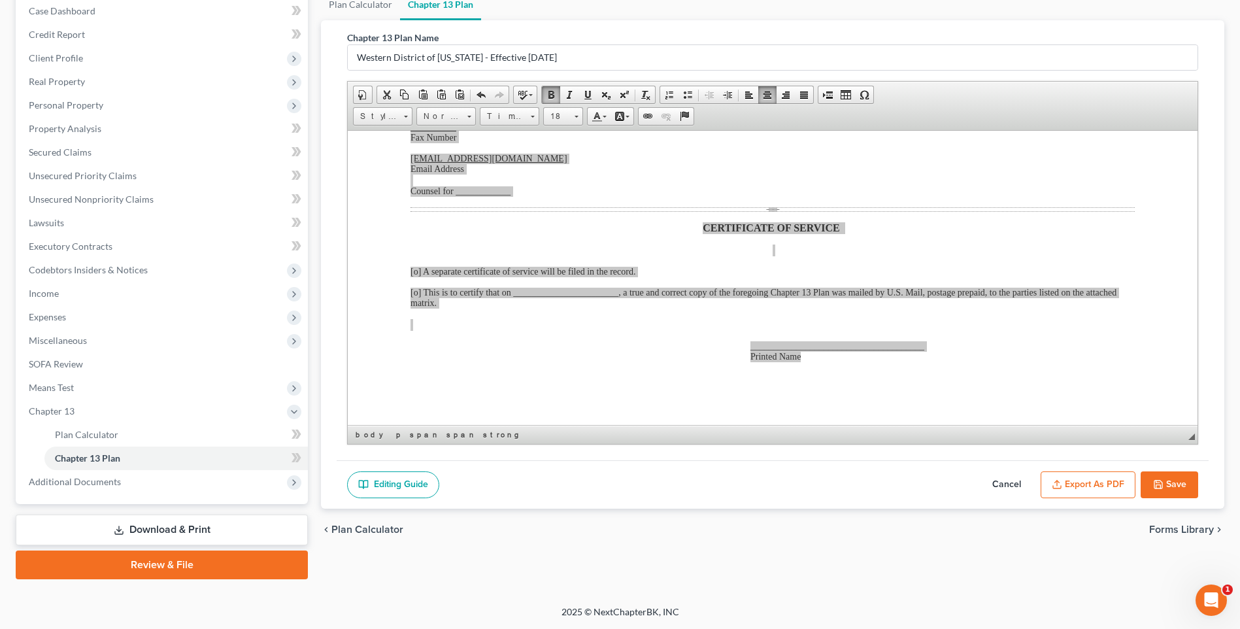
scroll to position [0, 0]
click at [775, 246] on span "Copy" at bounding box center [803, 249] width 69 height 16
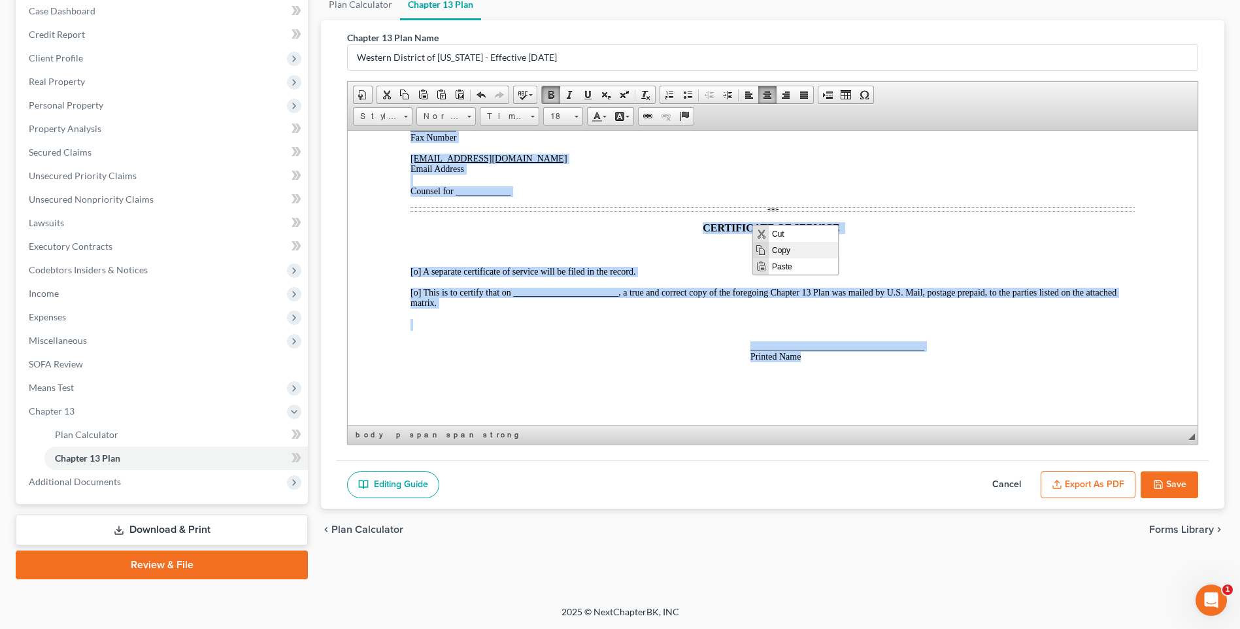
copy body "UNITED STATES BANKRUPTCY COURT WESTERN DISTRICT OF OKLAHOMA IN RE: Stewart P Ja…"
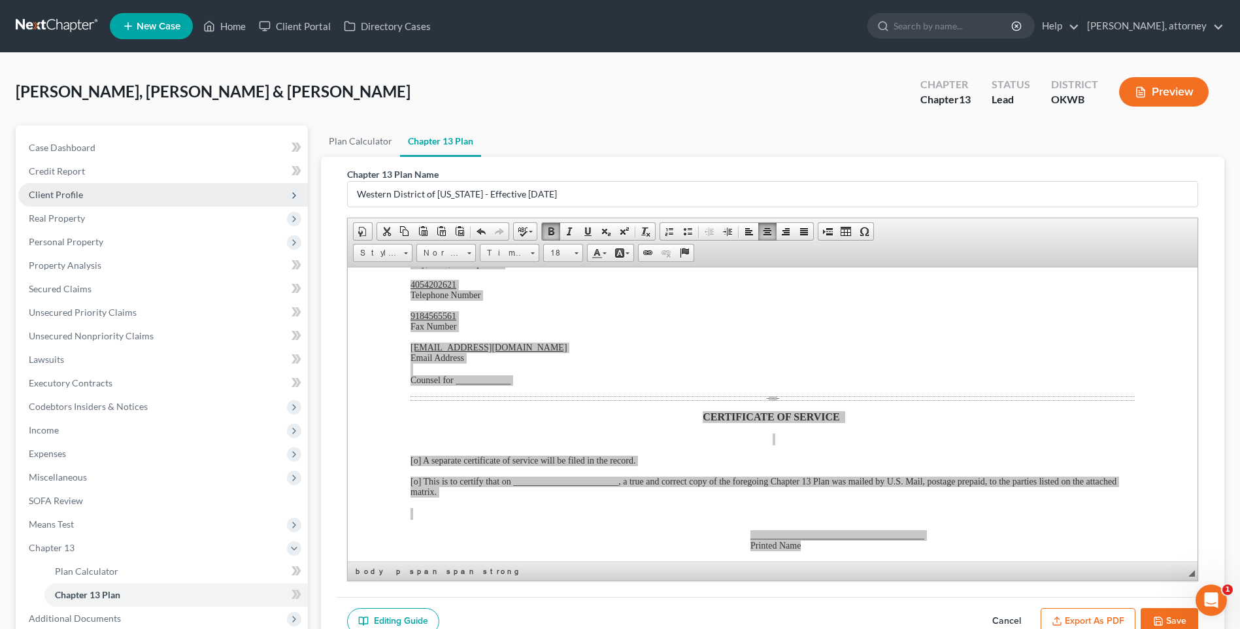
click at [59, 195] on span "Client Profile" at bounding box center [56, 194] width 54 height 11
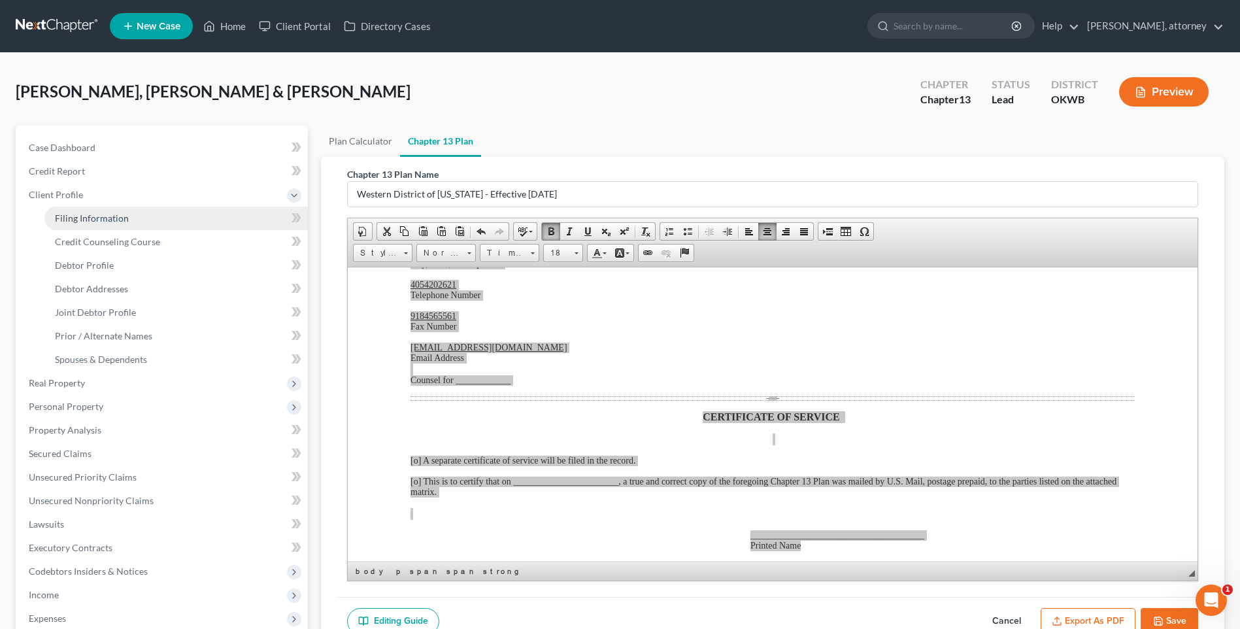
click at [78, 217] on span "Filing Information" at bounding box center [92, 217] width 74 height 11
select select "1"
select select "3"
select select "2"
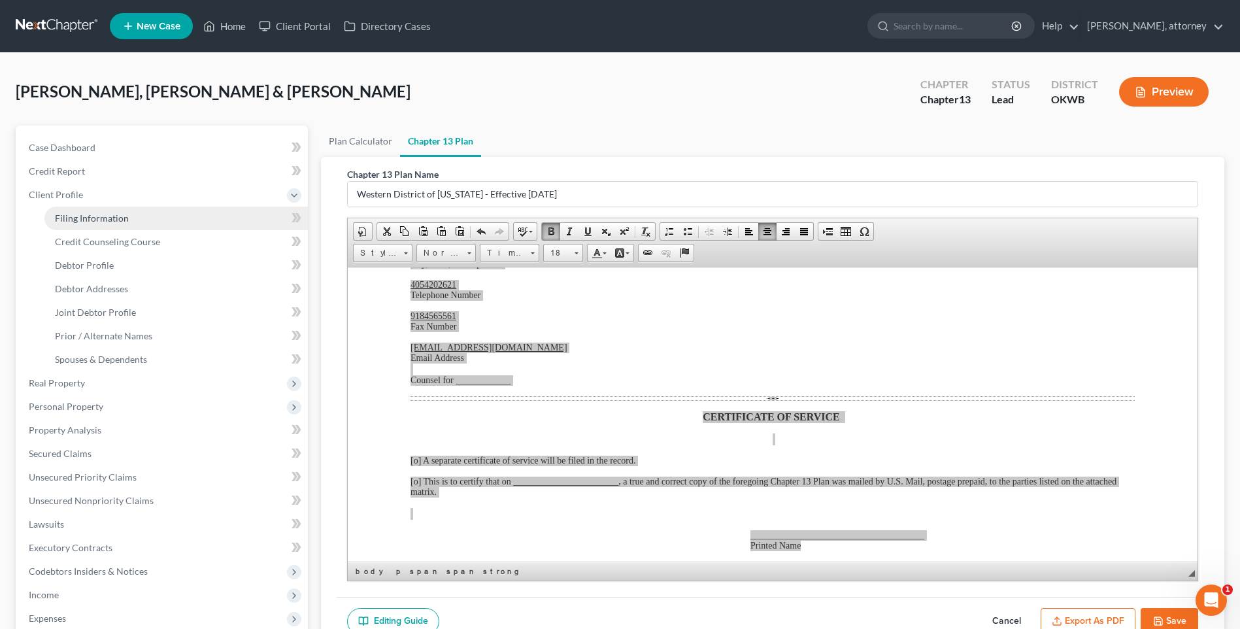
select select "37"
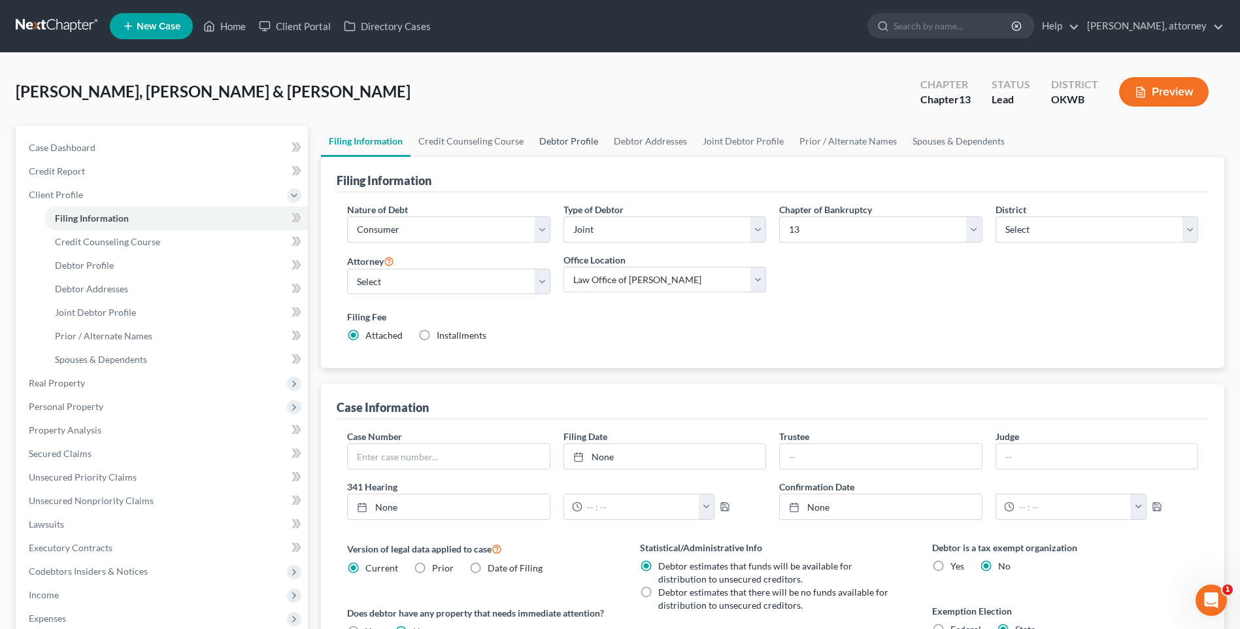
click at [573, 140] on link "Debtor Profile" at bounding box center [569, 141] width 75 height 31
select select "1"
select select "3"
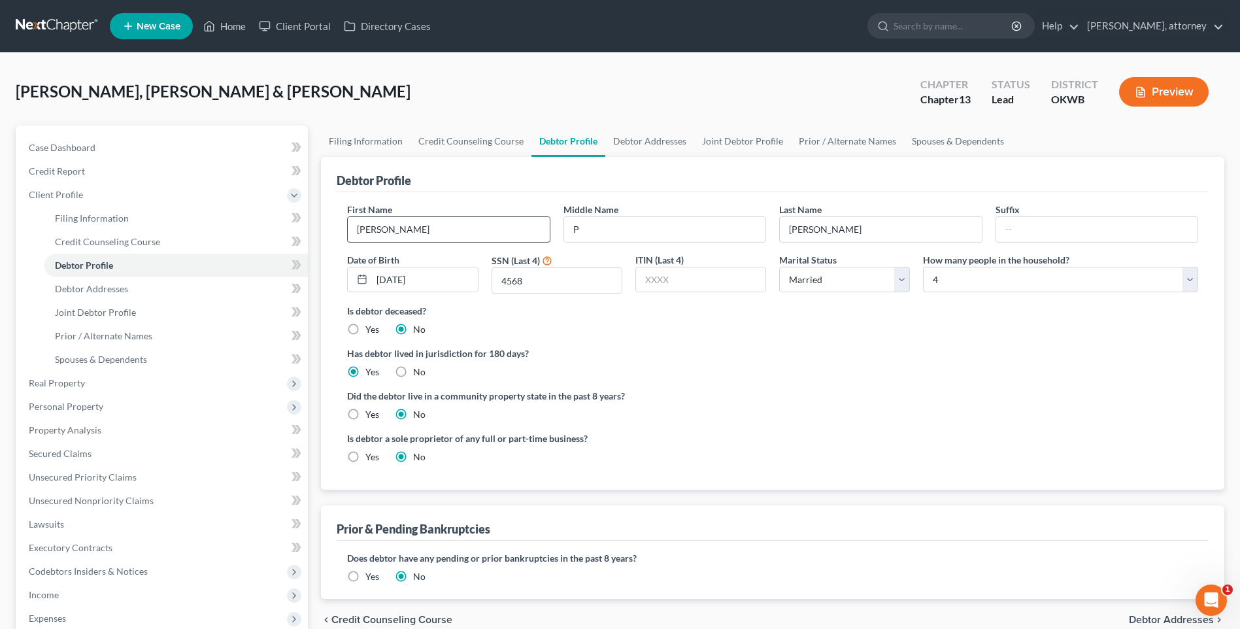
click at [465, 226] on input "[PERSON_NAME]" at bounding box center [448, 229] width 201 height 25
type input "S"
type input "[PERSON_NAME]"
click at [660, 180] on div "Debtor Profile" at bounding box center [773, 174] width 872 height 35
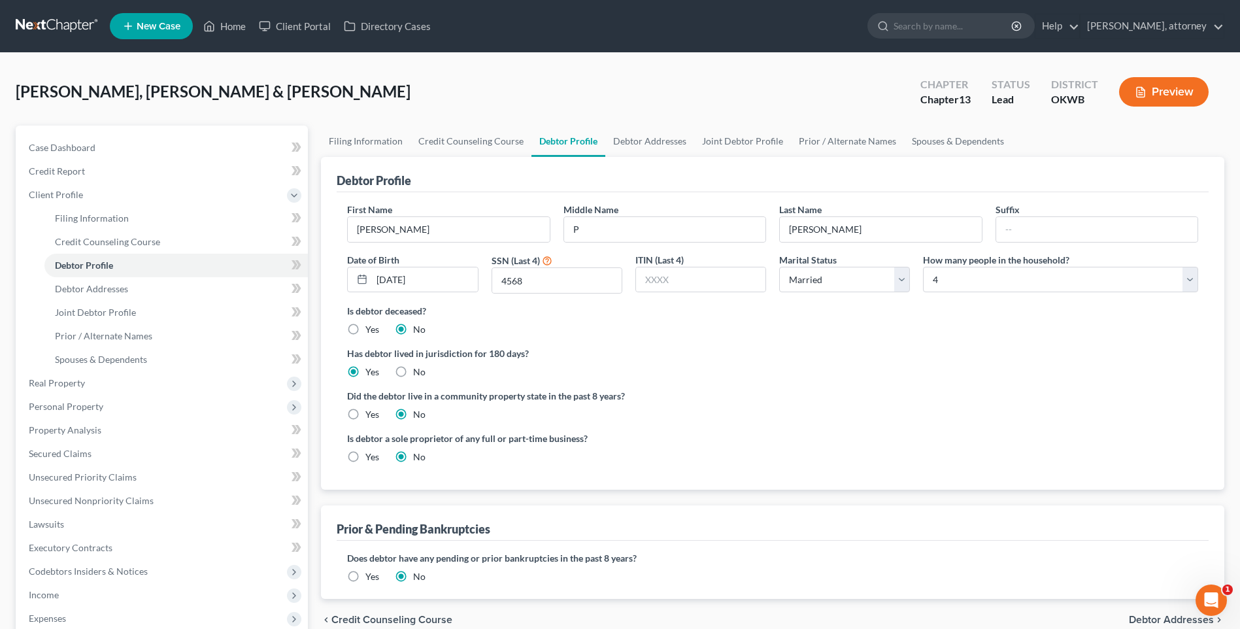
click at [747, 358] on label "Has debtor lived in jurisdiction for 180 days?" at bounding box center [772, 354] width 851 height 14
click at [660, 144] on link "Debtor Addresses" at bounding box center [649, 141] width 89 height 31
